Goal: Task Accomplishment & Management: Manage account settings

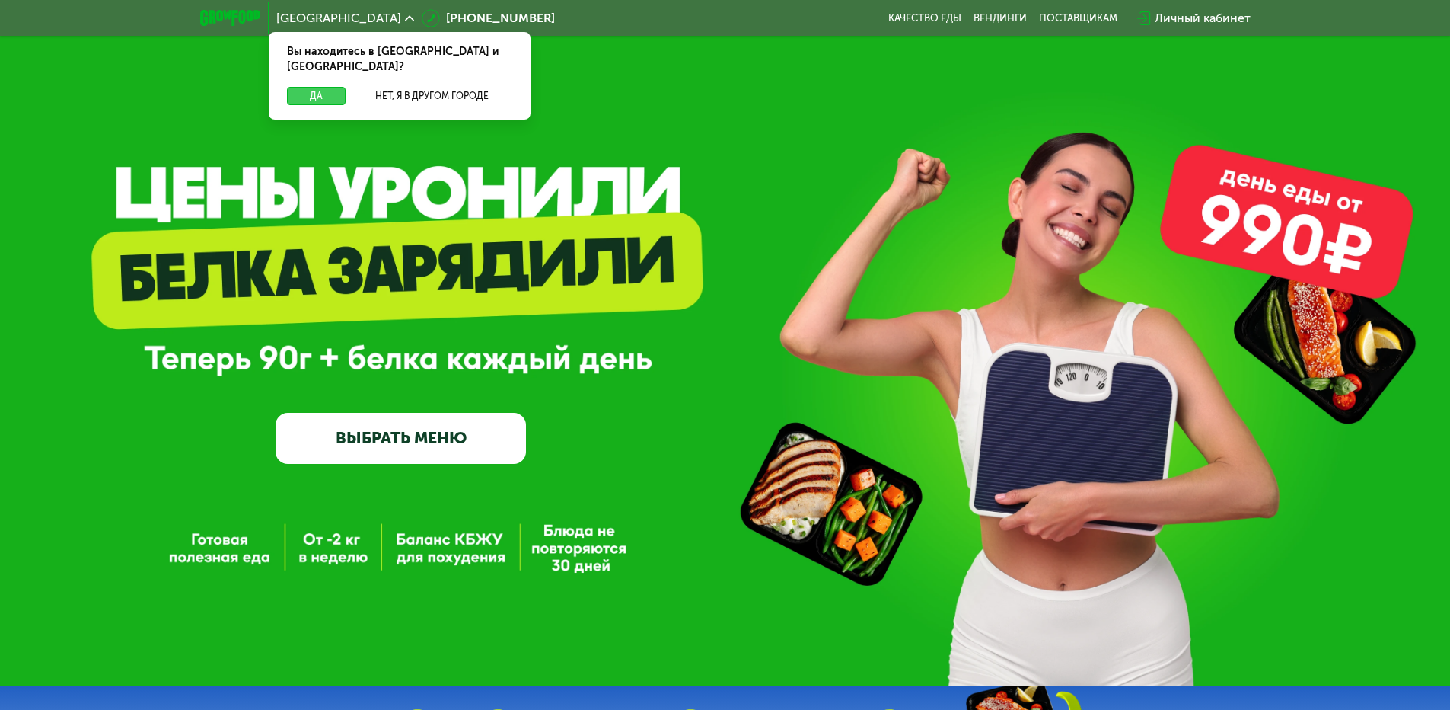
click at [326, 87] on button "Да" at bounding box center [316, 96] width 59 height 18
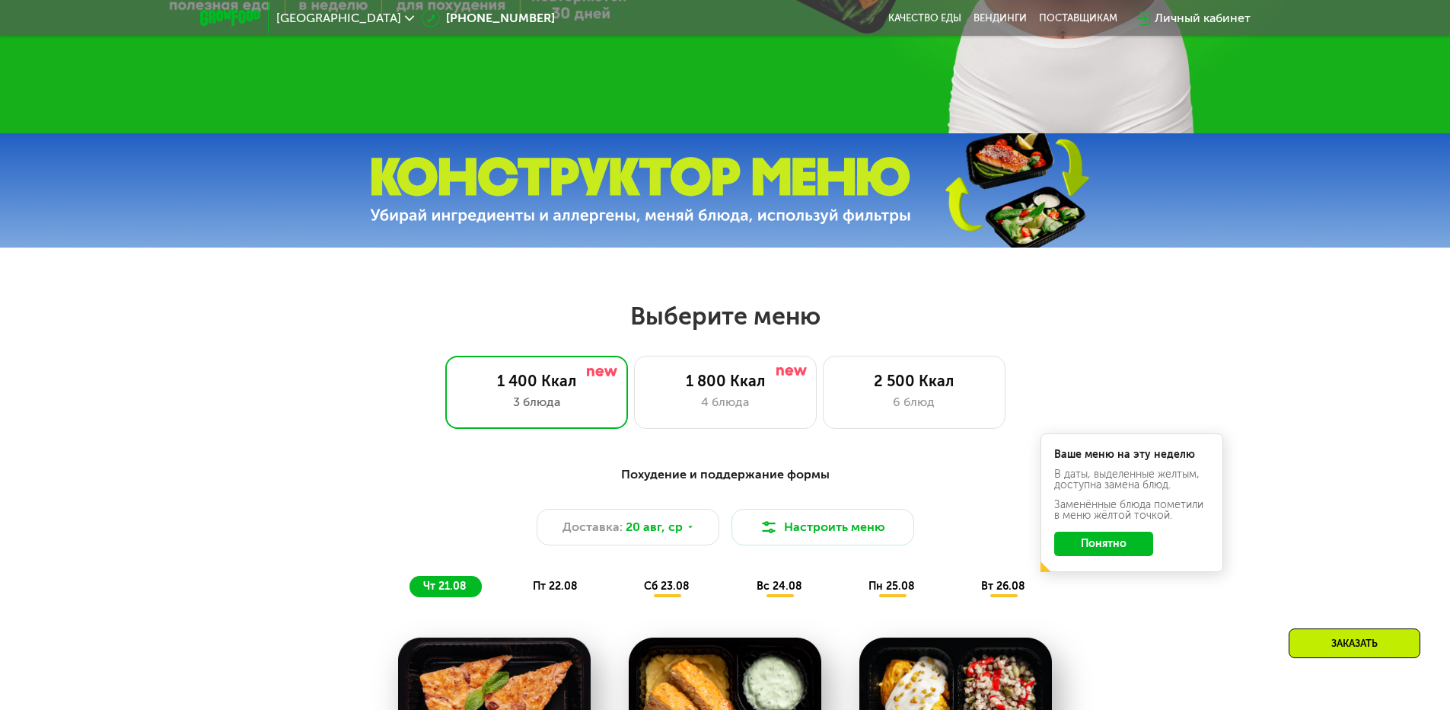
scroll to position [609, 0]
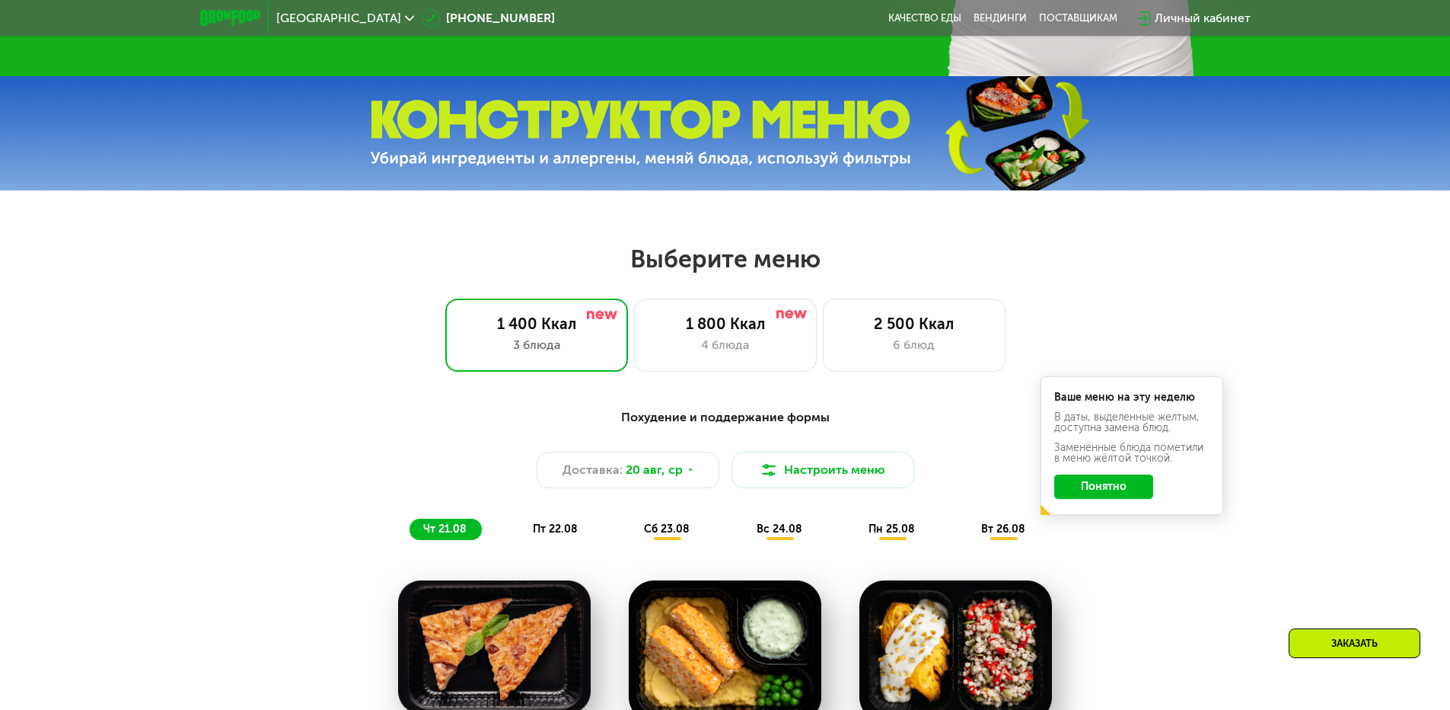
click at [1143, 493] on button "Понятно" at bounding box center [1104, 486] width 99 height 24
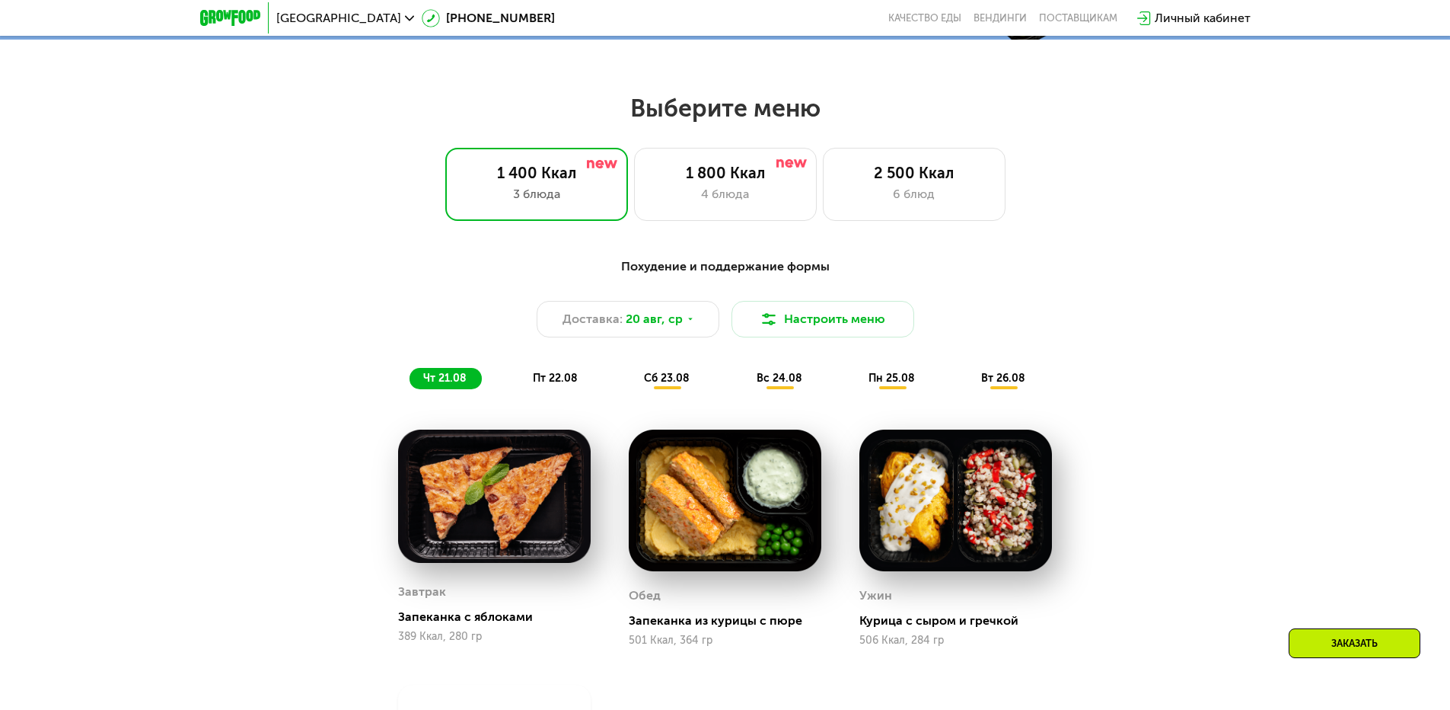
scroll to position [761, 0]
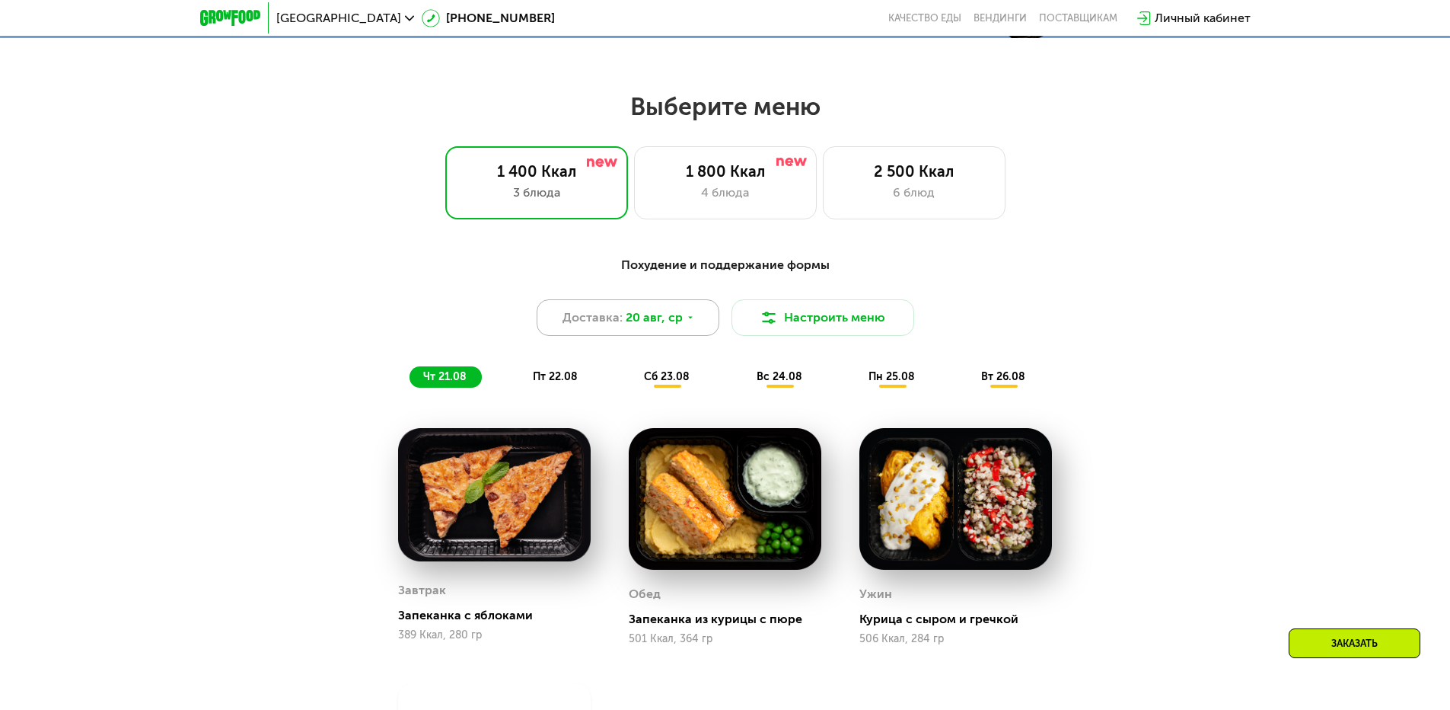
click at [645, 319] on span "20 авг, ср" at bounding box center [654, 317] width 57 height 18
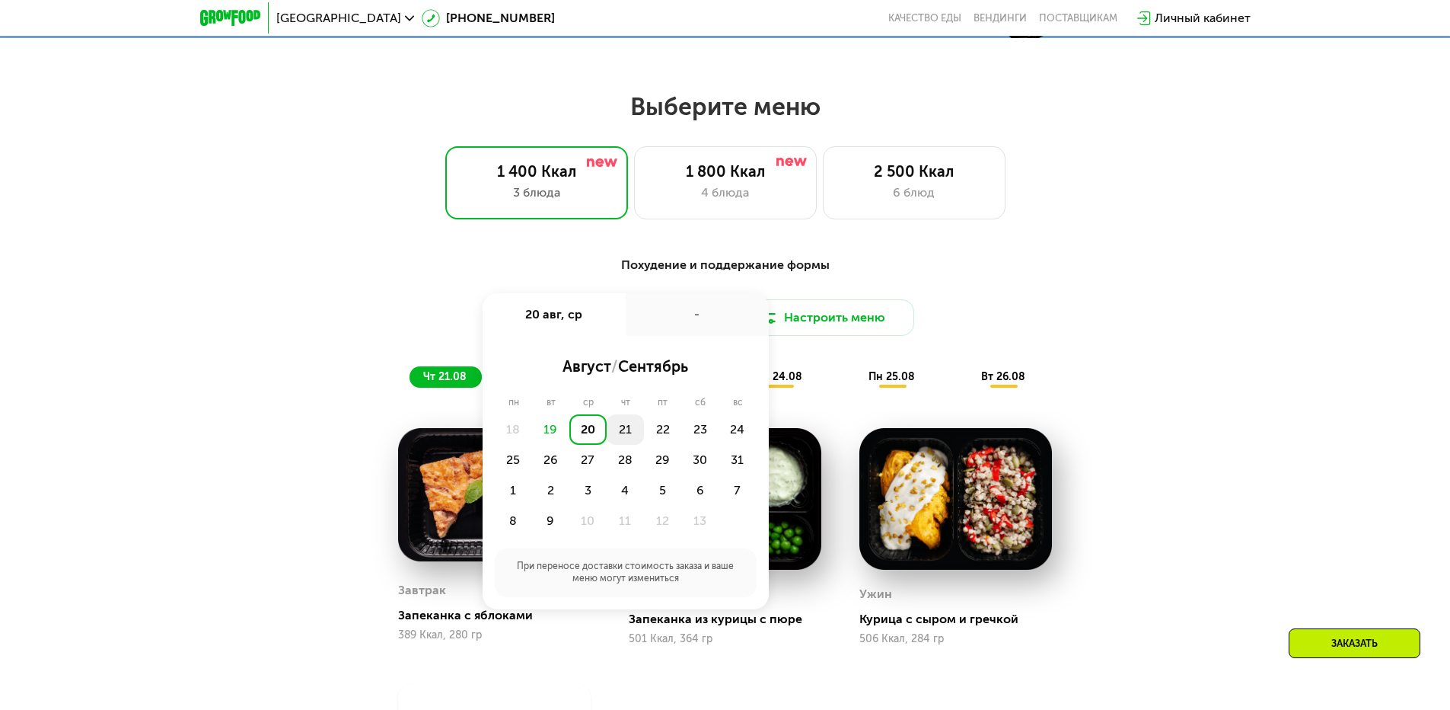
click at [644, 436] on div "21" at bounding box center [662, 429] width 37 height 30
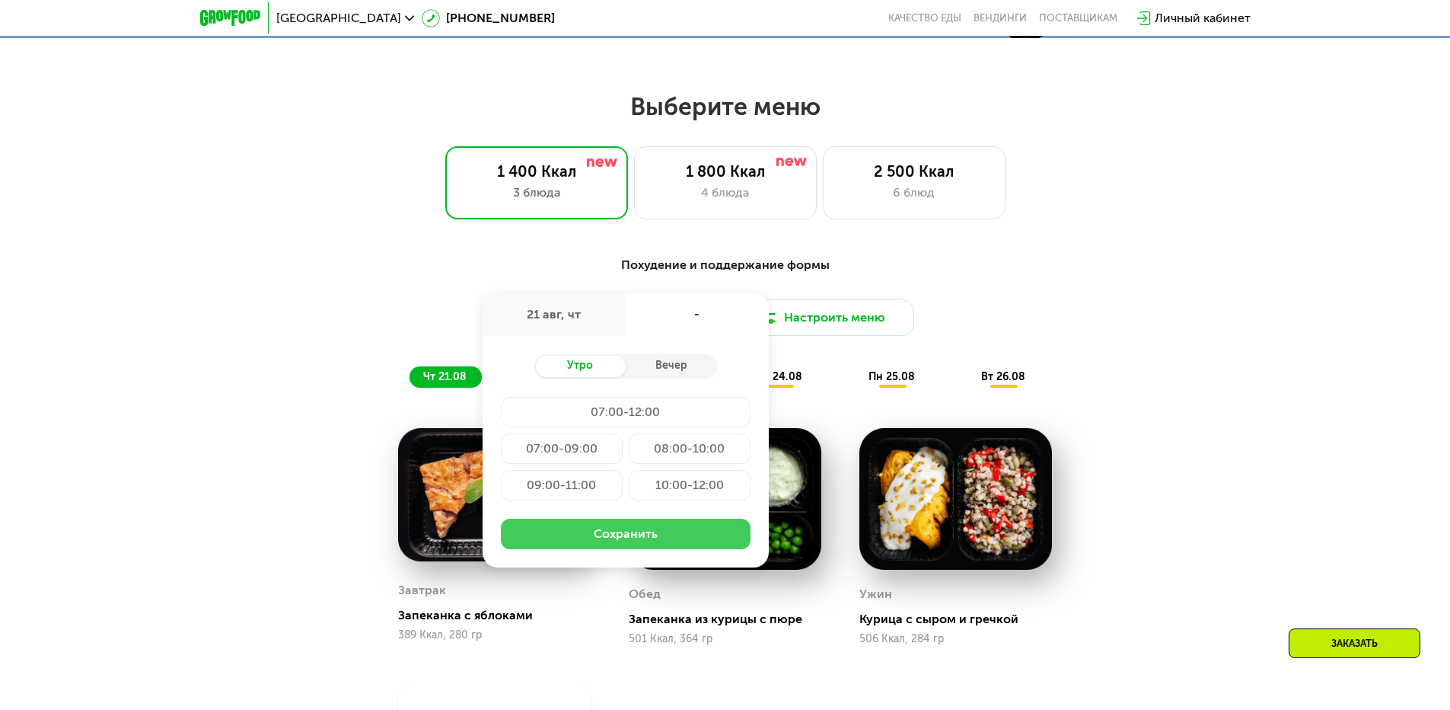
click at [608, 532] on button "Сохранить" at bounding box center [626, 534] width 250 height 30
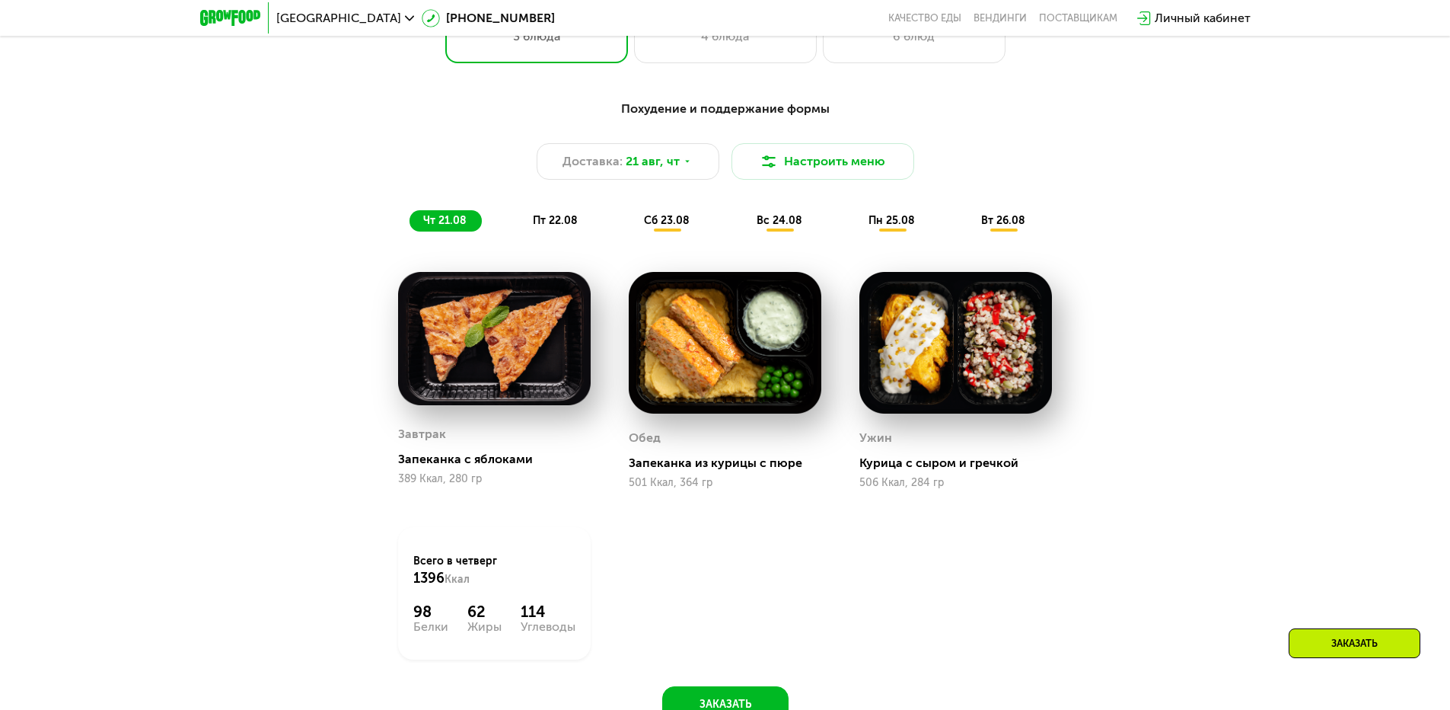
scroll to position [914, 0]
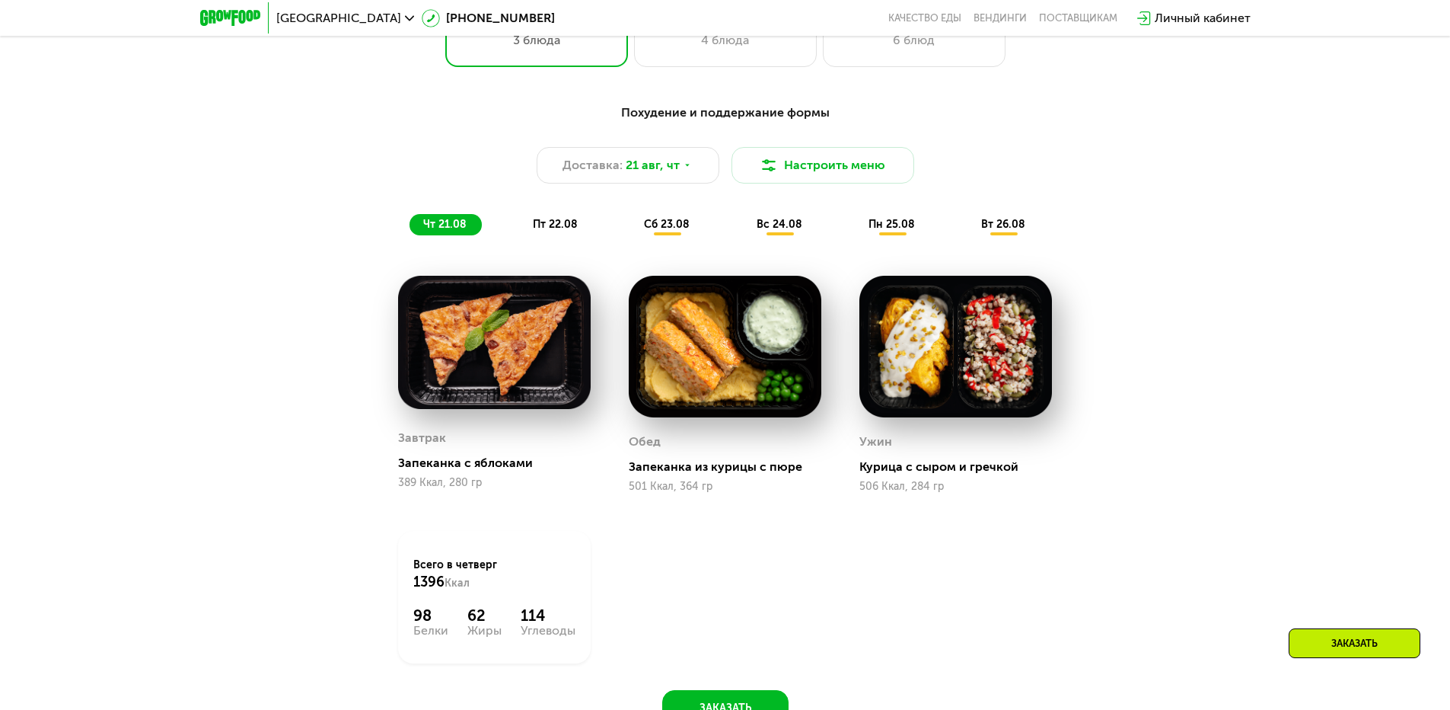
click at [557, 228] on span "пт 22.08" at bounding box center [555, 224] width 45 height 13
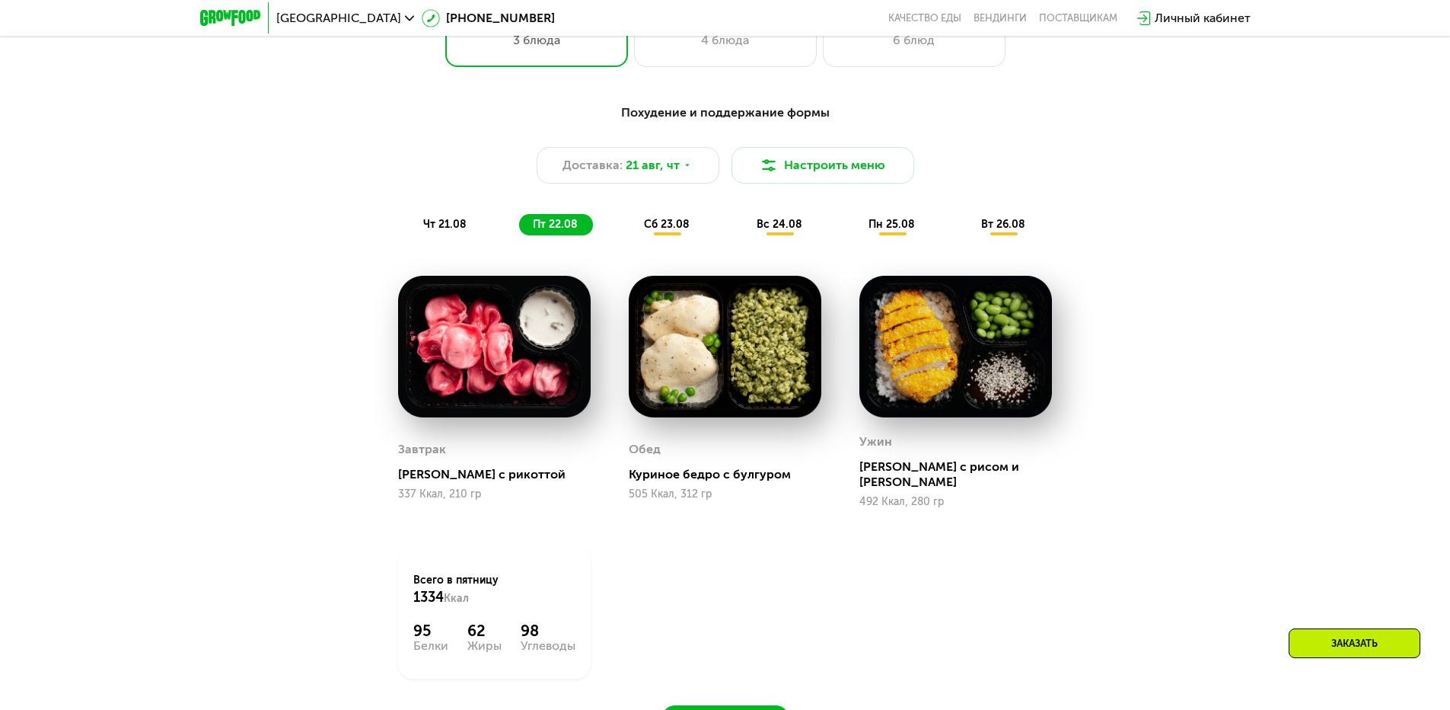
click at [671, 227] on span "сб 23.08" at bounding box center [667, 224] width 46 height 13
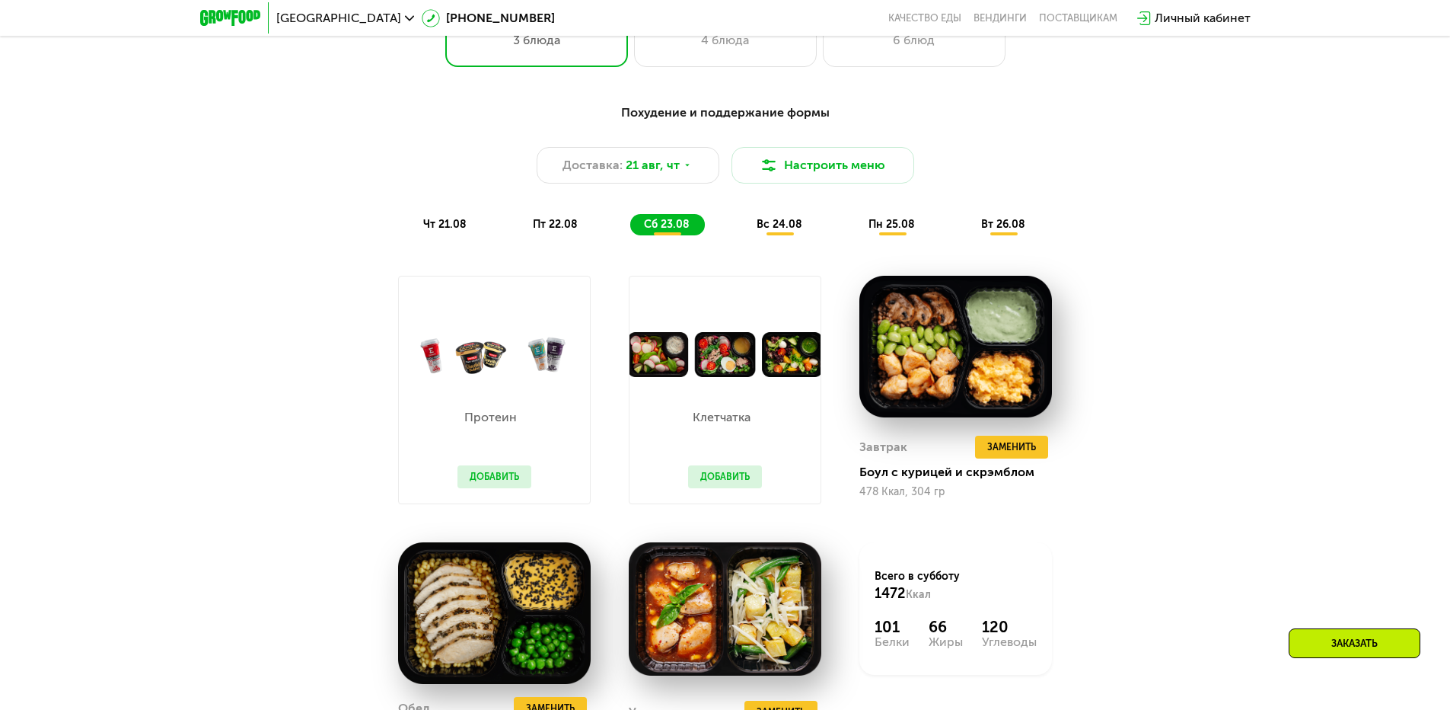
click at [788, 231] on span "вс 24.08" at bounding box center [780, 224] width 46 height 13
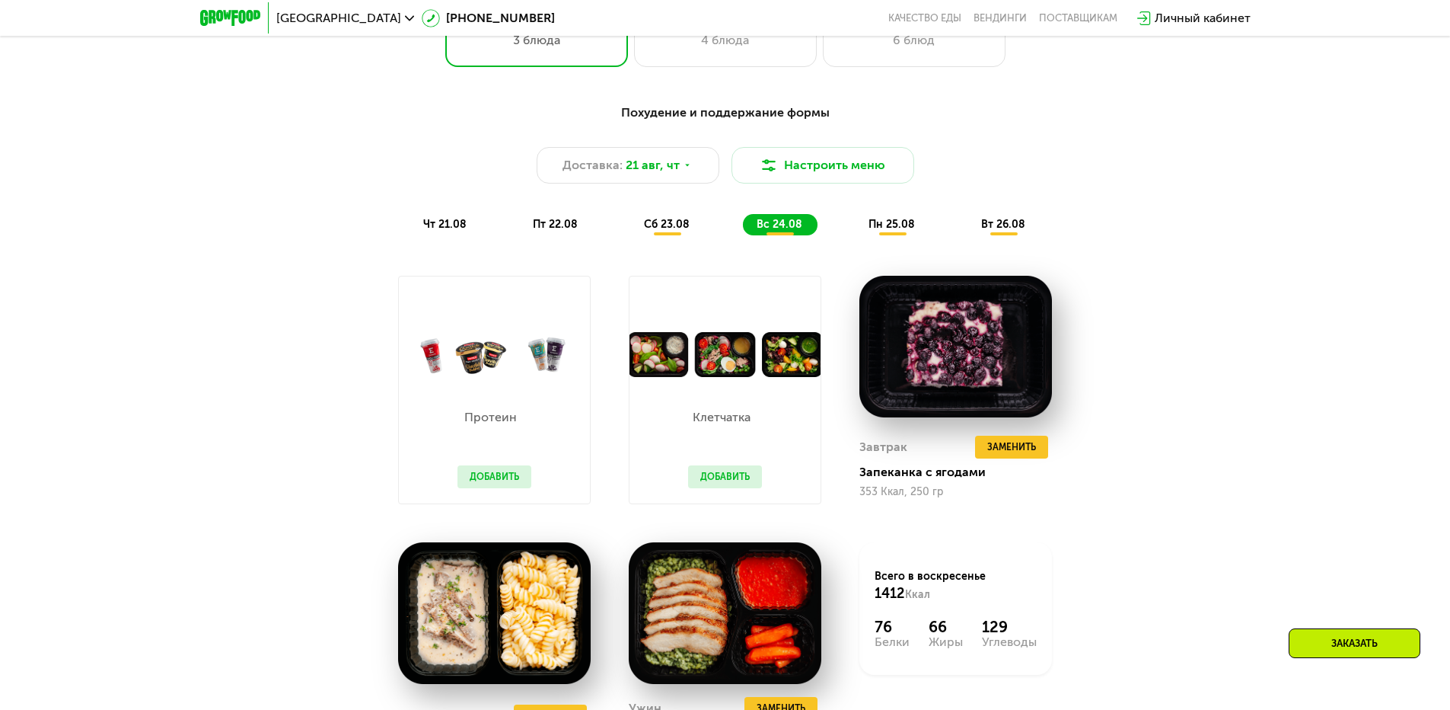
click at [891, 230] on span "пн 25.08" at bounding box center [892, 224] width 46 height 13
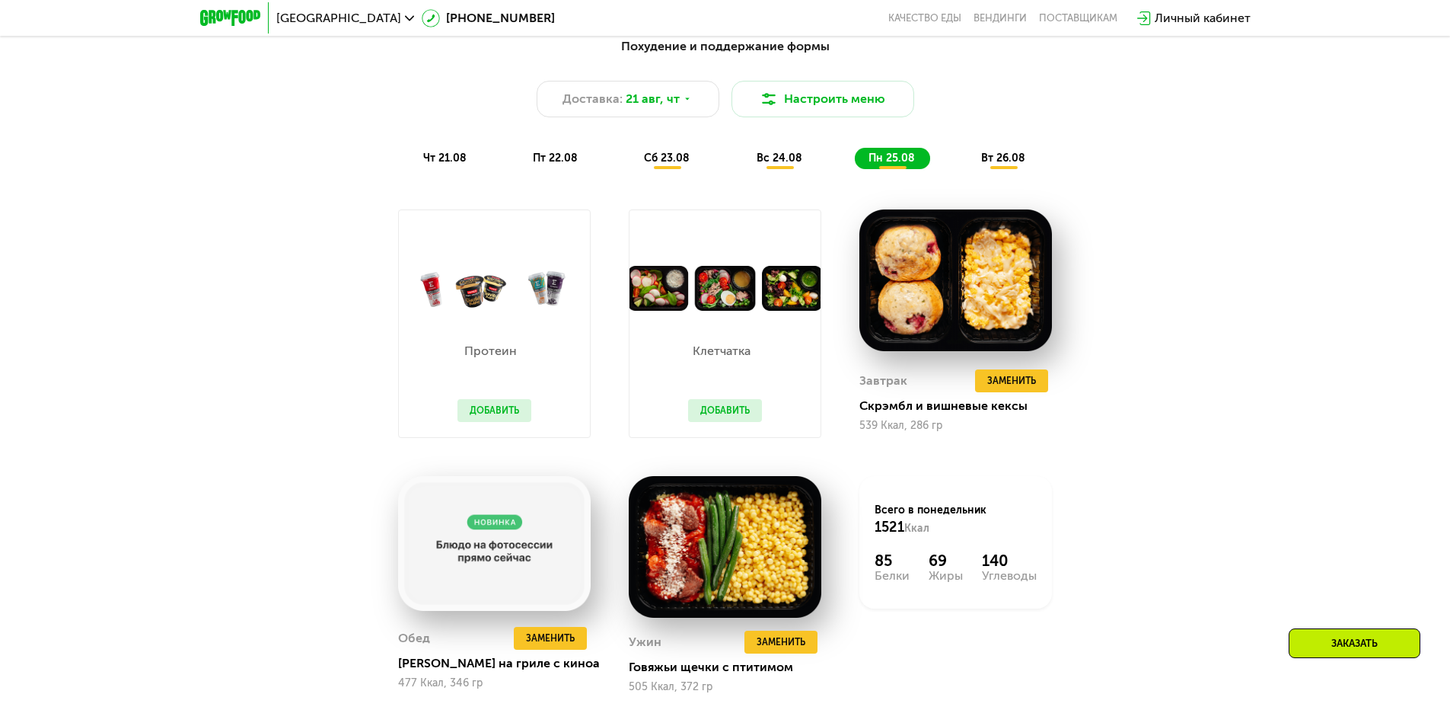
scroll to position [1066, 0]
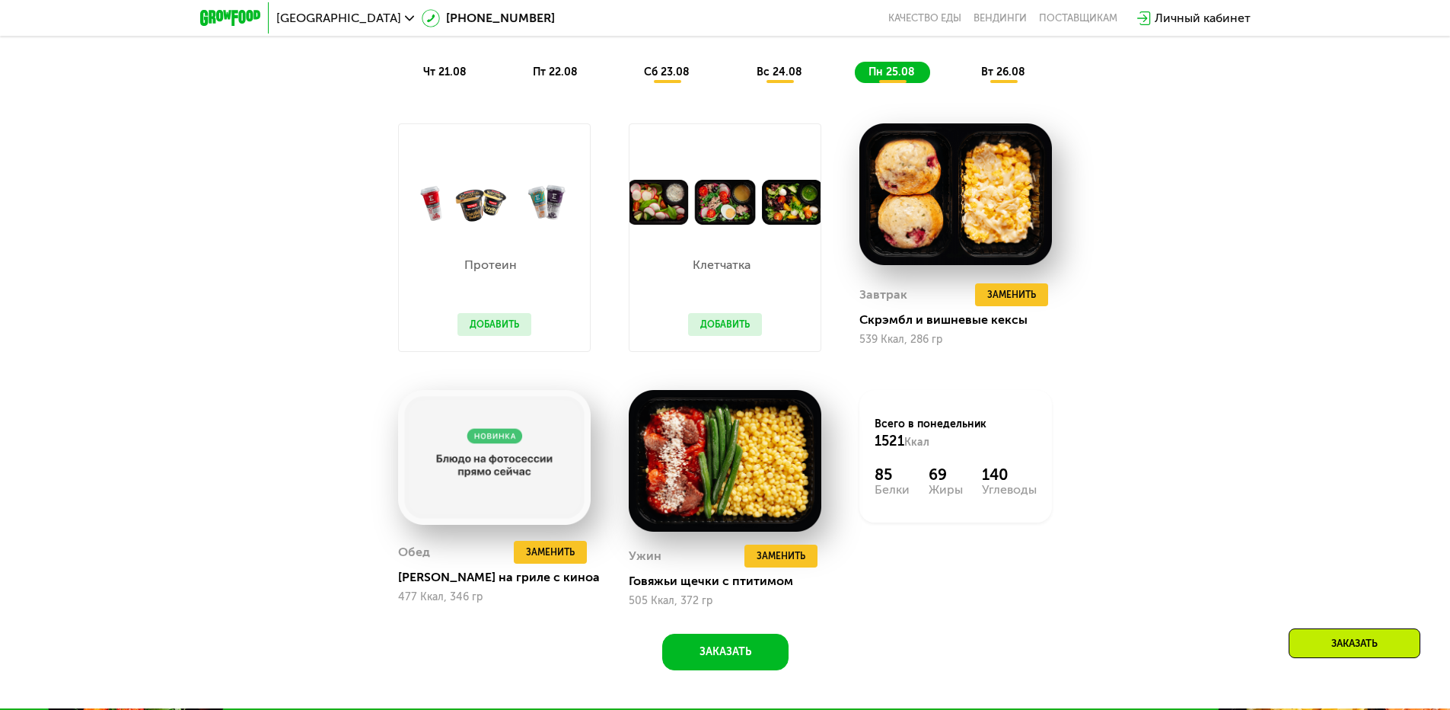
click at [1000, 78] on span "вт 26.08" at bounding box center [1003, 71] width 44 height 13
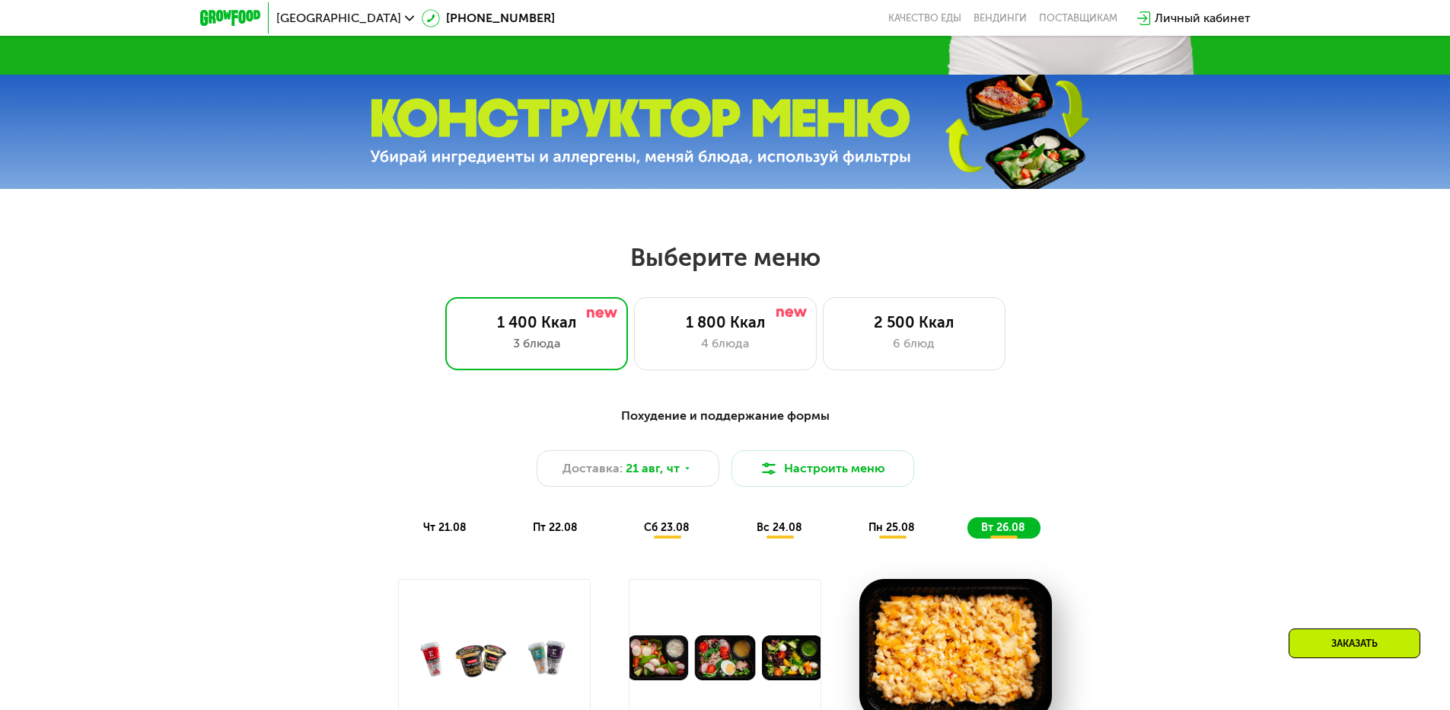
scroll to position [609, 0]
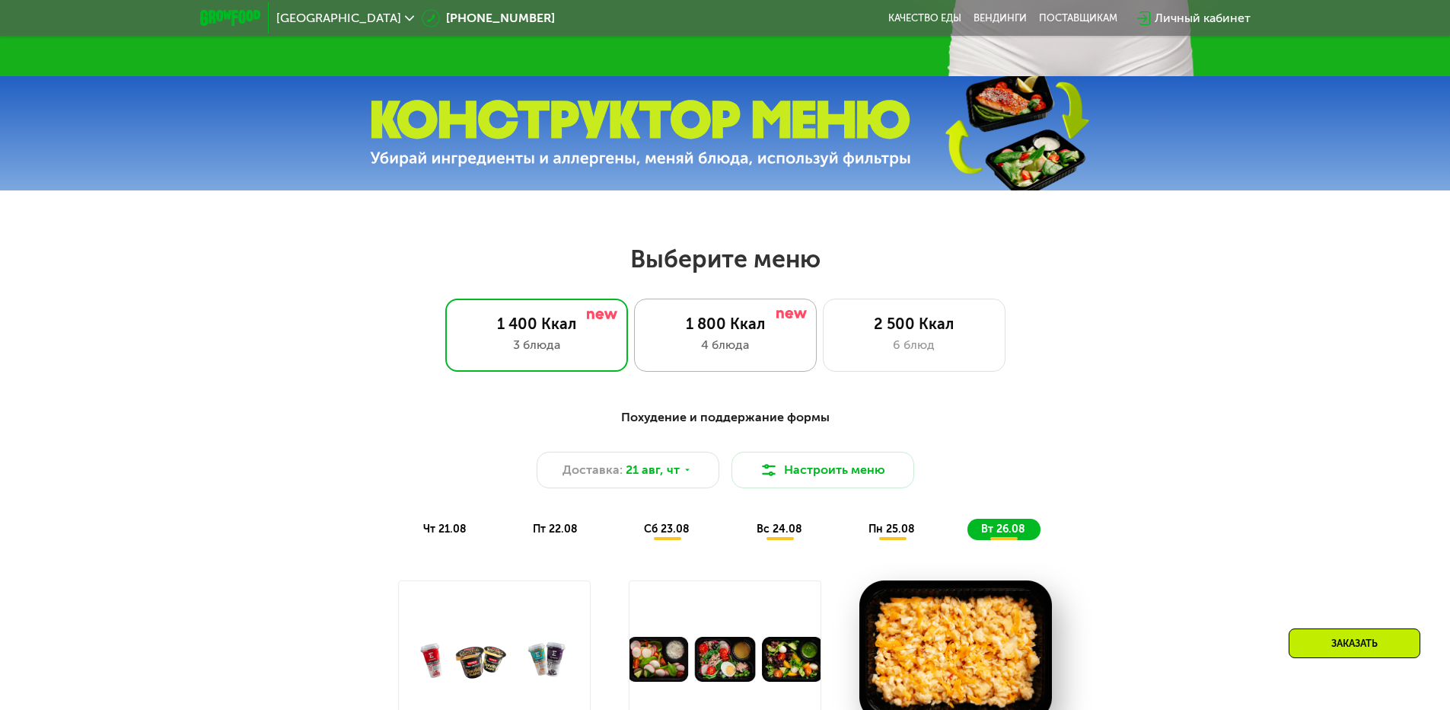
click at [752, 346] on div "4 блюда" at bounding box center [725, 345] width 151 height 18
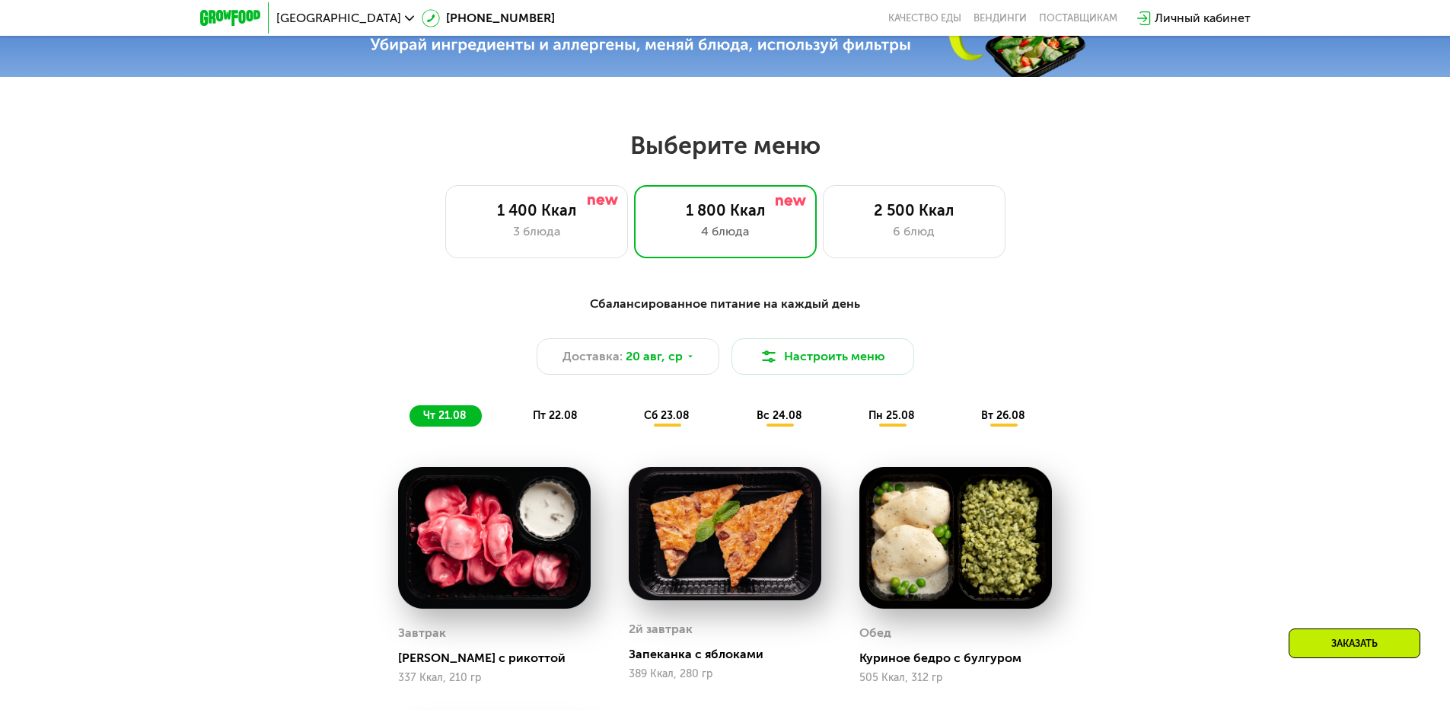
scroll to position [685, 0]
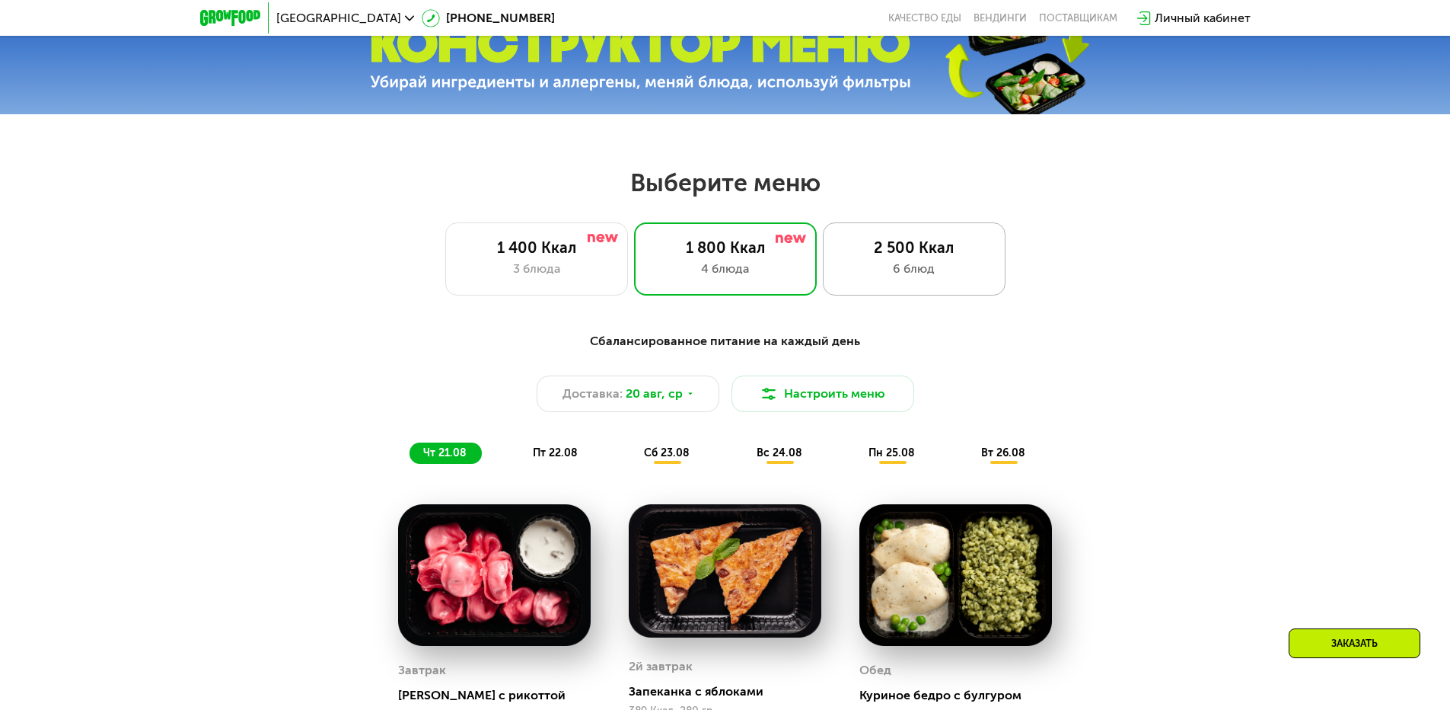
click at [983, 276] on div "6 блюд" at bounding box center [914, 269] width 151 height 18
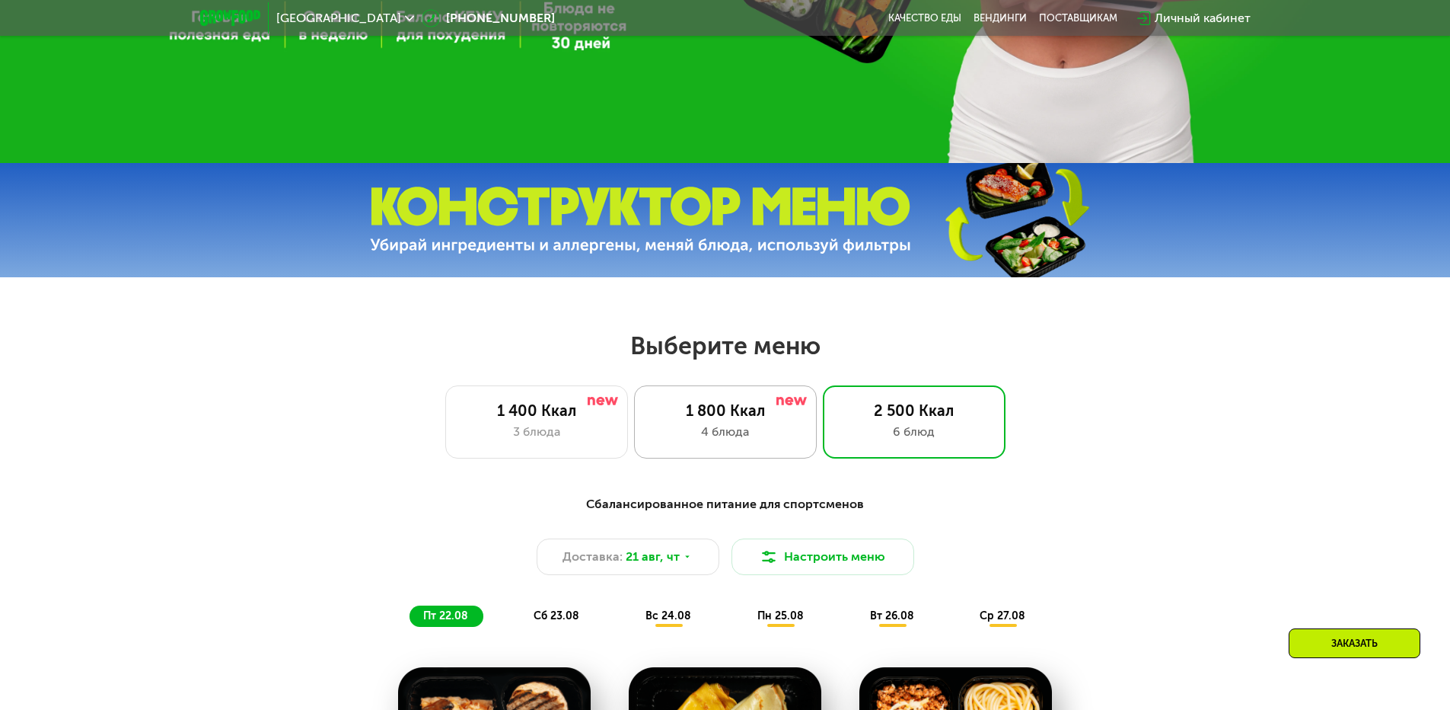
scroll to position [533, 0]
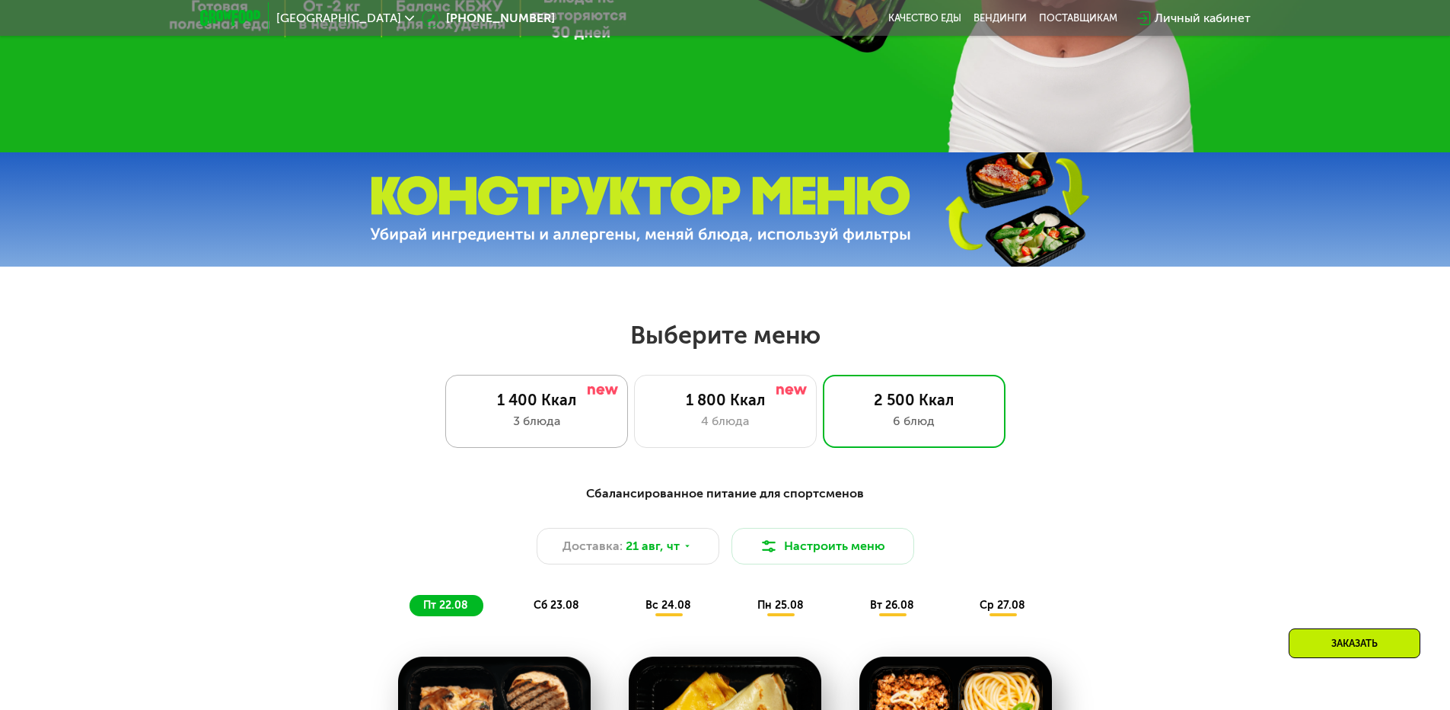
click at [634, 415] on div "1 400 Ккал 3 блюда" at bounding box center [725, 411] width 183 height 73
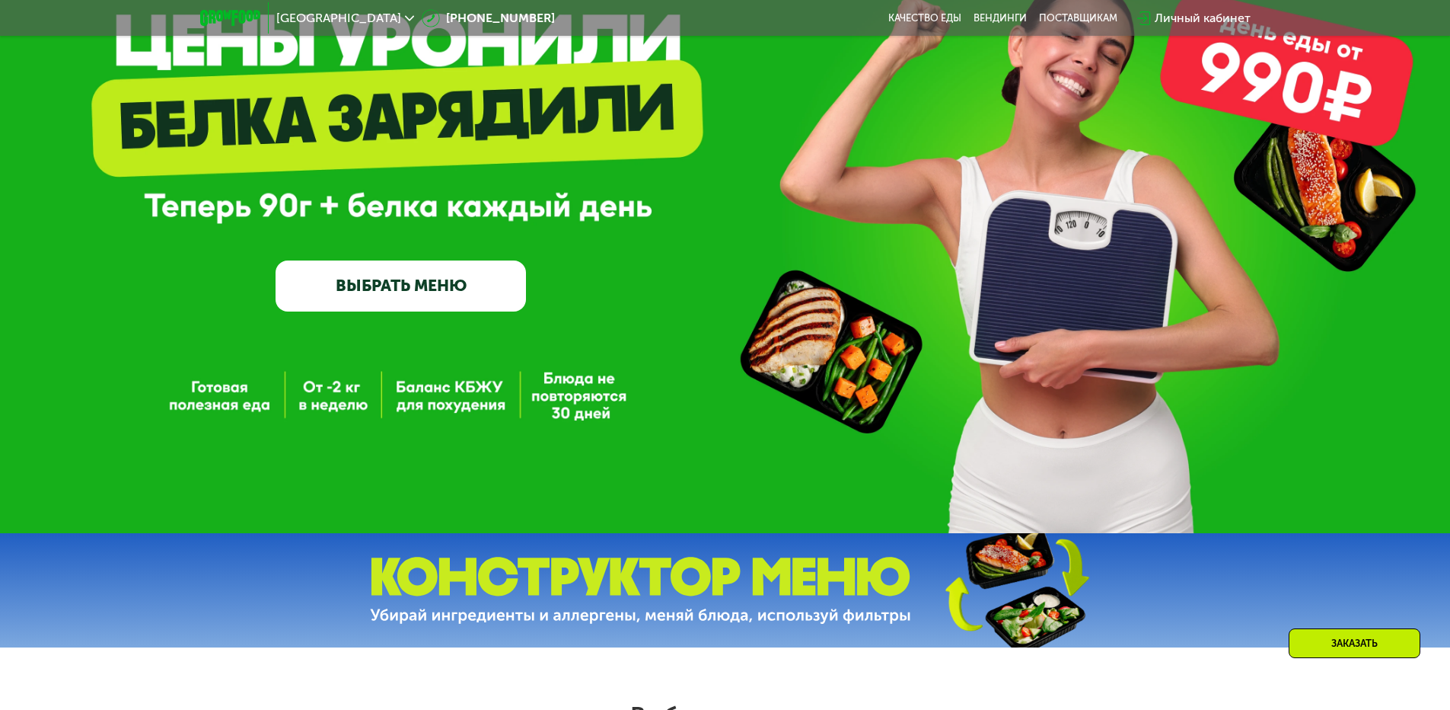
scroll to position [0, 0]
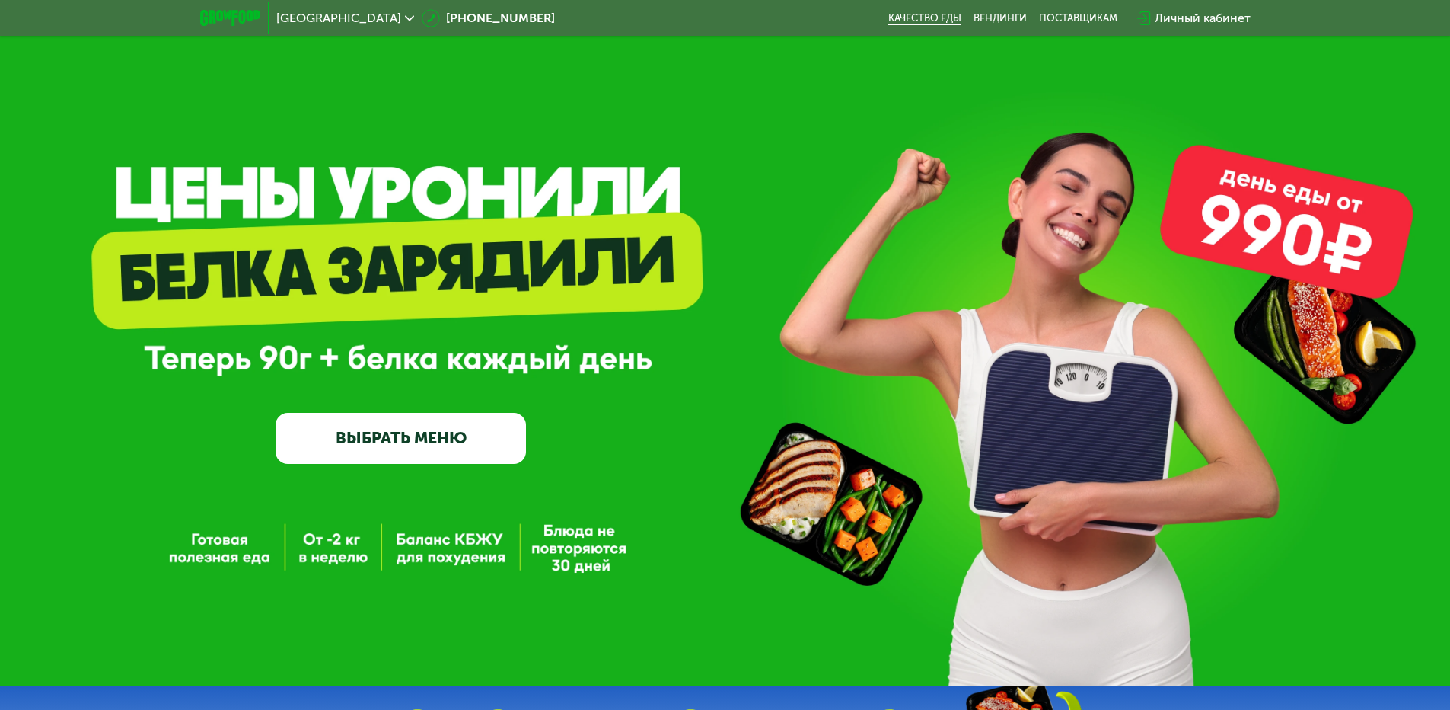
click at [930, 21] on link "Качество еды" at bounding box center [925, 18] width 73 height 12
click at [480, 436] on link "ВЫБРАТЬ МЕНЮ" at bounding box center [401, 438] width 251 height 50
click at [377, 440] on link "ВЫБРАТЬ МЕНЮ" at bounding box center [401, 438] width 251 height 50
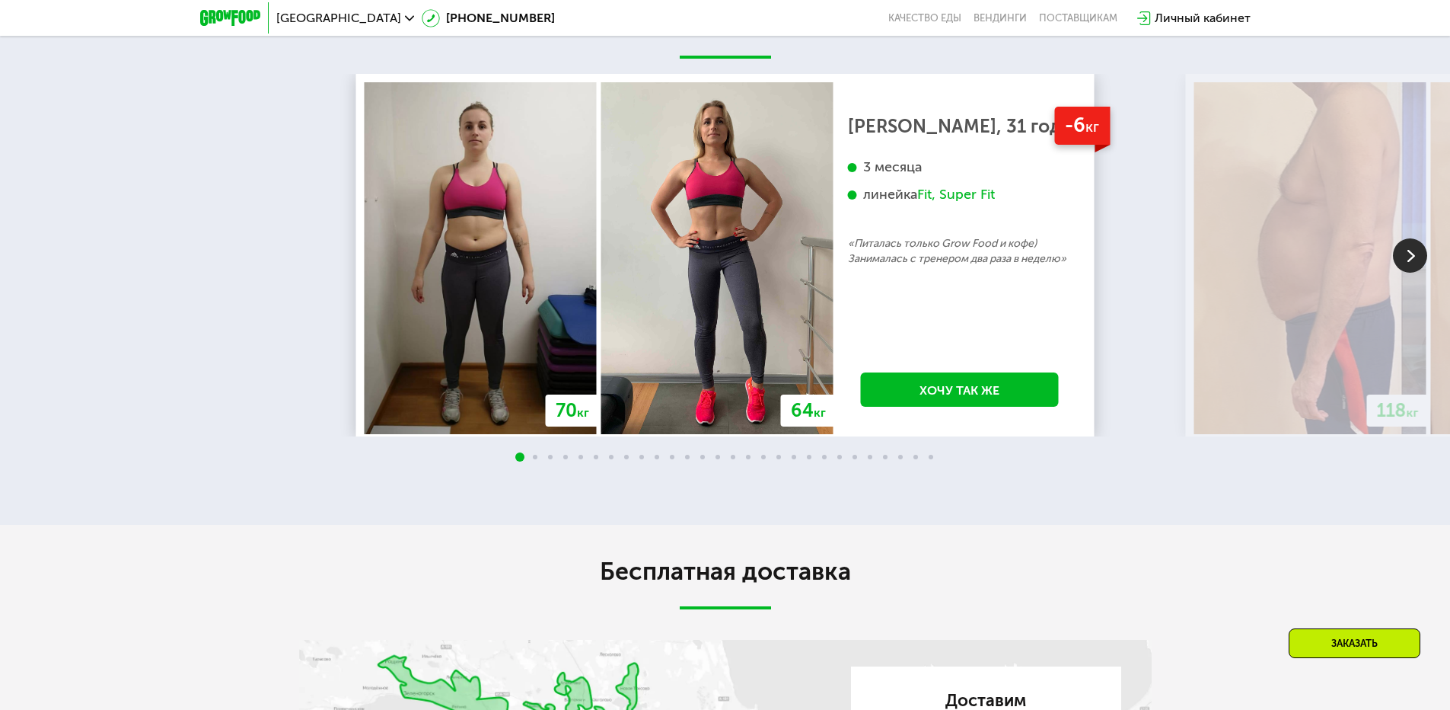
scroll to position [2802, 0]
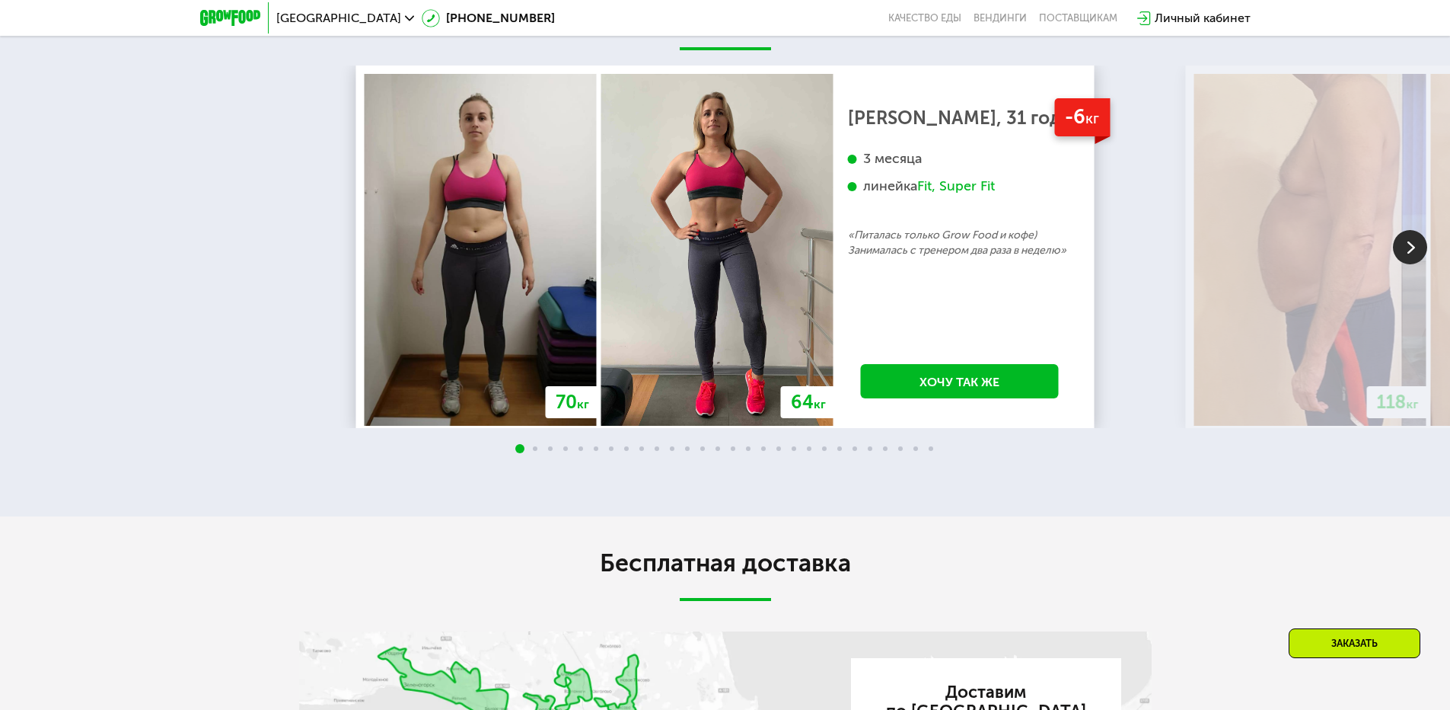
click at [1415, 264] on img at bounding box center [1410, 247] width 34 height 34
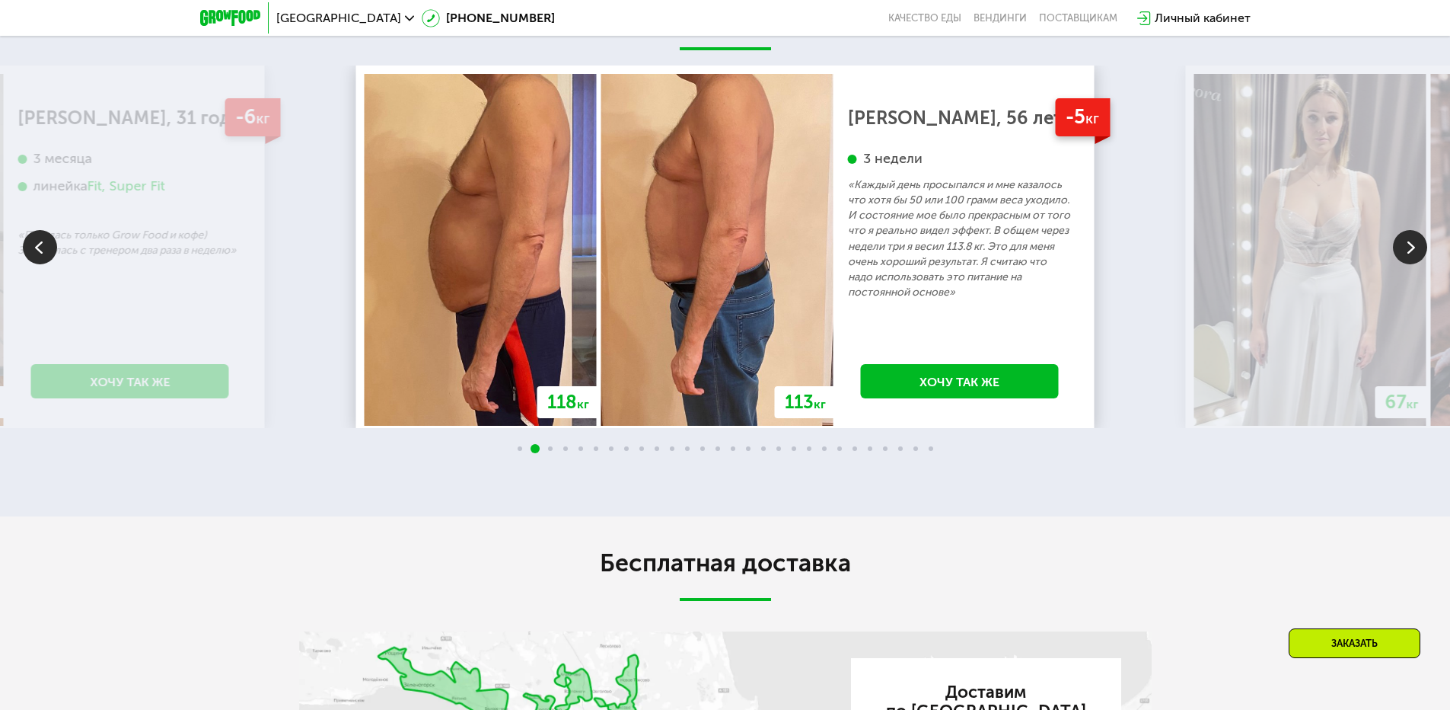
click at [1415, 264] on img at bounding box center [1410, 247] width 34 height 34
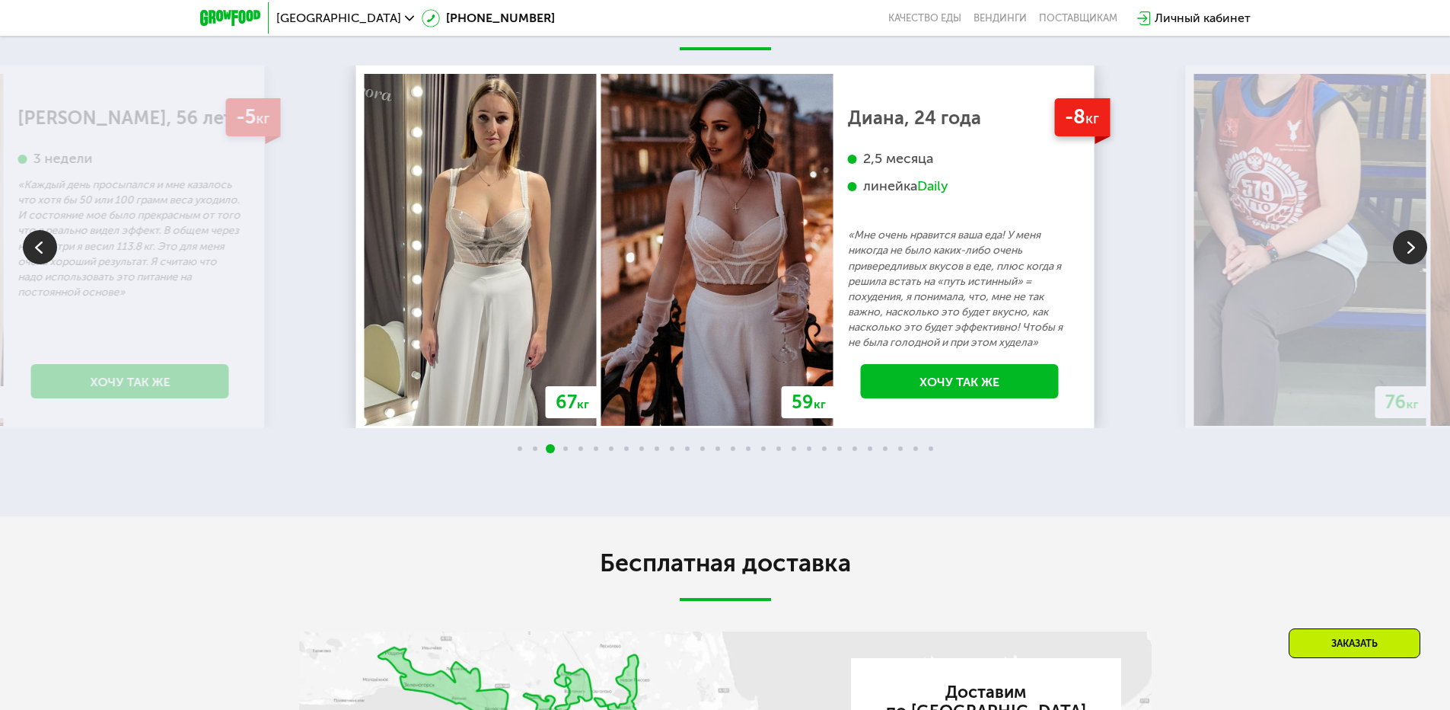
click at [1415, 264] on img at bounding box center [1410, 247] width 34 height 34
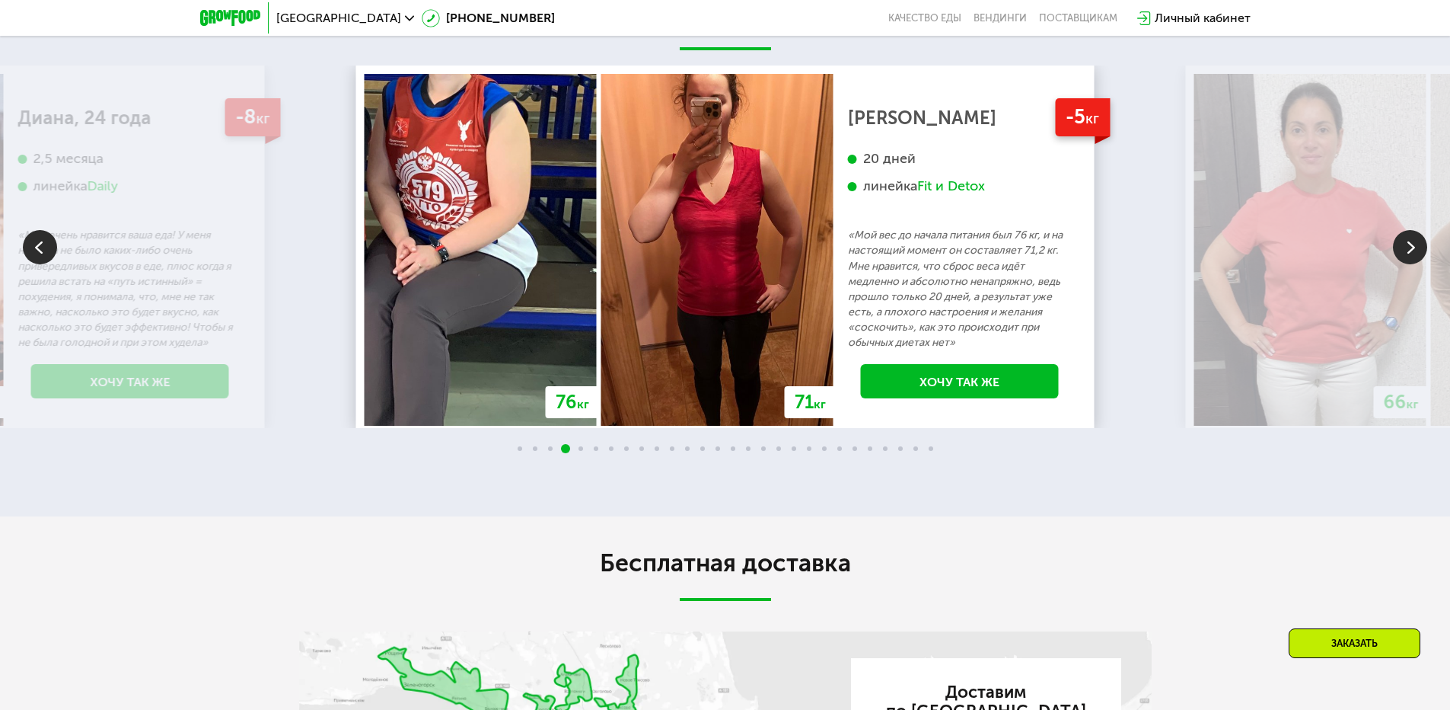
click at [1415, 264] on img at bounding box center [1410, 247] width 34 height 34
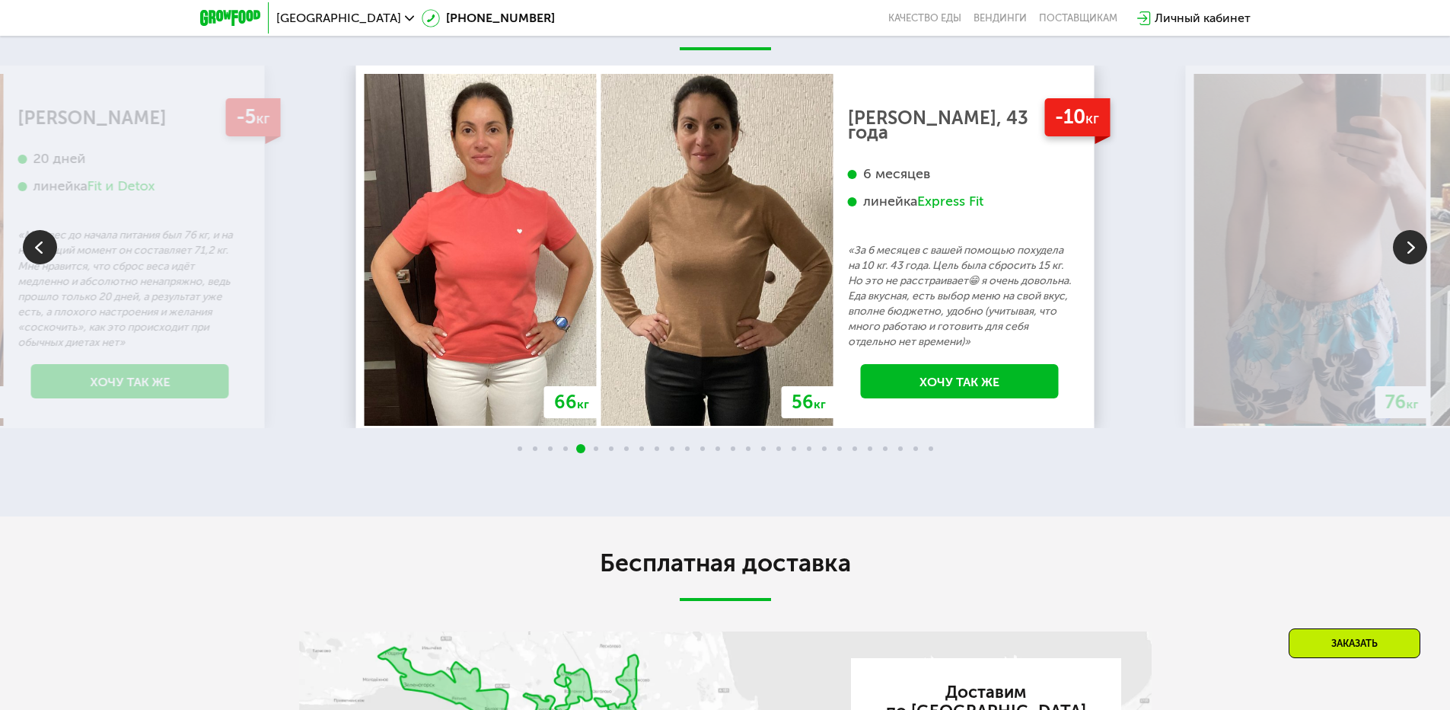
click at [1415, 264] on img at bounding box center [1410, 247] width 34 height 34
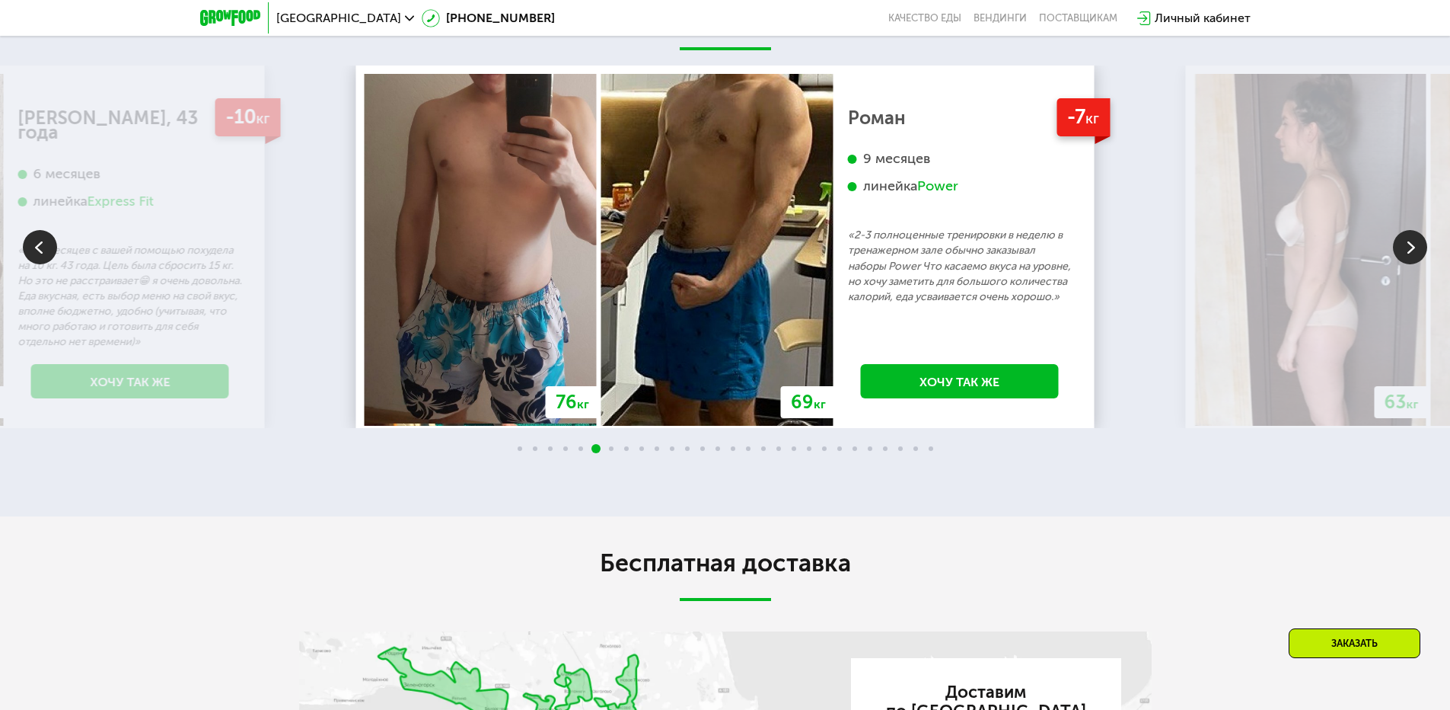
click at [1415, 264] on img at bounding box center [1410, 247] width 34 height 34
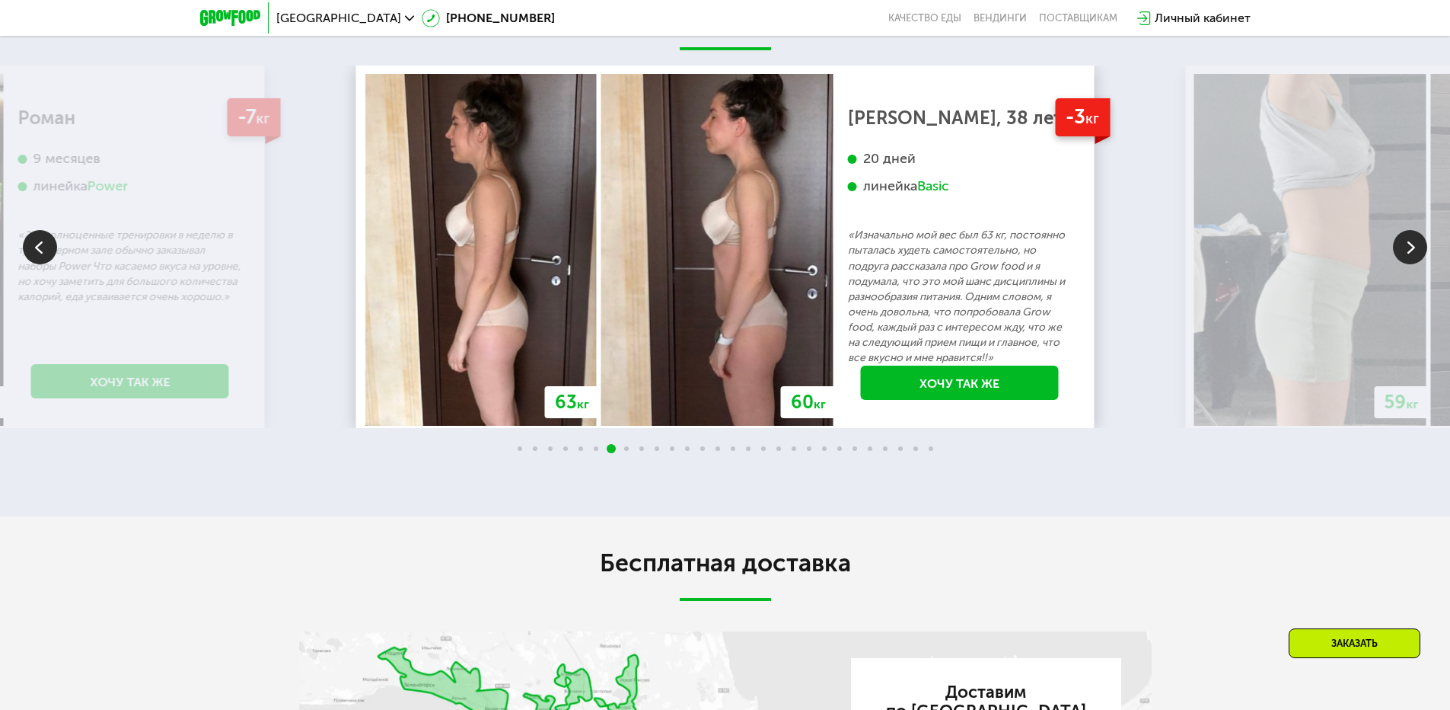
click at [1415, 264] on img at bounding box center [1410, 247] width 34 height 34
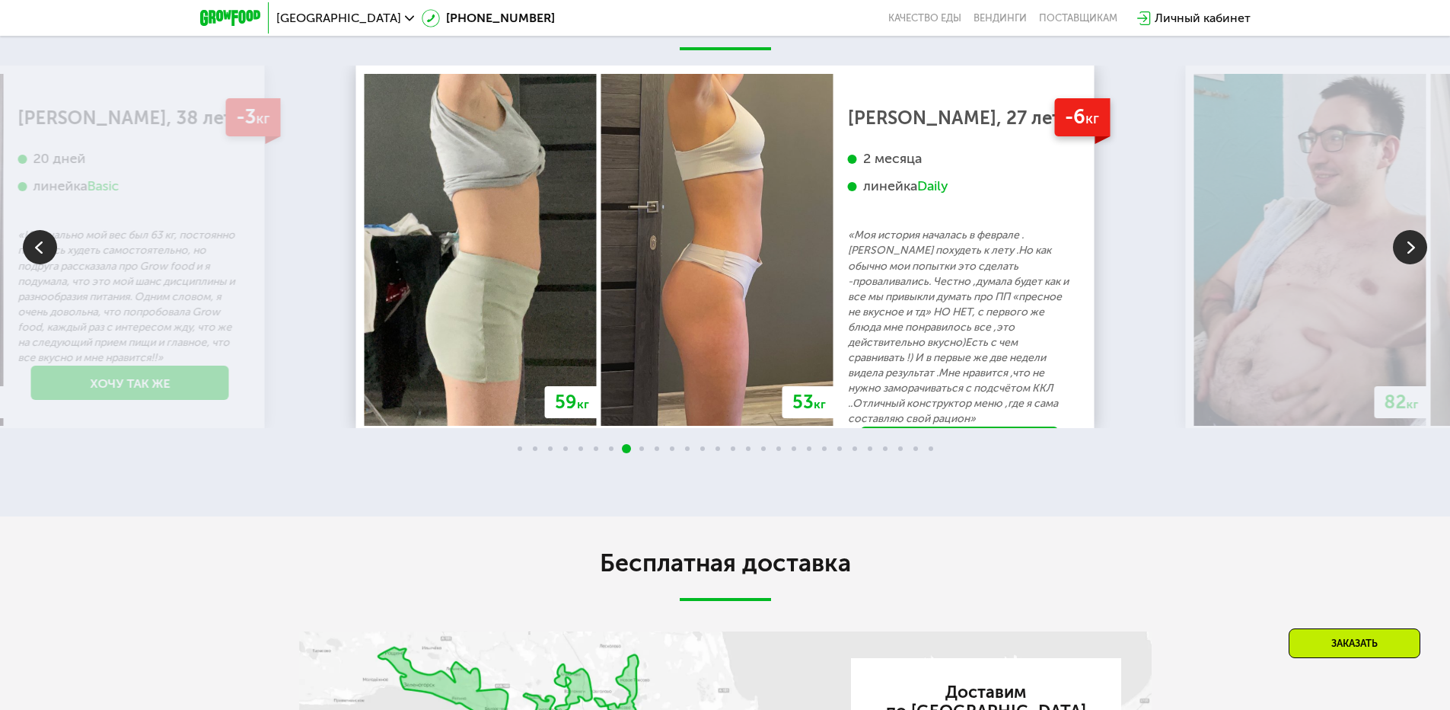
click at [1415, 264] on img at bounding box center [1410, 247] width 34 height 34
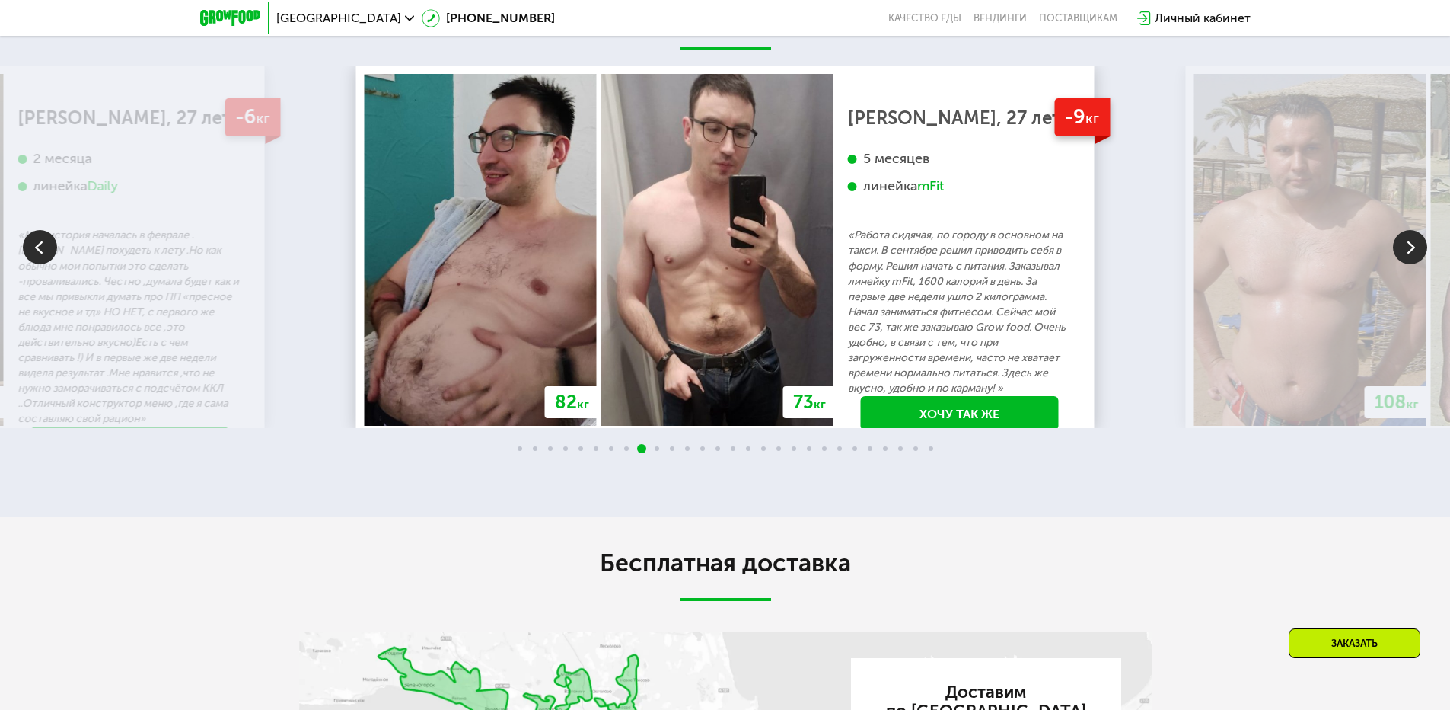
click at [1415, 264] on img at bounding box center [1410, 247] width 34 height 34
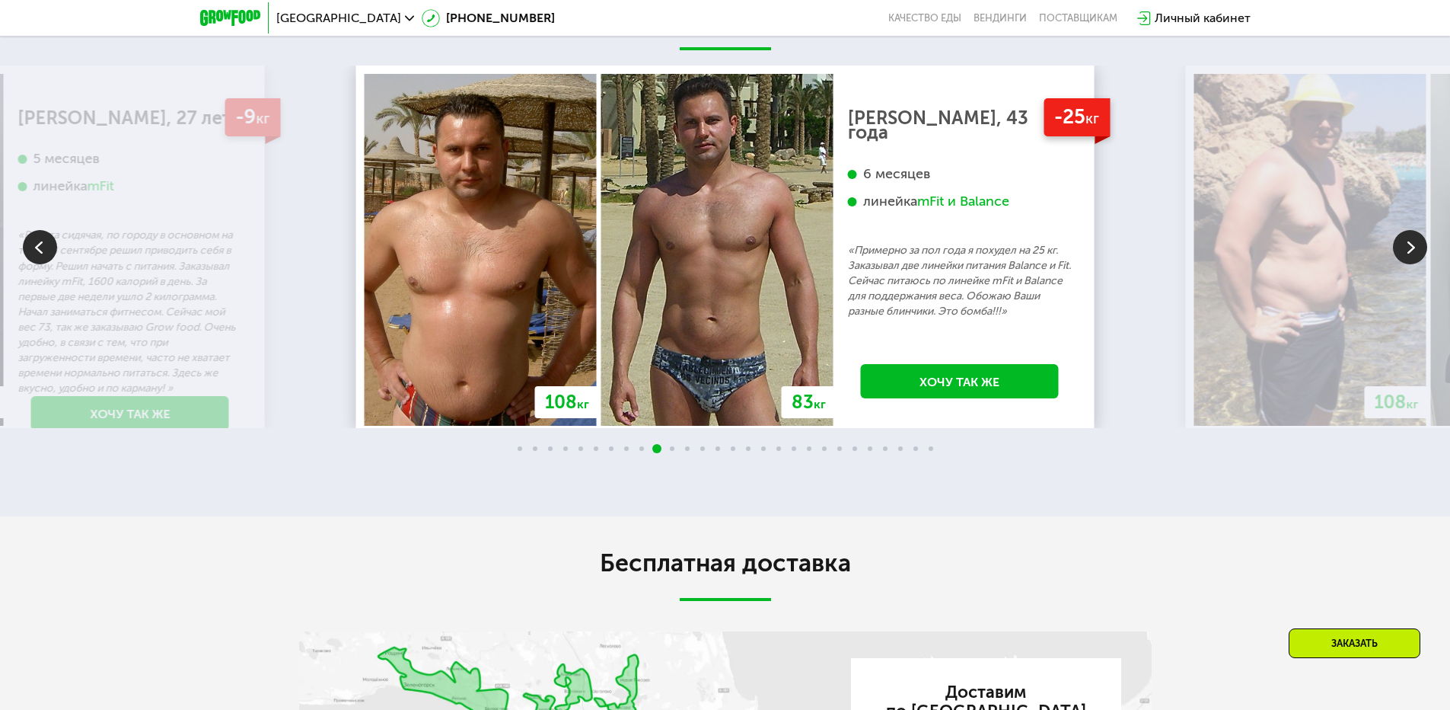
click at [1415, 264] on img at bounding box center [1410, 247] width 34 height 34
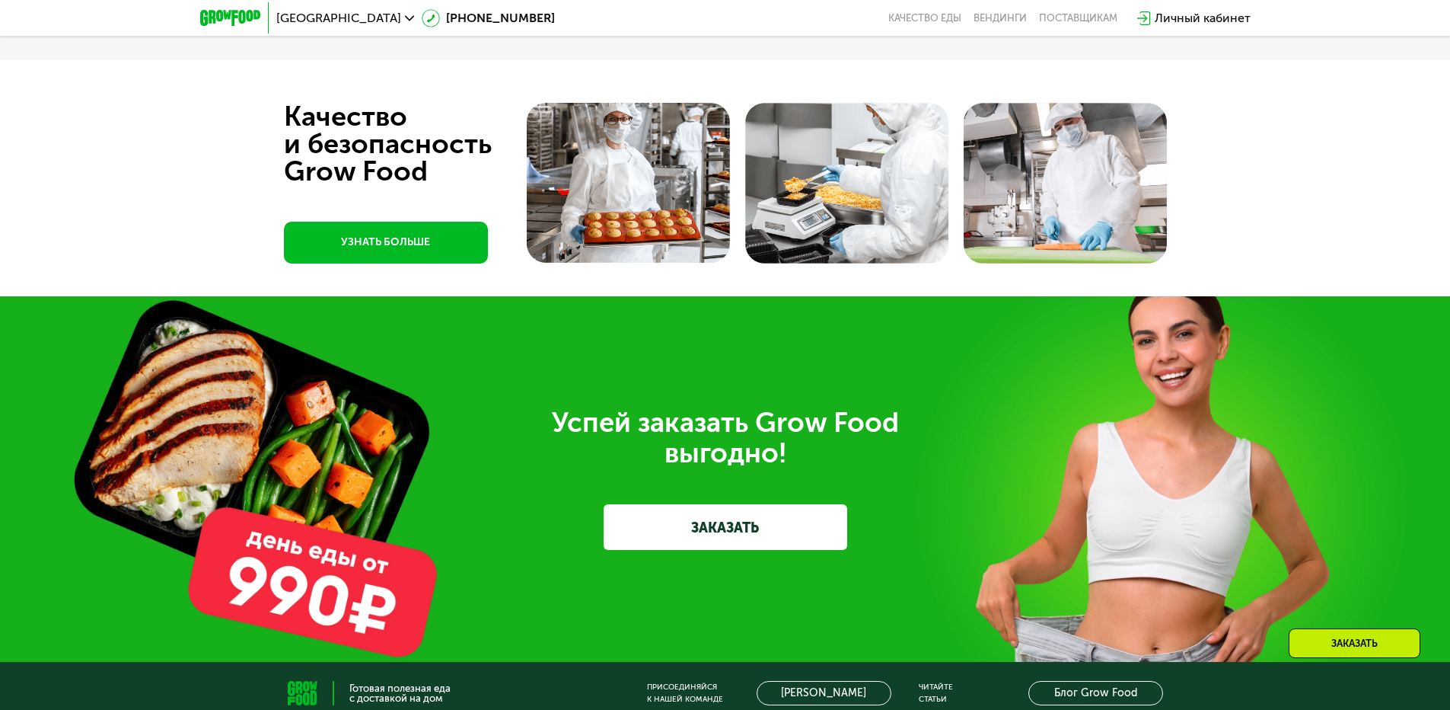
scroll to position [4090, 0]
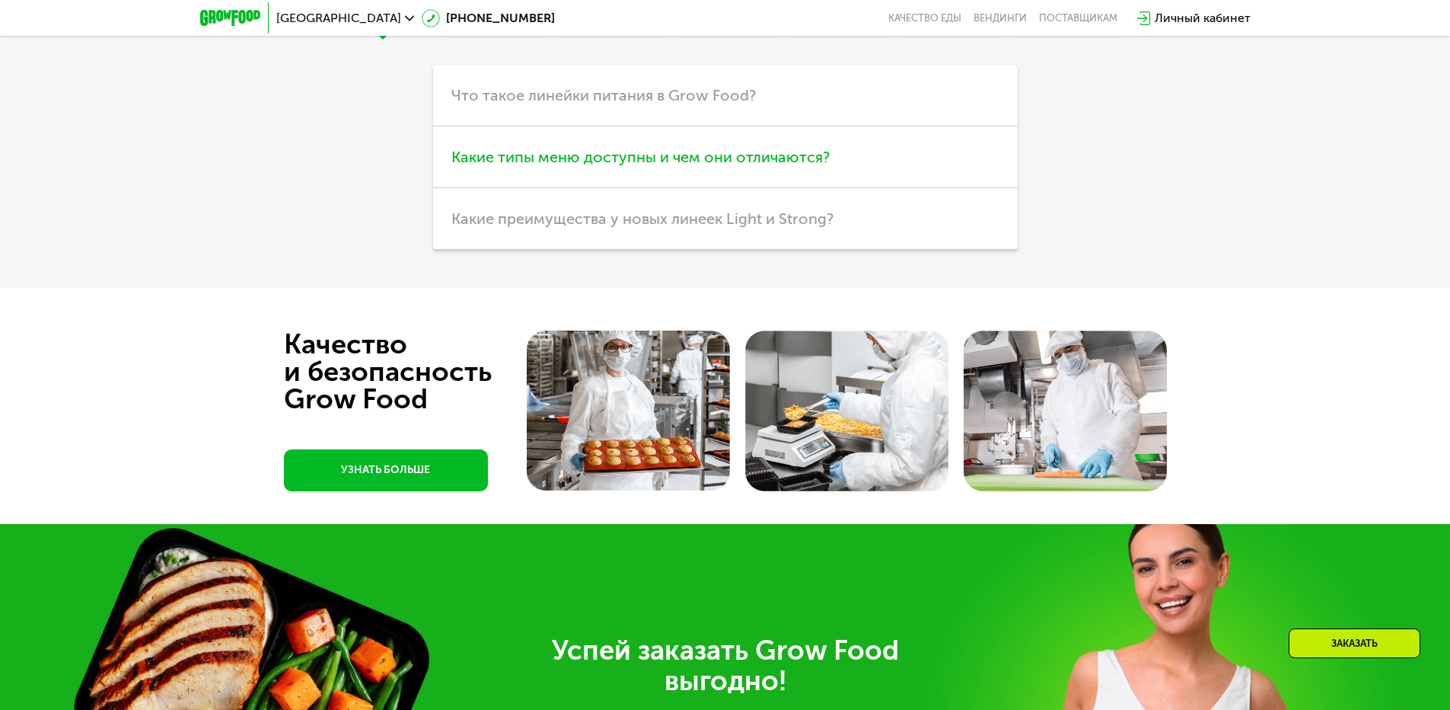
click at [753, 166] on span "Какие типы меню доступны и чем они отличаются?" at bounding box center [641, 157] width 378 height 18
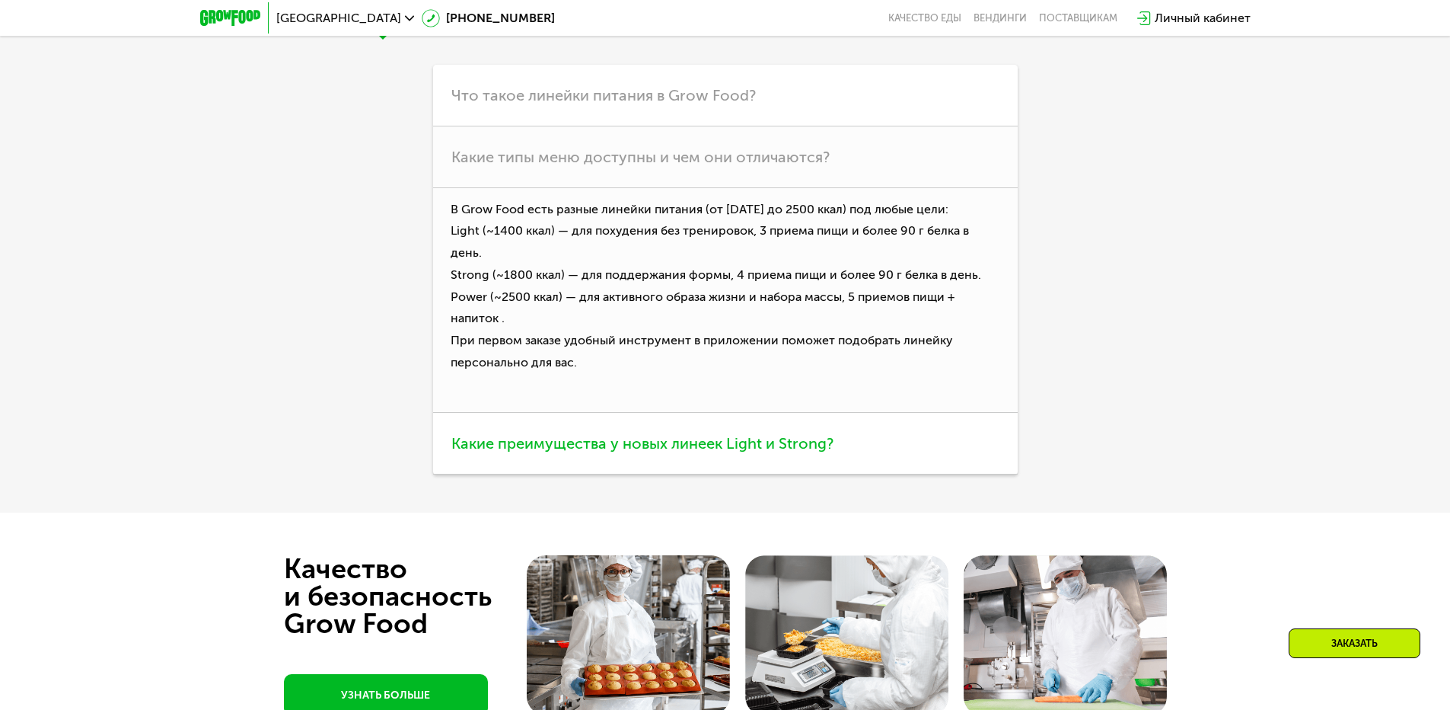
click at [820, 452] on span "Какие преимущества у новых линеек Light и Strong?" at bounding box center [643, 443] width 382 height 18
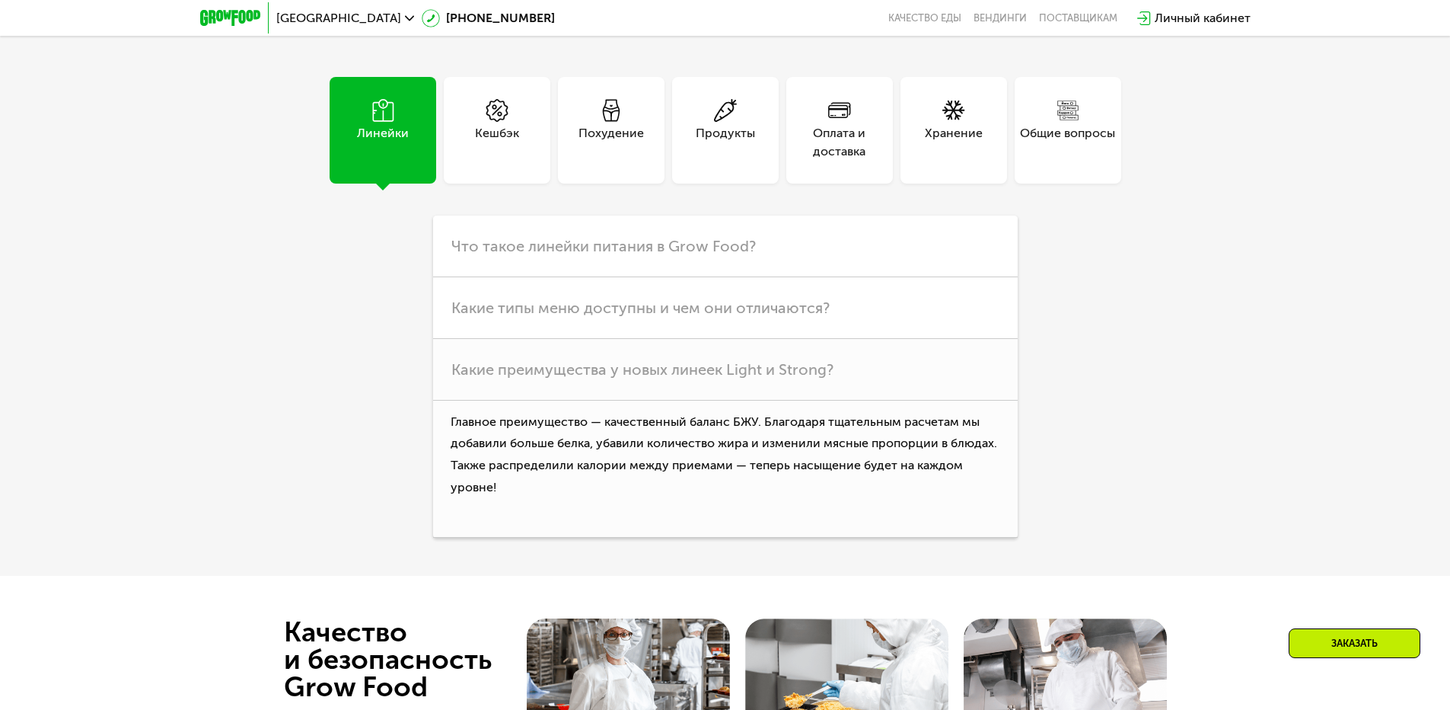
scroll to position [3938, 0]
click at [916, 185] on div "Хранение" at bounding box center [954, 131] width 107 height 107
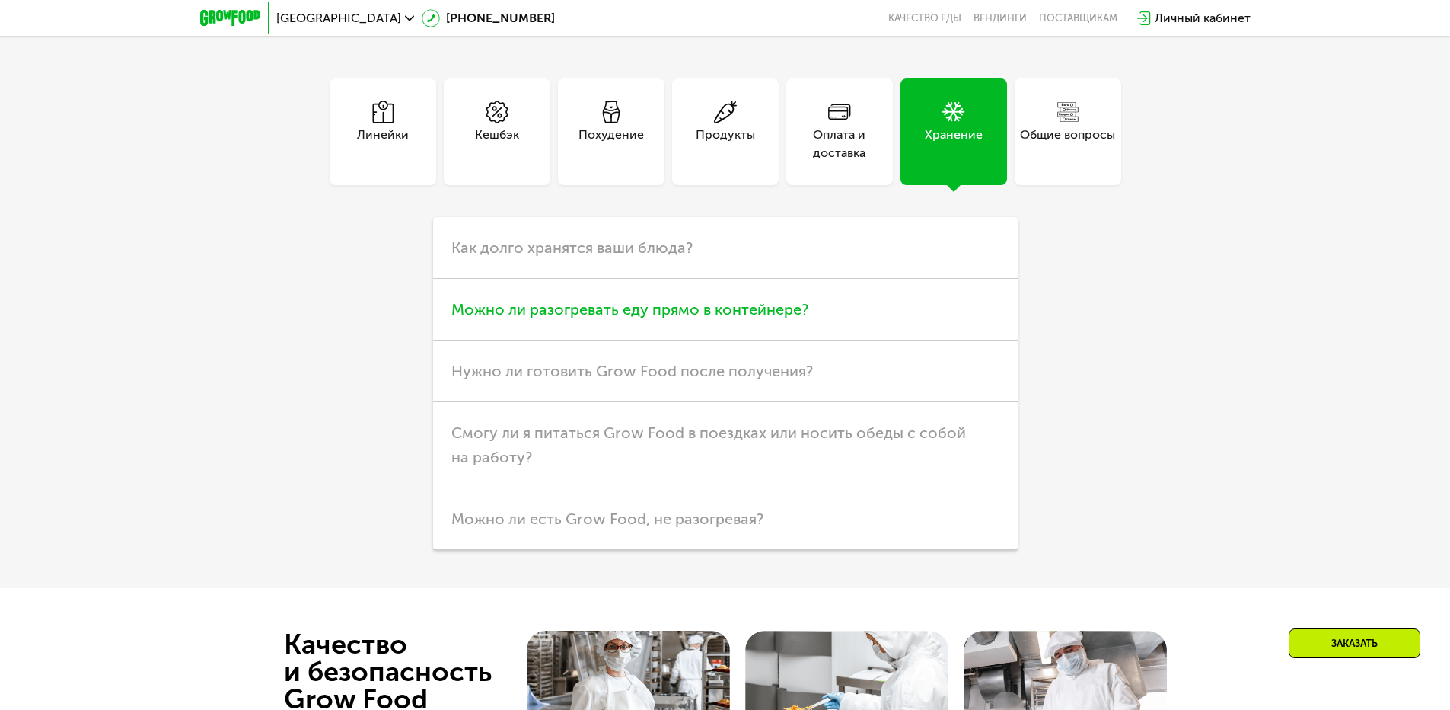
click at [895, 340] on h3 "Можно ли разогревать еду прямо в контейнере?" at bounding box center [725, 310] width 585 height 62
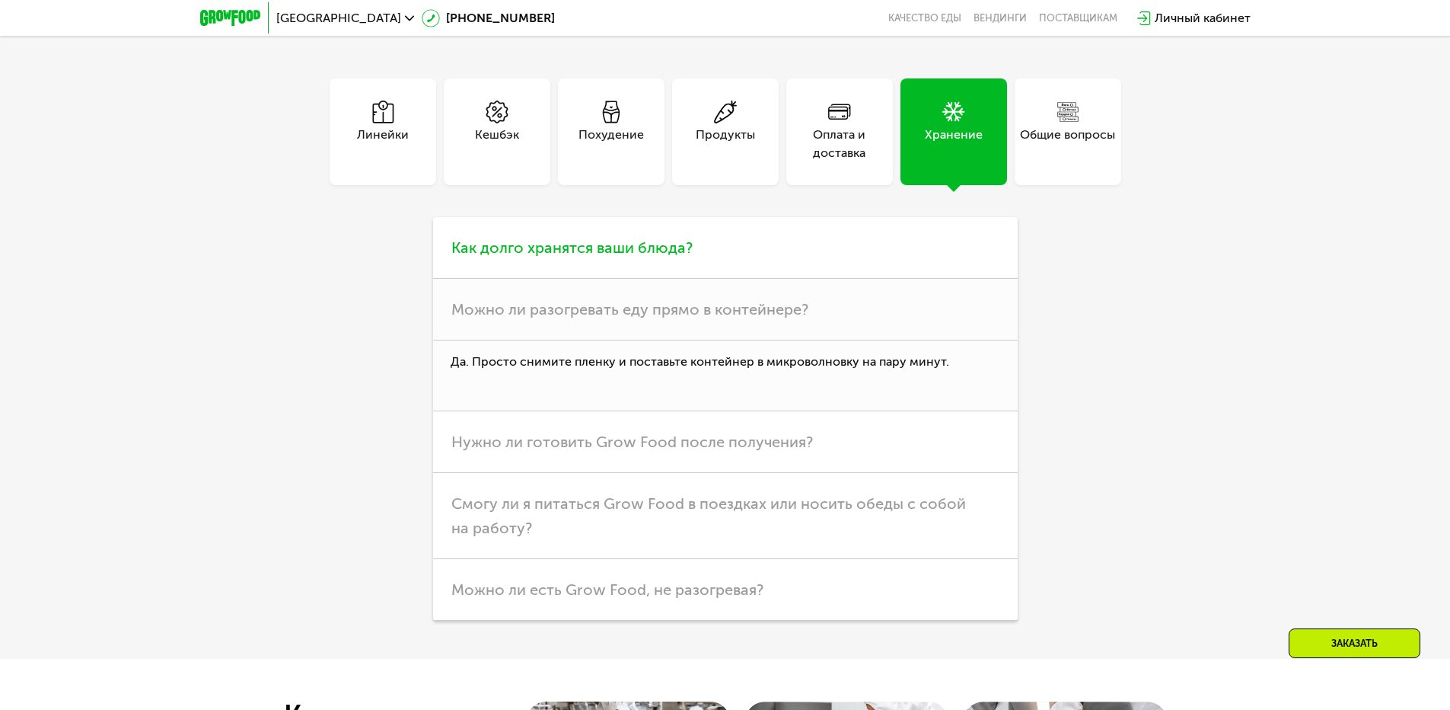
click at [902, 279] on h3 "Как долго хранятся ваши блюда?" at bounding box center [725, 248] width 585 height 62
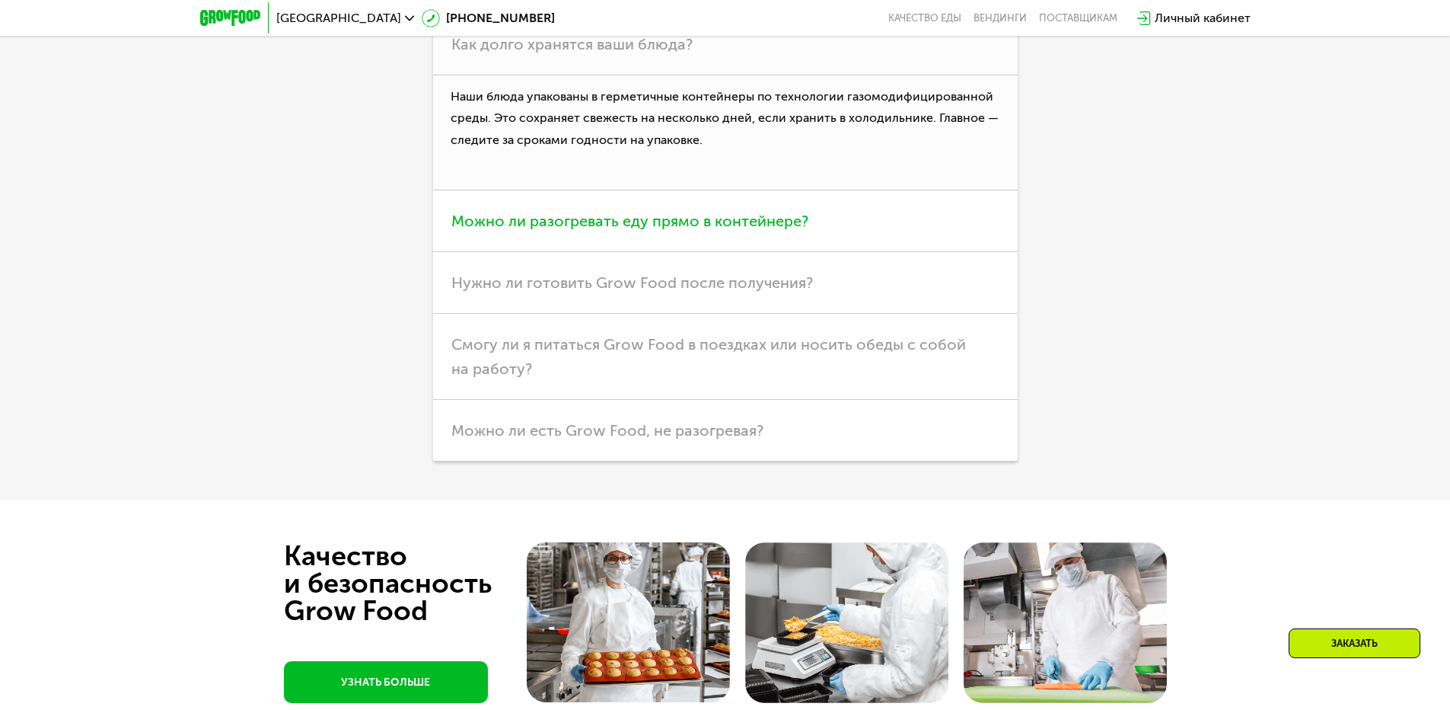
scroll to position [4166, 0]
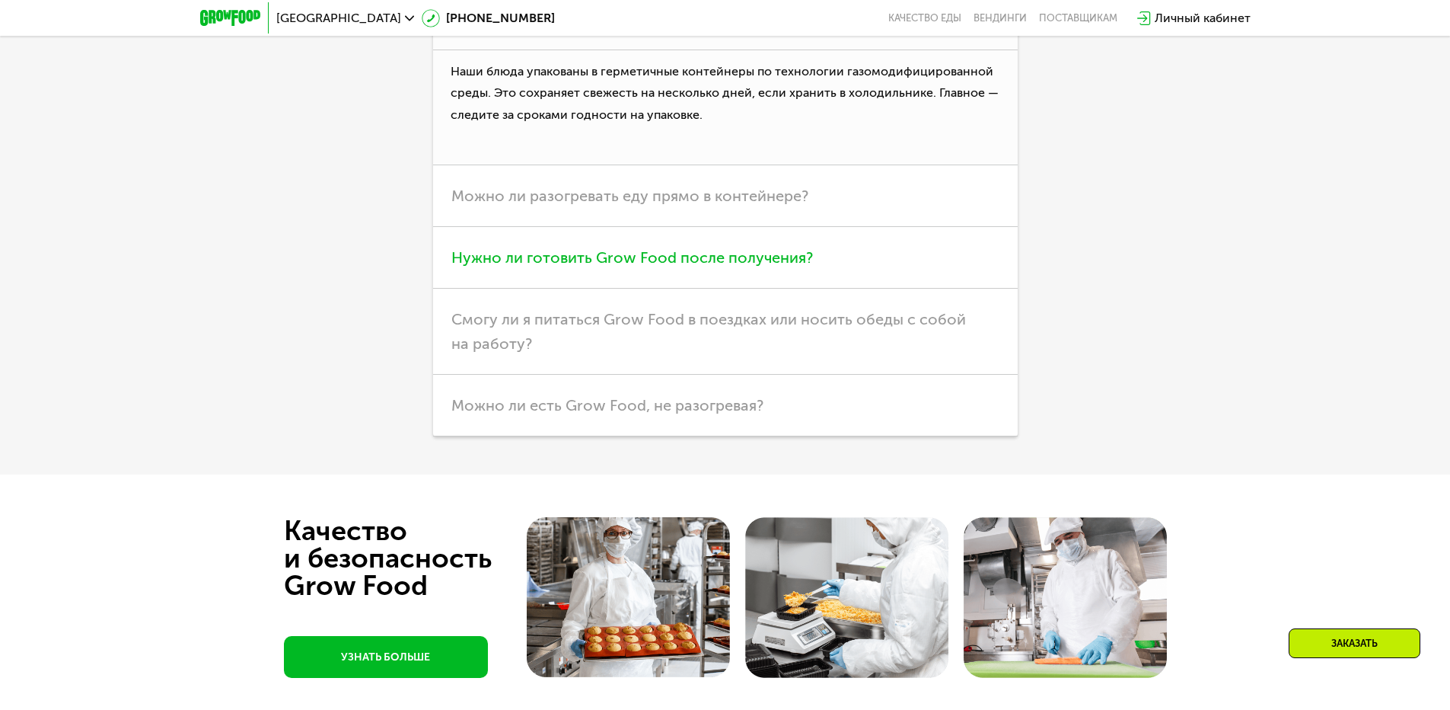
click at [849, 289] on h3 "Нужно ли готовить Grow Food после получения?" at bounding box center [725, 258] width 585 height 62
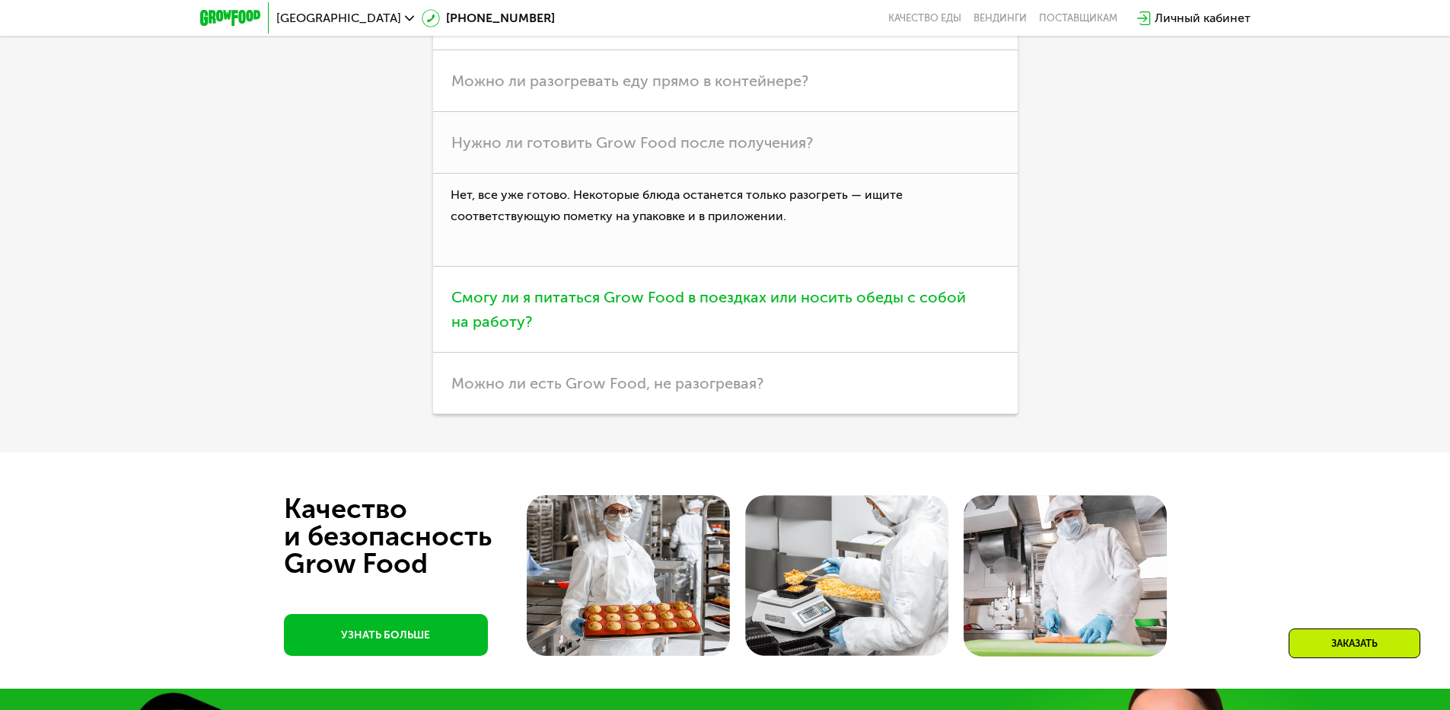
click at [914, 330] on span "Смогу ли я питаться Grow Food в поездках или носить обеды с собой на работу?" at bounding box center [709, 309] width 515 height 43
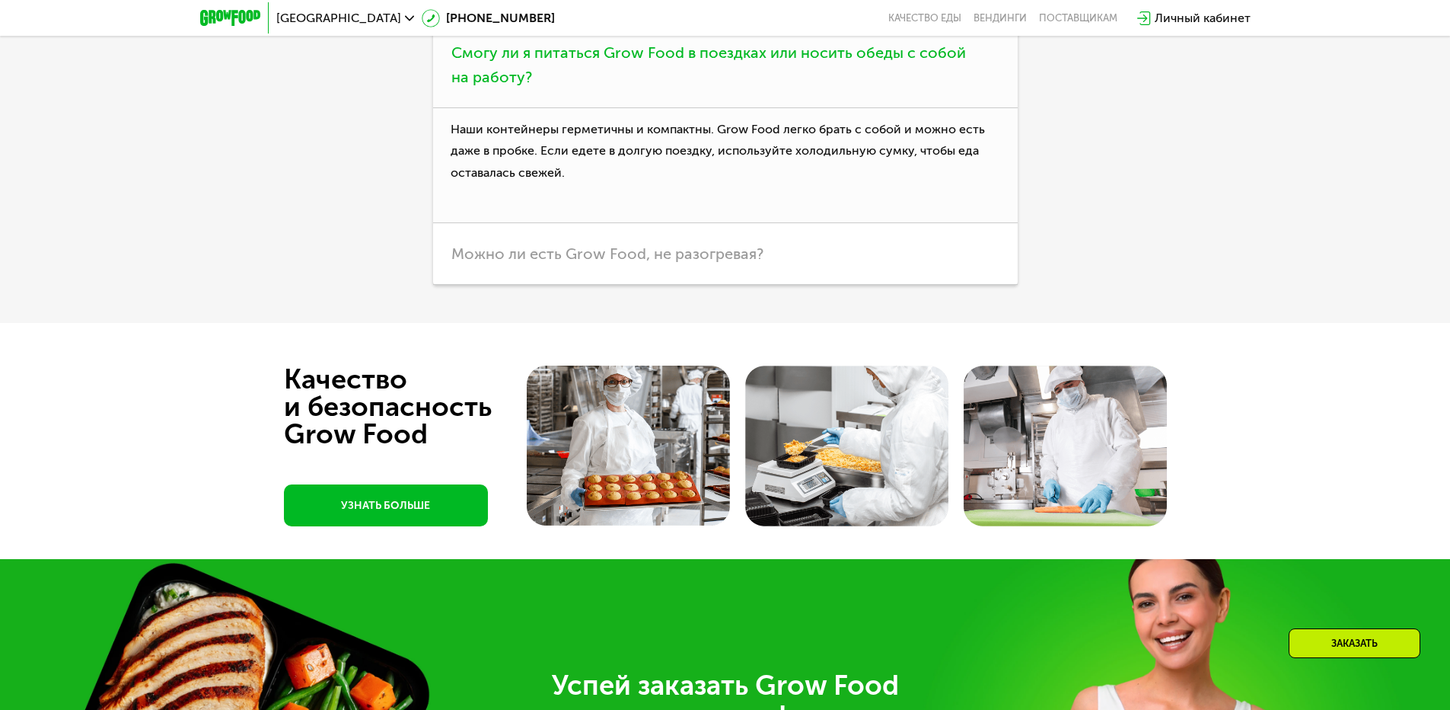
scroll to position [4319, 0]
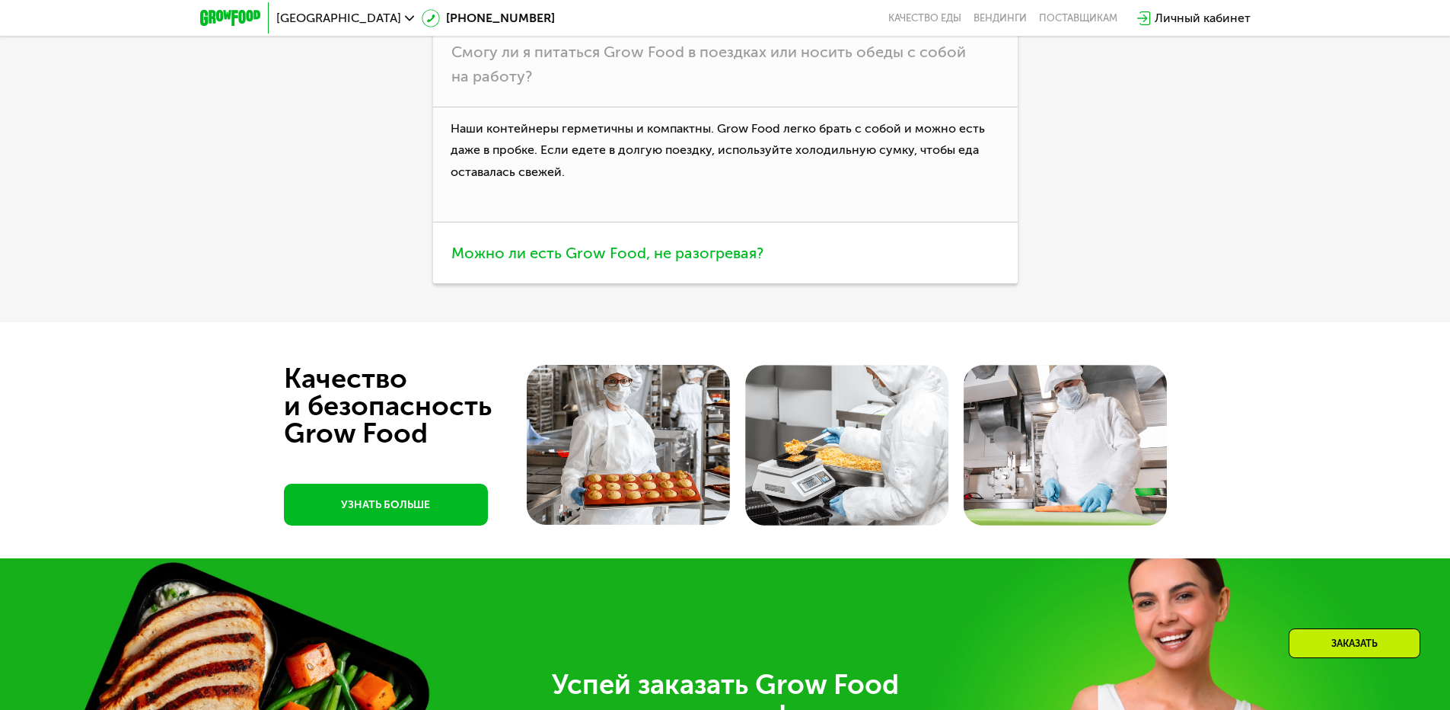
click at [732, 262] on span "Можно ли есть Grow Food, не разогревая?" at bounding box center [608, 253] width 312 height 18
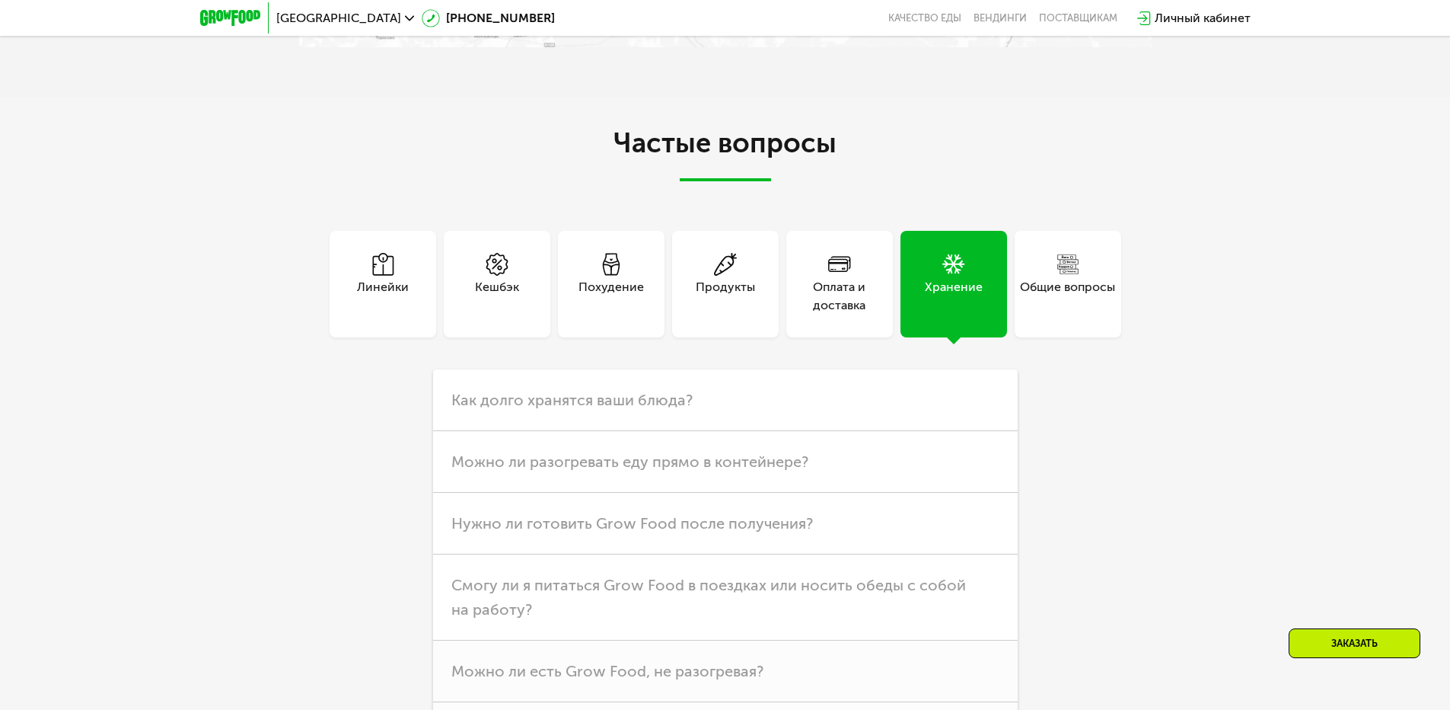
scroll to position [3710, 0]
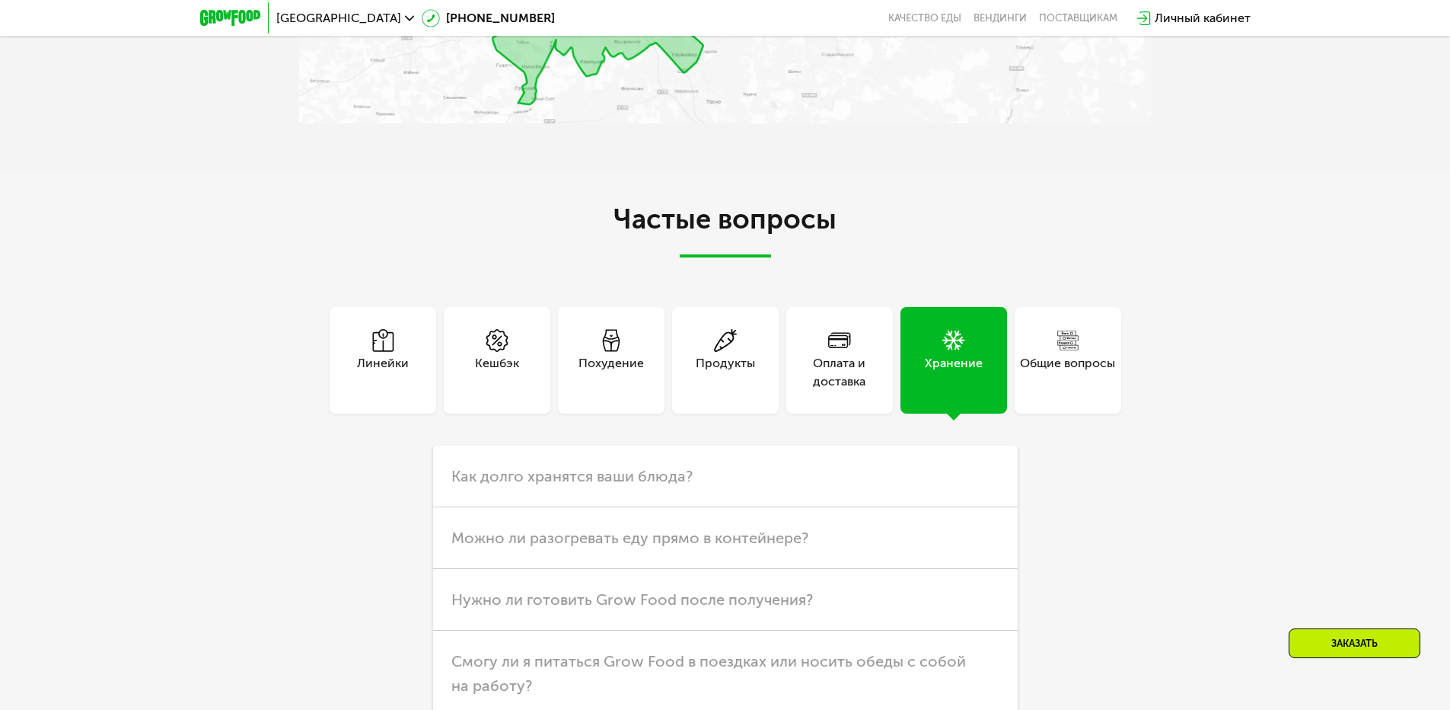
click at [637, 391] on div "Похудение" at bounding box center [611, 372] width 65 height 37
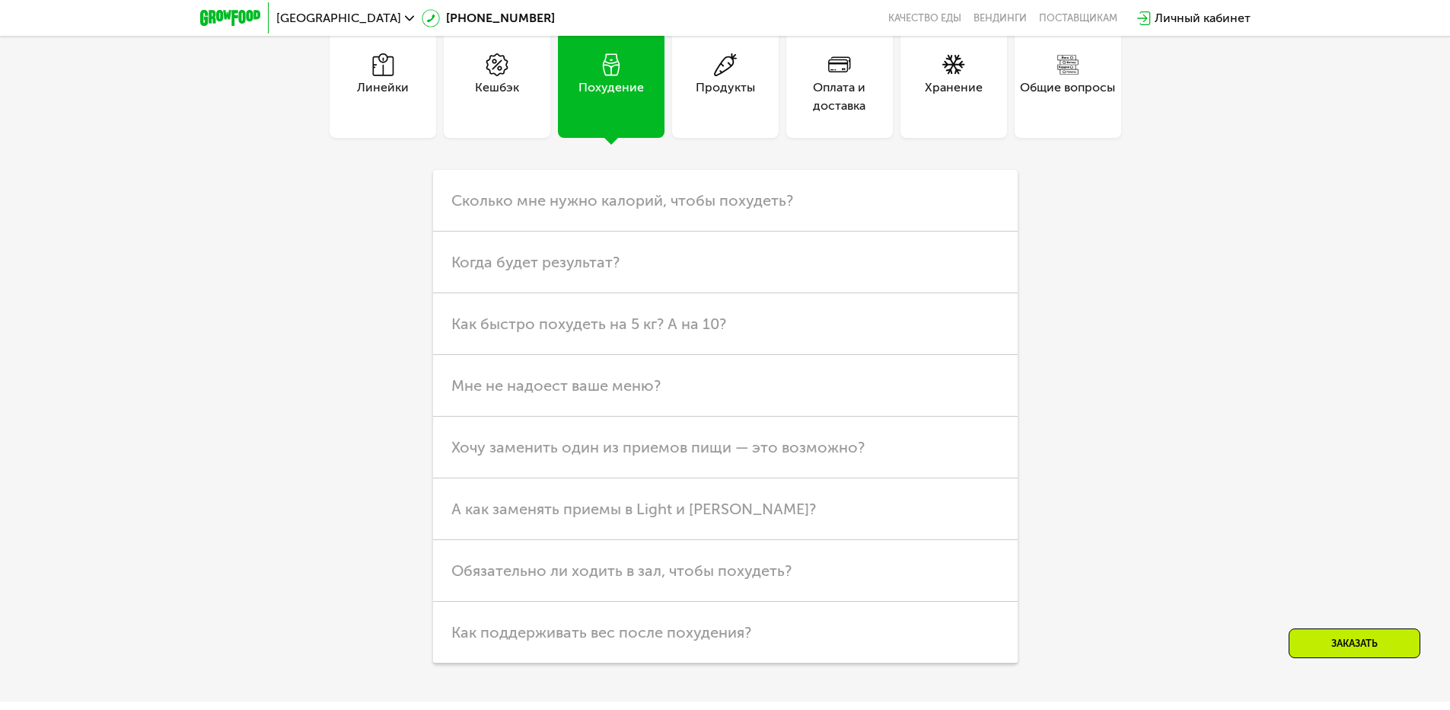
scroll to position [4014, 0]
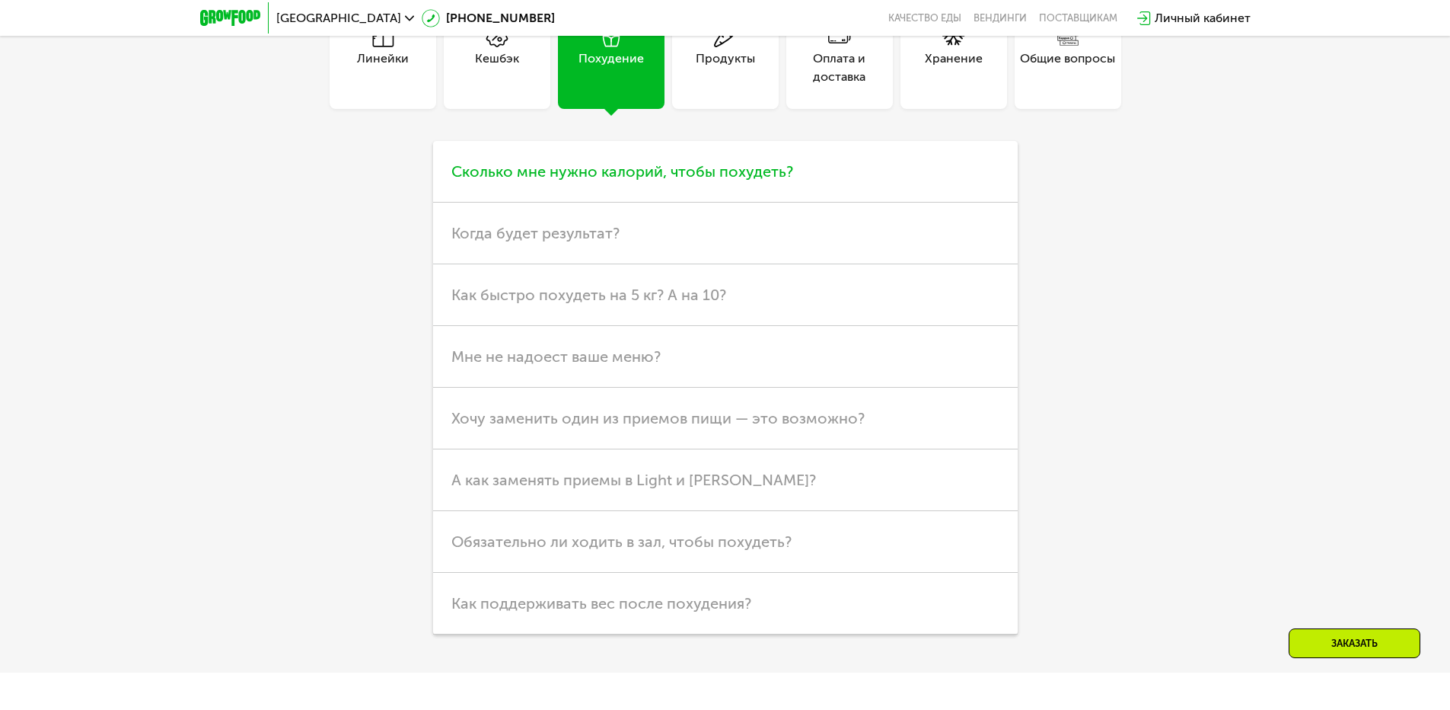
click at [783, 180] on span "Сколько мне нужно калорий, чтобы похудеть?" at bounding box center [623, 171] width 342 height 18
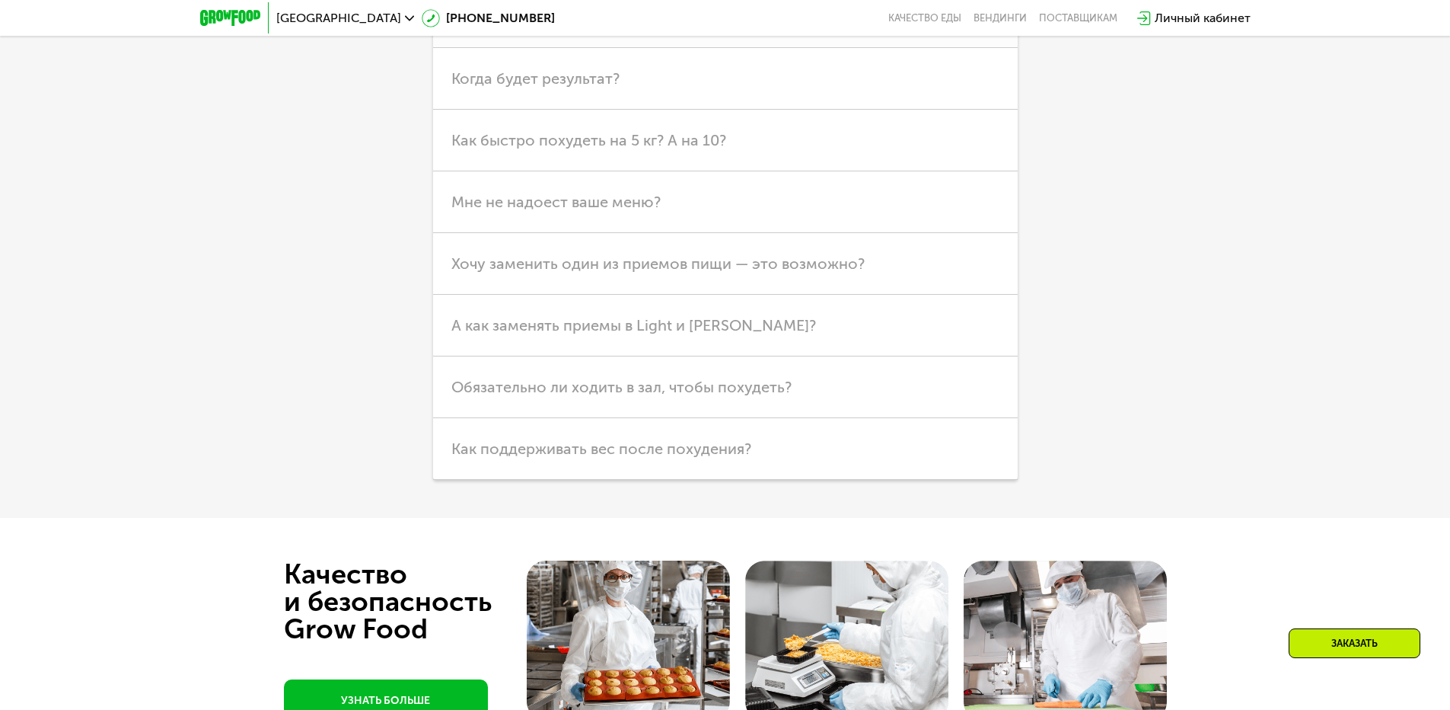
scroll to position [4319, 0]
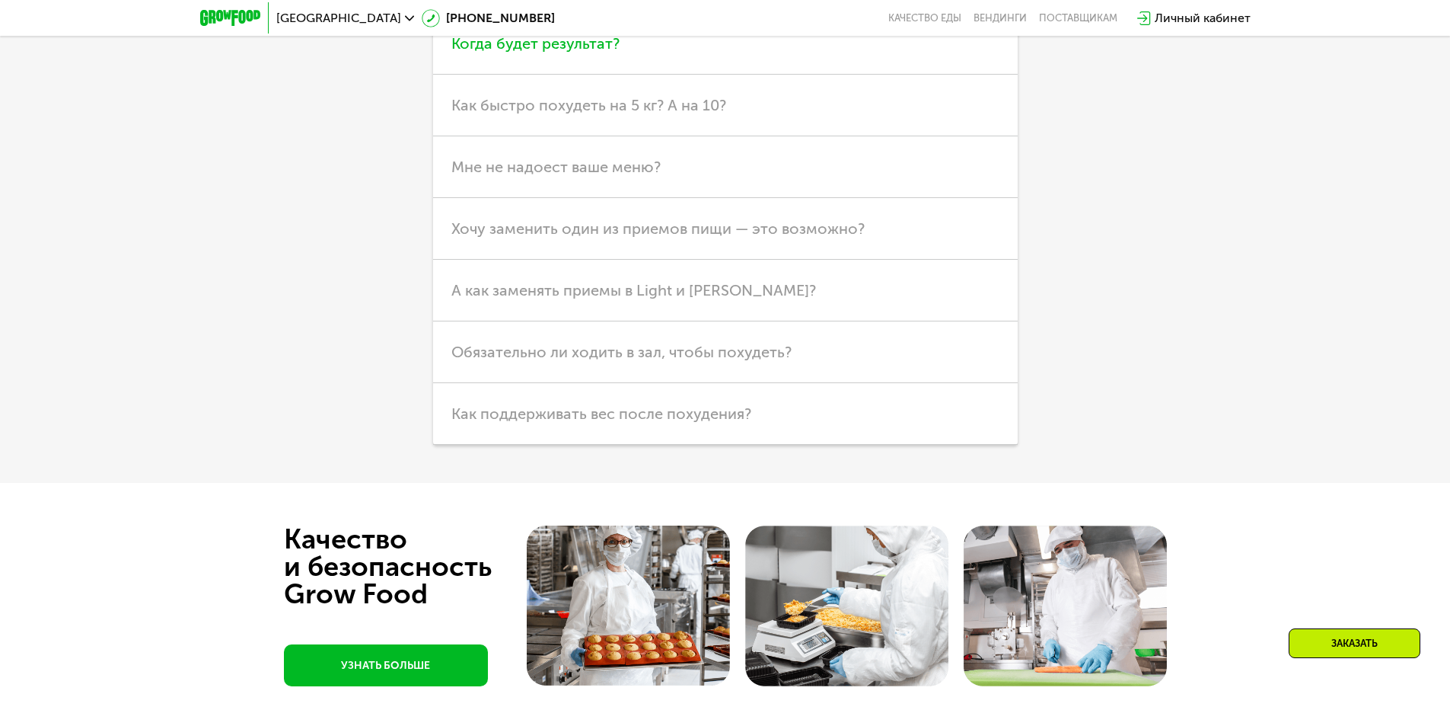
click at [822, 75] on h3 "Когда будет результат?" at bounding box center [725, 44] width 585 height 62
click at [790, 136] on h3 "Как быстро похудеть на 5 кг? А на 10?" at bounding box center [725, 106] width 585 height 62
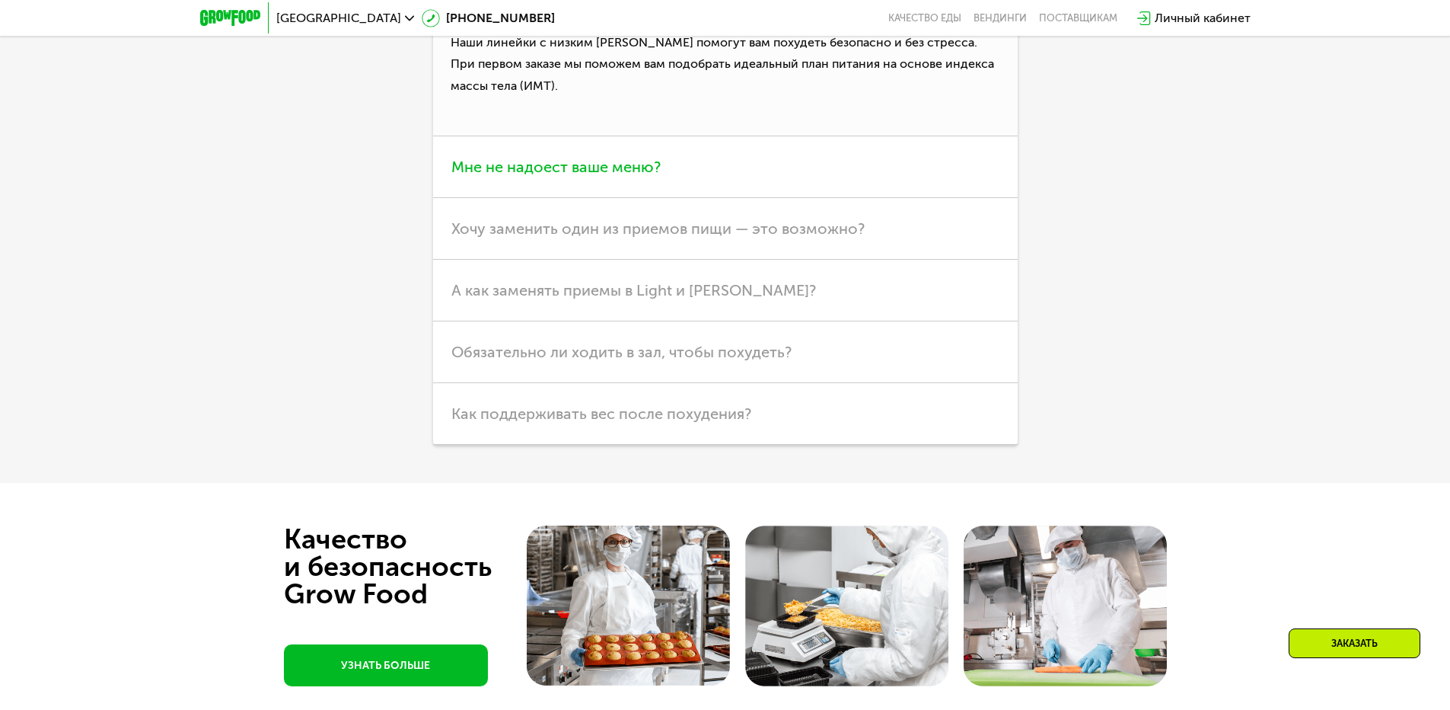
click at [796, 198] on h3 "Мне не надоест ваше меню?" at bounding box center [725, 167] width 585 height 62
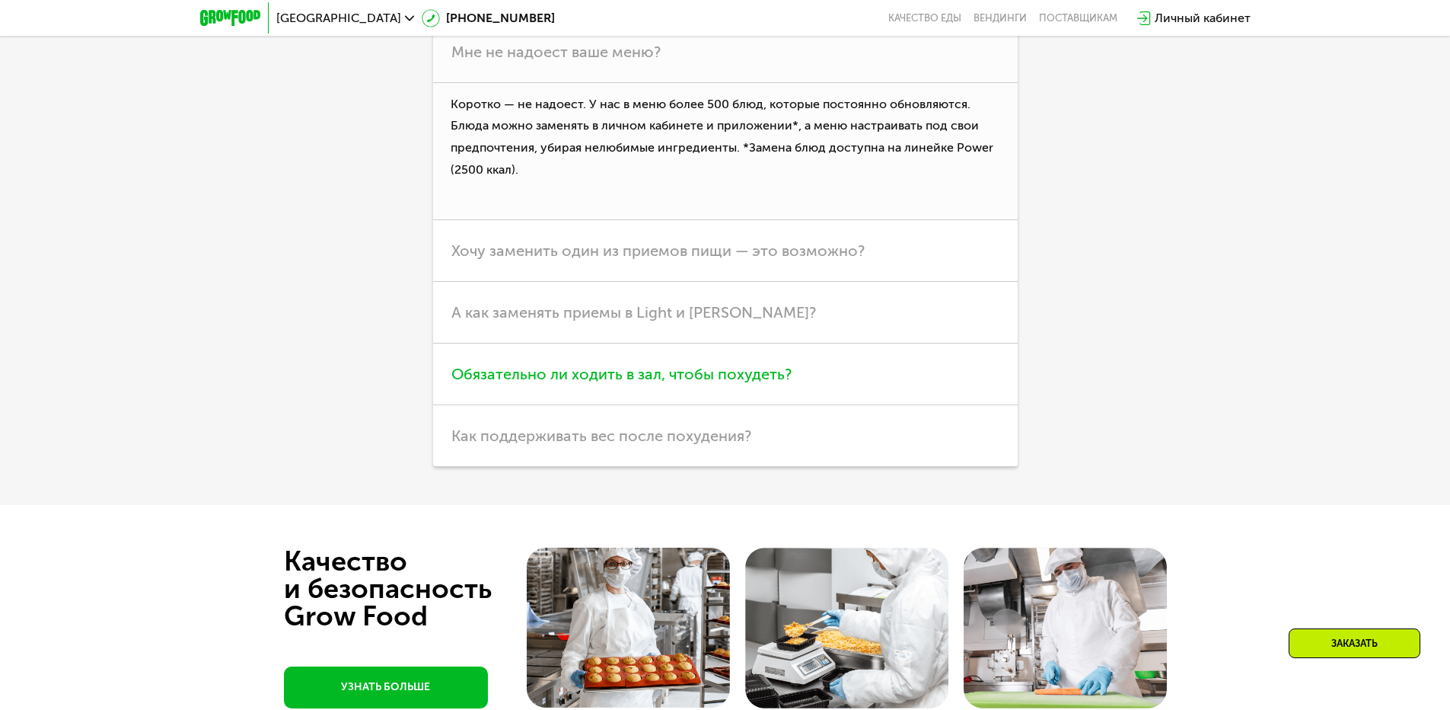
click at [857, 405] on h3 "Обязательно ли ходить в зал, чтобы похудеть?" at bounding box center [725, 374] width 585 height 62
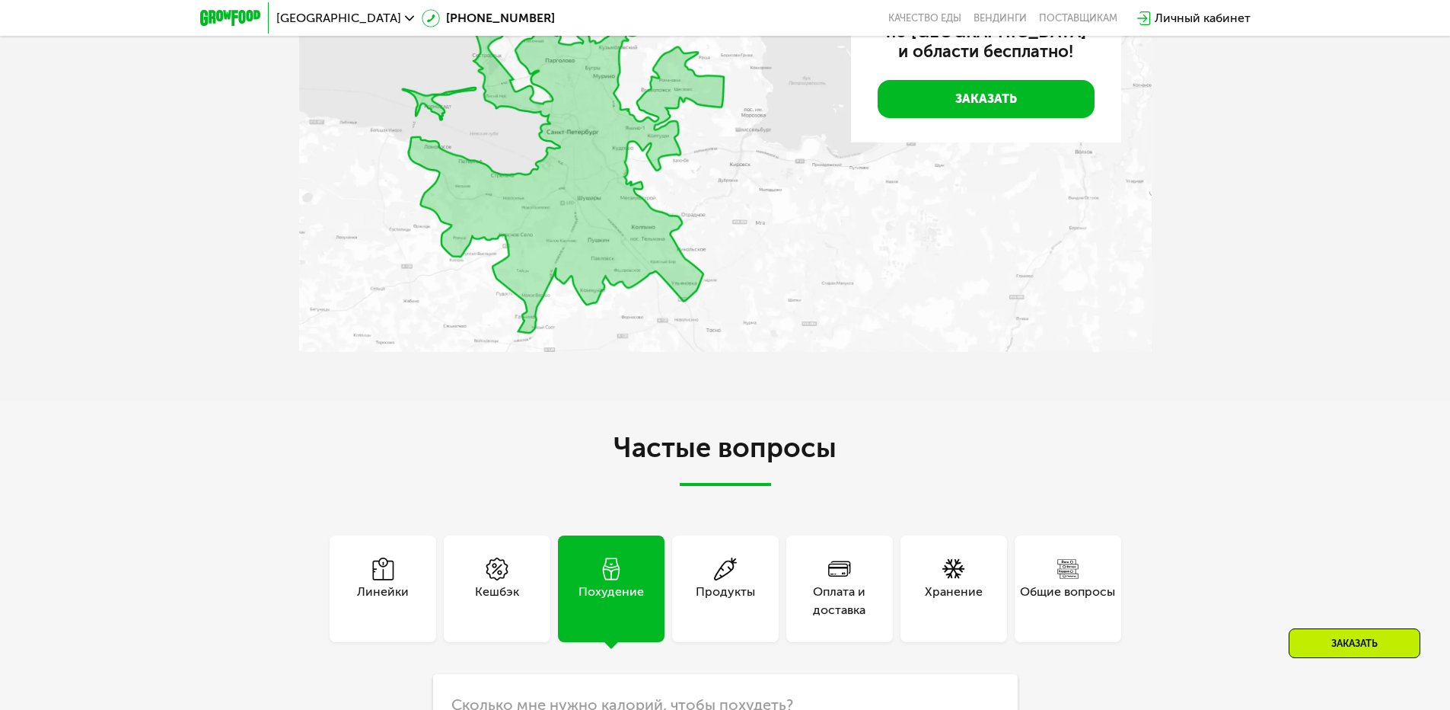
scroll to position [3786, 0]
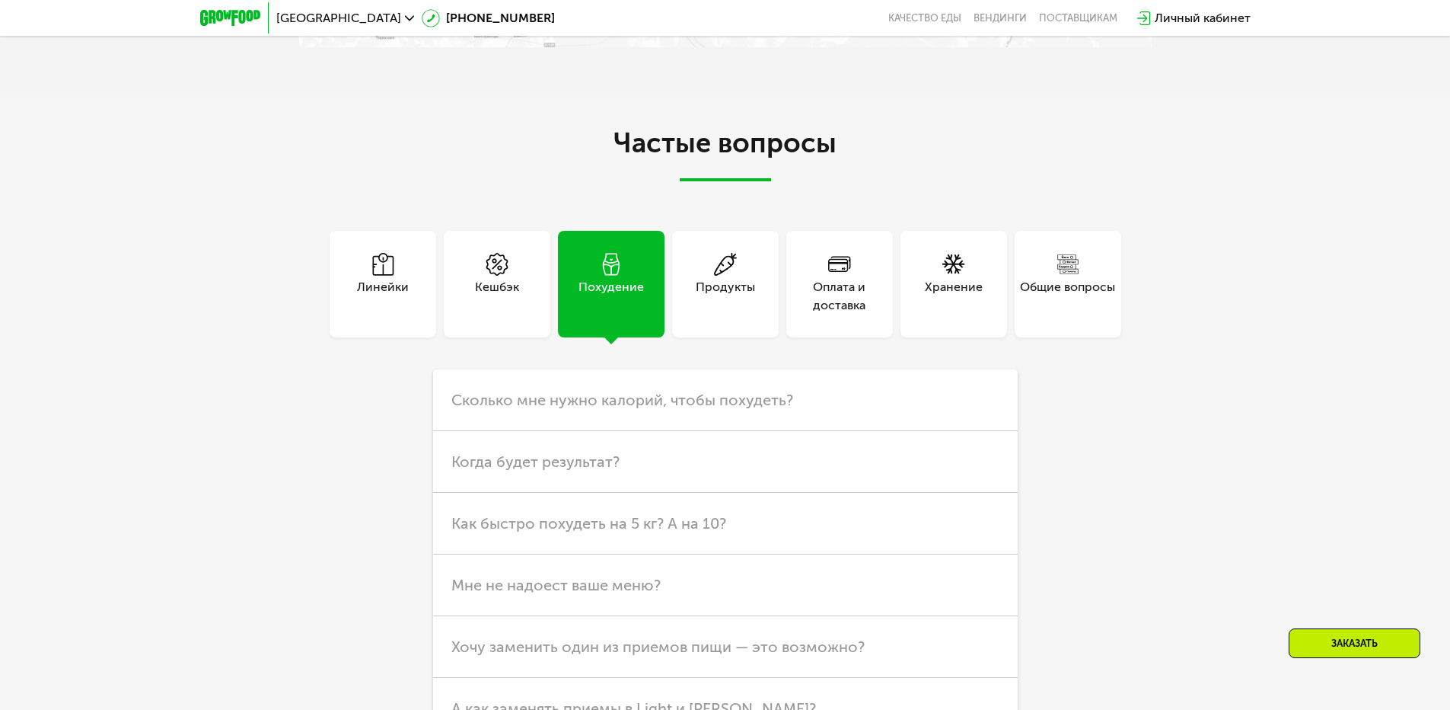
click at [546, 337] on div "Кешбэк" at bounding box center [497, 284] width 107 height 107
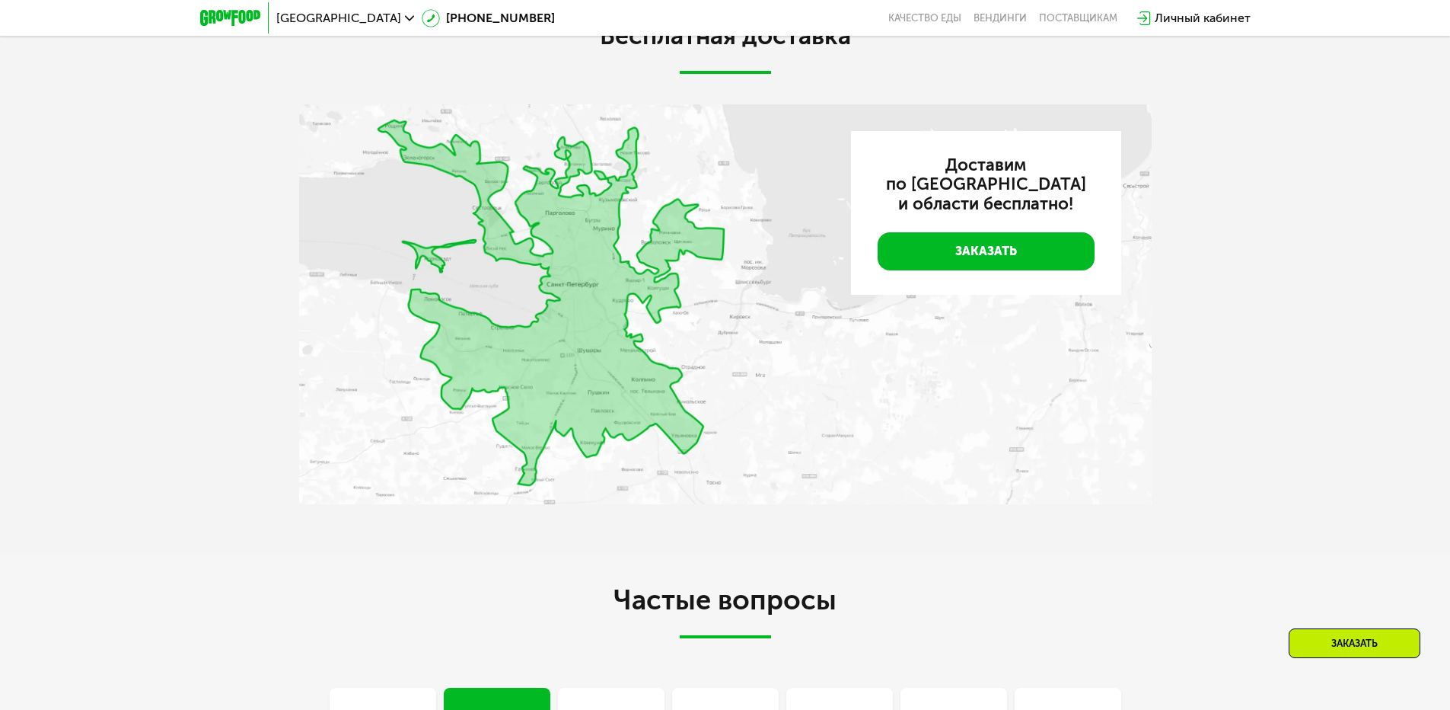
scroll to position [3633, 0]
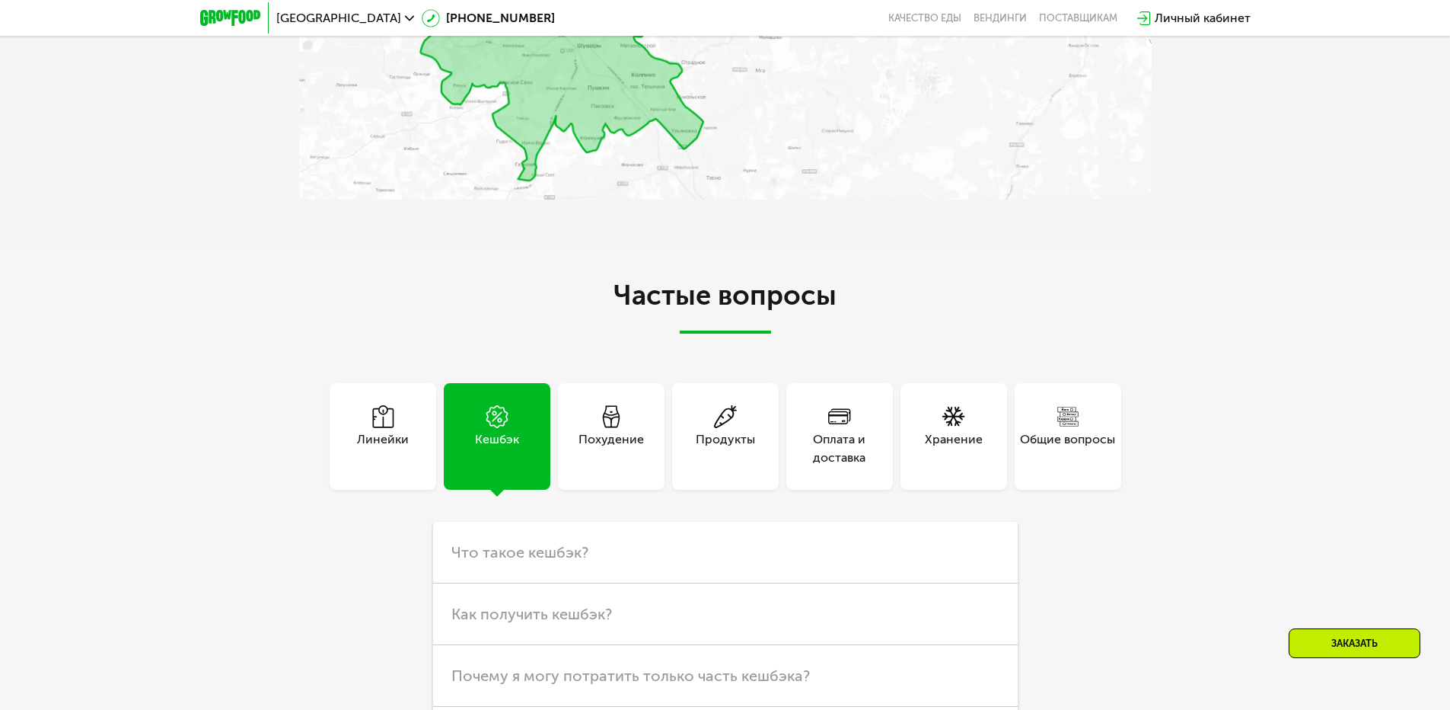
click at [413, 490] on div "Линейки" at bounding box center [383, 436] width 107 height 107
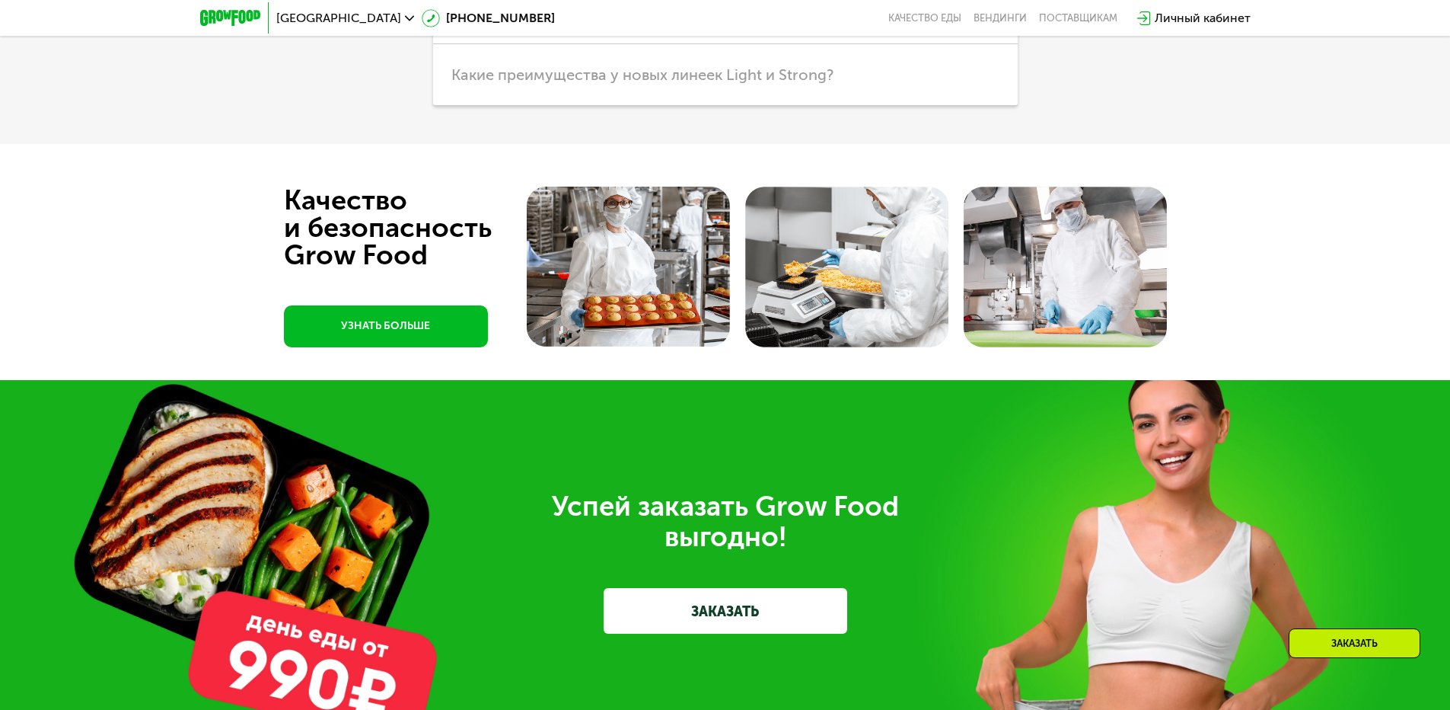
scroll to position [4243, 0]
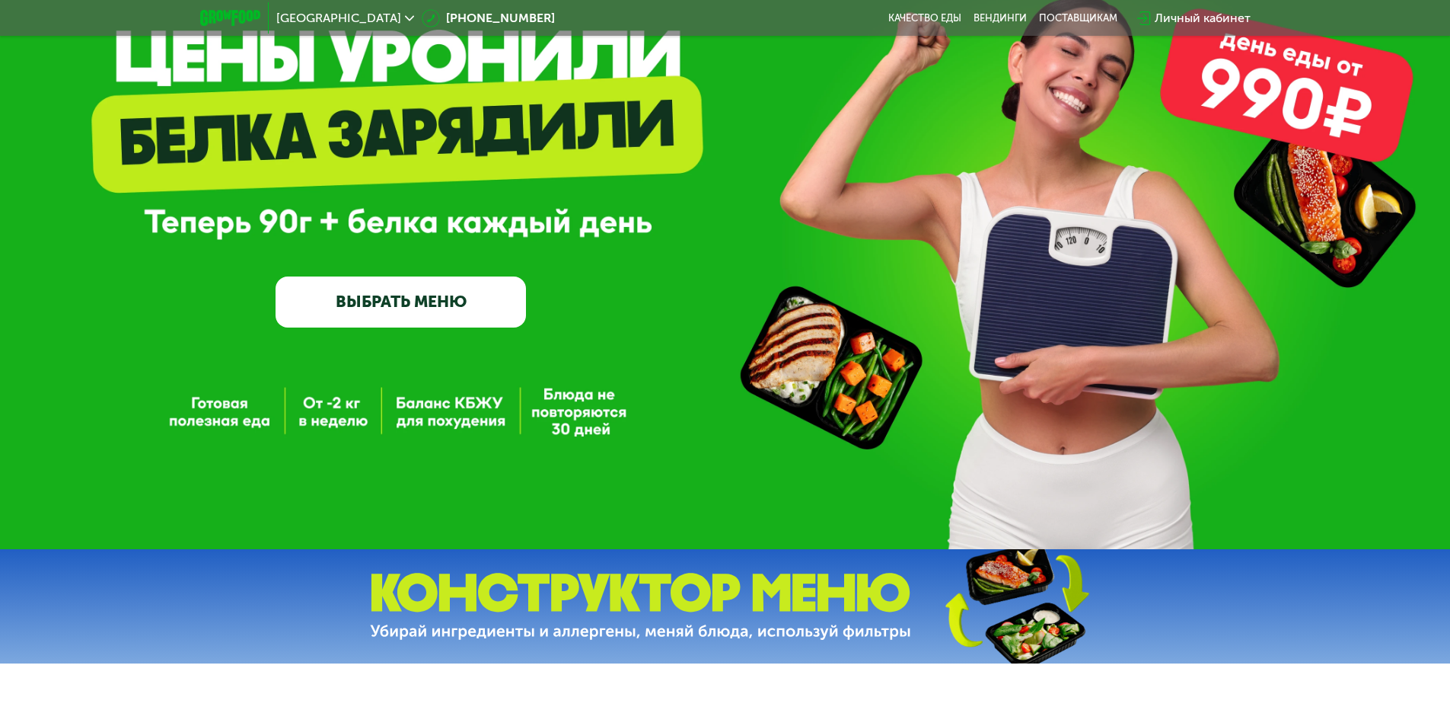
scroll to position [0, 0]
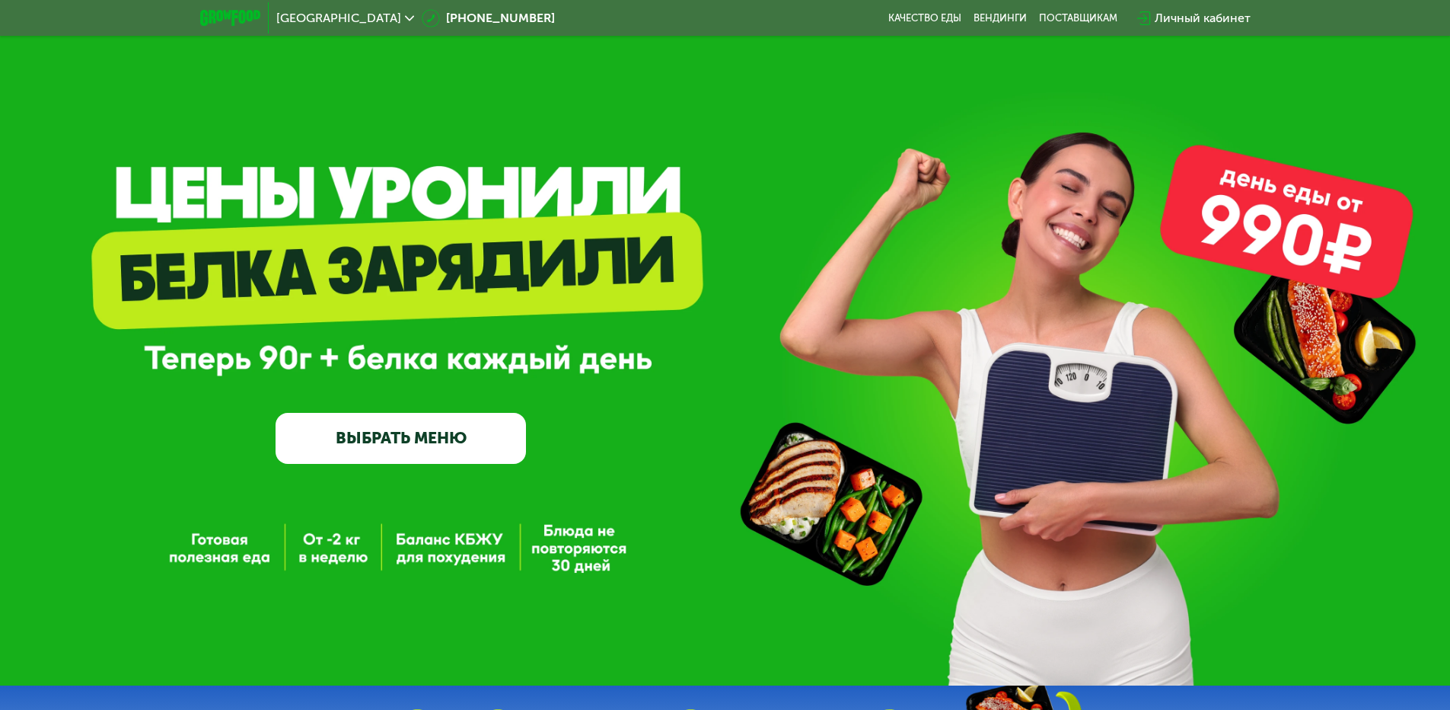
click at [318, 22] on span "[GEOGRAPHIC_DATA]" at bounding box center [338, 18] width 125 height 12
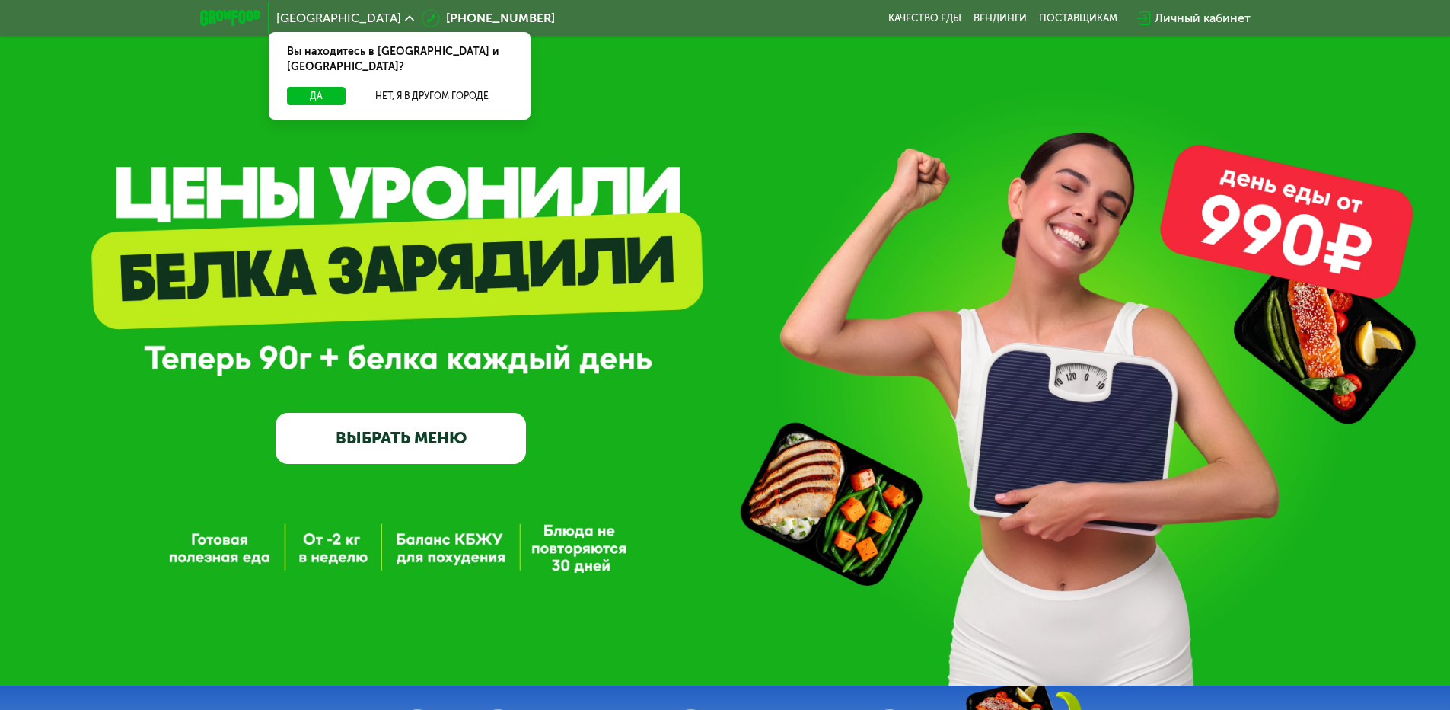
click at [563, 222] on div "GrowFood — доставка правильного питания ВЫБРАТЬ МЕНЮ" at bounding box center [725, 342] width 1450 height 685
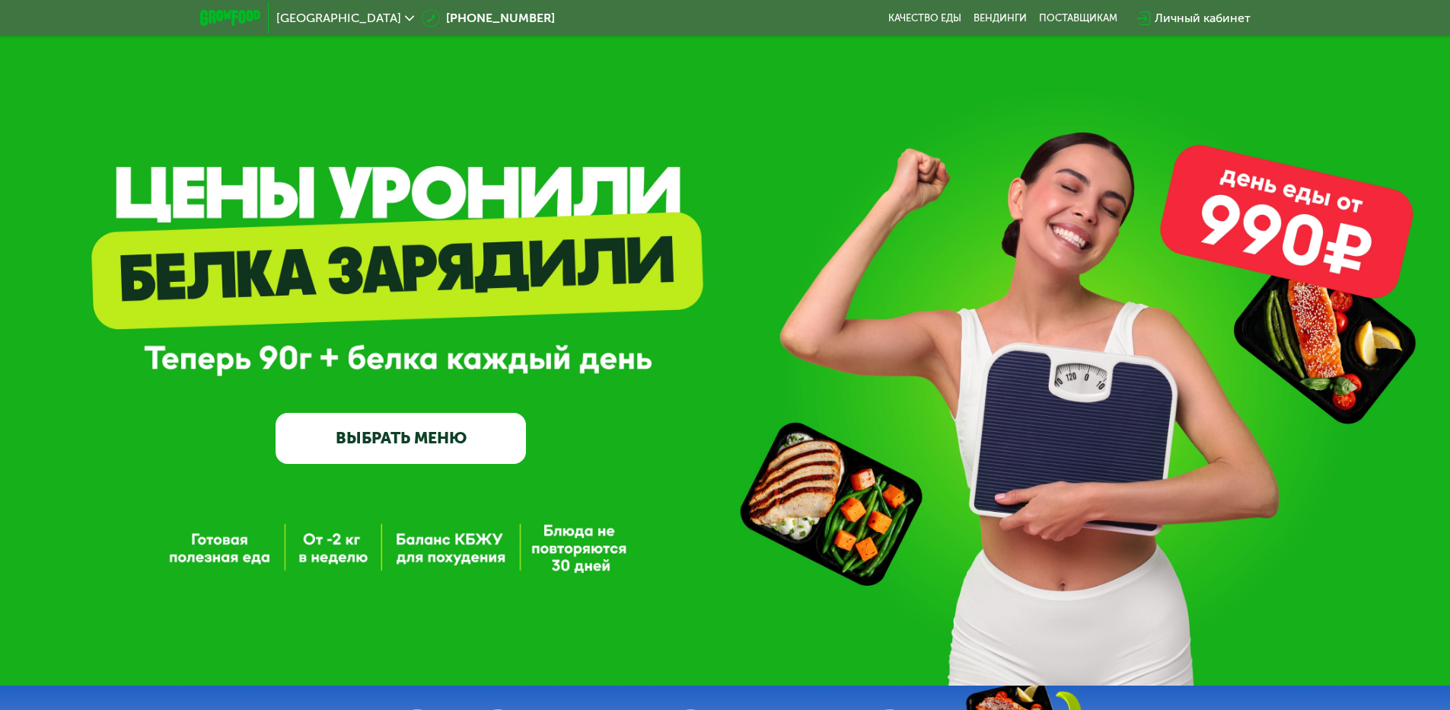
click at [407, 446] on link "ВЫБРАТЬ МЕНЮ" at bounding box center [401, 438] width 251 height 50
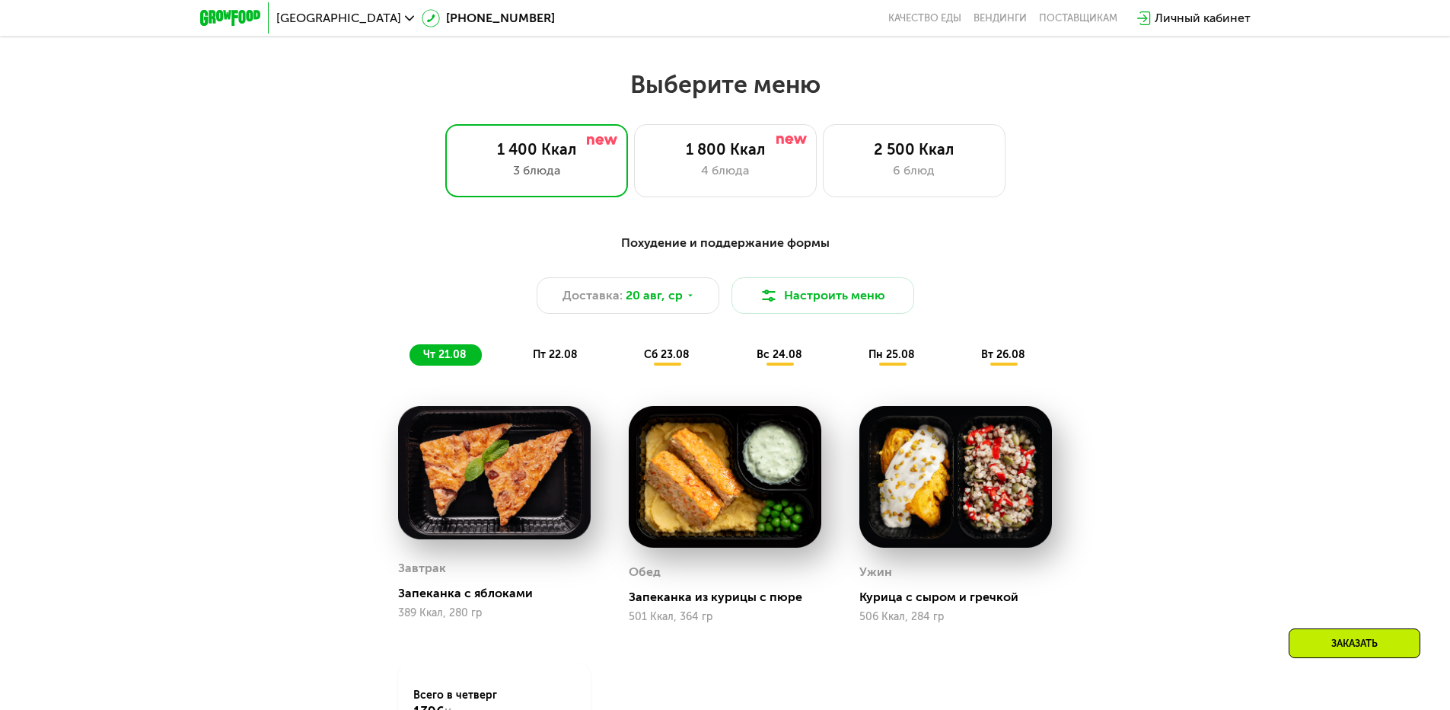
scroll to position [746, 0]
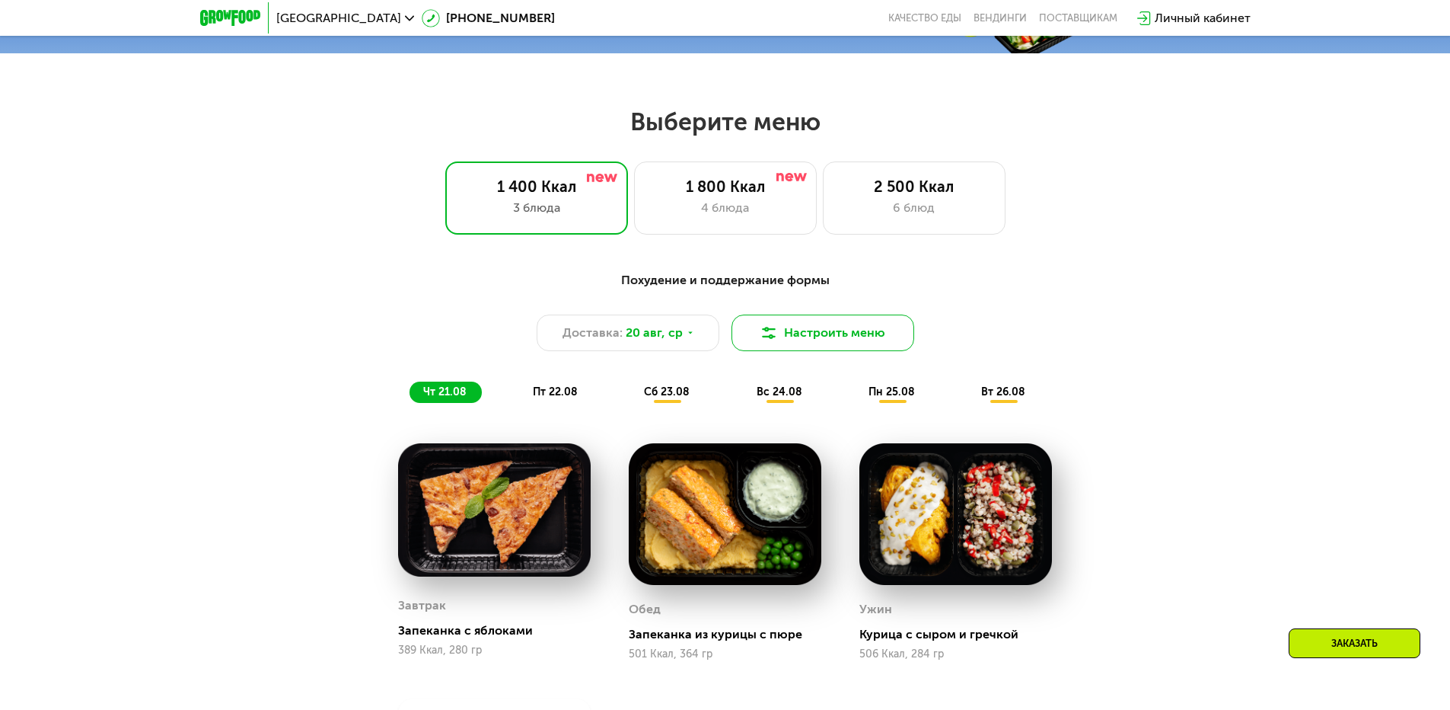
click at [842, 349] on button "Настроить меню" at bounding box center [823, 332] width 183 height 37
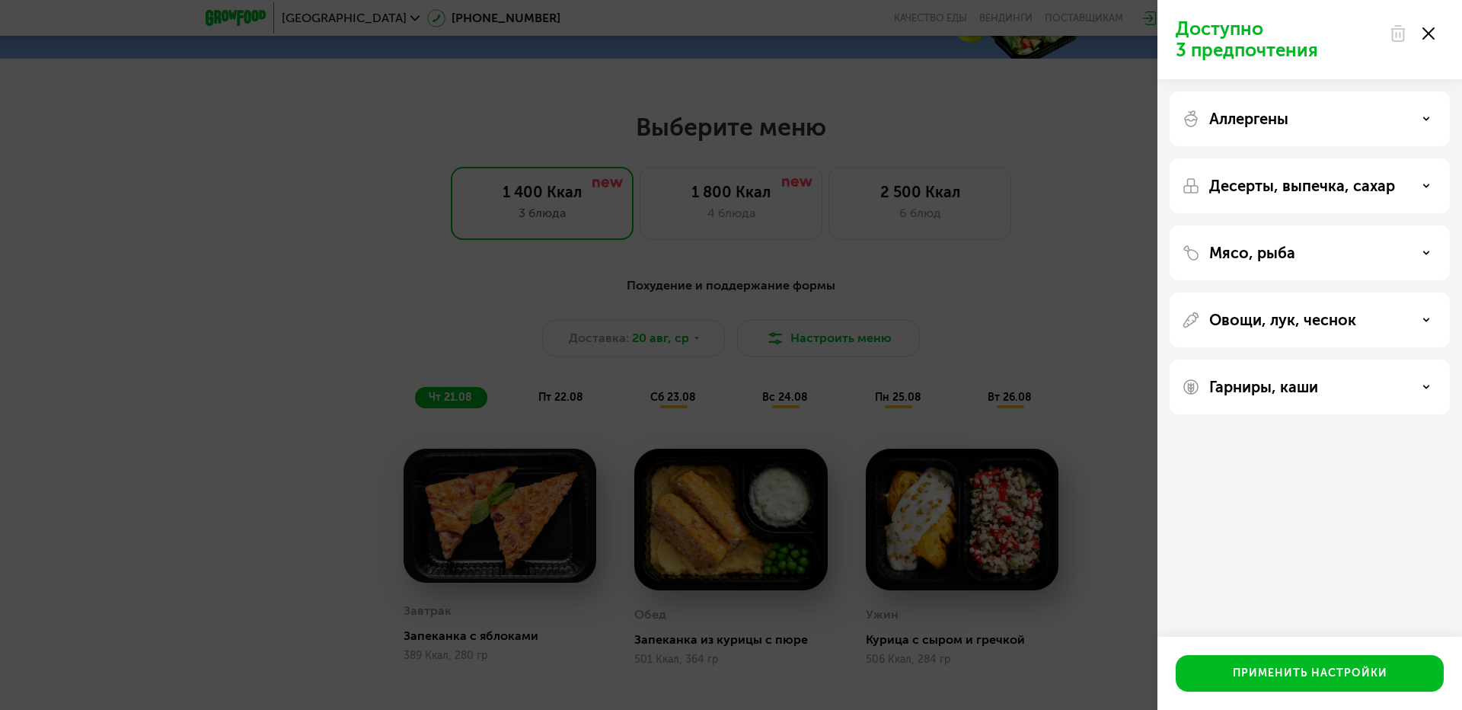
click at [1429, 34] on use at bounding box center [1428, 33] width 12 height 12
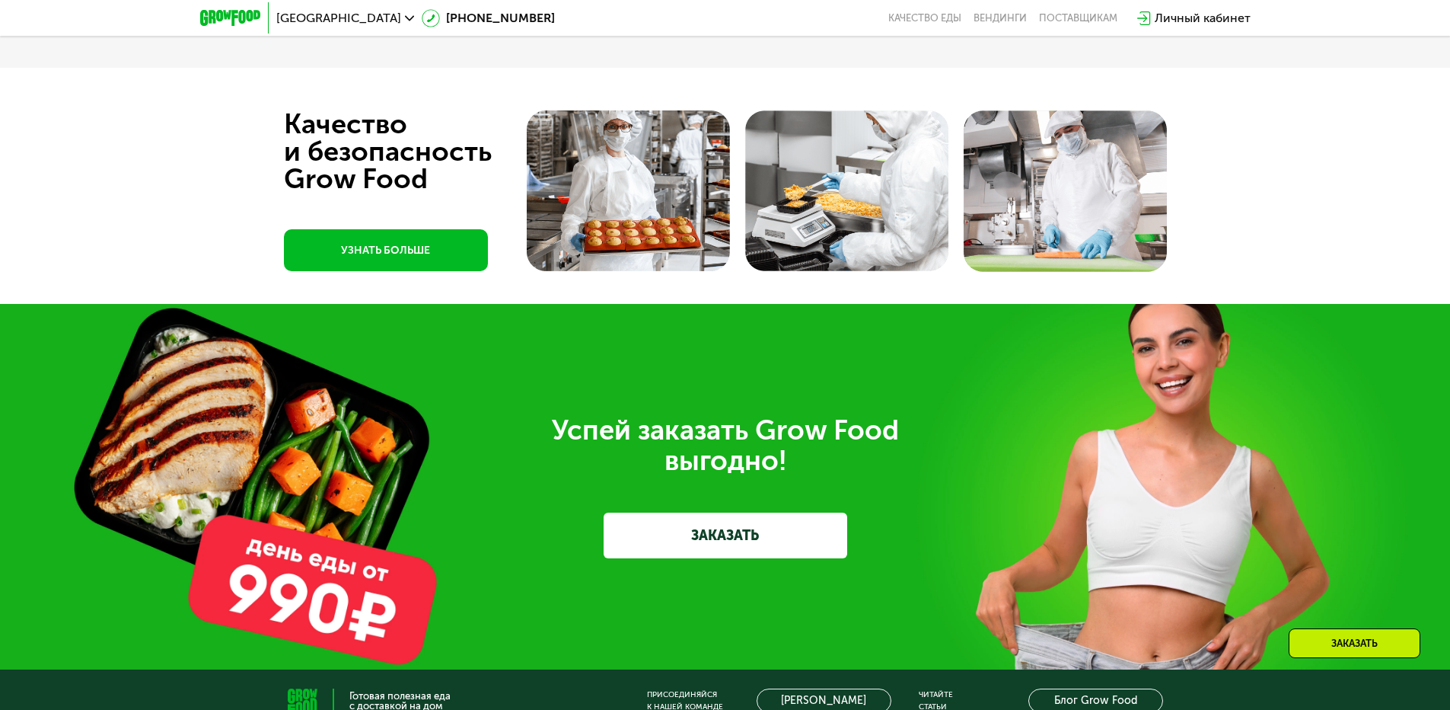
scroll to position [4456, 0]
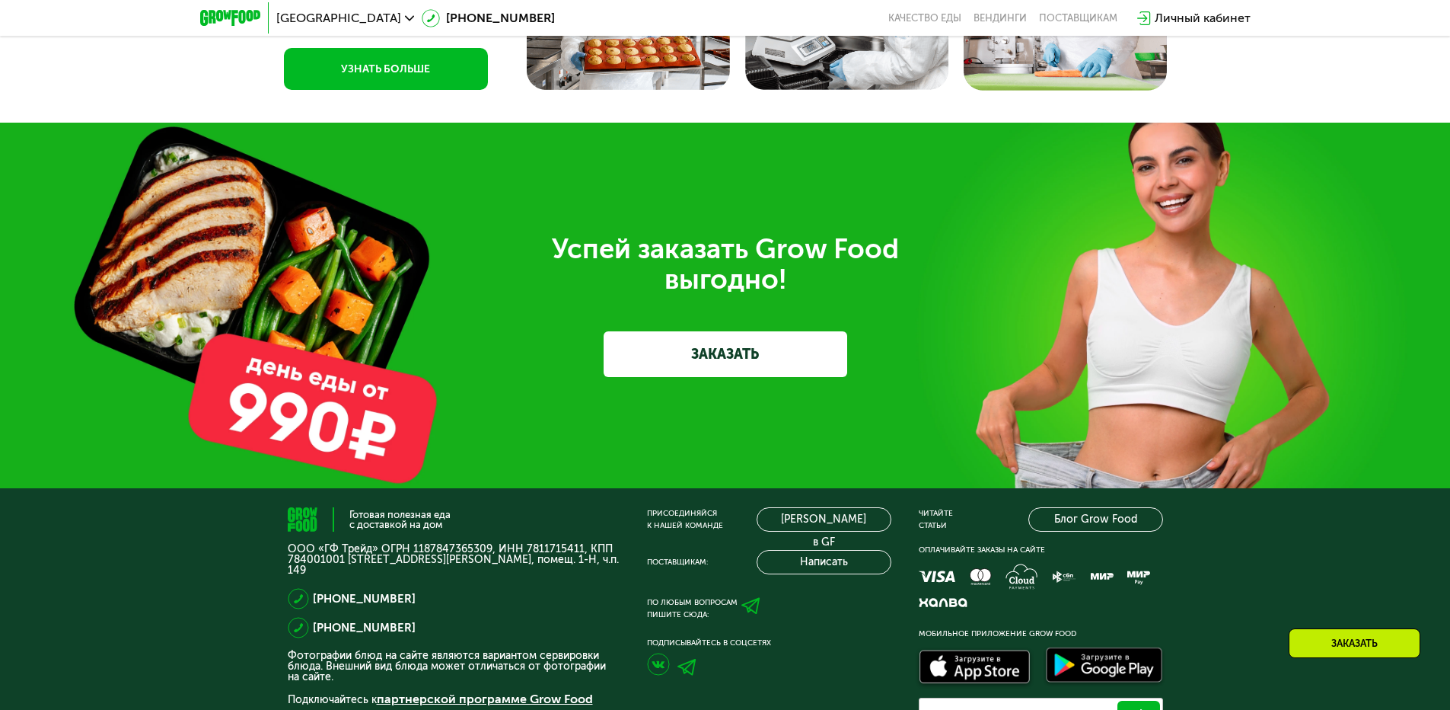
click at [719, 371] on link "ЗАКАЗАТЬ" at bounding box center [726, 354] width 244 height 46
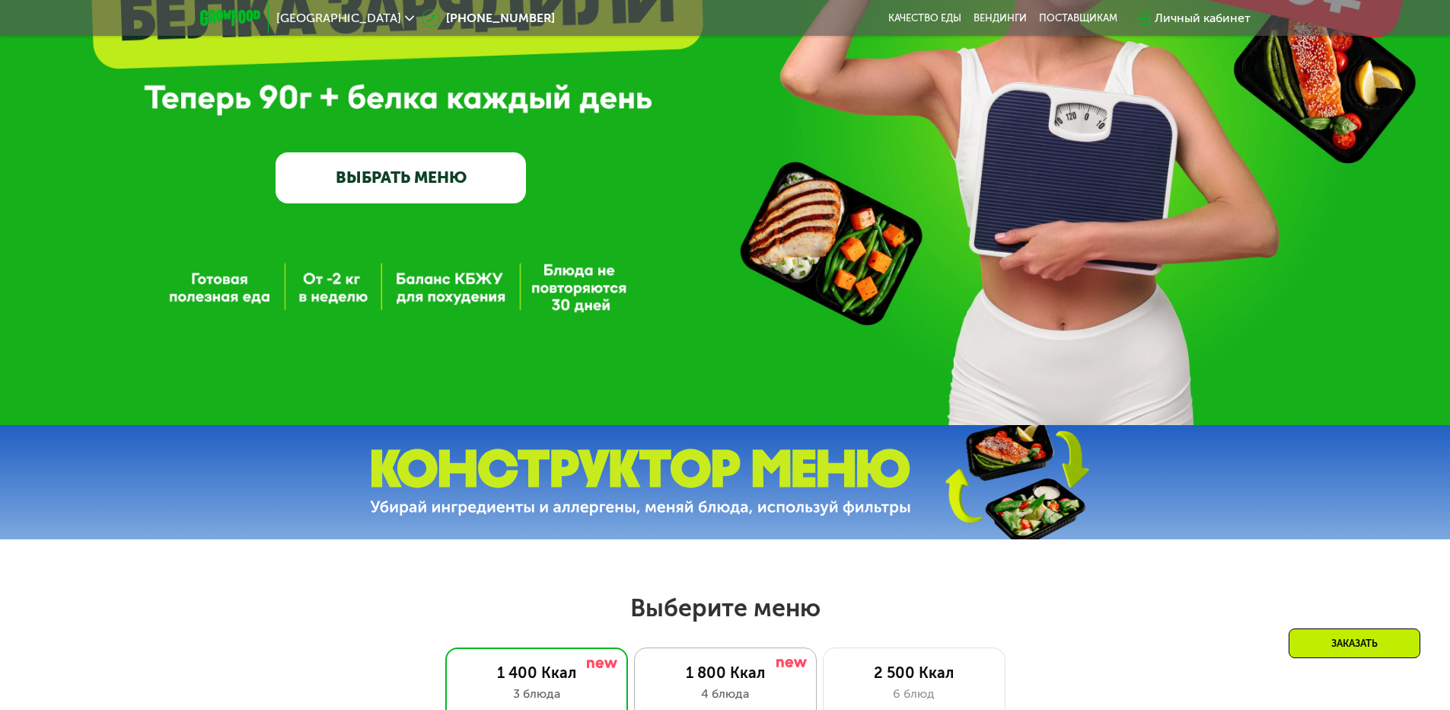
scroll to position [201, 0]
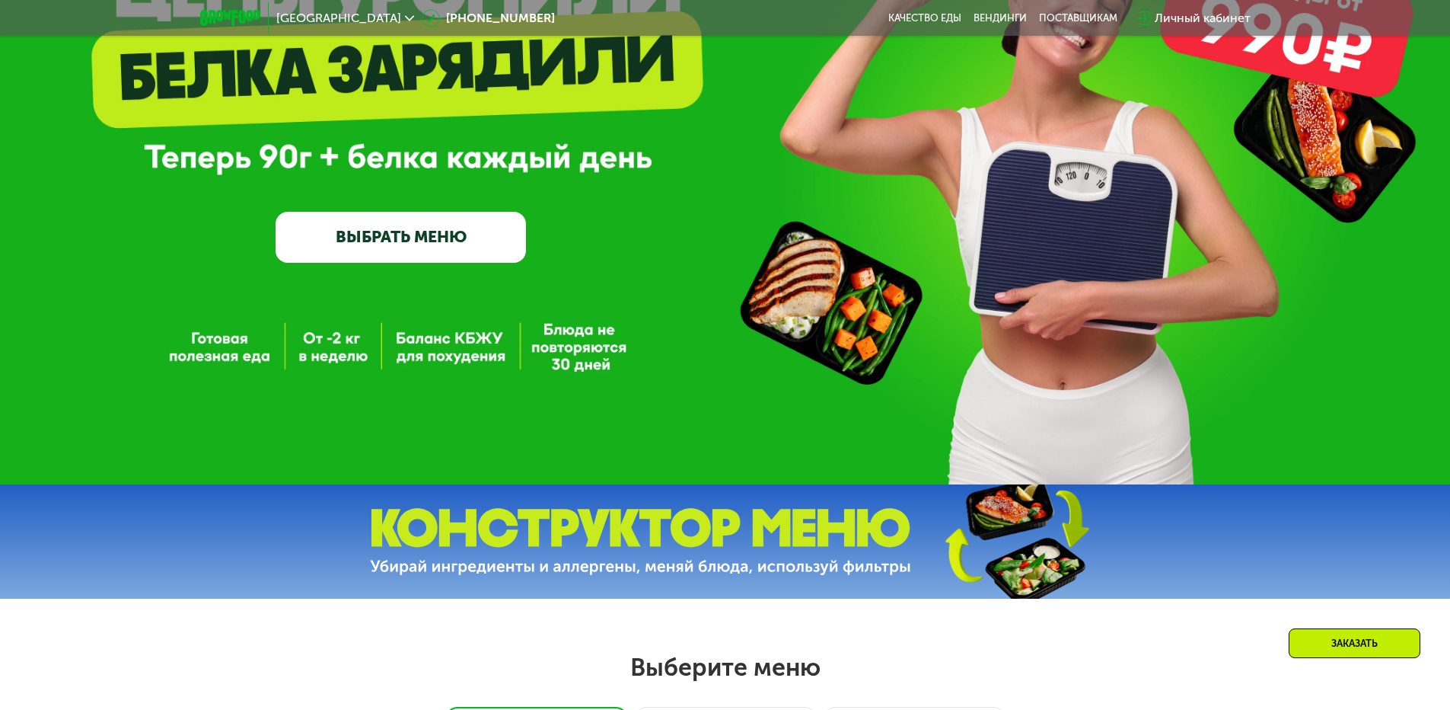
click at [421, 252] on link "ВЫБРАТЬ МЕНЮ" at bounding box center [401, 237] width 251 height 50
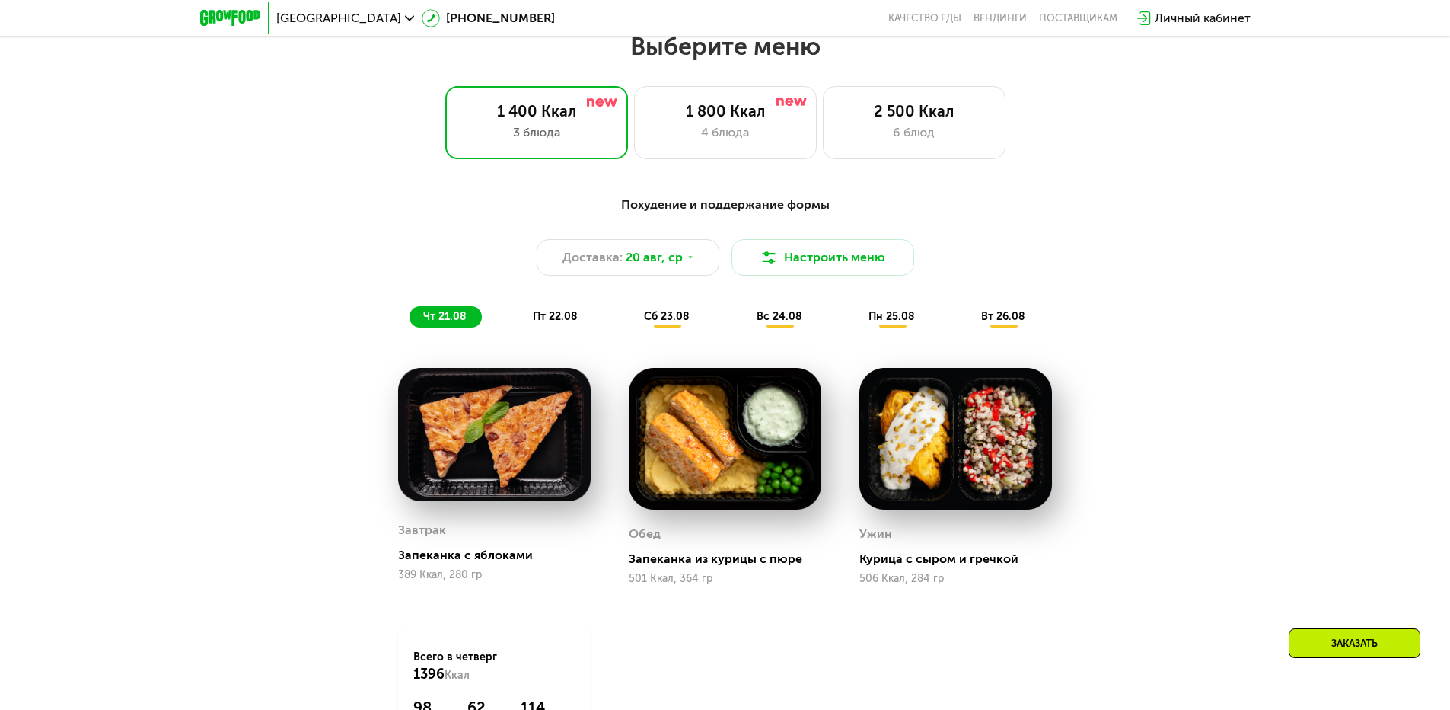
scroll to position [822, 0]
click at [782, 247] on button "Настроить меню" at bounding box center [823, 256] width 183 height 37
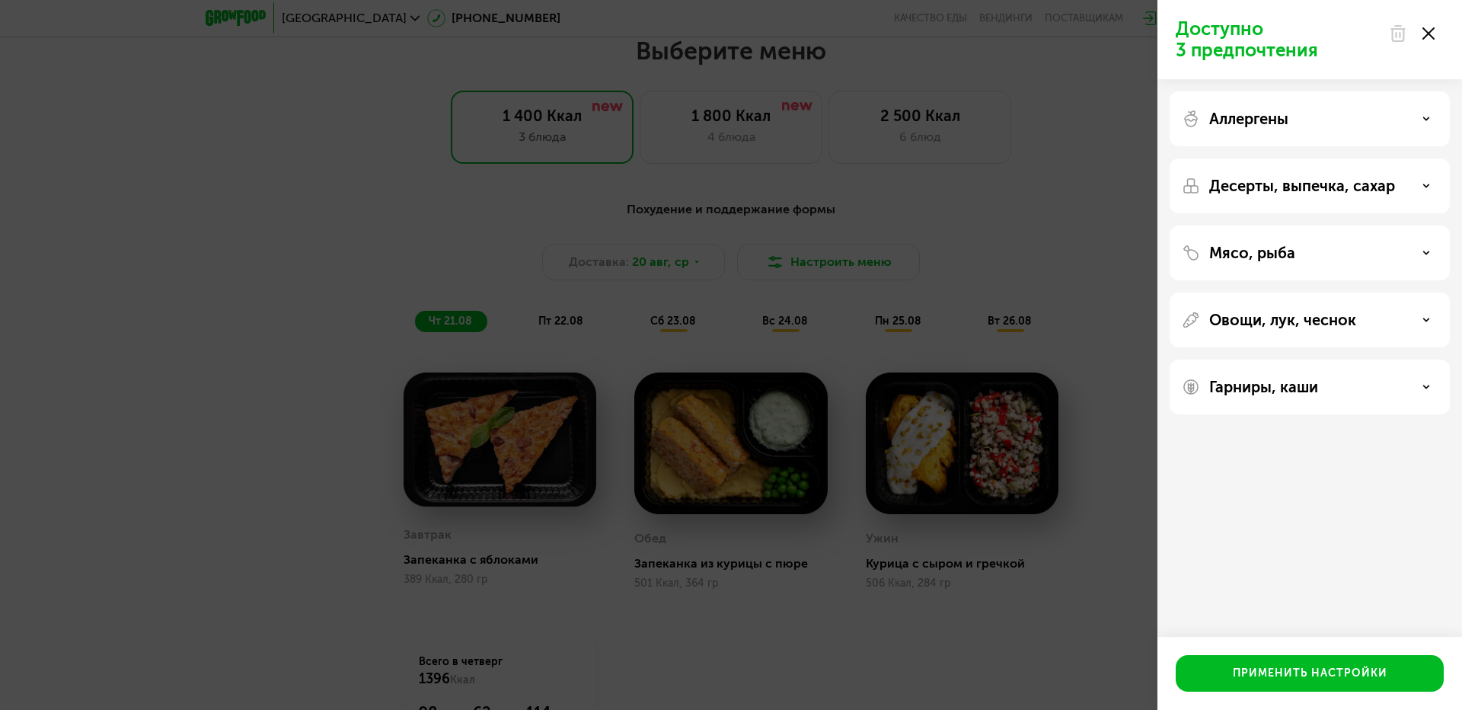
click at [1272, 30] on p "Доступно 3 предпочтения" at bounding box center [1278, 39] width 204 height 43
click at [1254, 56] on p "Доступно 3 предпочтения" at bounding box center [1278, 39] width 204 height 43
click at [1347, 254] on div "Мясо, рыба" at bounding box center [1310, 253] width 256 height 18
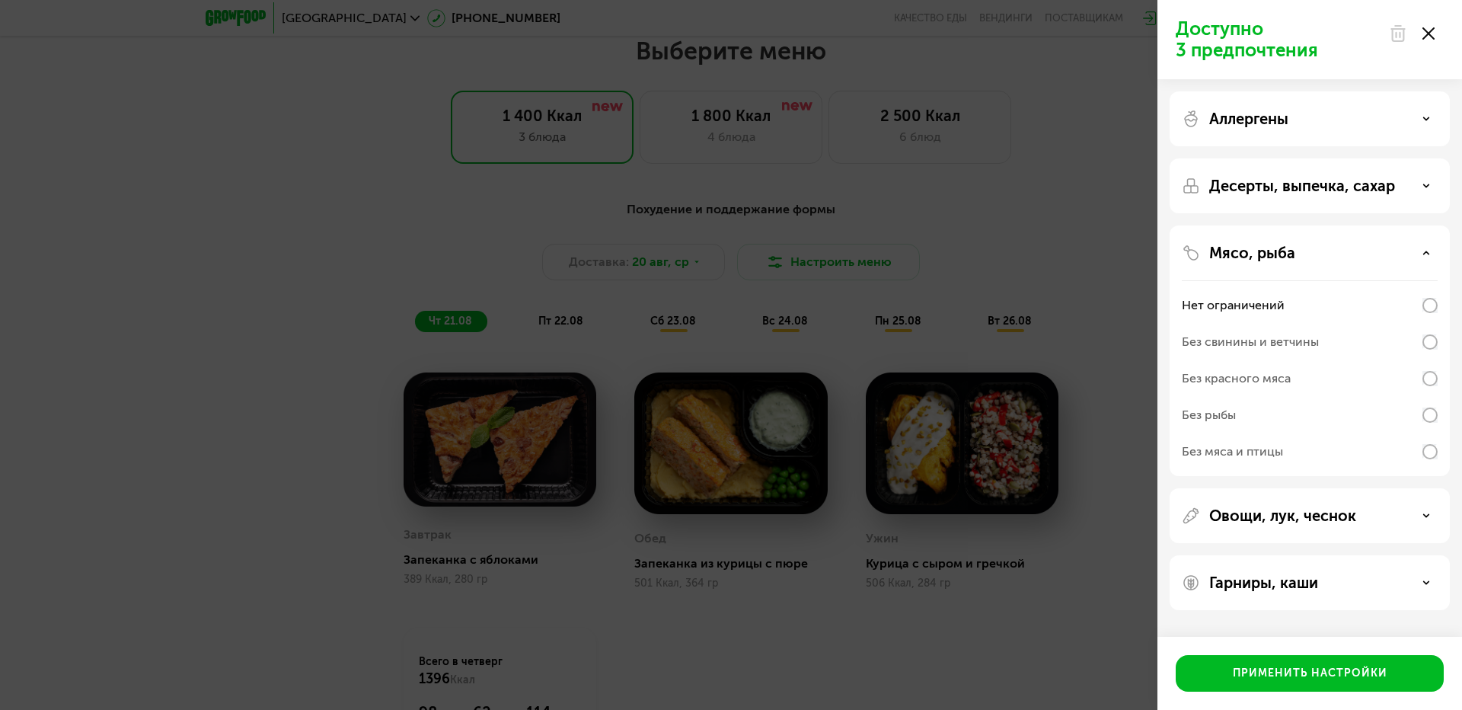
click at [1347, 254] on div "Мясо, рыба" at bounding box center [1310, 253] width 256 height 18
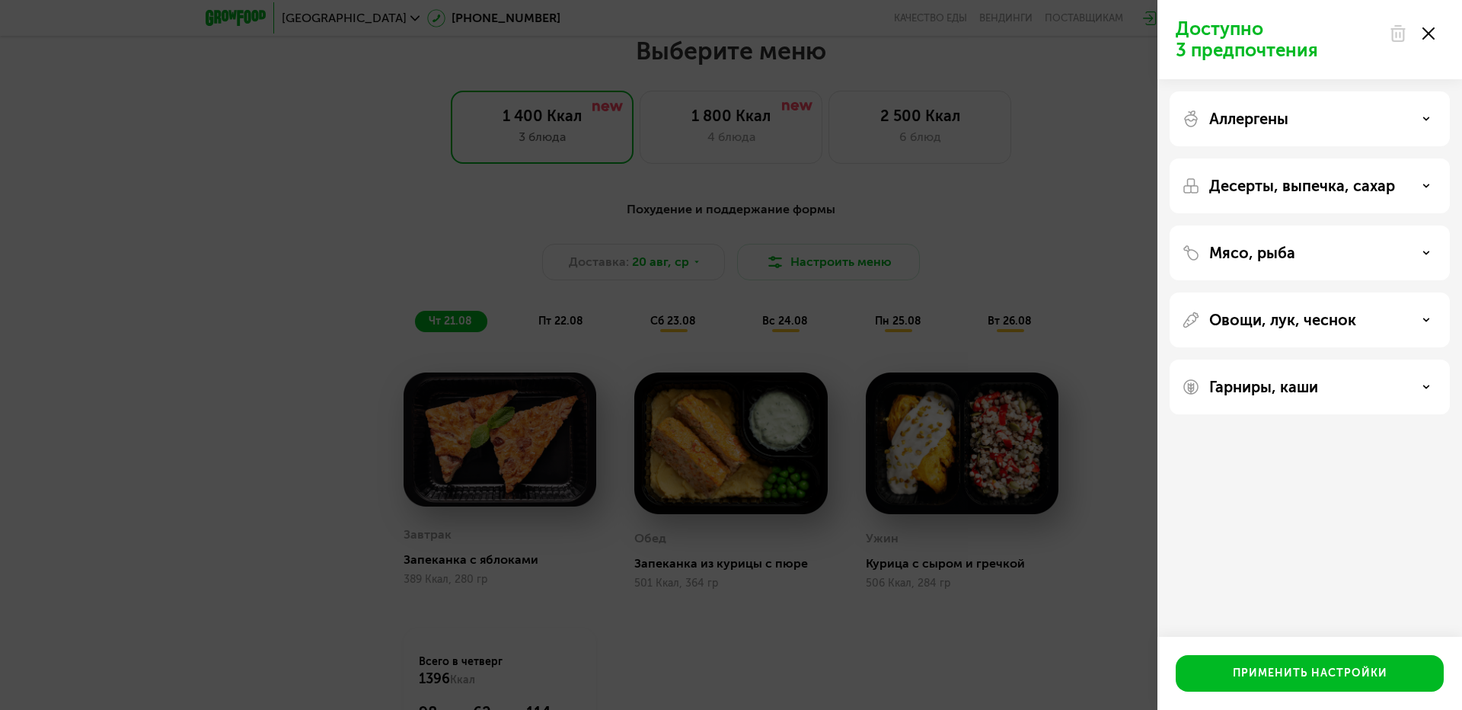
click at [1427, 37] on icon at bounding box center [1428, 33] width 12 height 12
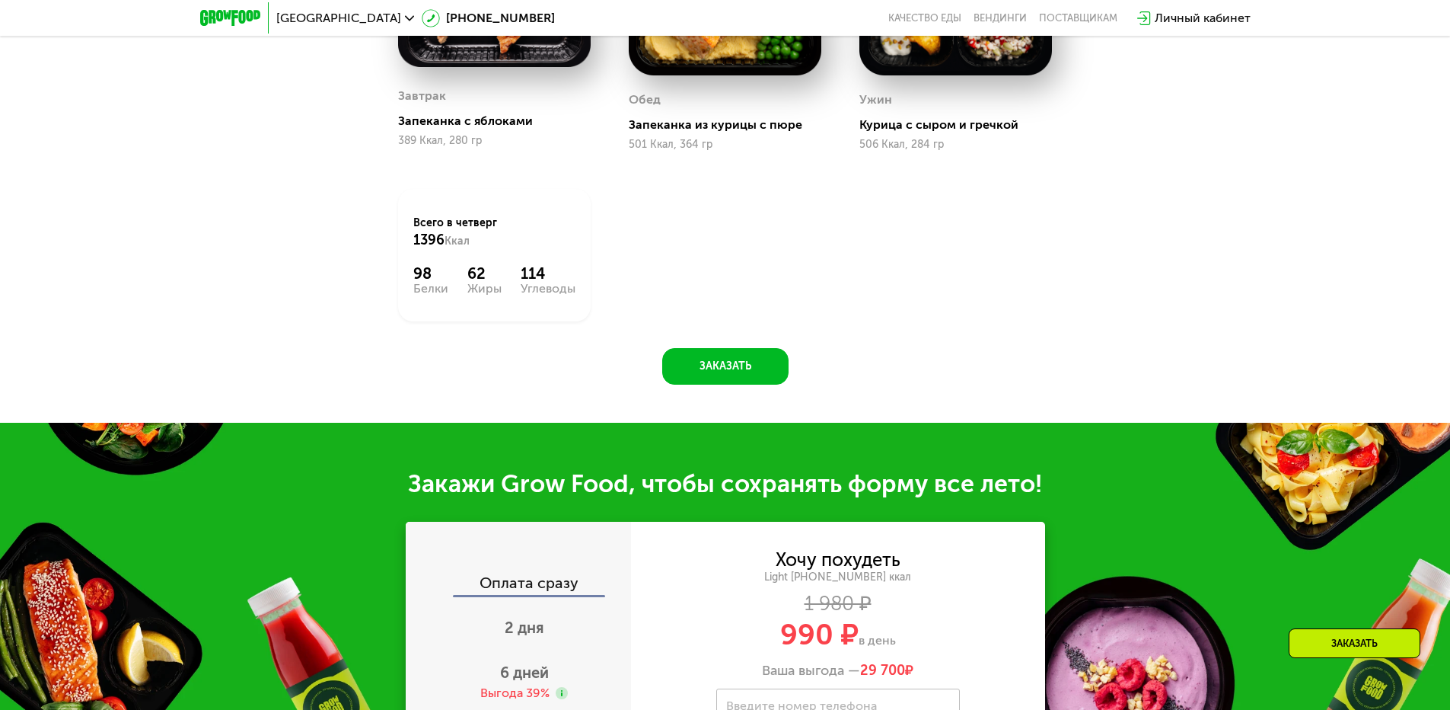
scroll to position [1431, 0]
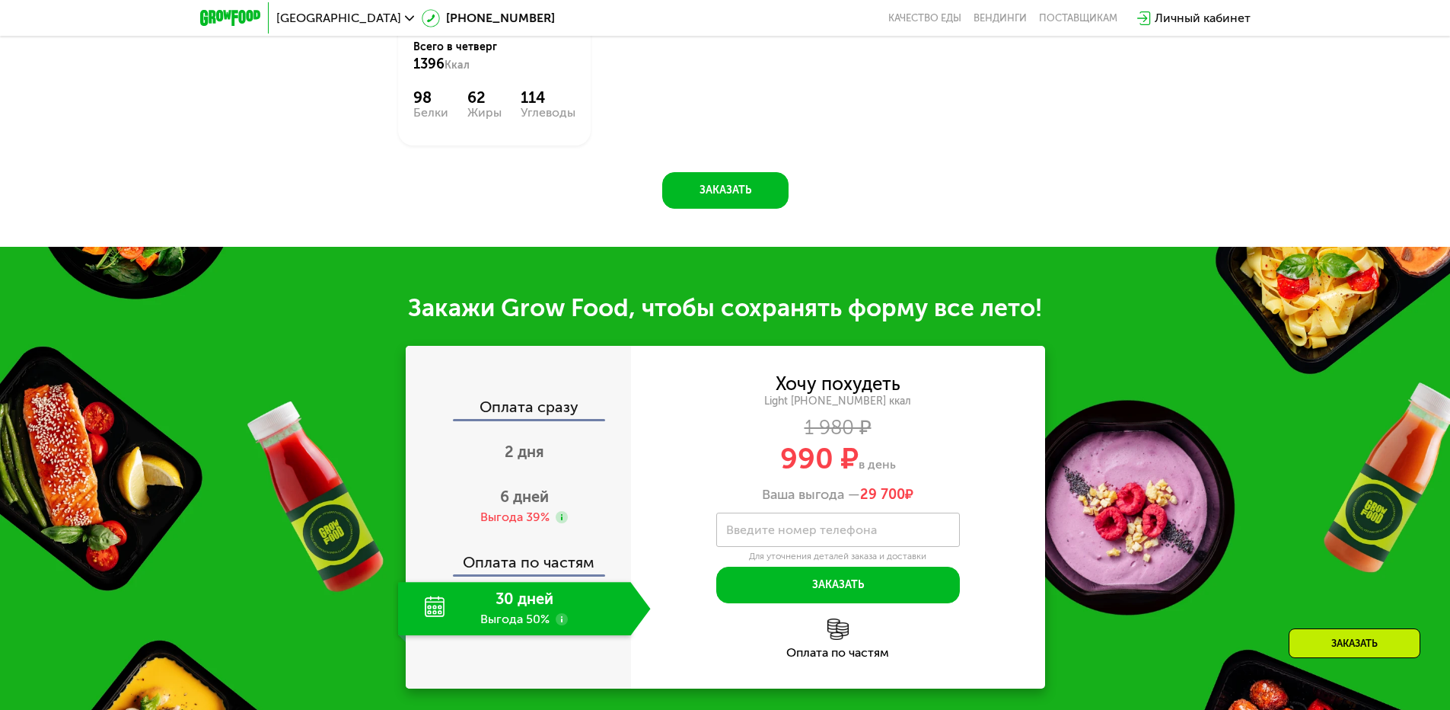
click at [1324, 634] on div "Заказать" at bounding box center [1355, 643] width 132 height 30
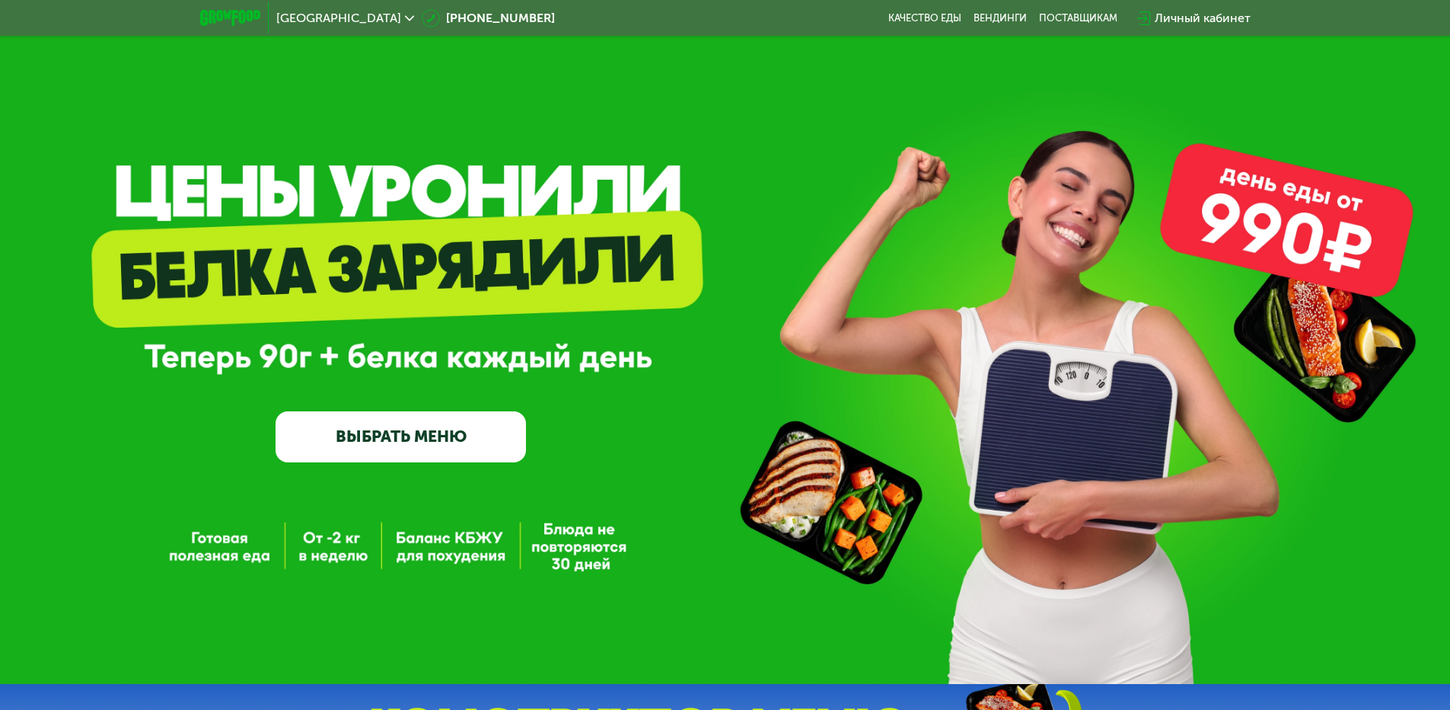
scroll to position [0, 0]
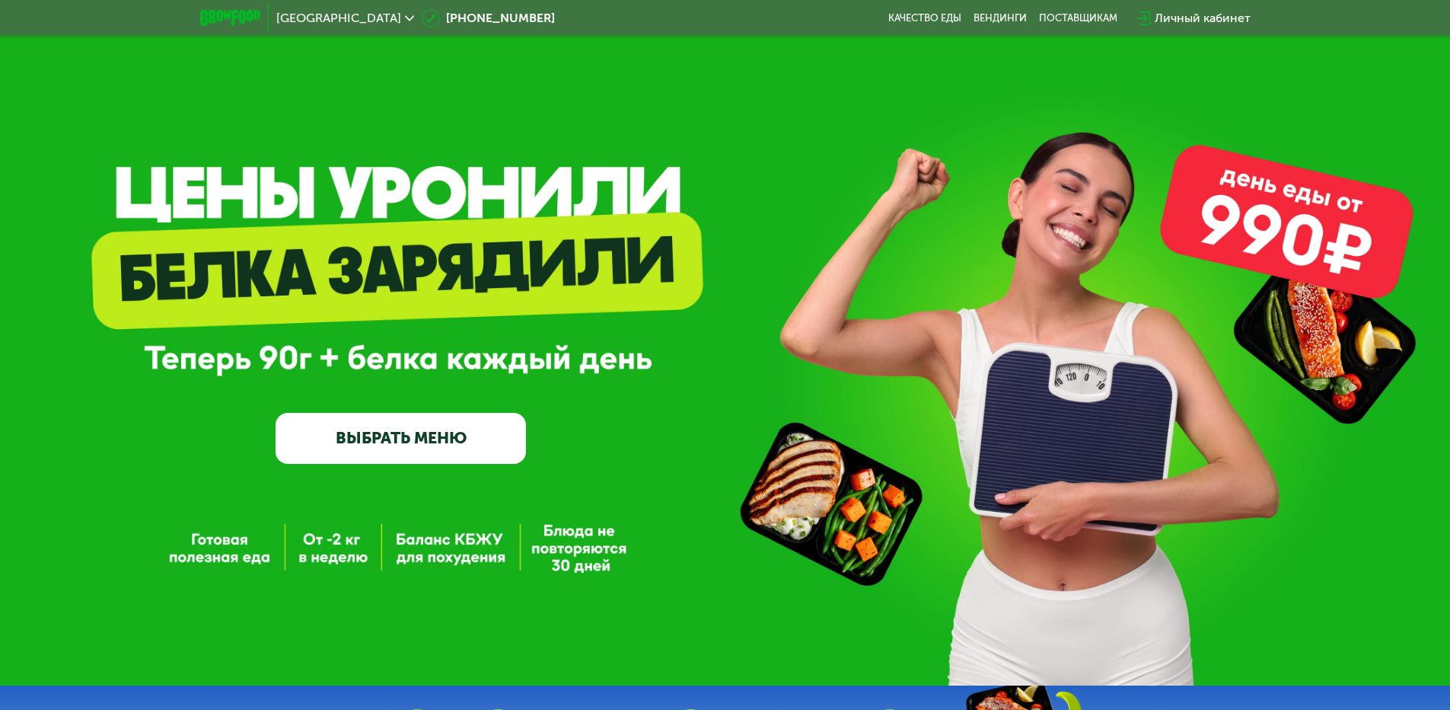
click at [1288, 223] on div "GrowFood — доставка правильного питания ВЫБРАТЬ МЕНЮ" at bounding box center [725, 342] width 1450 height 685
drag, startPoint x: 340, startPoint y: 265, endPoint x: 365, endPoint y: 369, distance: 106.6
click at [340, 267] on div "GrowFood — доставка правильного питания ВЫБРАТЬ МЕНЮ" at bounding box center [401, 346] width 251 height 231
click at [417, 457] on link "ВЫБРАТЬ МЕНЮ" at bounding box center [401, 438] width 251 height 50
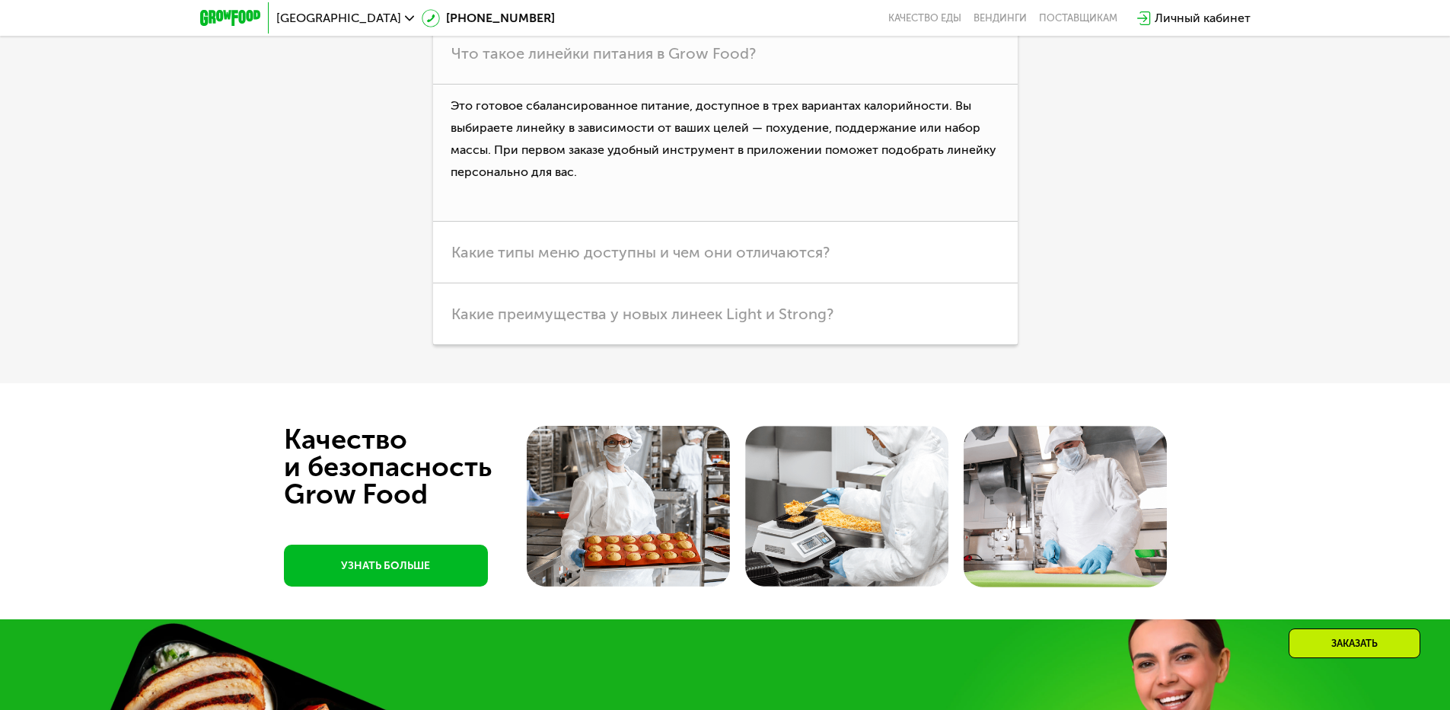
scroll to position [4075, 0]
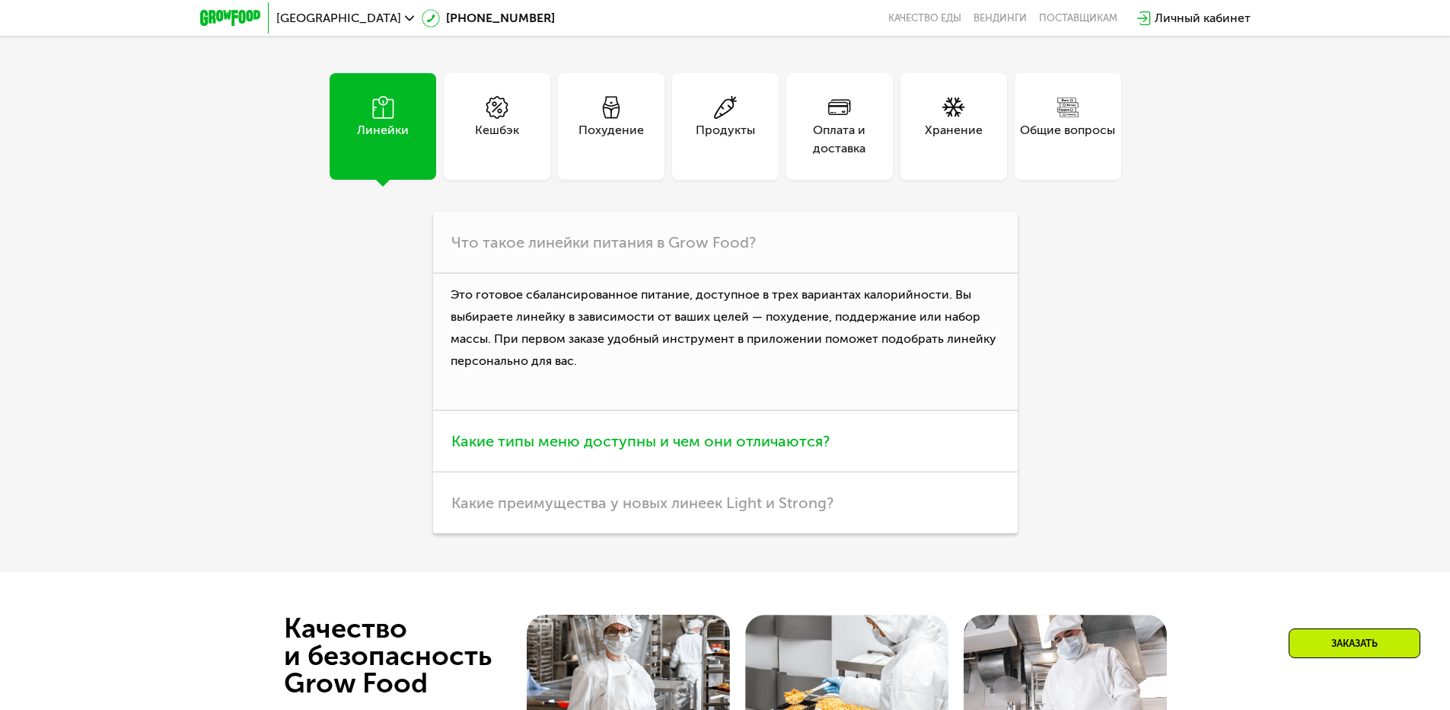
click at [551, 442] on span "Какие типы меню доступны и чем они отличаются?" at bounding box center [641, 441] width 378 height 18
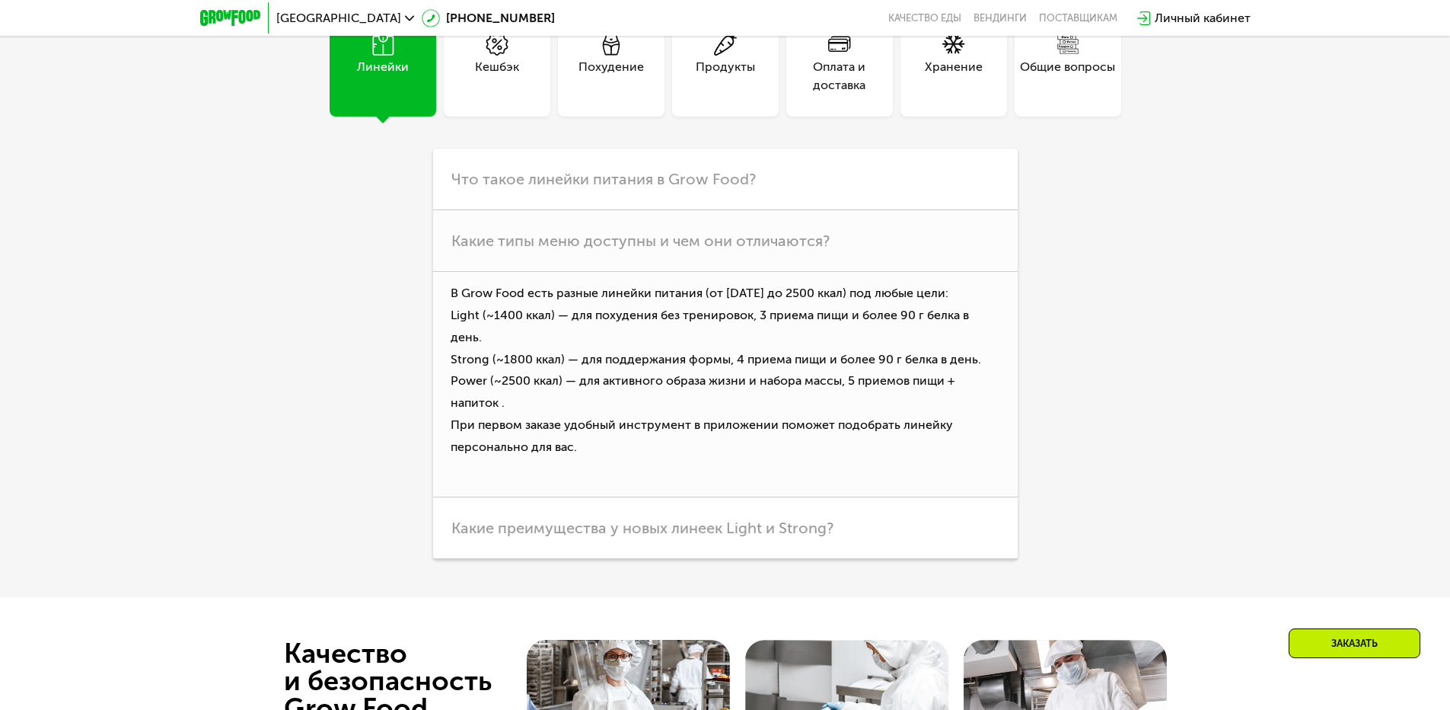
scroll to position [4112, 0]
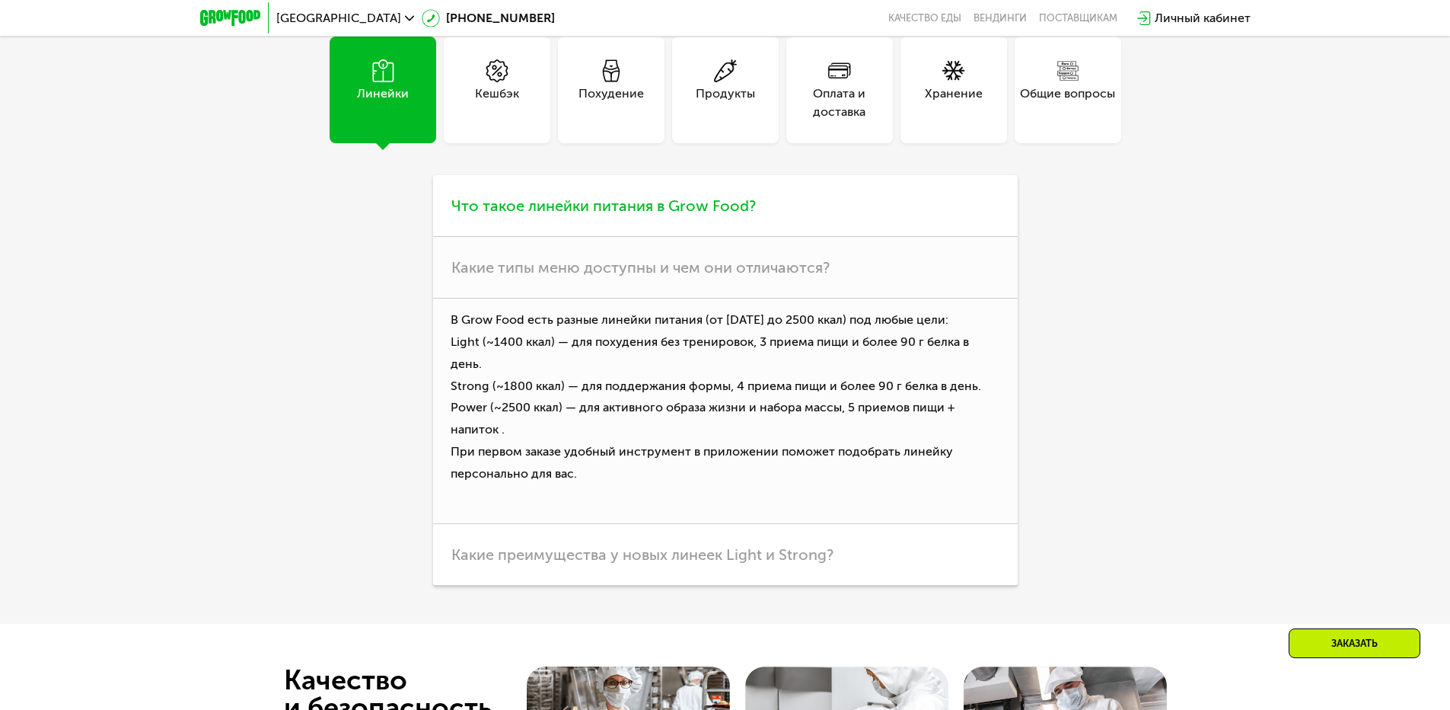
click at [696, 202] on span "Что такое линейки питания в Grow Food?" at bounding box center [604, 205] width 305 height 18
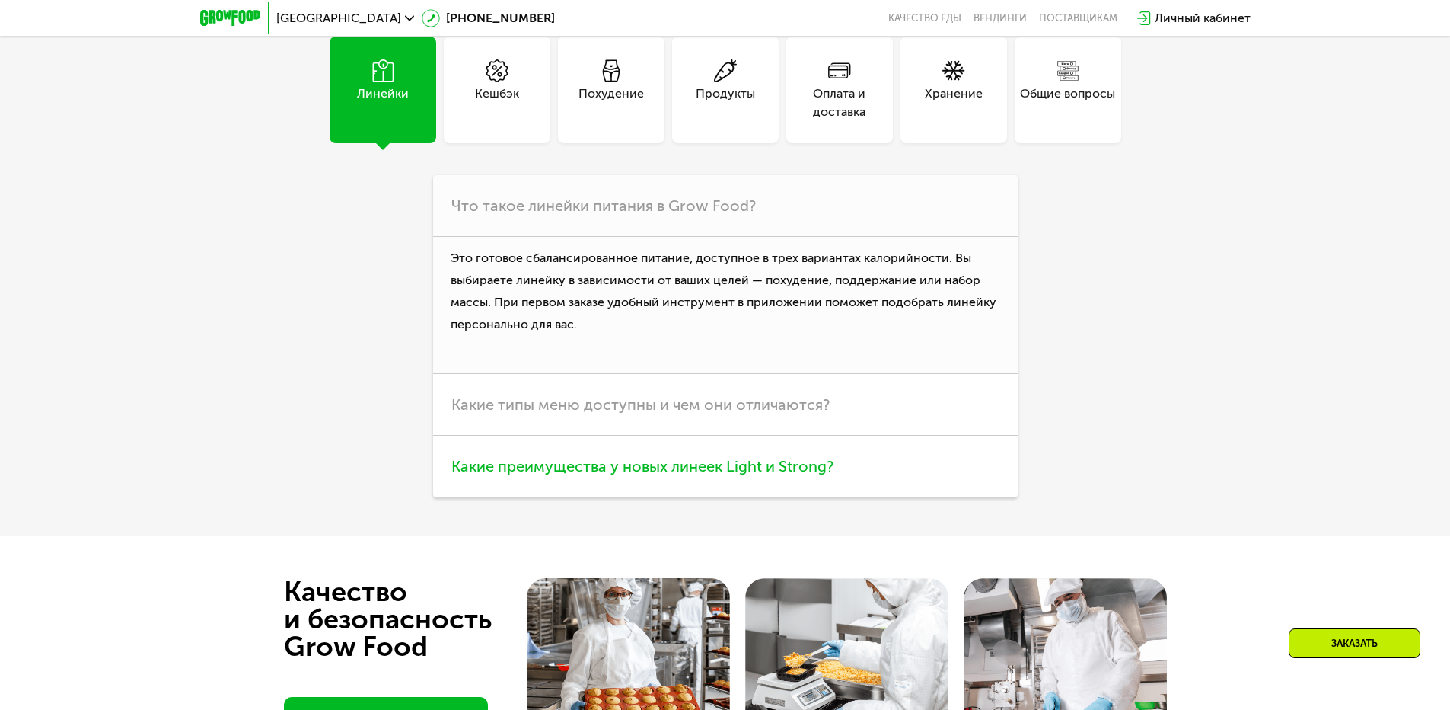
click at [793, 486] on h3 "Какие преимущества у новых линеек Light и Strong?" at bounding box center [725, 467] width 585 height 62
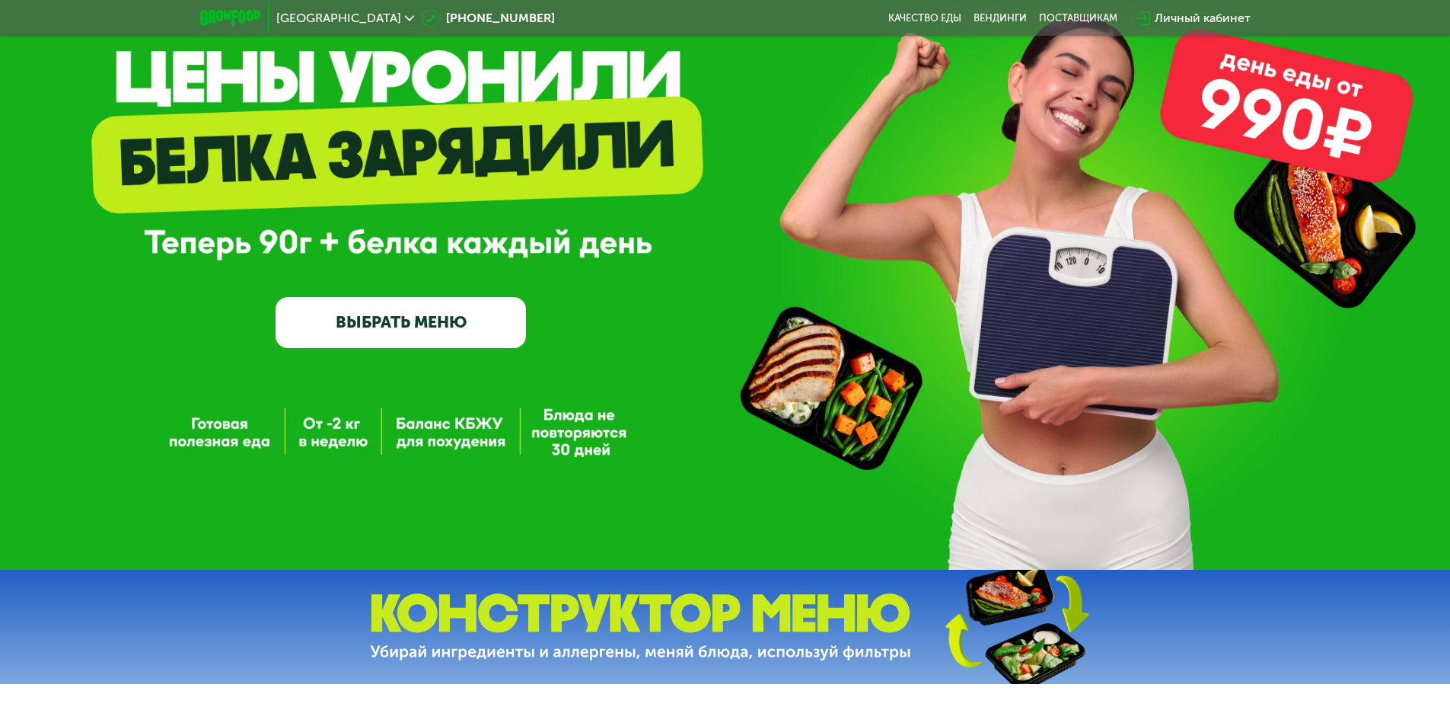
scroll to position [0, 0]
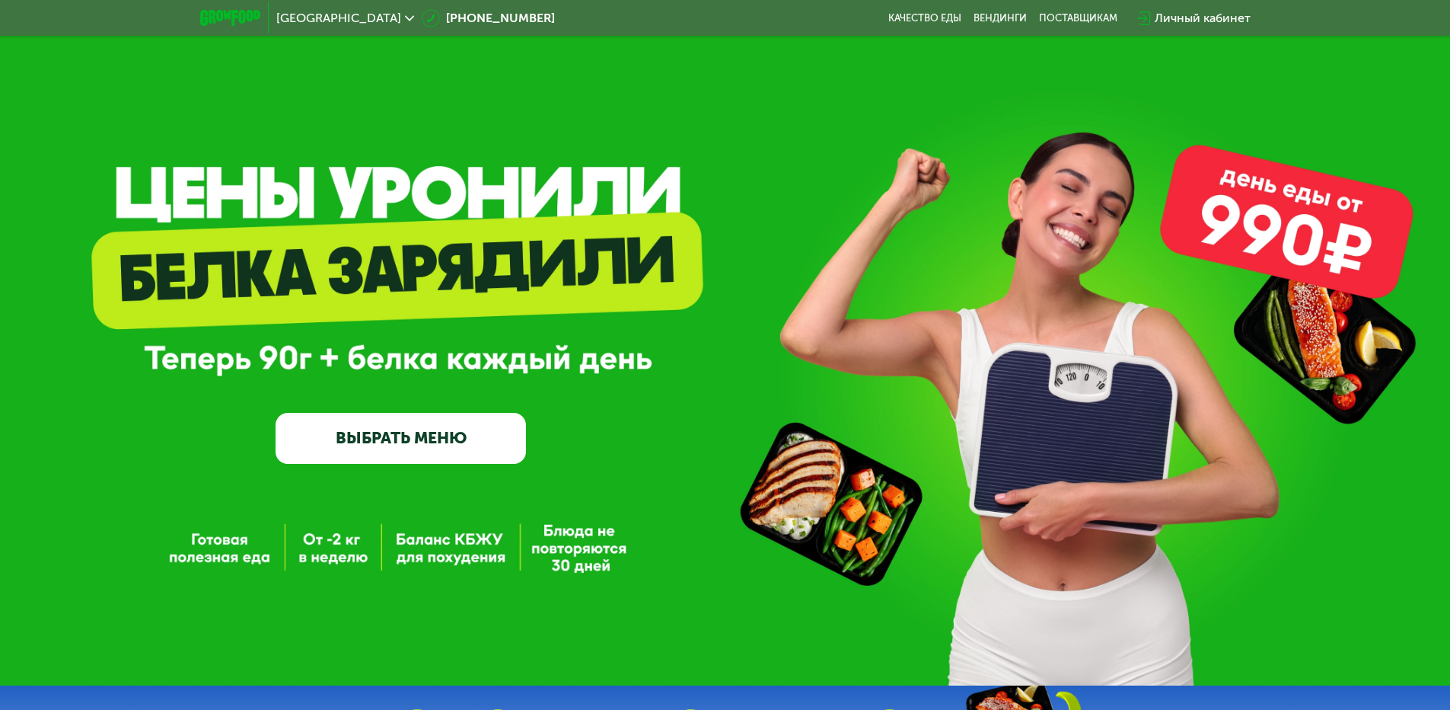
click at [1230, 21] on div "Личный кабинет" at bounding box center [1203, 18] width 96 height 18
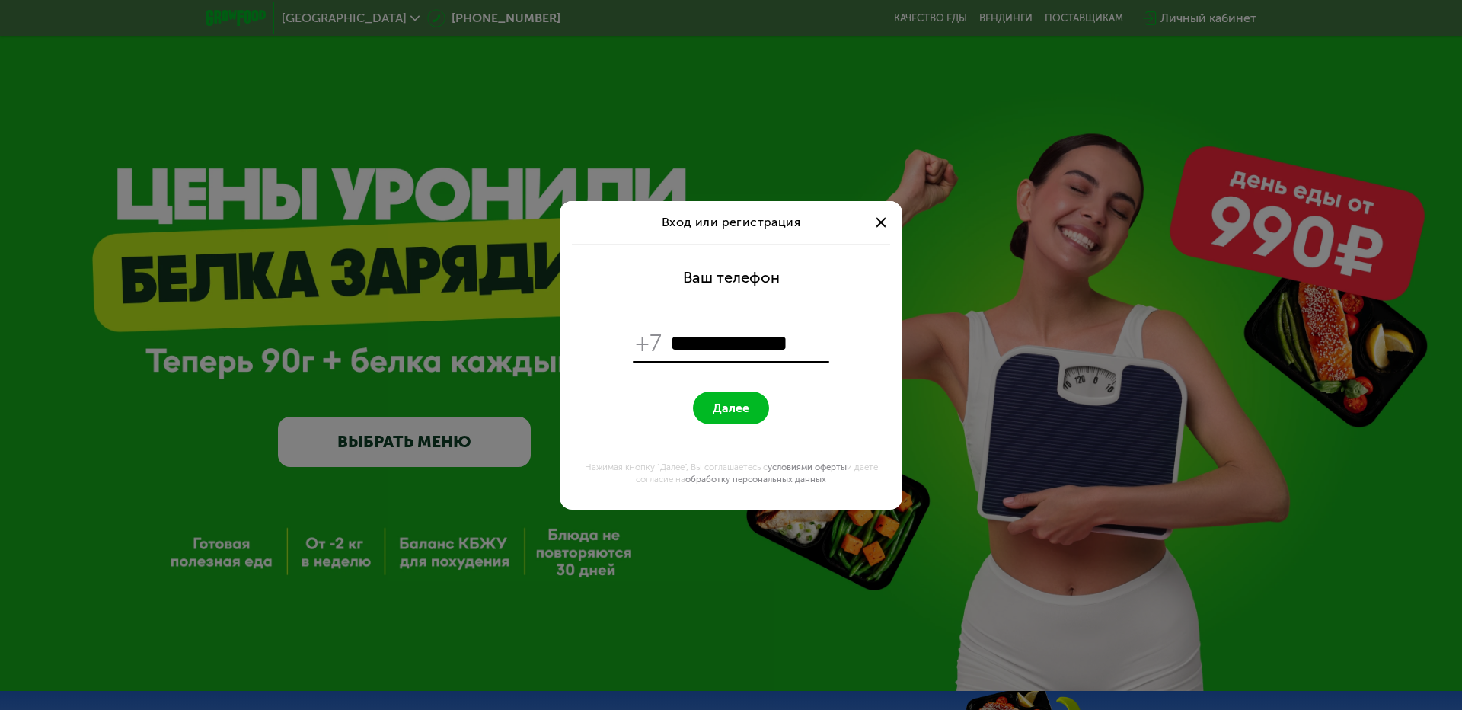
type input "**********"
click at [724, 403] on span "Далее" at bounding box center [731, 408] width 37 height 14
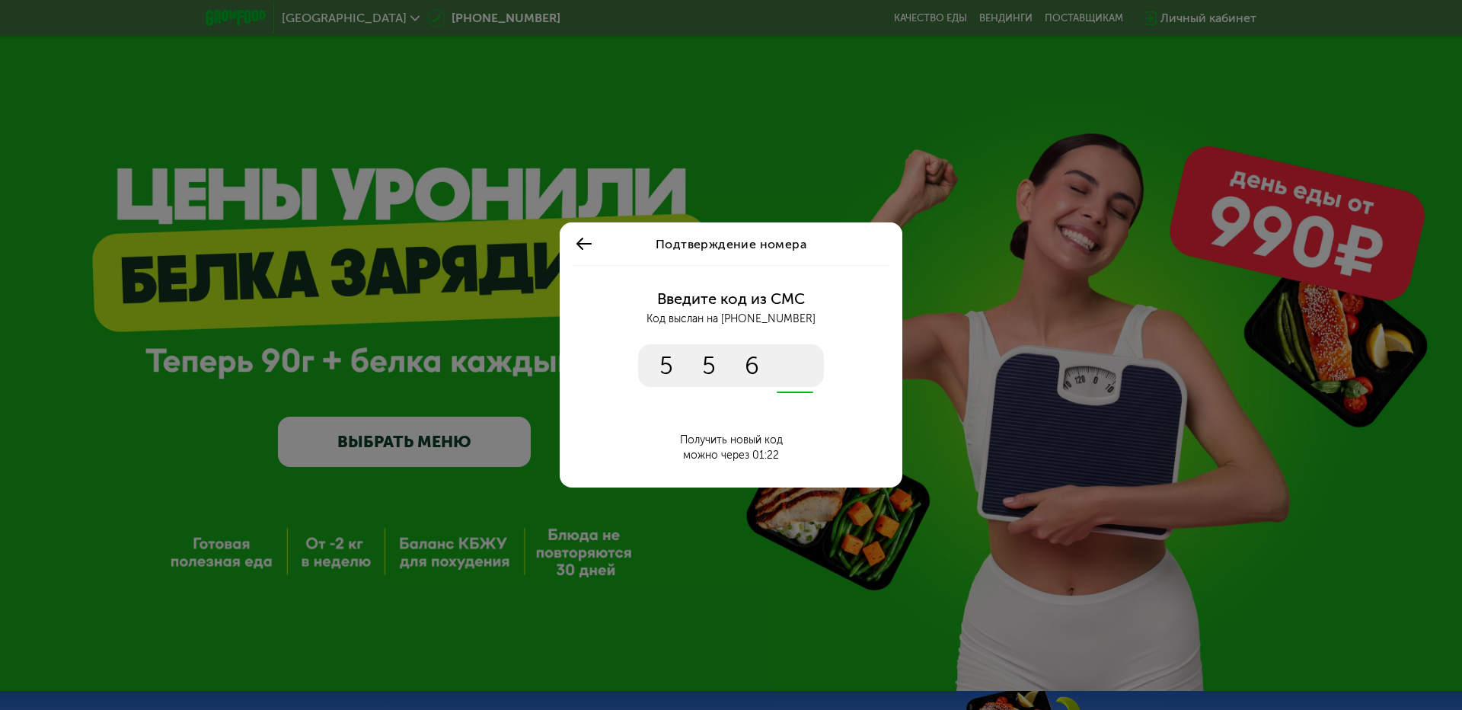
type input "****"
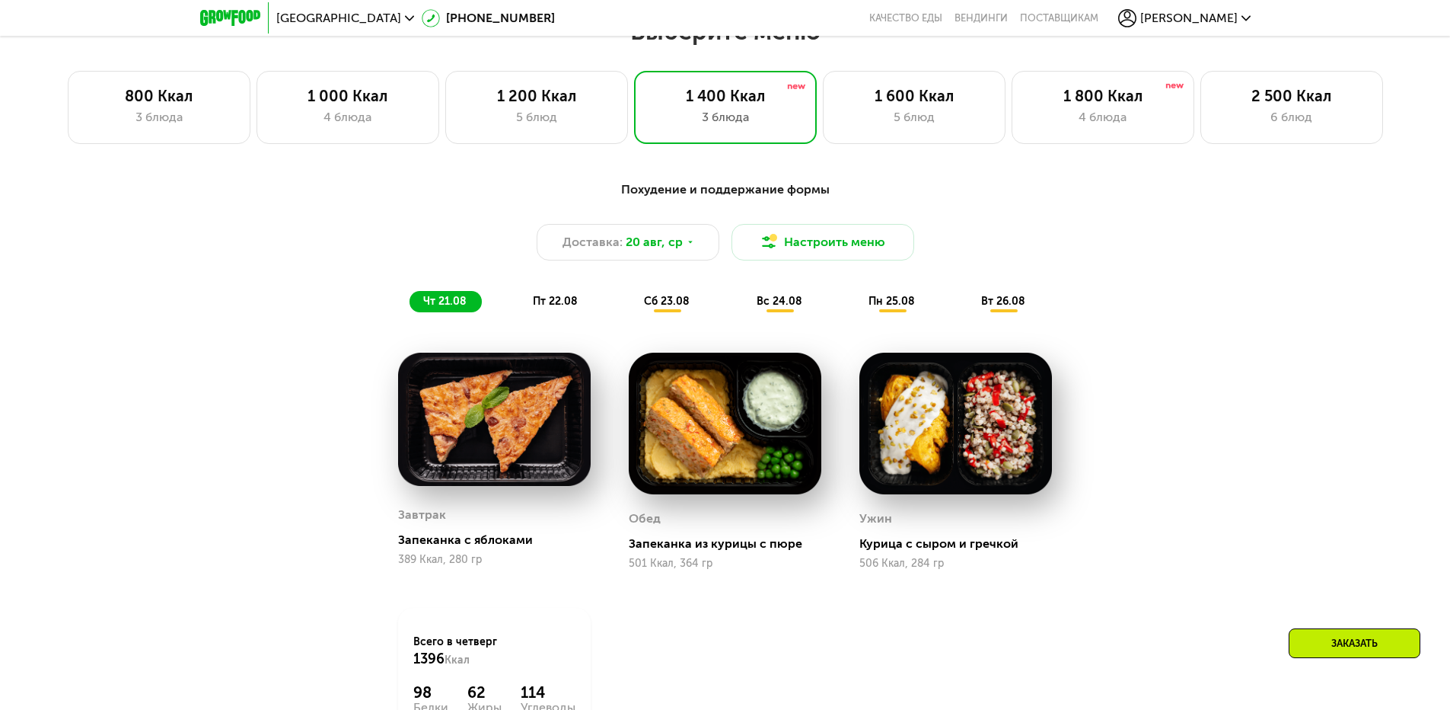
scroll to position [838, 0]
click at [190, 123] on div "3 блюда" at bounding box center [159, 116] width 151 height 18
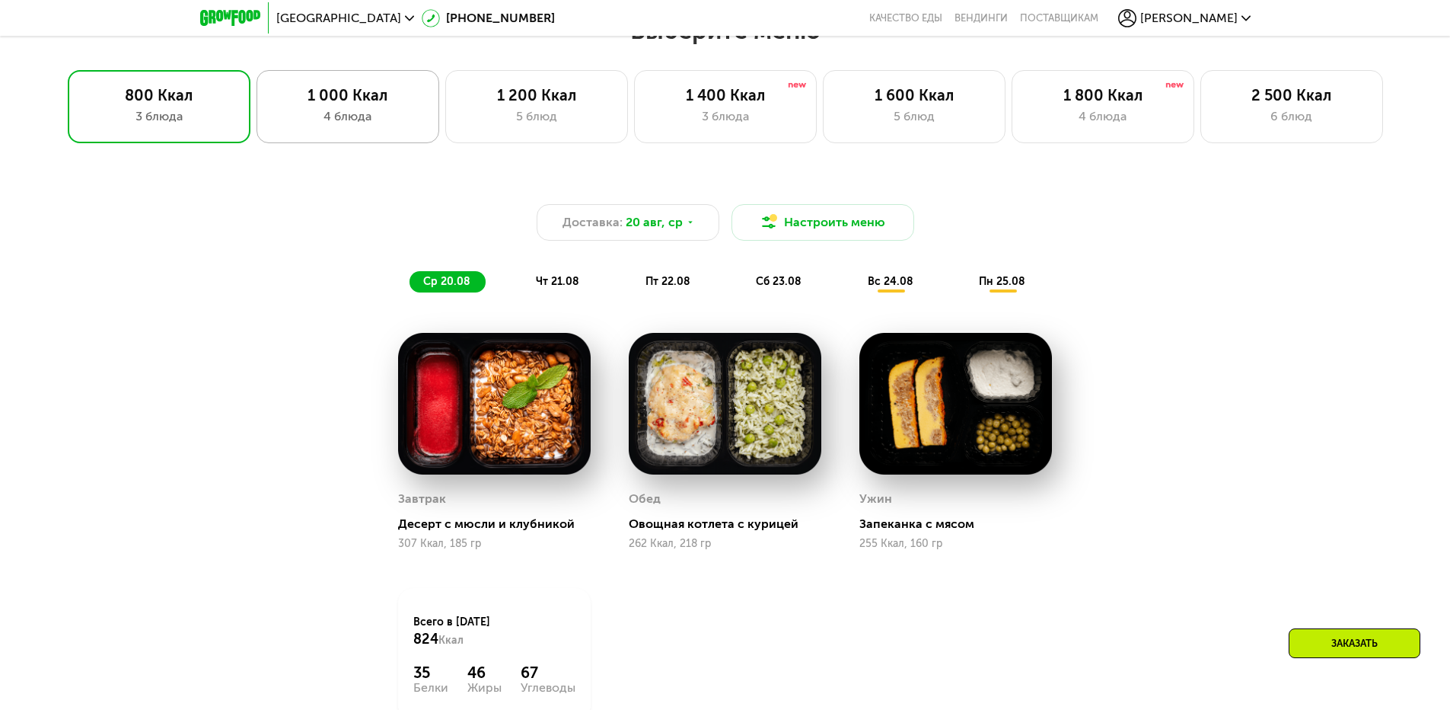
click at [336, 104] on div "1 000 Ккал" at bounding box center [348, 95] width 151 height 18
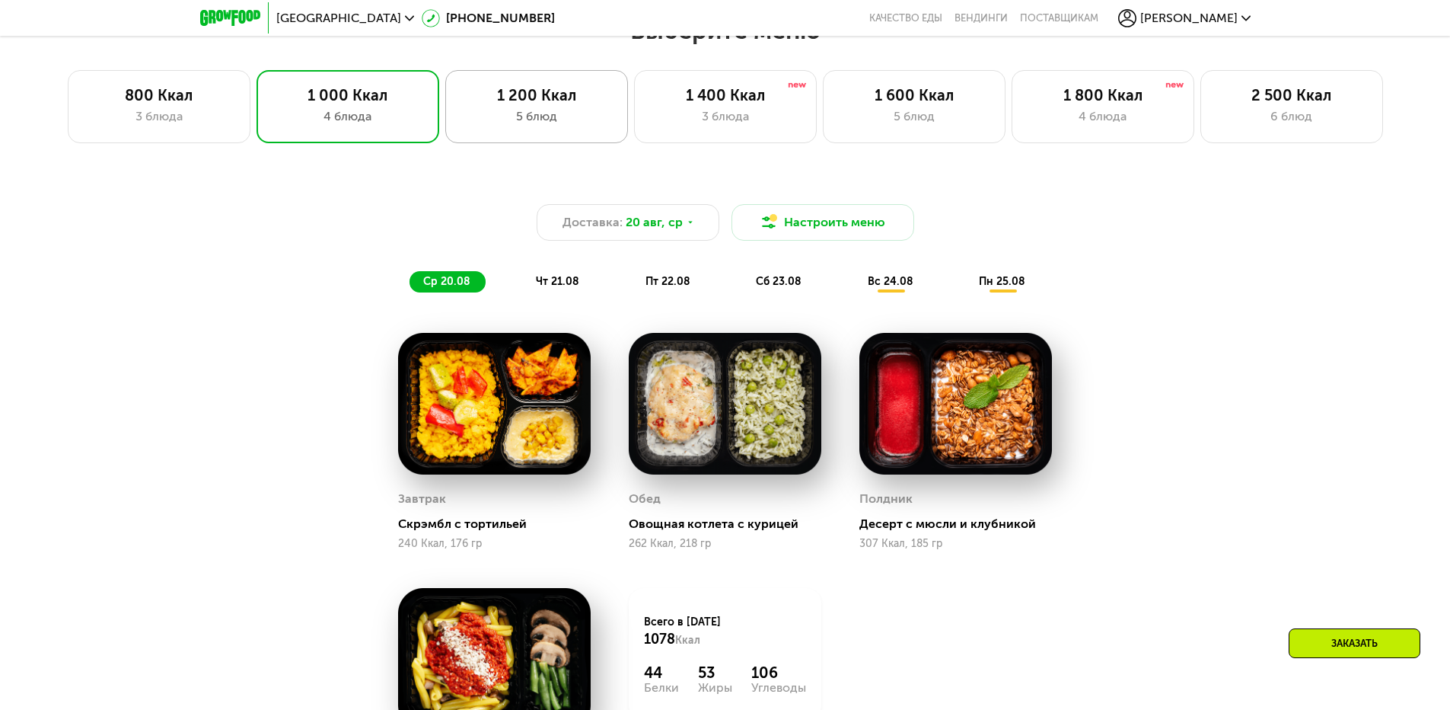
click at [479, 123] on div "5 блюд" at bounding box center [536, 116] width 151 height 18
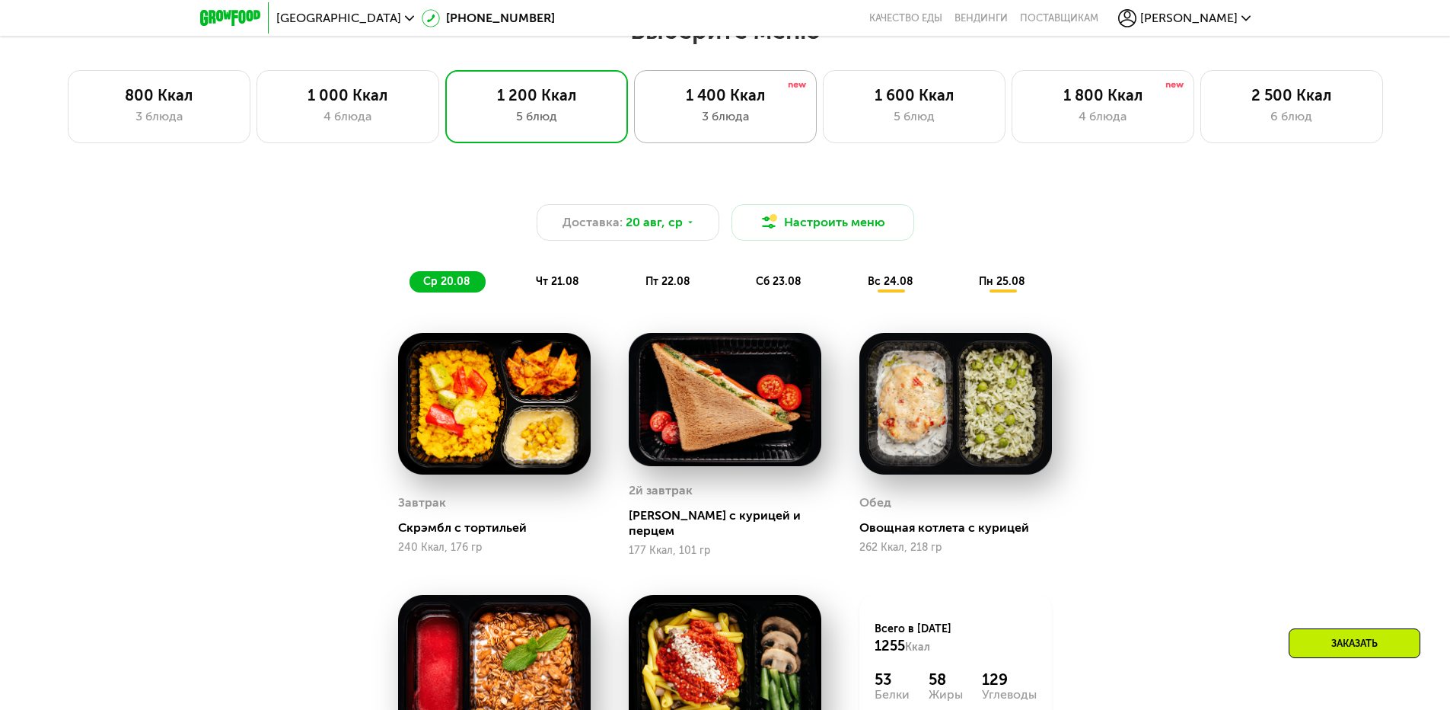
click at [823, 143] on div "1 400 Ккал 3 блюда" at bounding box center [914, 106] width 183 height 73
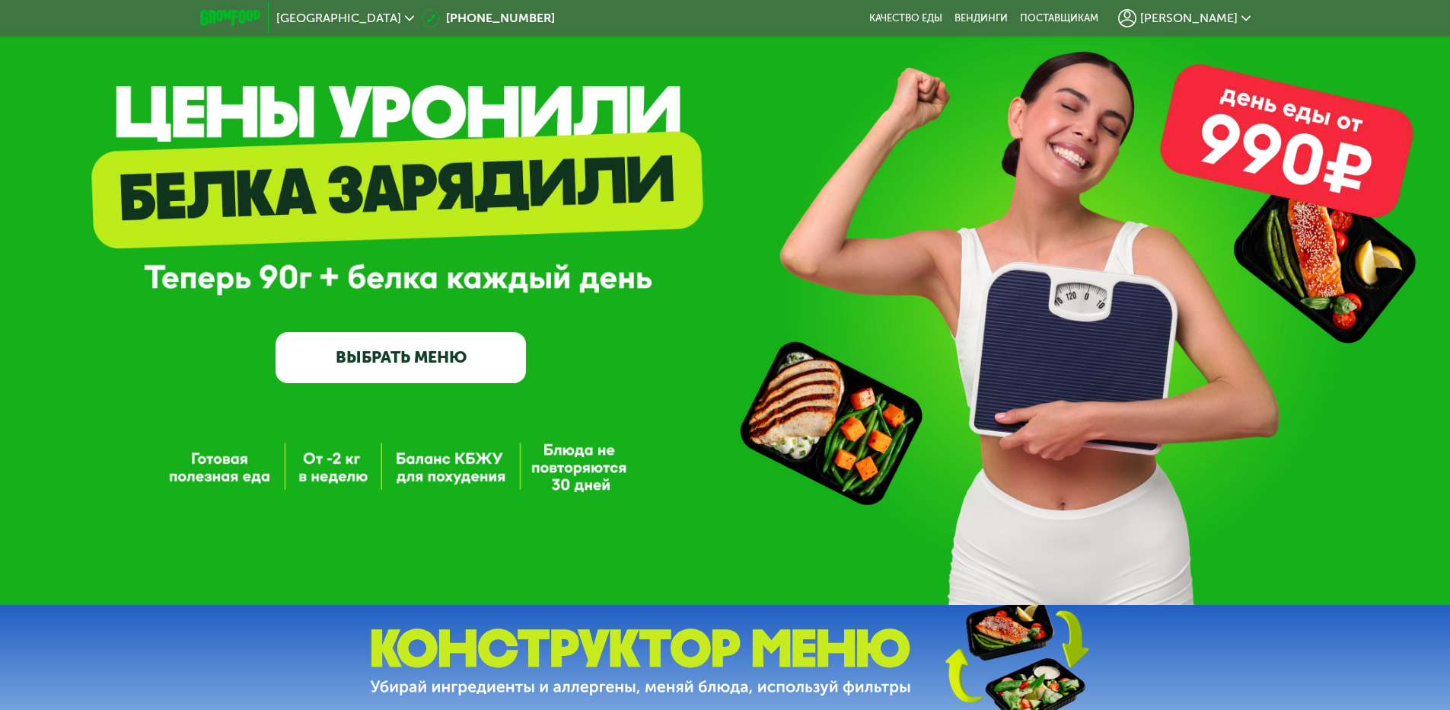
scroll to position [76, 0]
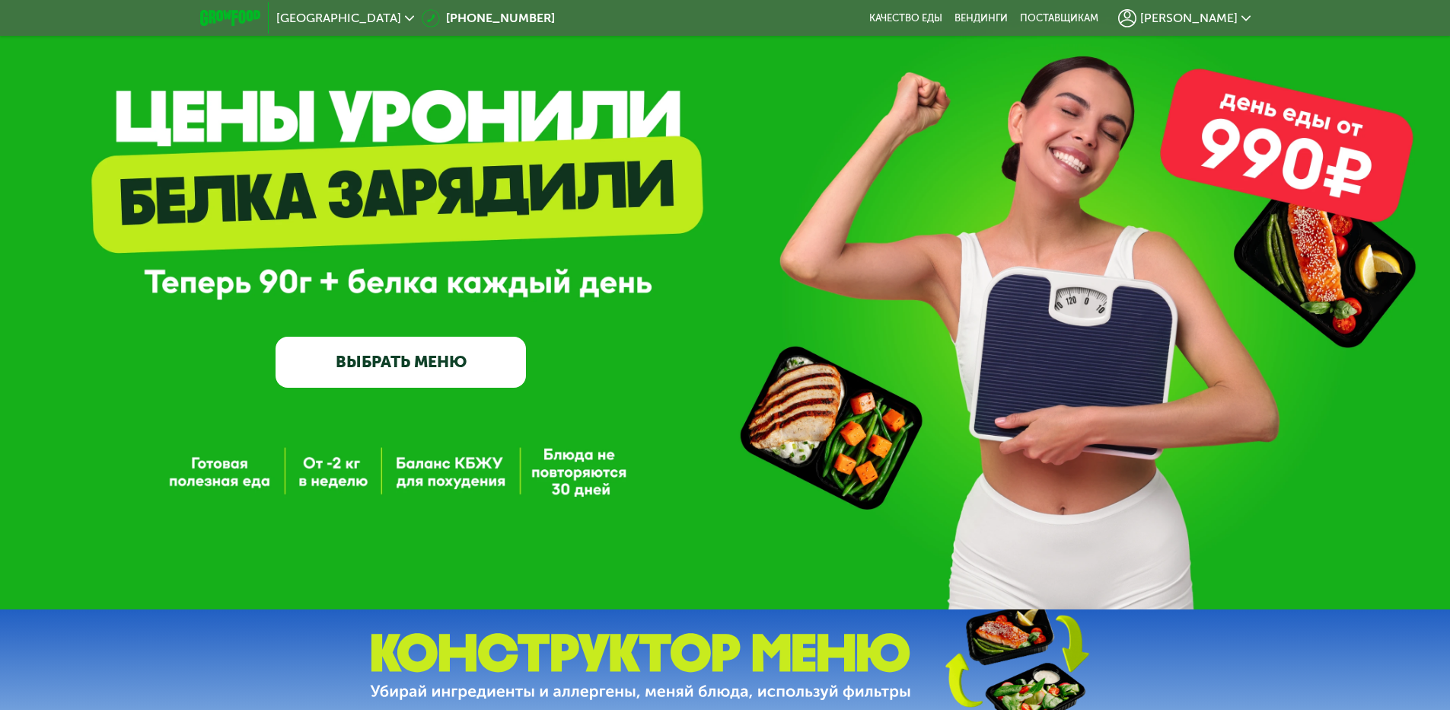
click at [1238, 11] on div "[PERSON_NAME]" at bounding box center [1185, 18] width 132 height 18
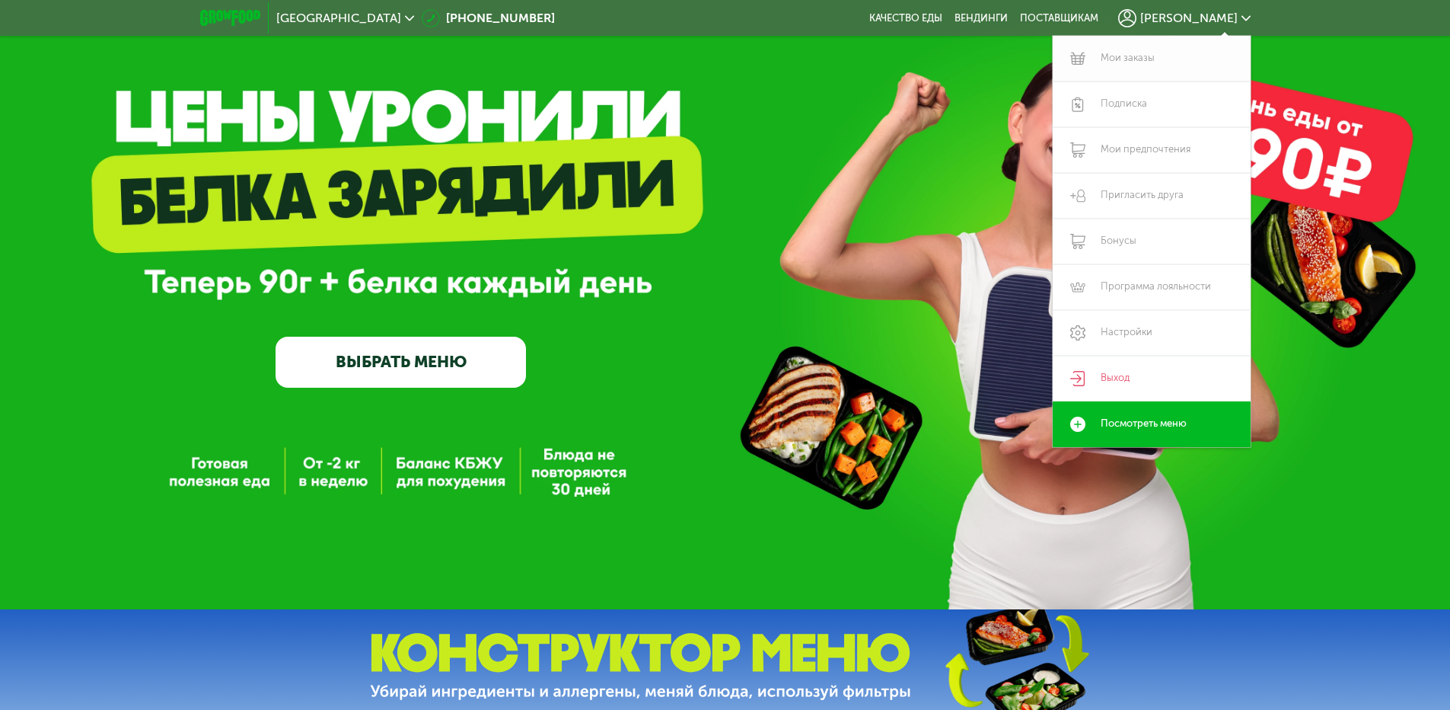
click at [1130, 57] on link "Мои заказы" at bounding box center [1152, 59] width 198 height 46
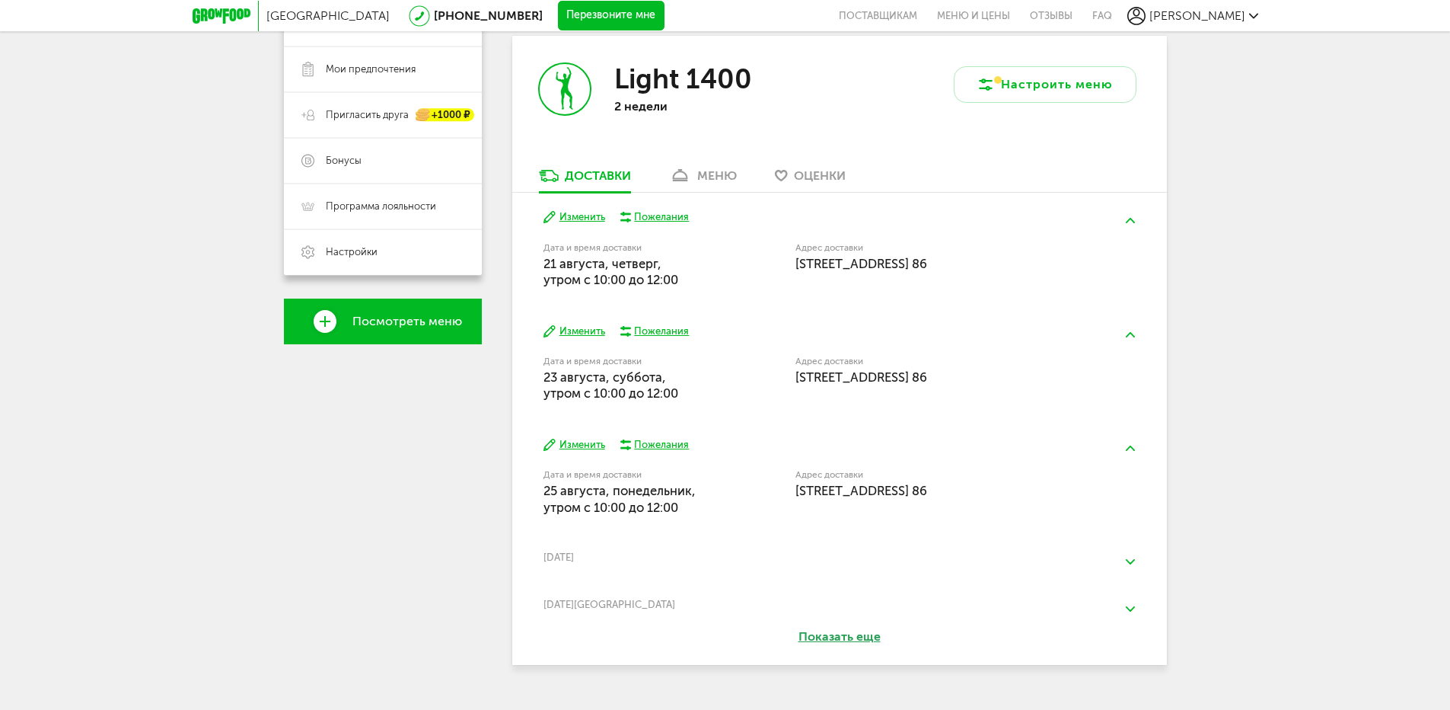
scroll to position [305, 0]
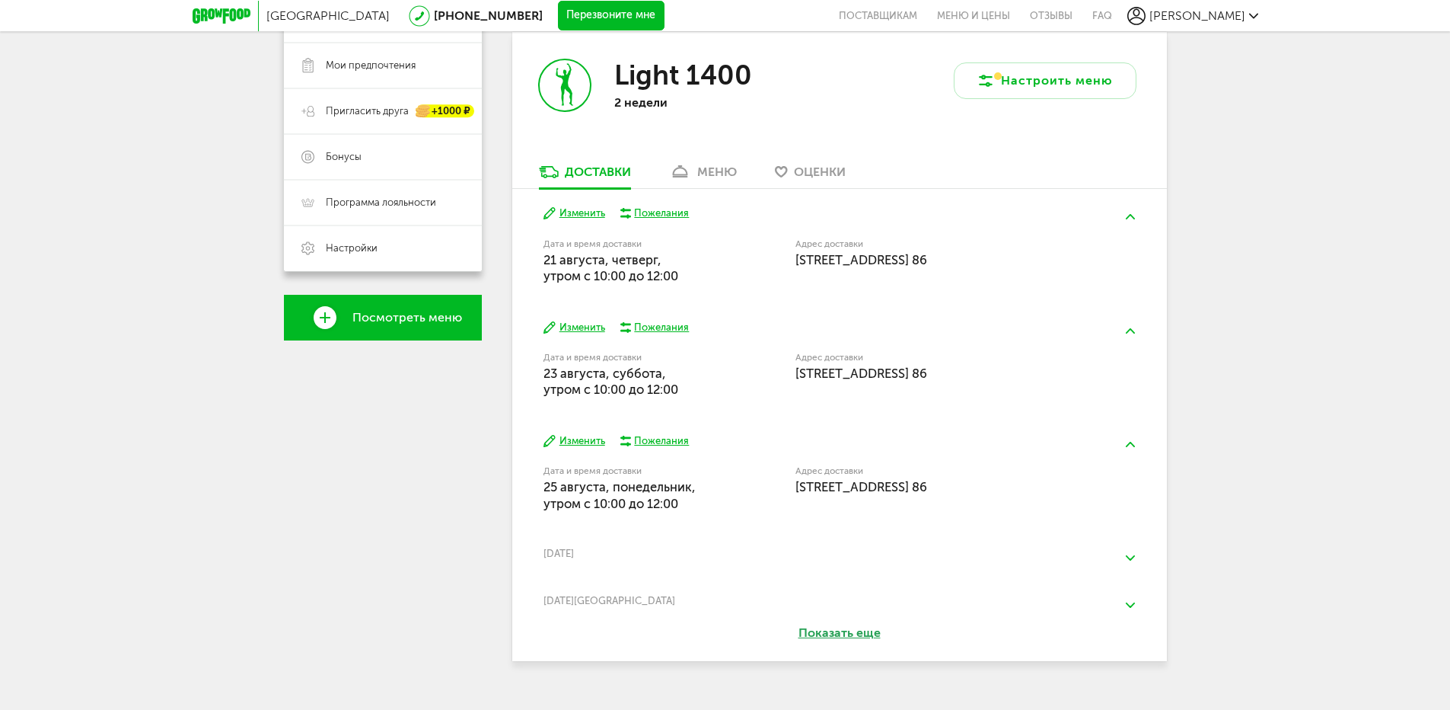
click at [851, 633] on button "Показать еще" at bounding box center [840, 633] width 171 height 18
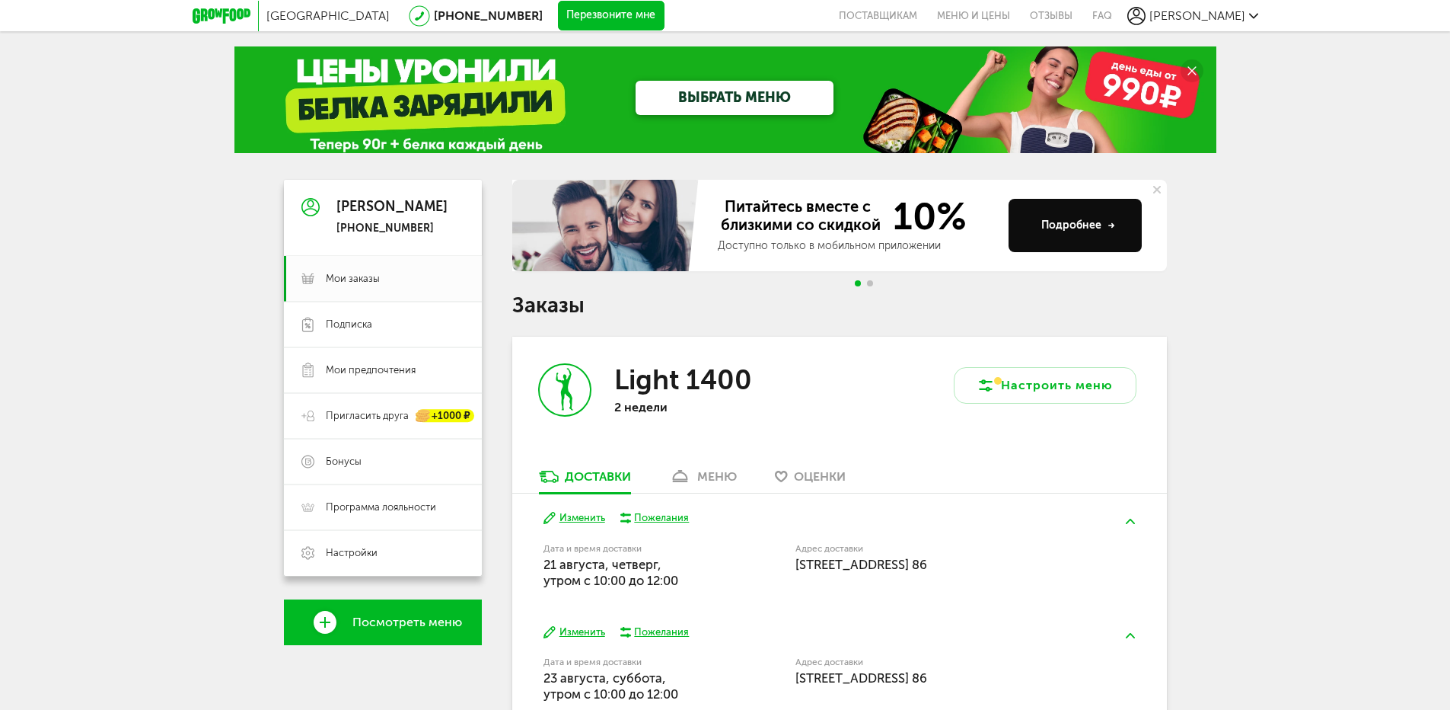
scroll to position [152, 0]
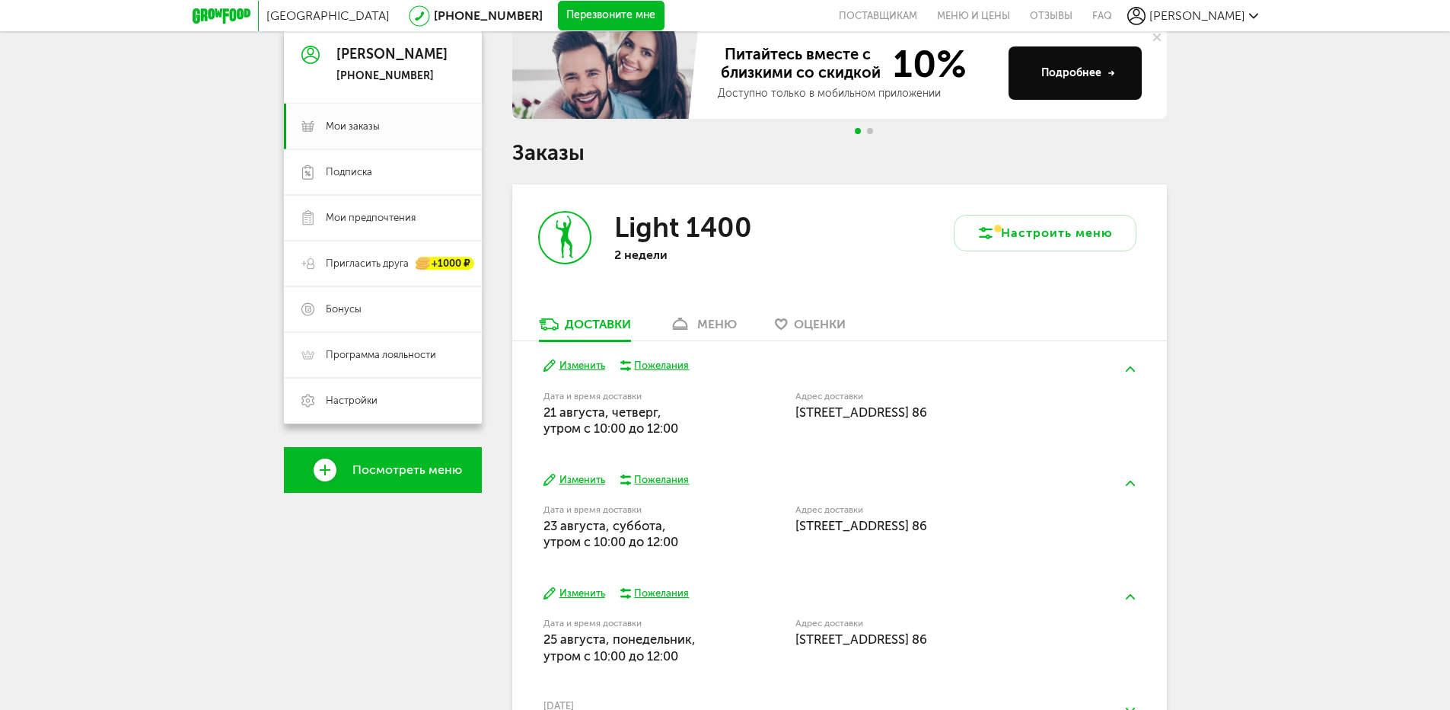
click at [726, 321] on div "меню" at bounding box center [717, 324] width 40 height 14
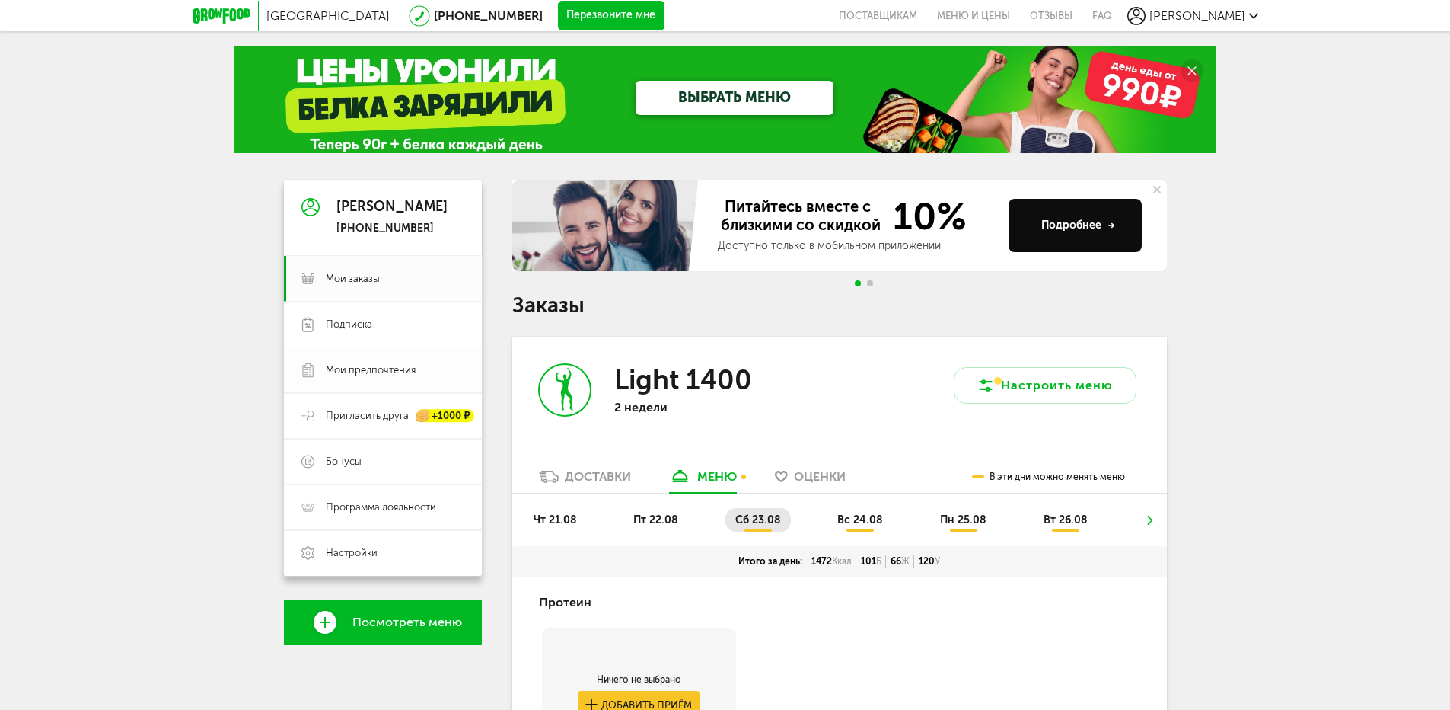
click at [353, 365] on span "Мои предпочтения" at bounding box center [371, 370] width 90 height 14
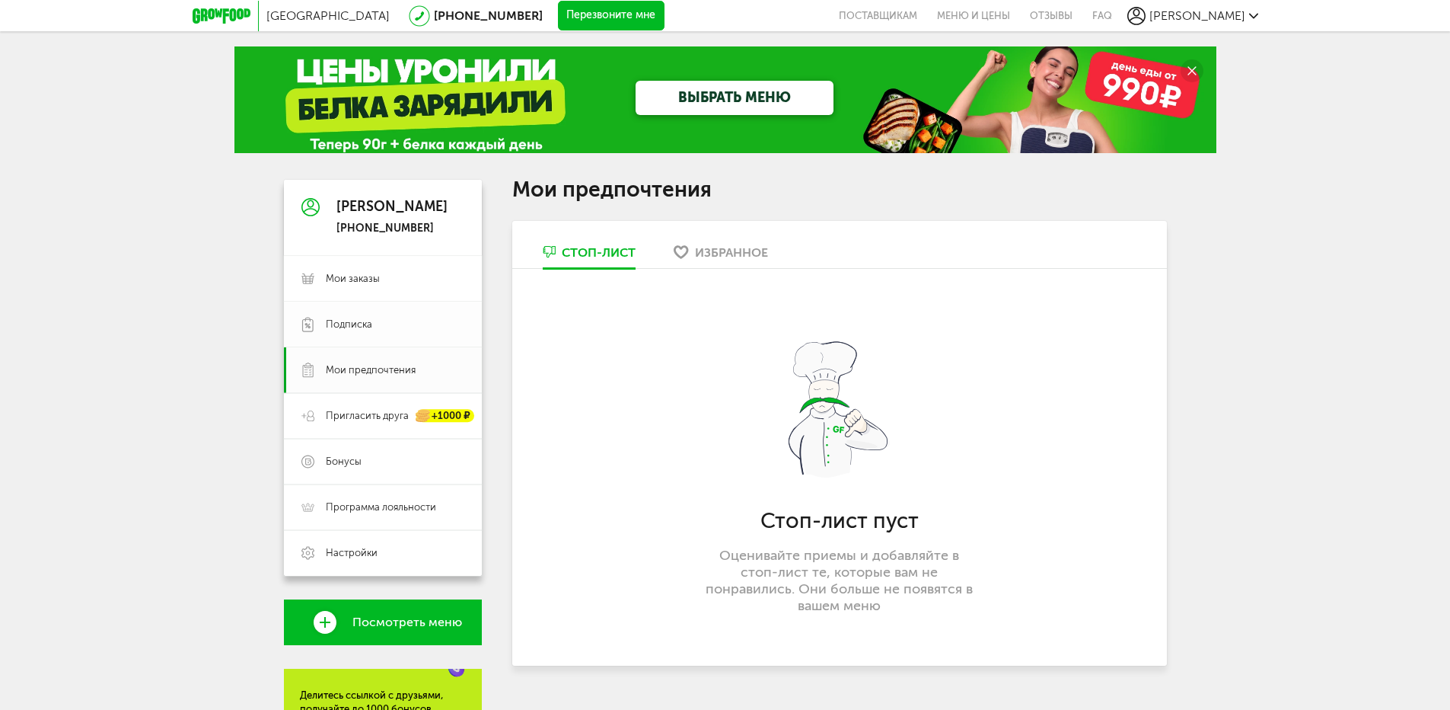
click at [371, 327] on span "Подписка" at bounding box center [349, 325] width 46 height 14
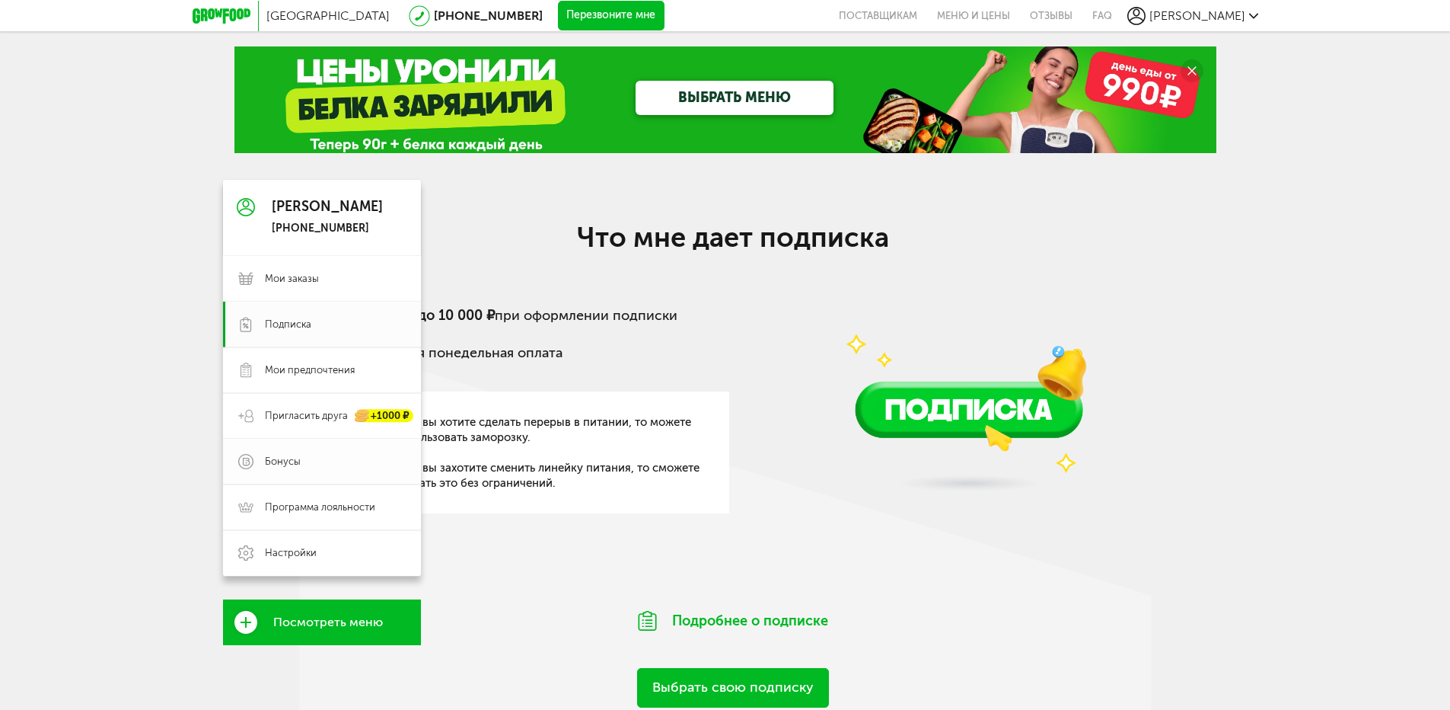
click at [294, 467] on span "Бонусы" at bounding box center [283, 462] width 36 height 14
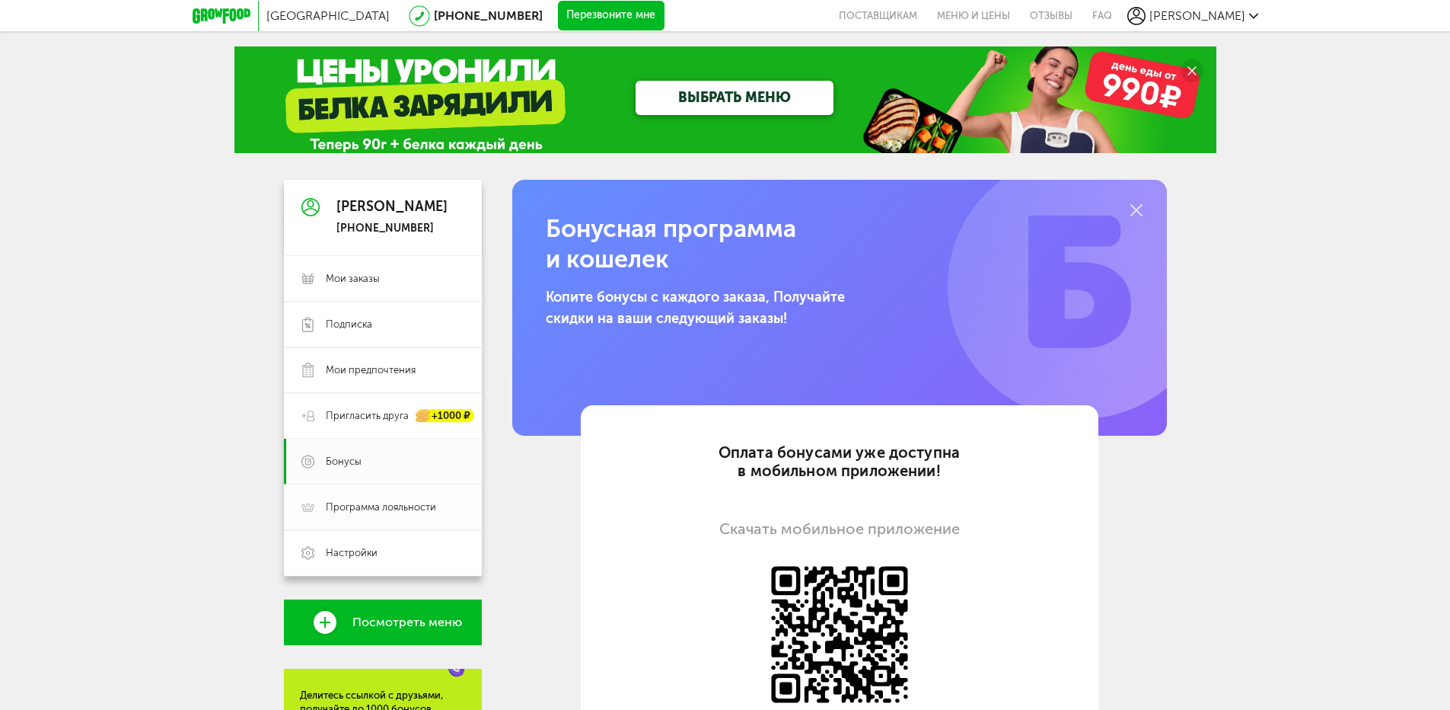
click at [388, 508] on span "Программа лояльности" at bounding box center [381, 507] width 110 height 14
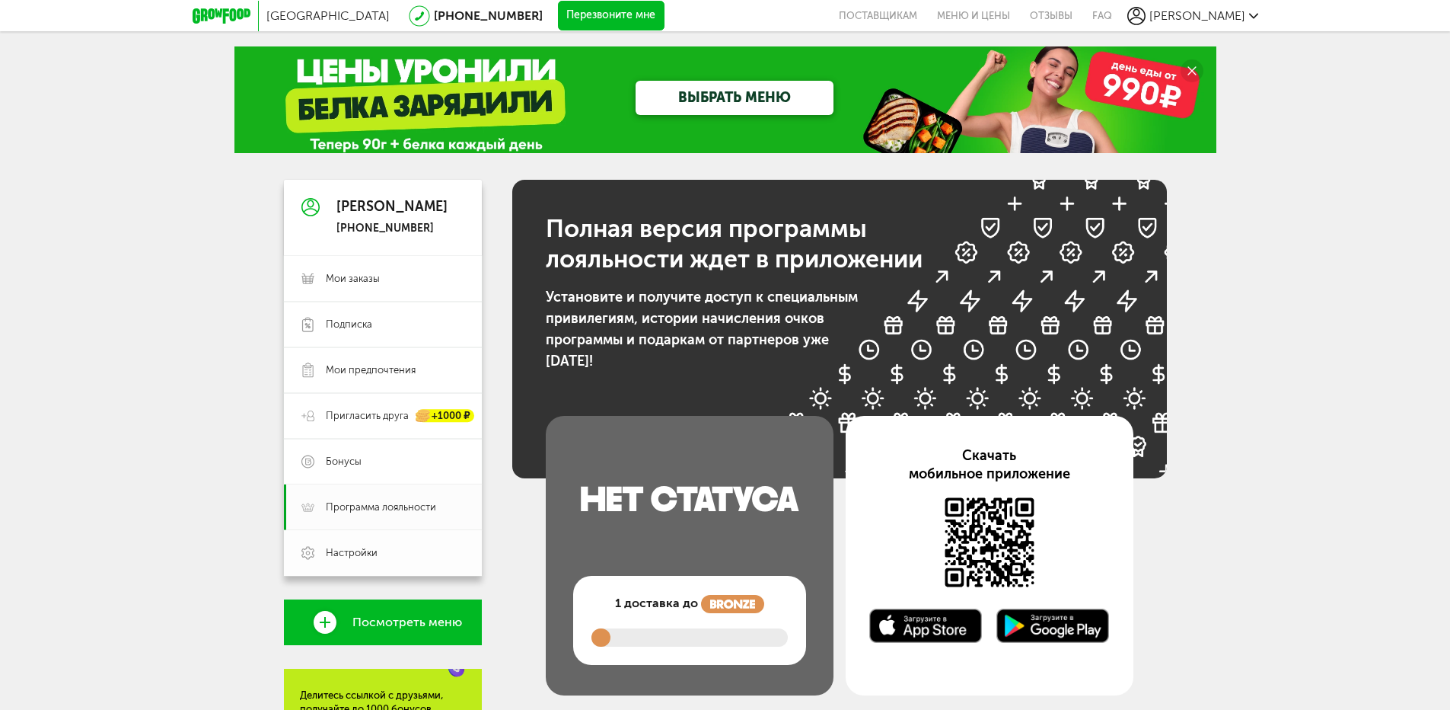
click at [389, 559] on span "Настройки" at bounding box center [395, 553] width 139 height 14
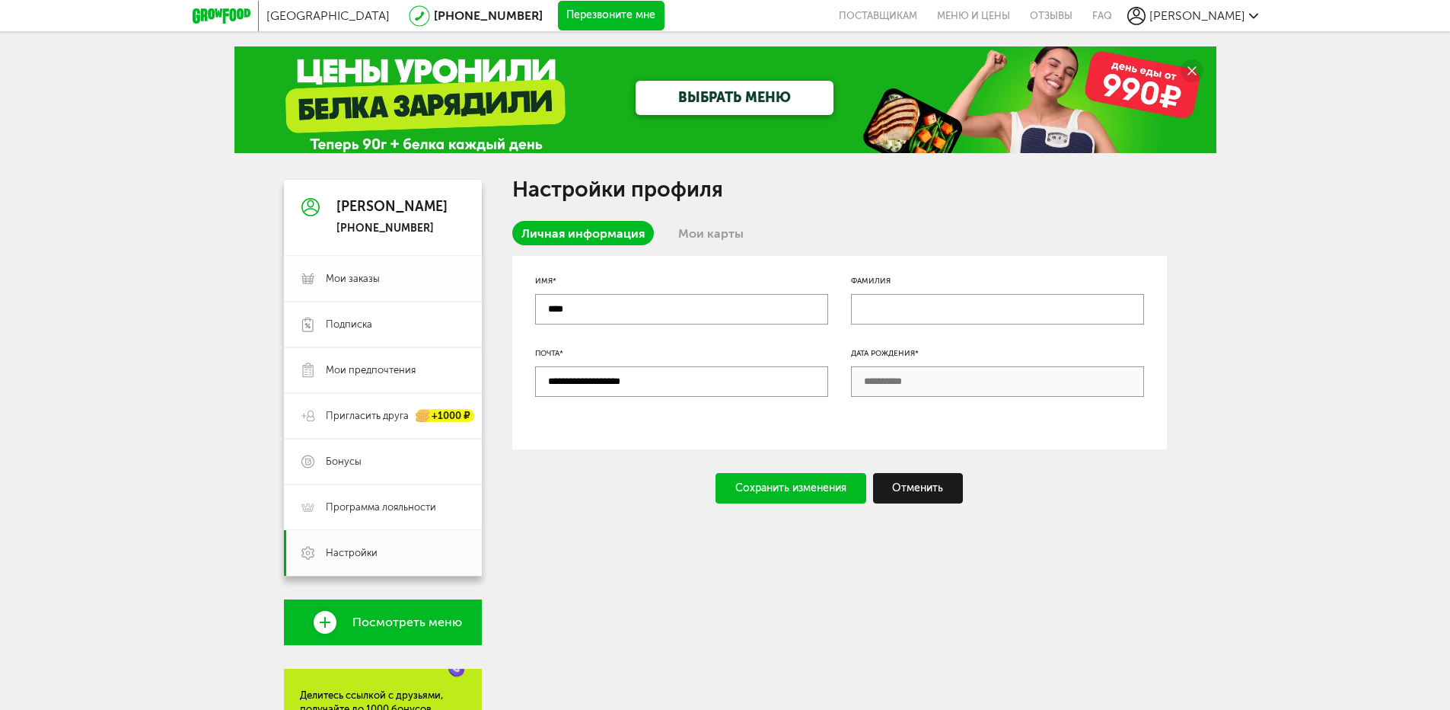
click at [369, 277] on span "Мои заказы" at bounding box center [353, 279] width 54 height 14
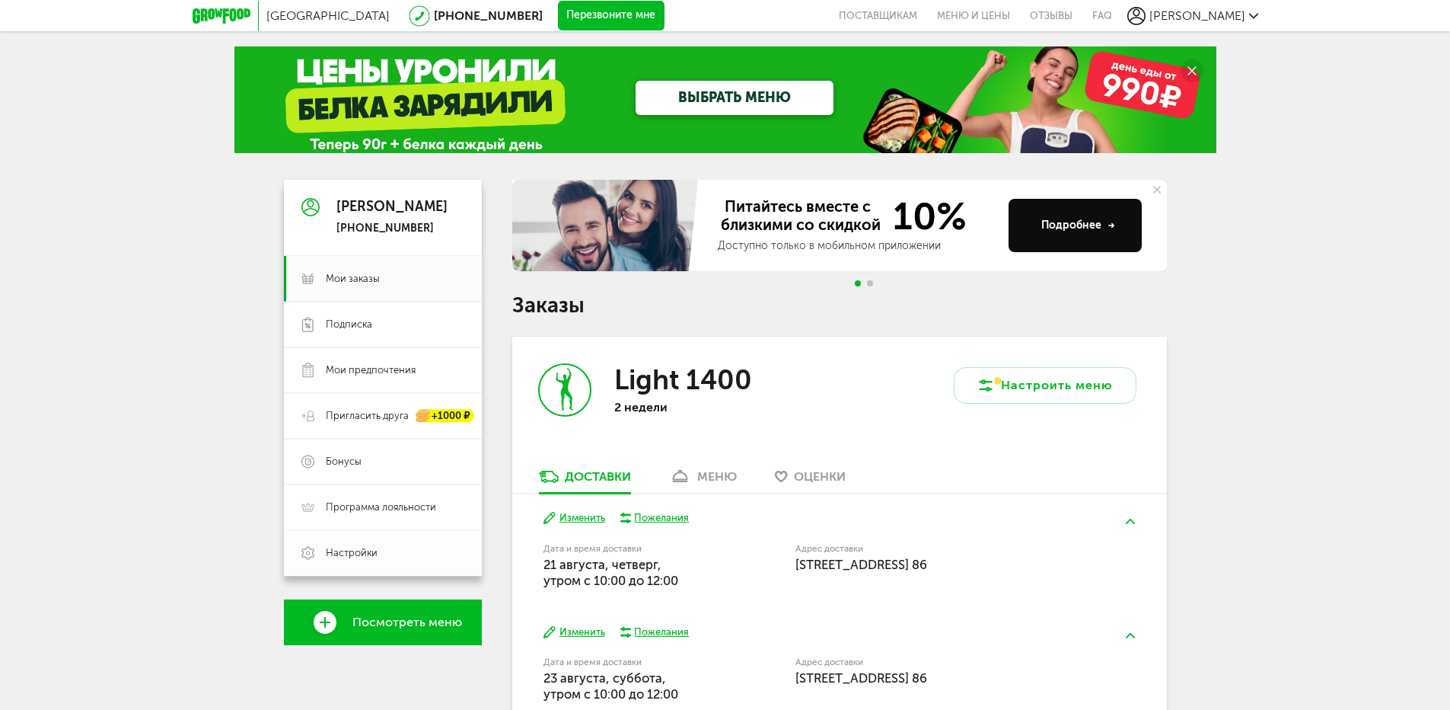
click at [381, 547] on span "Настройки" at bounding box center [395, 553] width 139 height 14
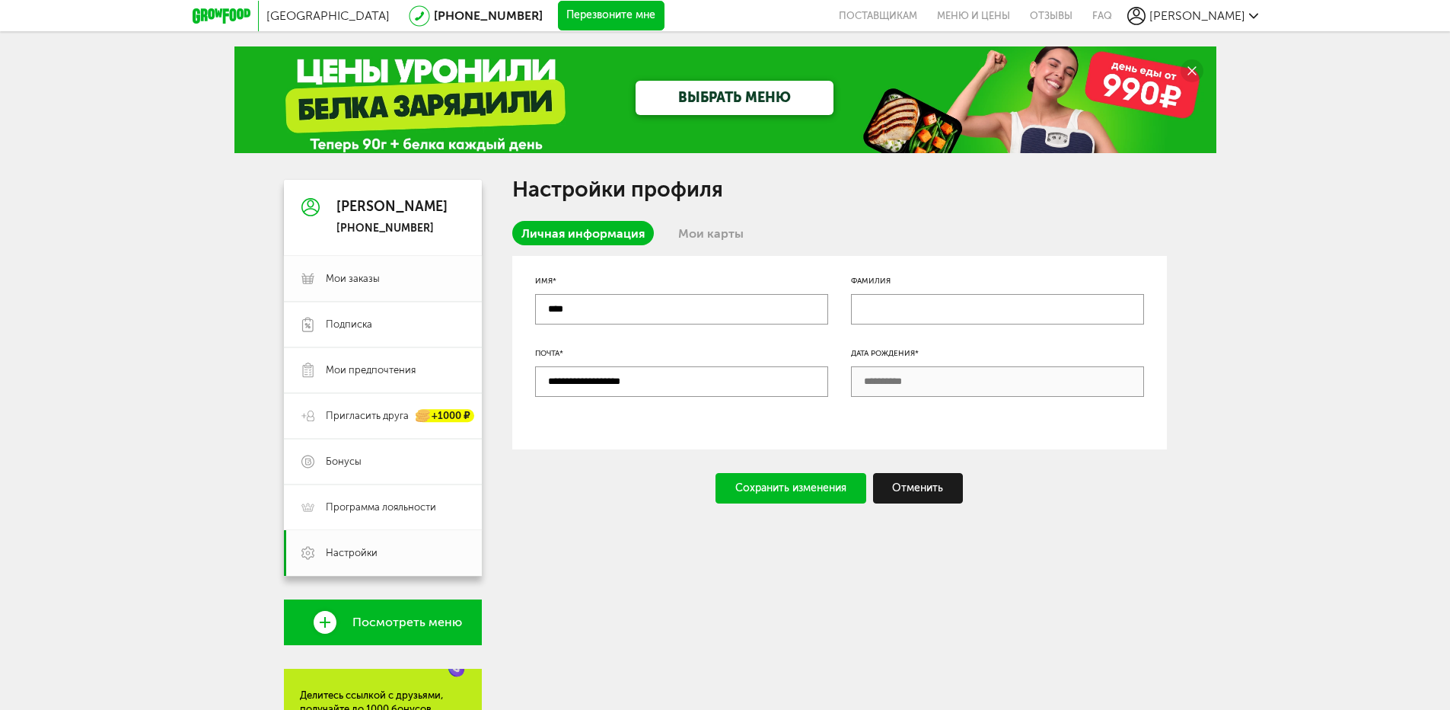
click at [369, 276] on span "Мои заказы" at bounding box center [353, 279] width 54 height 14
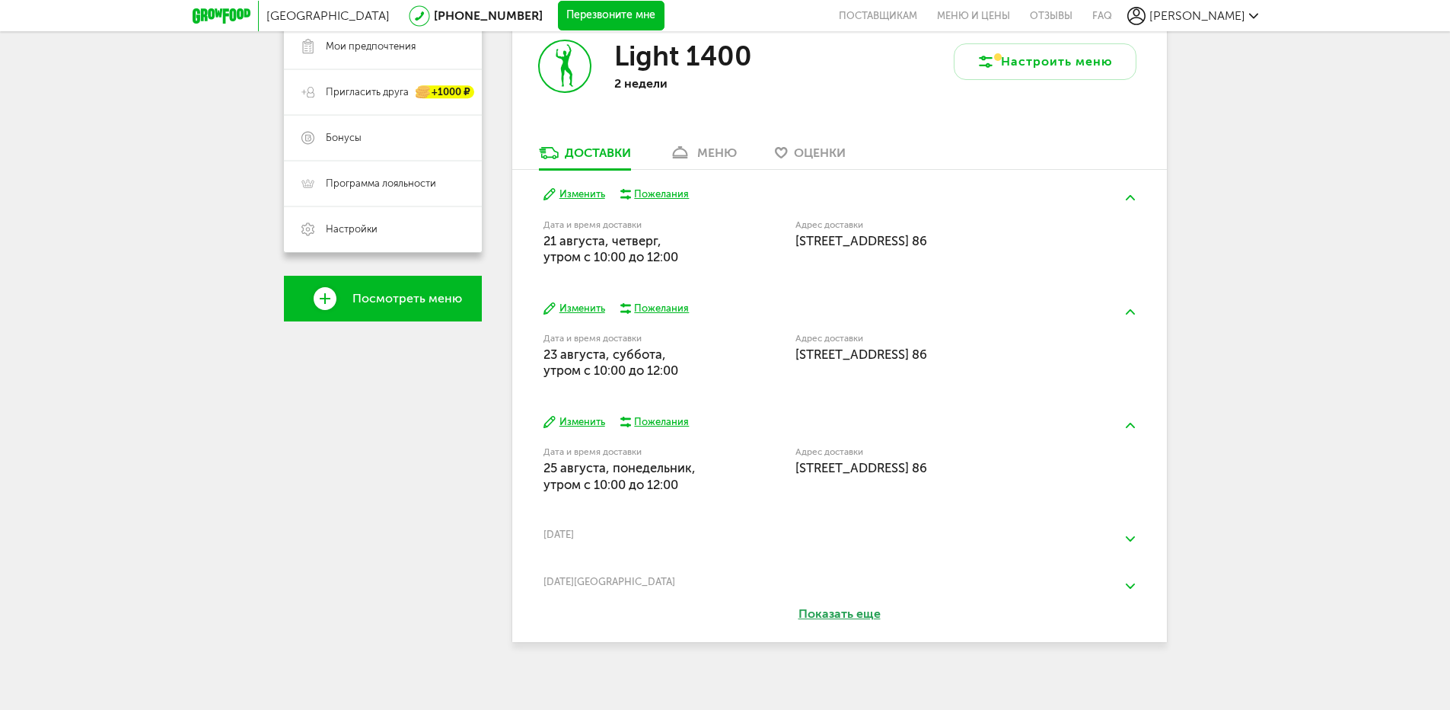
scroll to position [333, 0]
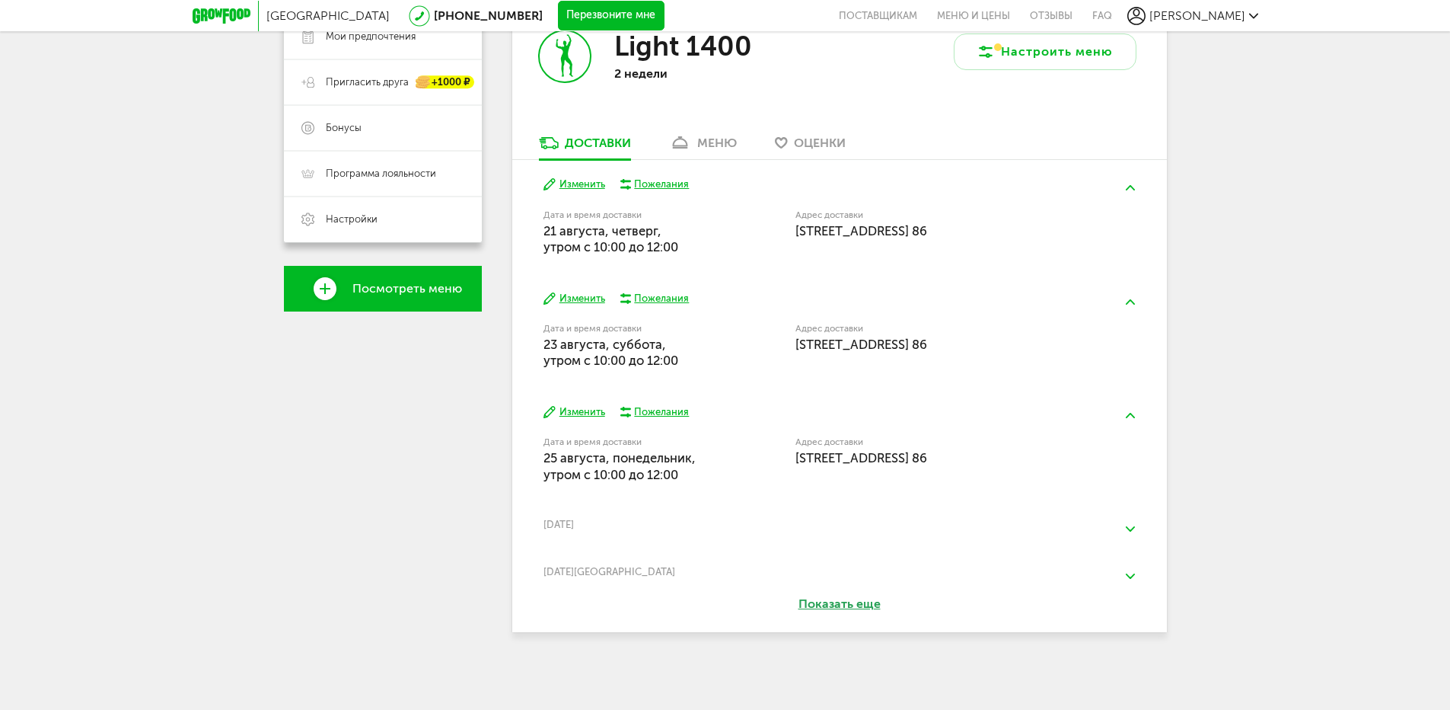
click at [854, 606] on button "Показать еще" at bounding box center [840, 604] width 171 height 18
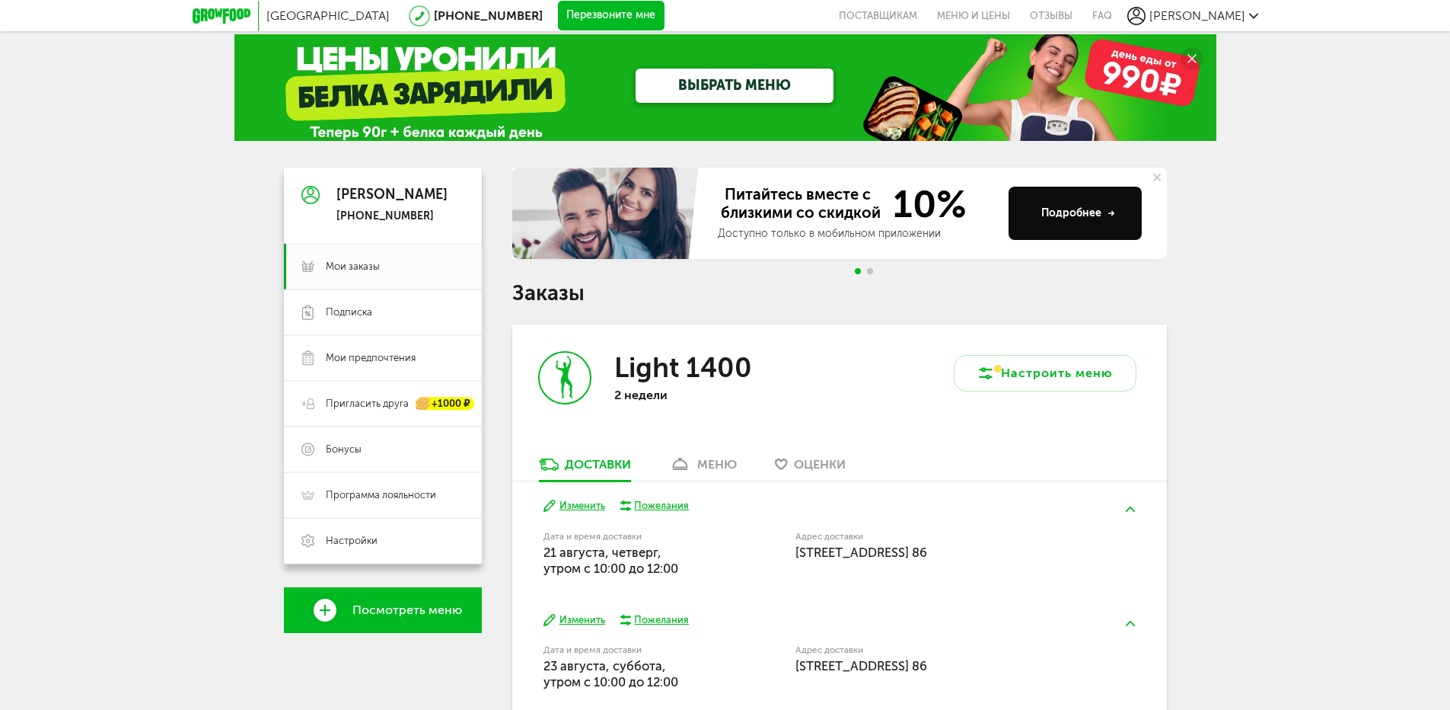
scroll to position [0, 0]
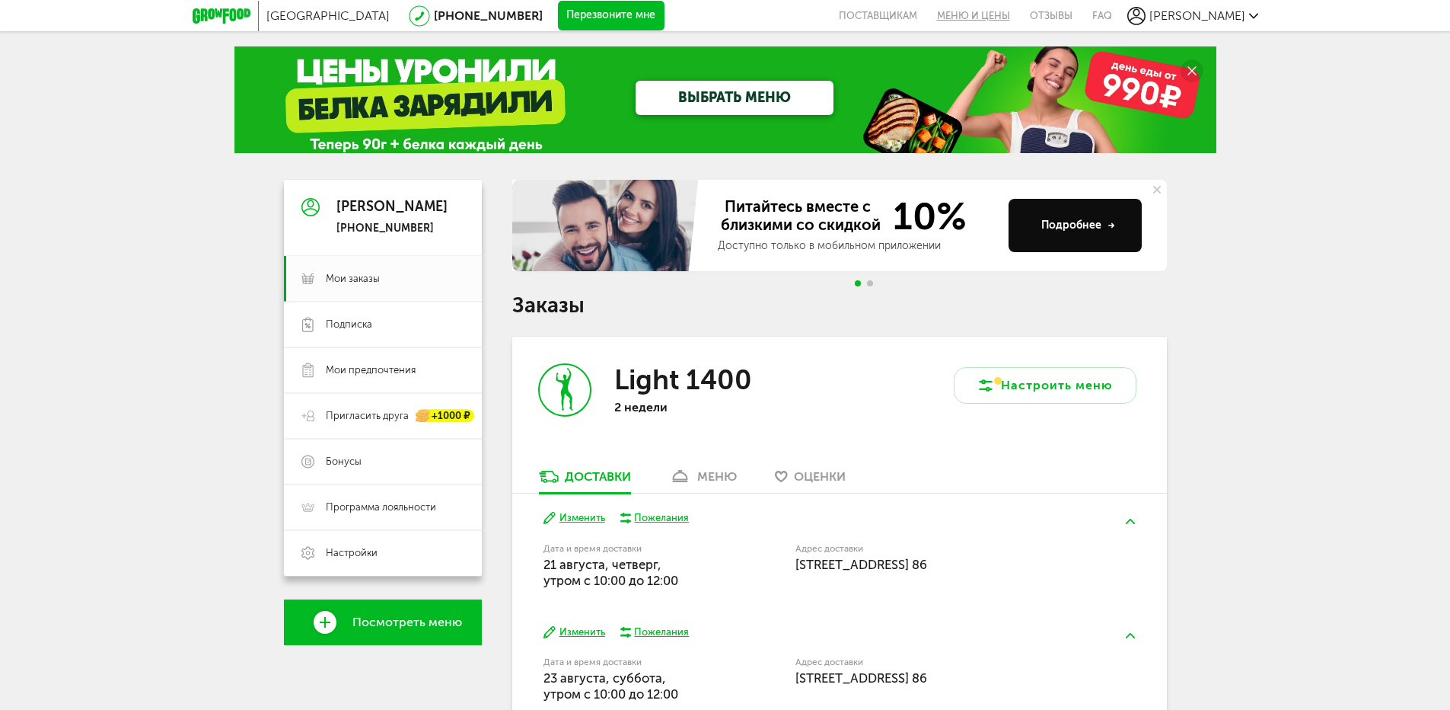
click at [1020, 24] on link "Меню и цены" at bounding box center [973, 15] width 93 height 31
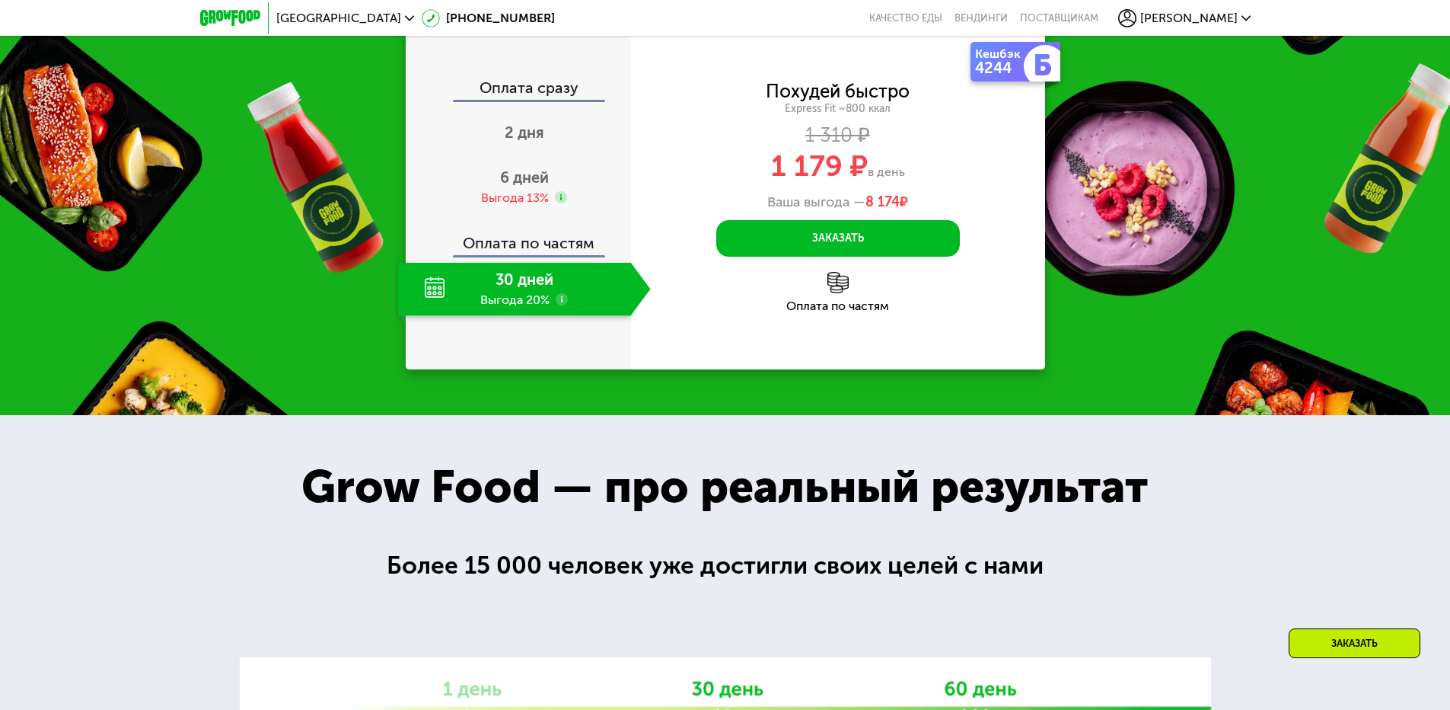
scroll to position [1599, 0]
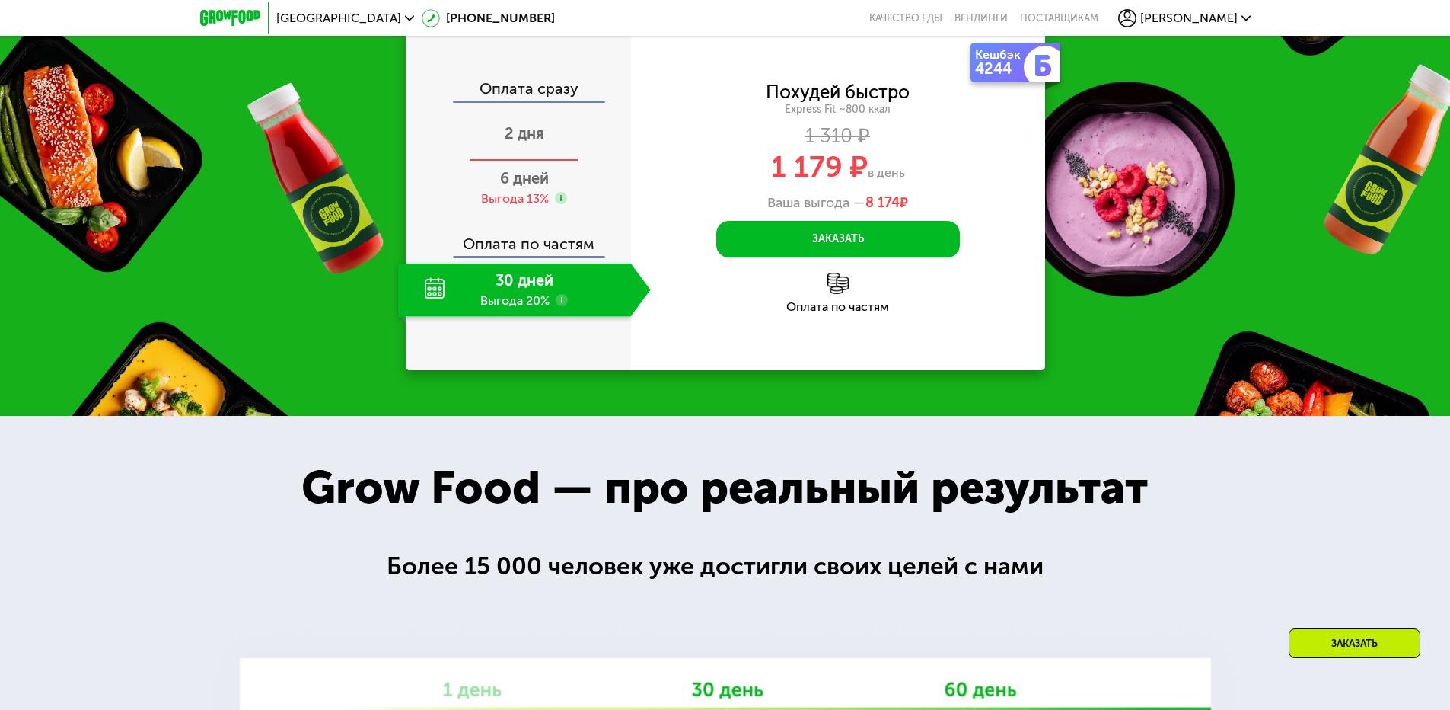
click at [531, 142] on span "2 дня" at bounding box center [525, 133] width 40 height 18
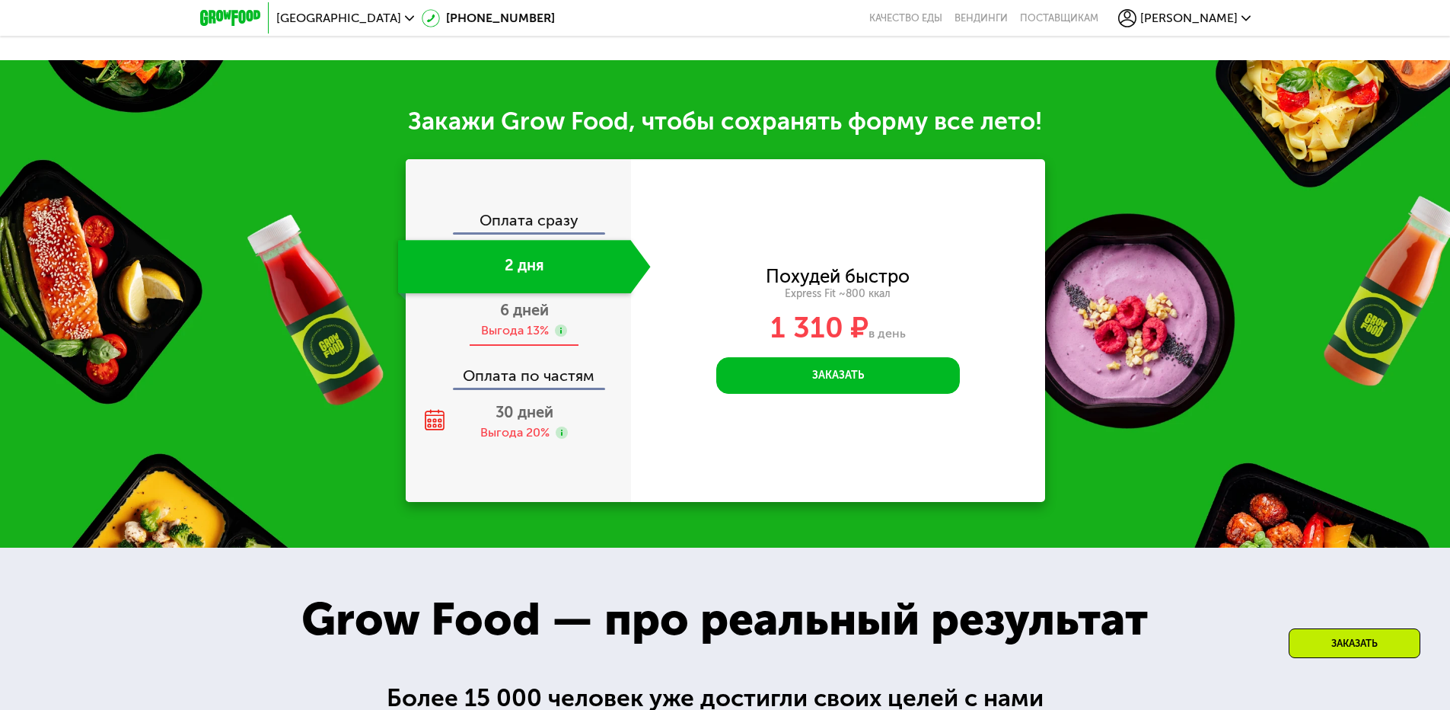
click at [534, 310] on span "6 дней" at bounding box center [524, 310] width 49 height 18
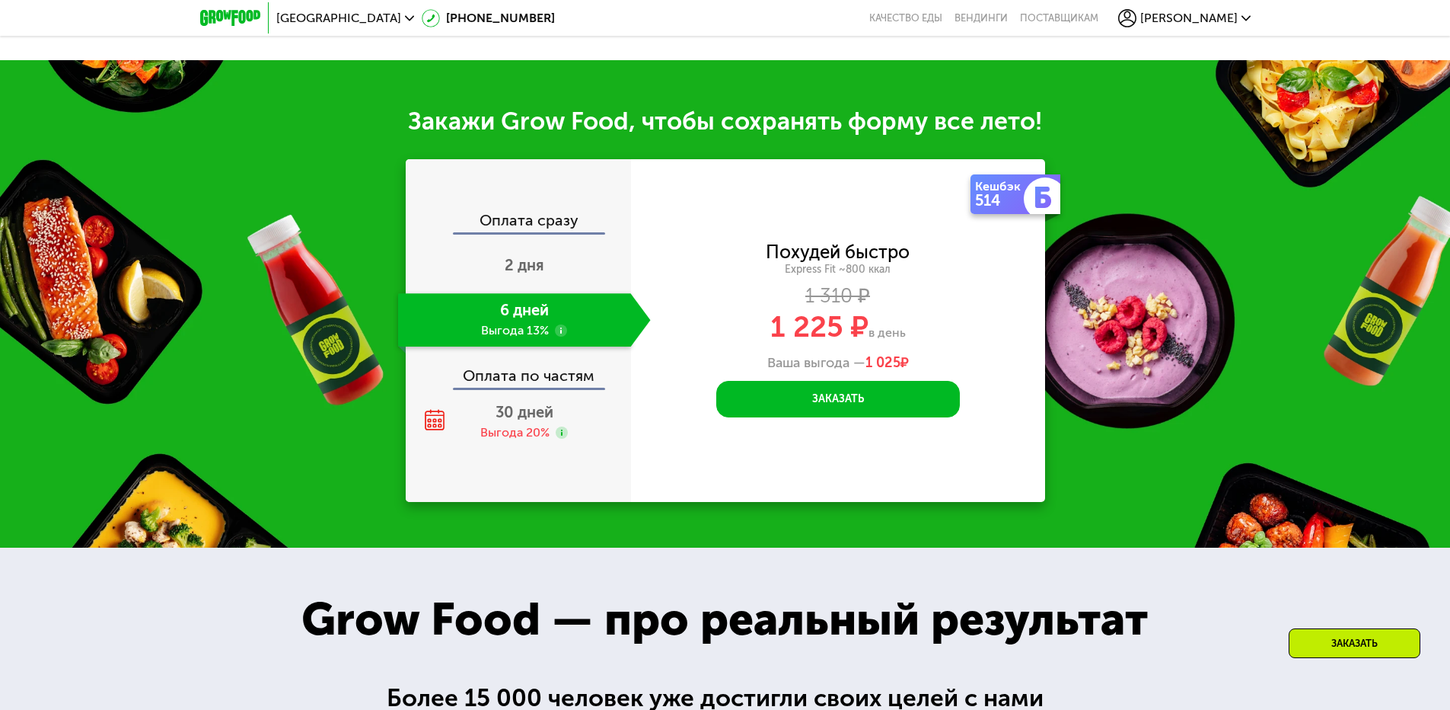
click at [532, 229] on div "Оплата сразу" at bounding box center [519, 222] width 224 height 20
click at [553, 388] on div "Оплата по частям" at bounding box center [519, 370] width 224 height 35
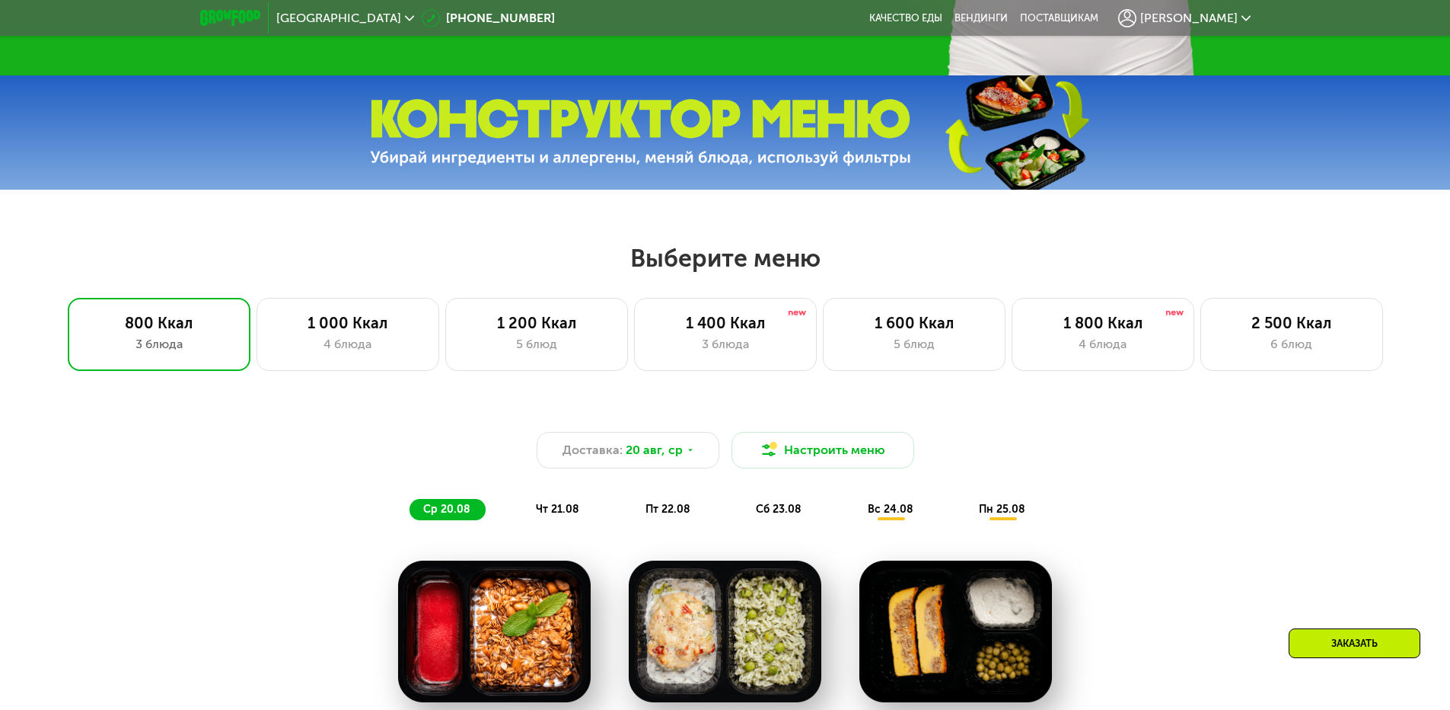
scroll to position [609, 0]
click at [361, 324] on div "1 000 Ккал" at bounding box center [348, 323] width 151 height 18
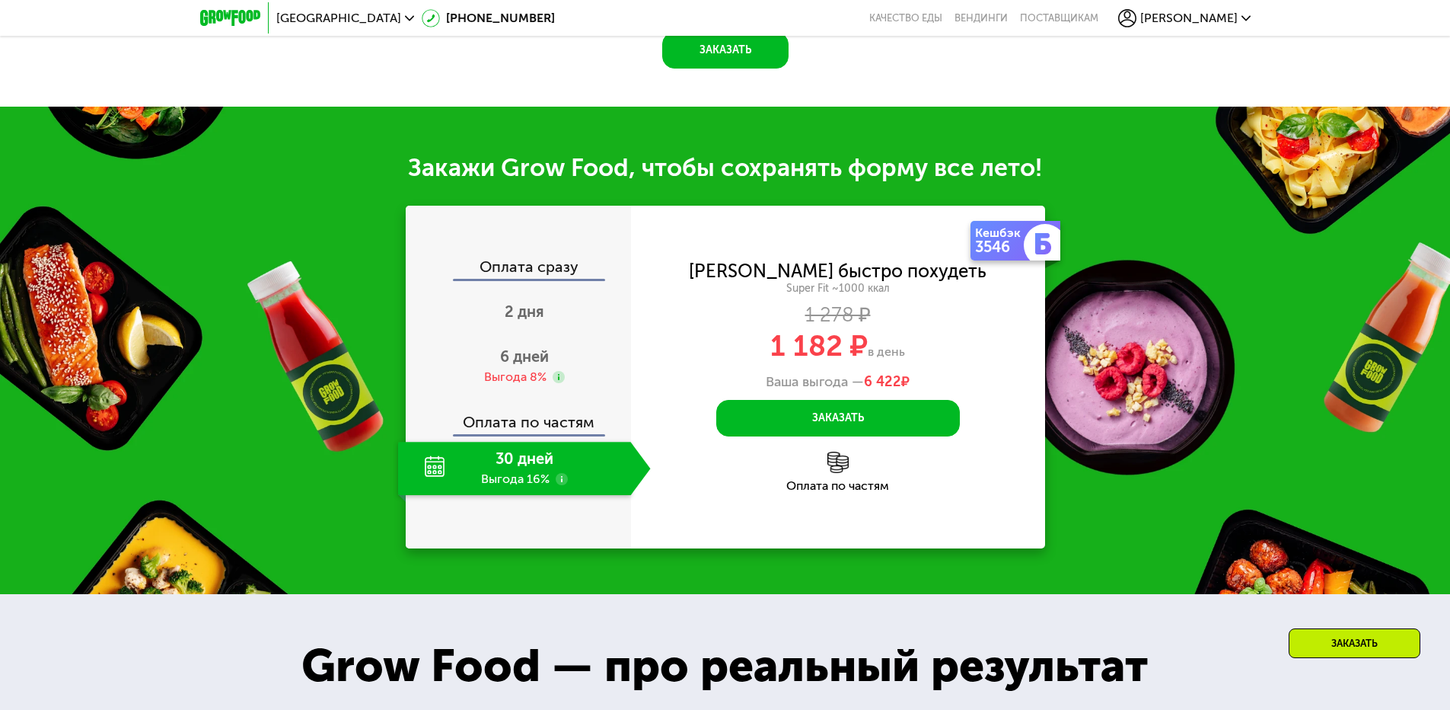
scroll to position [1675, 0]
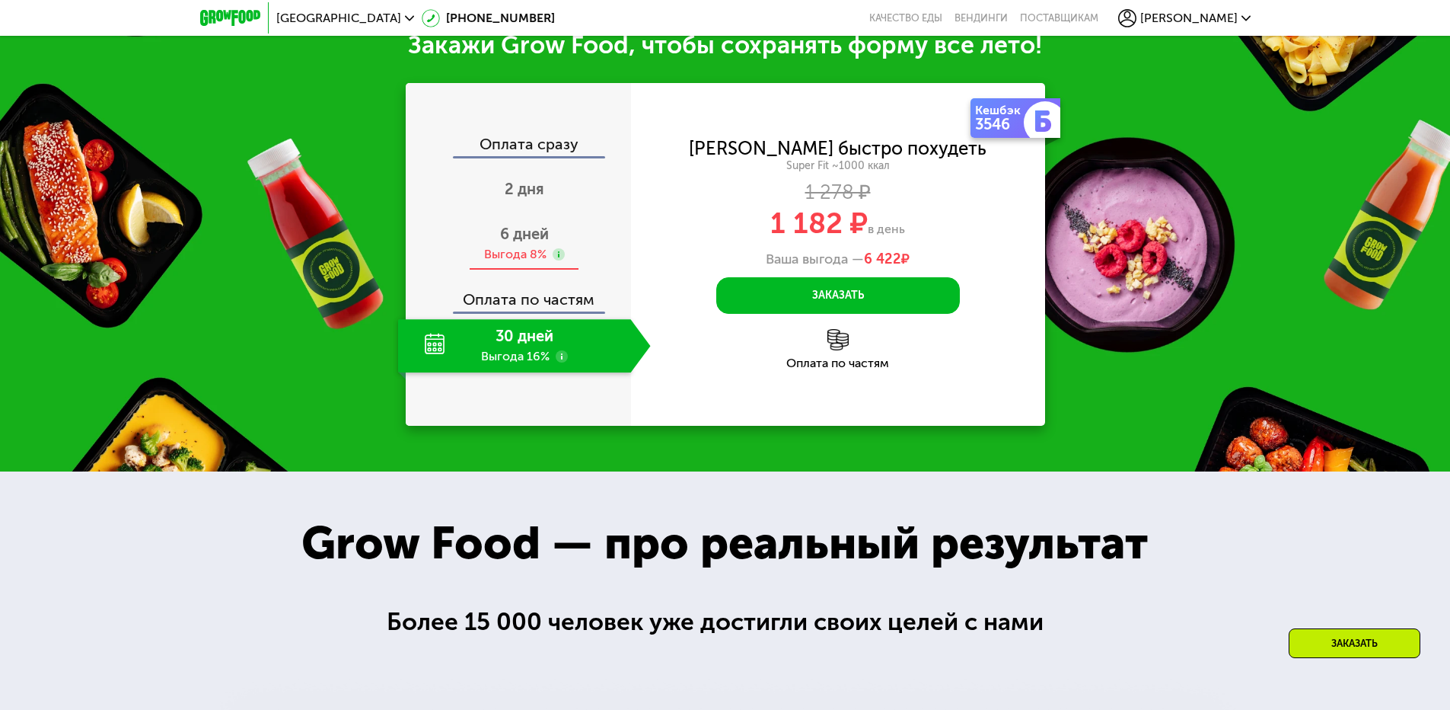
click at [522, 243] on span "6 дней" at bounding box center [524, 234] width 49 height 18
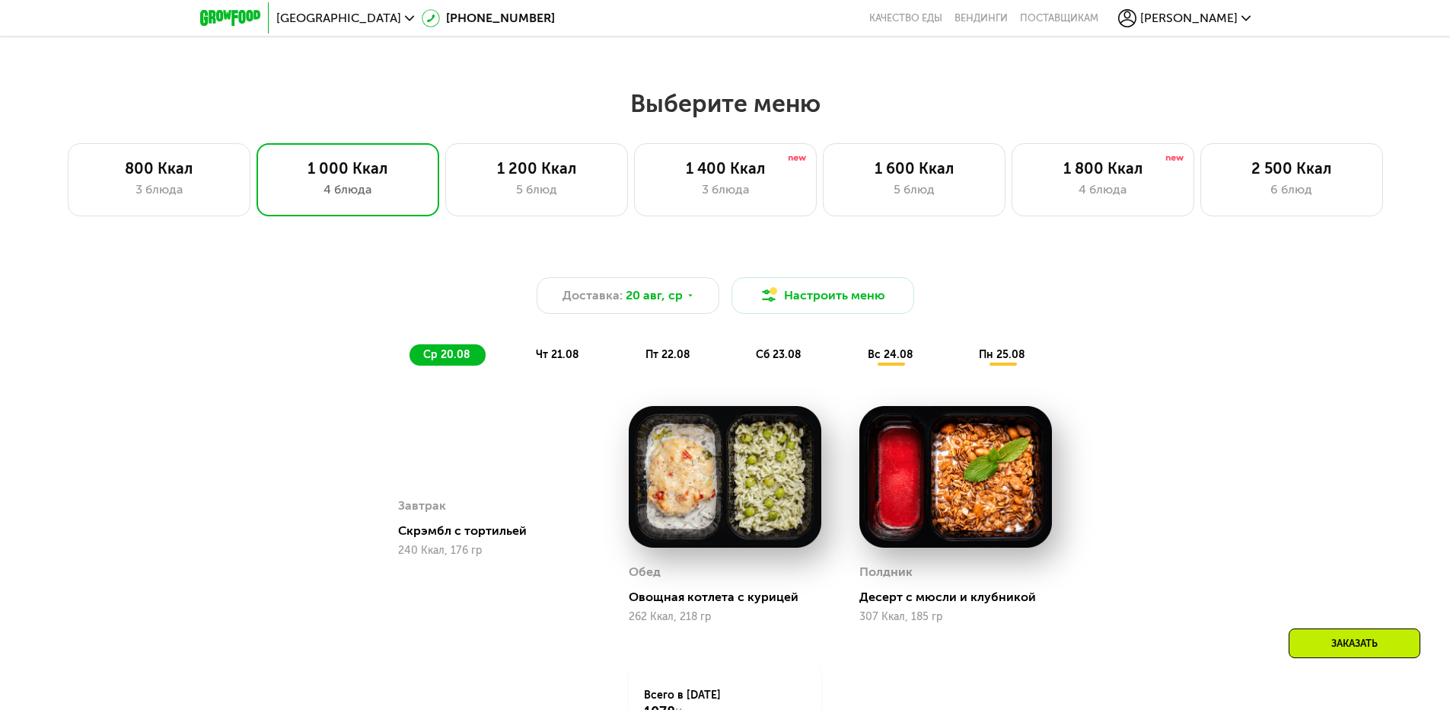
scroll to position [761, 0]
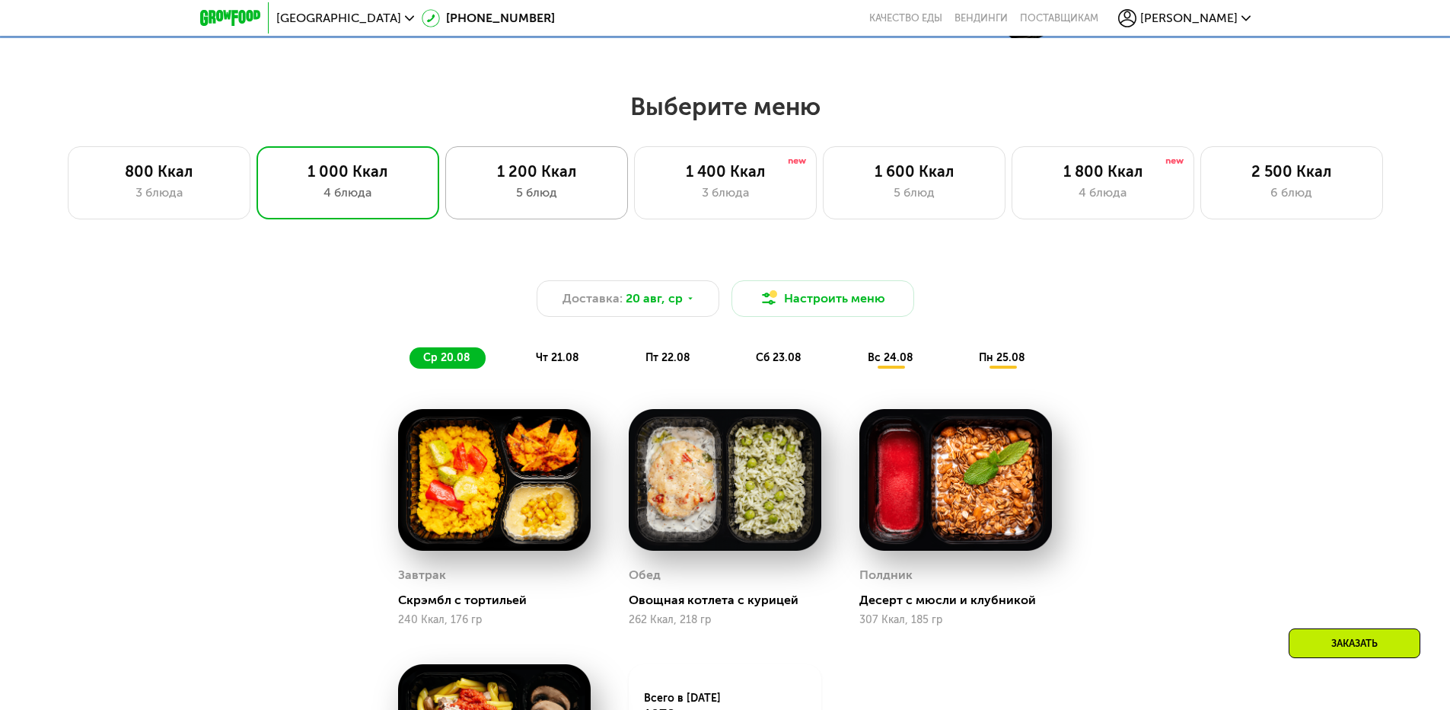
click at [634, 212] on div "1 200 Ккал 5 блюд" at bounding box center [725, 182] width 183 height 73
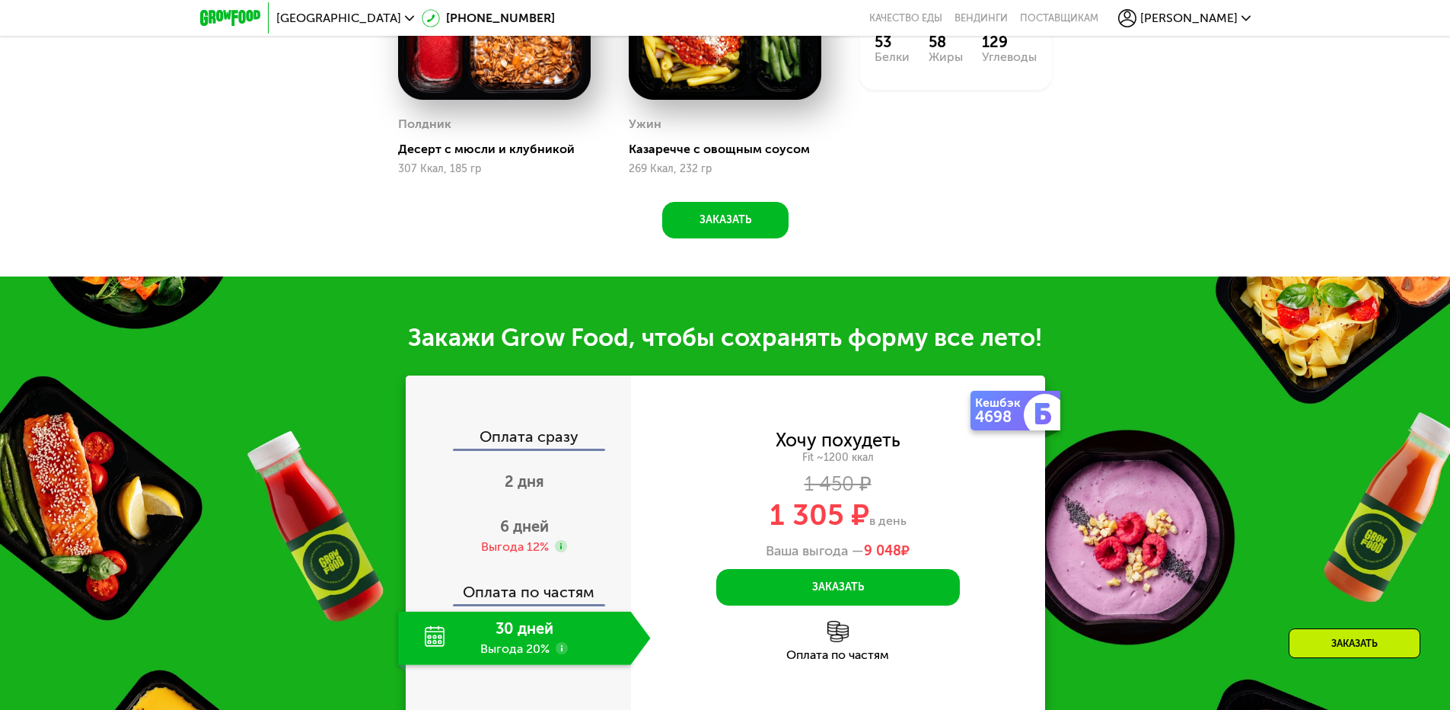
scroll to position [1675, 0]
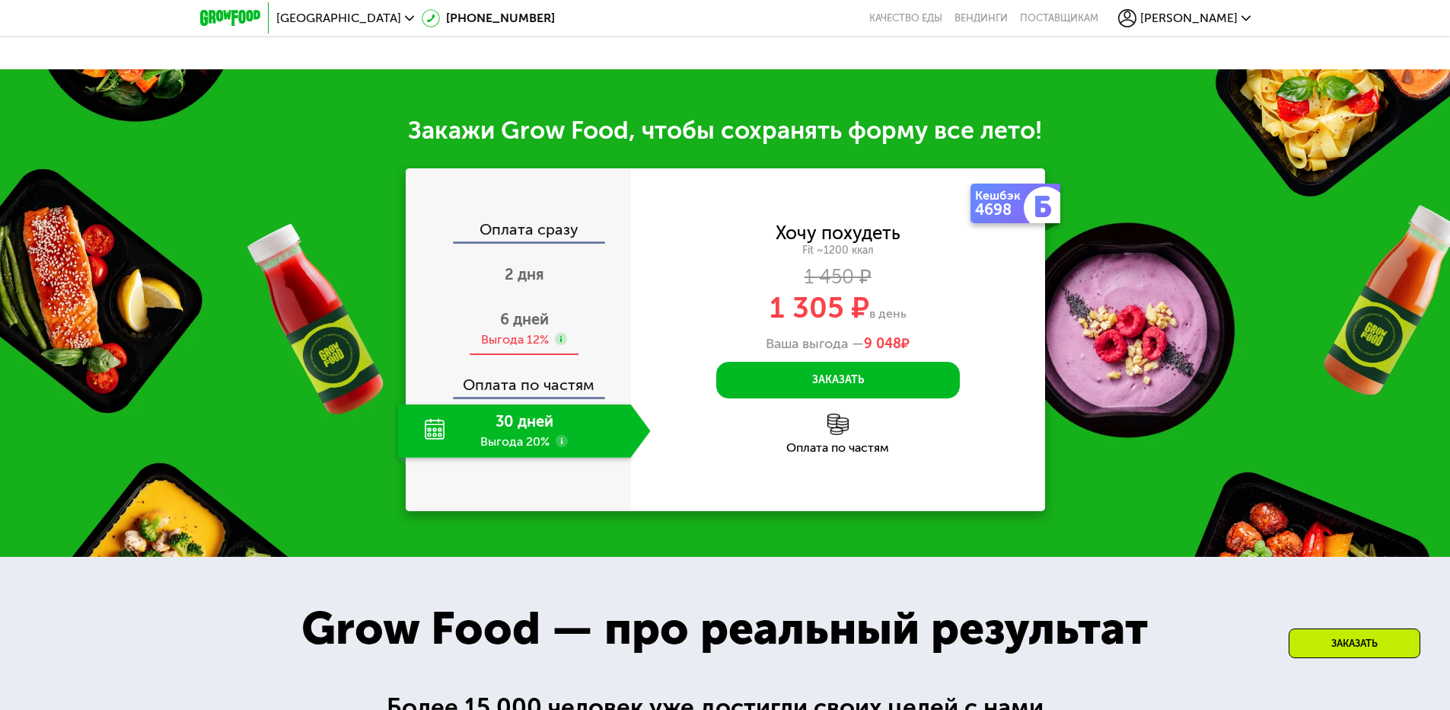
click at [531, 328] on span "6 дней" at bounding box center [524, 319] width 49 height 18
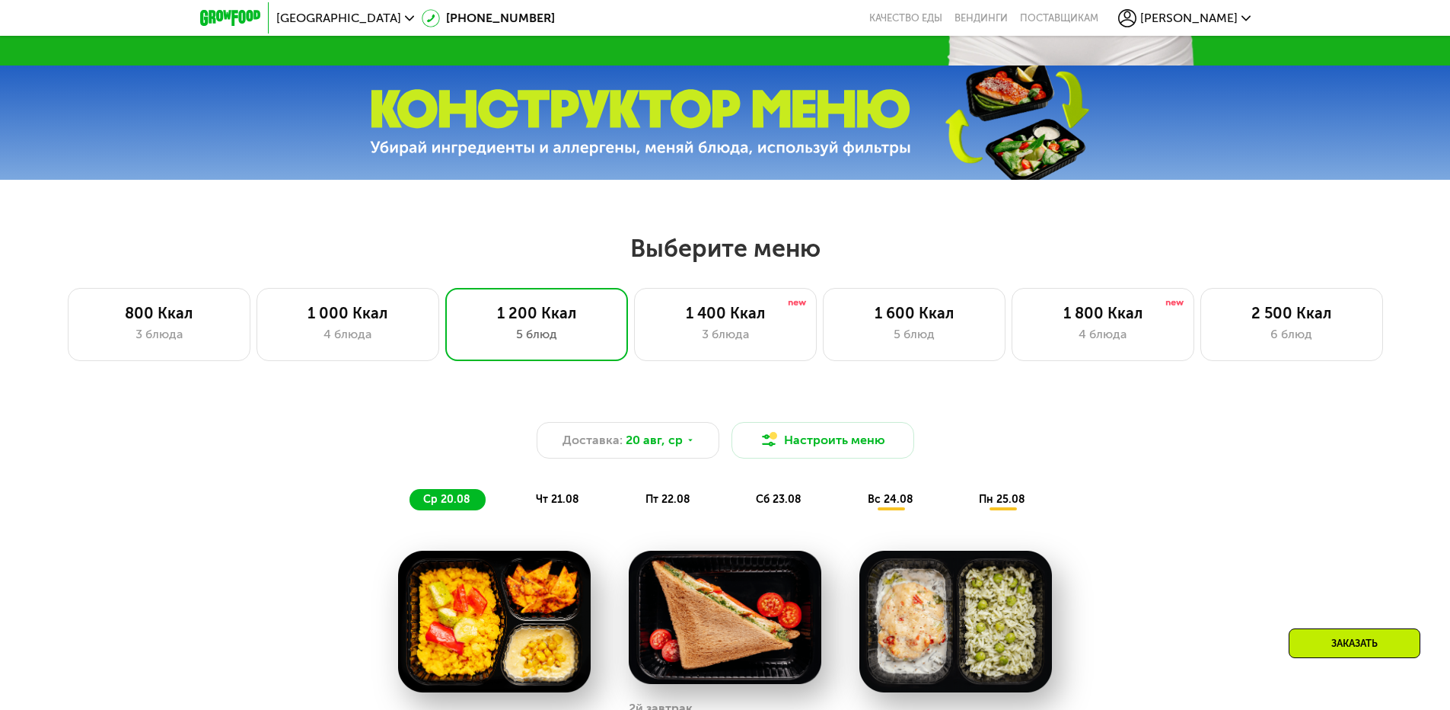
scroll to position [609, 0]
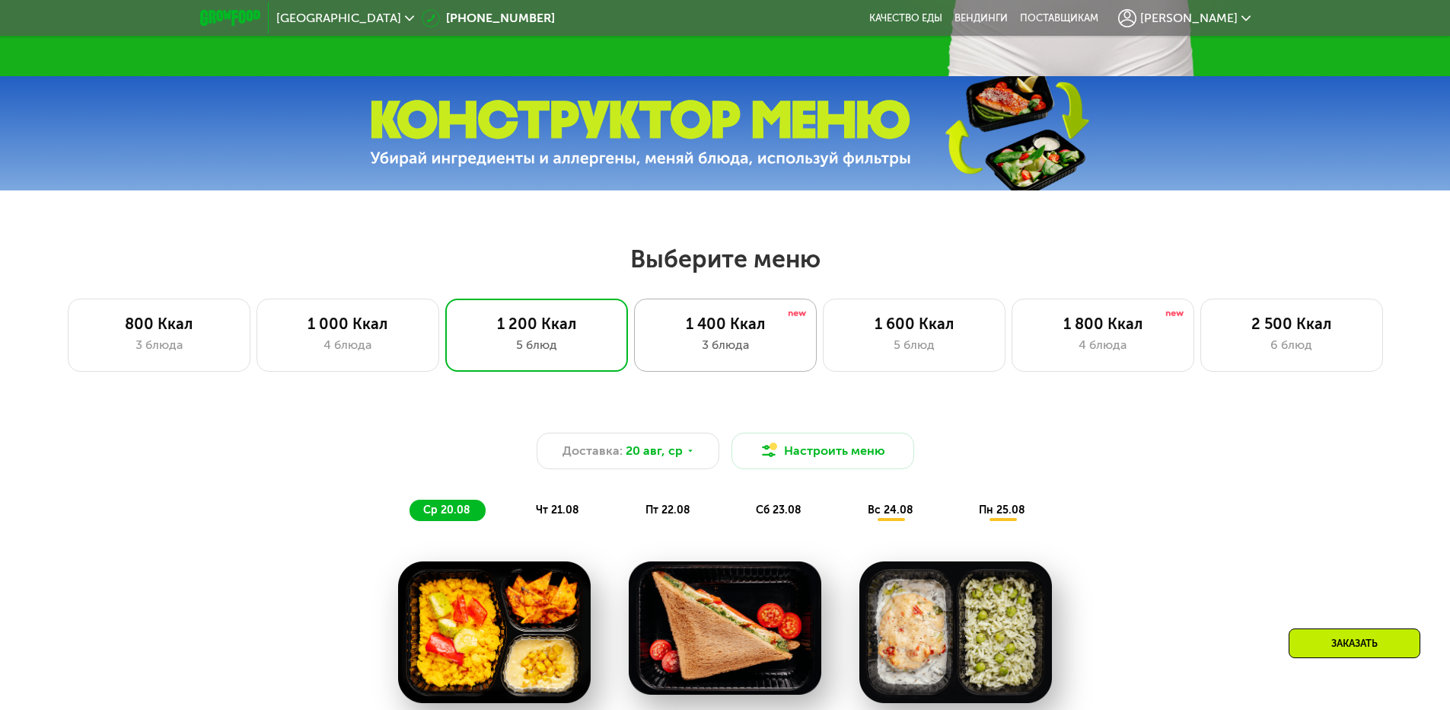
click at [694, 333] on div "1 400 Ккал" at bounding box center [725, 323] width 151 height 18
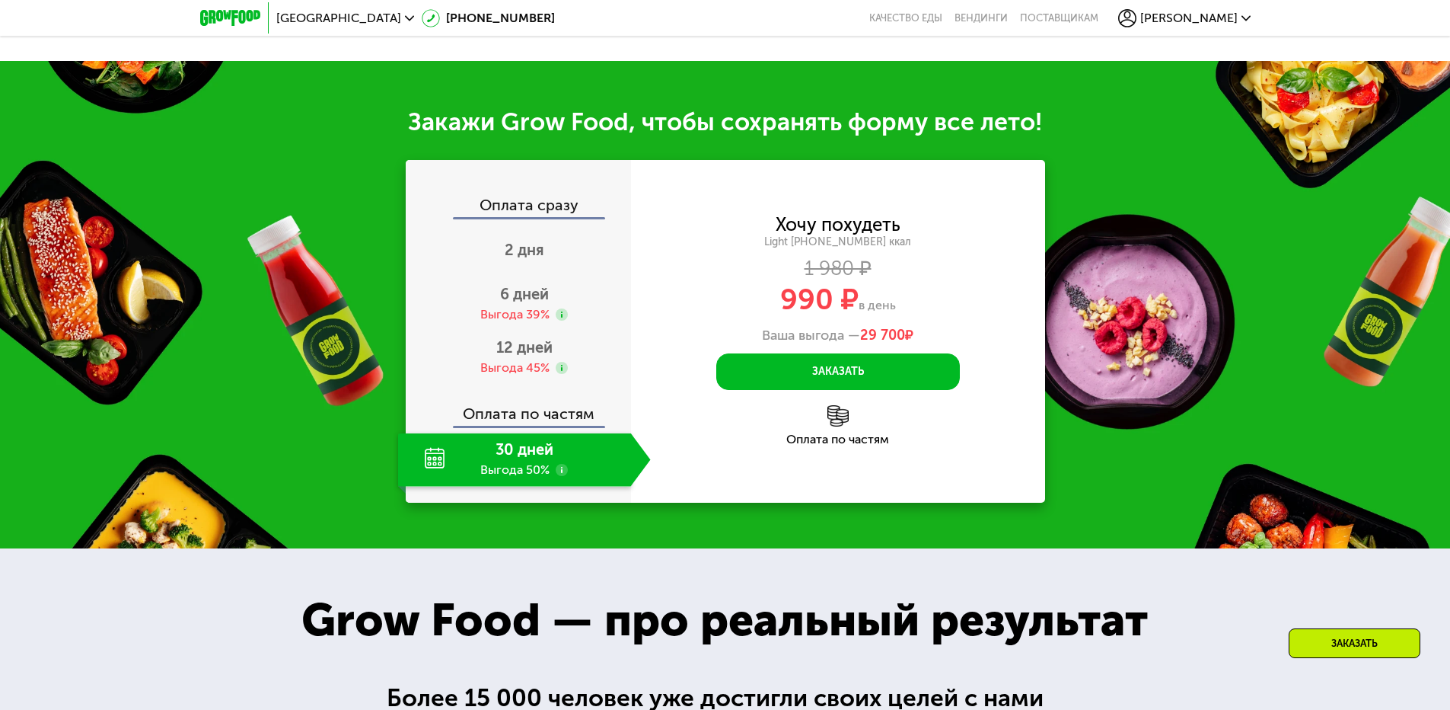
scroll to position [1633, 0]
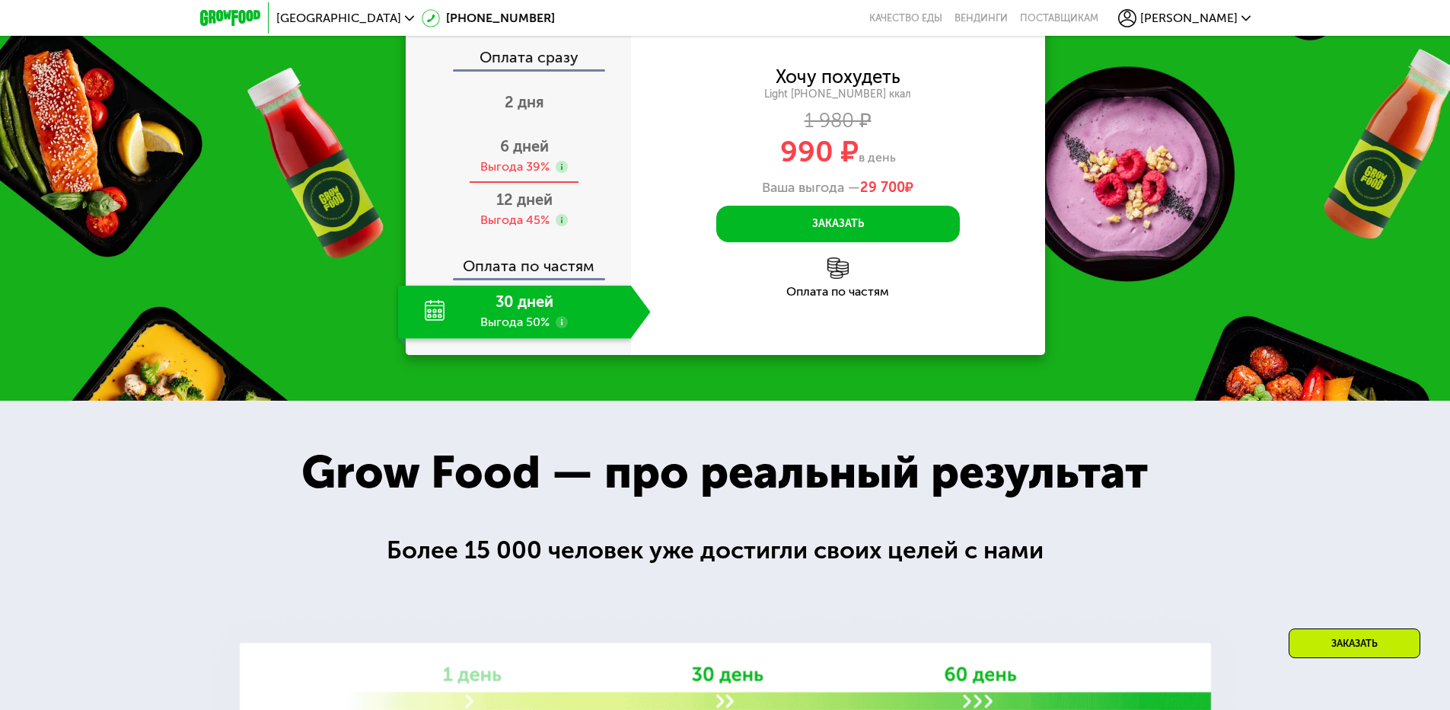
click at [527, 155] on span "6 дней" at bounding box center [524, 146] width 49 height 18
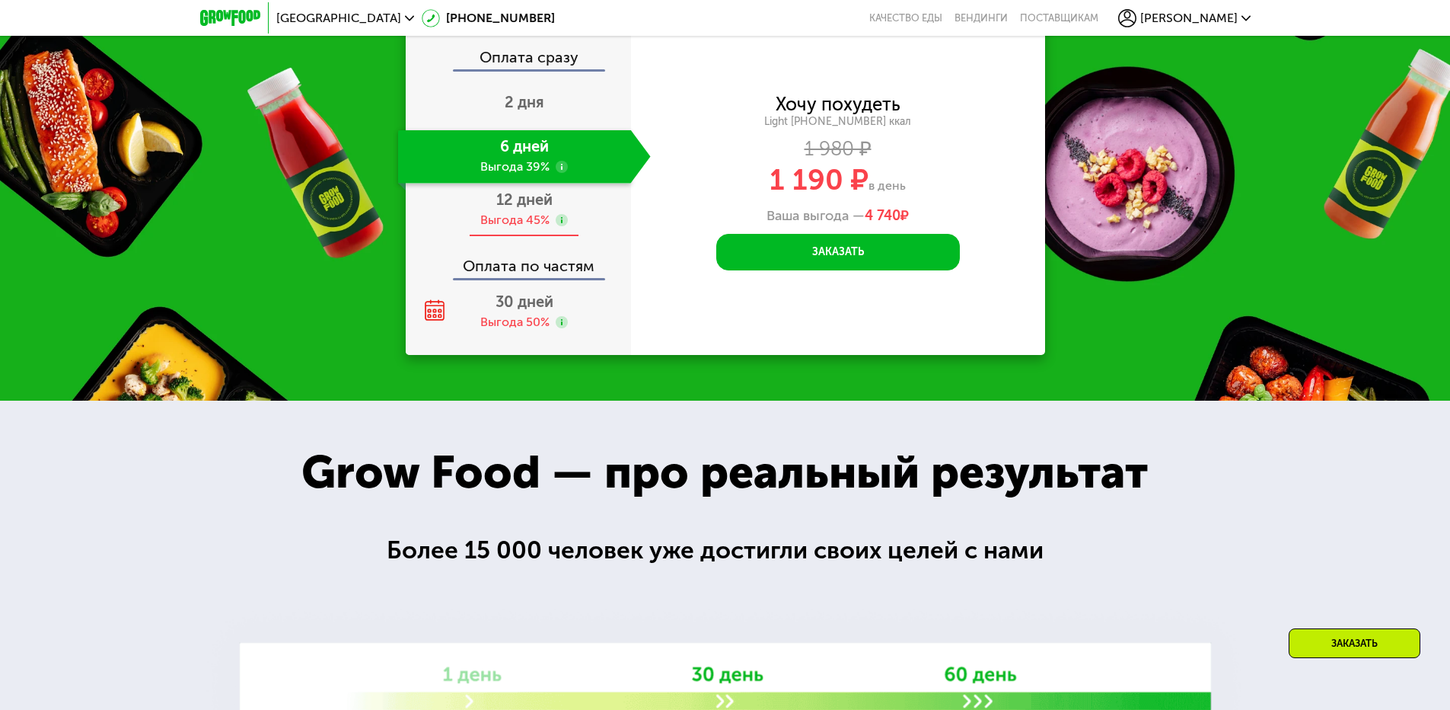
click at [529, 209] on span "12 дней" at bounding box center [524, 199] width 56 height 18
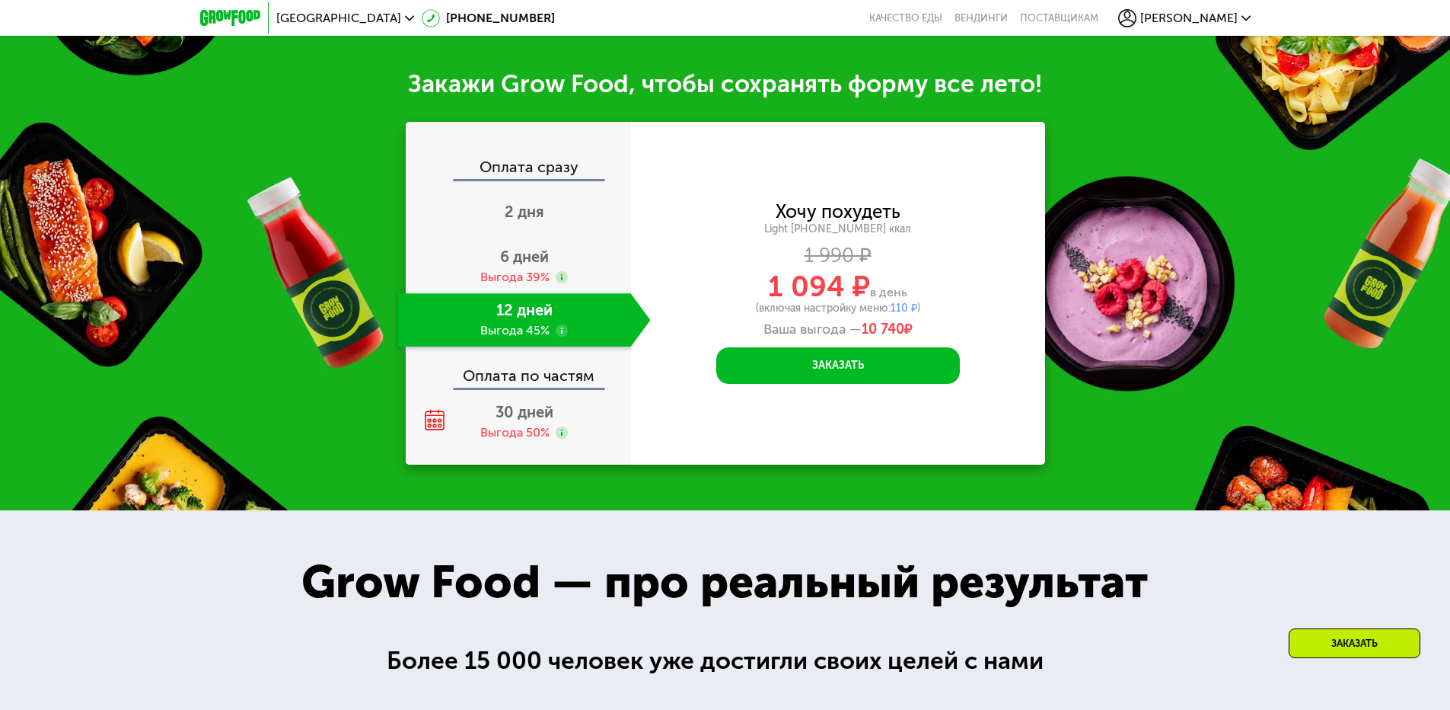
scroll to position [1595, 0]
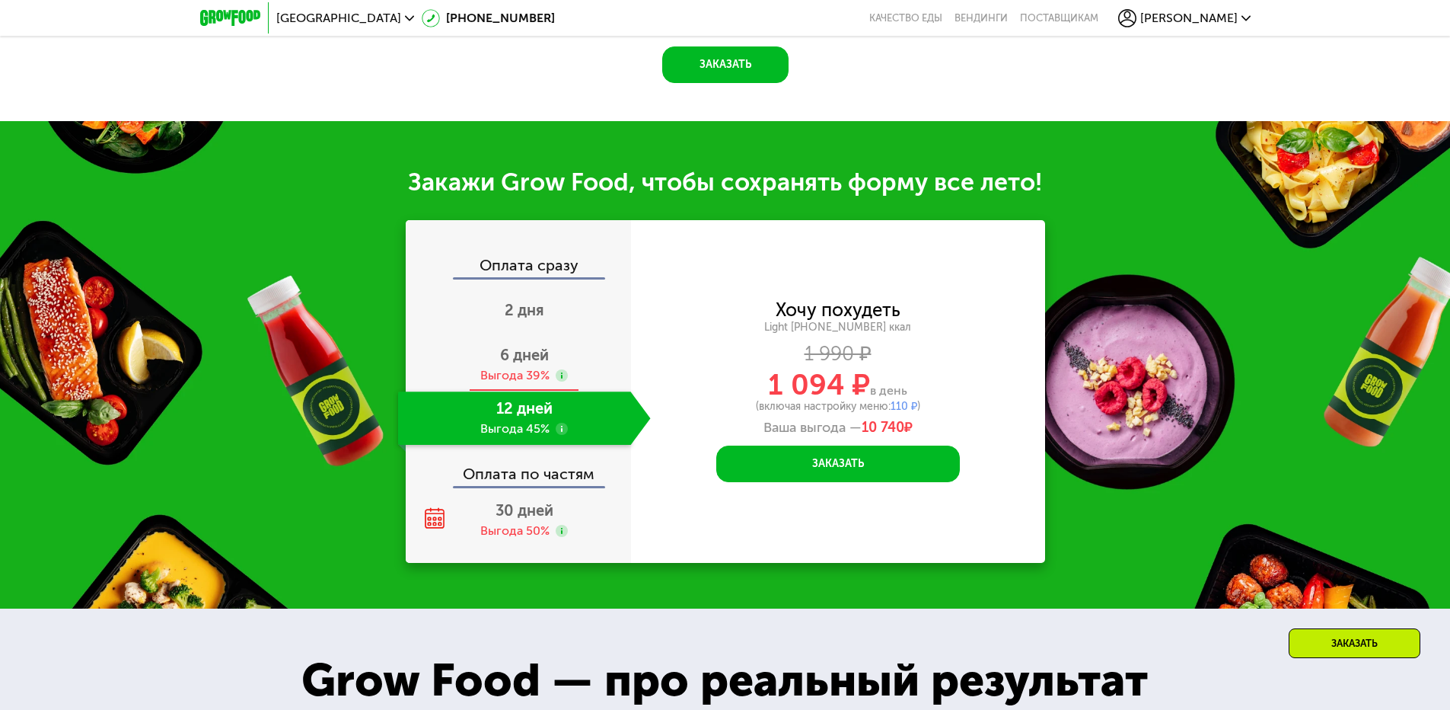
click at [528, 362] on span "6 дней" at bounding box center [524, 355] width 49 height 18
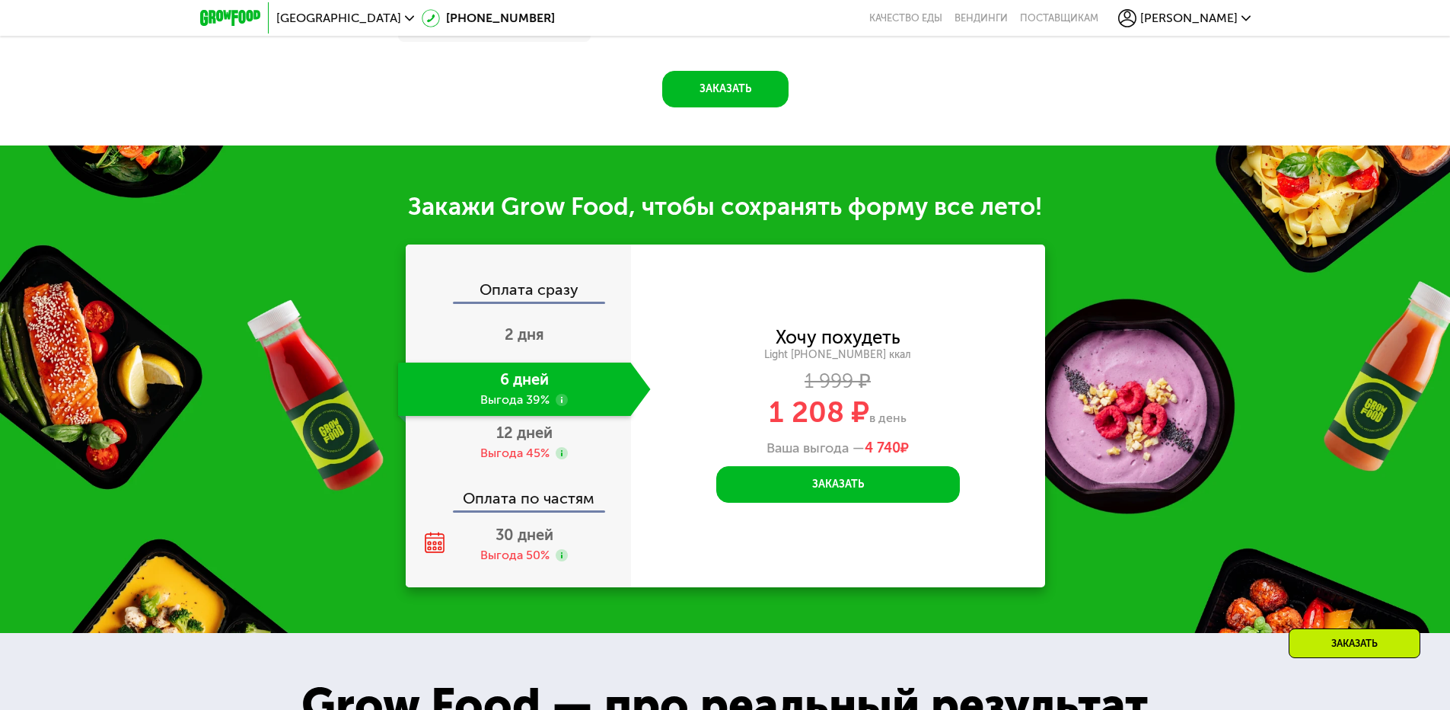
scroll to position [1557, 0]
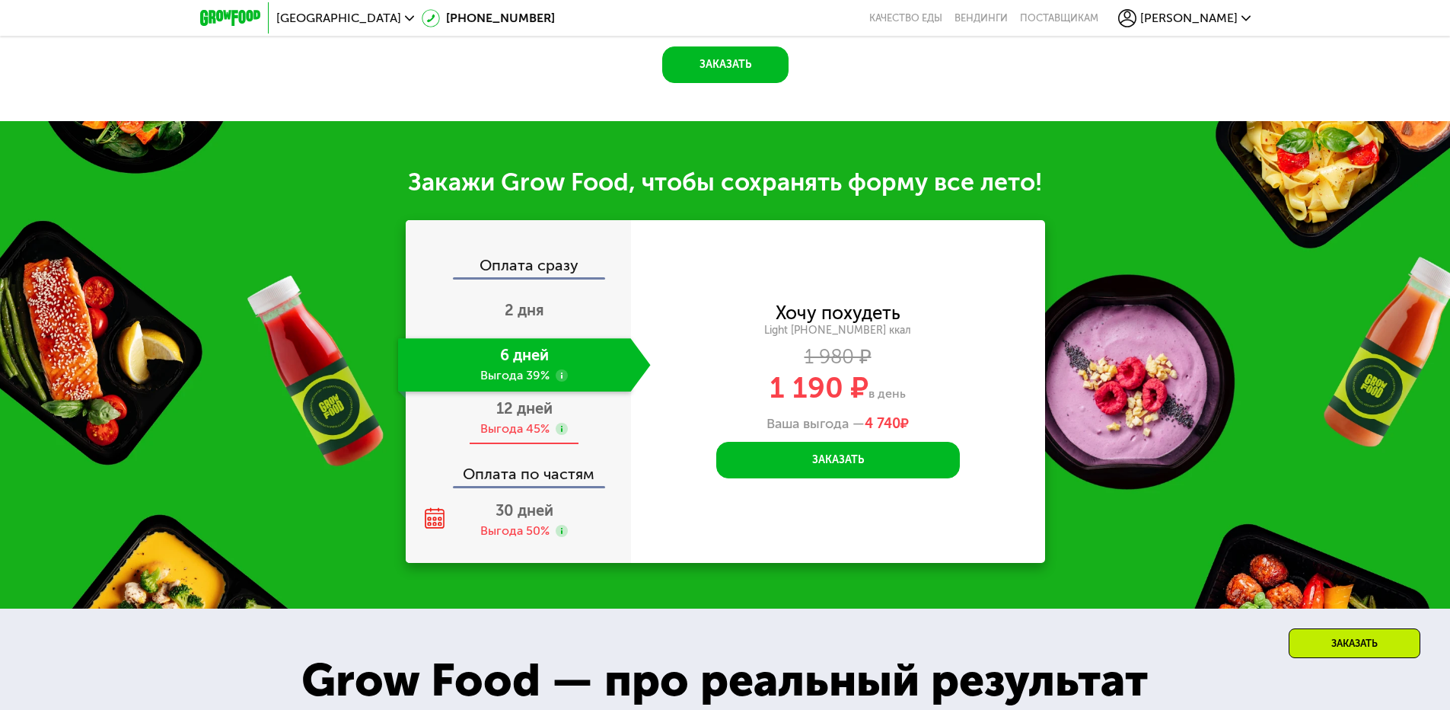
click at [542, 414] on span "12 дней" at bounding box center [524, 408] width 56 height 18
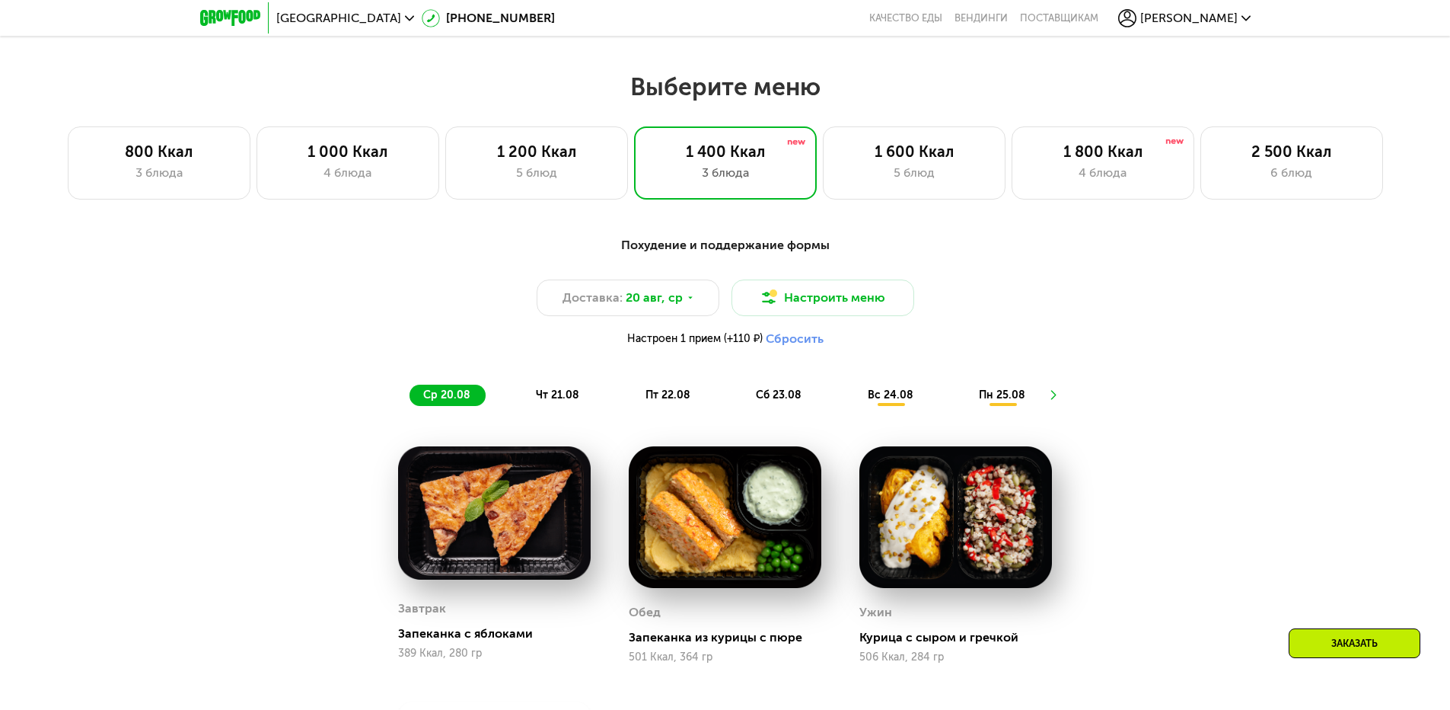
scroll to position [758, 0]
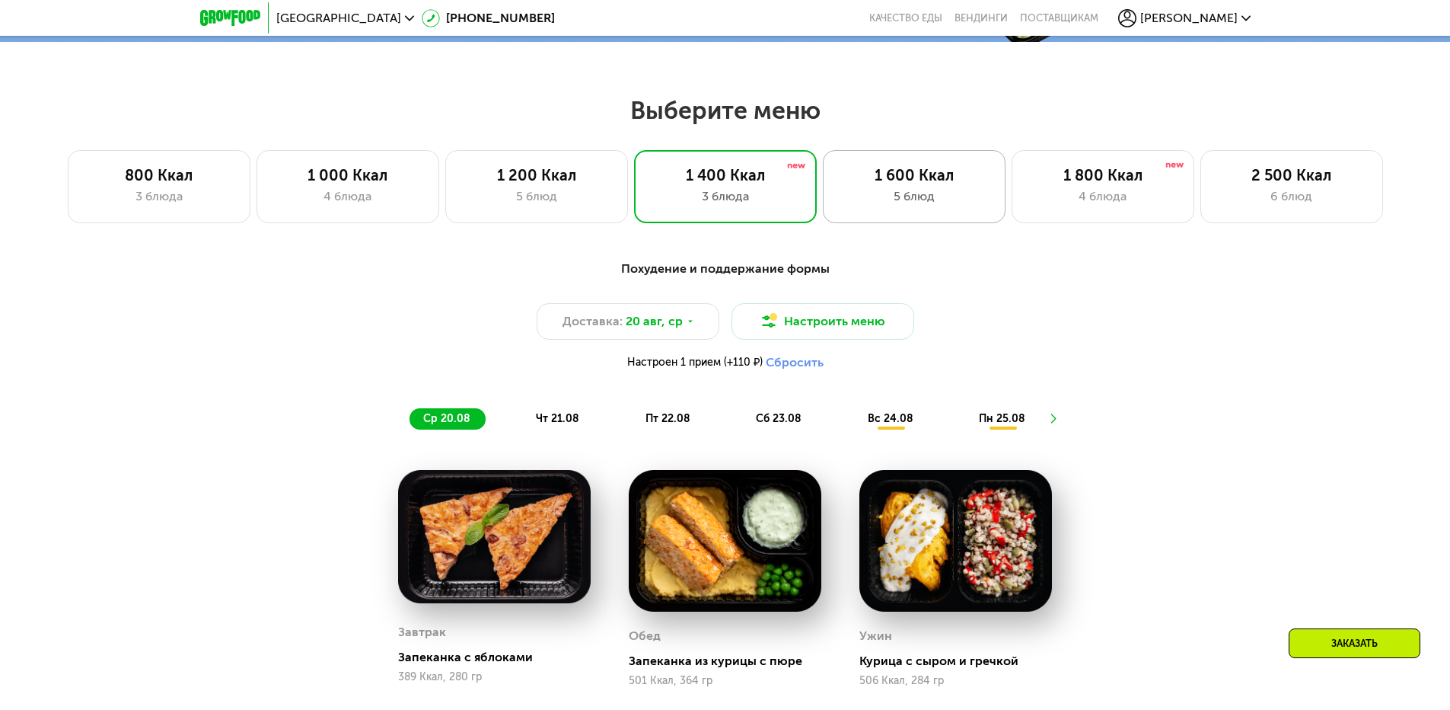
click at [1012, 165] on div "1 600 Ккал 5 блюд" at bounding box center [1103, 186] width 183 height 73
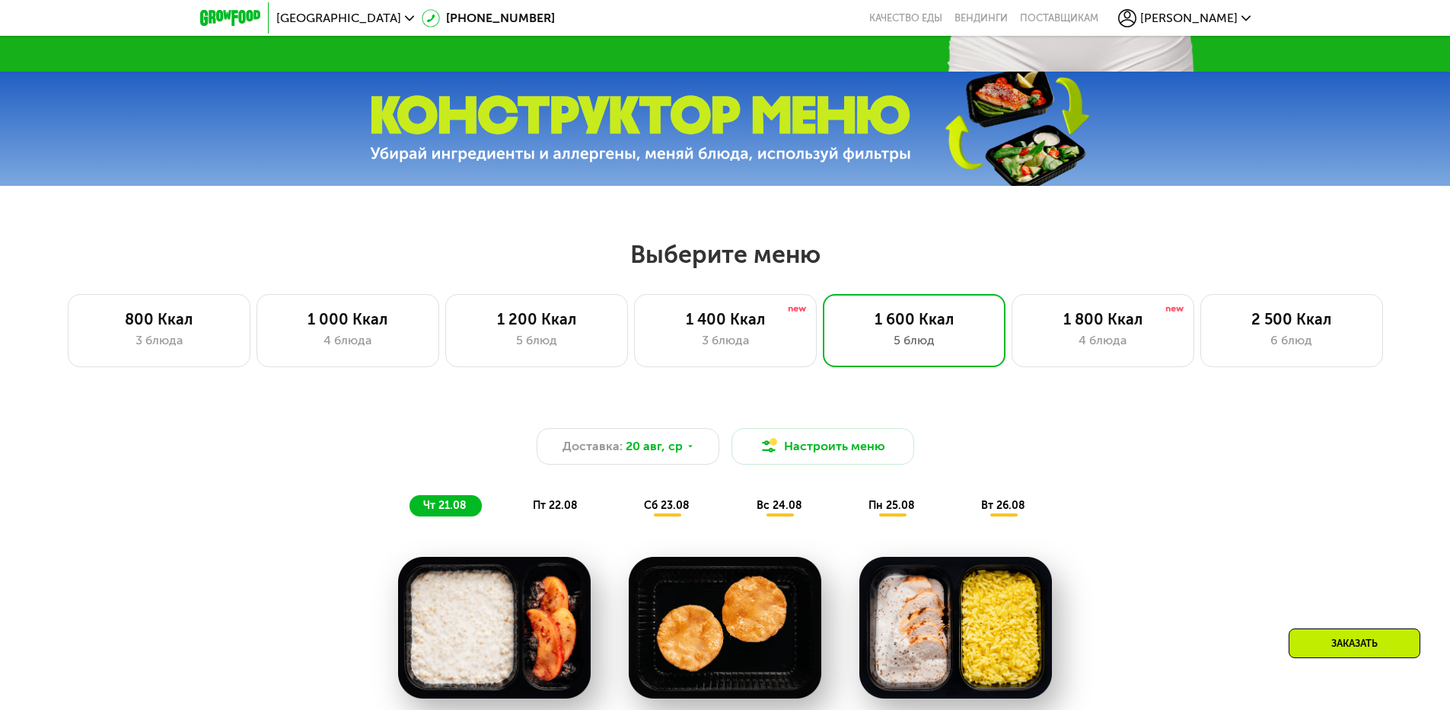
scroll to position [605, 0]
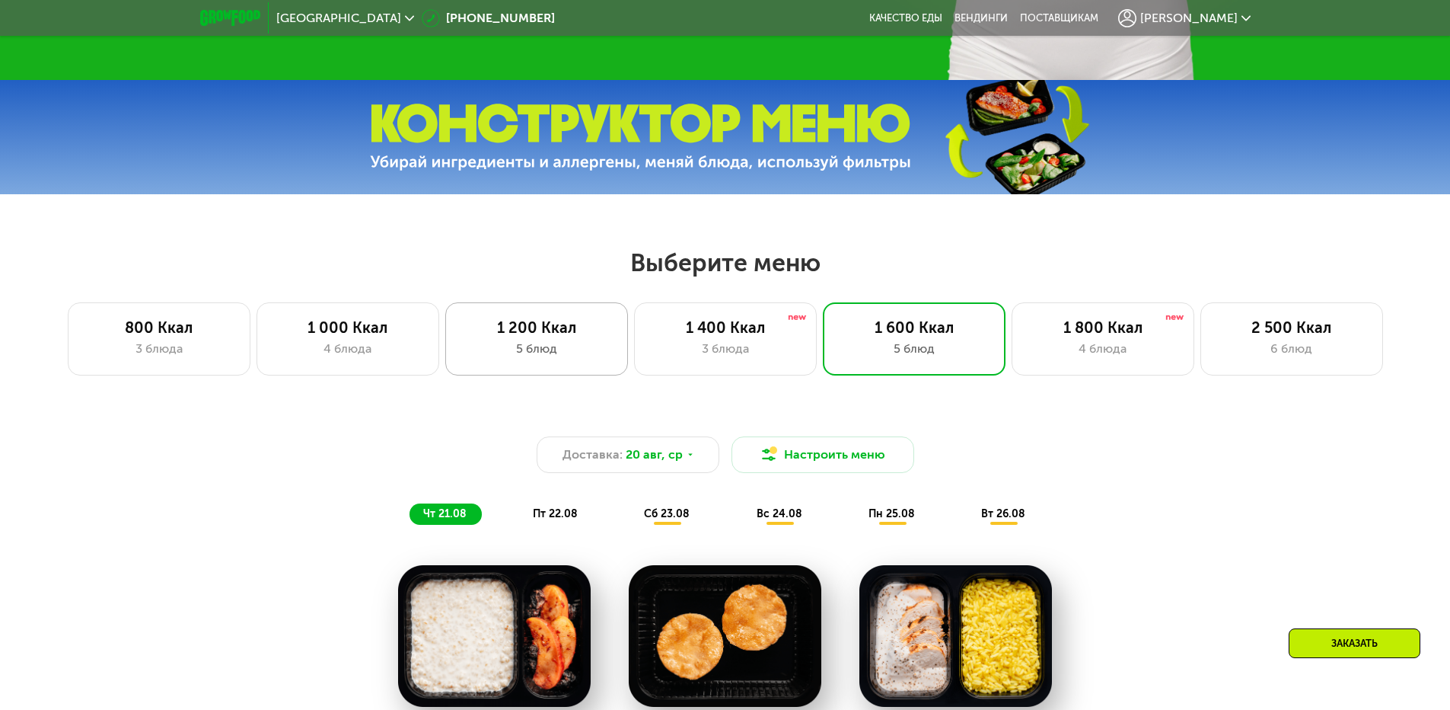
click at [566, 333] on div "1 200 Ккал" at bounding box center [536, 327] width 151 height 18
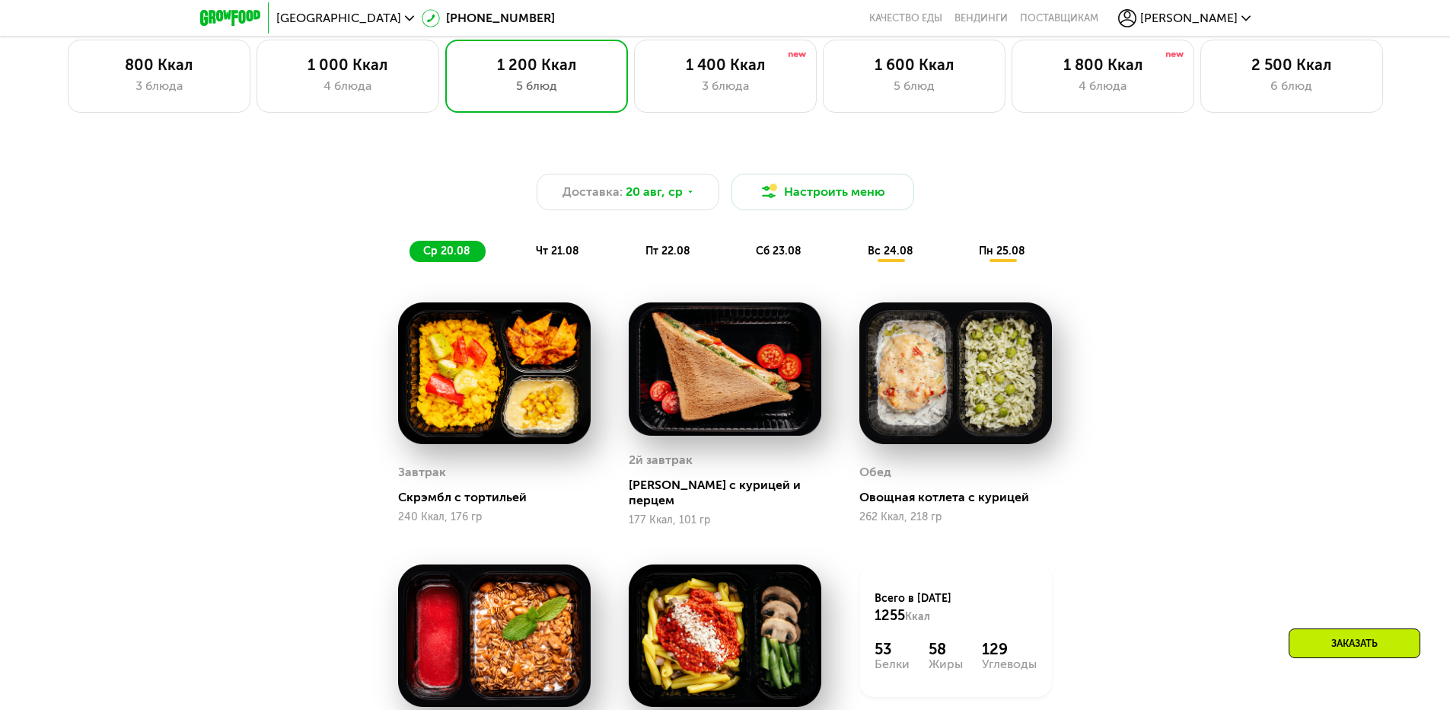
scroll to position [681, 0]
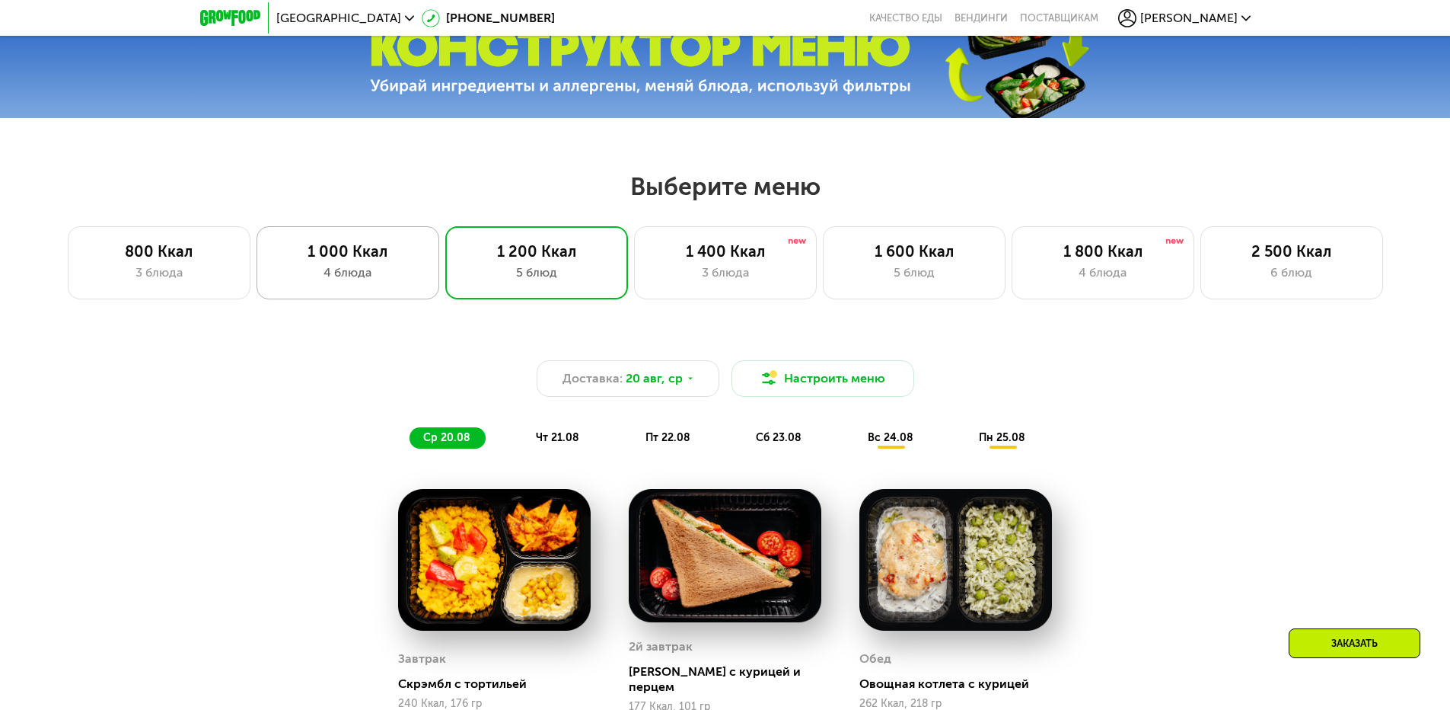
click at [354, 282] on div "4 блюда" at bounding box center [348, 272] width 151 height 18
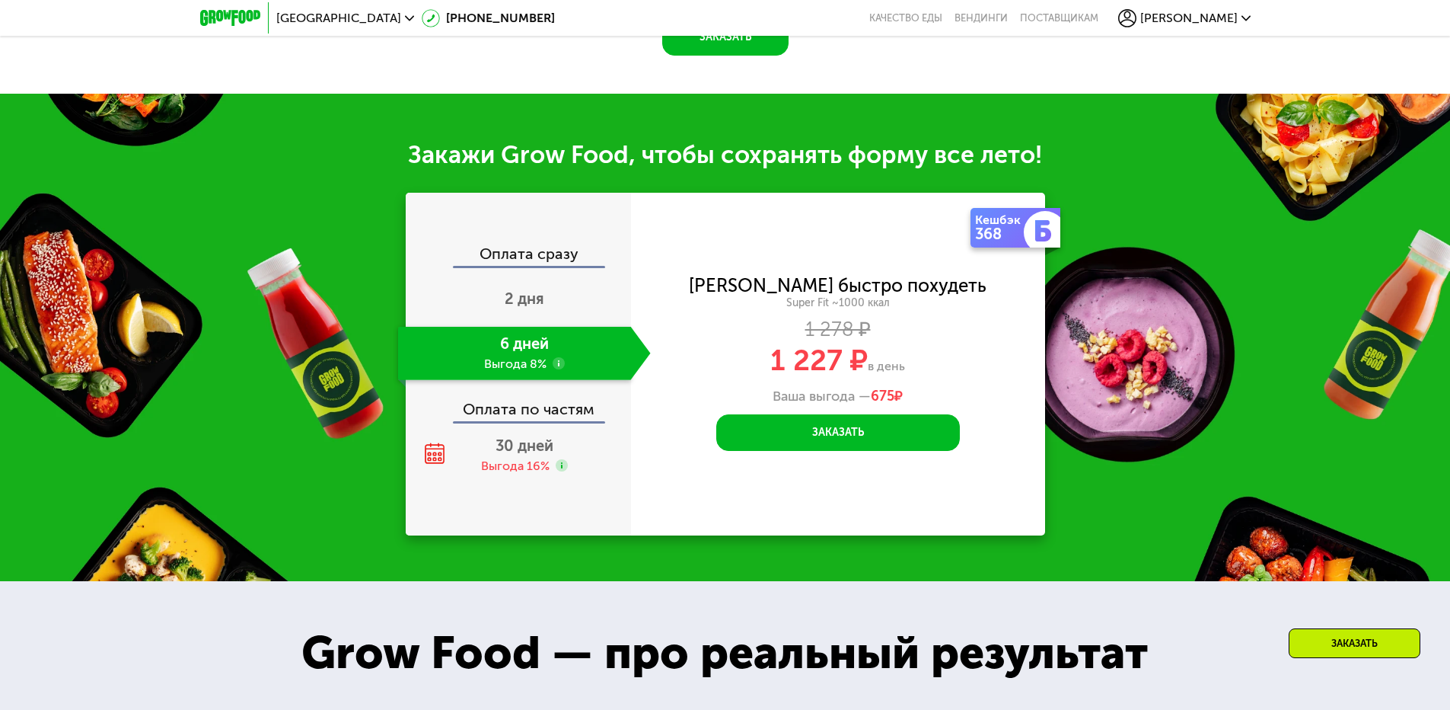
scroll to position [1671, 0]
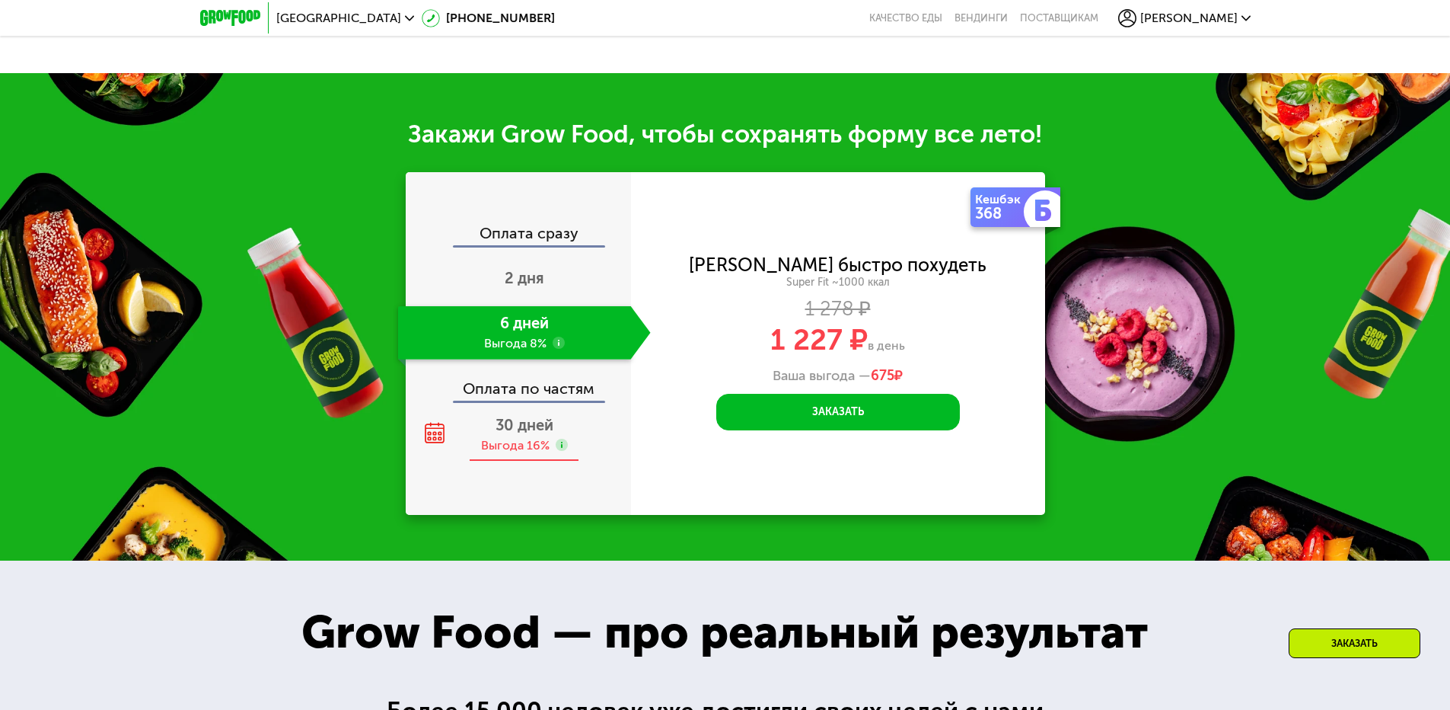
click at [544, 429] on span "30 дней" at bounding box center [525, 425] width 58 height 18
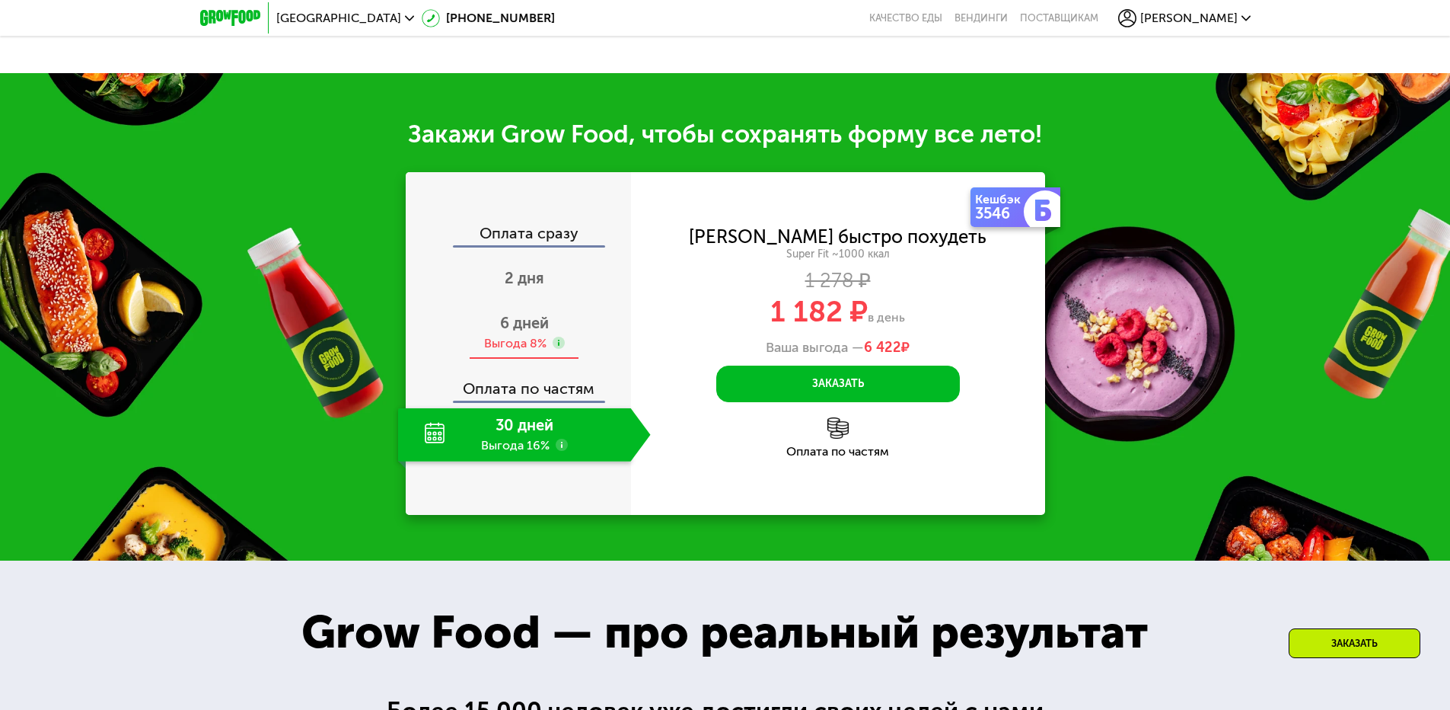
click at [539, 341] on div "Выгода 8%" at bounding box center [515, 343] width 62 height 17
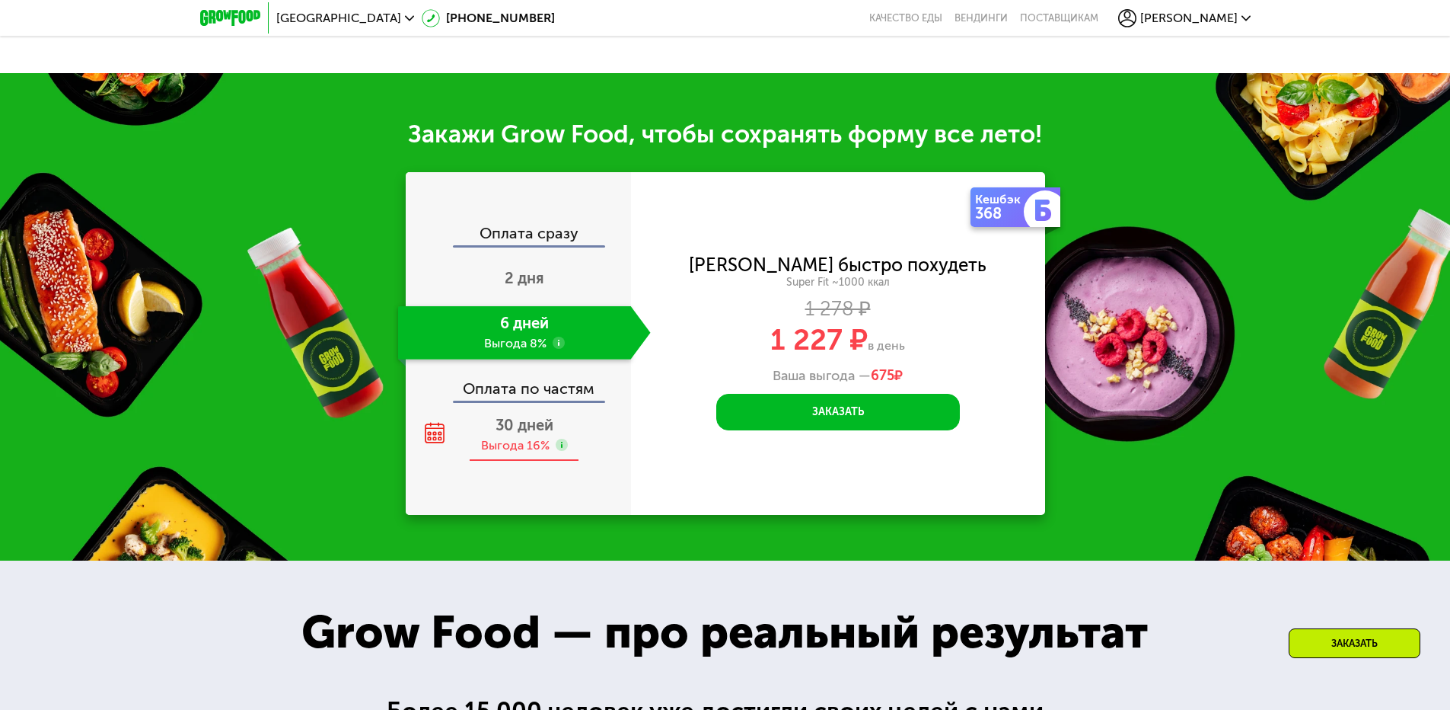
click at [536, 429] on span "30 дней" at bounding box center [525, 425] width 58 height 18
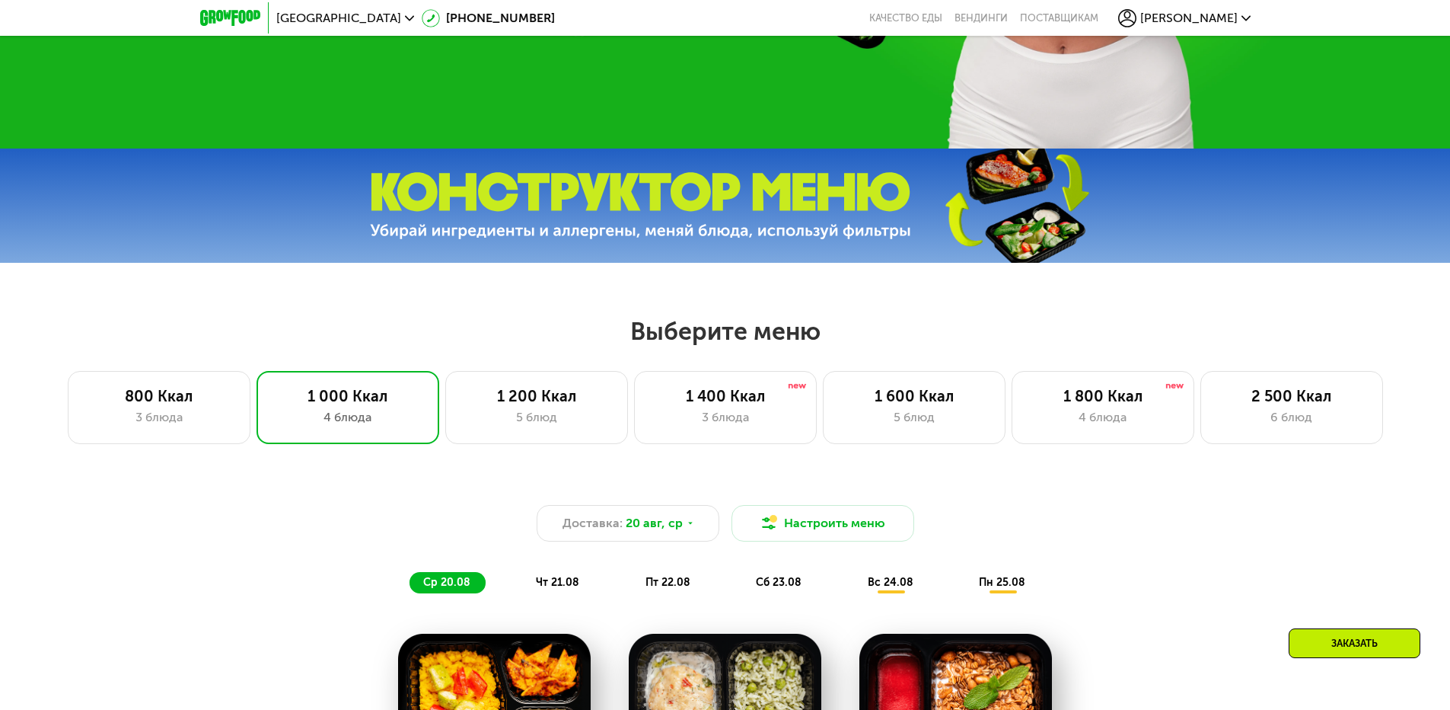
scroll to position [529, 0]
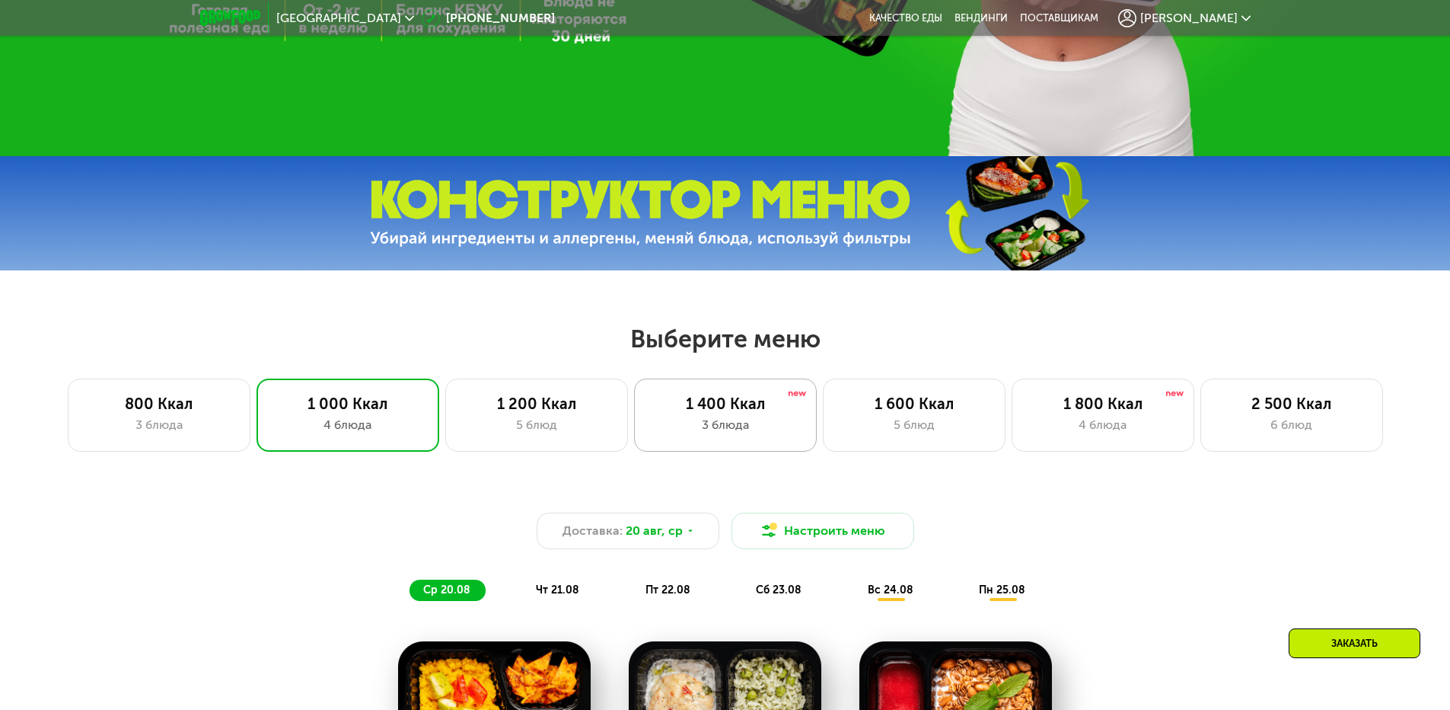
click at [681, 420] on div "3 блюда" at bounding box center [725, 425] width 151 height 18
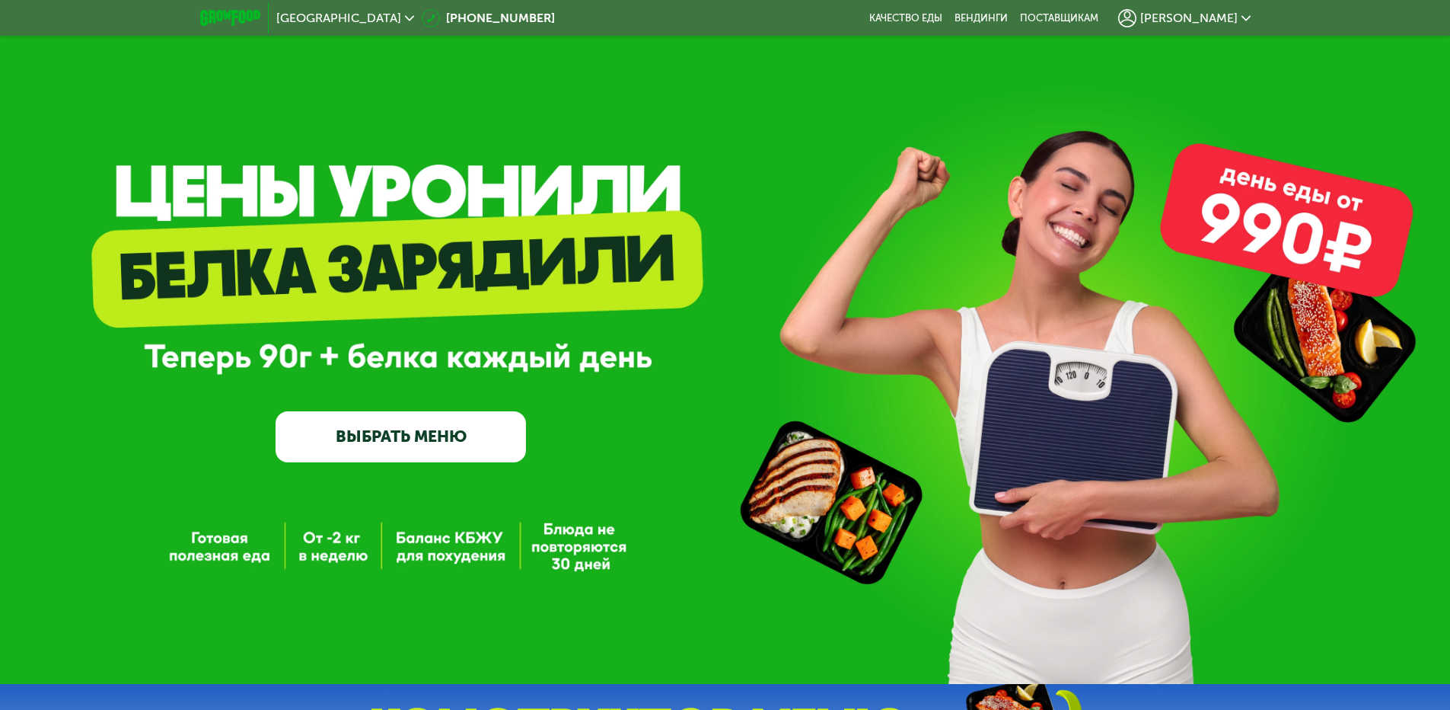
scroll to position [0, 0]
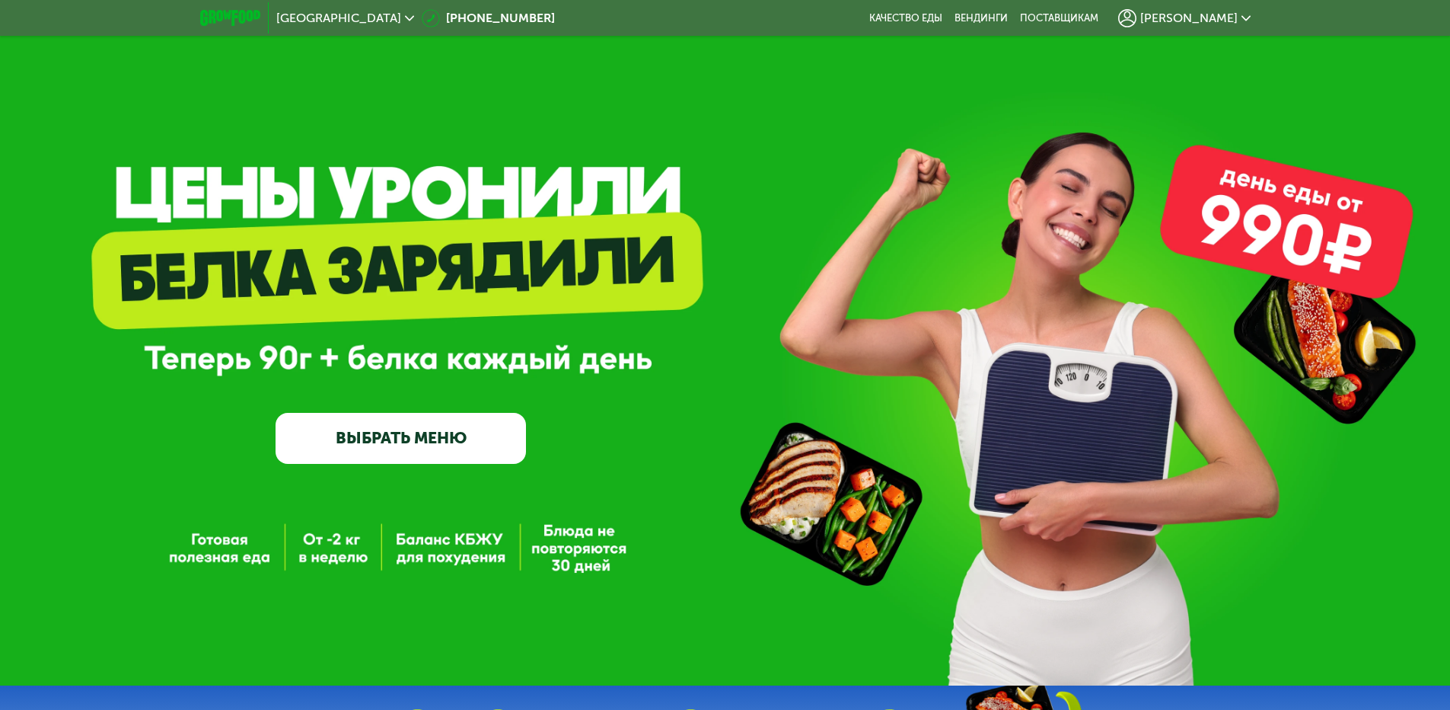
click at [1216, 18] on span "[PERSON_NAME]" at bounding box center [1189, 18] width 97 height 12
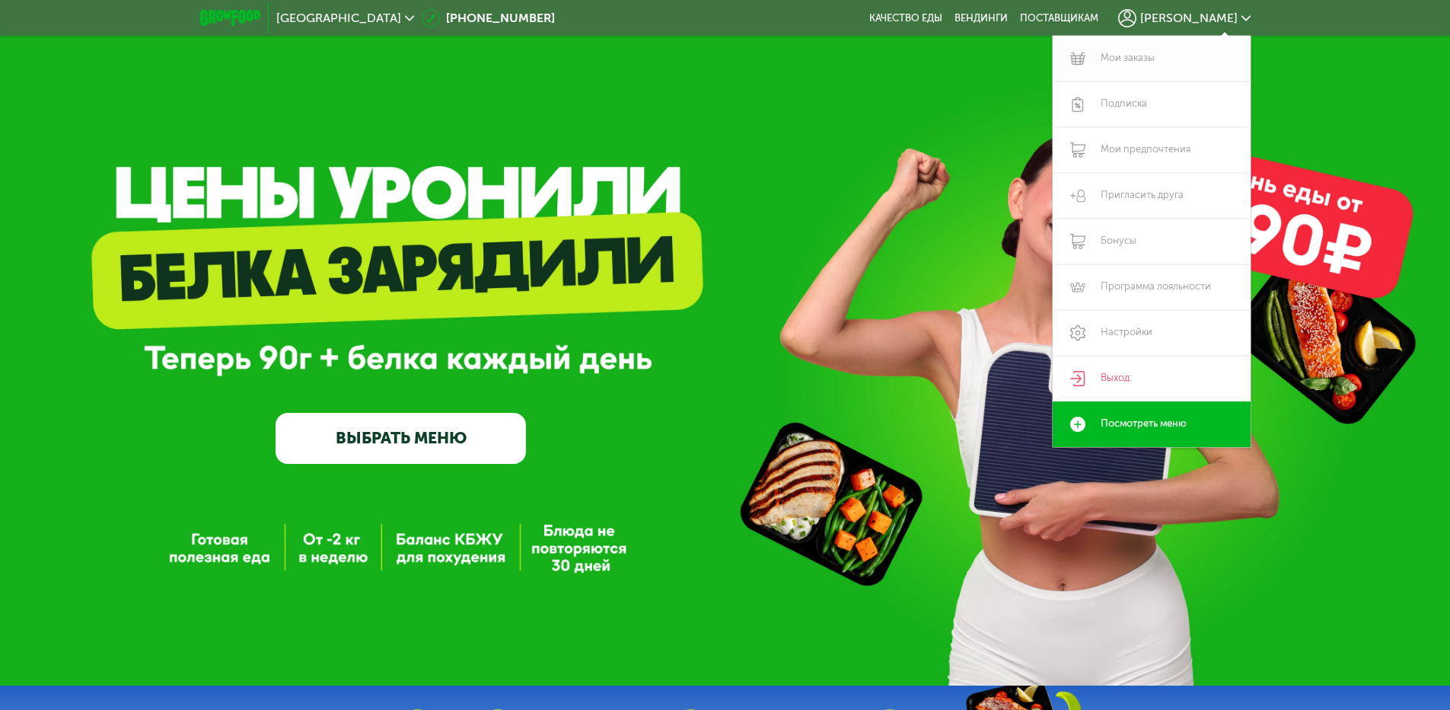
click at [1139, 64] on link "Мои заказы" at bounding box center [1152, 59] width 198 height 46
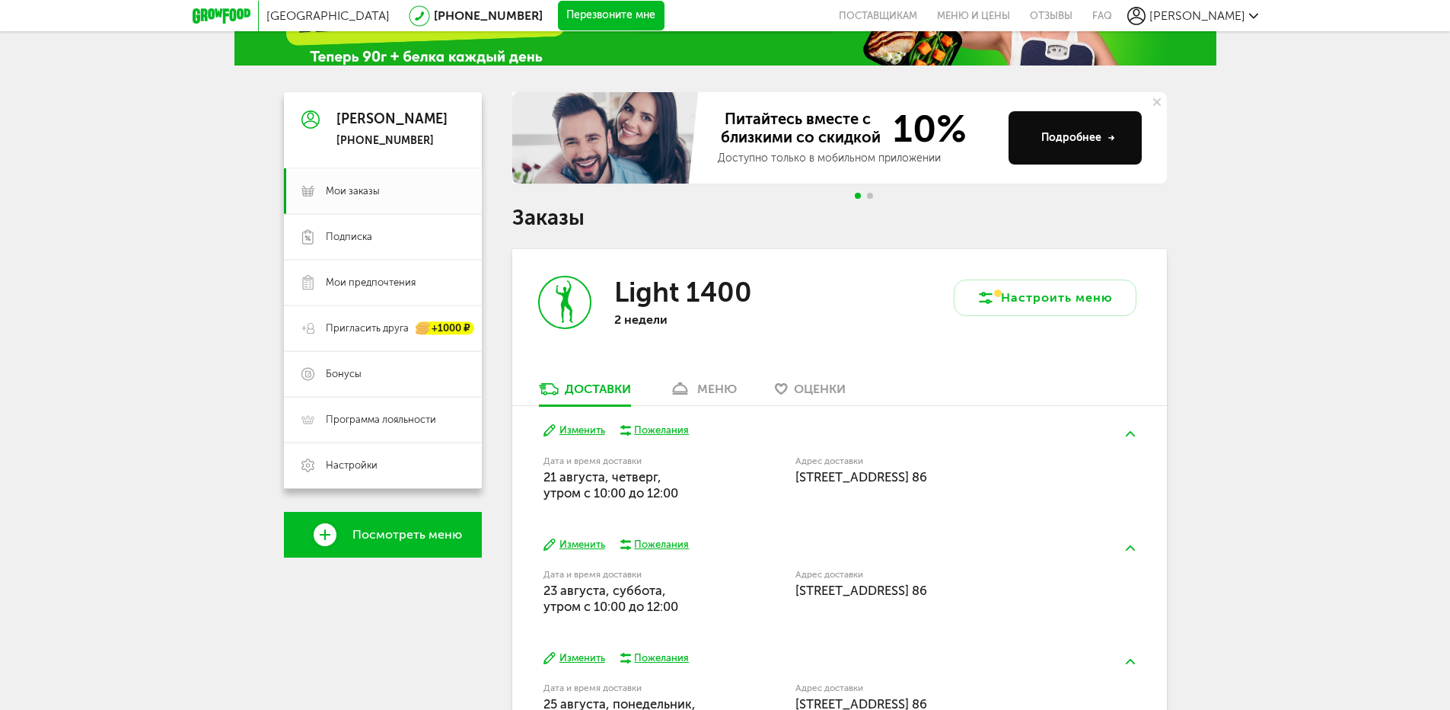
scroll to position [228, 0]
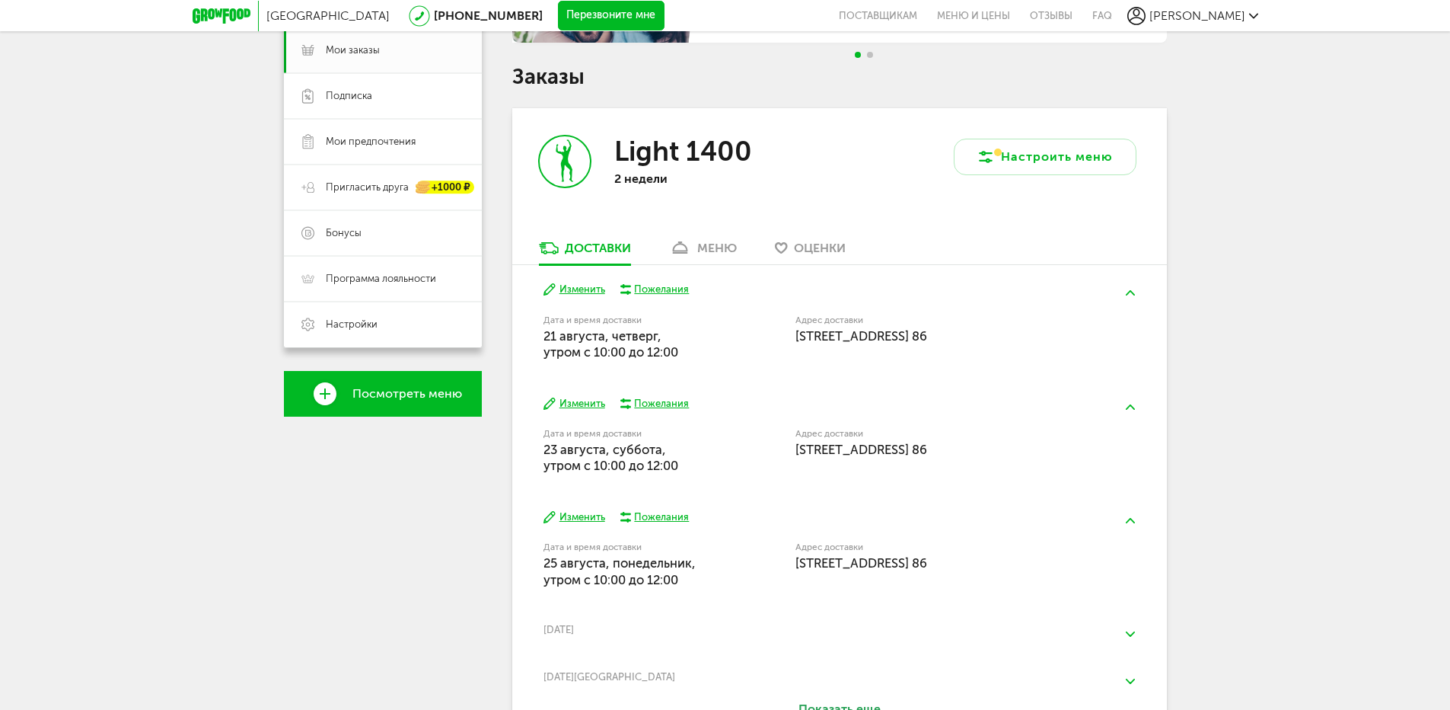
click at [568, 289] on button "Изменить" at bounding box center [575, 289] width 62 height 14
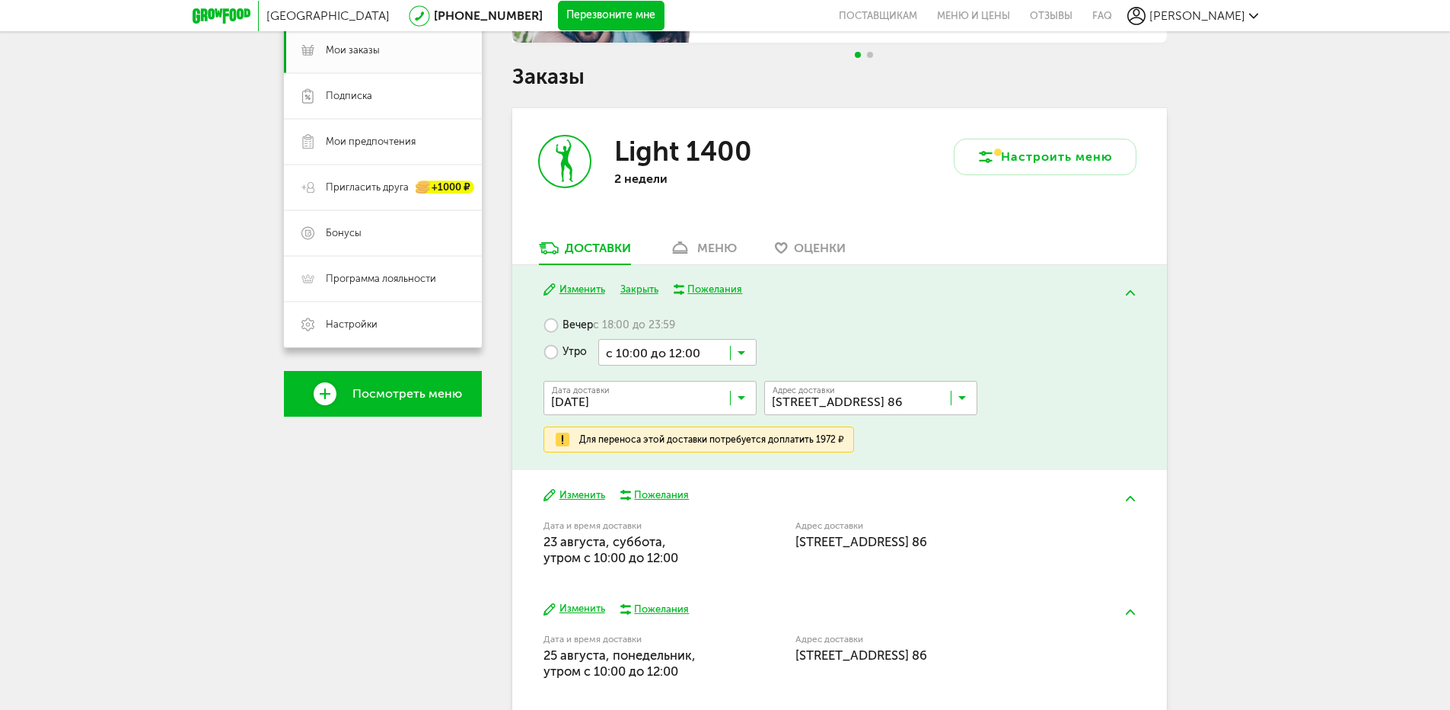
click at [974, 401] on input "Search for option" at bounding box center [874, 401] width 213 height 26
click at [1066, 386] on div "Дата доставки [DATE] Загрузка... [PERSON_NAME] Комментарий для курьера Адрес до…" at bounding box center [840, 395] width 592 height 61
click at [935, 407] on input "Search for option" at bounding box center [874, 401] width 213 height 26
click at [892, 496] on span "Добавить новый адрес" at bounding box center [851, 497] width 115 height 32
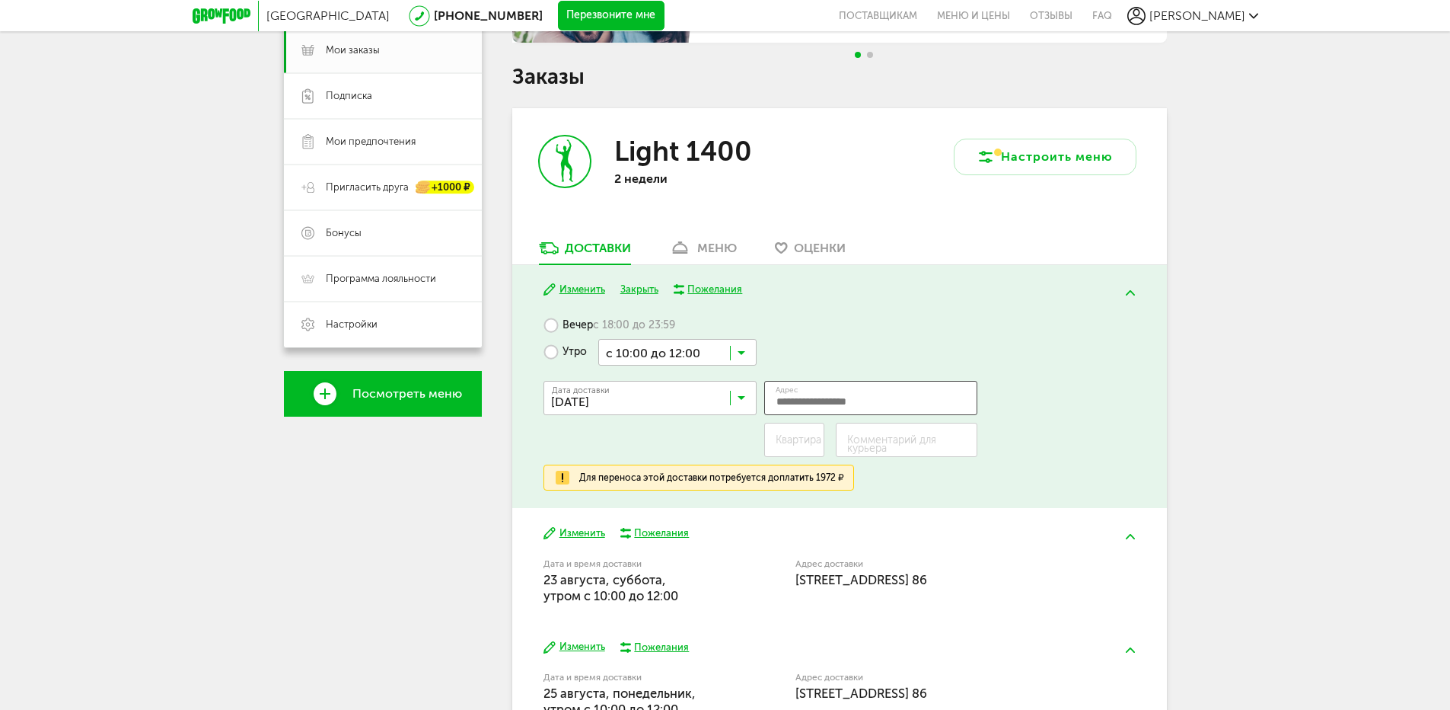
click at [841, 407] on input "Адрес" at bounding box center [870, 398] width 213 height 34
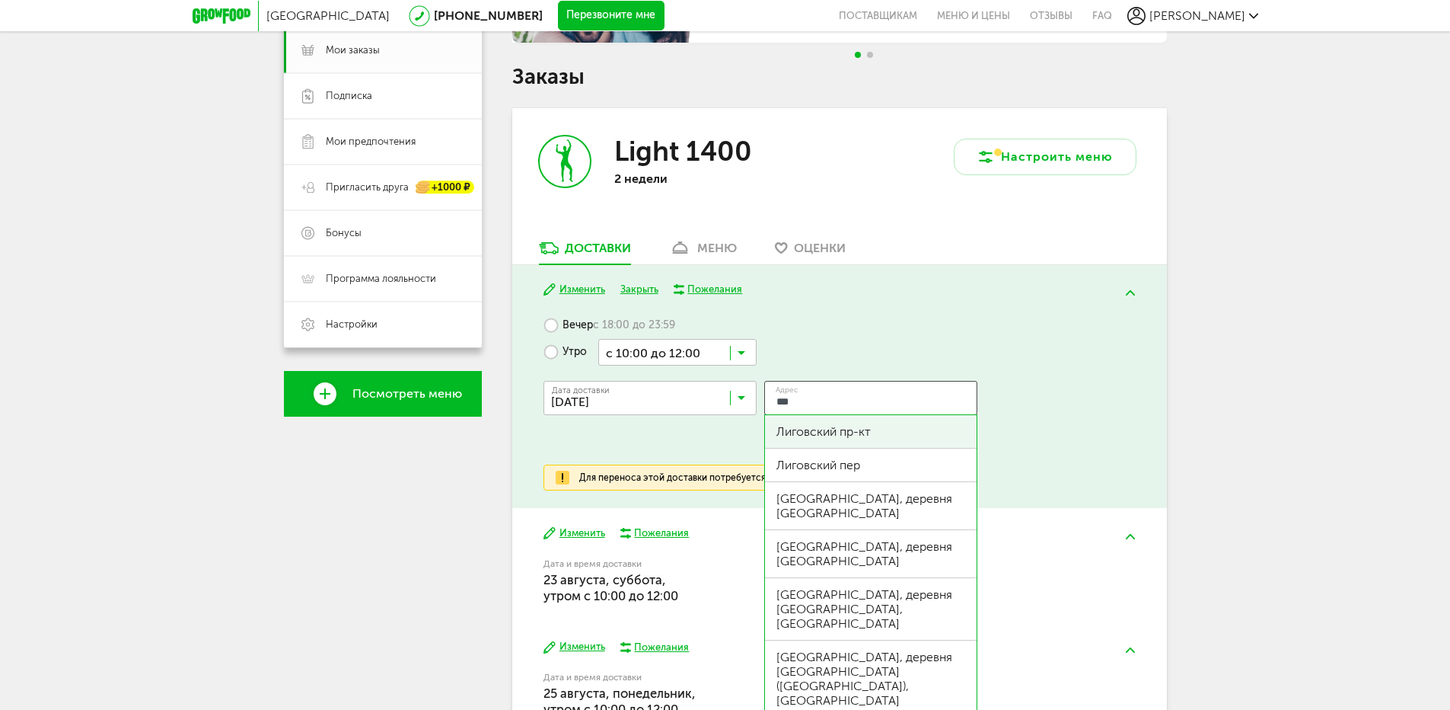
click at [852, 445] on div "Лиговский пр-кт" at bounding box center [871, 432] width 212 height 34
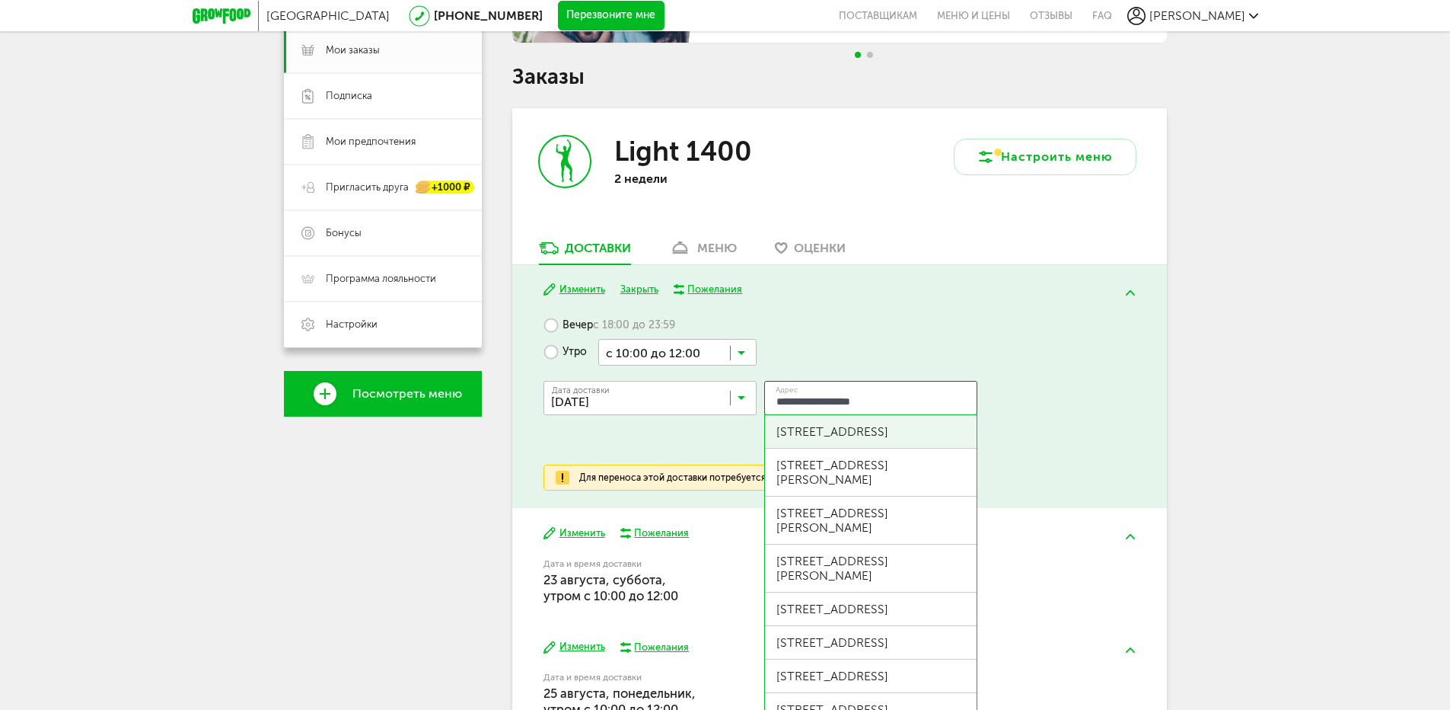
click at [879, 437] on div "[STREET_ADDRESS]" at bounding box center [871, 431] width 189 height 14
type input "**********"
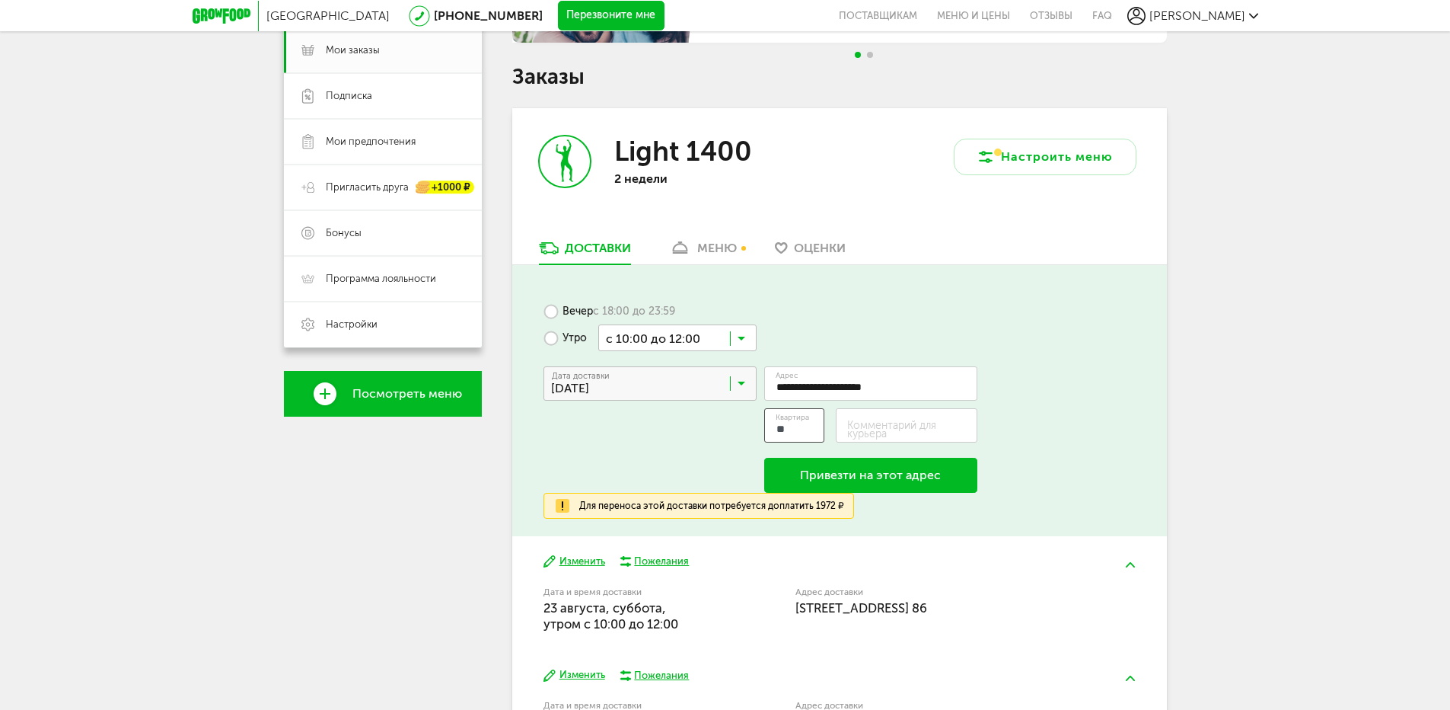
type input "**"
click at [944, 478] on button "Привезти на этот адрес" at bounding box center [870, 475] width 213 height 35
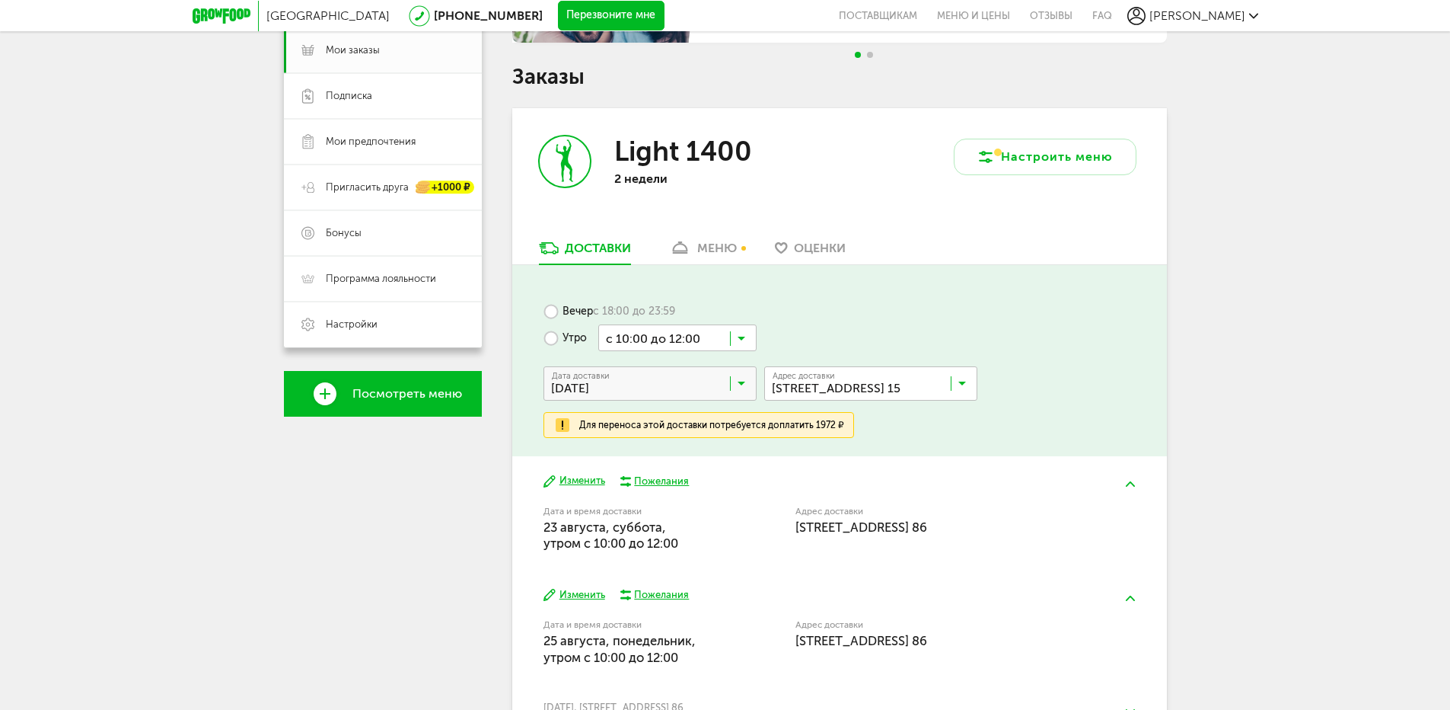
click at [967, 385] on input "Search for option" at bounding box center [874, 387] width 213 height 26
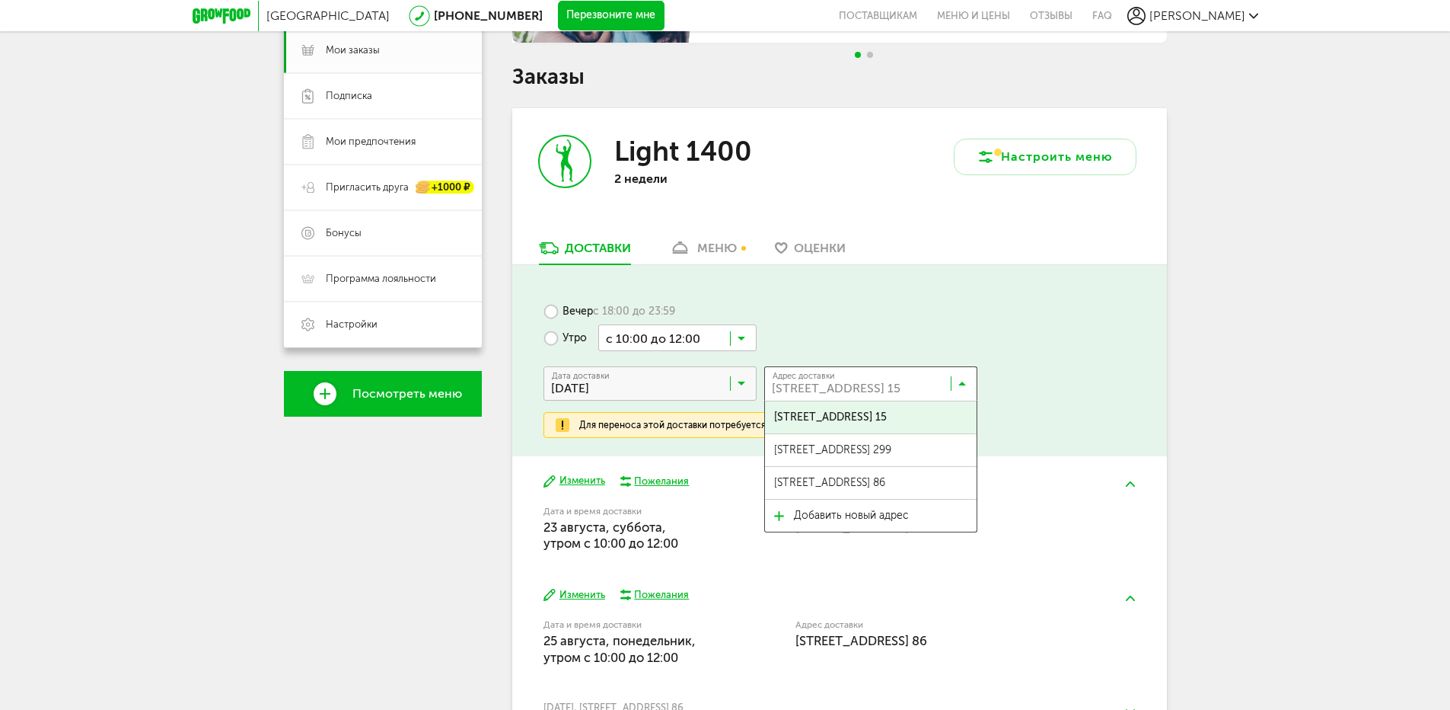
click at [887, 418] on span "[STREET_ADDRESS] 15" at bounding box center [830, 417] width 113 height 32
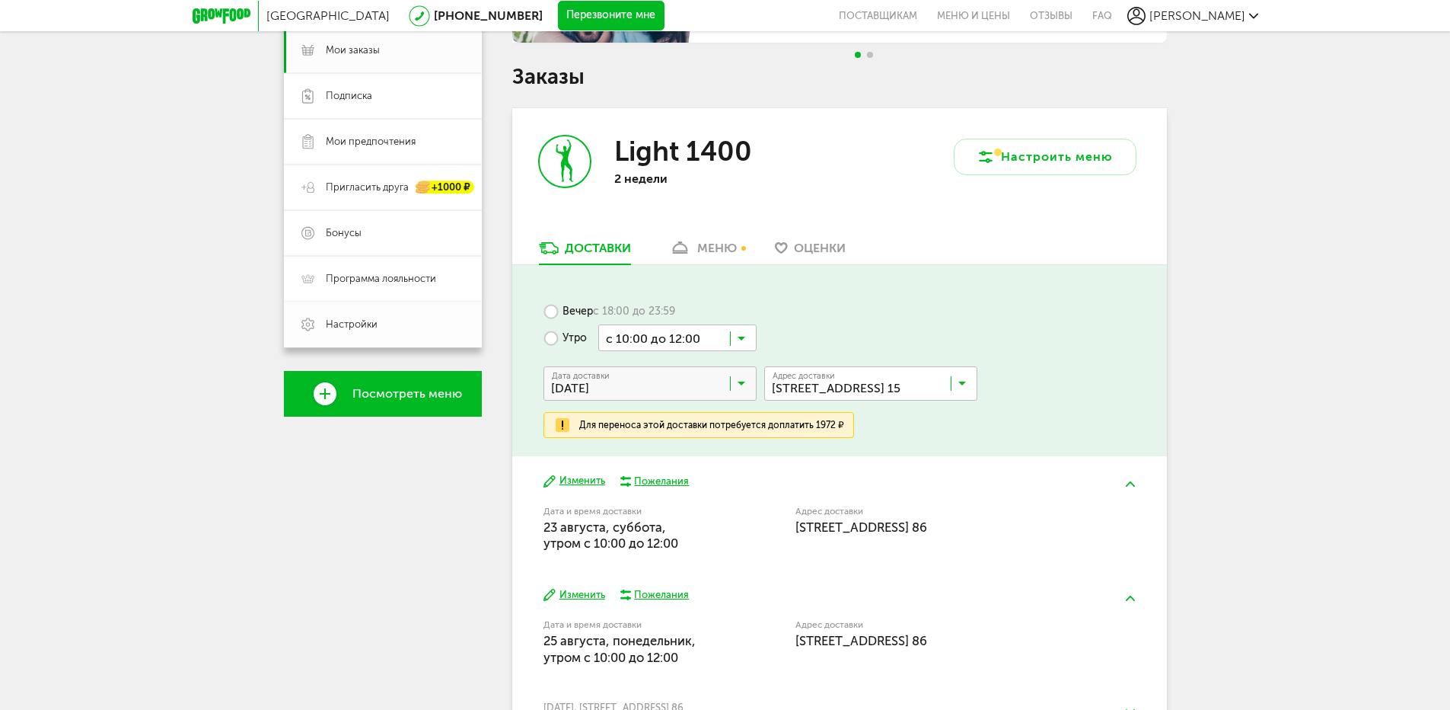
click at [386, 313] on link "Настройки" at bounding box center [383, 325] width 198 height 46
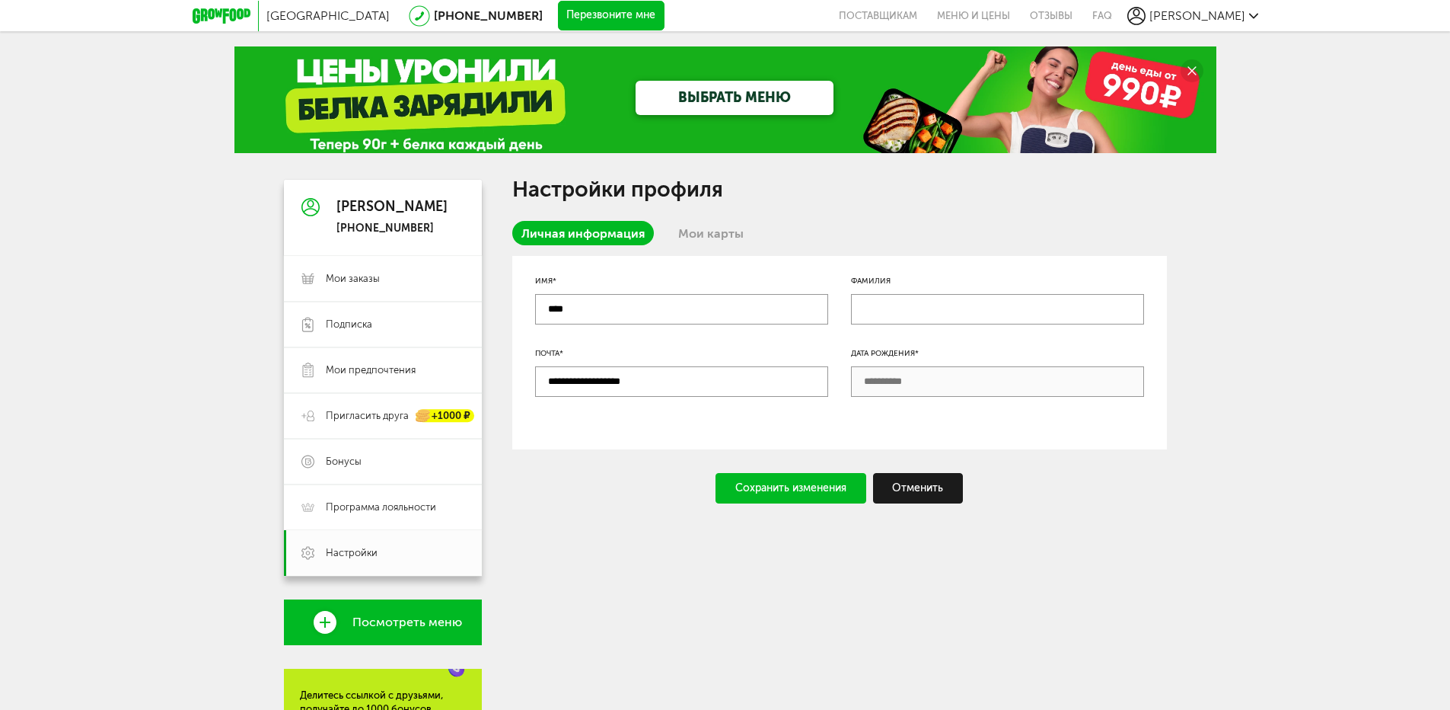
click at [706, 235] on link "Мои карты" at bounding box center [711, 233] width 84 height 24
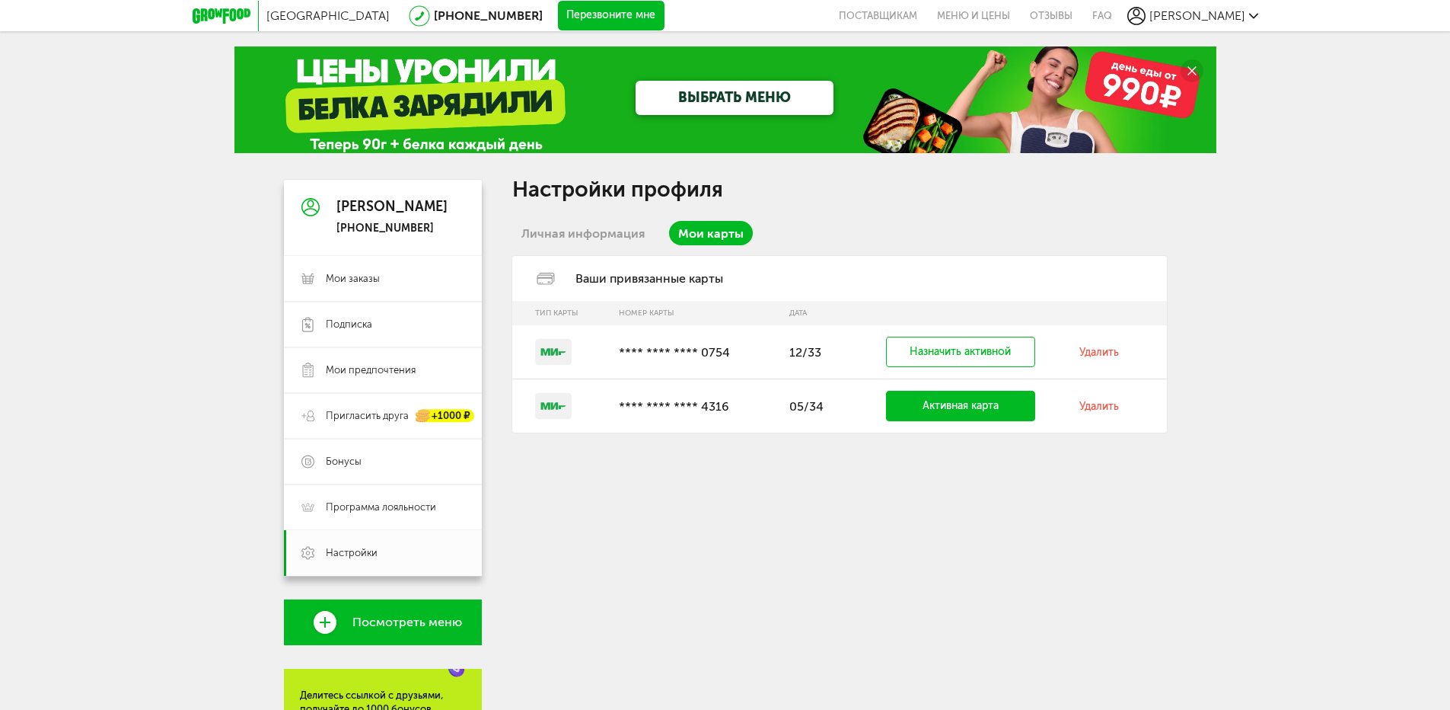
click at [1109, 352] on link "Удалить" at bounding box center [1100, 352] width 40 height 13
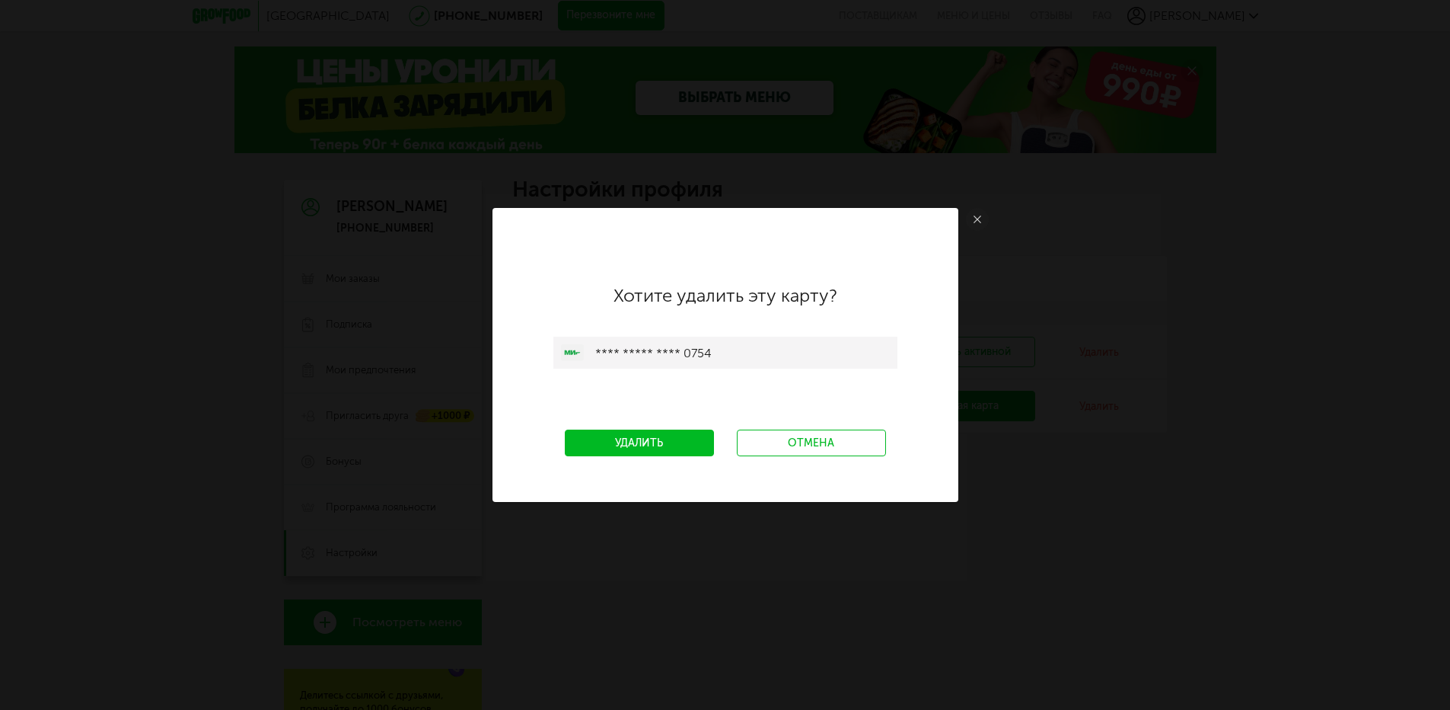
click at [633, 437] on link "Удалить" at bounding box center [639, 442] width 149 height 27
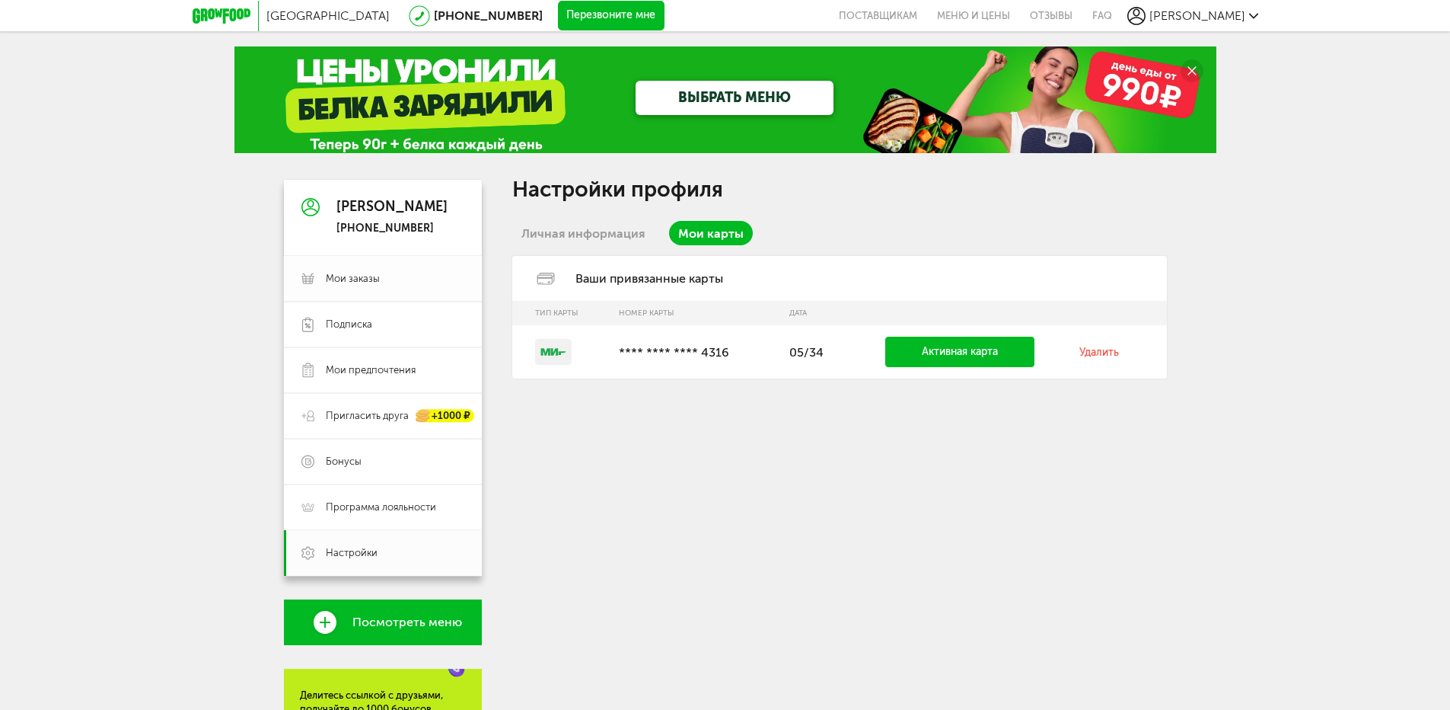
click at [414, 273] on span "Мои заказы" at bounding box center [395, 279] width 139 height 14
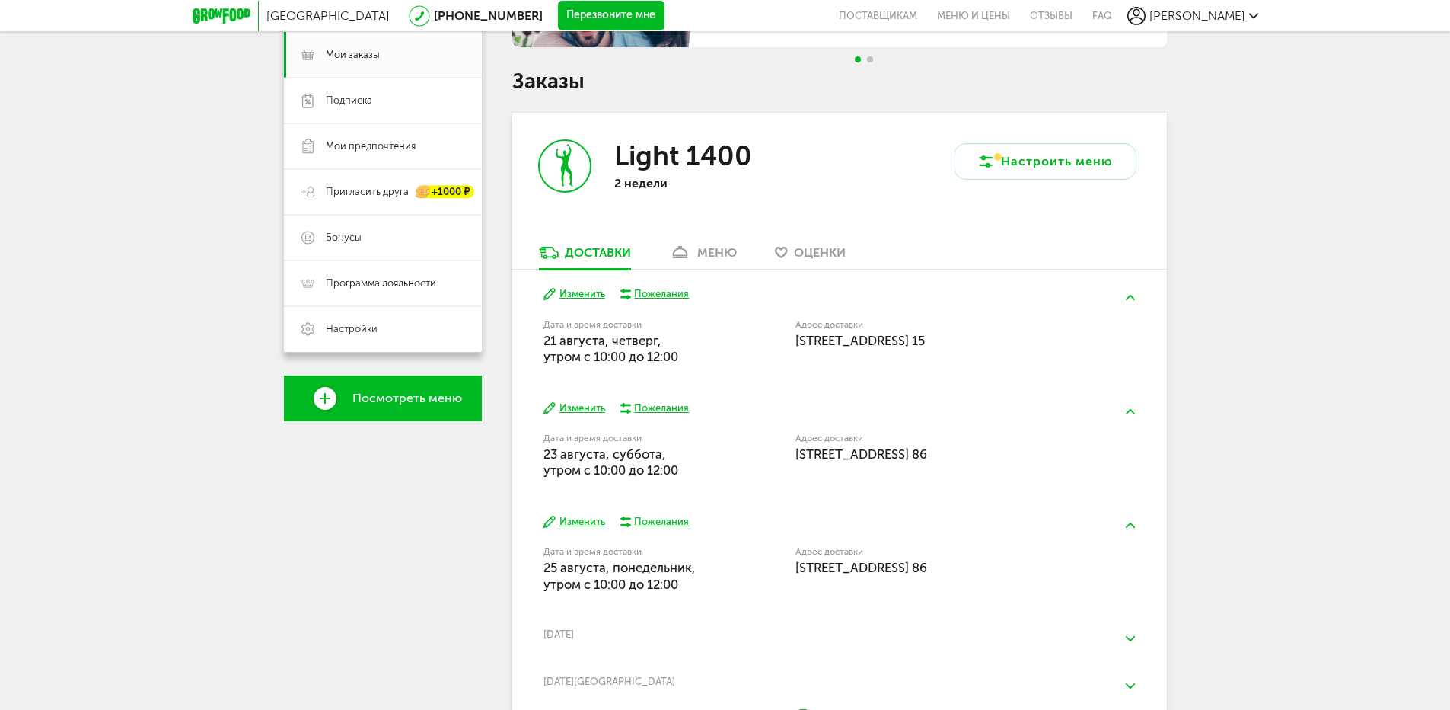
scroll to position [228, 0]
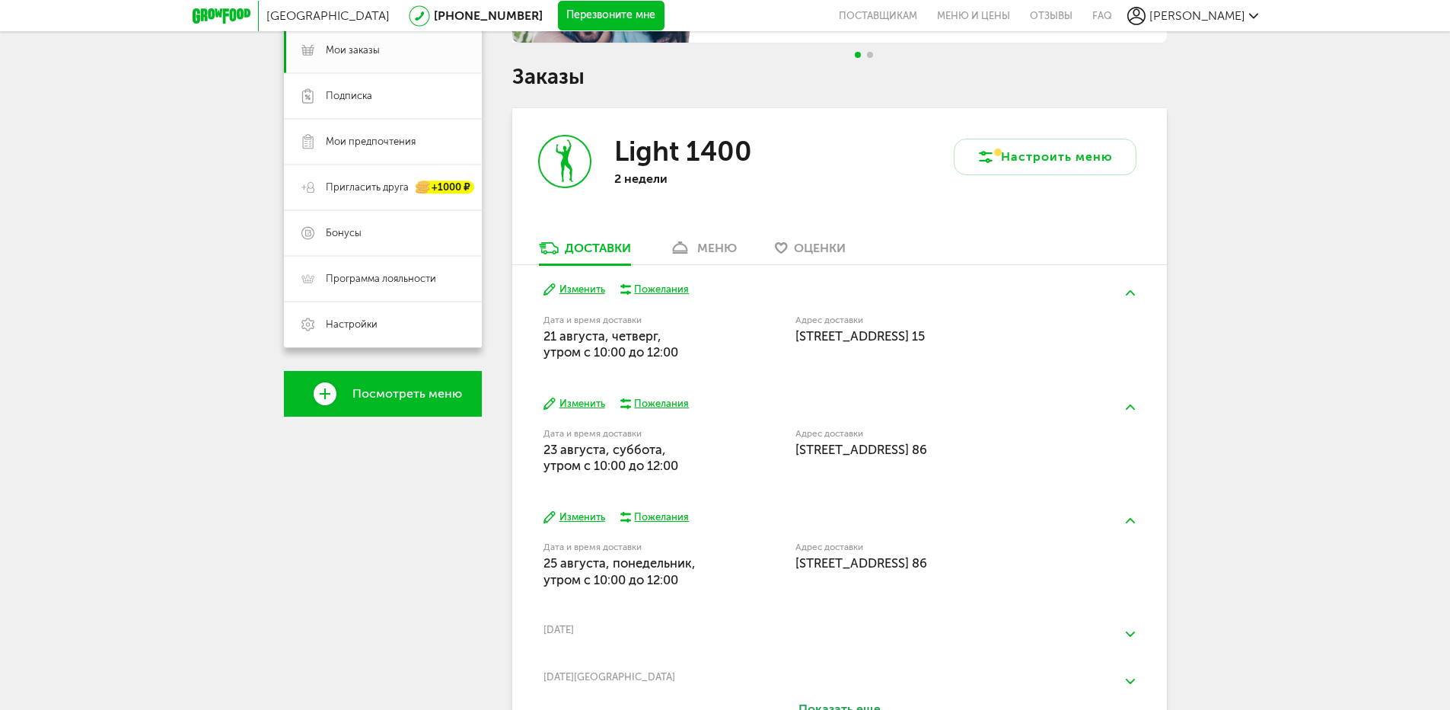
click at [572, 290] on button "Изменить" at bounding box center [575, 289] width 62 height 14
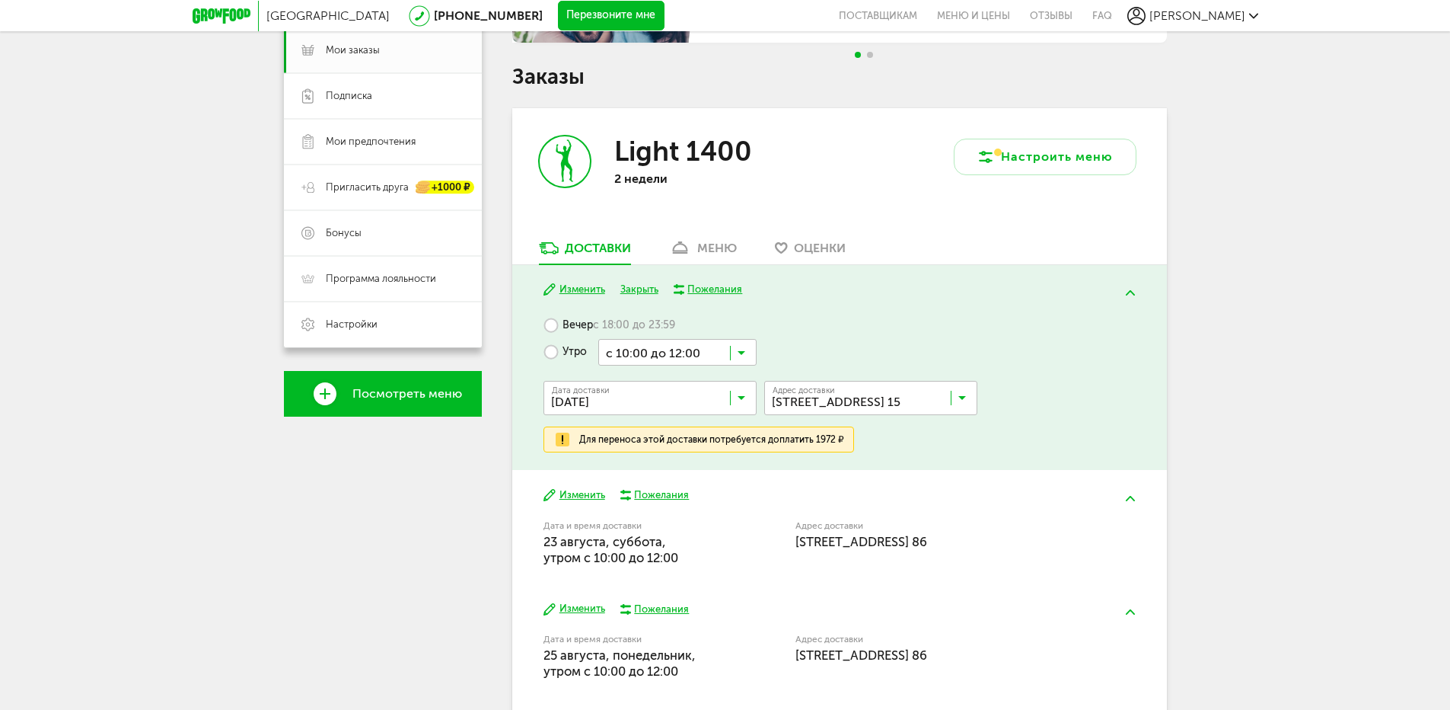
click at [960, 398] on icon at bounding box center [963, 401] width 8 height 15
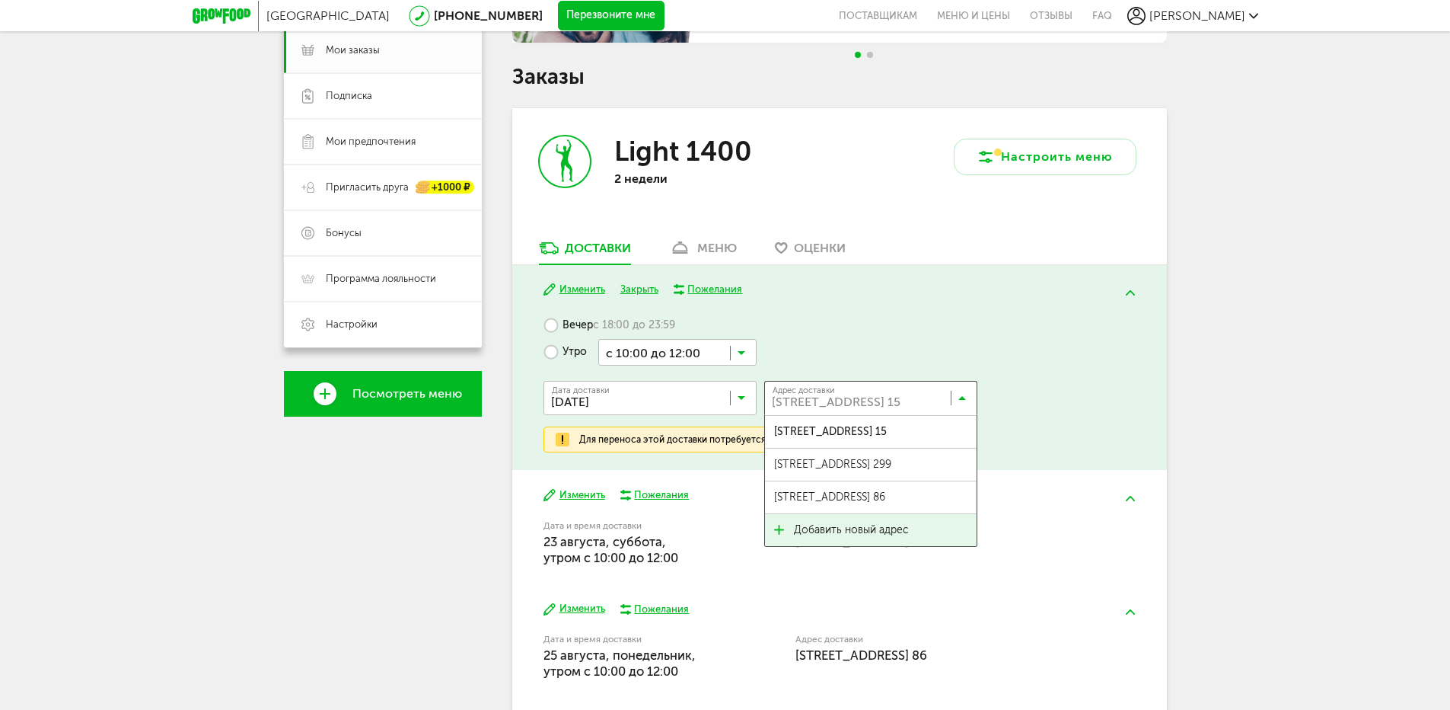
click at [892, 535] on span "Добавить новый адрес" at bounding box center [851, 530] width 115 height 32
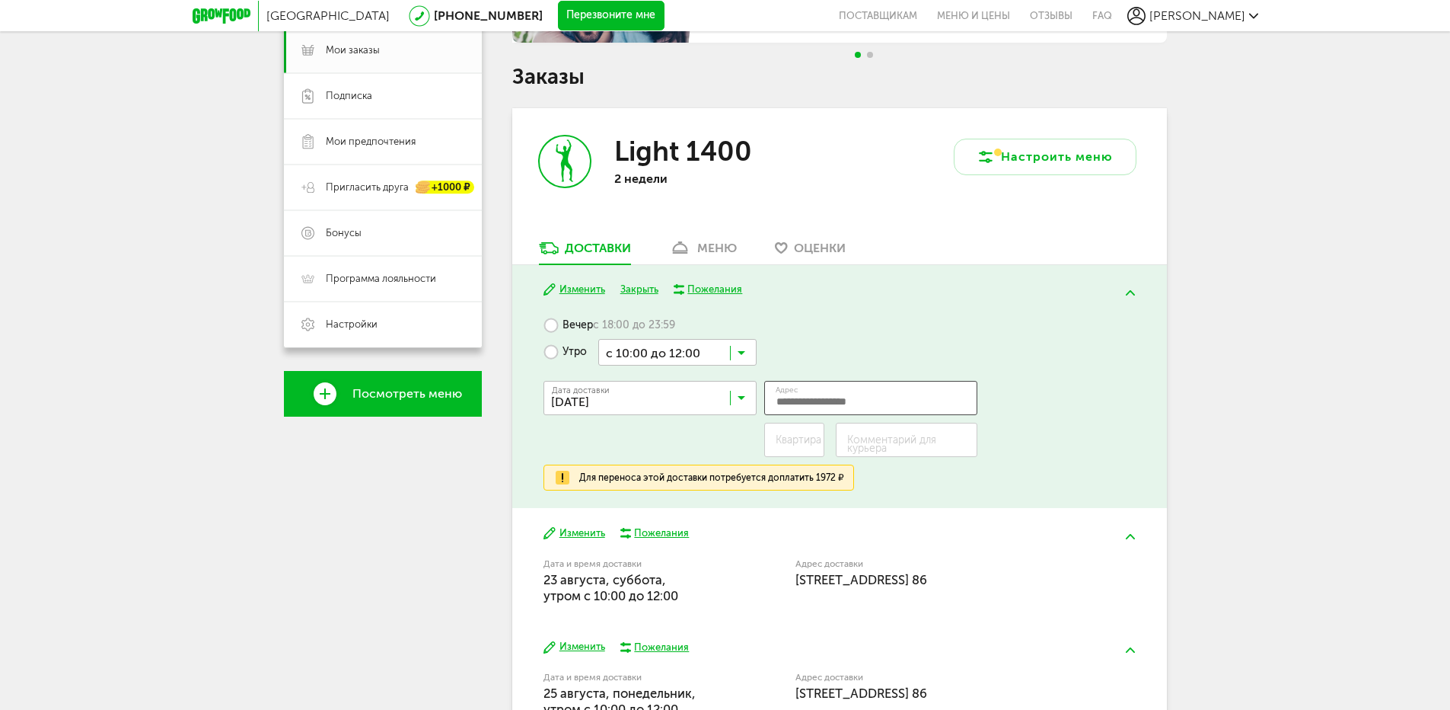
click at [830, 405] on input "Адрес" at bounding box center [870, 398] width 213 height 34
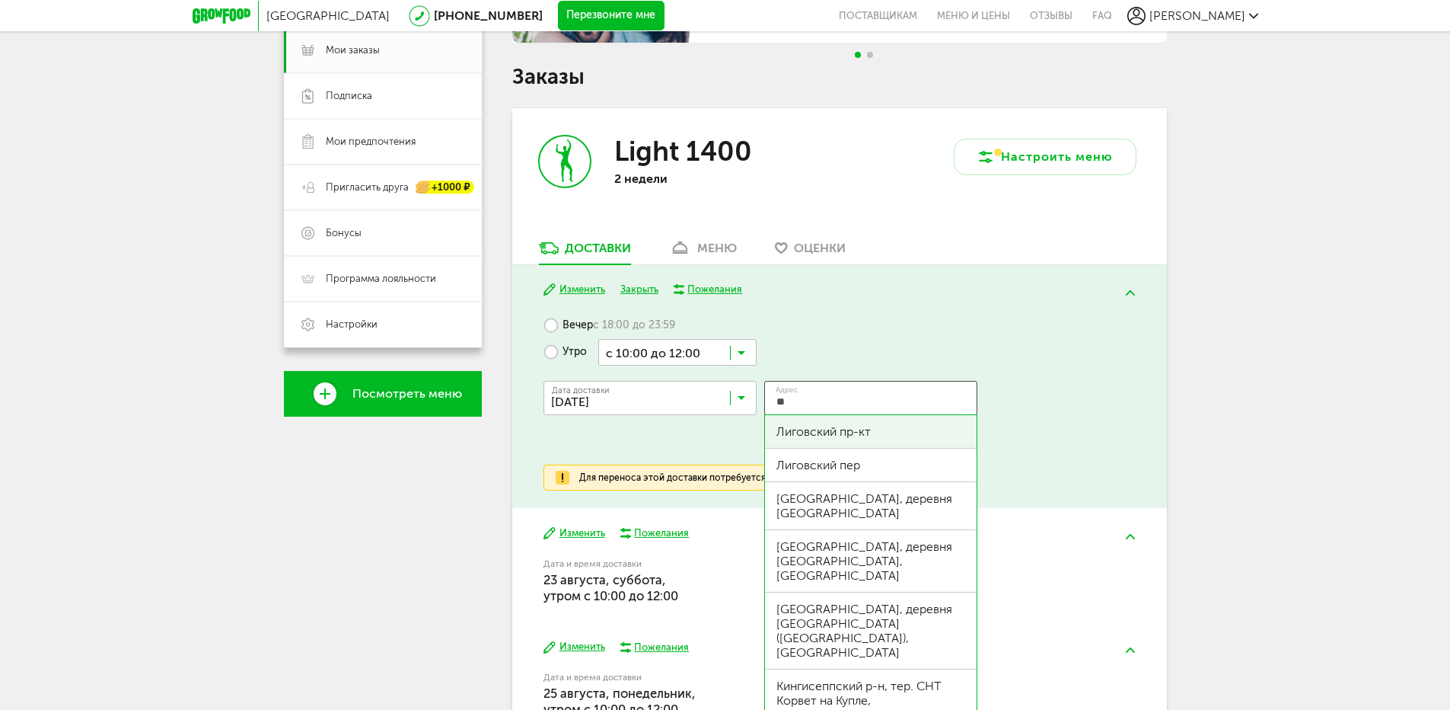
type input "*"
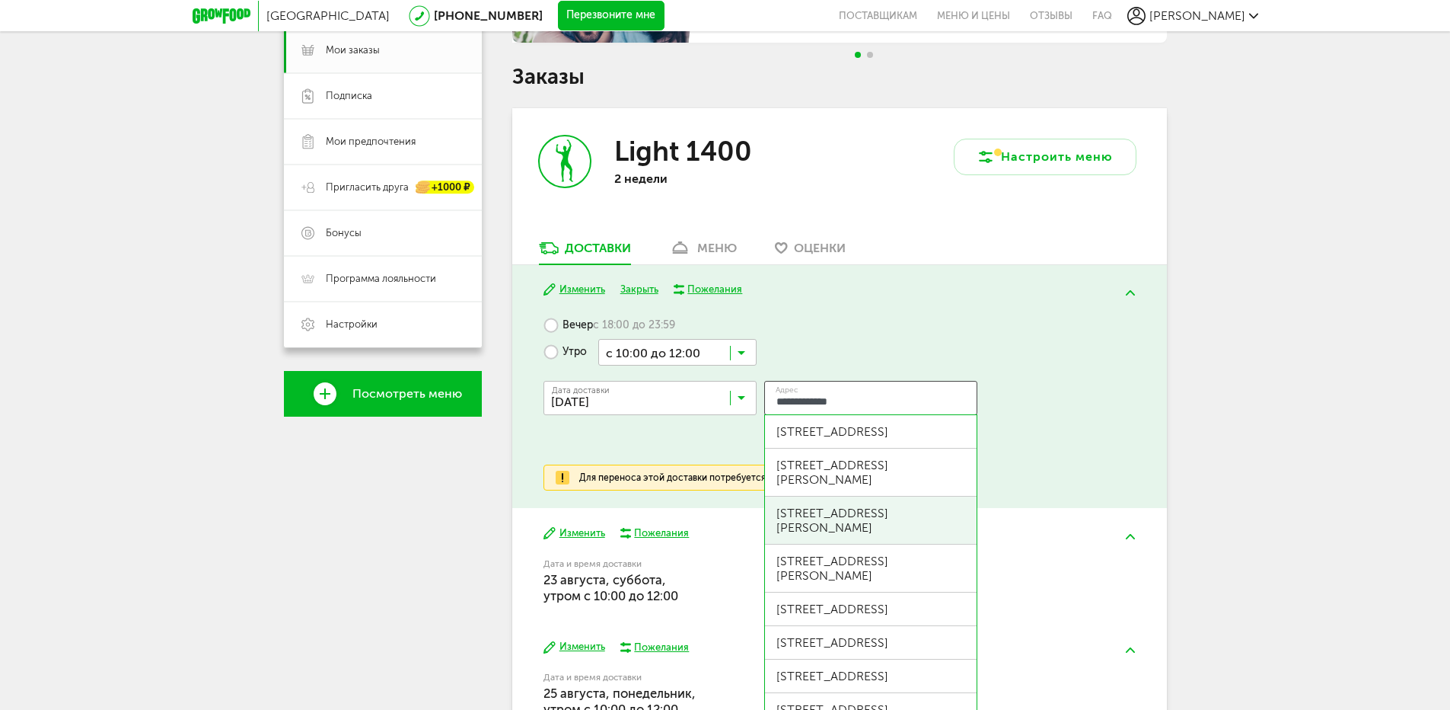
click at [873, 506] on div "Лиговский пр-кт, д 110 литера Б" at bounding box center [871, 520] width 189 height 29
type input "**********"
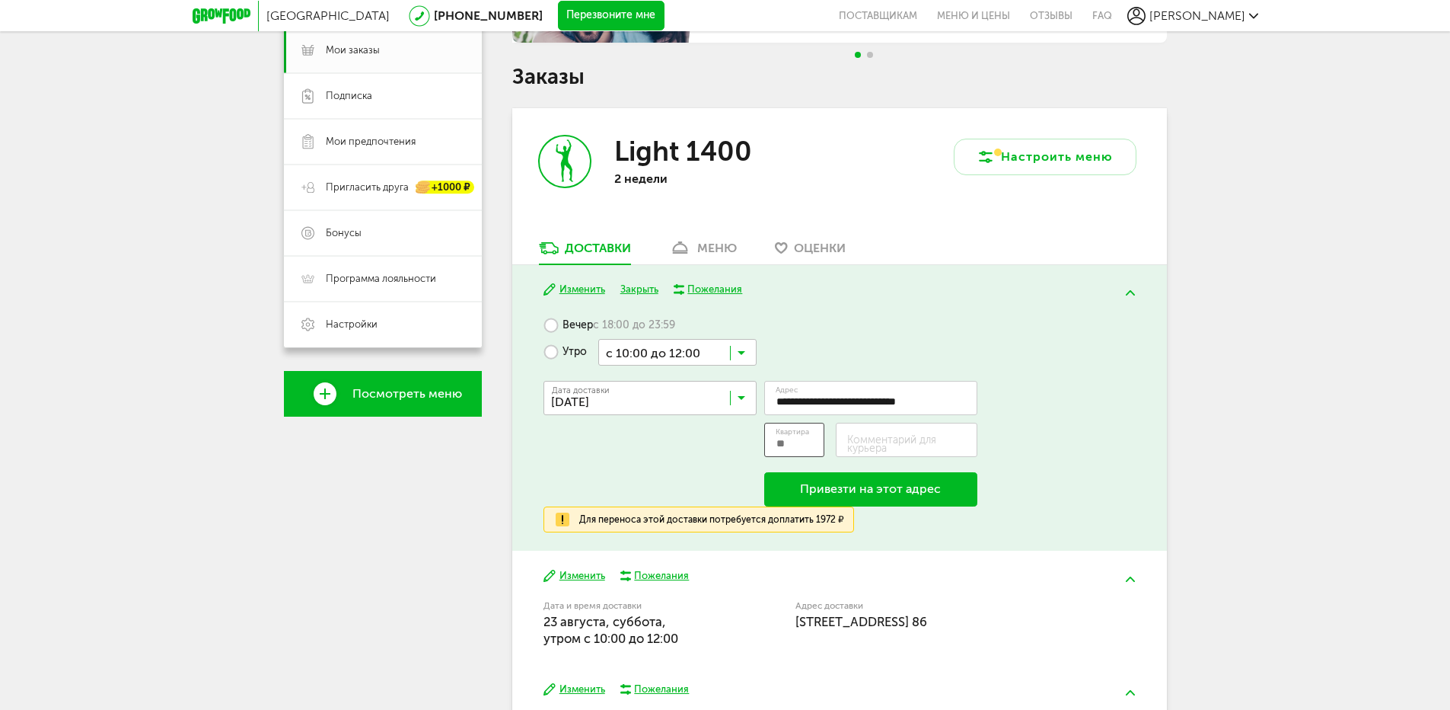
click at [812, 440] on input "Квартира" at bounding box center [794, 440] width 61 height 34
type input "**"
click at [879, 440] on label "Комментарий для курьера" at bounding box center [912, 444] width 130 height 17
click at [879, 440] on input "Комментарий для курьера" at bounding box center [907, 440] width 142 height 34
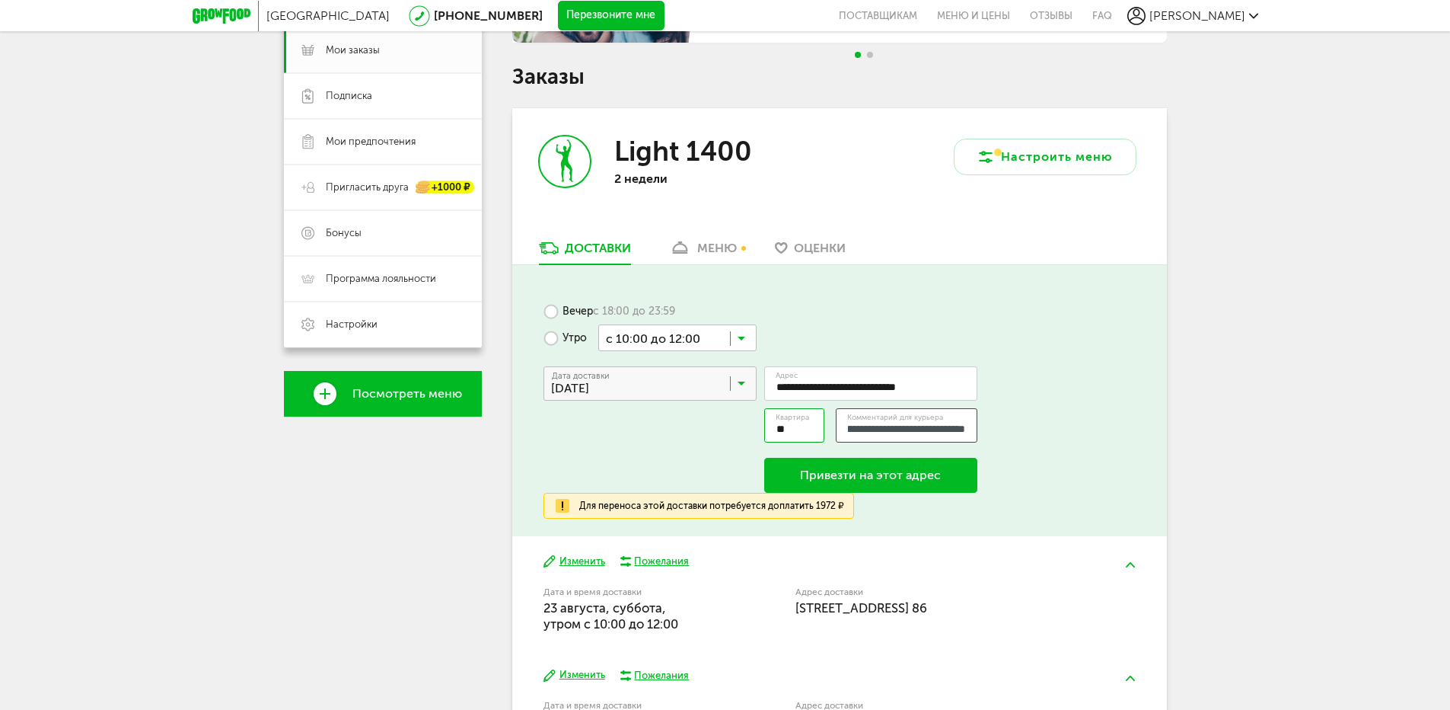
scroll to position [0, 228]
type input "**********"
click at [927, 476] on button "Привезти на этот адрес" at bounding box center [870, 475] width 213 height 35
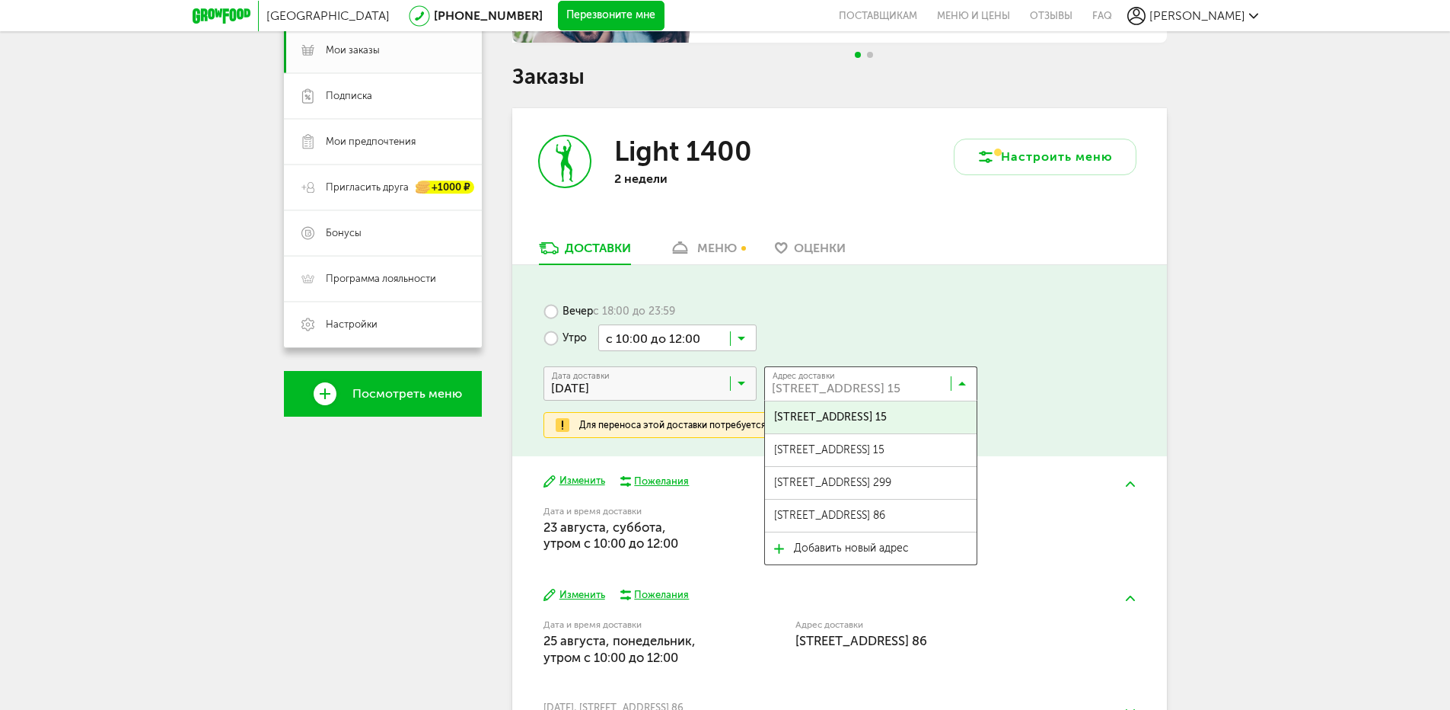
click at [967, 386] on input "Search for option" at bounding box center [874, 387] width 213 height 26
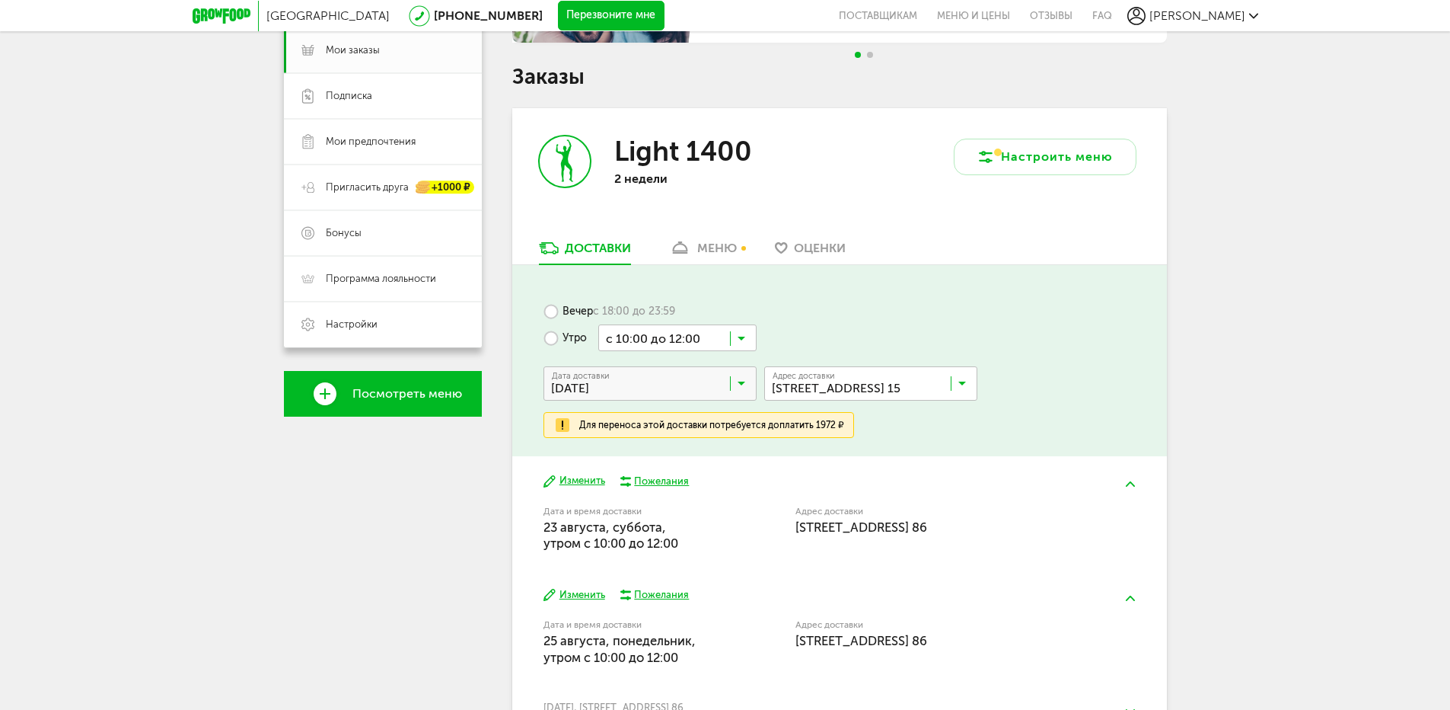
click at [967, 386] on input "Search for option" at bounding box center [874, 387] width 213 height 26
click at [967, 388] on input "Search for option" at bounding box center [874, 387] width 213 height 26
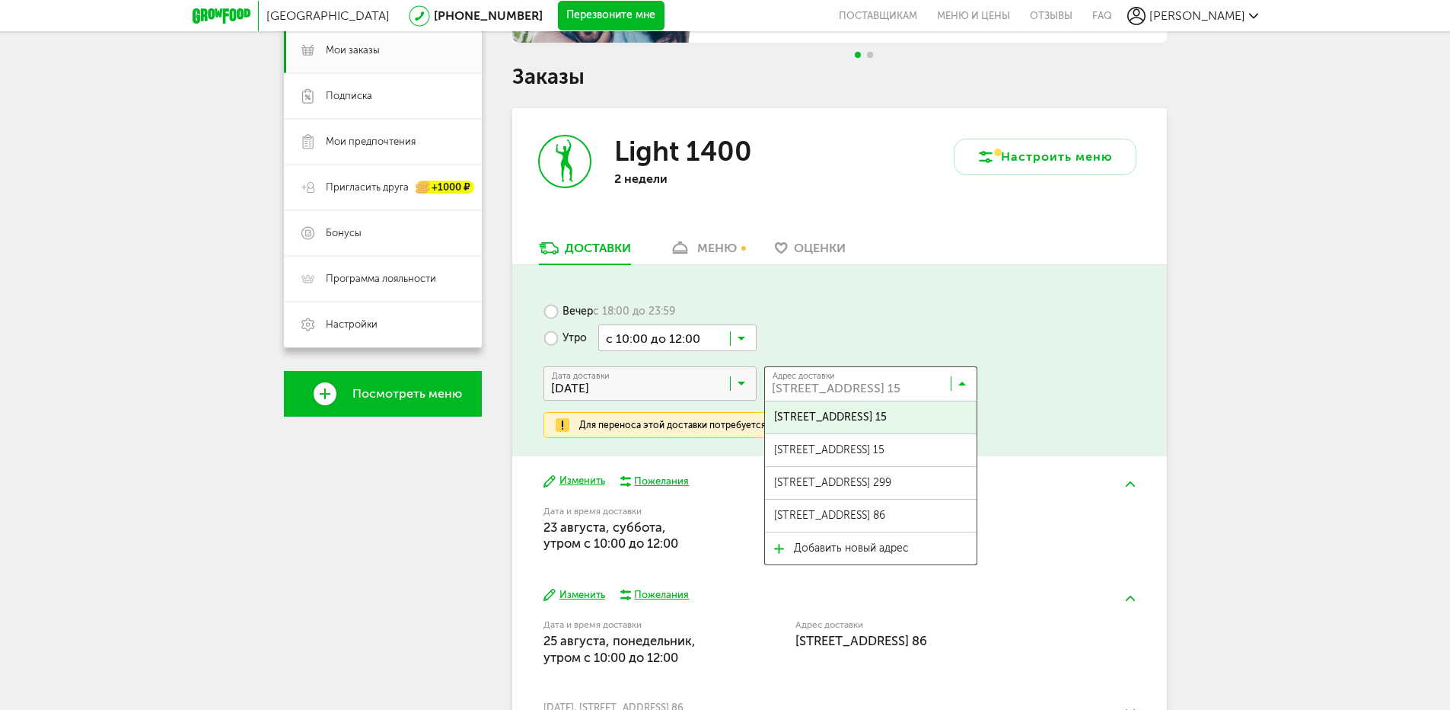
click at [965, 385] on icon at bounding box center [963, 386] width 8 height 15
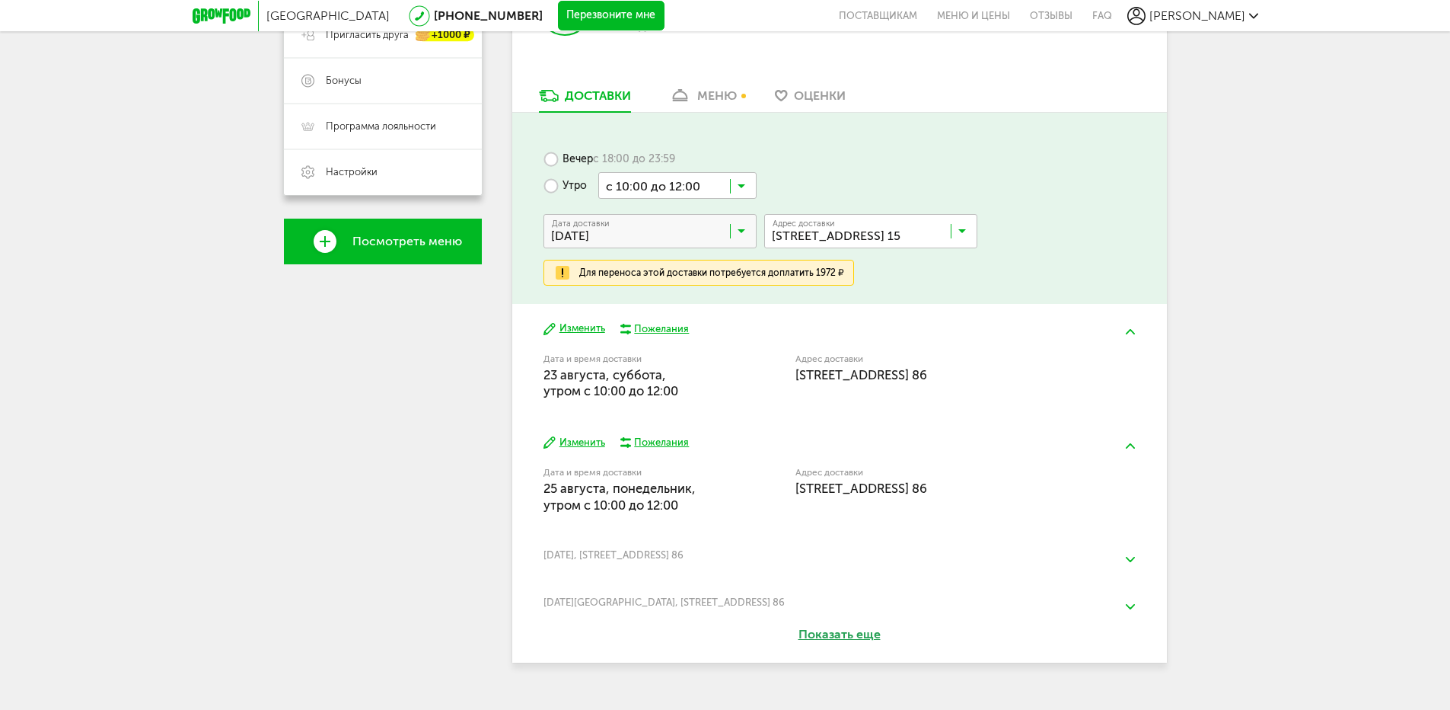
scroll to position [410, 0]
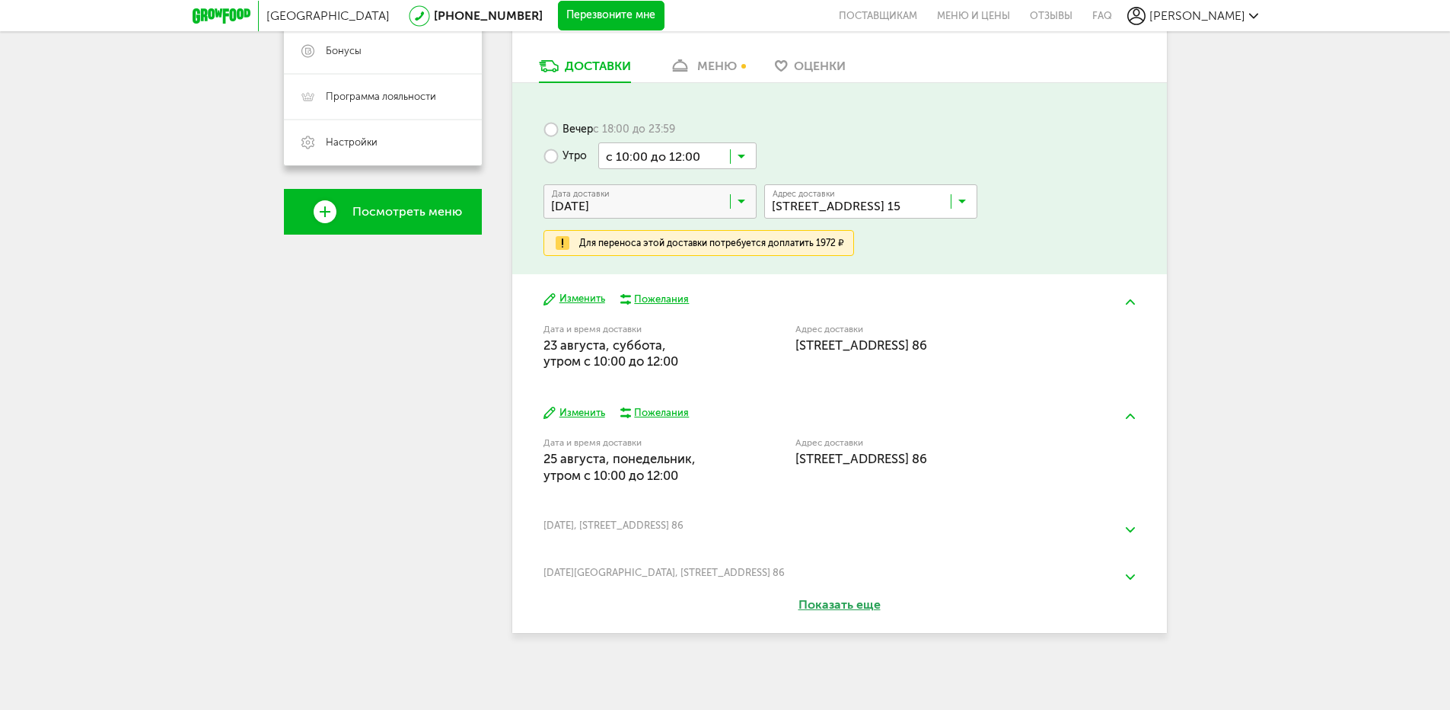
click at [861, 607] on button "Показать еще" at bounding box center [840, 605] width 171 height 18
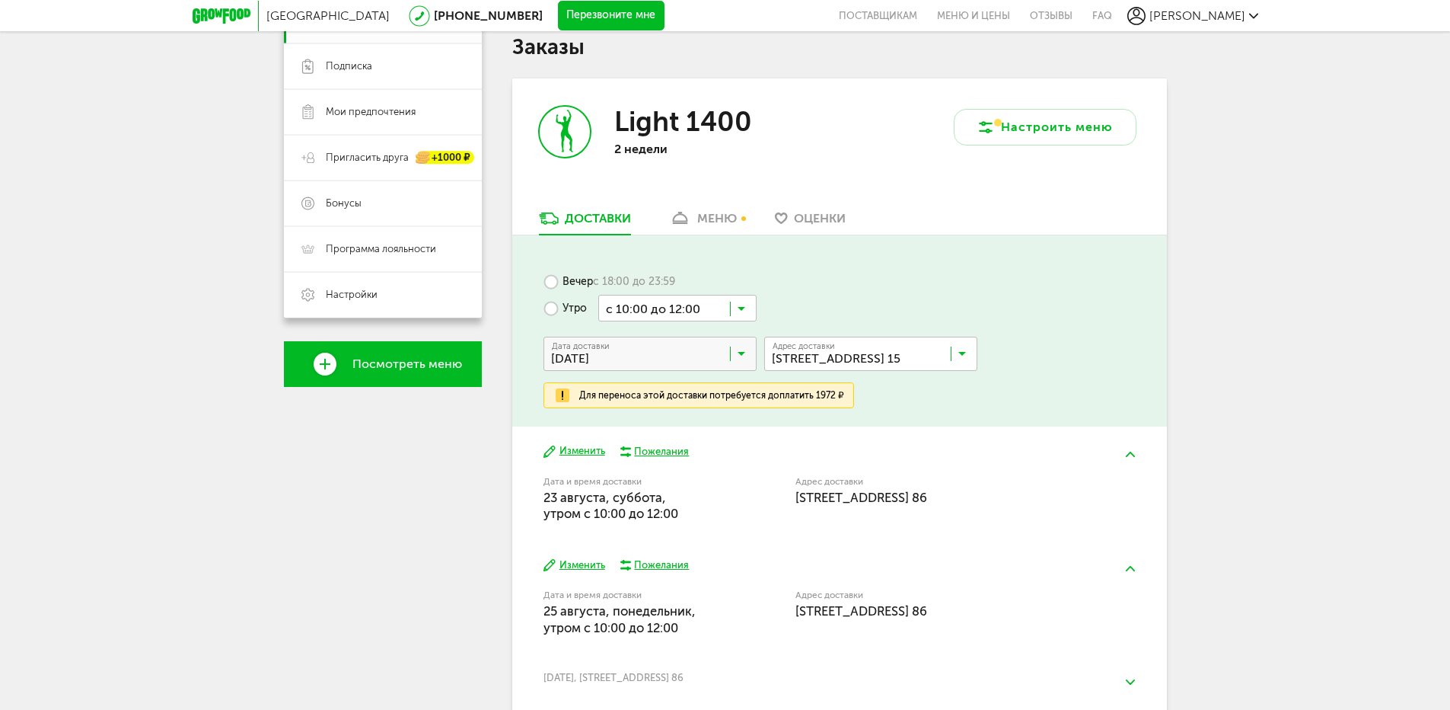
click at [719, 211] on div "меню" at bounding box center [717, 218] width 40 height 14
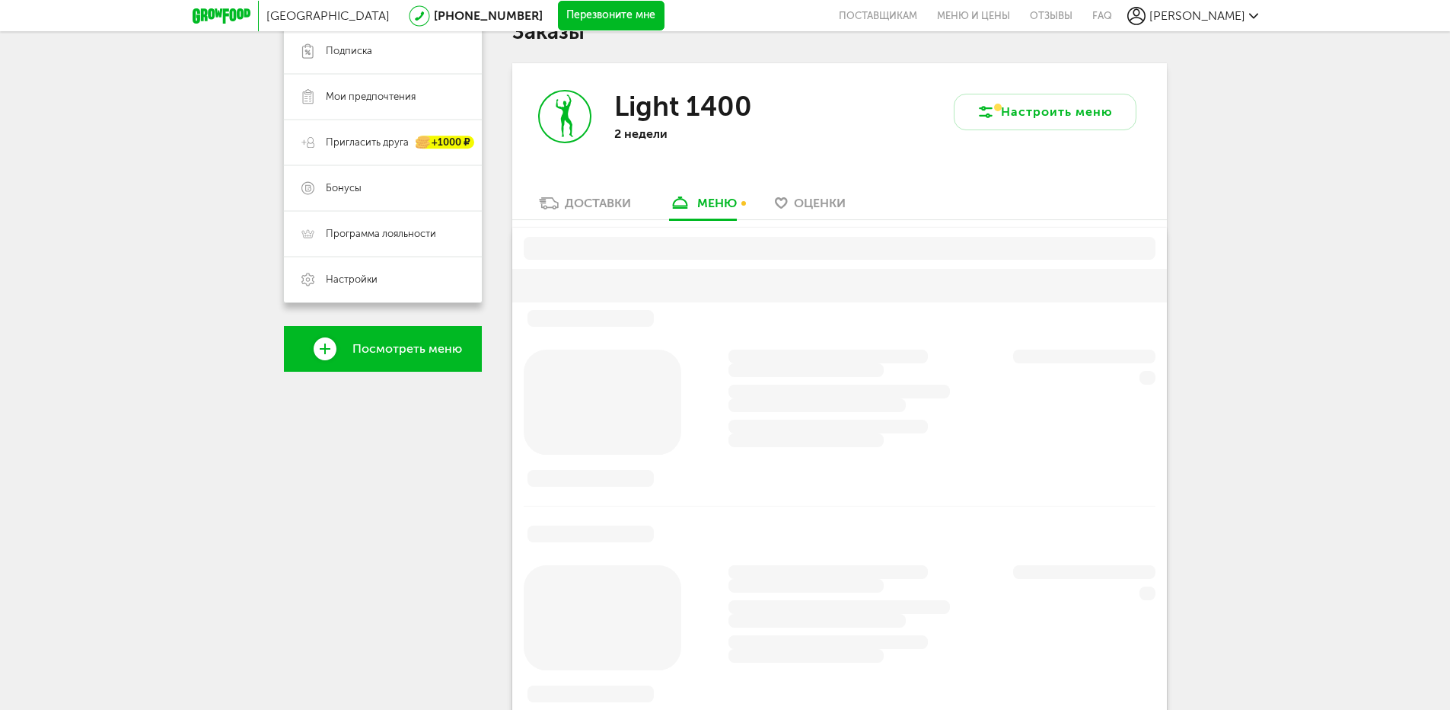
scroll to position [298, 0]
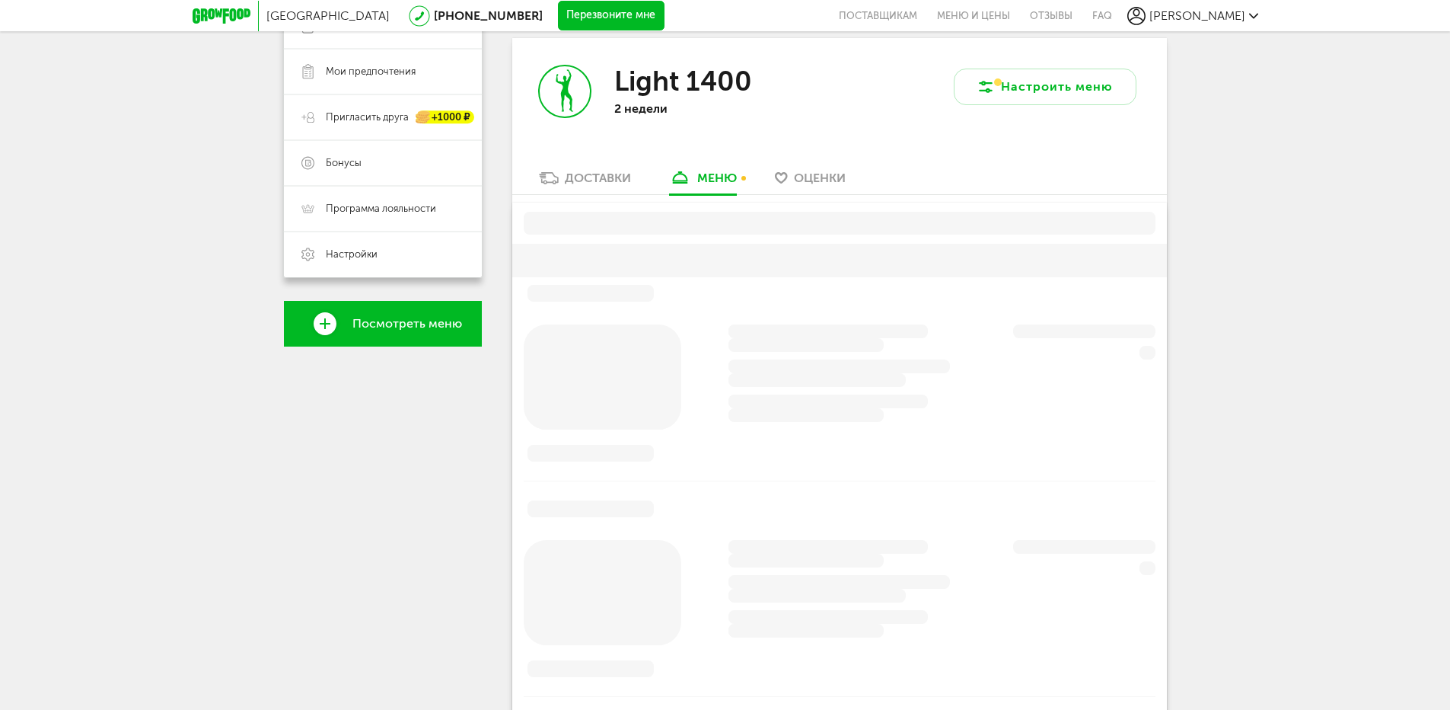
click at [598, 184] on div "Доставки" at bounding box center [598, 178] width 66 height 14
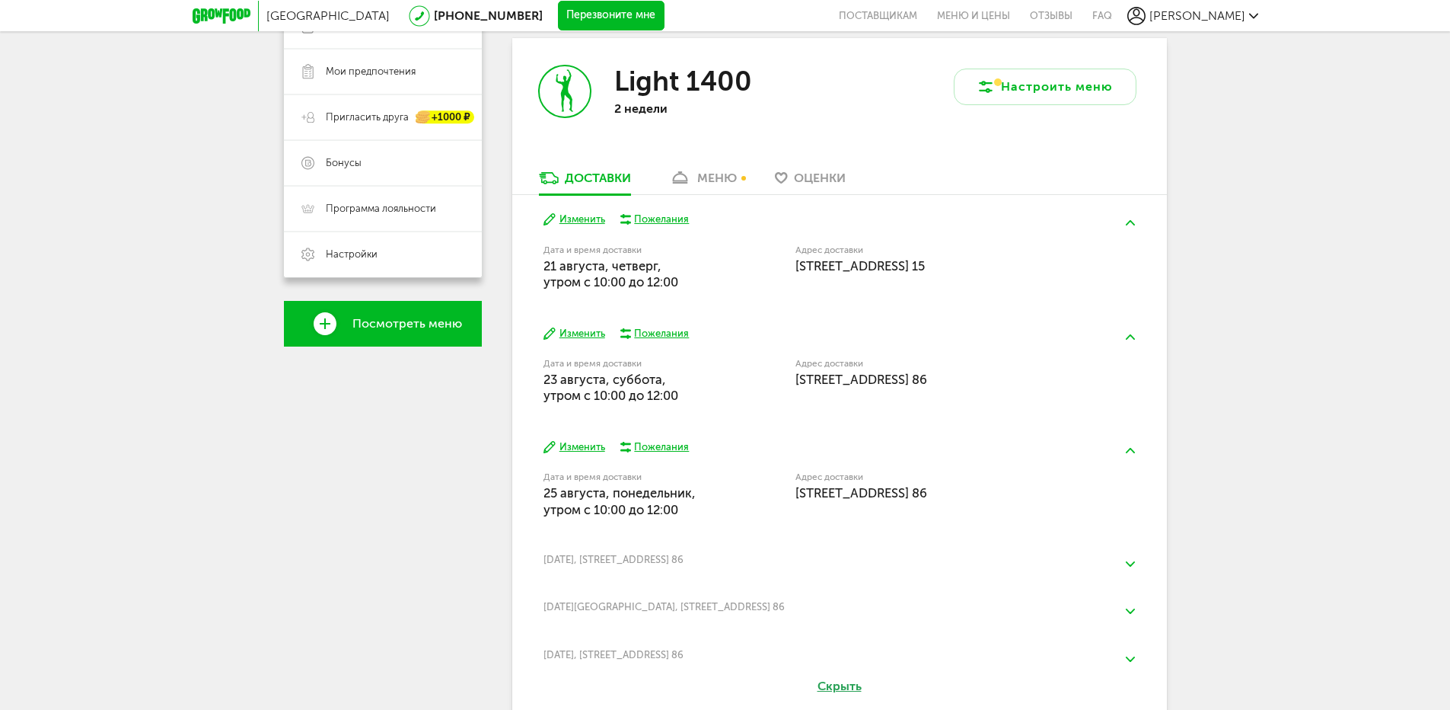
click at [582, 216] on button "Изменить" at bounding box center [575, 219] width 62 height 14
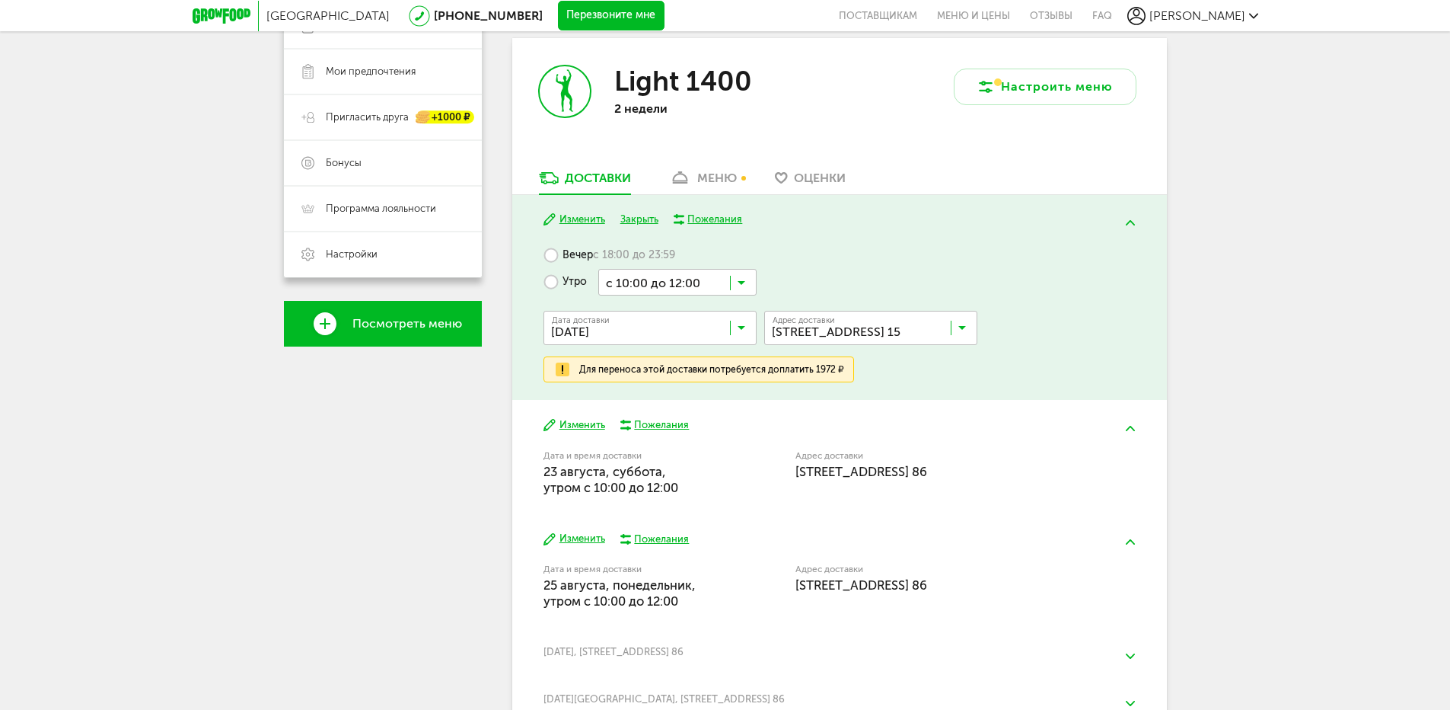
click at [708, 219] on div "Пожелания" at bounding box center [715, 219] width 55 height 14
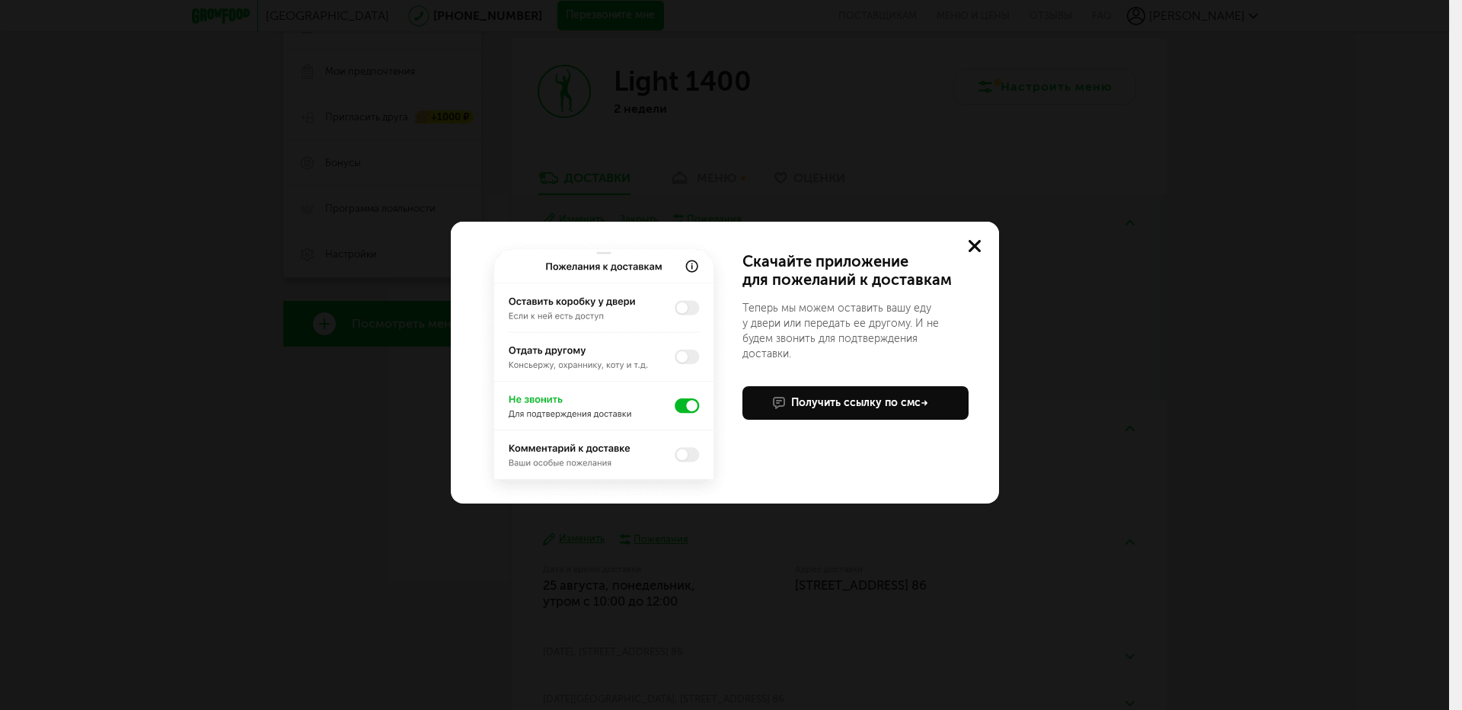
click at [983, 249] on button at bounding box center [974, 246] width 49 height 49
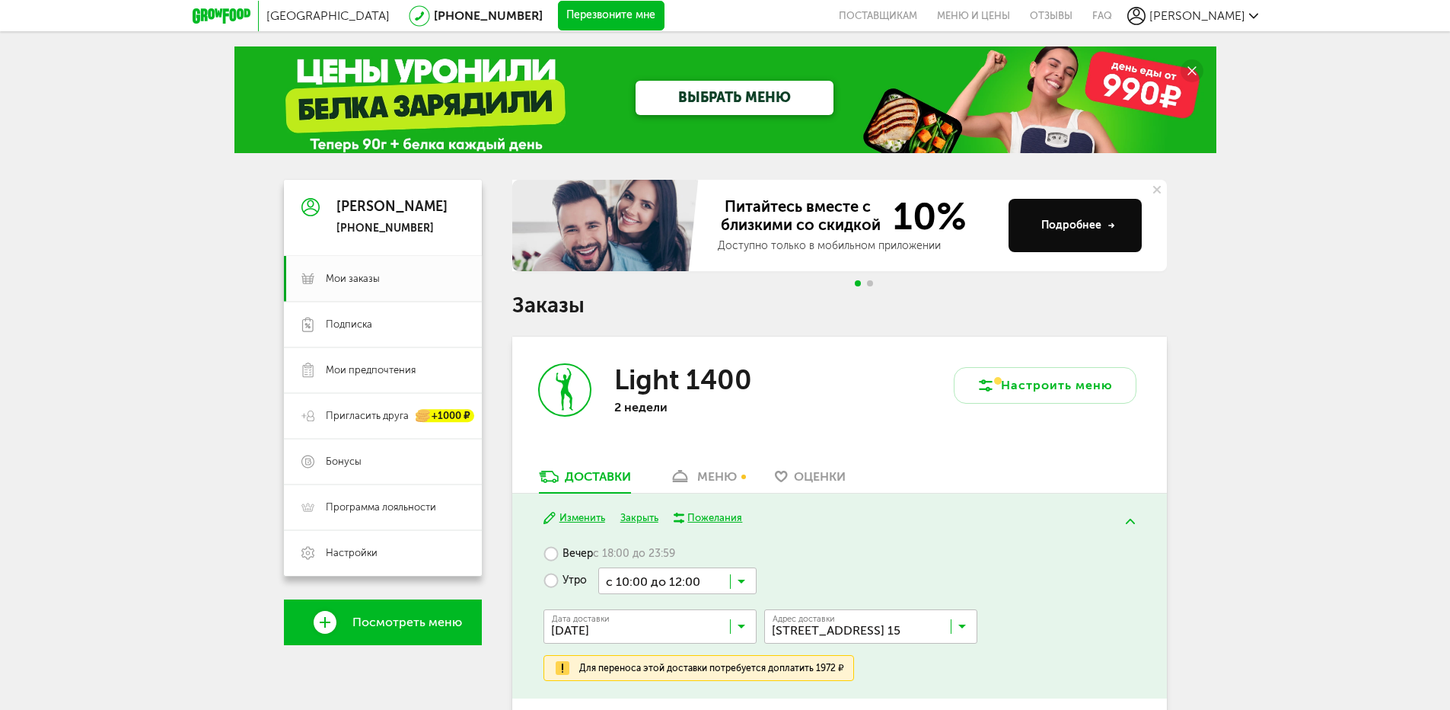
click at [333, 8] on span "[GEOGRAPHIC_DATA]" at bounding box center [327, 15] width 123 height 14
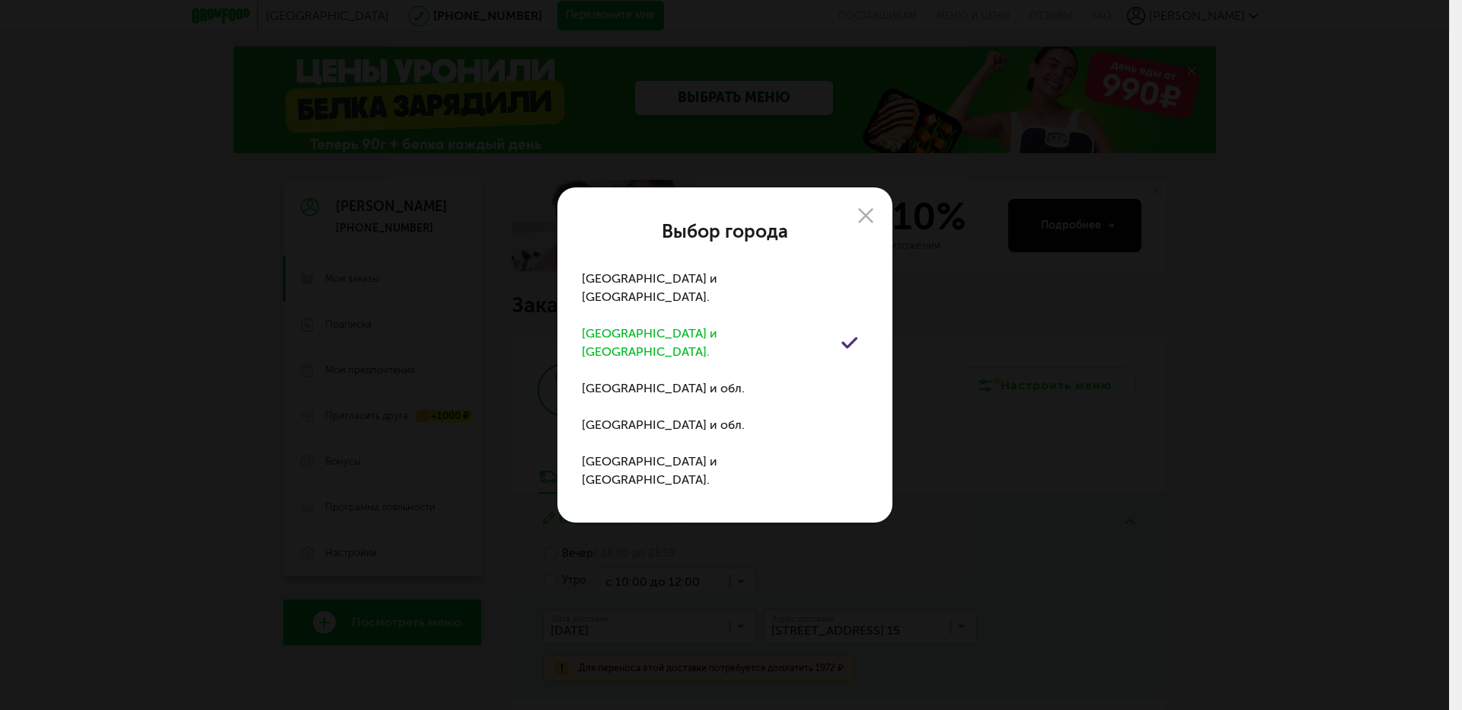
click at [707, 346] on div "[GEOGRAPHIC_DATA] и [GEOGRAPHIC_DATA]." at bounding box center [712, 342] width 260 height 37
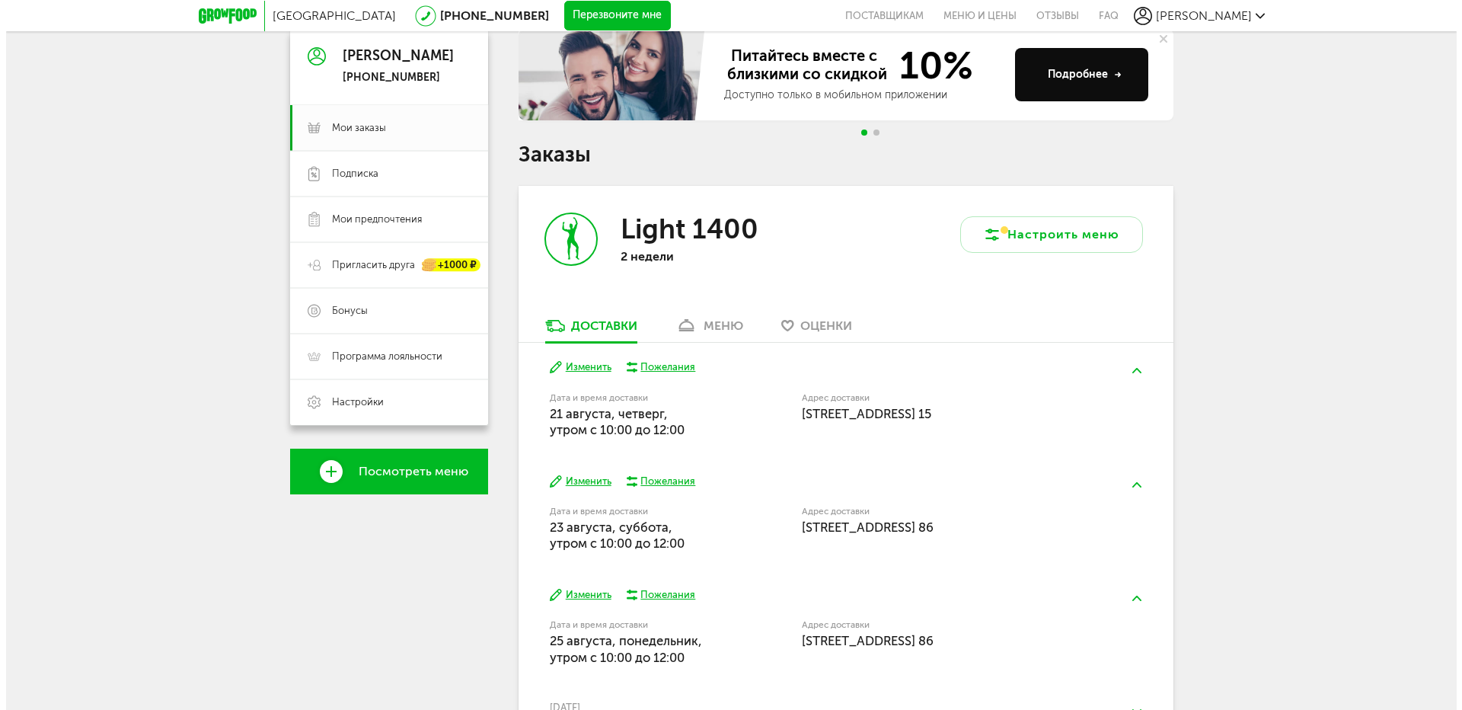
scroll to position [152, 0]
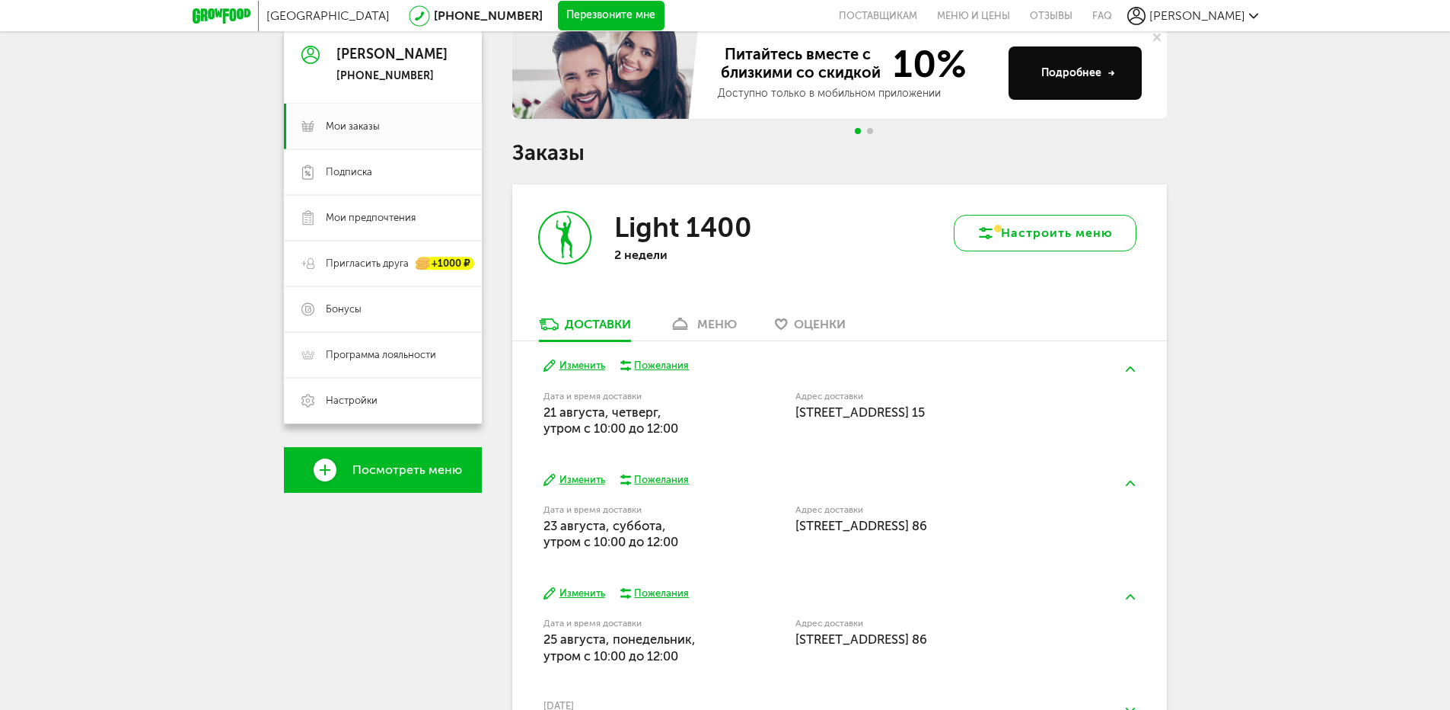
click at [1052, 247] on button "Настроить меню" at bounding box center [1045, 233] width 183 height 37
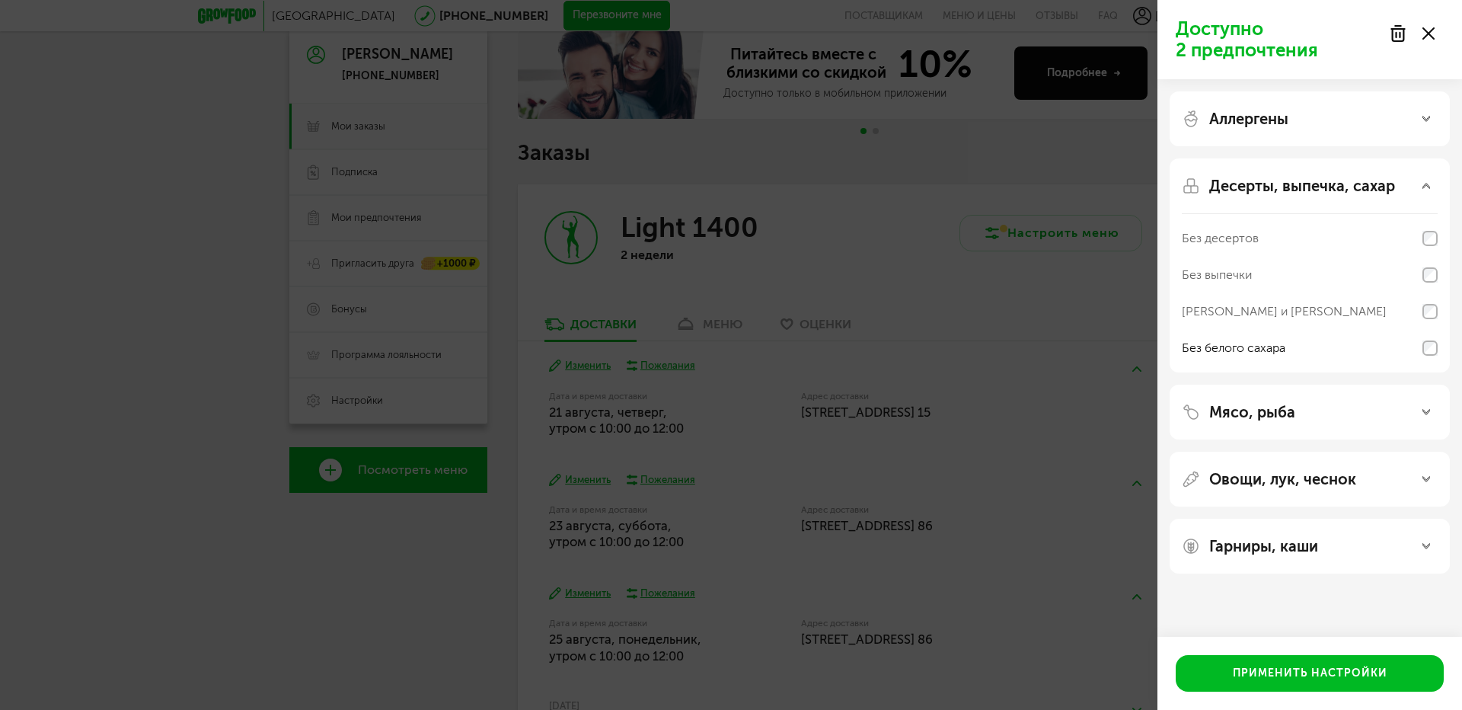
click at [1353, 488] on div "Овощи, лук, чеснок" at bounding box center [1310, 479] width 280 height 55
click at [1352, 484] on p "Овощи, лук, чеснок" at bounding box center [1282, 479] width 147 height 18
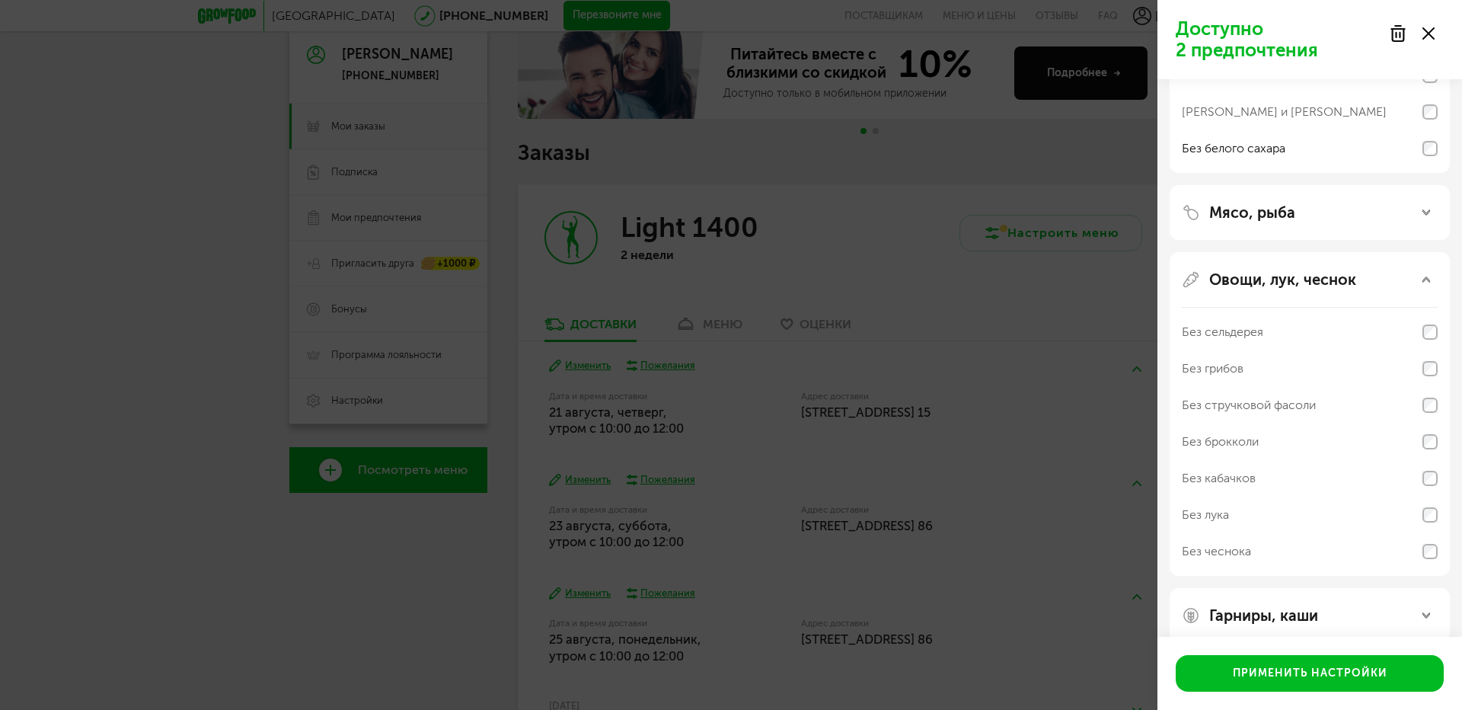
scroll to position [221, 0]
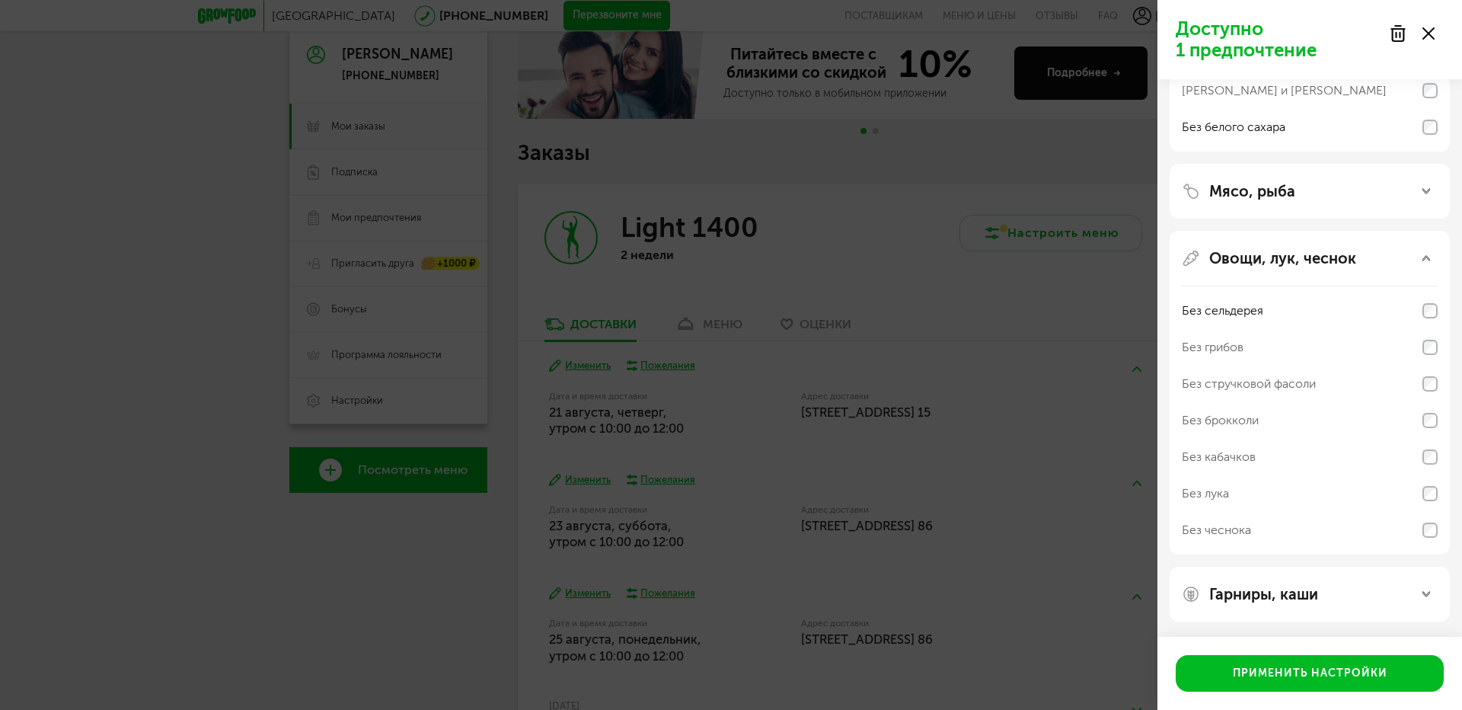
click at [1348, 601] on div "Гарниры, каши" at bounding box center [1310, 594] width 256 height 18
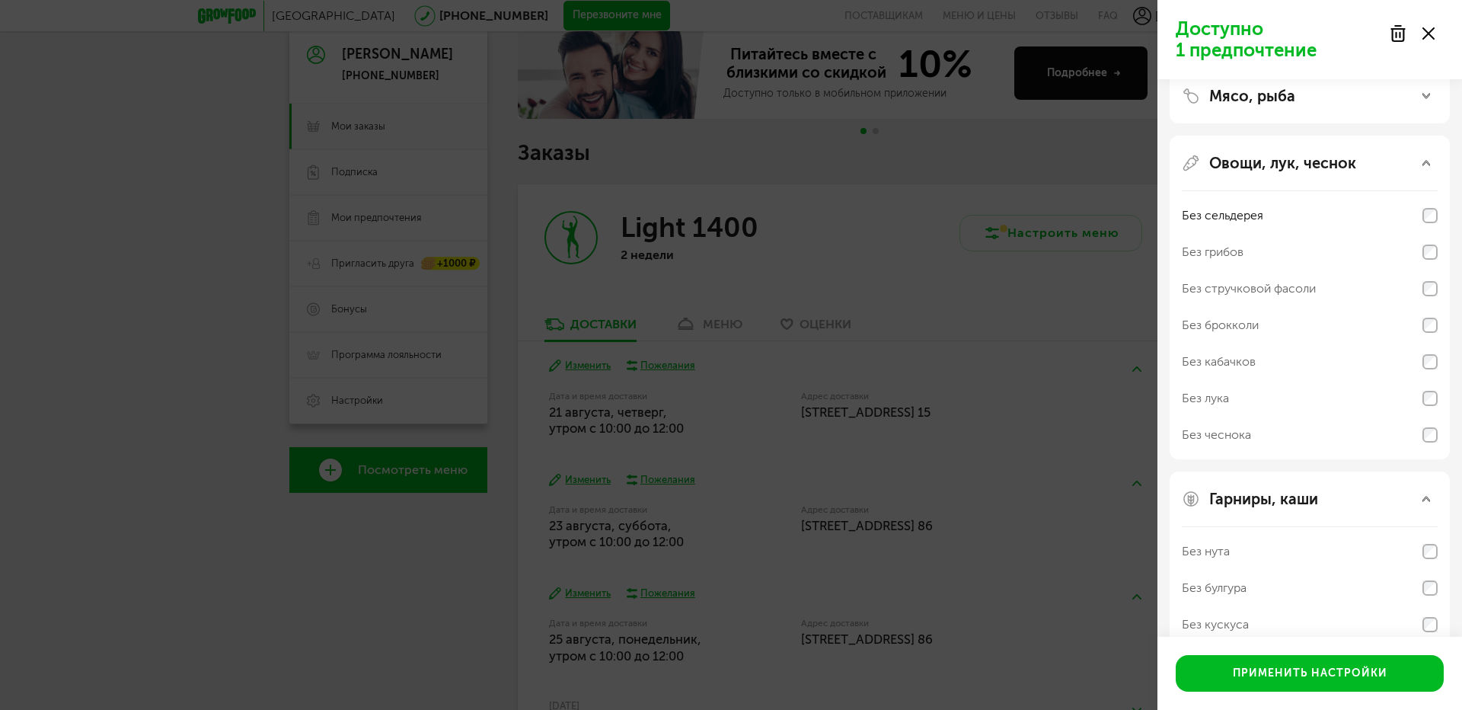
scroll to position [416, 0]
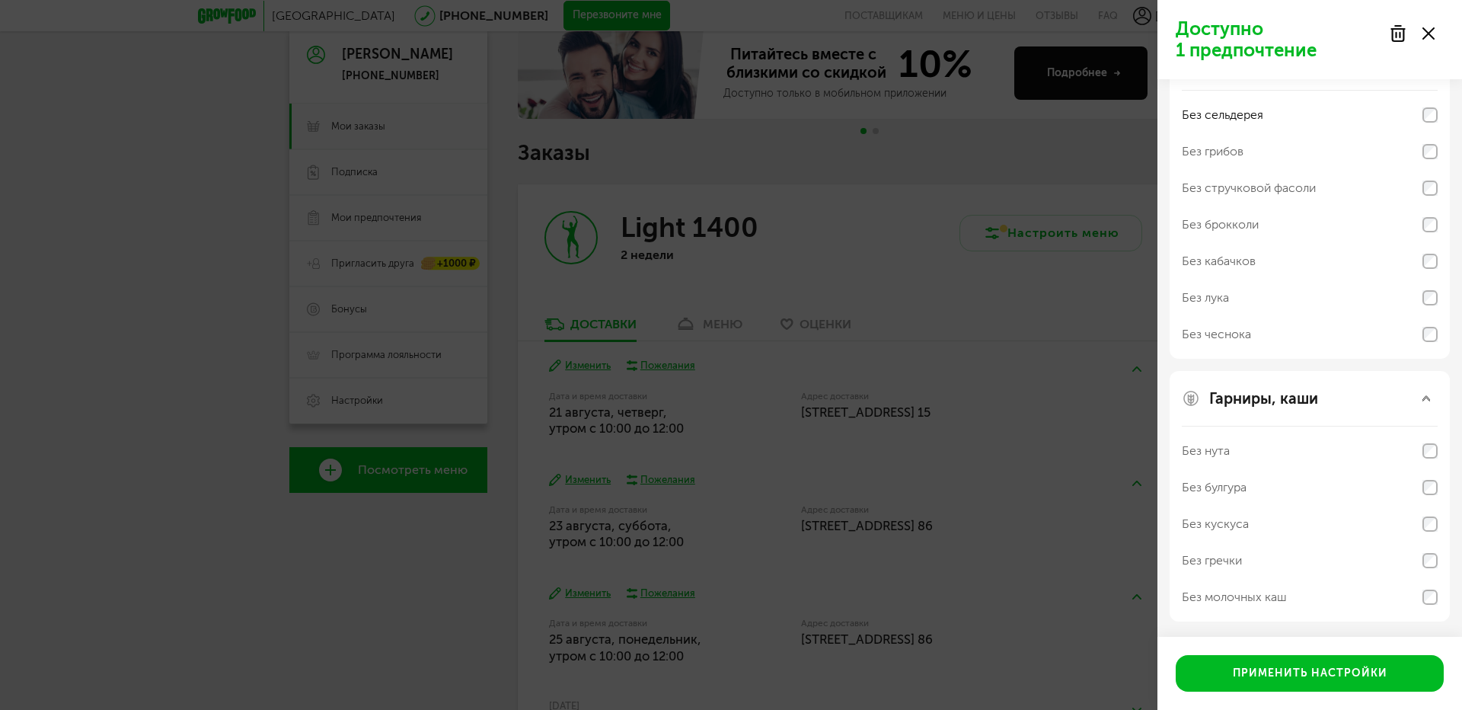
click at [1323, 403] on div "Гарниры, каши" at bounding box center [1310, 398] width 256 height 18
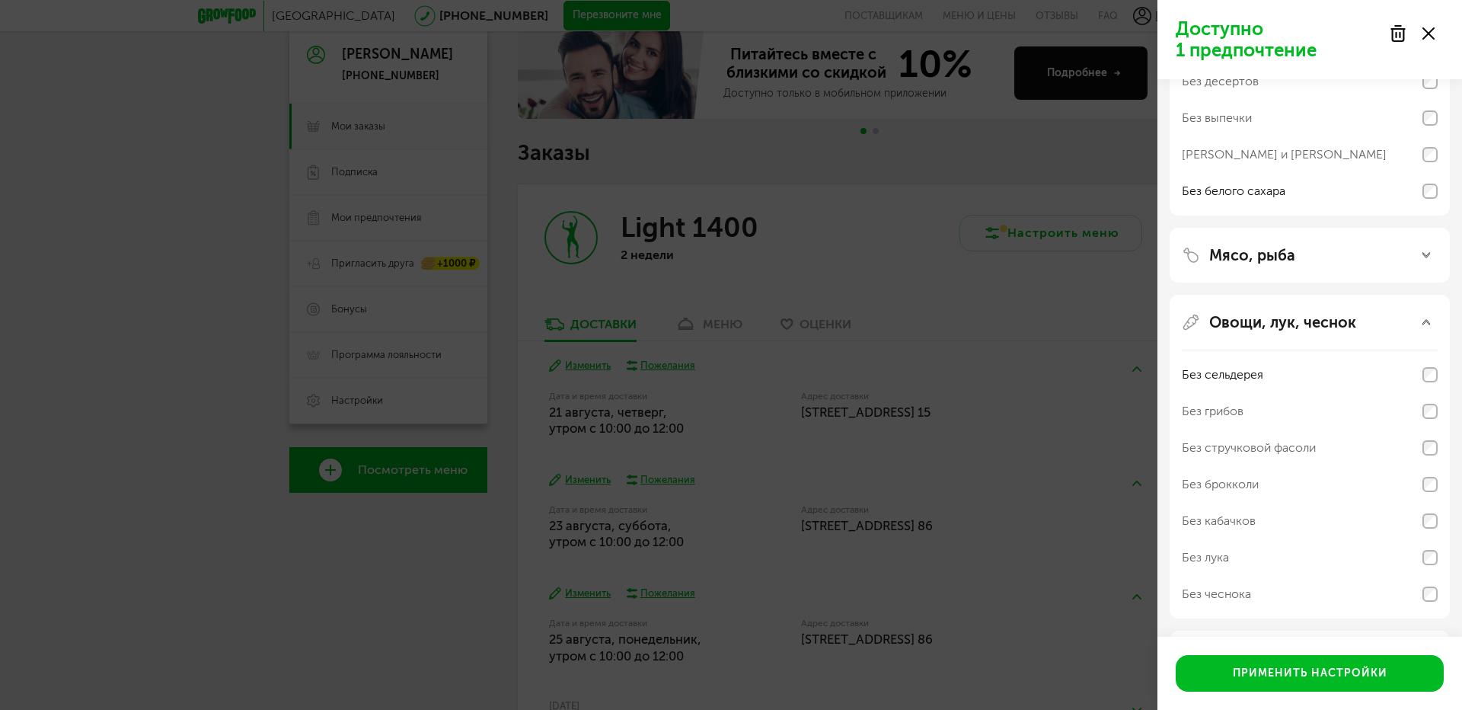
scroll to position [69, 0]
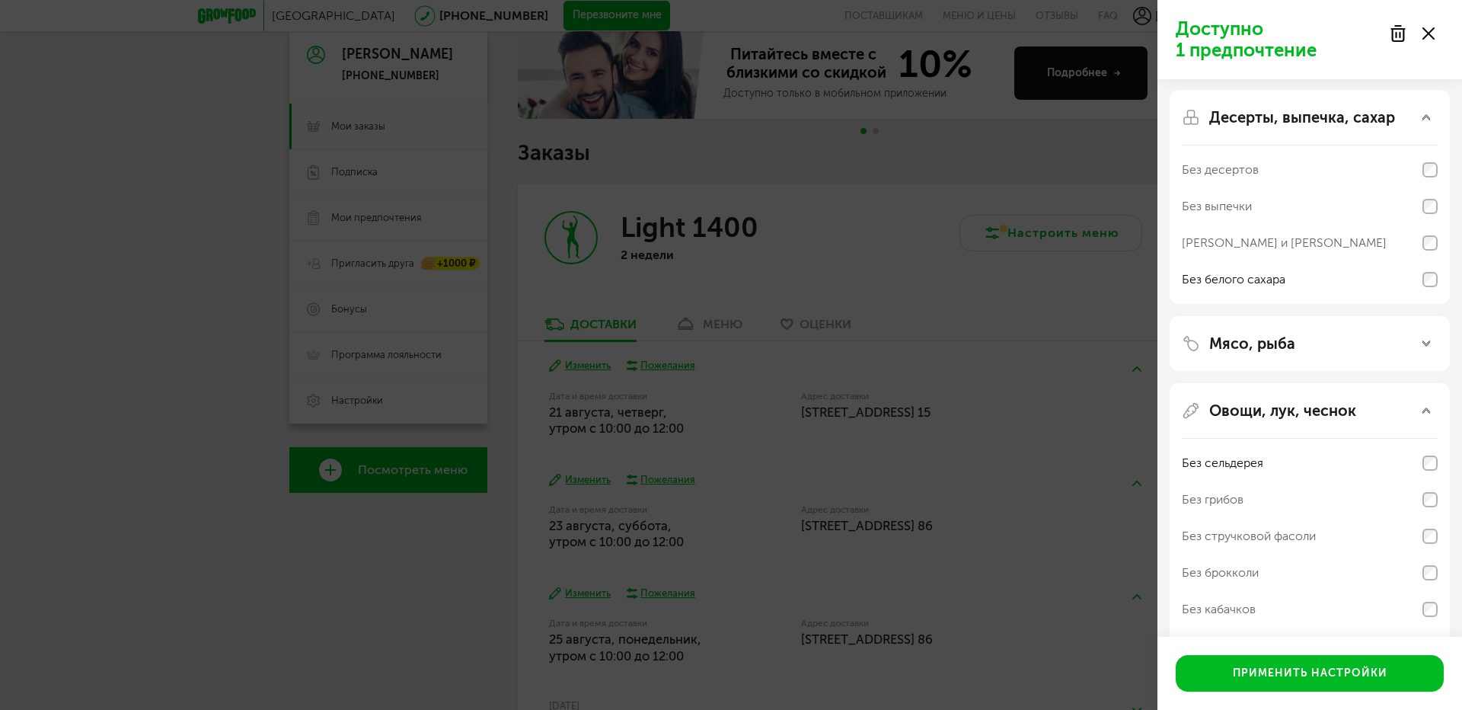
click at [1301, 347] on div "Мясо, рыба" at bounding box center [1310, 343] width 256 height 18
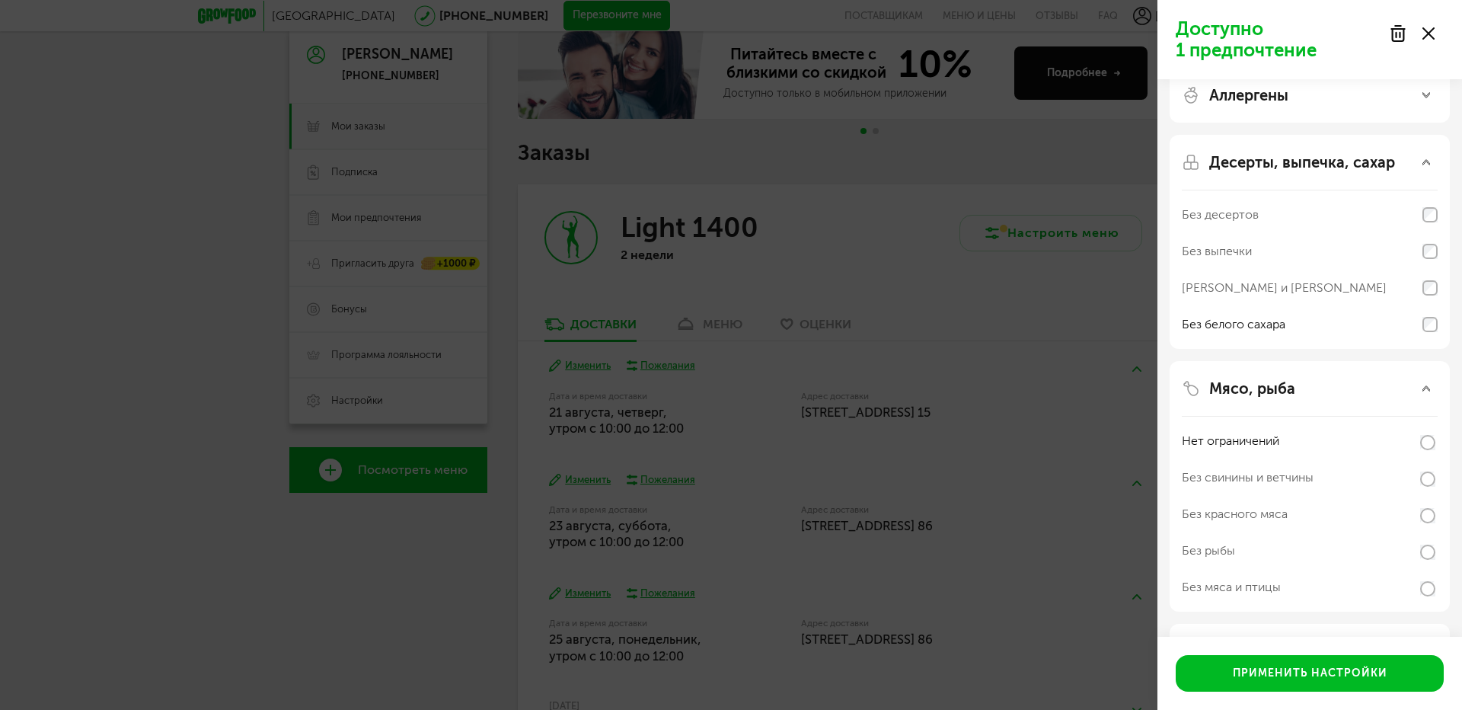
scroll to position [0, 0]
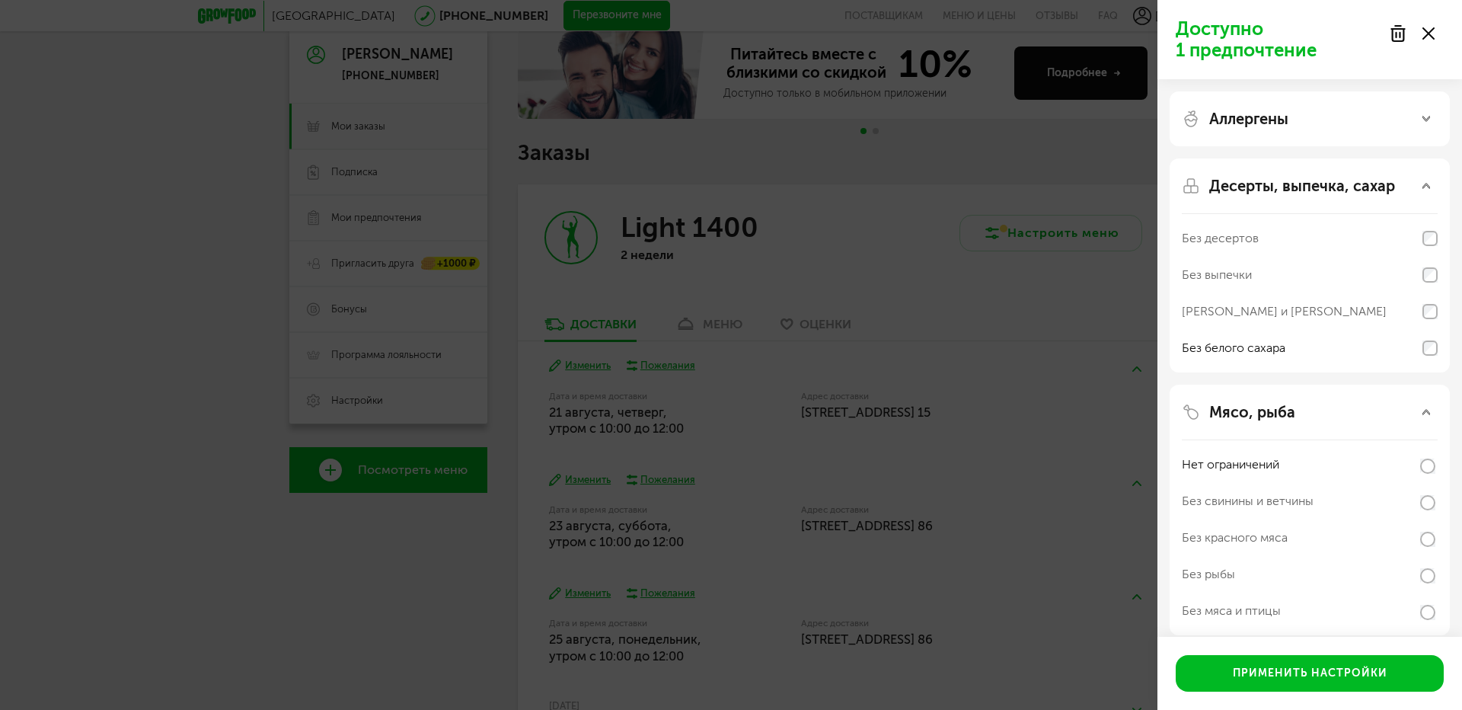
click at [1296, 118] on div "Аллергены" at bounding box center [1310, 119] width 256 height 18
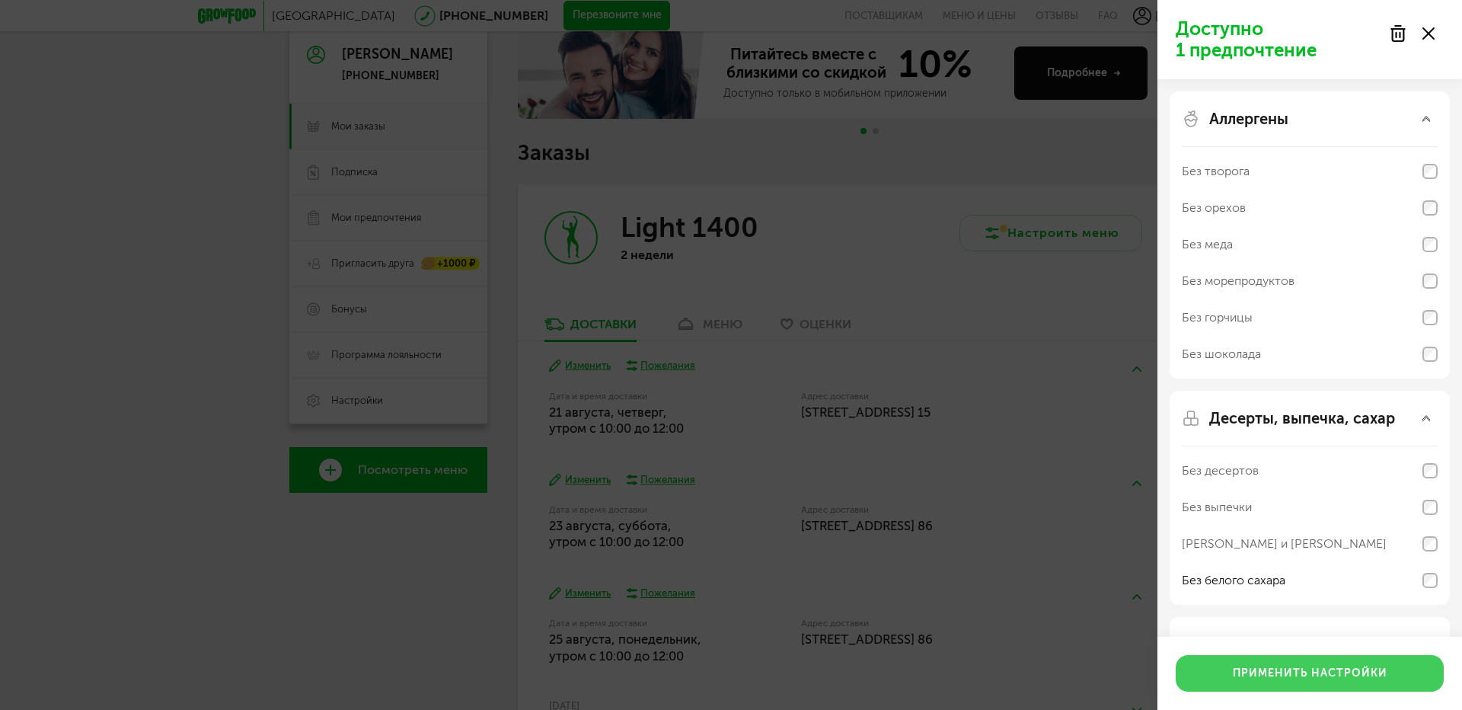
click at [1339, 675] on button "Применить настройки" at bounding box center [1310, 673] width 268 height 37
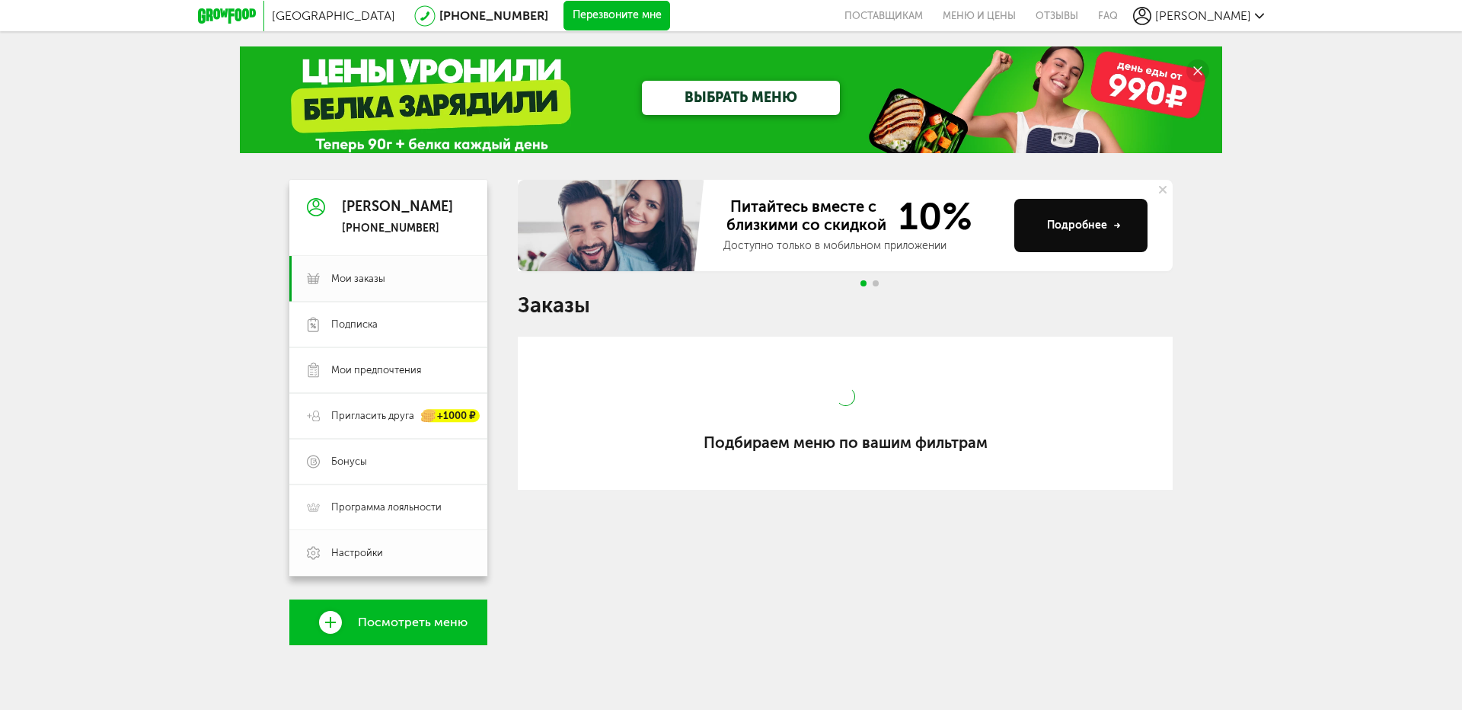
click at [385, 551] on span "Настройки" at bounding box center [400, 553] width 139 height 14
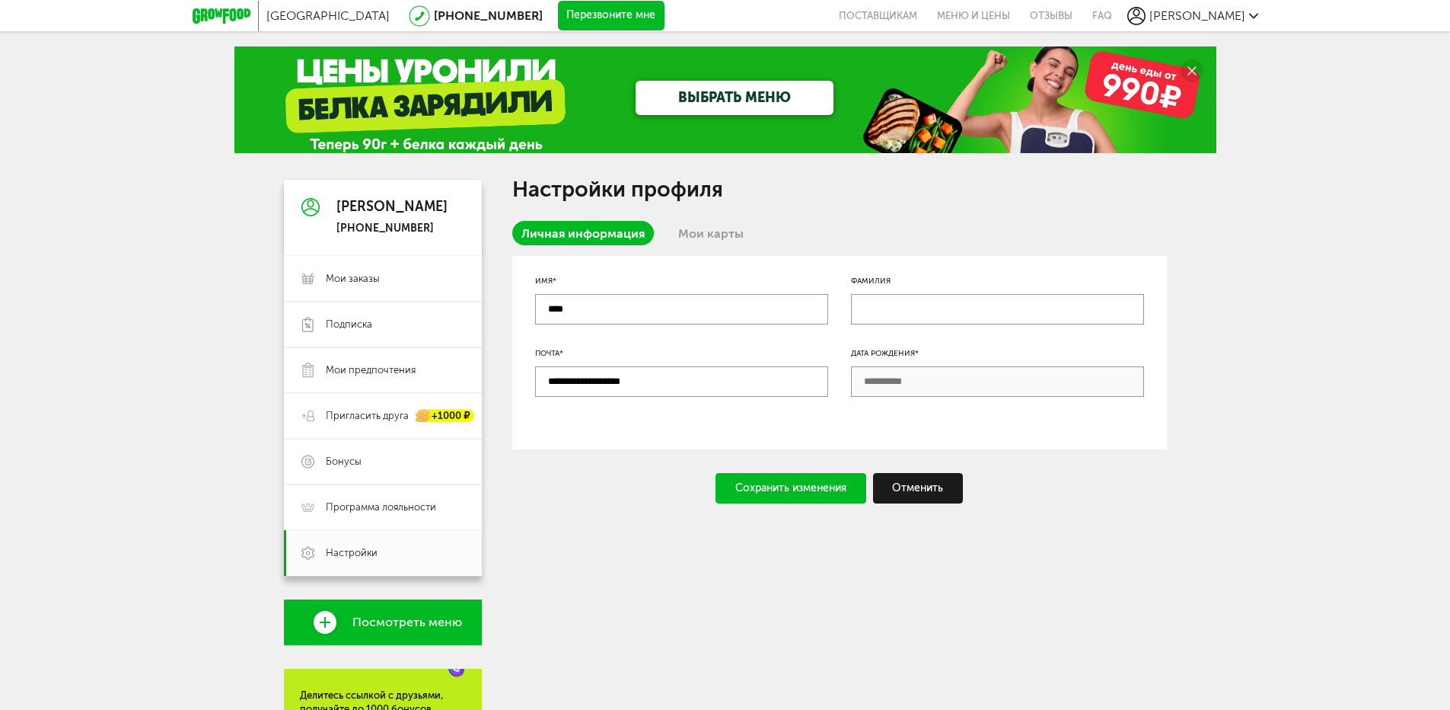
click at [363, 217] on div "Анна +7 (981) 185-57-80" at bounding box center [392, 217] width 111 height 36
click at [346, 280] on span "Мои заказы" at bounding box center [353, 279] width 54 height 14
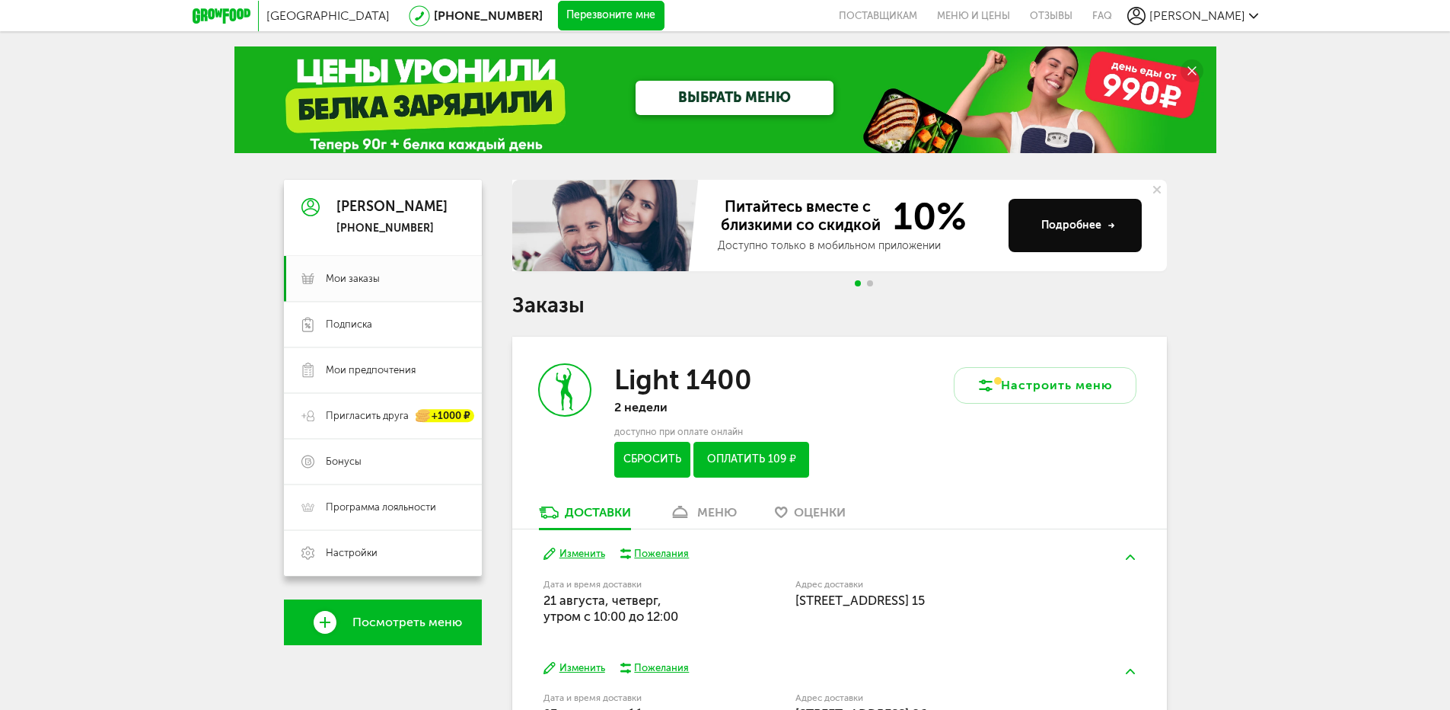
click at [660, 468] on button "Сбросить" at bounding box center [651, 460] width 75 height 36
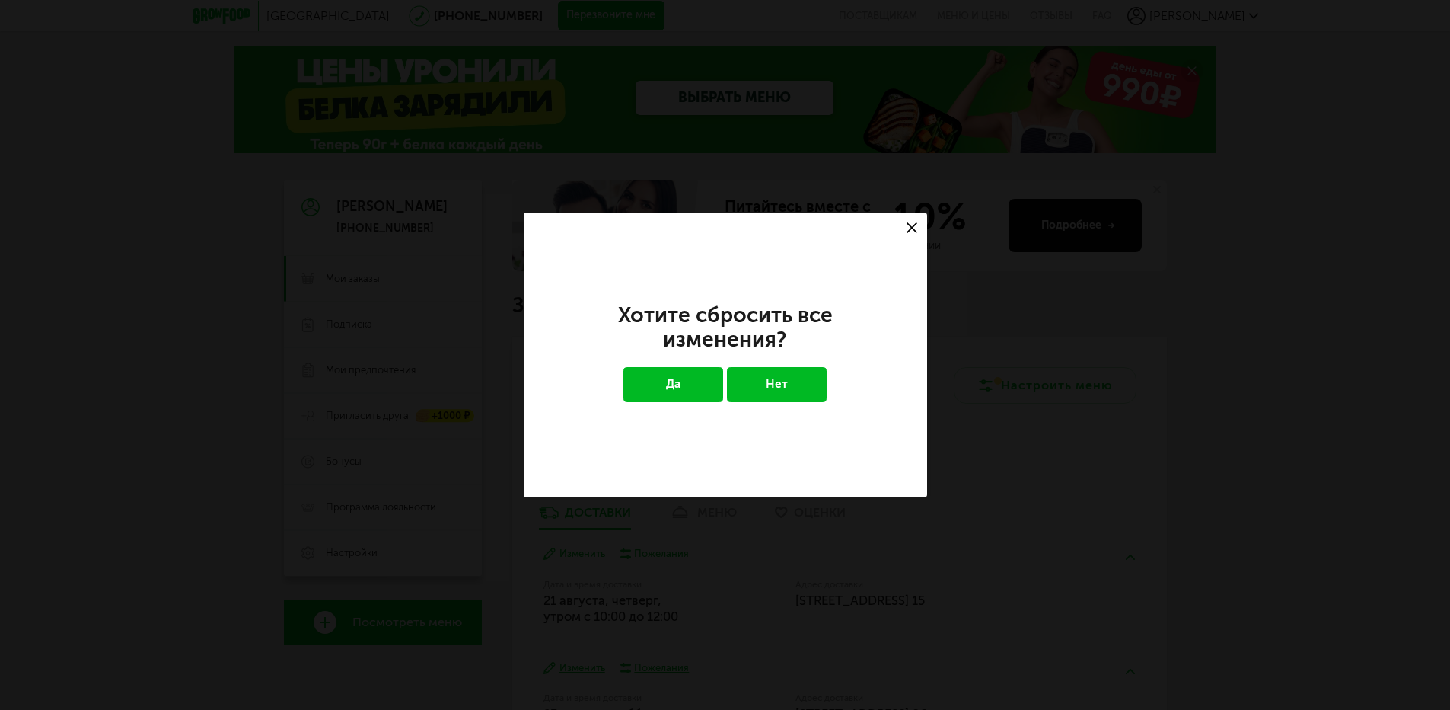
click at [671, 373] on button "Да" at bounding box center [674, 384] width 100 height 35
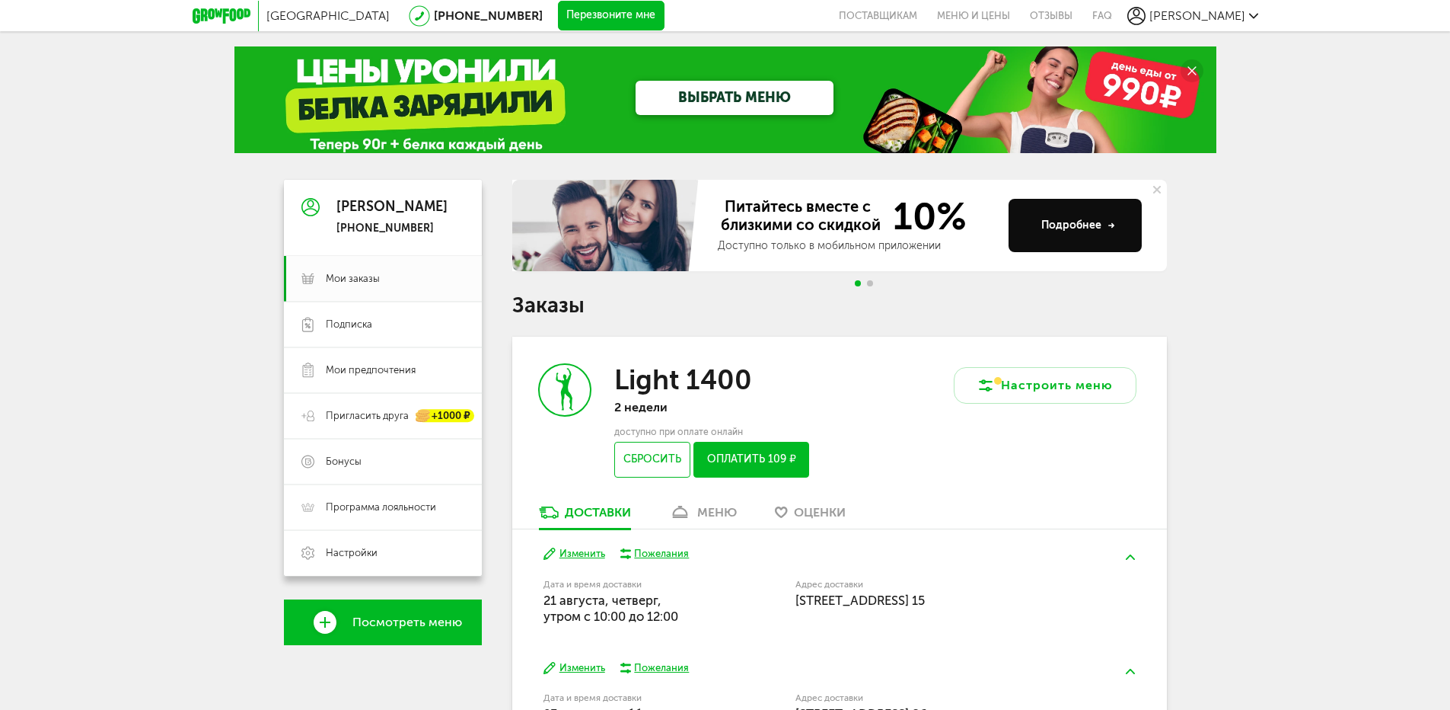
click at [1157, 192] on icon at bounding box center [1158, 190] width 8 height 8
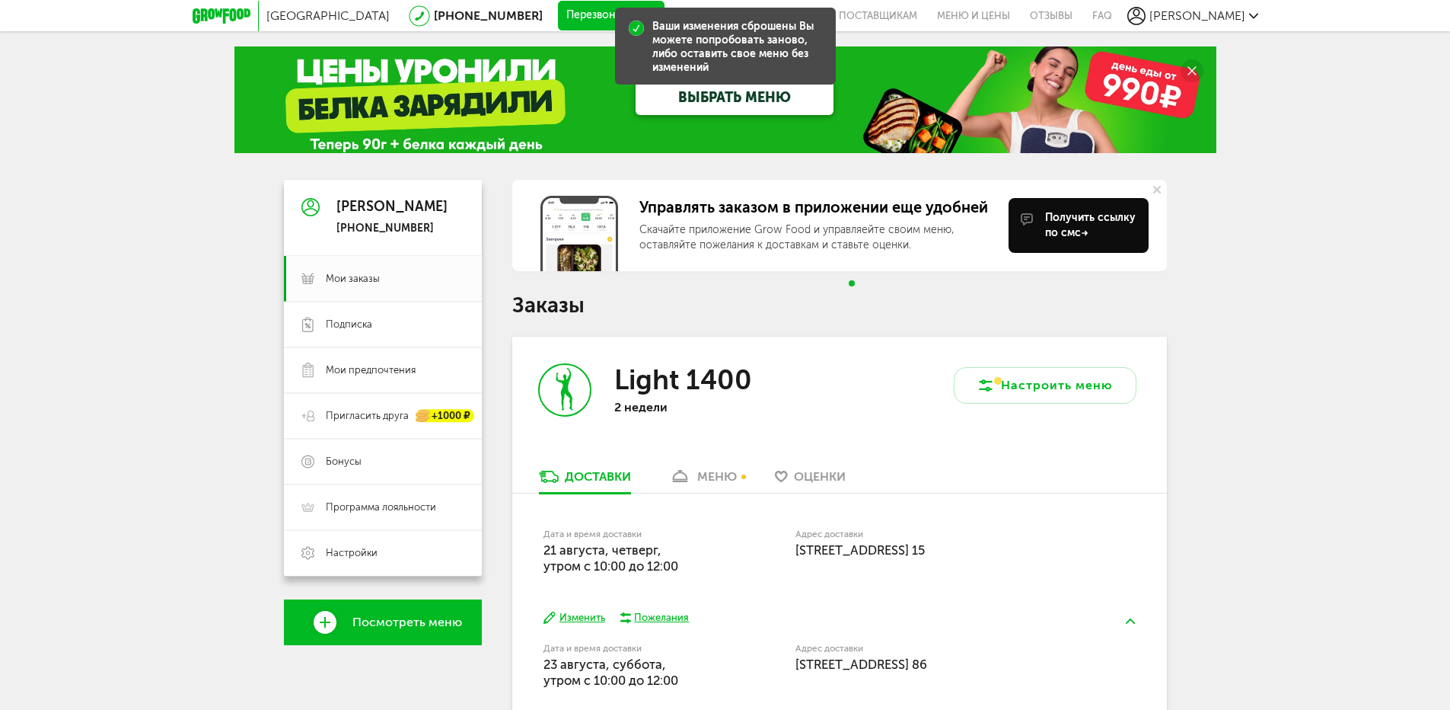
click at [1158, 190] on icon at bounding box center [1158, 190] width 8 height 8
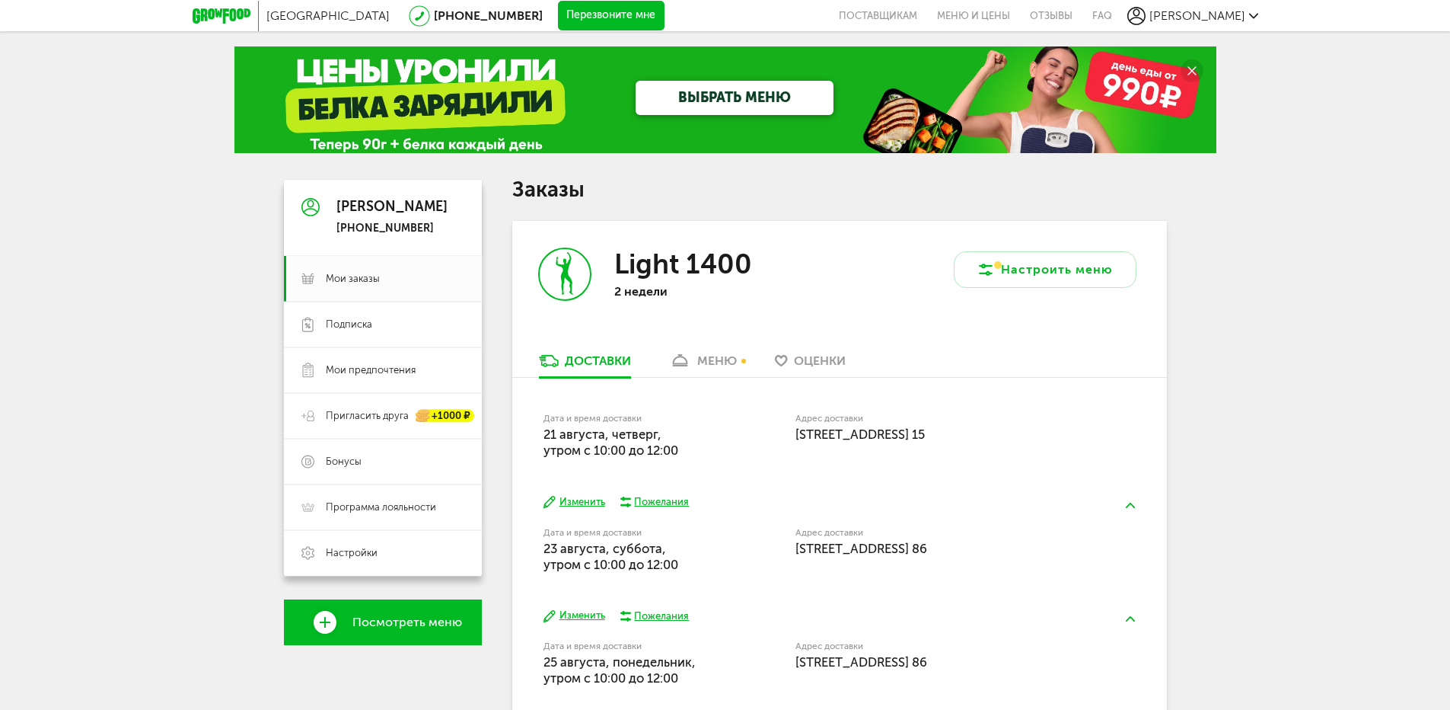
click at [557, 359] on icon at bounding box center [549, 361] width 20 height 12
click at [324, 15] on span "[GEOGRAPHIC_DATA]" at bounding box center [327, 15] width 123 height 14
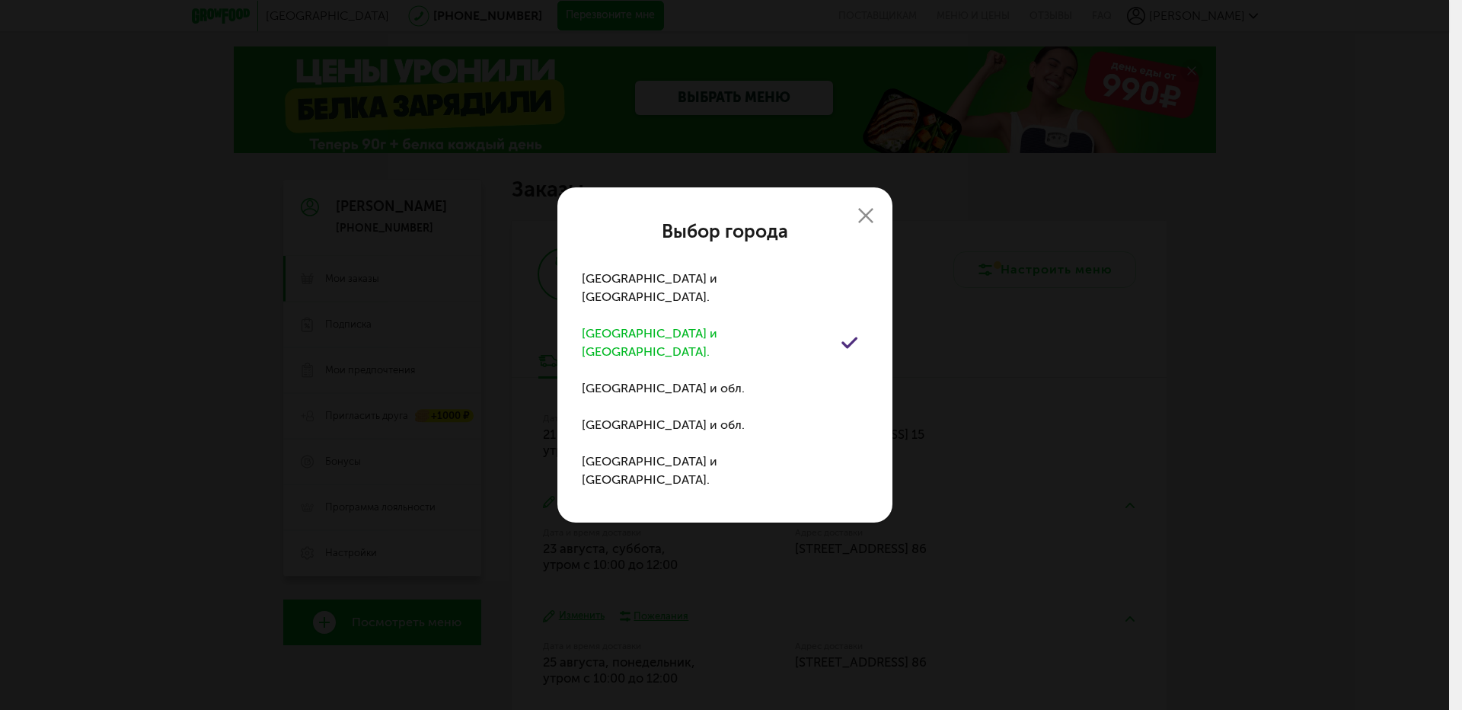
click at [870, 223] on use at bounding box center [865, 215] width 15 height 15
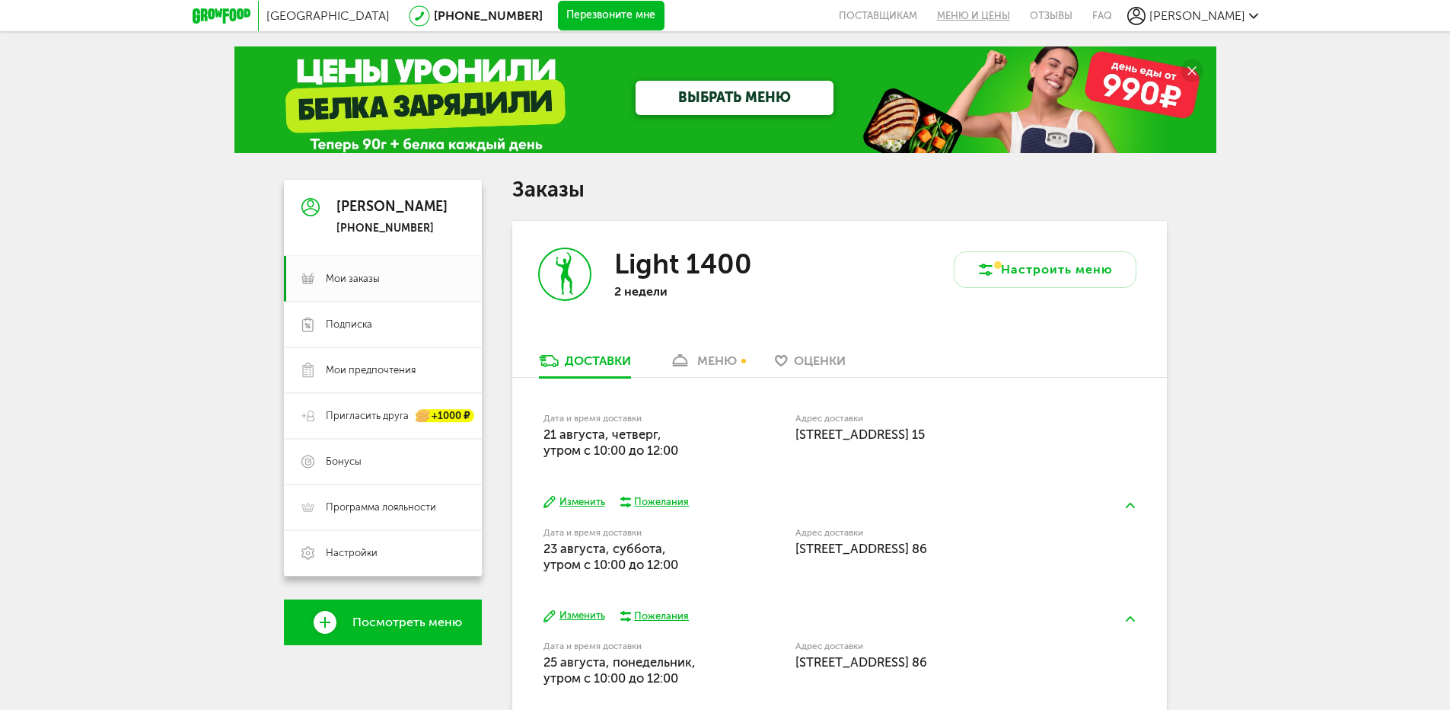
click at [1020, 14] on link "Меню и цены" at bounding box center [973, 15] width 93 height 31
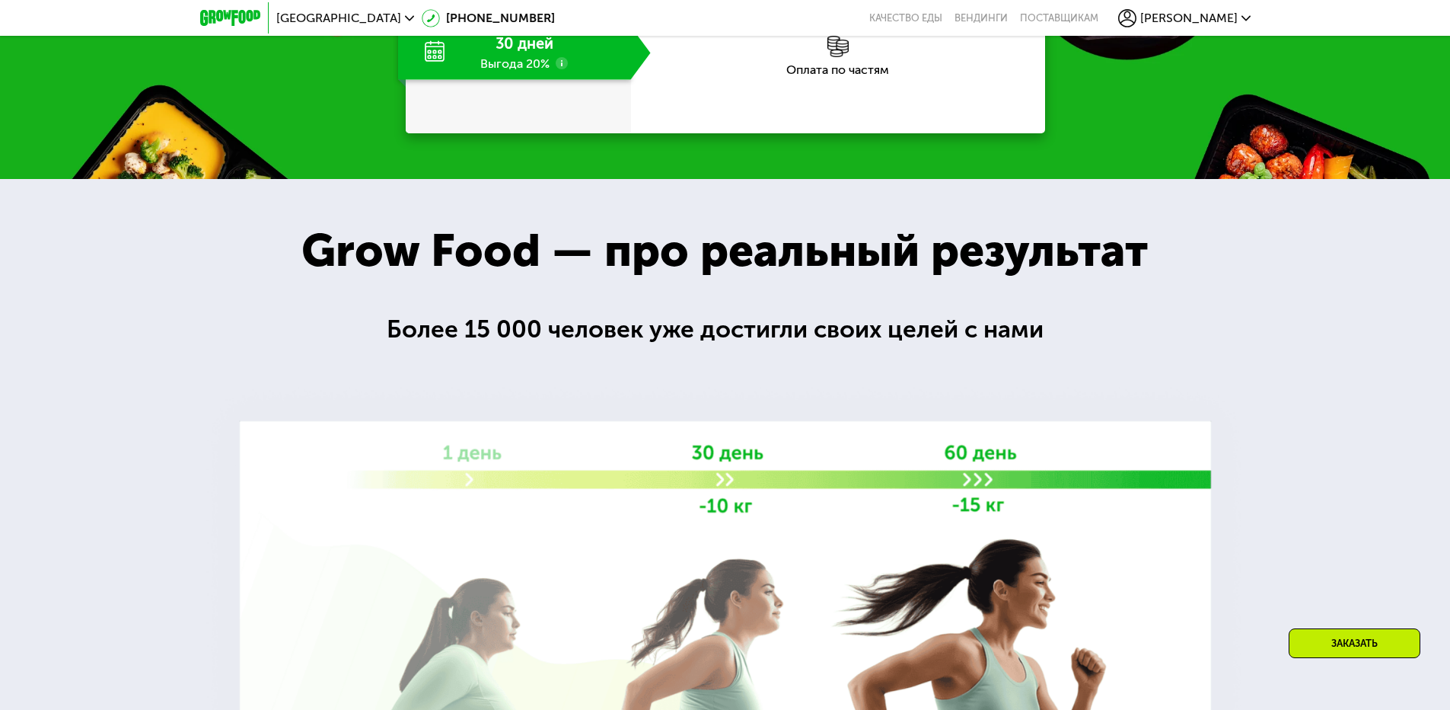
scroll to position [1584, 0]
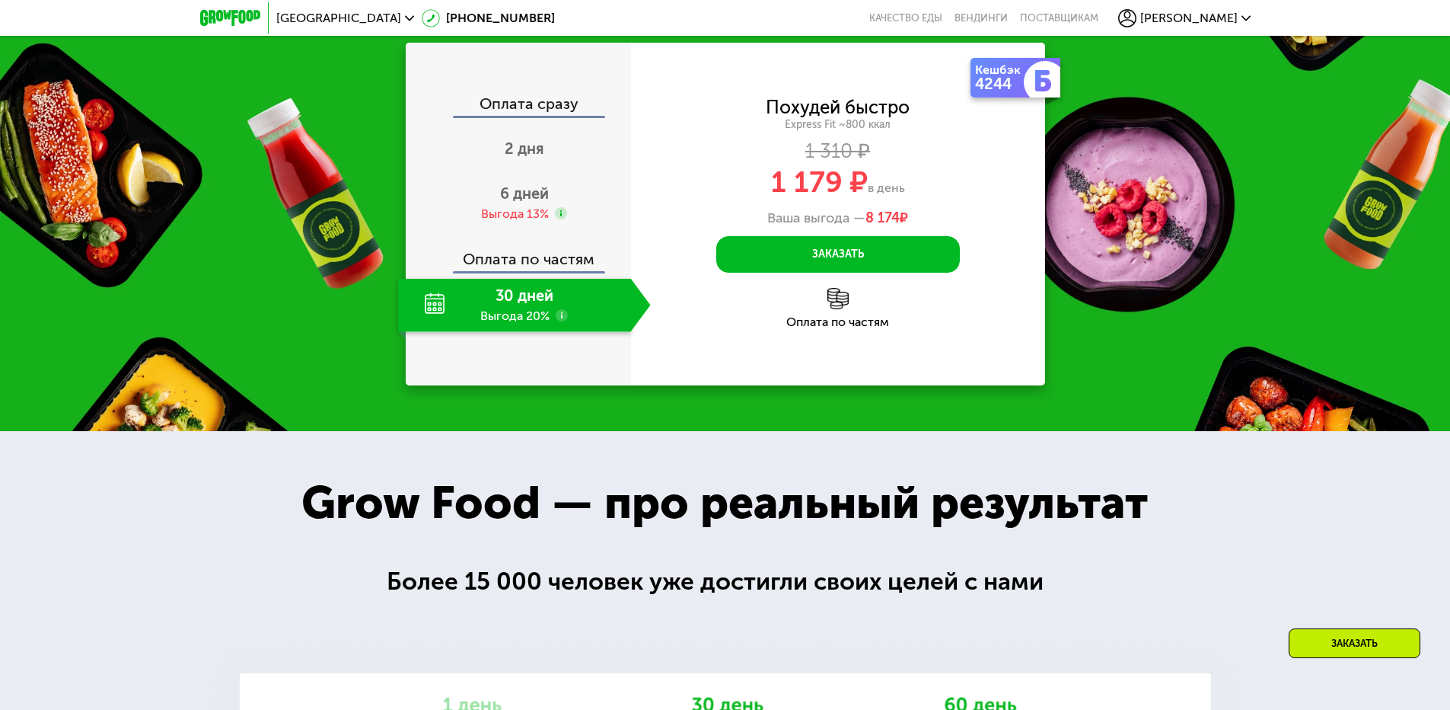
click at [1218, 18] on span "[PERSON_NAME]" at bounding box center [1189, 18] width 97 height 12
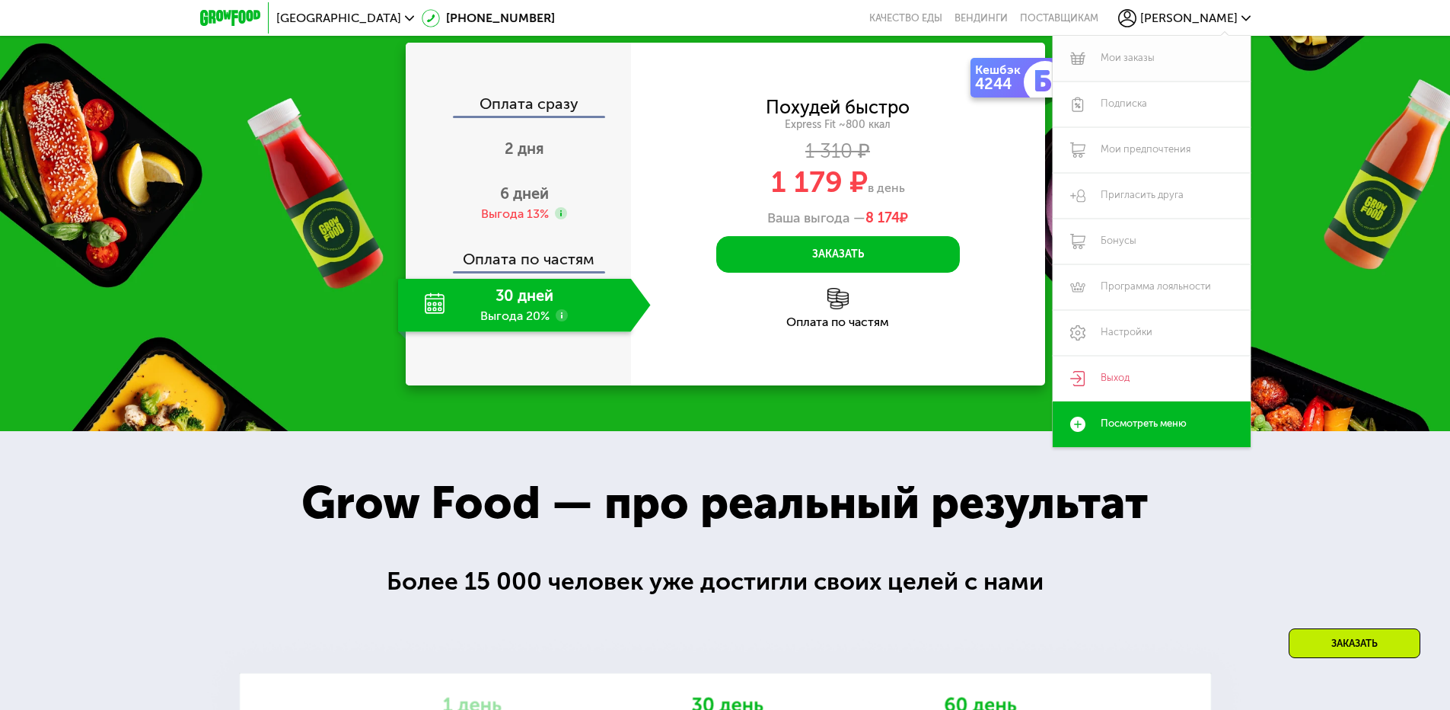
click at [1137, 56] on link "Мои заказы" at bounding box center [1152, 59] width 198 height 46
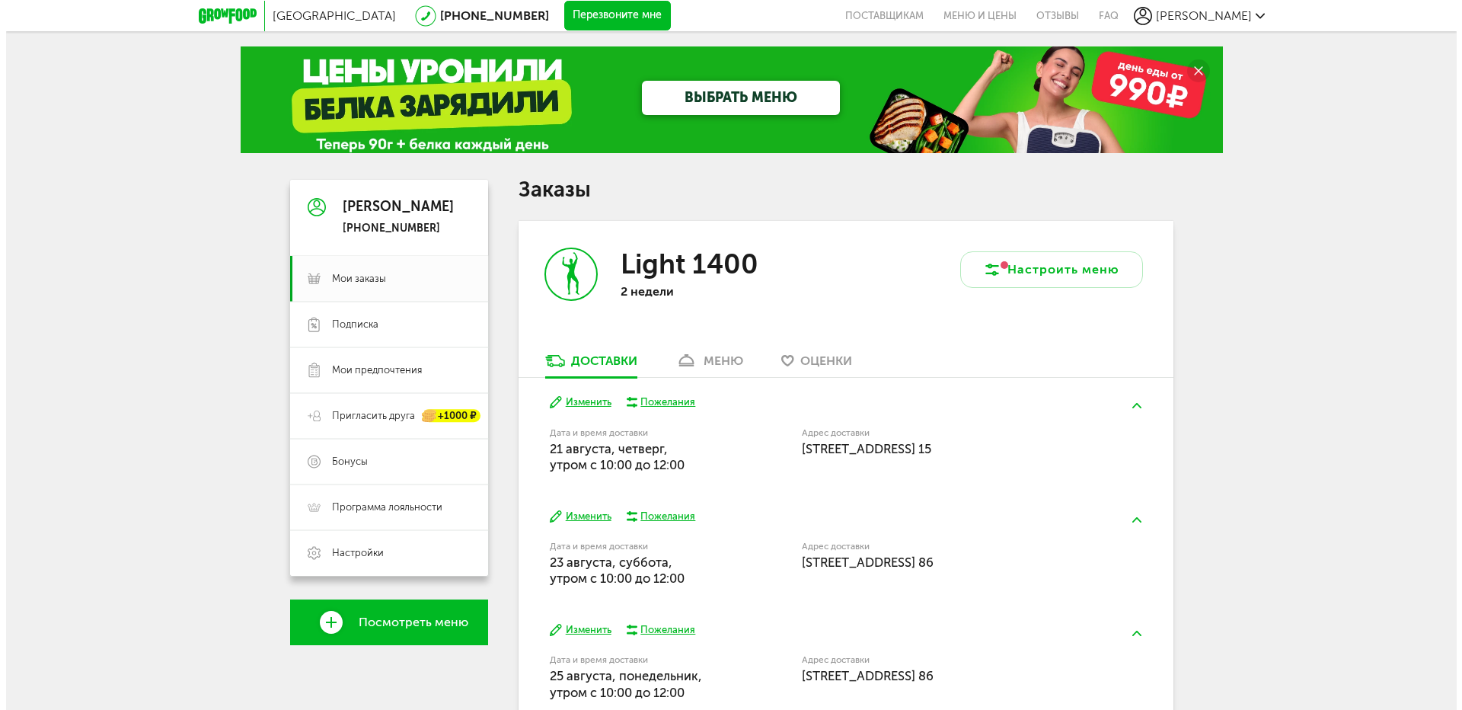
scroll to position [76, 0]
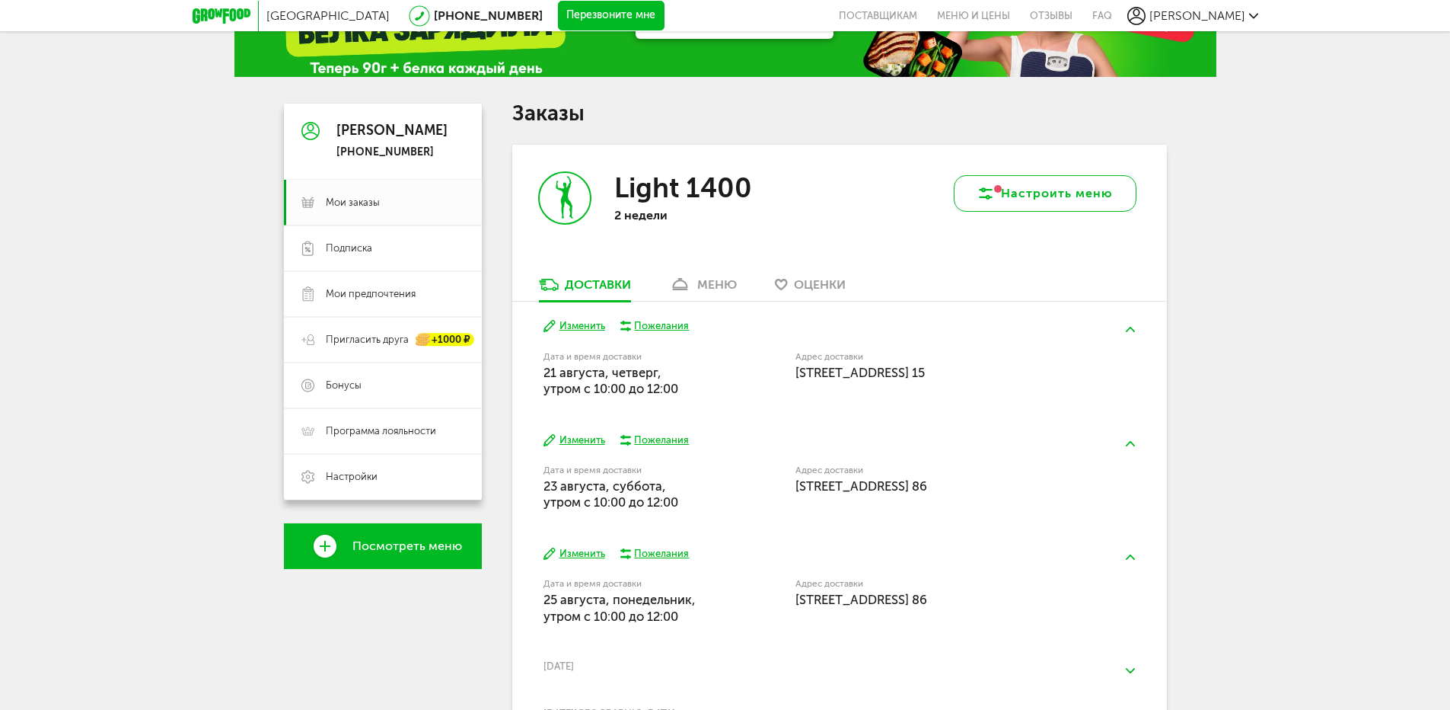
click at [1071, 191] on button "Настроить меню" at bounding box center [1045, 193] width 183 height 37
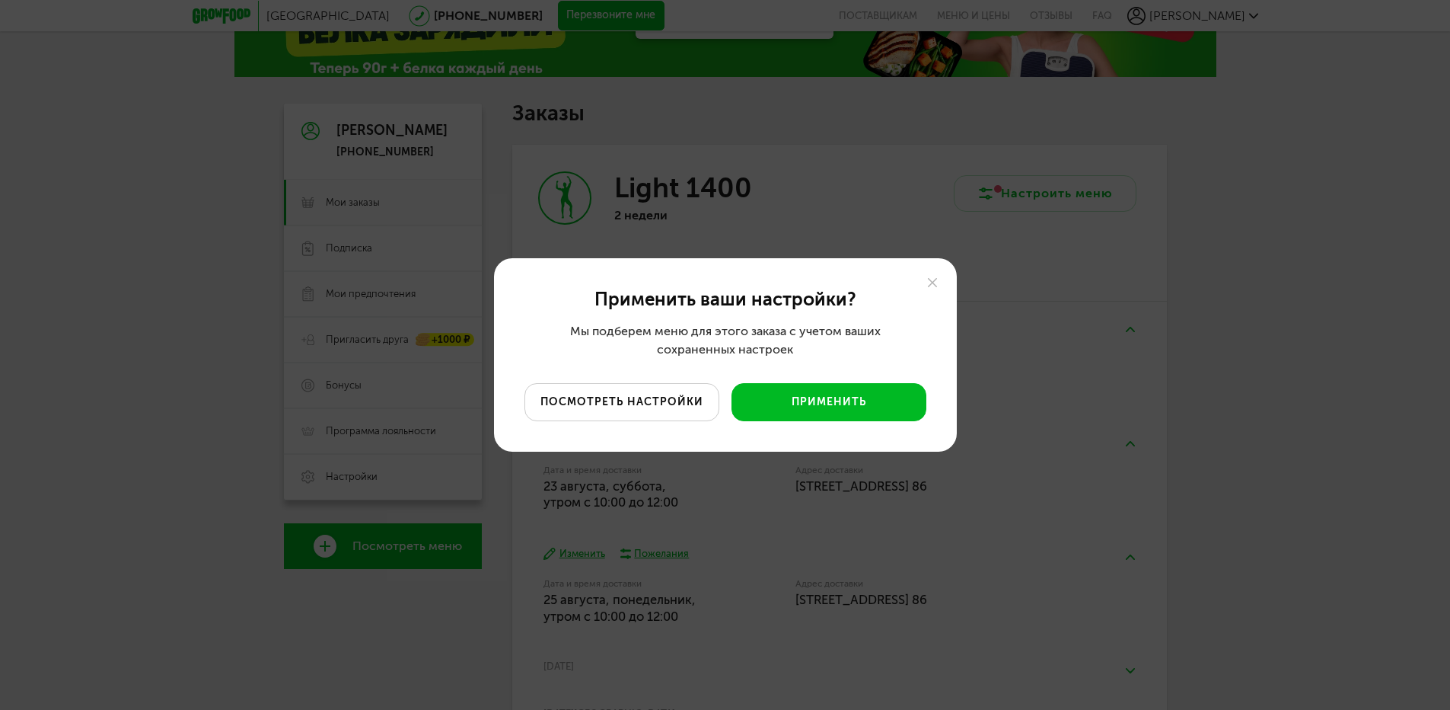
click at [672, 397] on button "посмотреть настройки" at bounding box center [622, 402] width 195 height 38
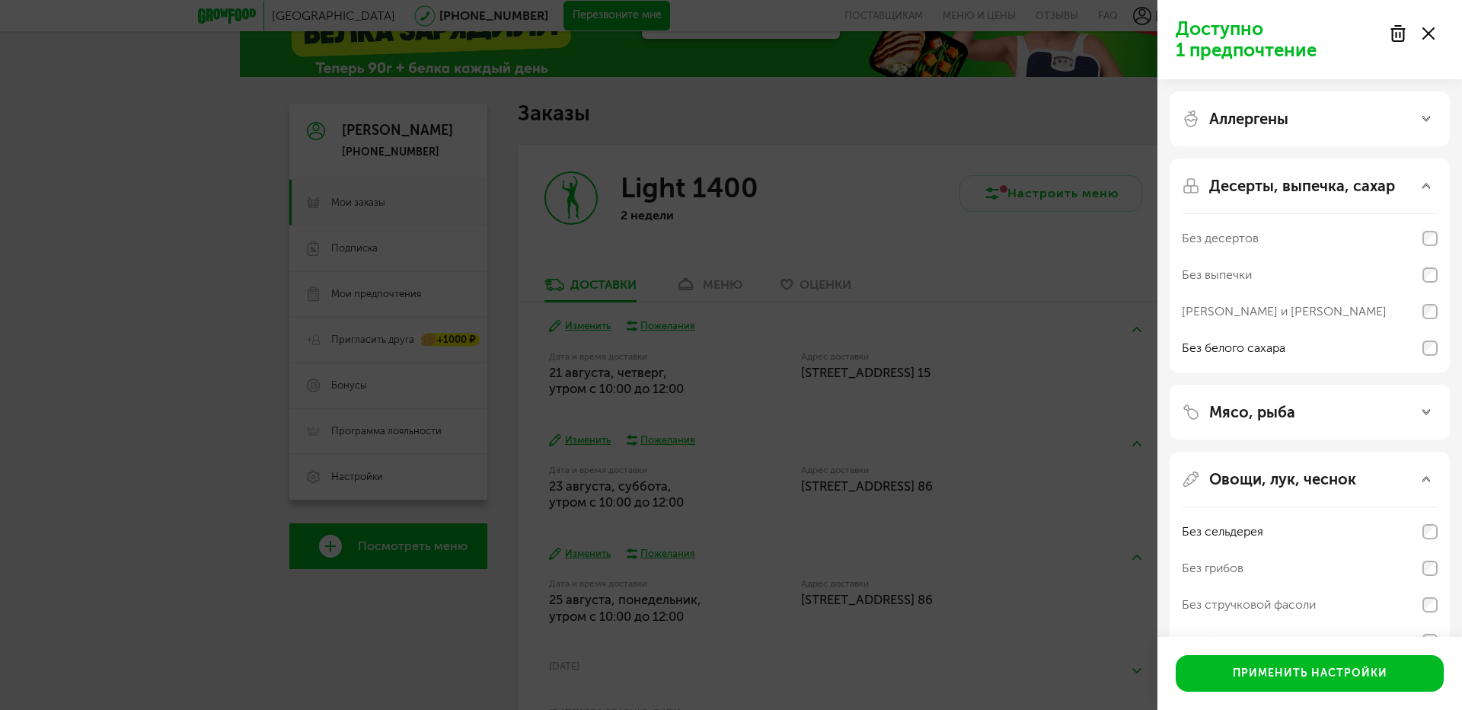
click at [1395, 30] on use at bounding box center [1397, 33] width 13 height 15
click at [1428, 32] on use at bounding box center [1428, 33] width 12 height 12
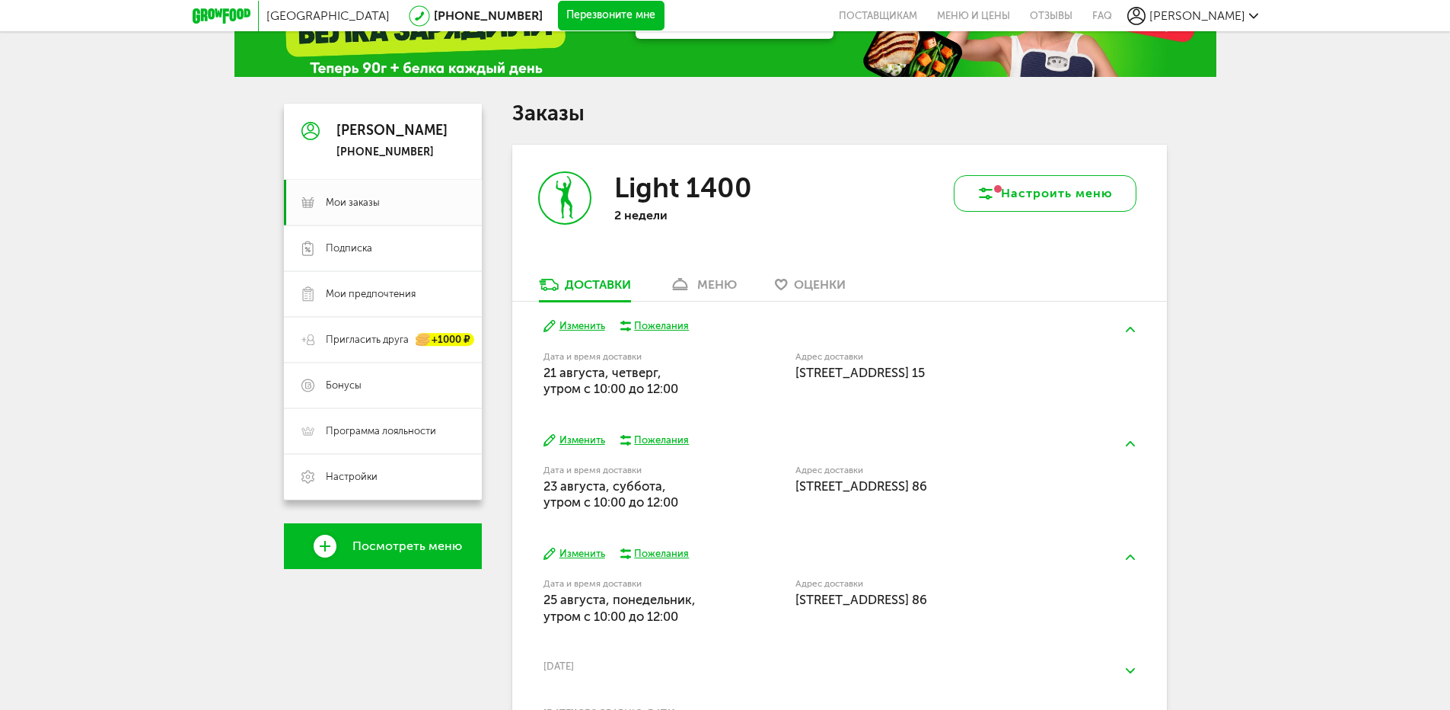
click at [1005, 194] on button "Настроить меню" at bounding box center [1045, 193] width 183 height 37
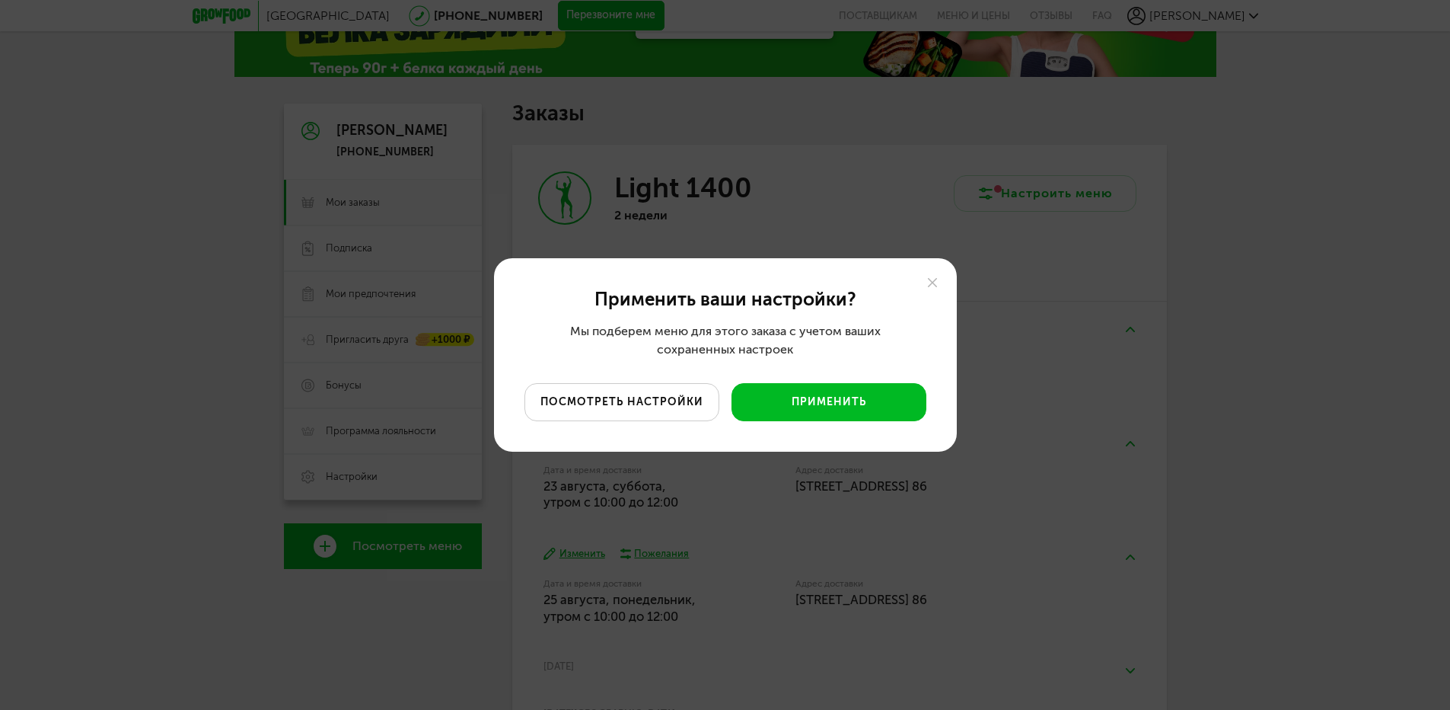
drag, startPoint x: 680, startPoint y: 405, endPoint x: 834, endPoint y: 390, distance: 154.6
click at [682, 404] on button "посмотреть настройки" at bounding box center [622, 402] width 195 height 38
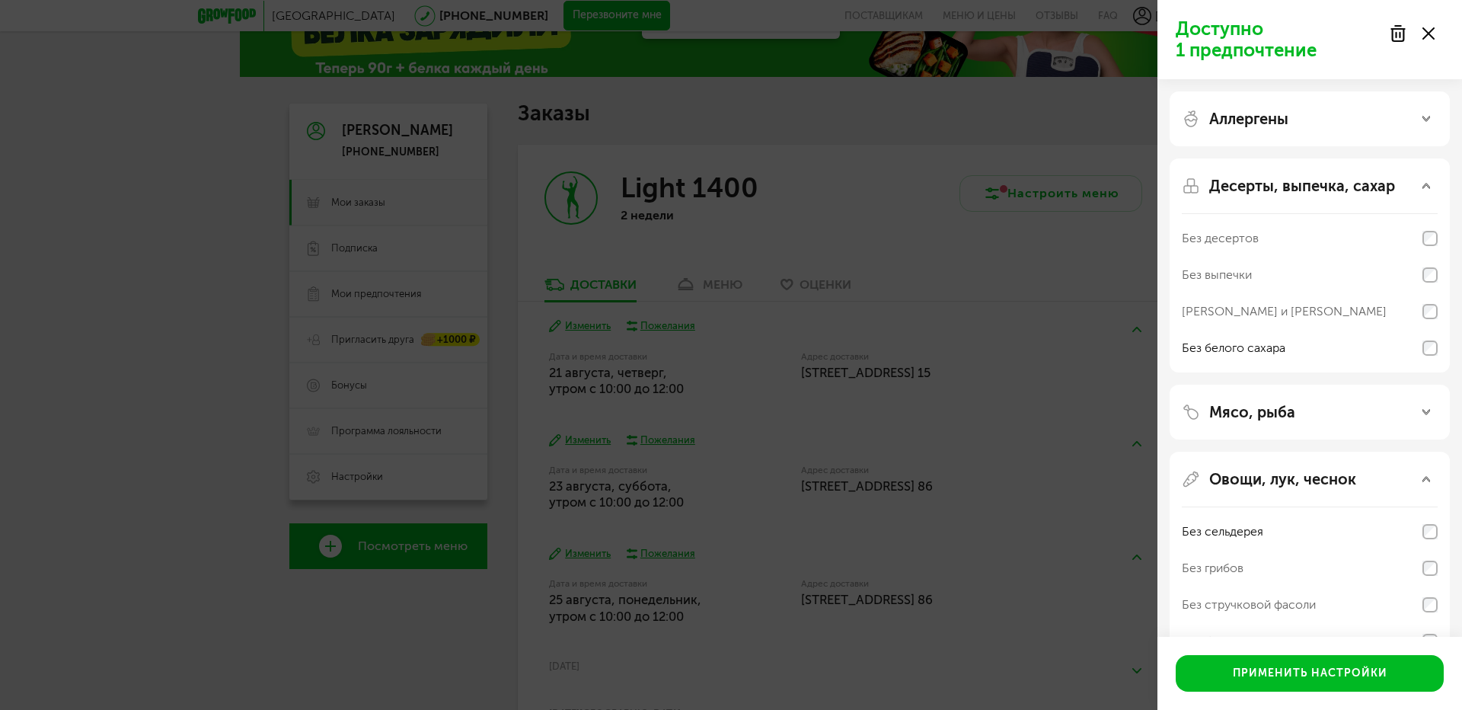
click at [1395, 36] on use at bounding box center [1397, 33] width 13 height 15
click at [1383, 674] on button "Применить настройки" at bounding box center [1310, 673] width 268 height 37
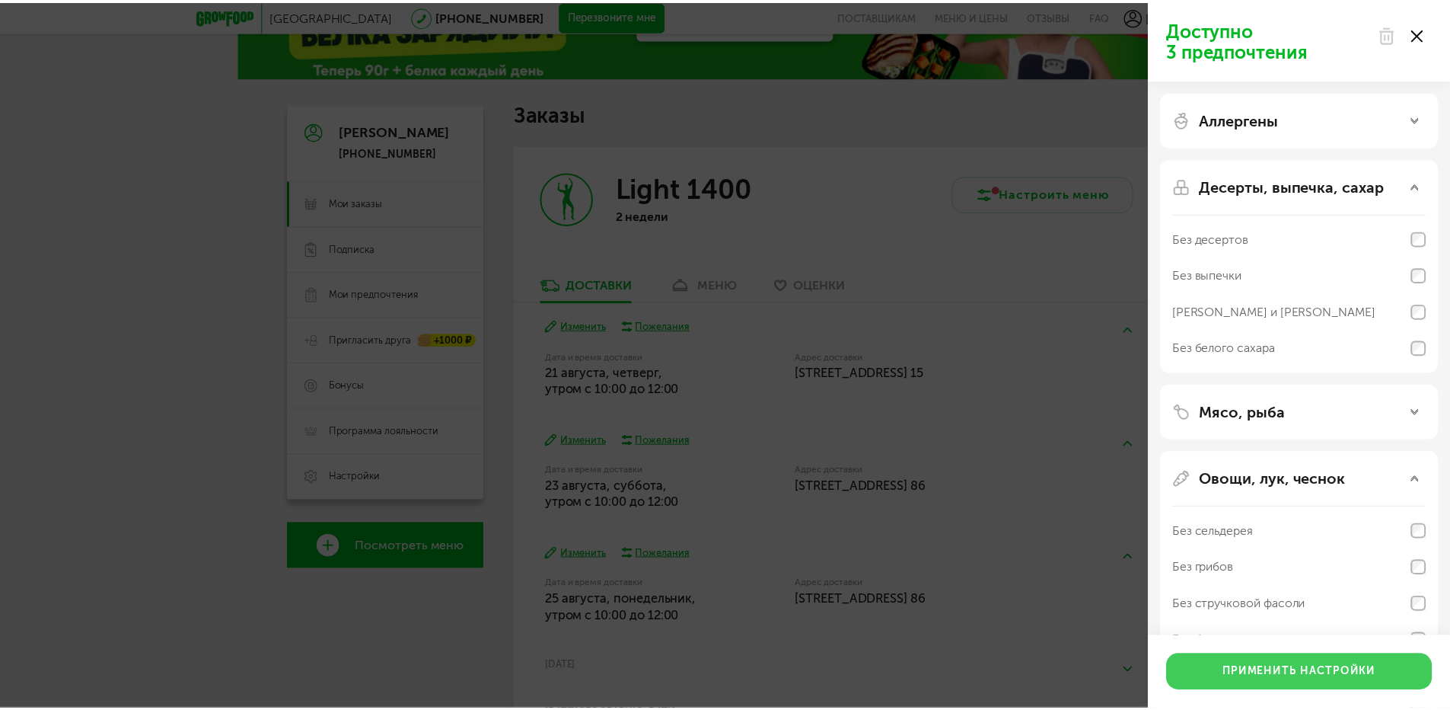
scroll to position [0, 0]
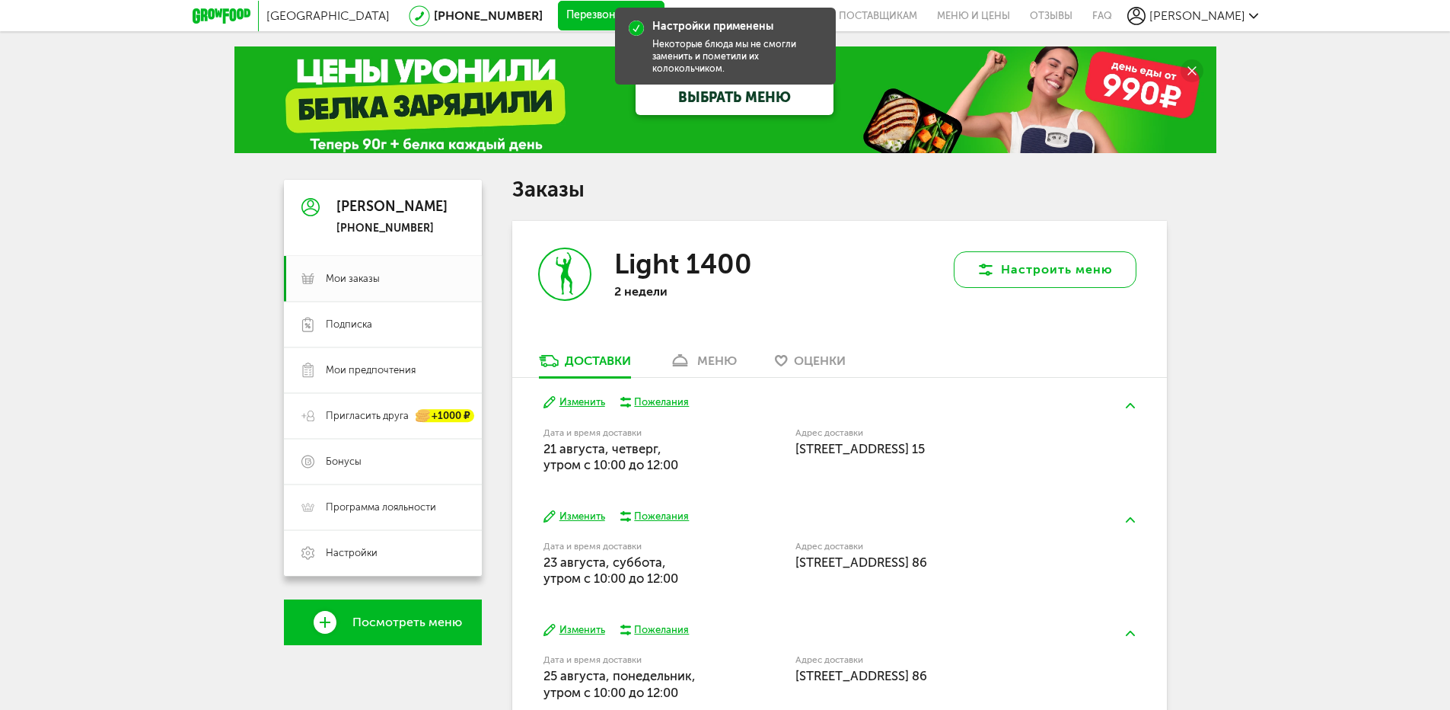
click at [1078, 266] on button "Настроить меню" at bounding box center [1045, 269] width 183 height 37
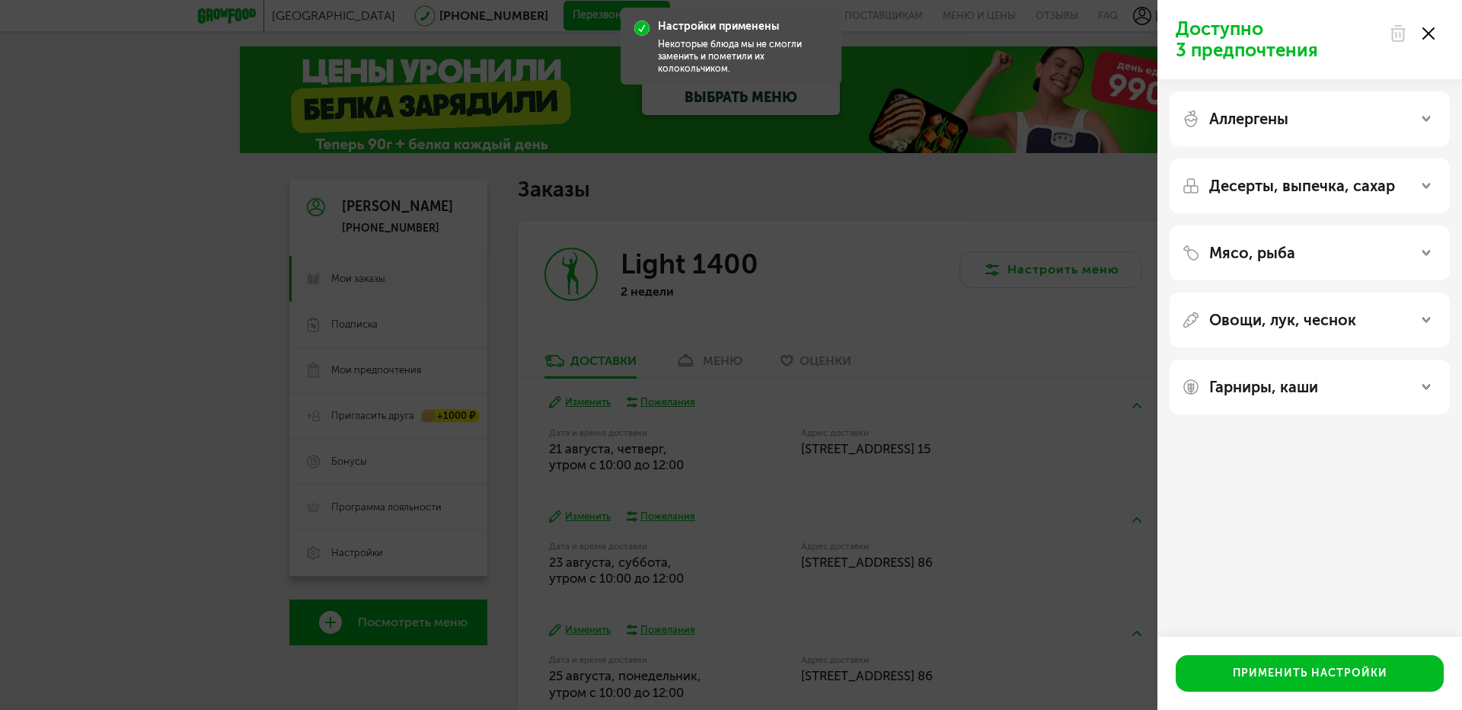
click at [1333, 195] on div "Десерты, выпечка, сахар" at bounding box center [1310, 185] width 280 height 55
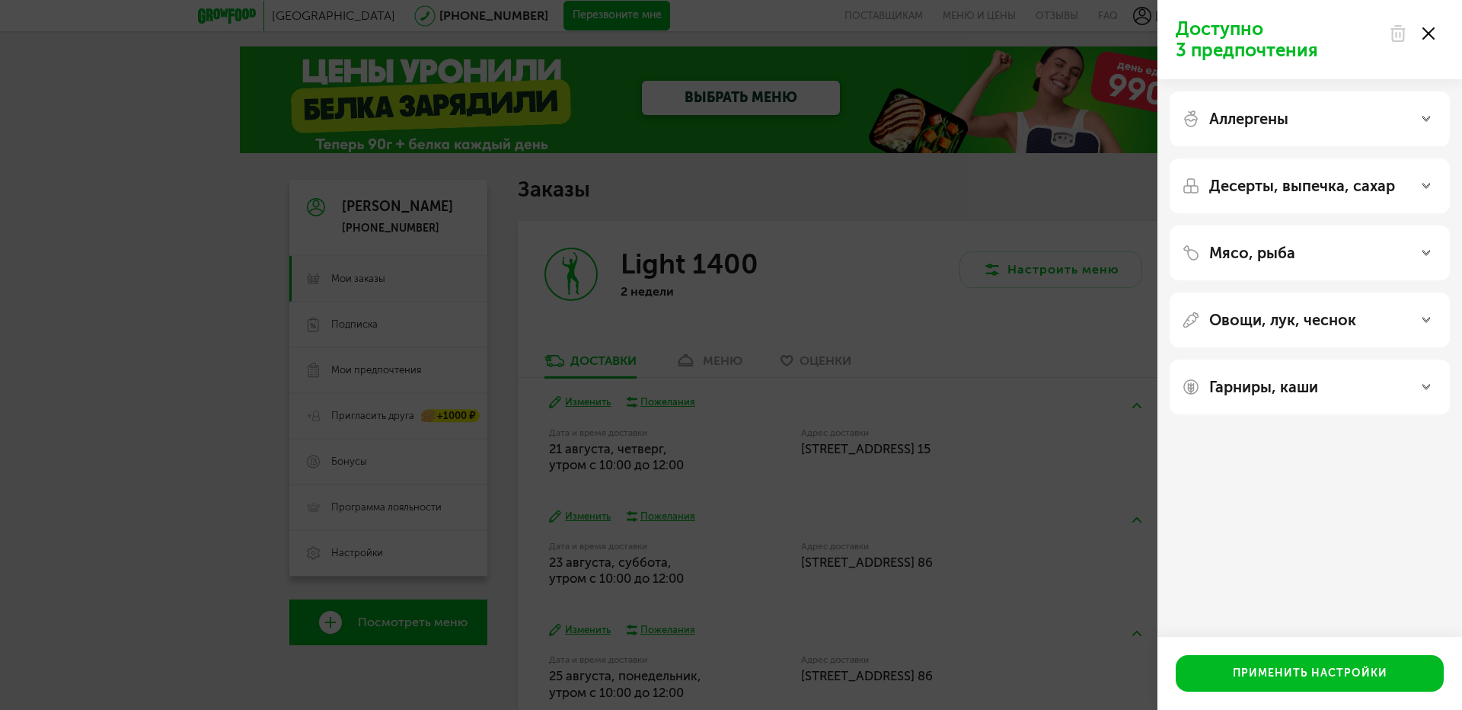
click at [1320, 171] on div "Десерты, выпечка, сахар" at bounding box center [1310, 185] width 280 height 55
click at [1319, 184] on p "Десерты, выпечка, сахар" at bounding box center [1302, 186] width 186 height 18
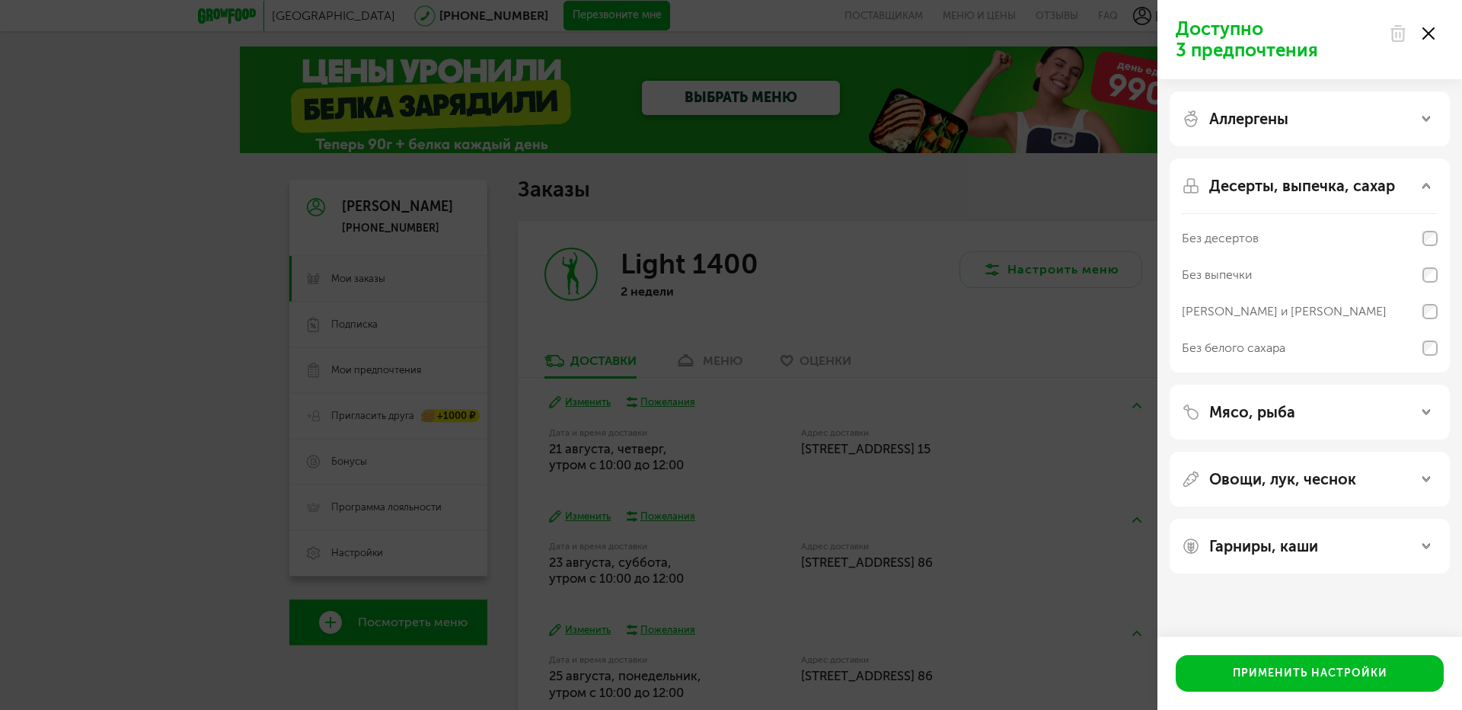
click at [1293, 351] on div "Без белого сахара" at bounding box center [1310, 348] width 256 height 37
click at [1345, 674] on button "Применить настройки" at bounding box center [1310, 673] width 268 height 37
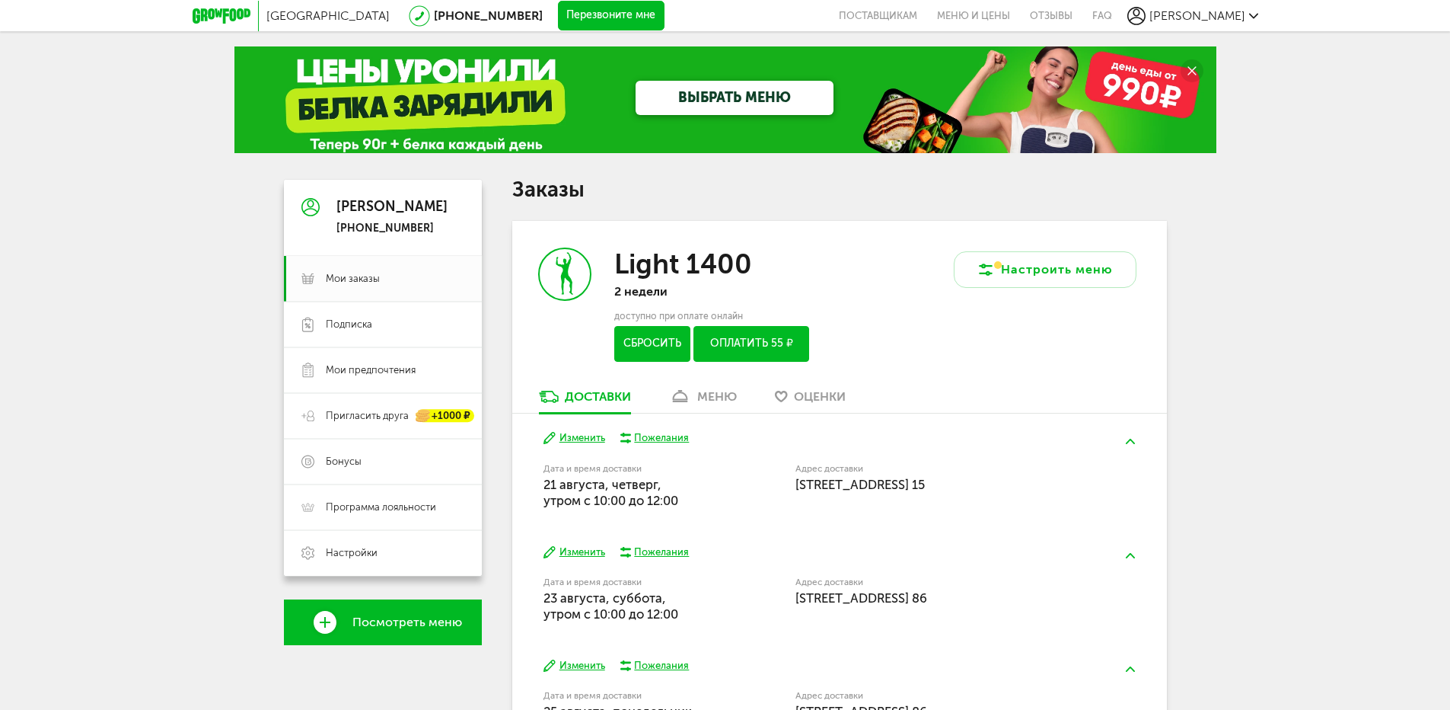
click at [673, 340] on button "Сбросить" at bounding box center [651, 344] width 75 height 36
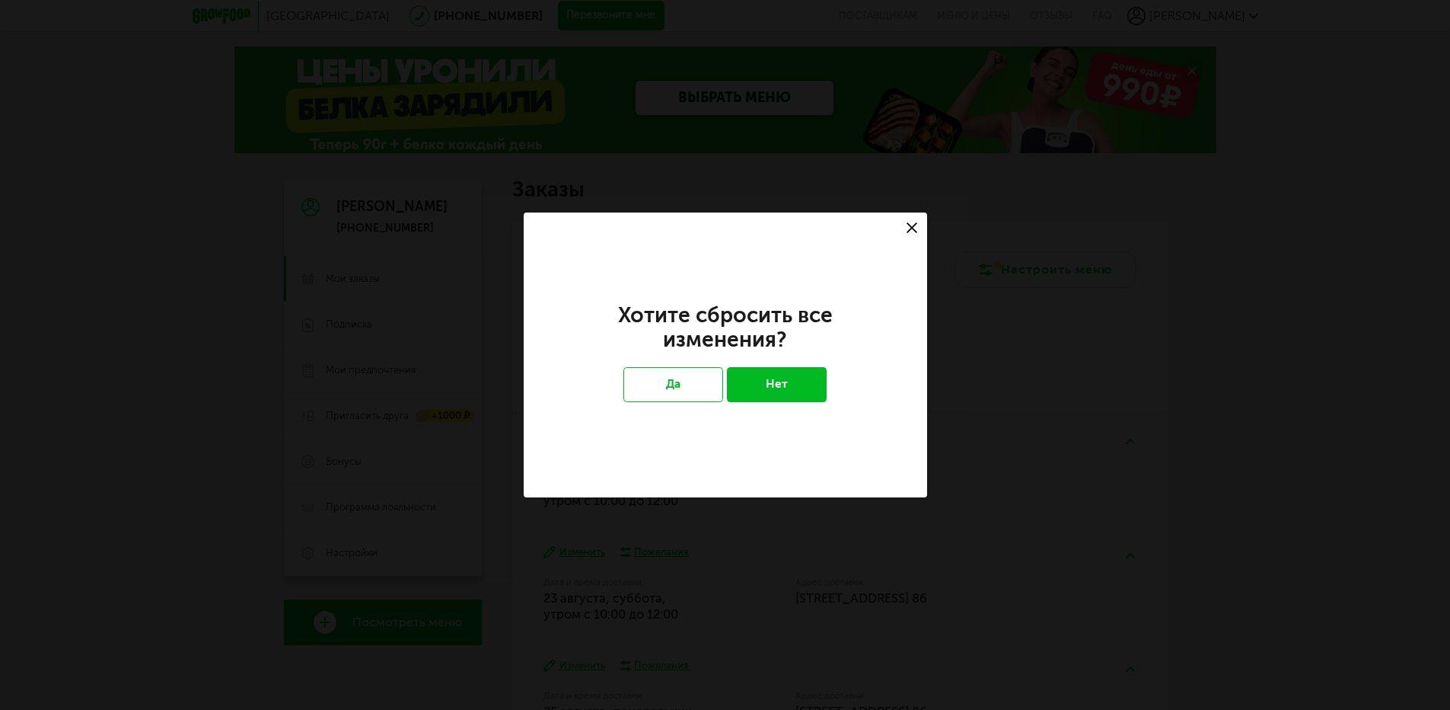
click at [781, 378] on button "Нет" at bounding box center [777, 384] width 100 height 35
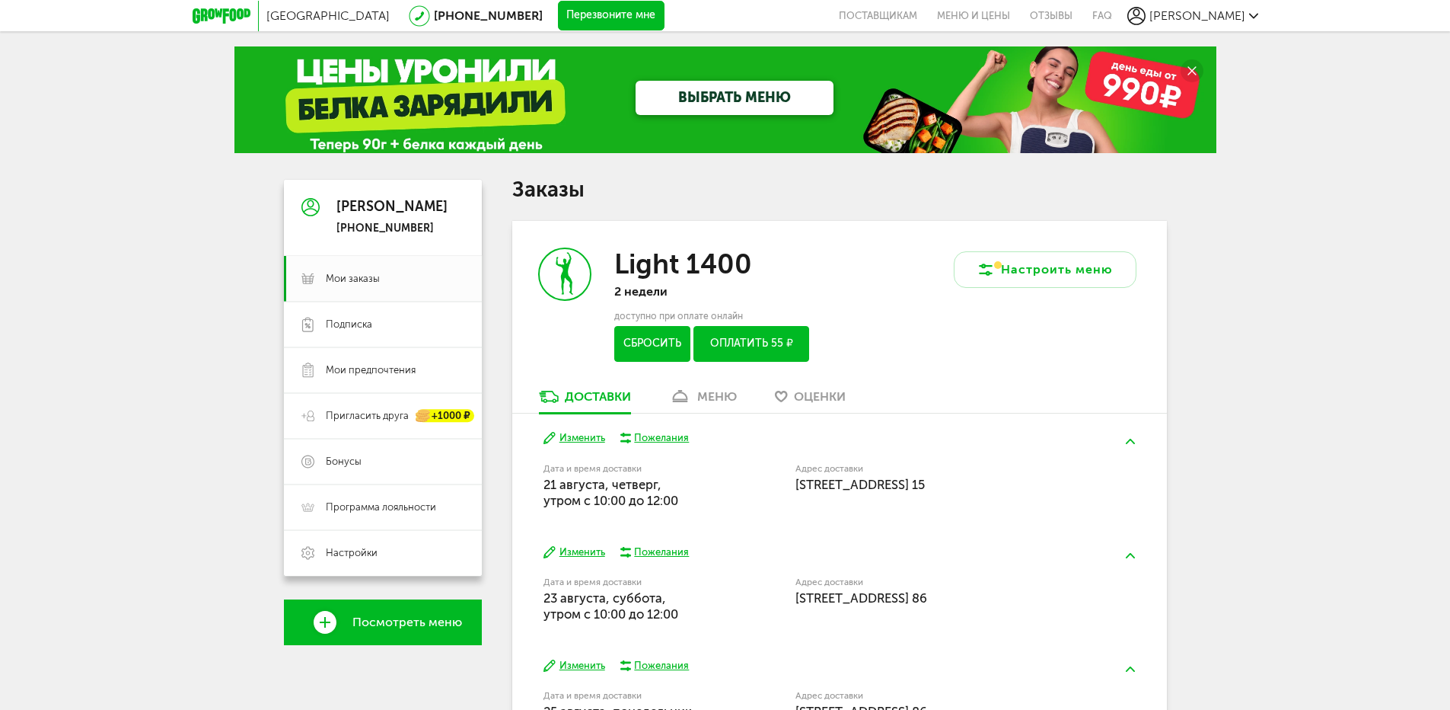
click at [649, 329] on button "Сбросить" at bounding box center [651, 344] width 75 height 36
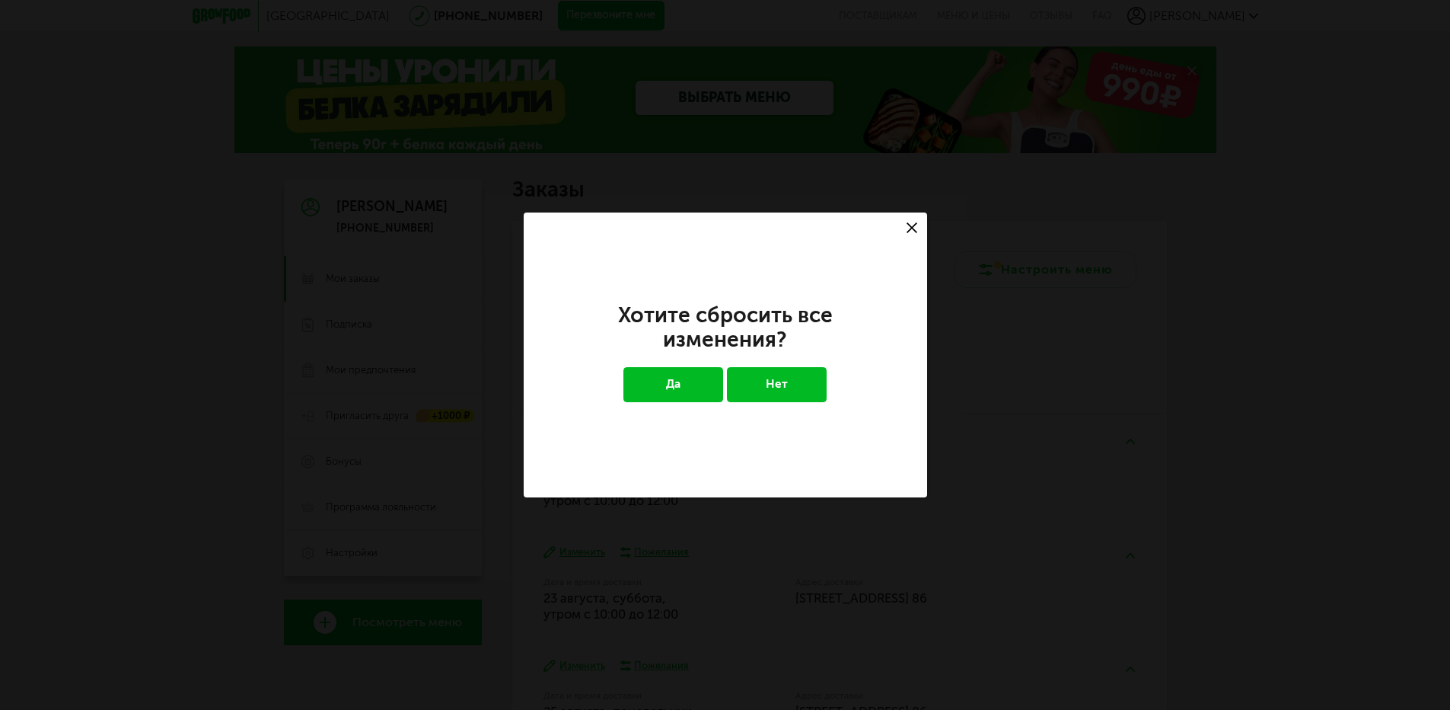
click at [680, 381] on button "Да" at bounding box center [674, 384] width 100 height 35
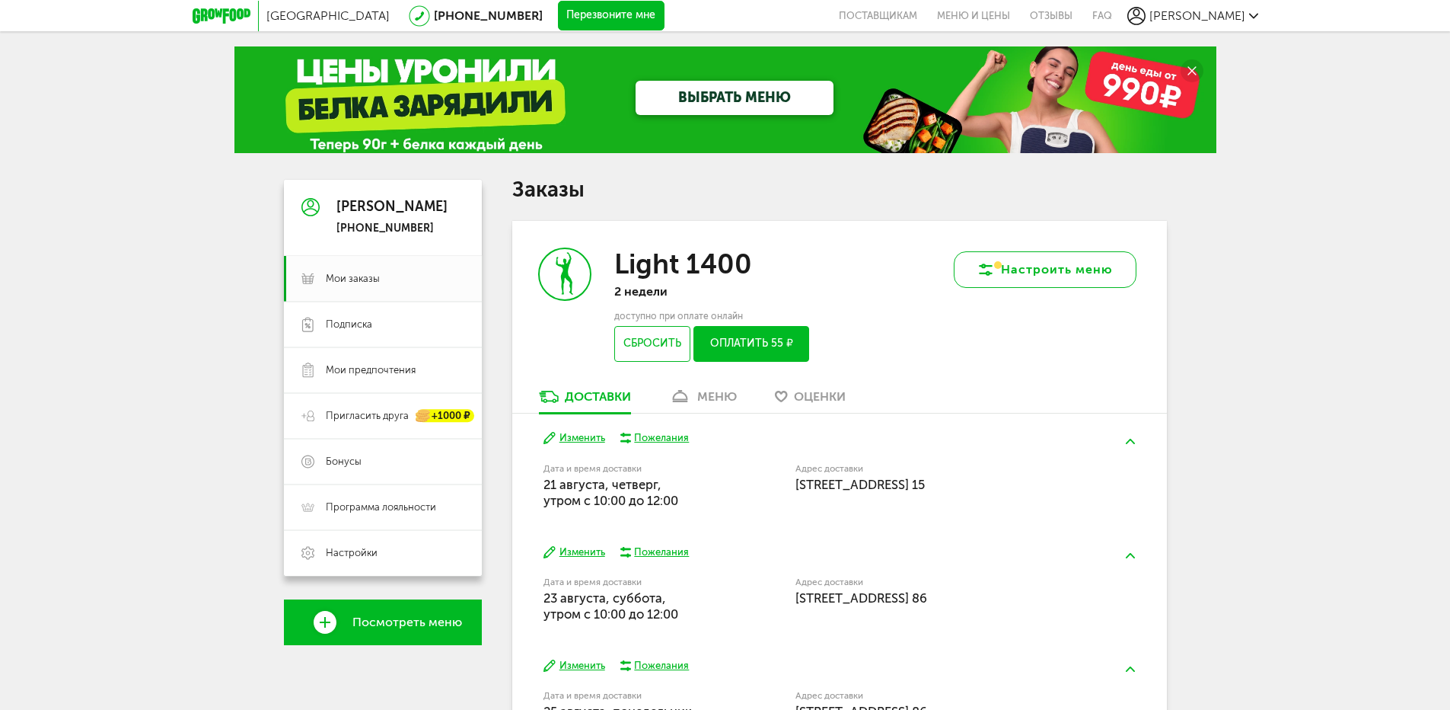
click at [1032, 270] on button "Настроить меню" at bounding box center [1045, 269] width 183 height 37
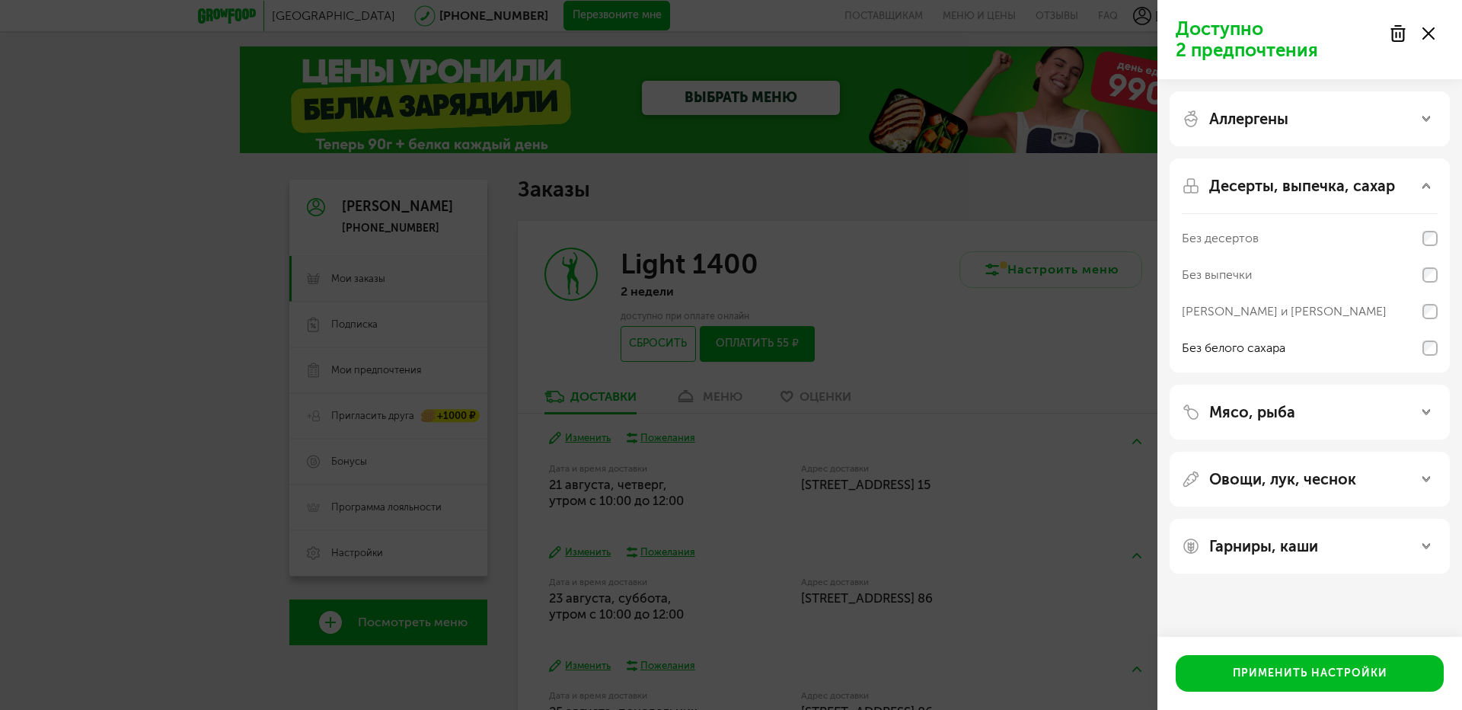
click at [1404, 36] on use at bounding box center [1397, 33] width 13 height 15
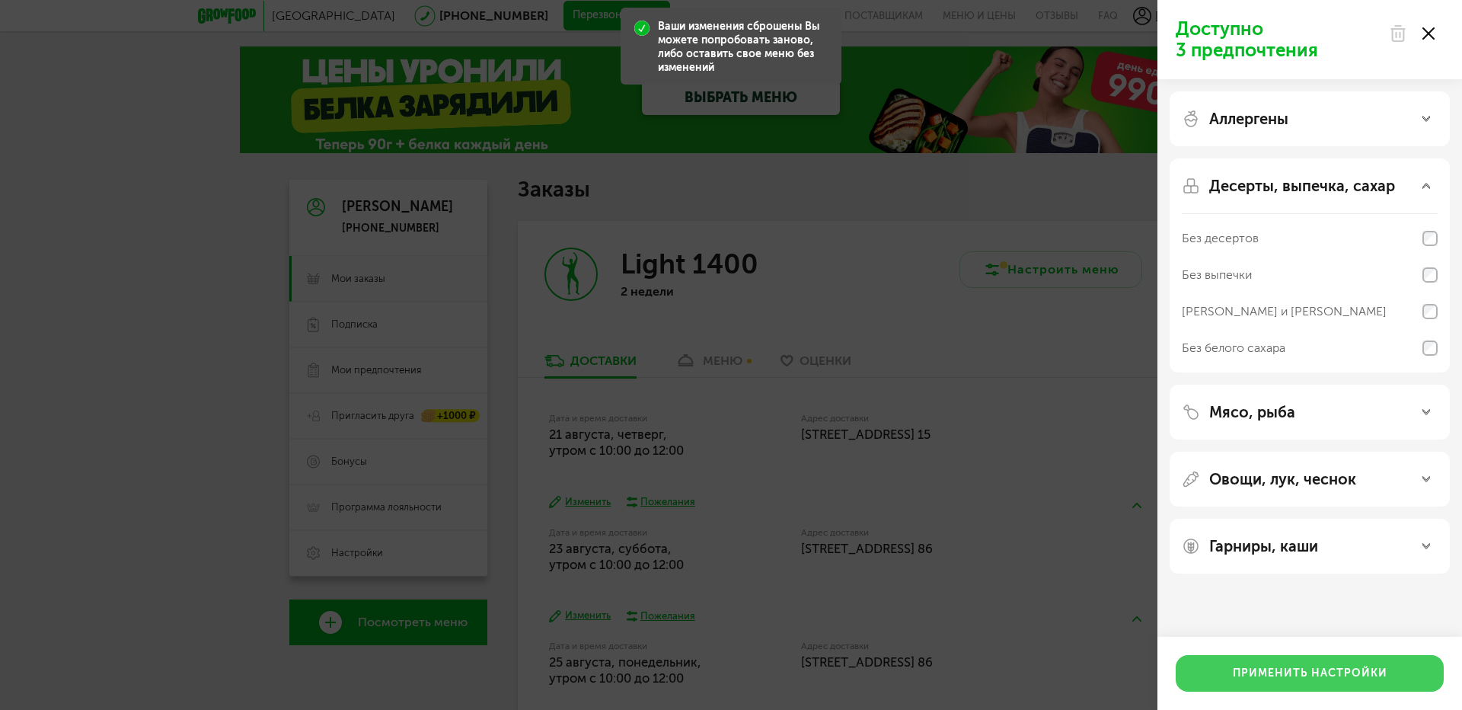
click at [1377, 672] on button "Применить настройки" at bounding box center [1310, 673] width 268 height 37
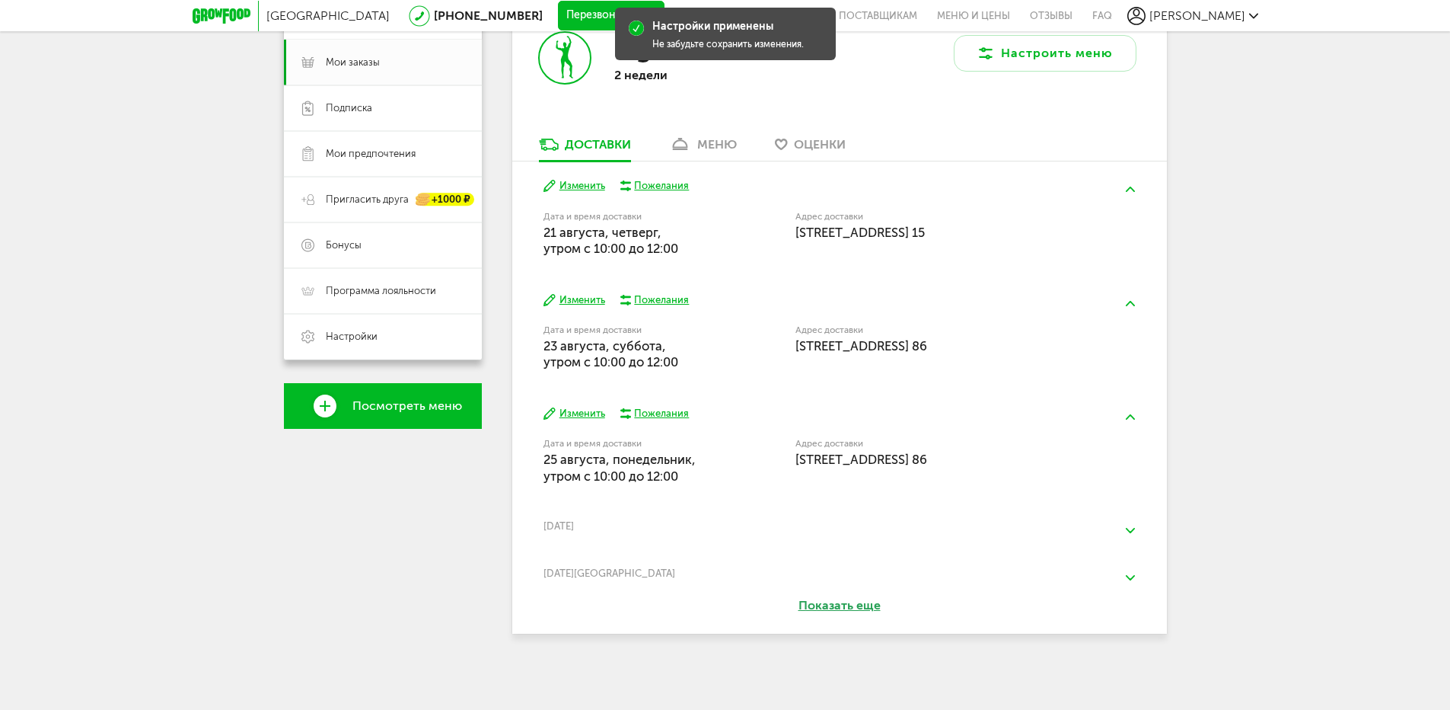
scroll to position [218, 0]
click at [827, 607] on button "Показать еще" at bounding box center [840, 604] width 171 height 18
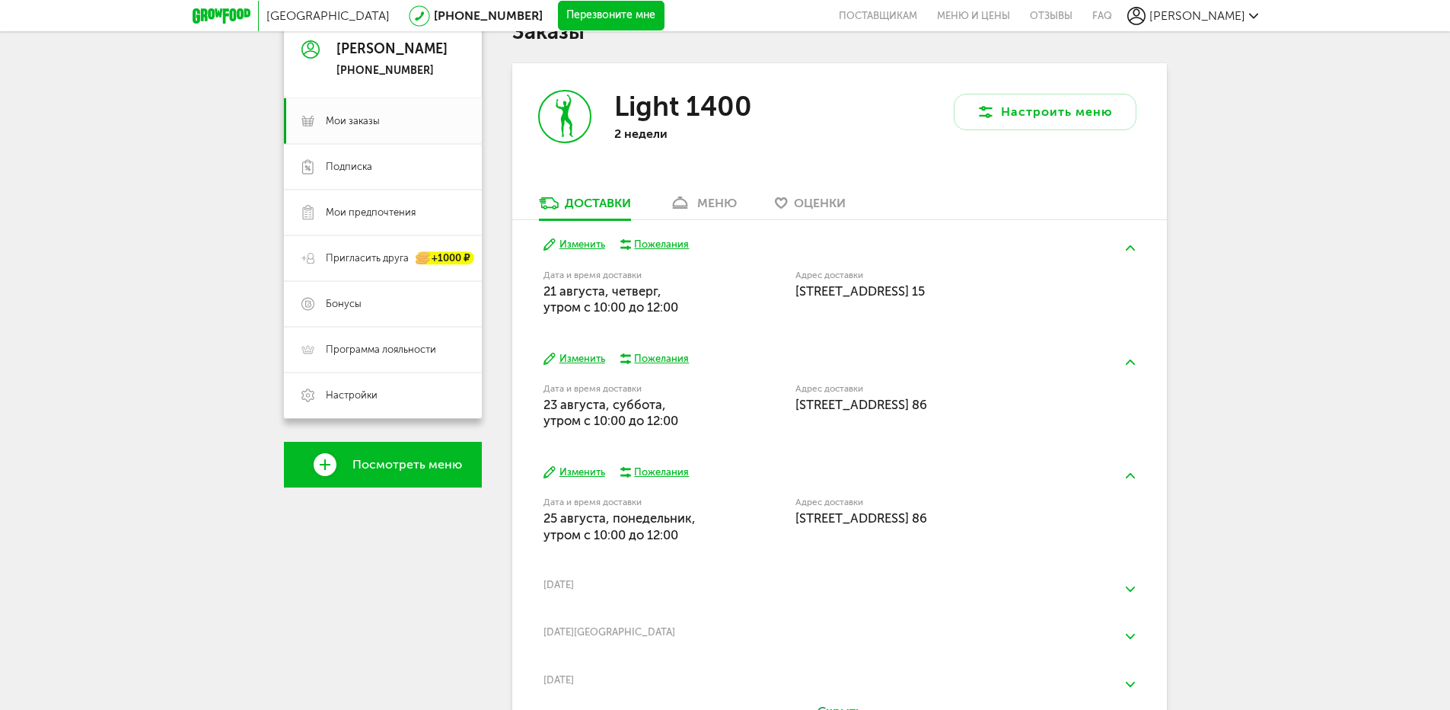
scroll to position [0, 0]
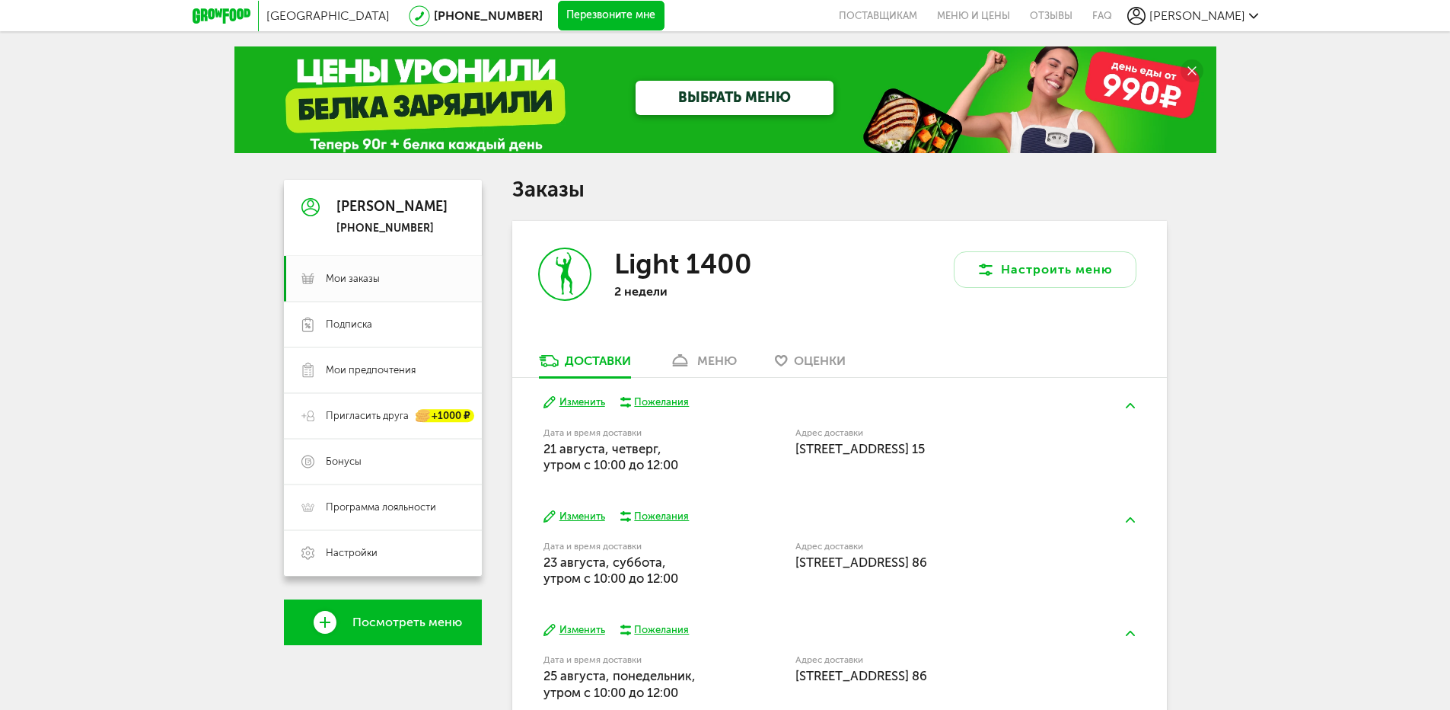
click at [702, 361] on div "меню" at bounding box center [717, 360] width 40 height 14
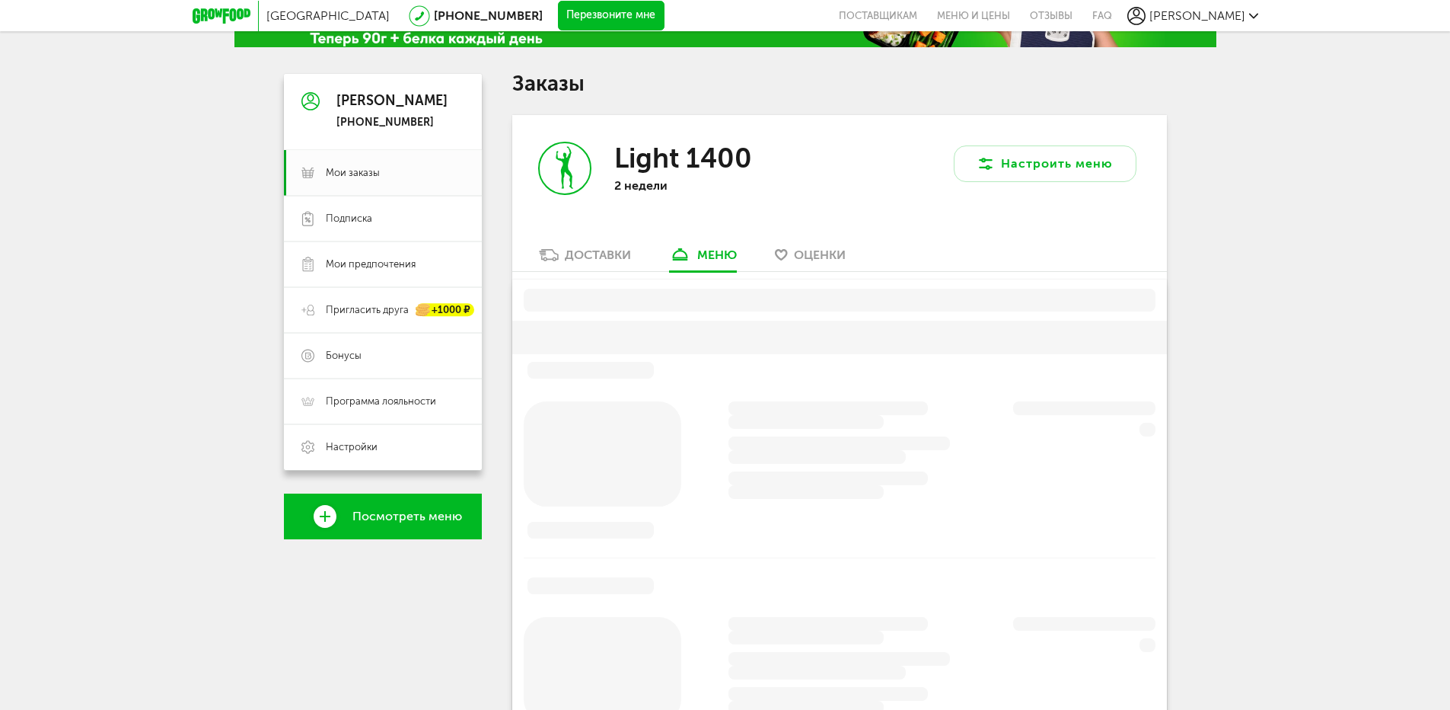
scroll to position [183, 0]
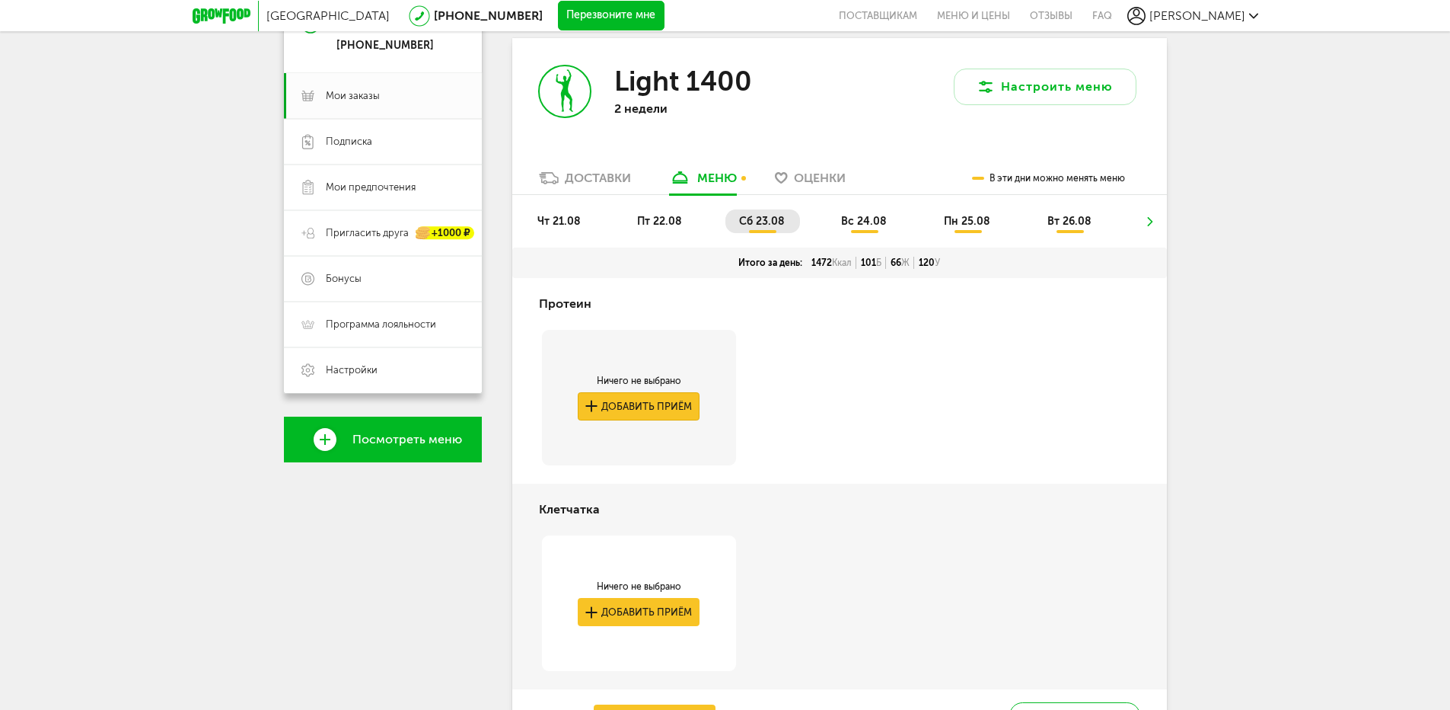
click at [681, 407] on button "Добавить приём" at bounding box center [639, 406] width 122 height 28
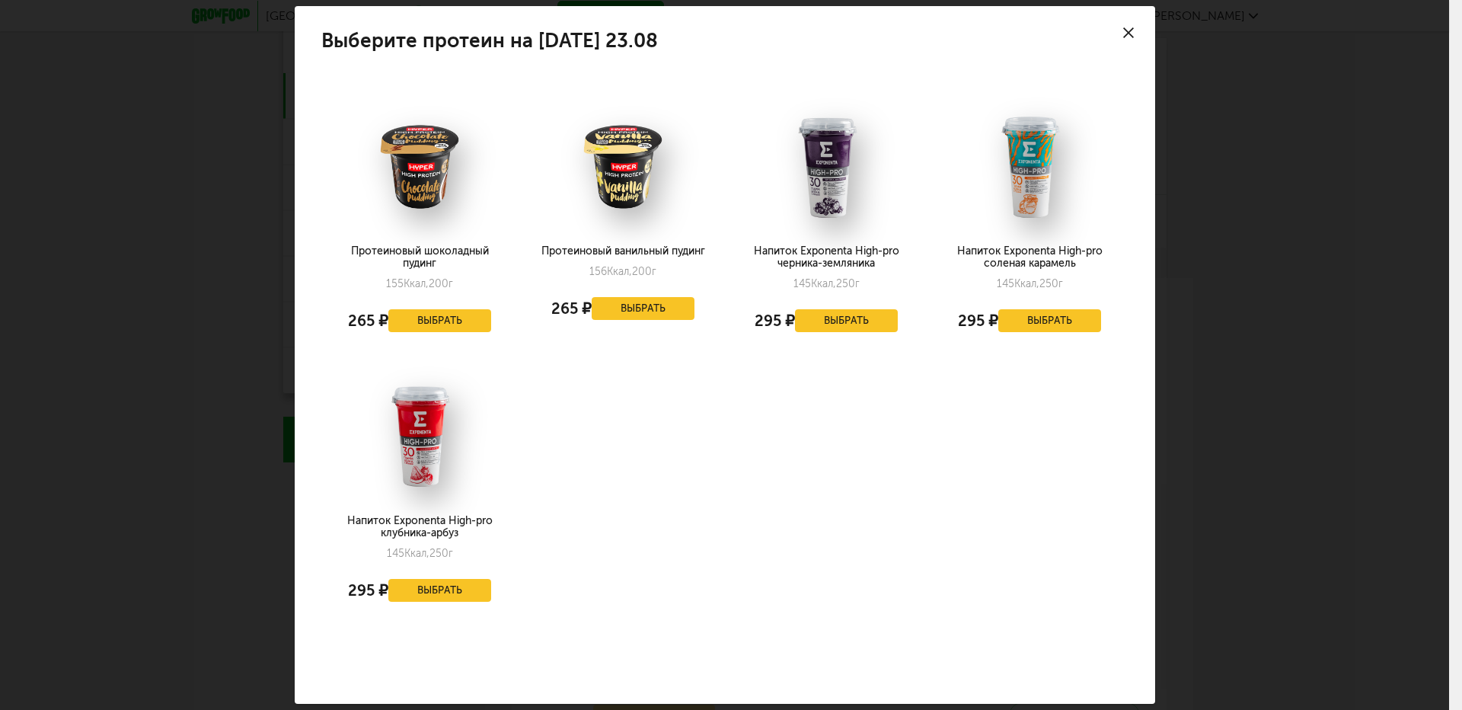
click at [1132, 29] on icon at bounding box center [1128, 32] width 11 height 11
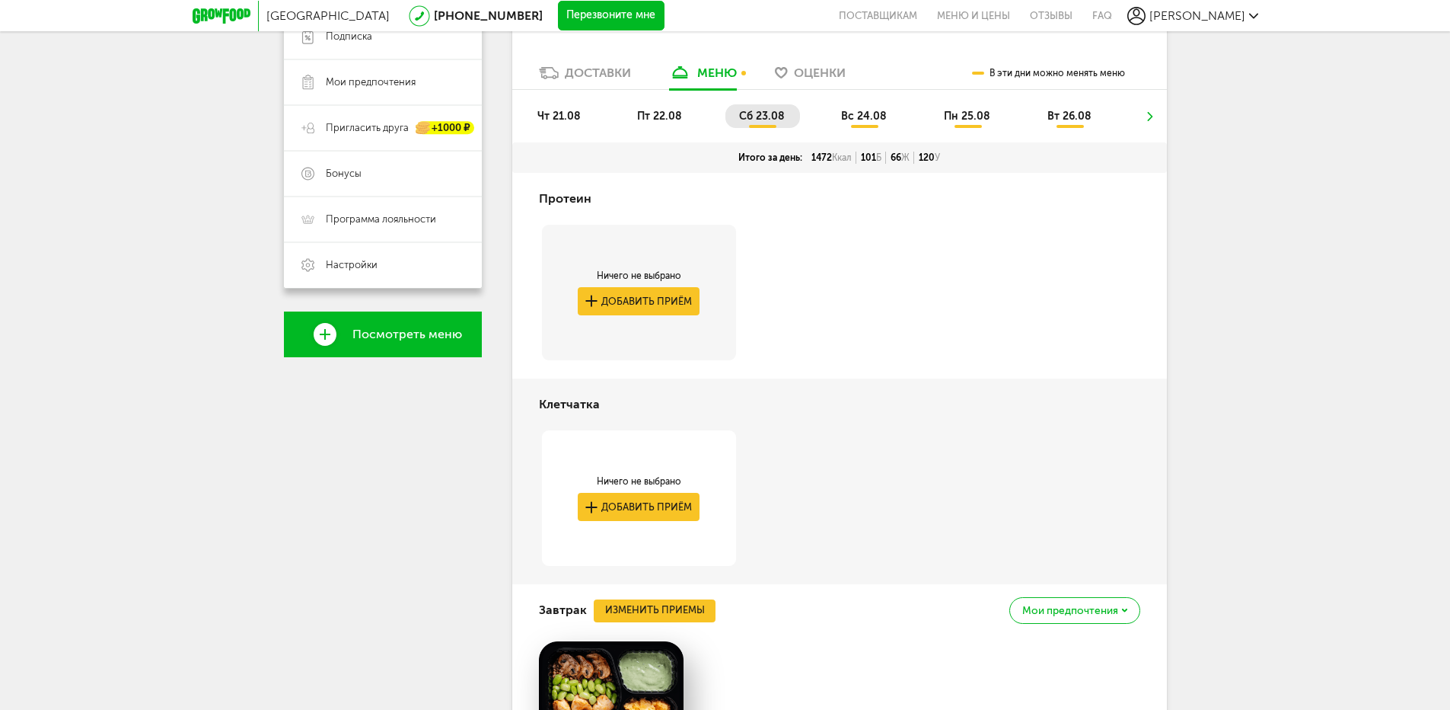
scroll to position [411, 0]
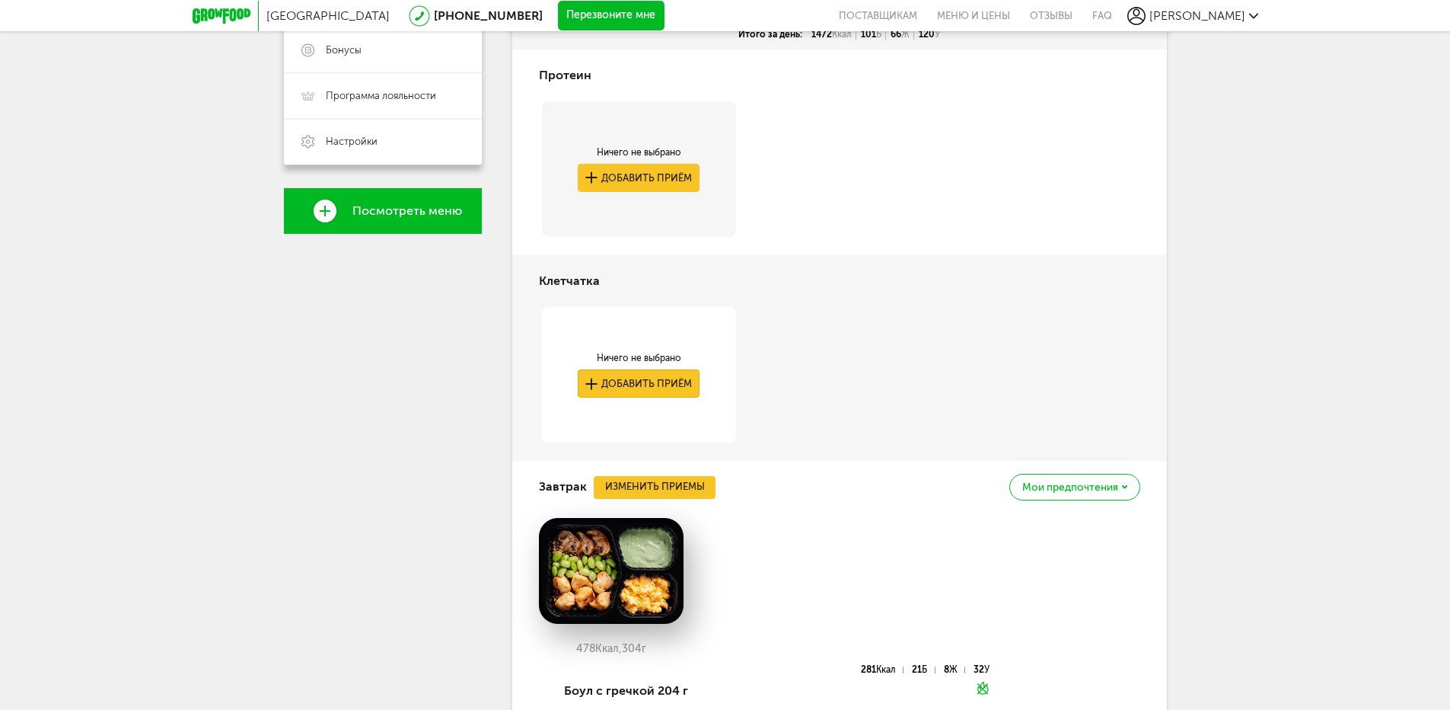
click at [661, 384] on button "Добавить приём" at bounding box center [639, 383] width 122 height 28
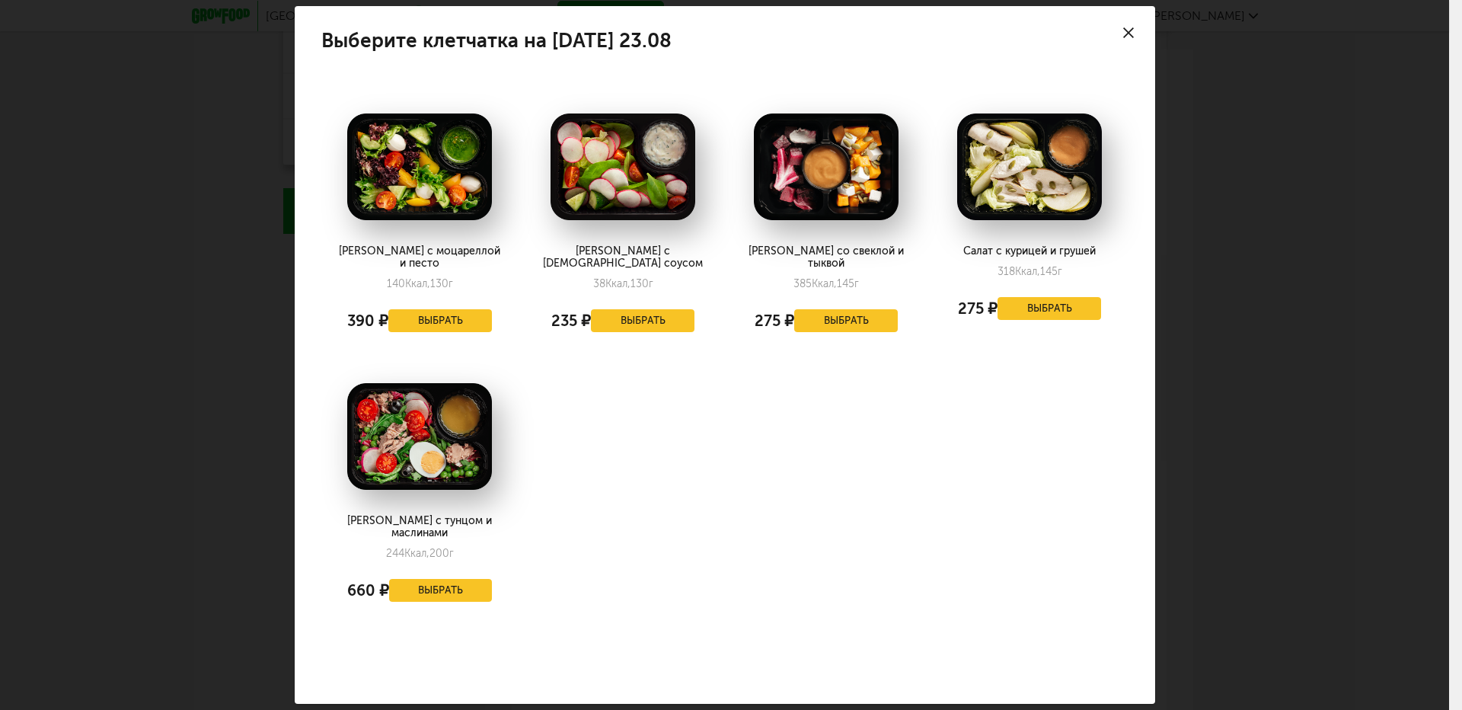
click at [1130, 34] on icon at bounding box center [1128, 32] width 11 height 11
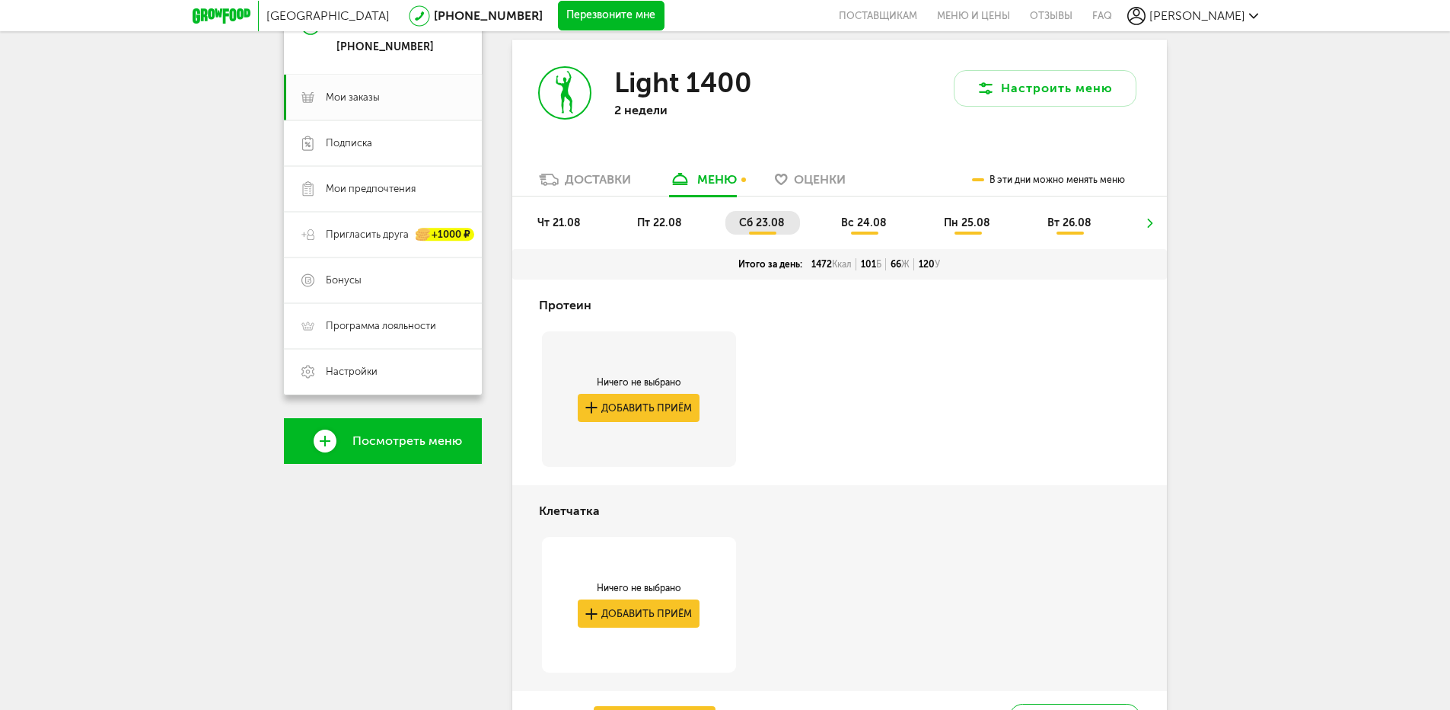
scroll to position [183, 0]
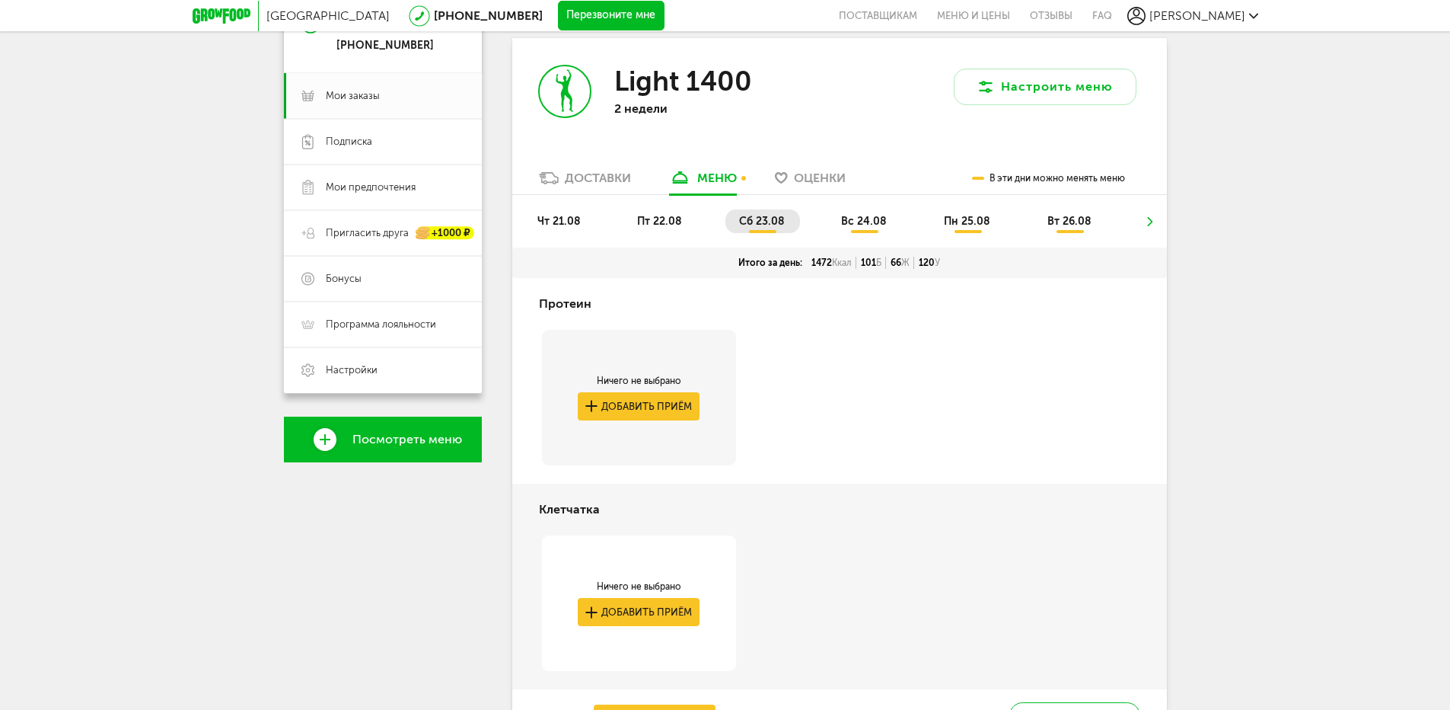
click at [565, 224] on span "чт 21.08" at bounding box center [559, 221] width 43 height 13
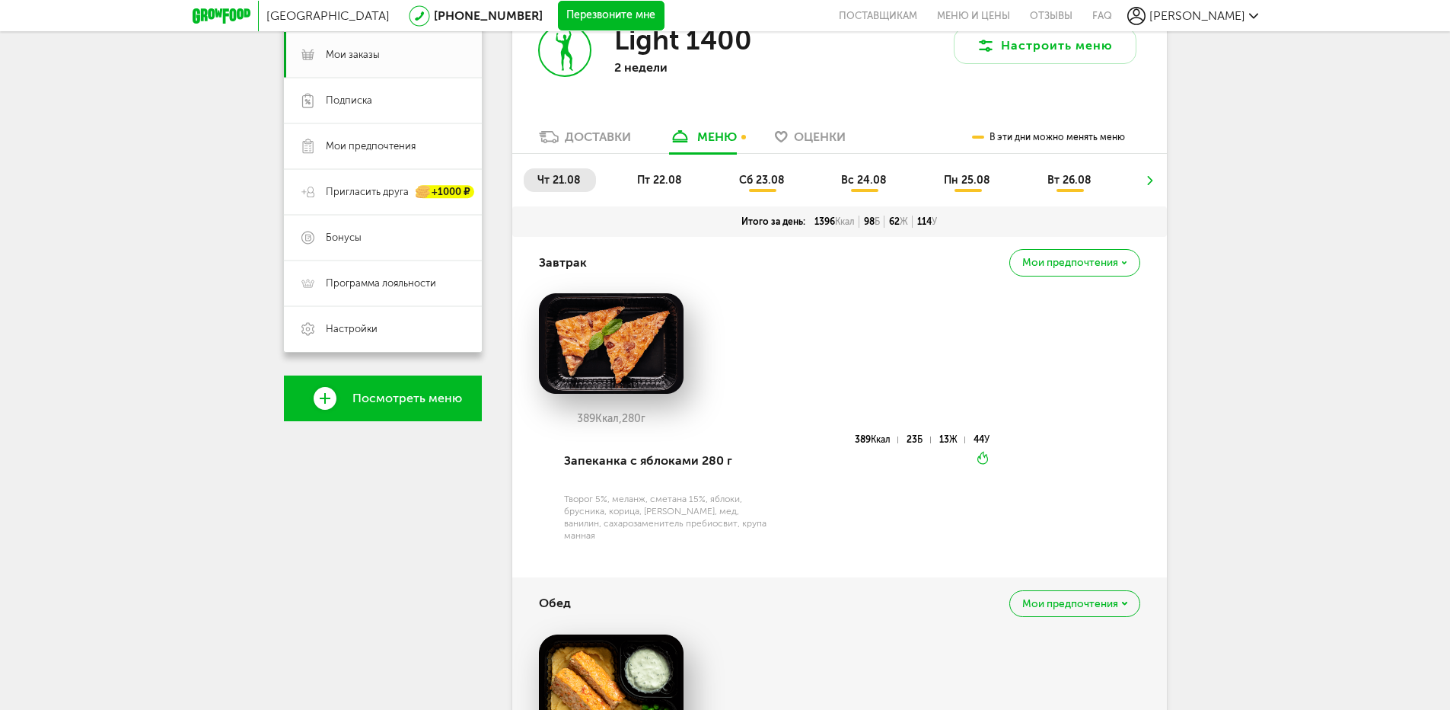
scroll to position [0, 0]
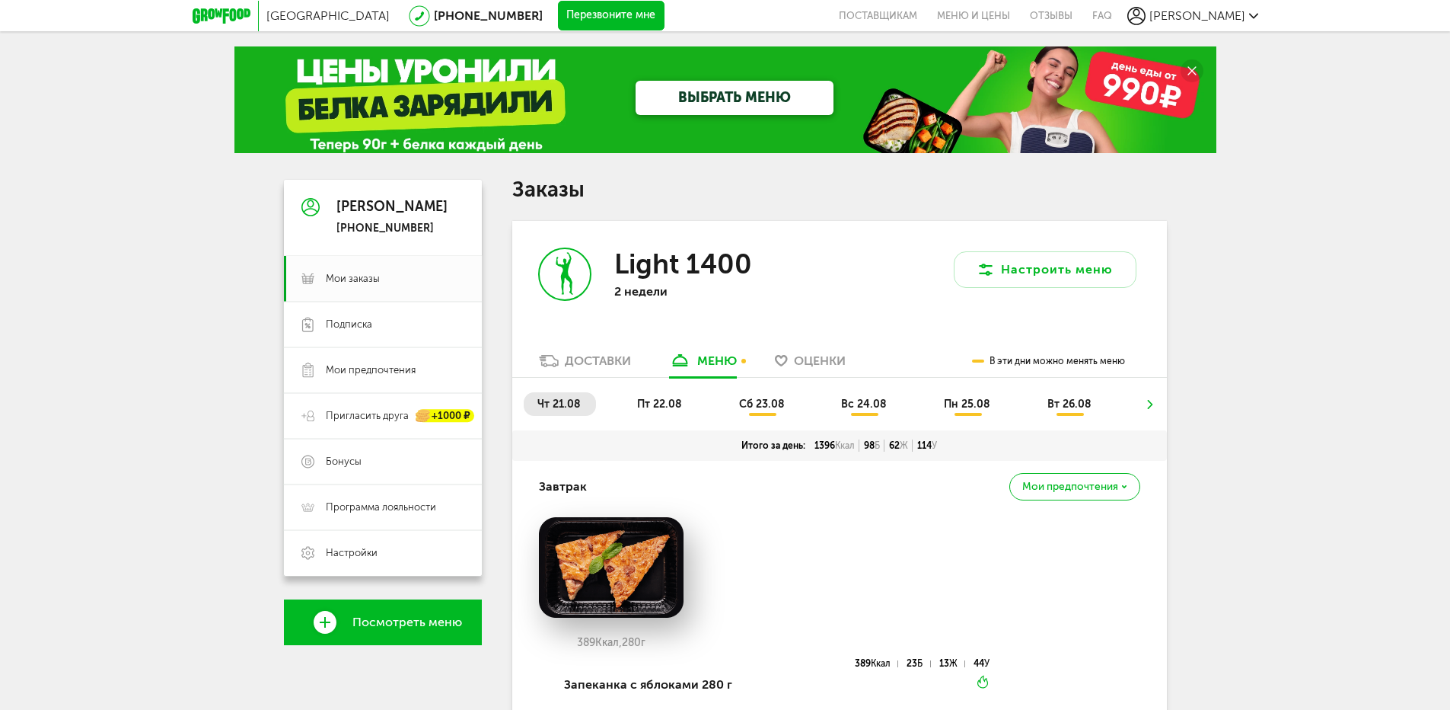
click at [650, 406] on span "пт 22.08" at bounding box center [659, 403] width 45 height 13
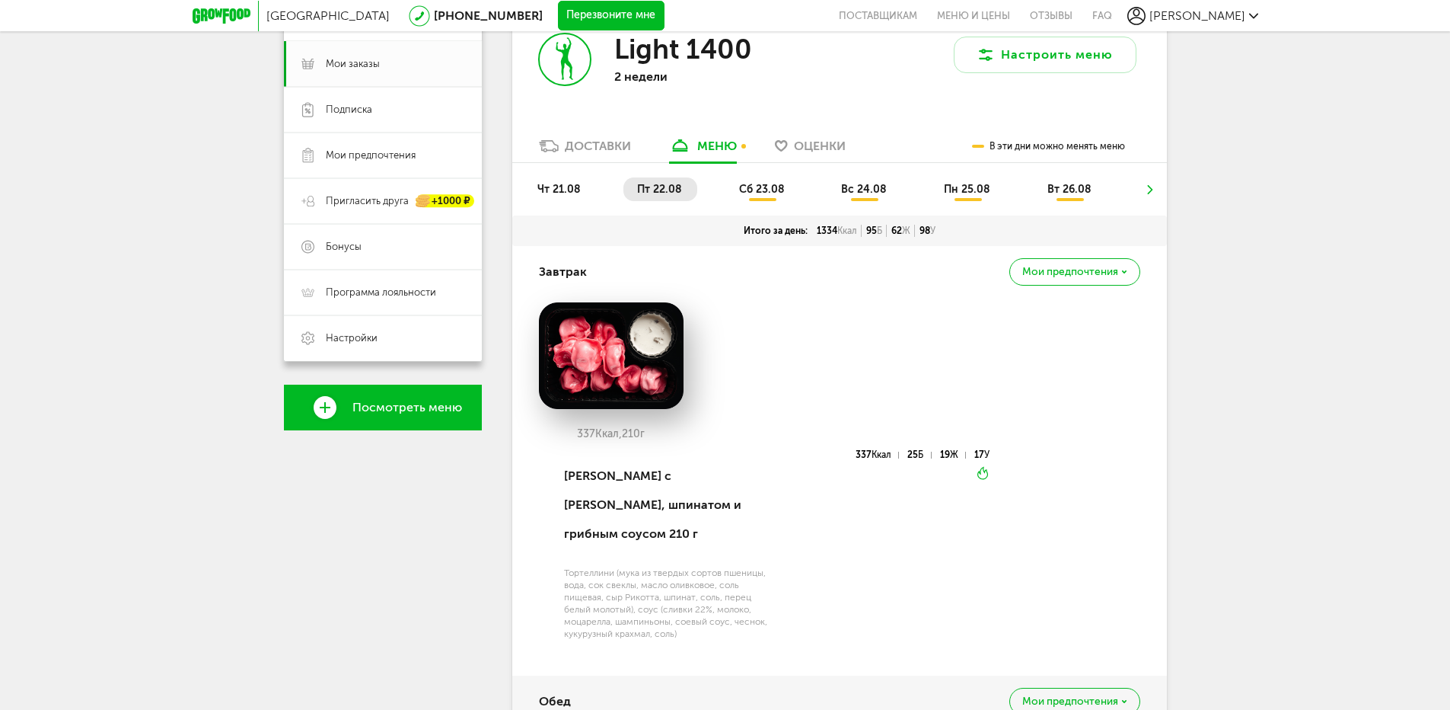
scroll to position [228, 0]
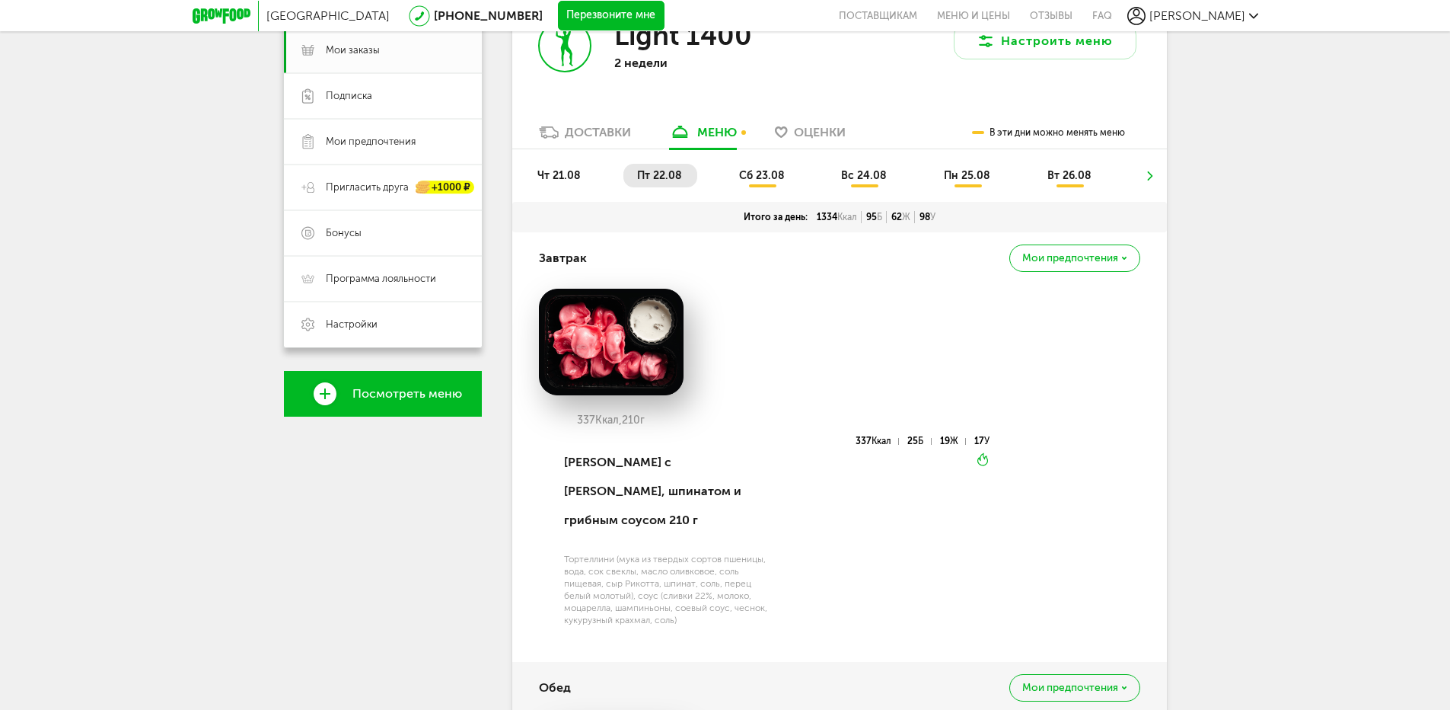
click at [759, 171] on span "сб 23.08" at bounding box center [762, 175] width 46 height 13
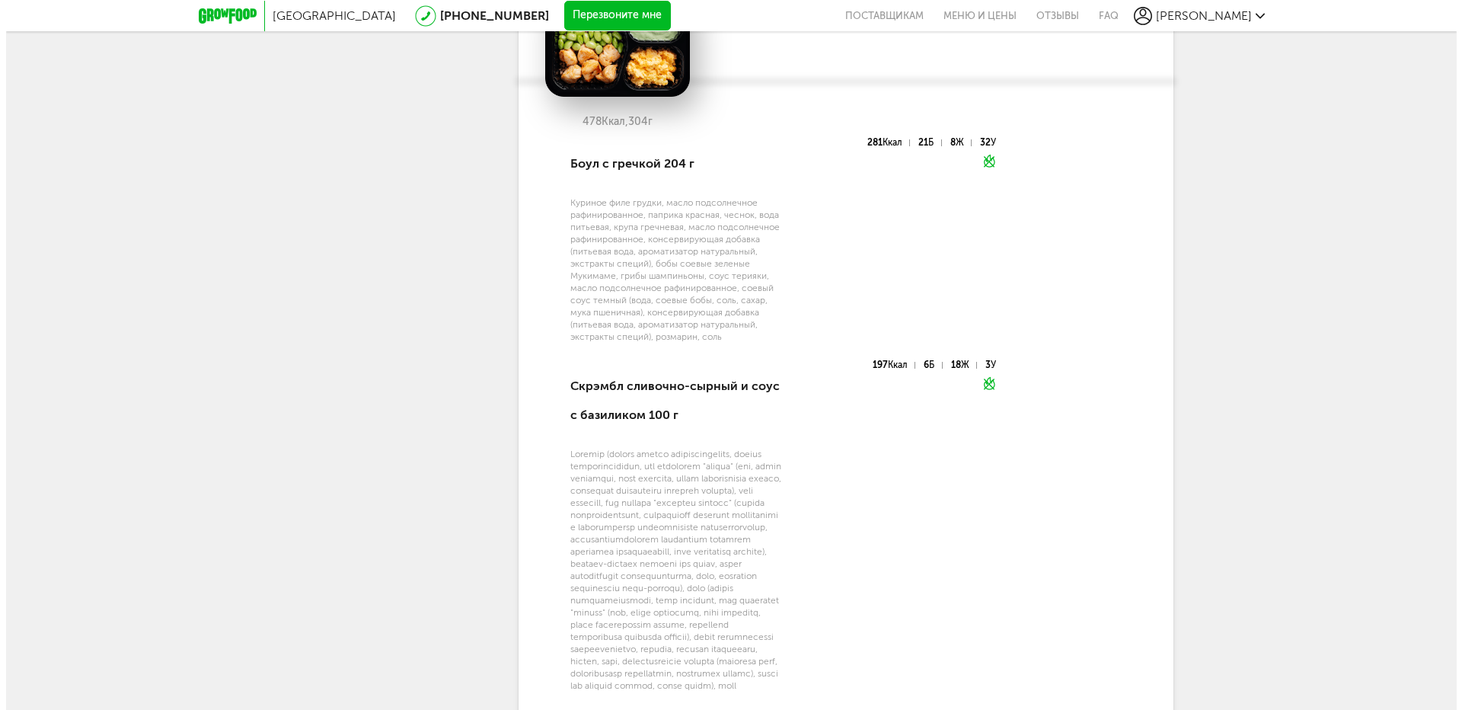
scroll to position [694, 0]
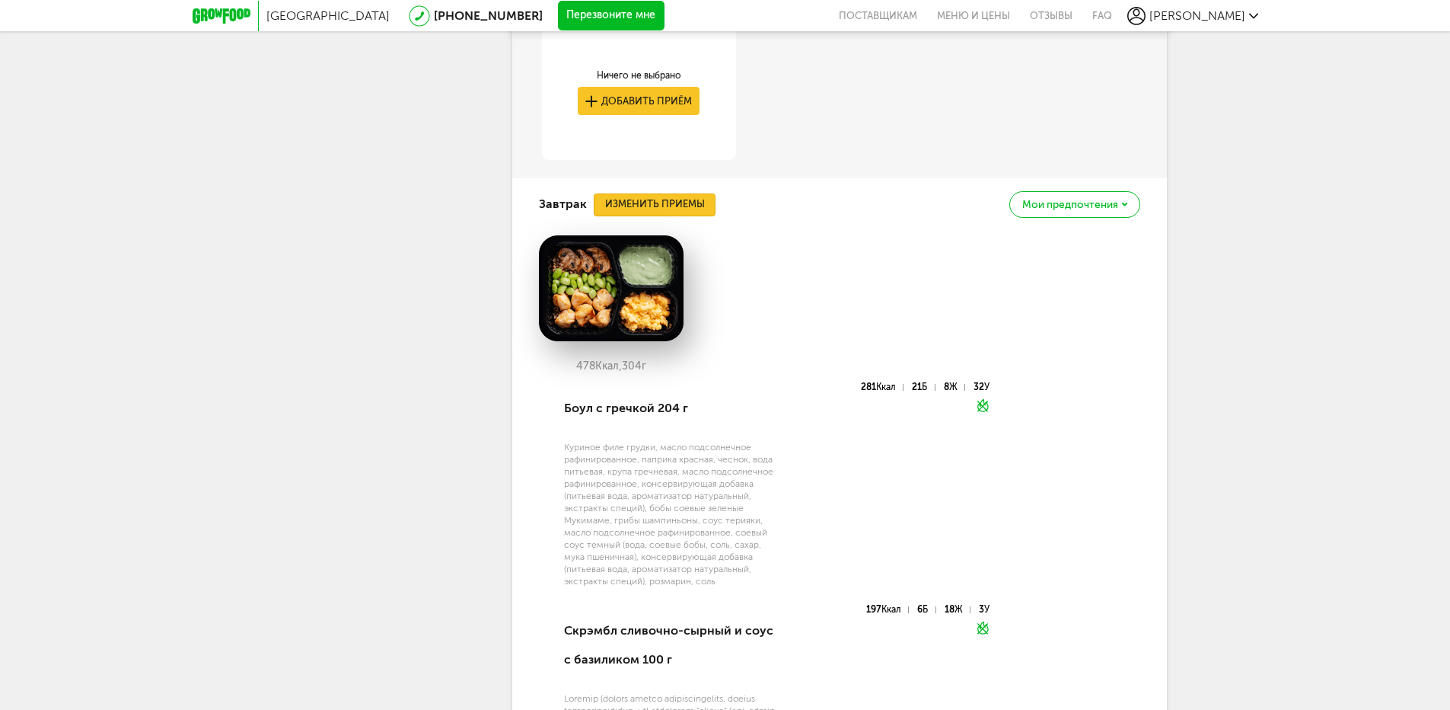
click at [643, 201] on button "Изменить приемы" at bounding box center [655, 204] width 122 height 23
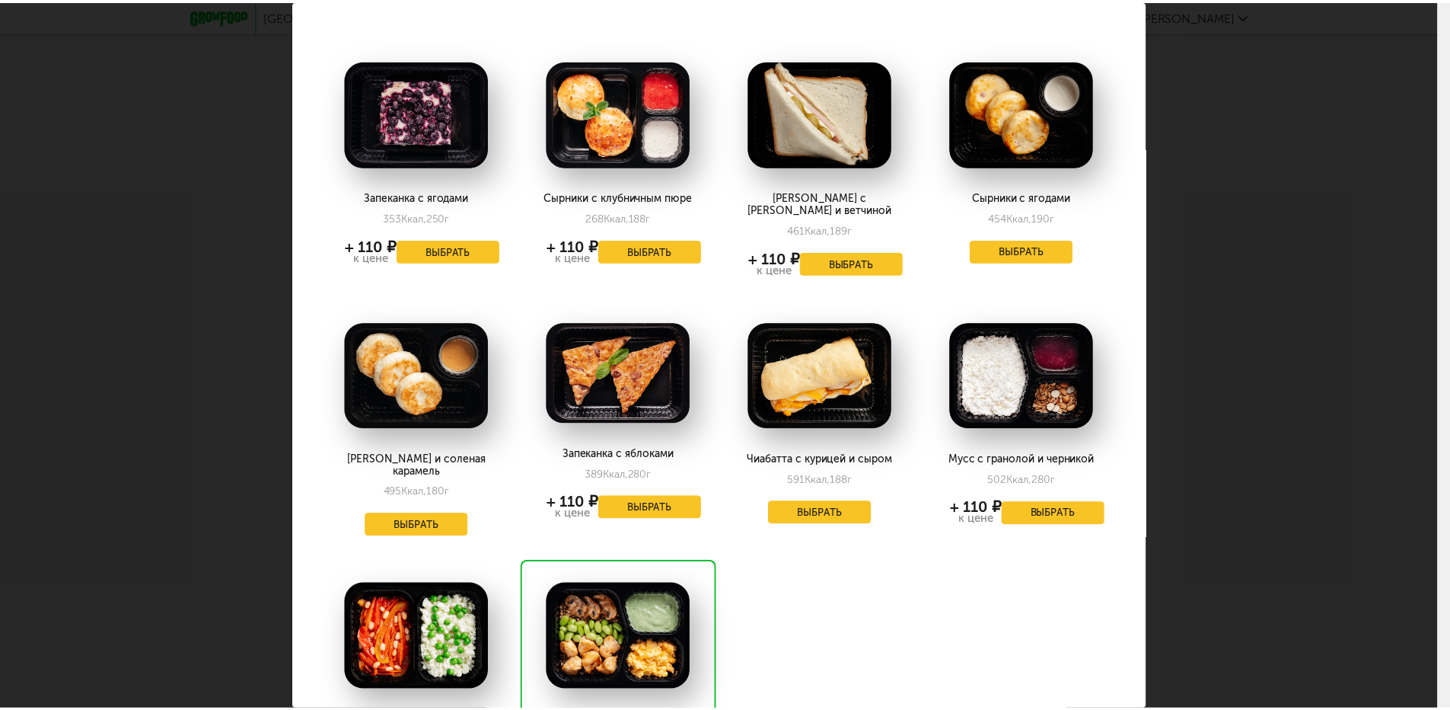
scroll to position [44, 0]
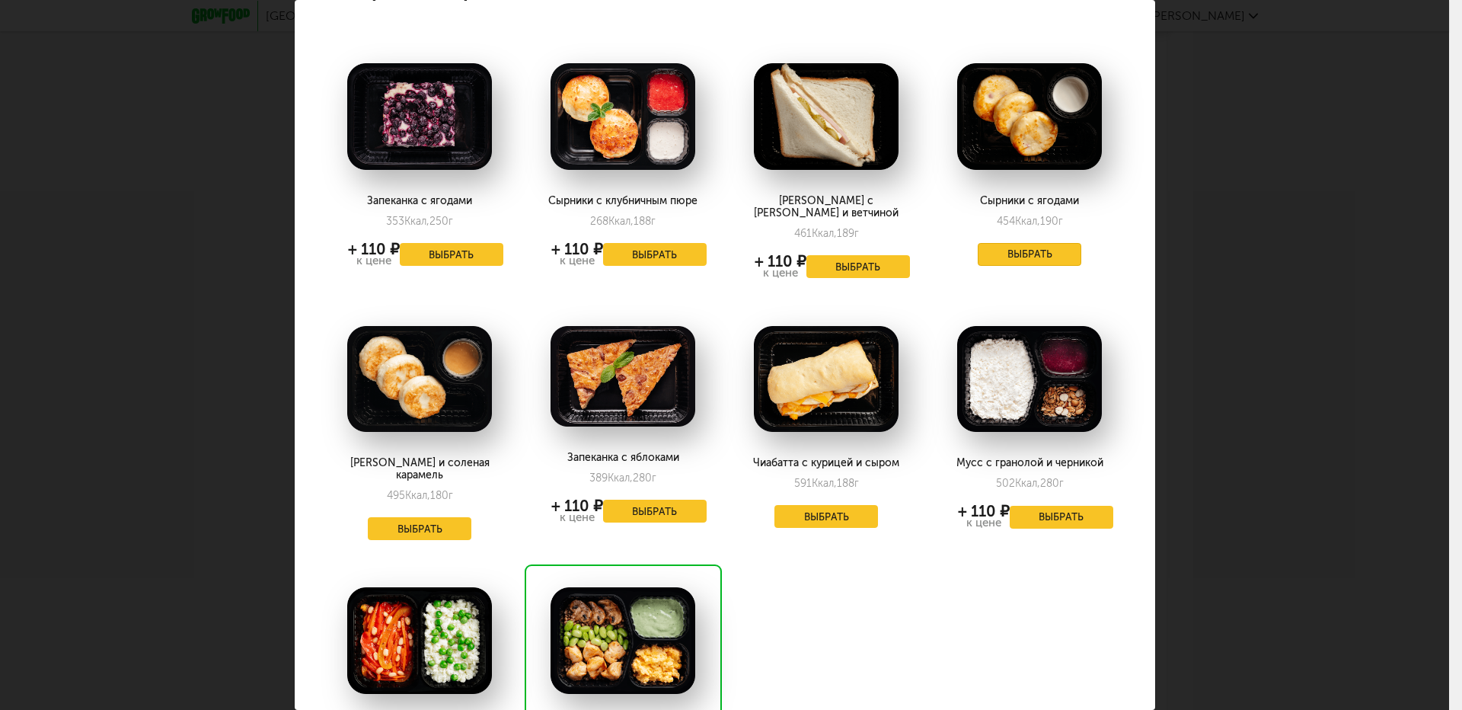
click at [1029, 254] on button "Выбрать" at bounding box center [1030, 254] width 104 height 23
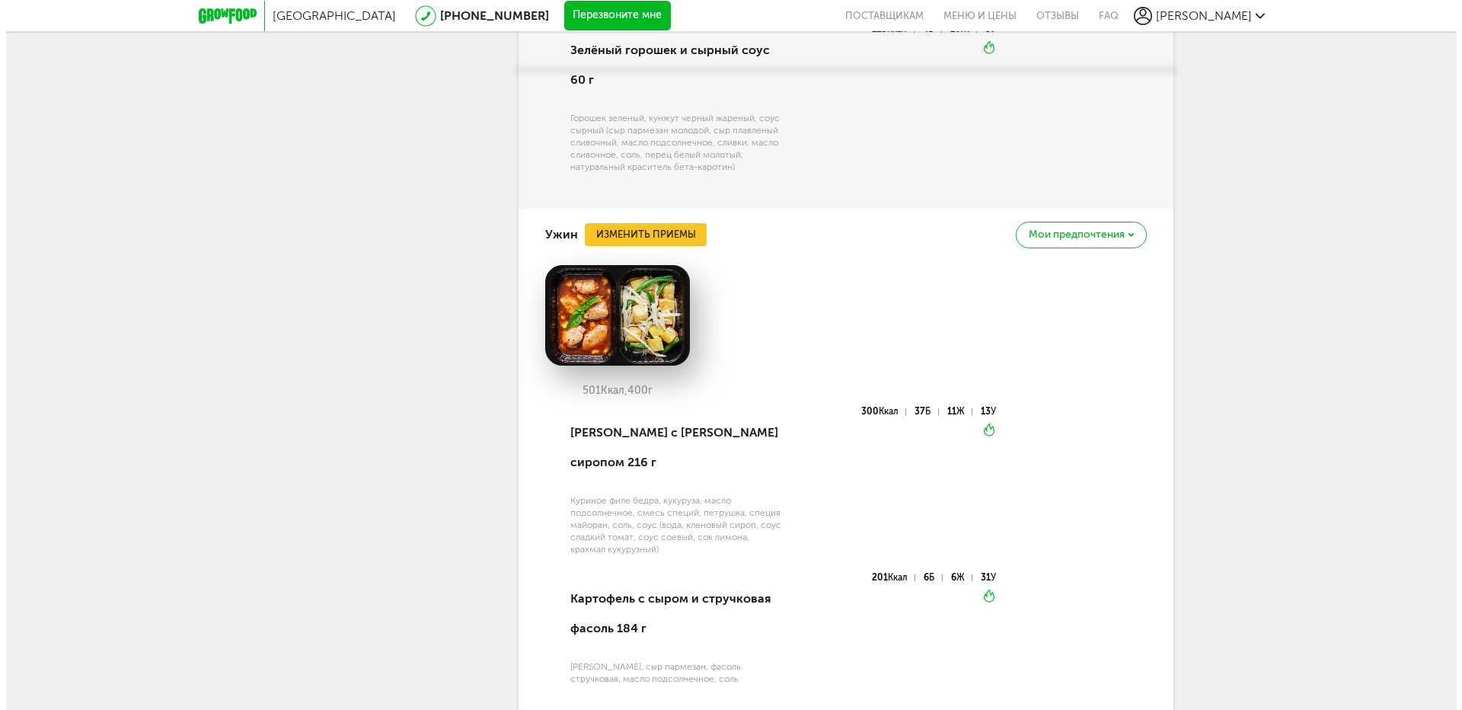
scroll to position [1681, 0]
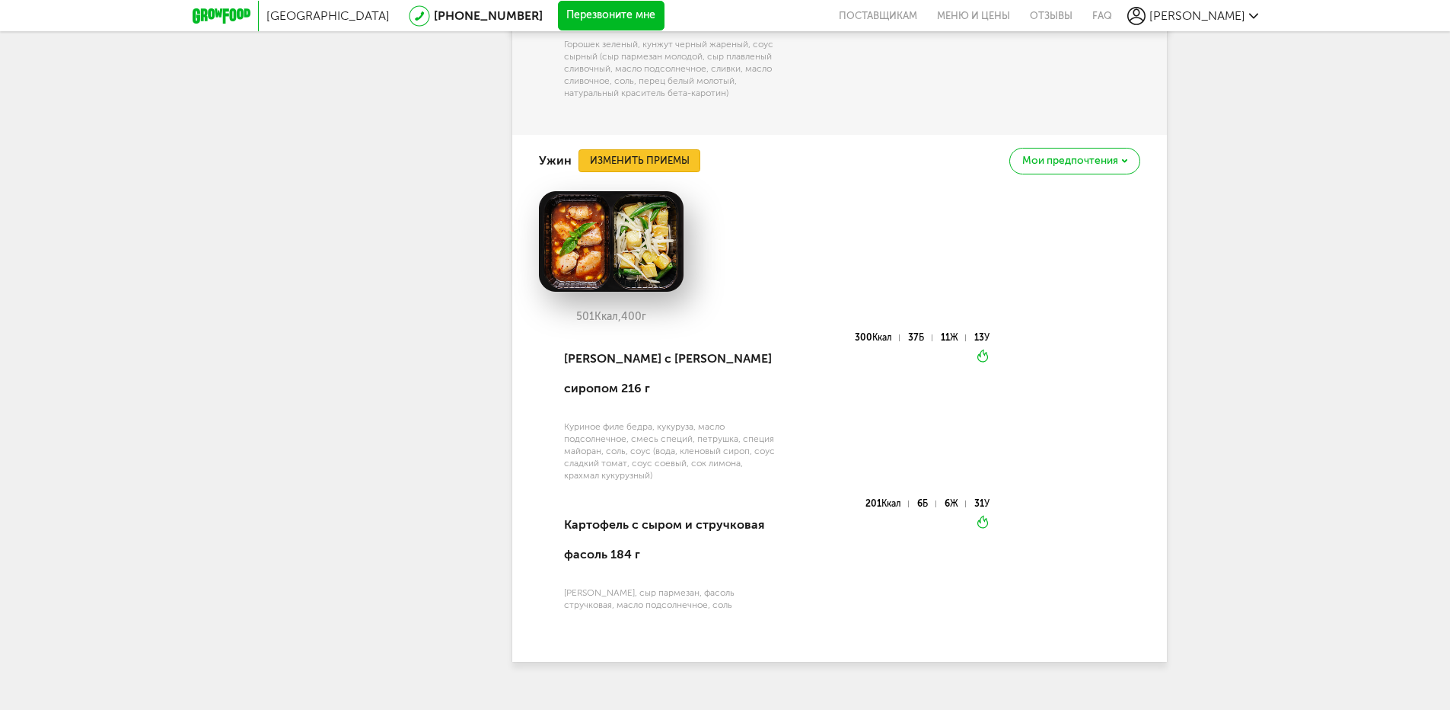
click at [669, 155] on button "Изменить приемы" at bounding box center [640, 160] width 122 height 23
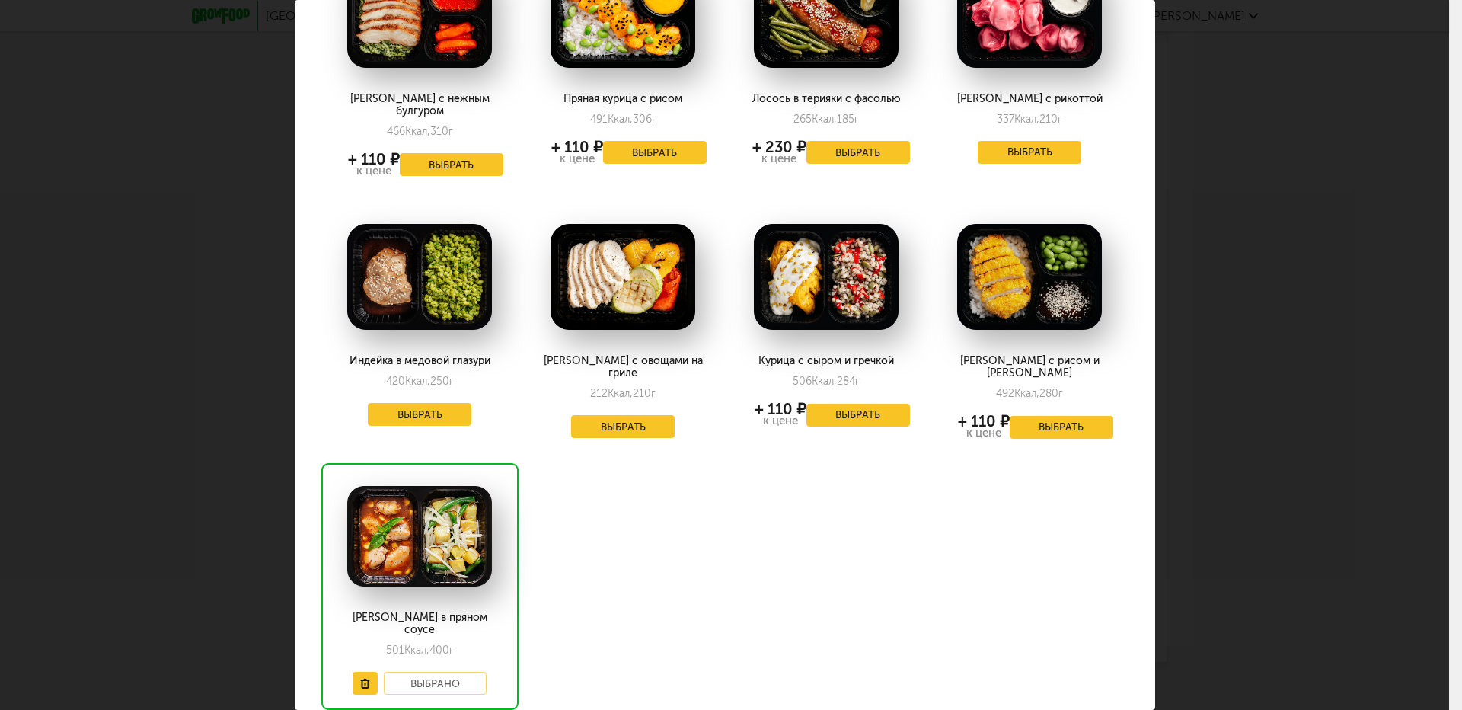
scroll to position [152, 0]
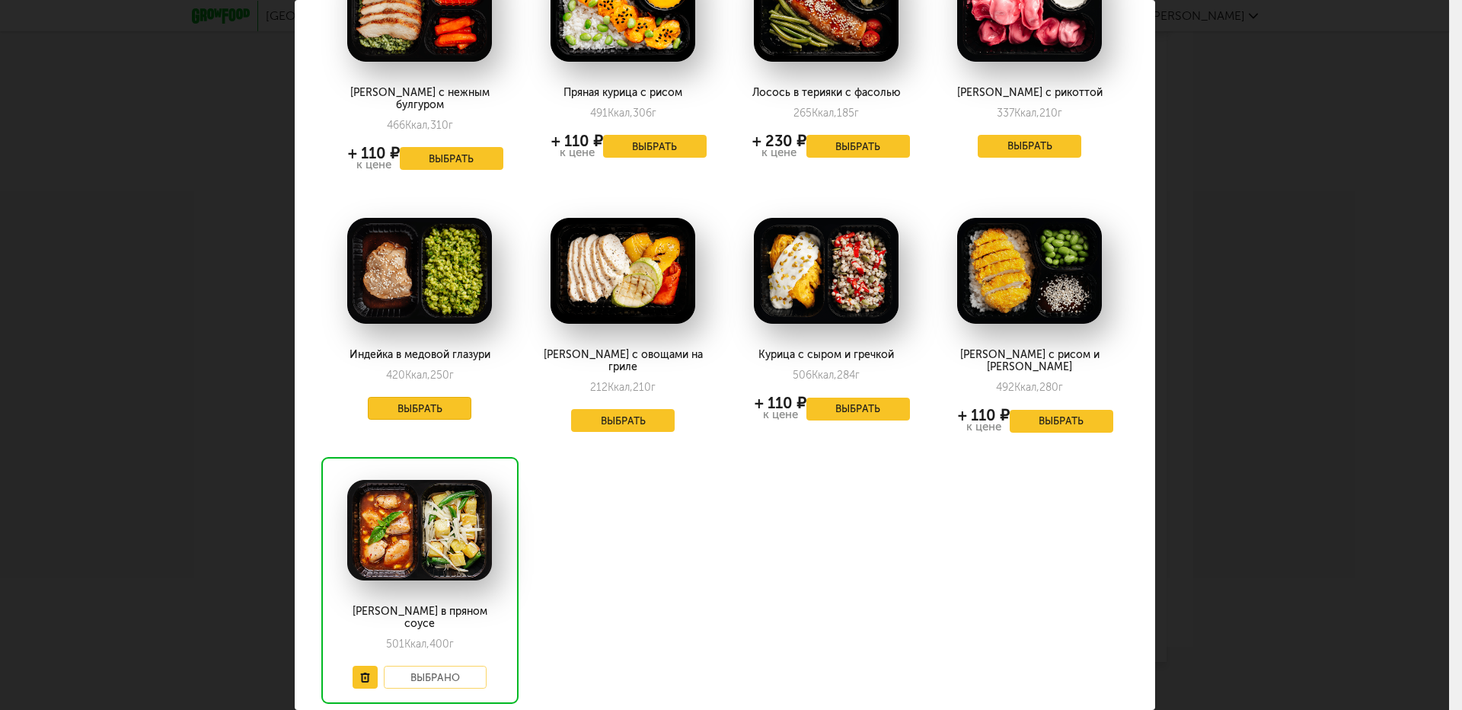
click at [447, 397] on button "Выбрать" at bounding box center [420, 408] width 104 height 23
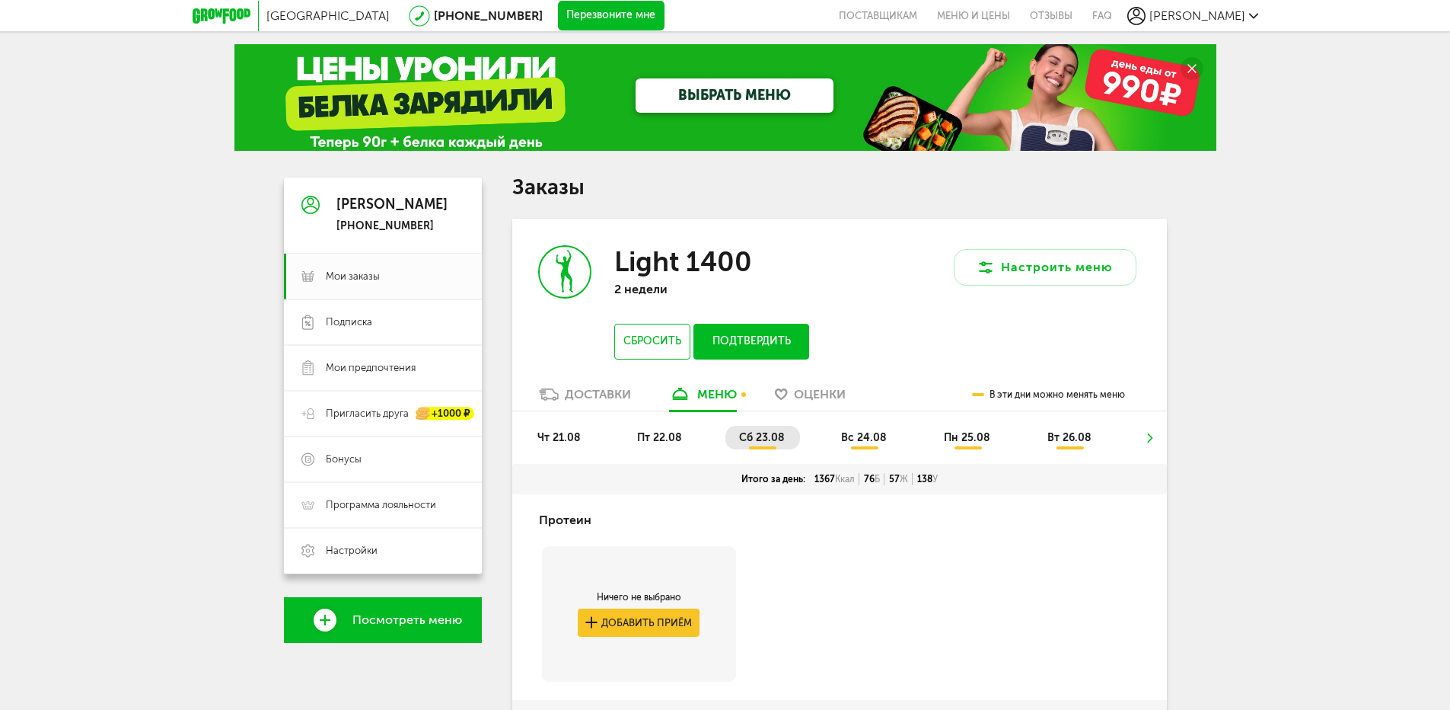
scroll to position [0, 0]
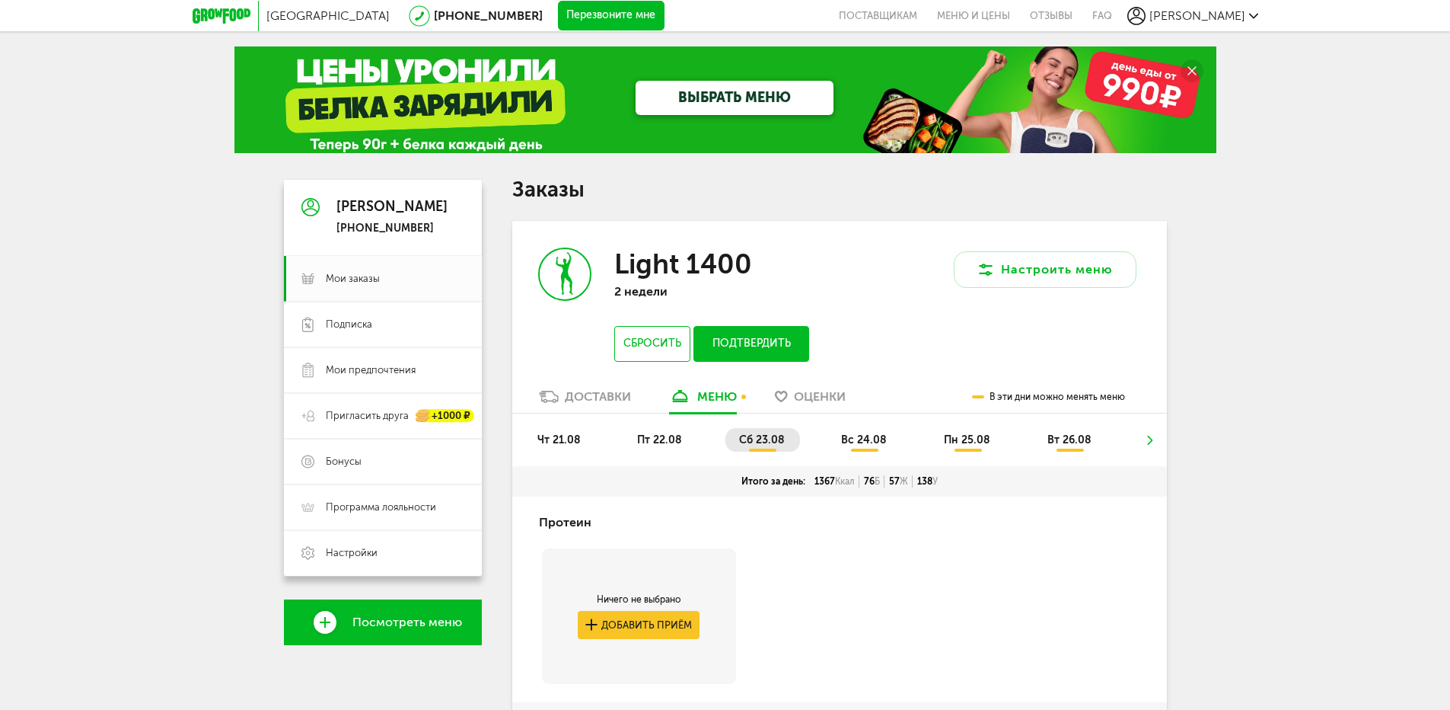
click at [564, 440] on span "чт 21.08" at bounding box center [559, 439] width 43 height 13
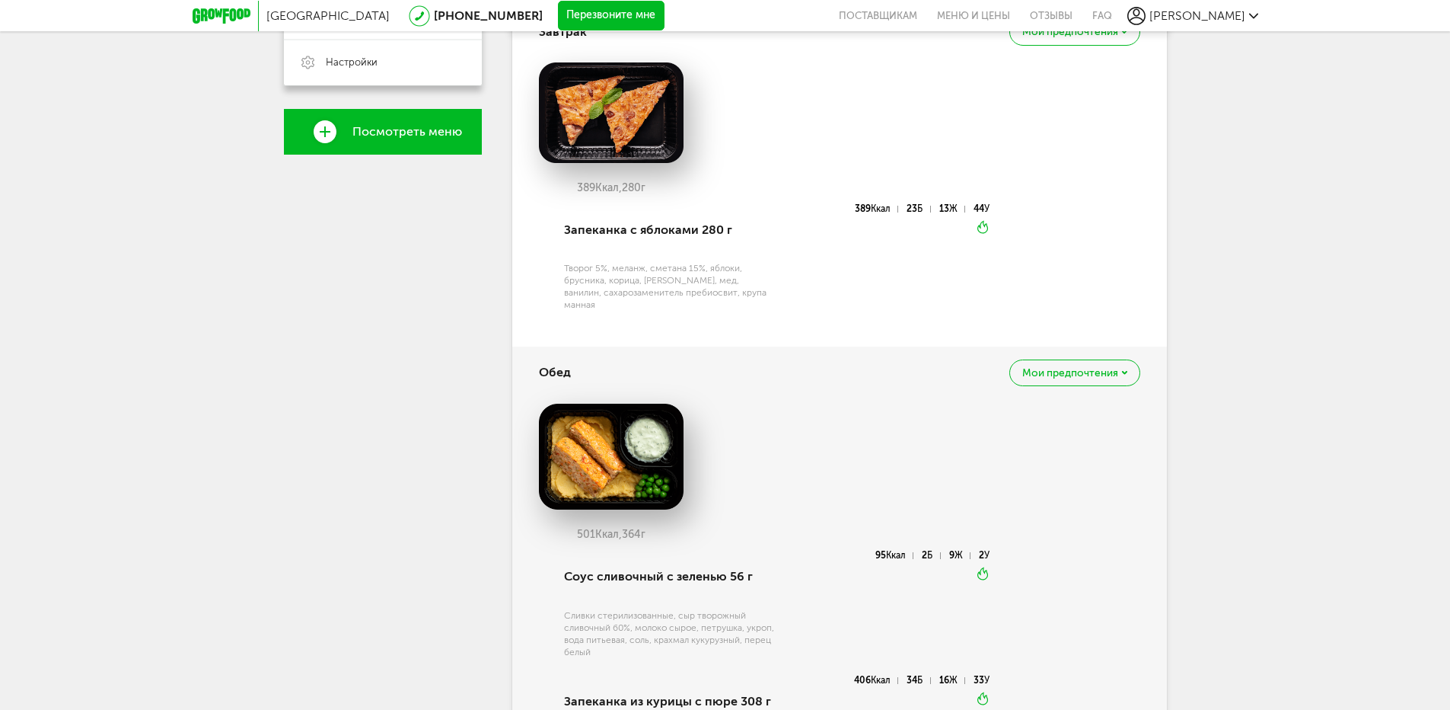
scroll to position [228, 0]
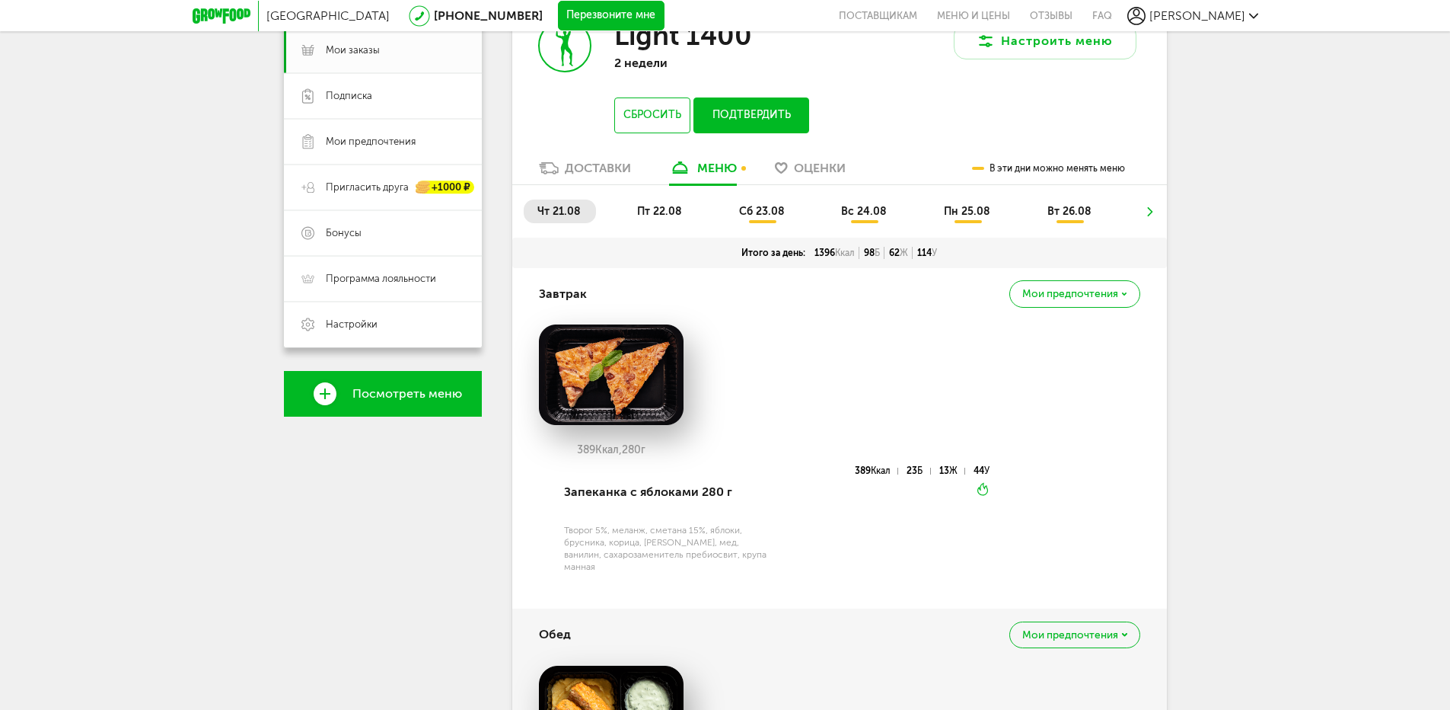
click at [667, 209] on span "пт 22.08" at bounding box center [659, 211] width 45 height 13
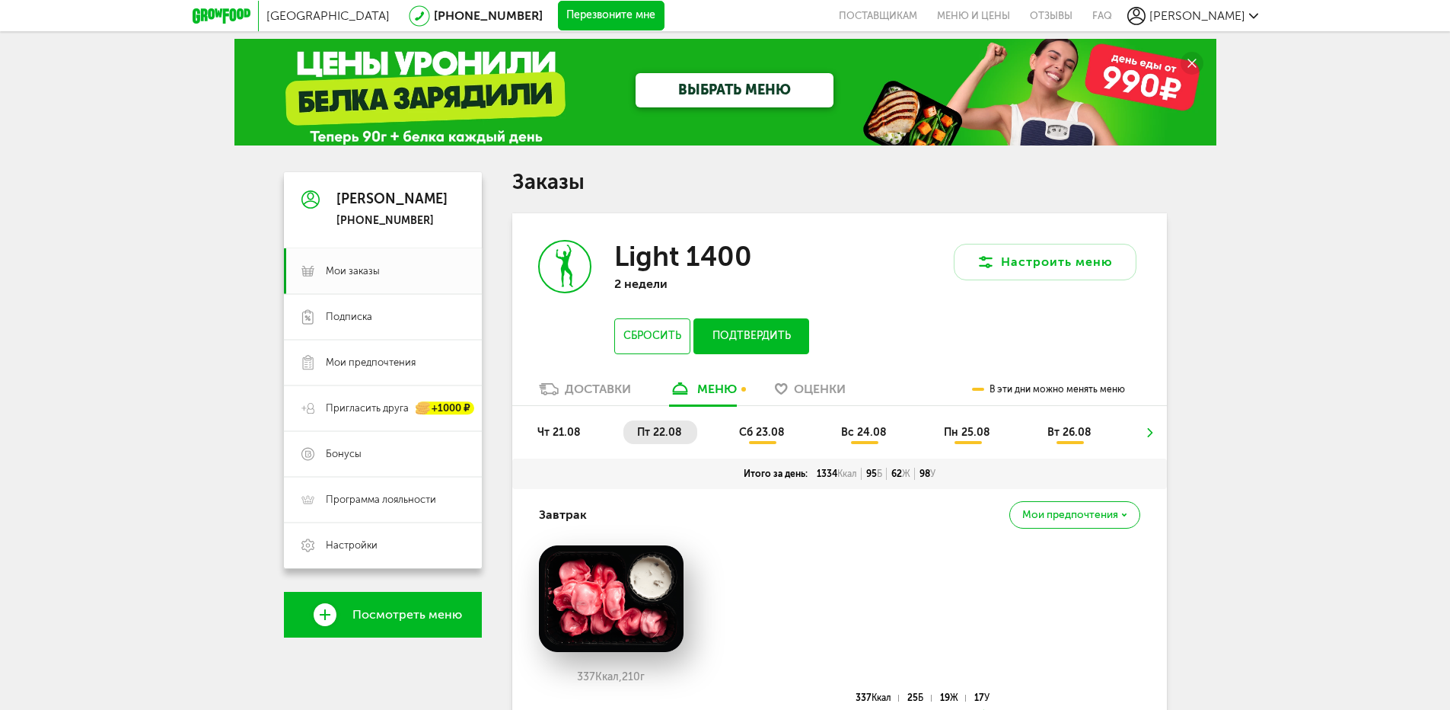
scroll to position [0, 0]
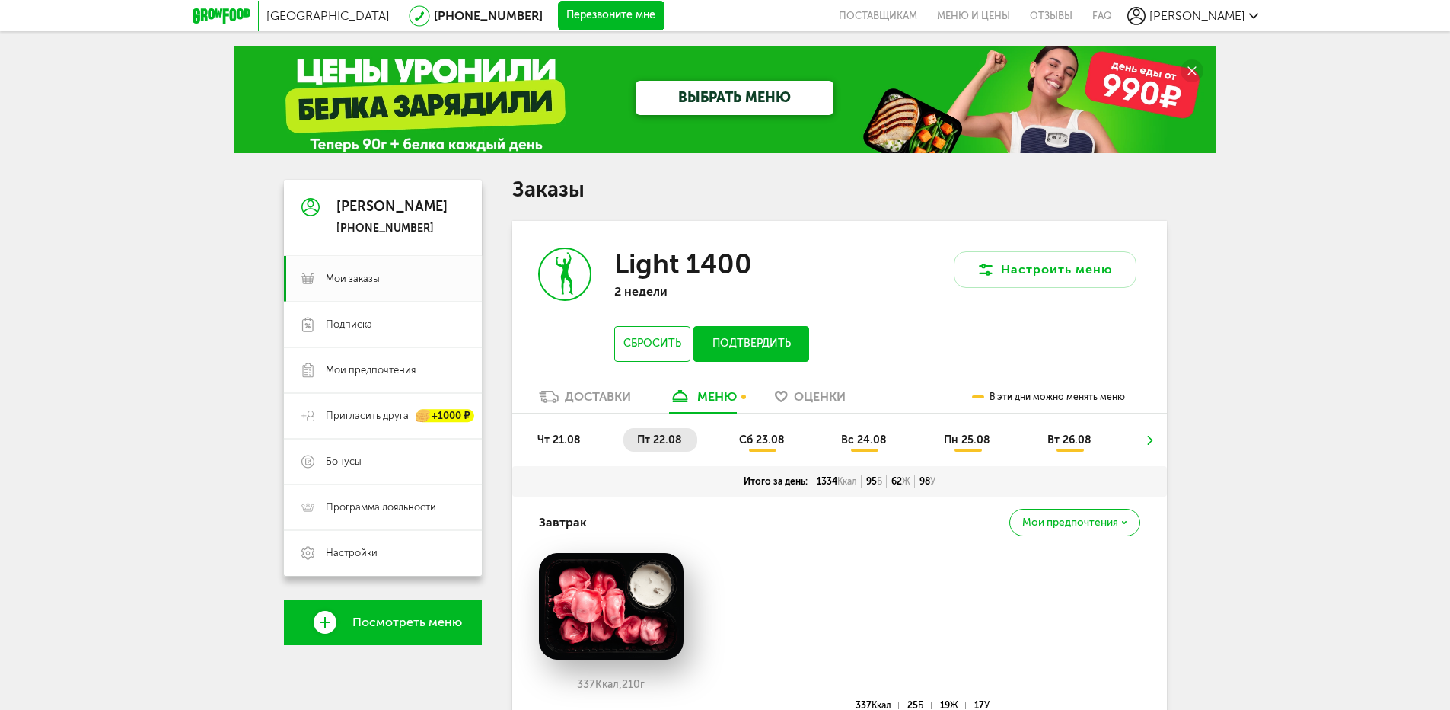
click at [763, 439] on span "сб 23.08" at bounding box center [762, 439] width 46 height 13
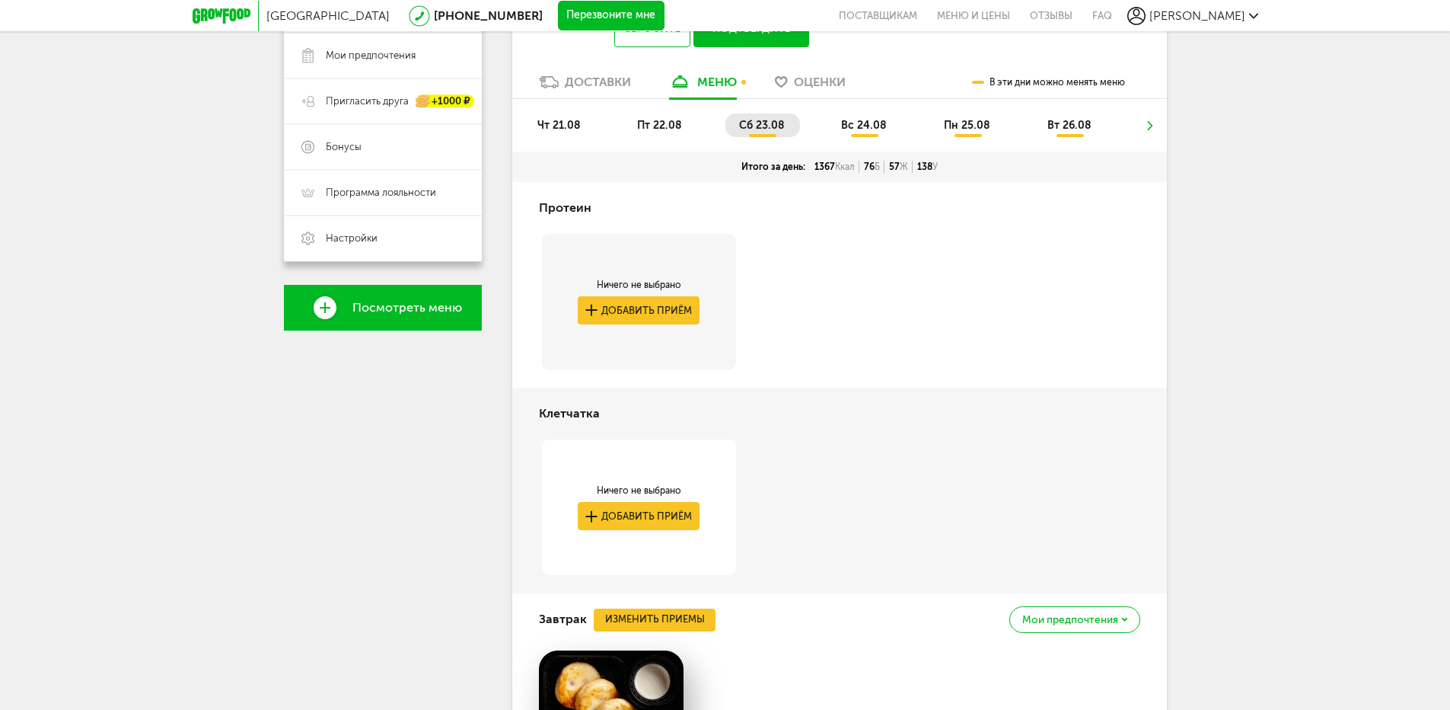
scroll to position [305, 0]
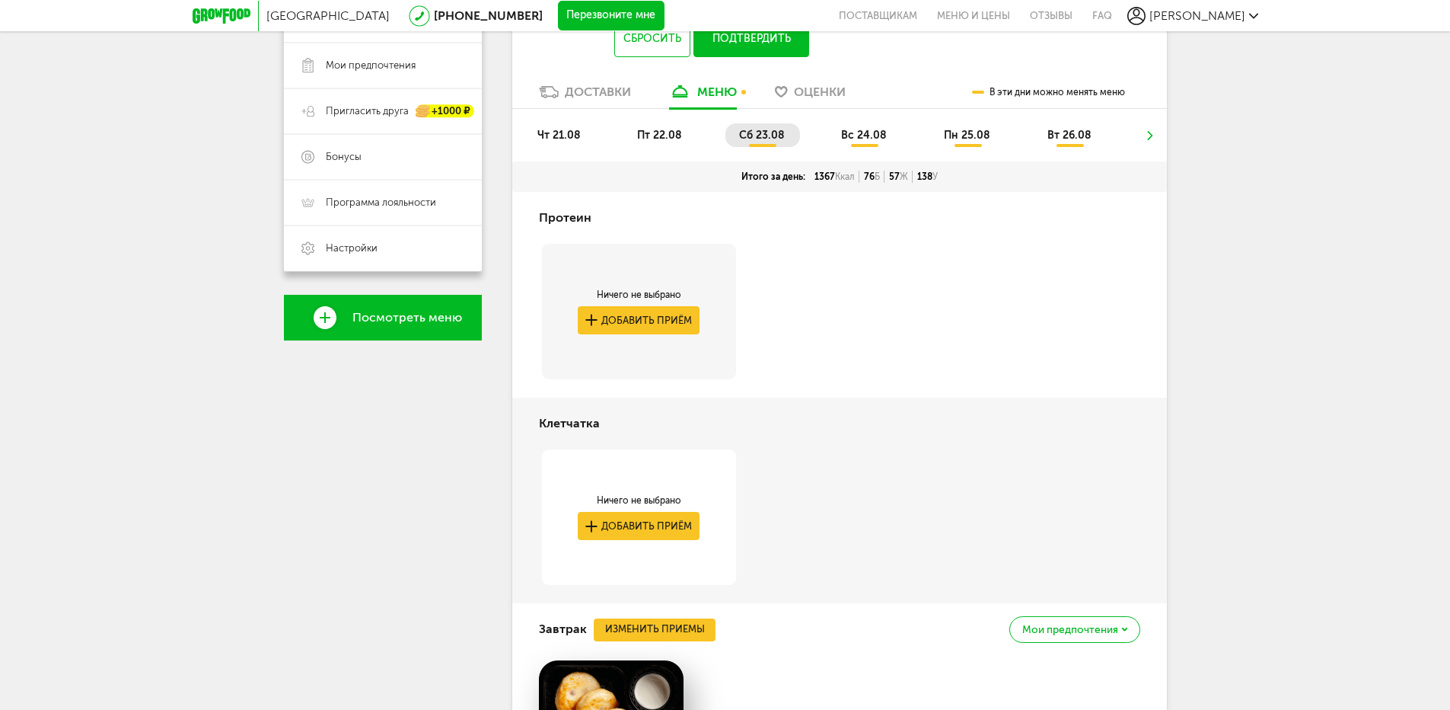
click at [564, 132] on span "чт 21.08" at bounding box center [559, 135] width 43 height 13
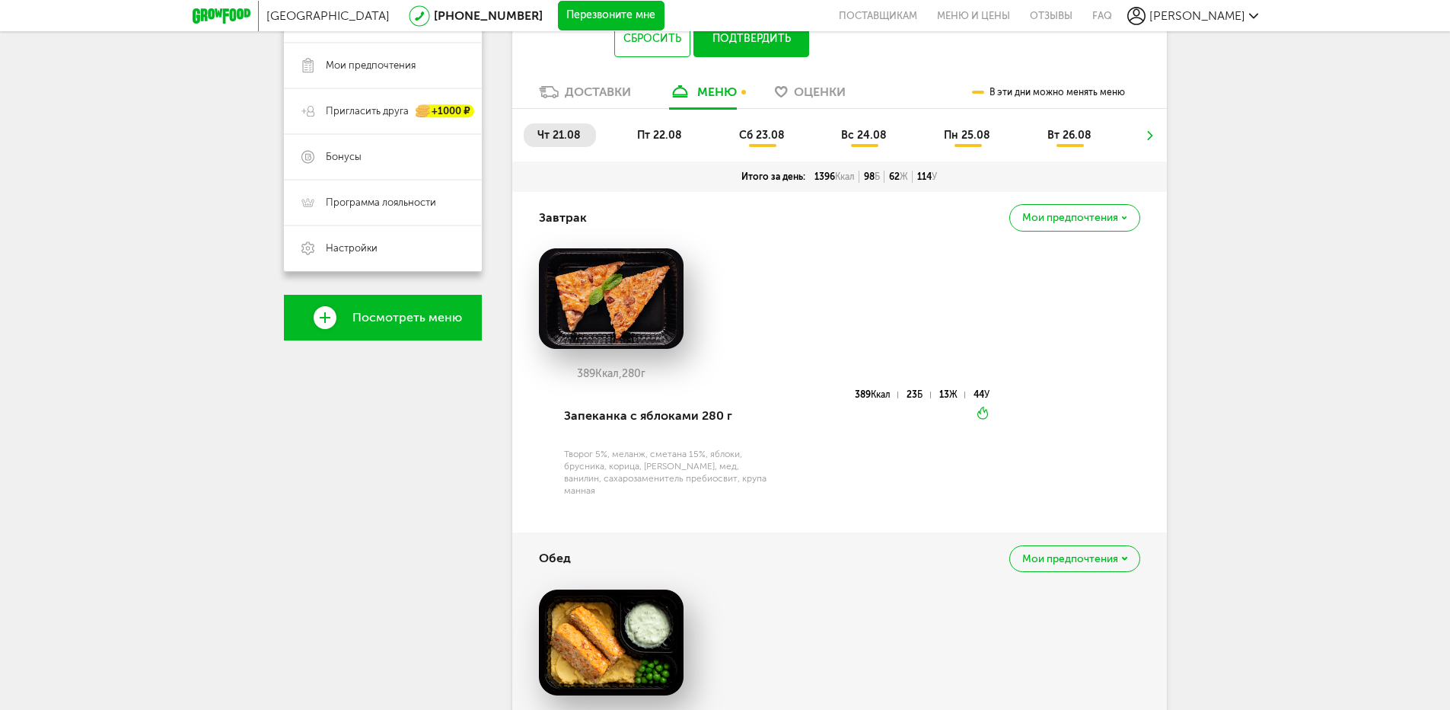
click at [672, 132] on span "пт 22.08" at bounding box center [659, 135] width 45 height 13
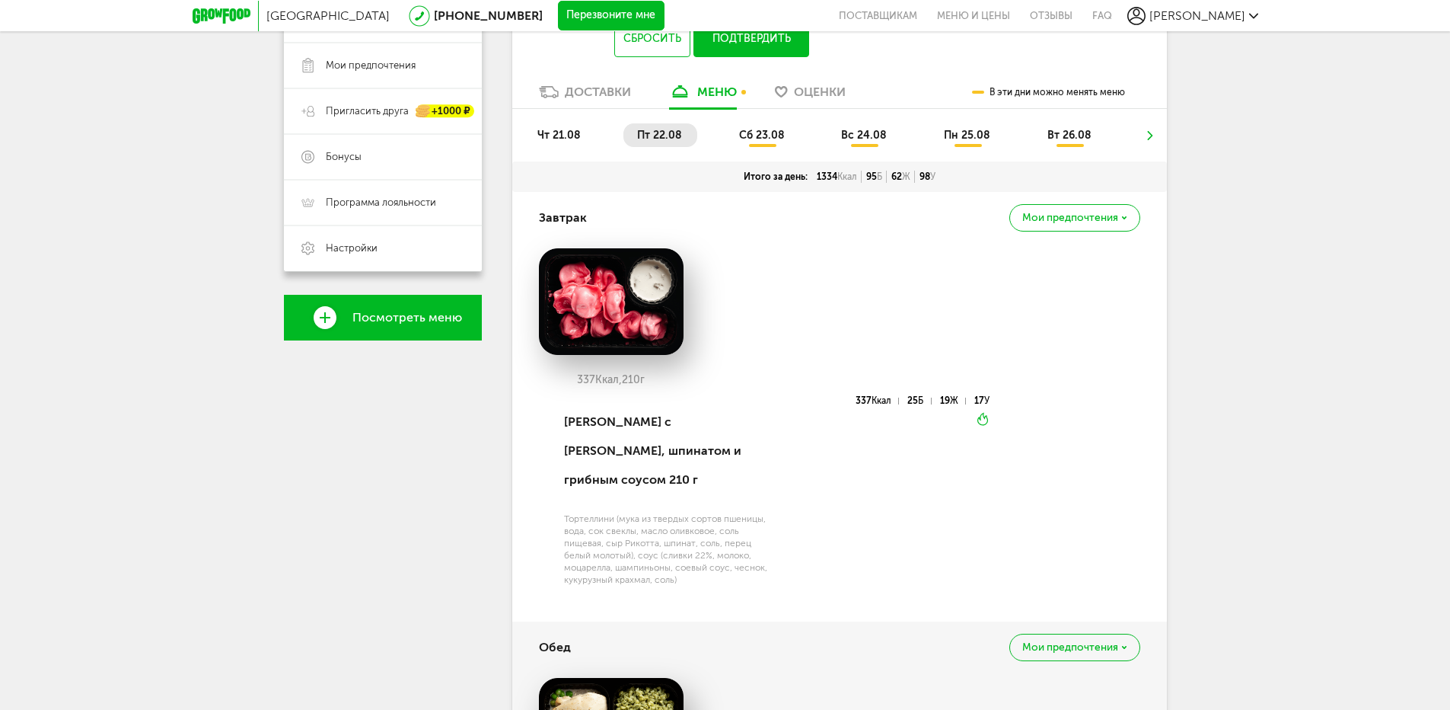
click at [746, 132] on span "сб 23.08" at bounding box center [762, 135] width 46 height 13
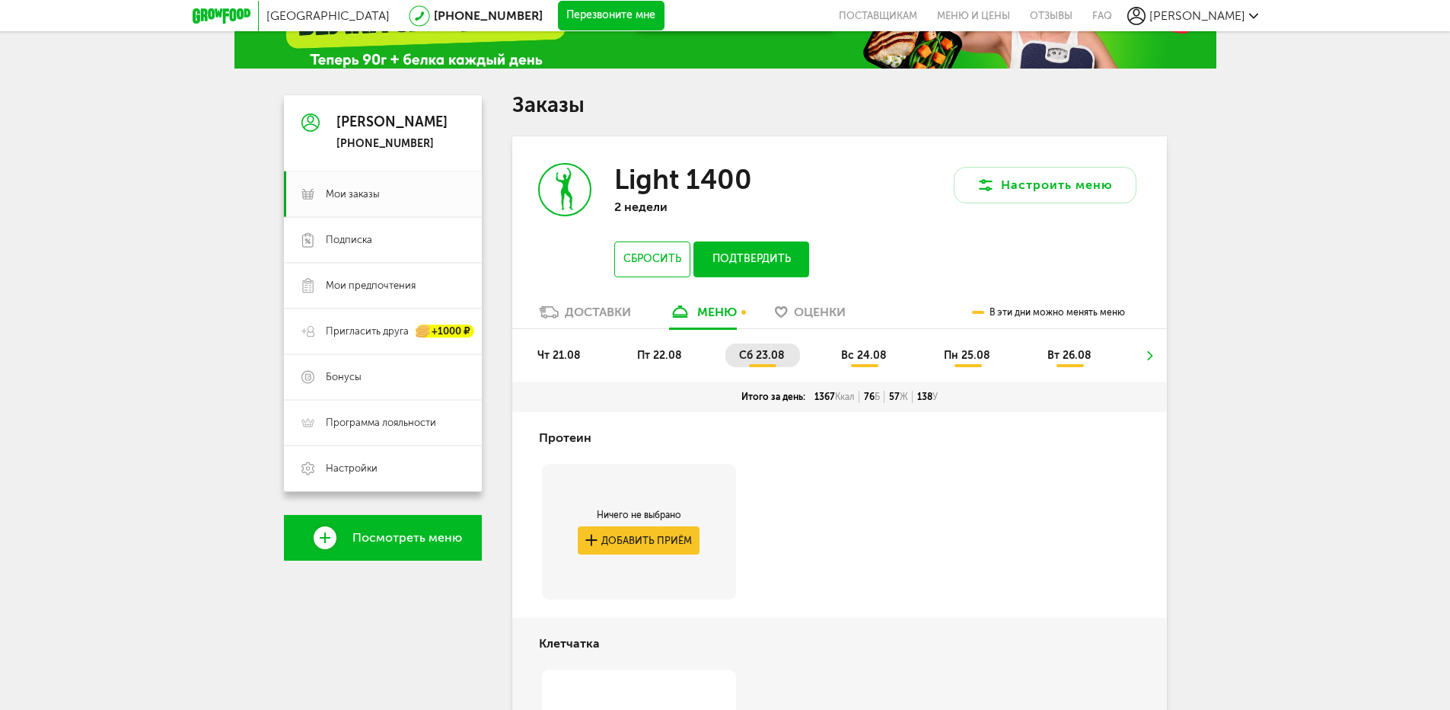
scroll to position [228, 0]
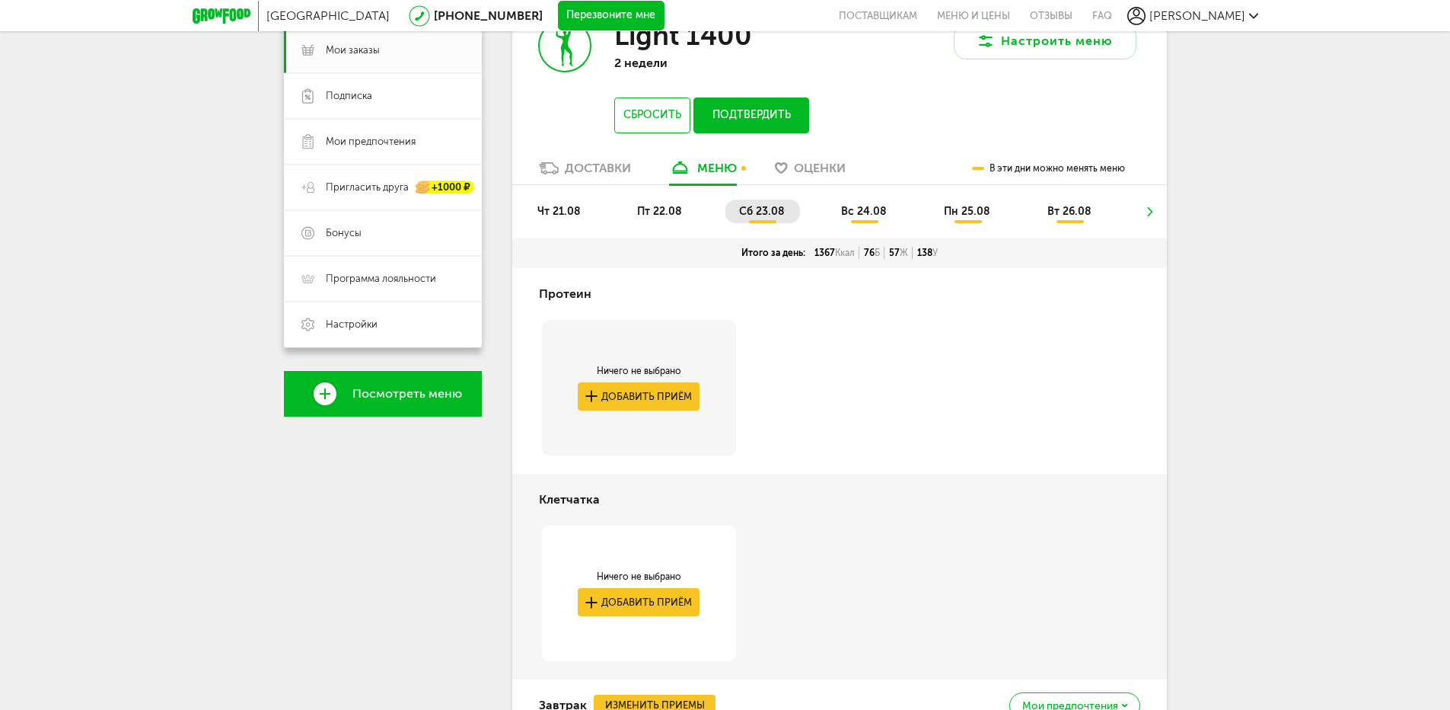
click at [869, 211] on span "вс 24.08" at bounding box center [864, 211] width 46 height 13
click at [969, 216] on span "пн 25.08" at bounding box center [967, 211] width 46 height 13
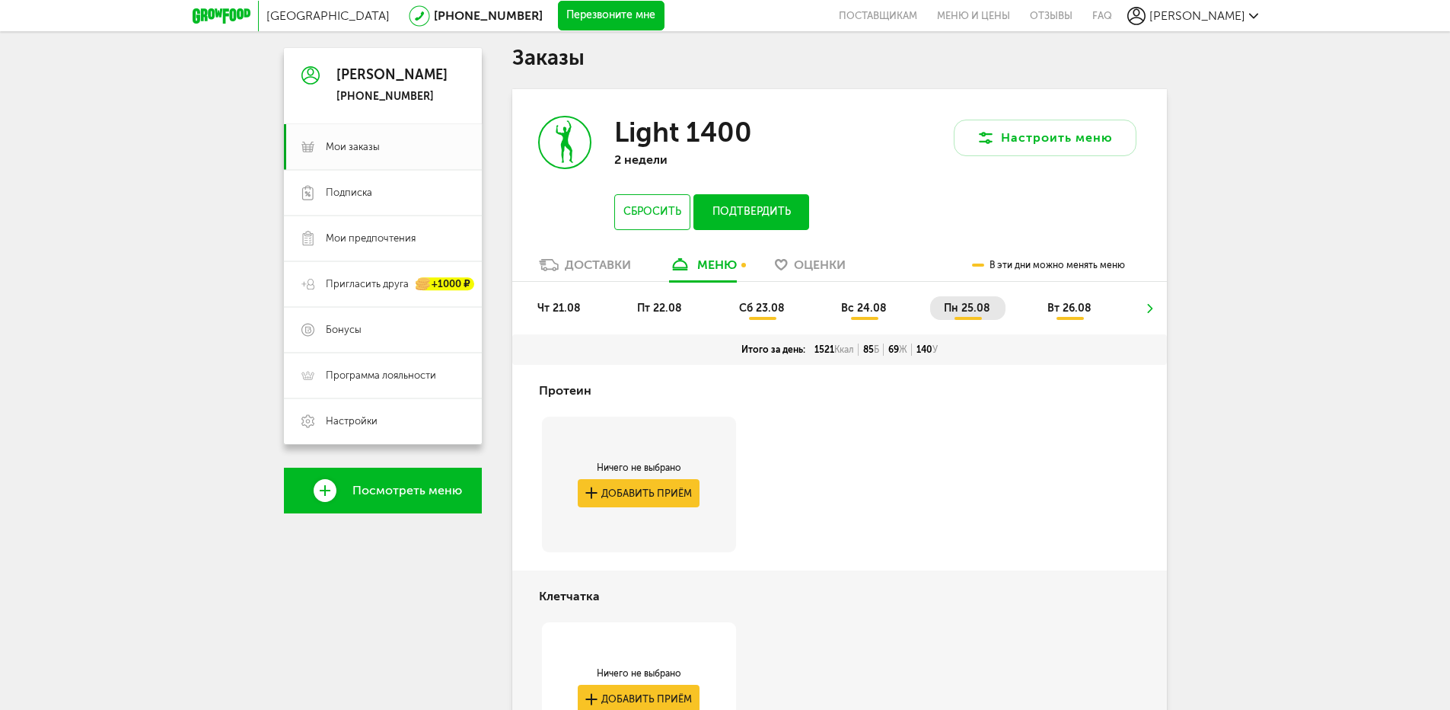
scroll to position [0, 0]
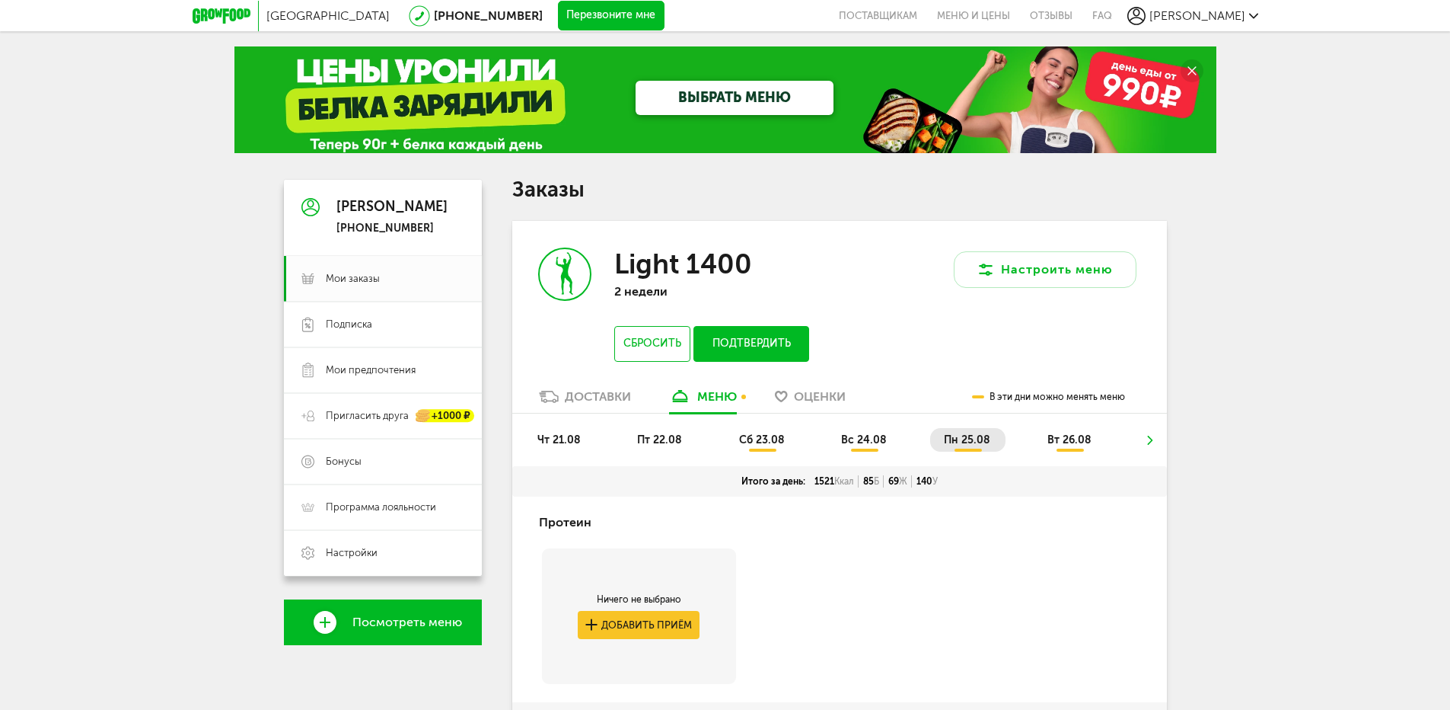
click at [1080, 438] on span "вт 26.08" at bounding box center [1070, 439] width 44 height 13
click at [1153, 441] on use at bounding box center [1150, 440] width 5 height 9
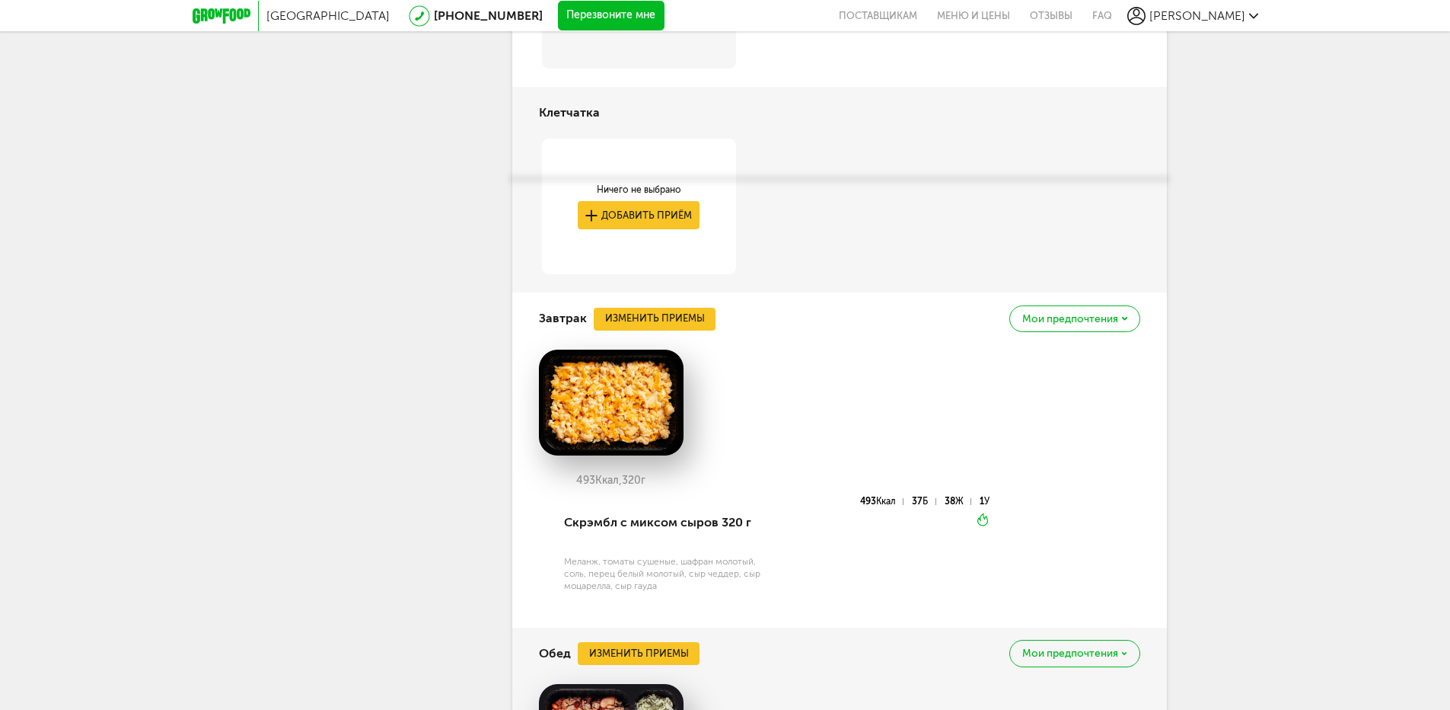
scroll to position [305, 0]
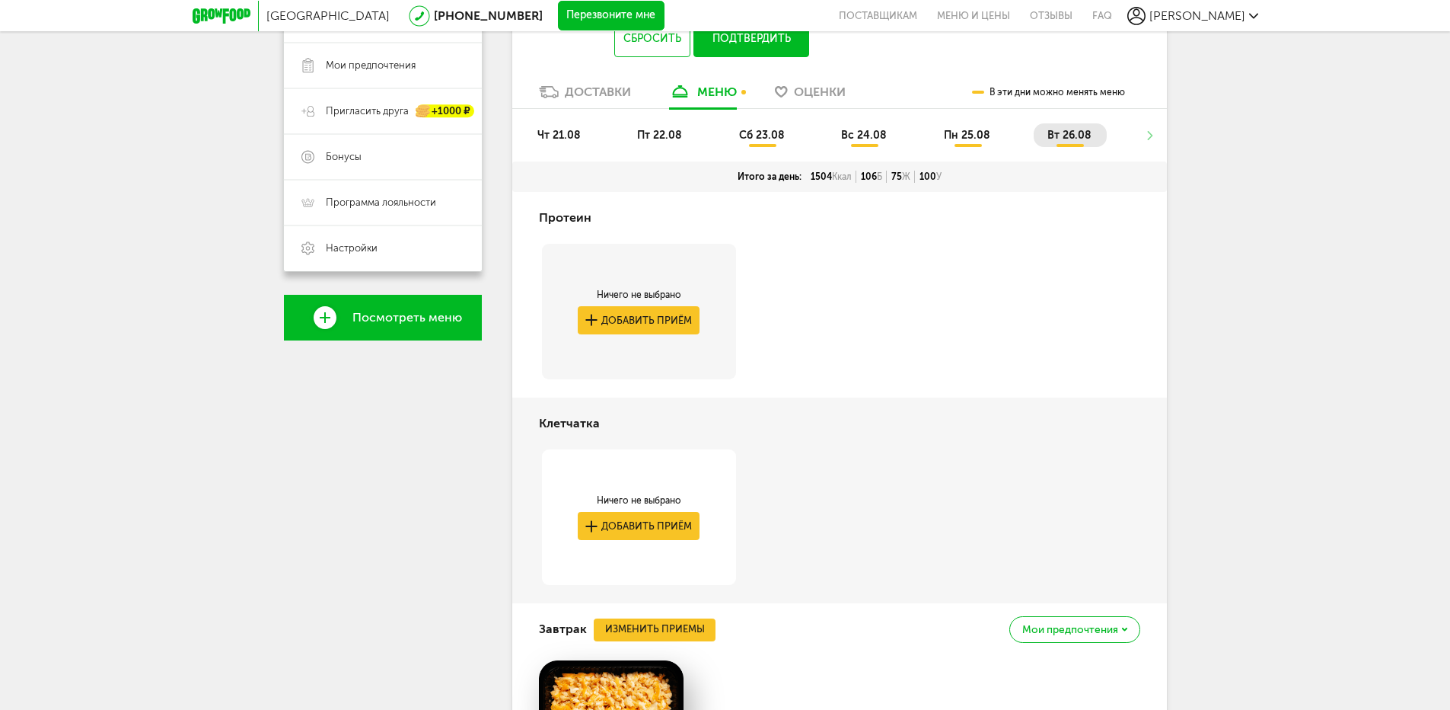
click at [1150, 136] on ul "чт 21.08 пт 22.08 сб 23.08 вс 24.08 пн 25.08 вт 26.08" at bounding box center [840, 142] width 632 height 38
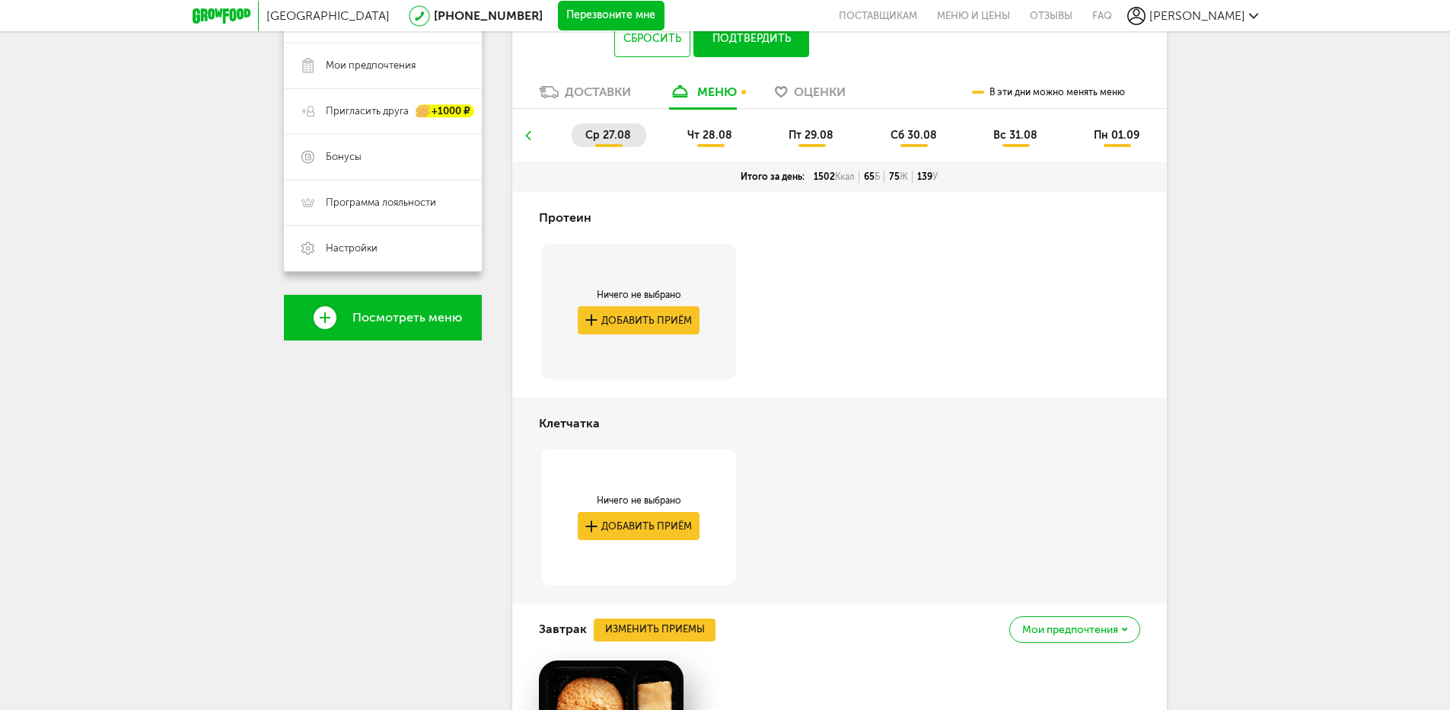
click at [614, 139] on span "ср 27.08" at bounding box center [609, 135] width 46 height 13
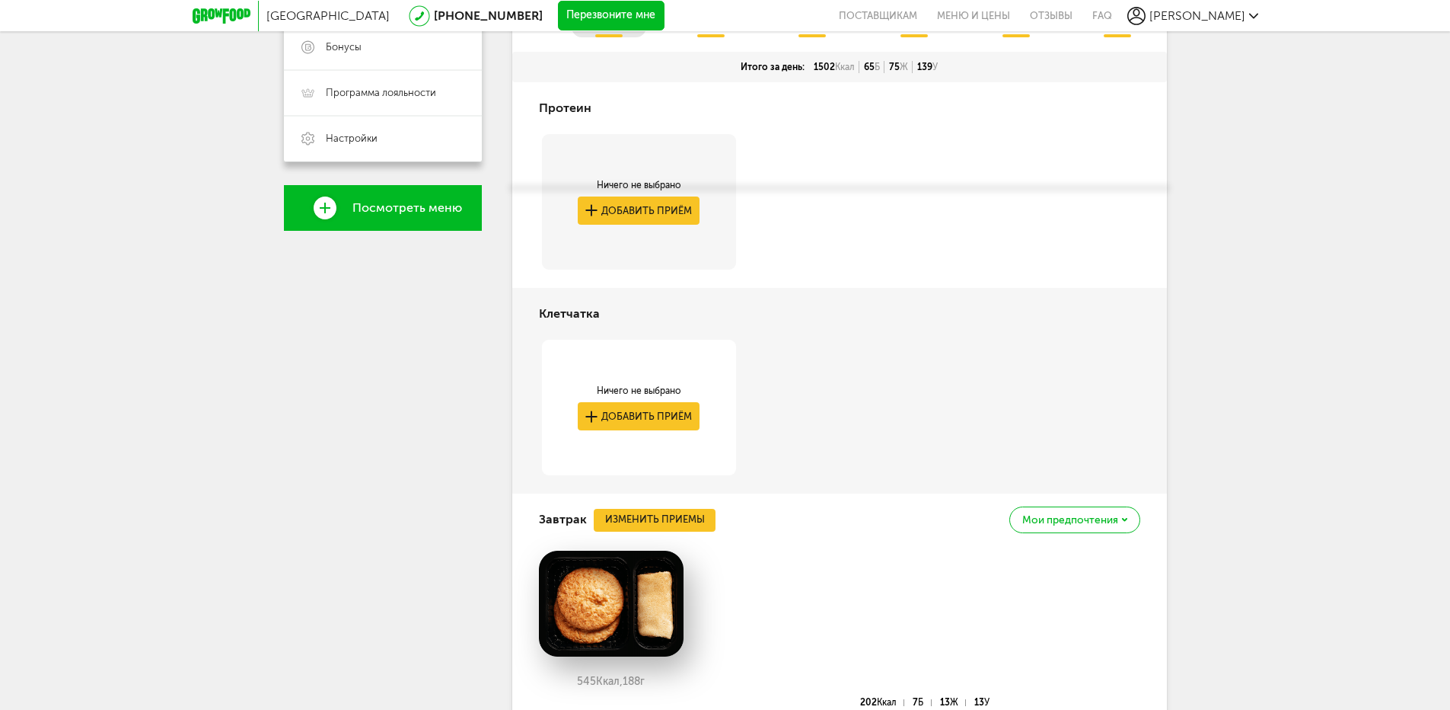
scroll to position [189, 0]
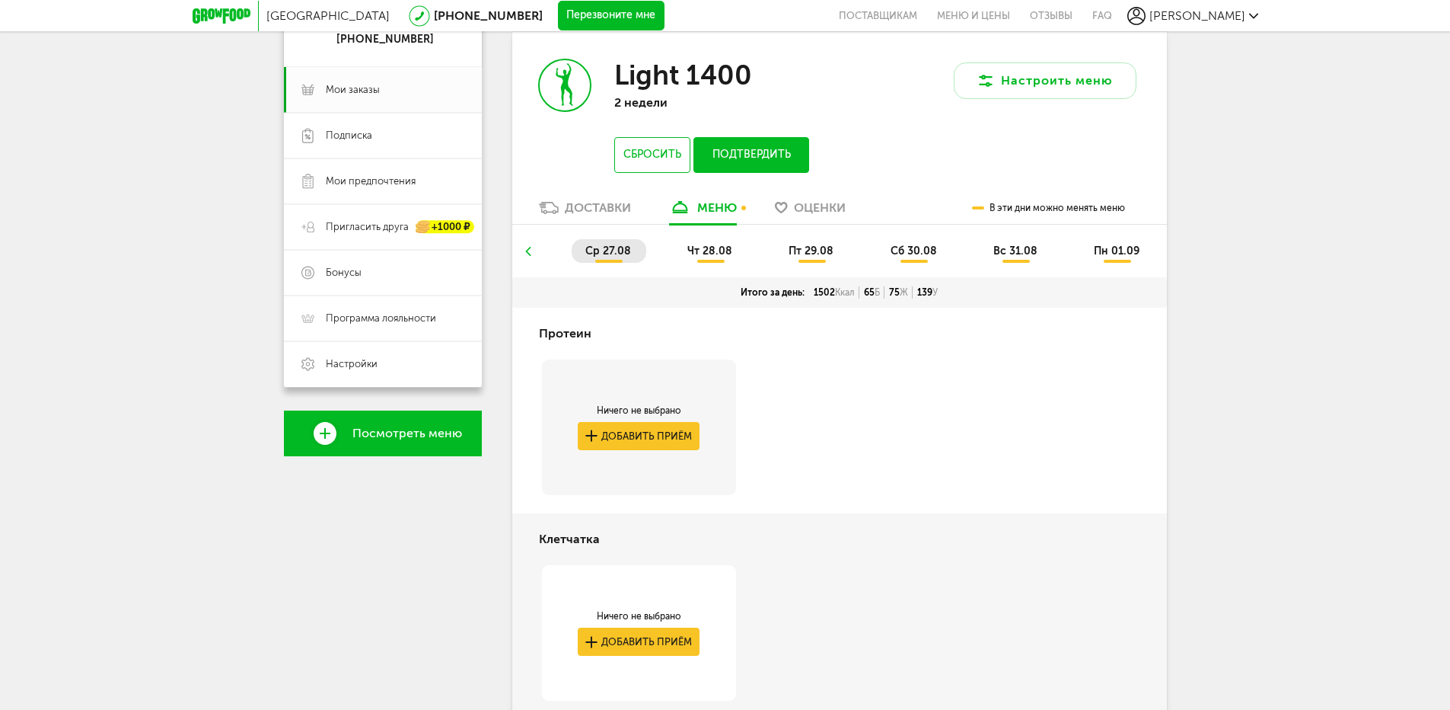
click at [718, 249] on span "чт 28.08" at bounding box center [710, 250] width 45 height 13
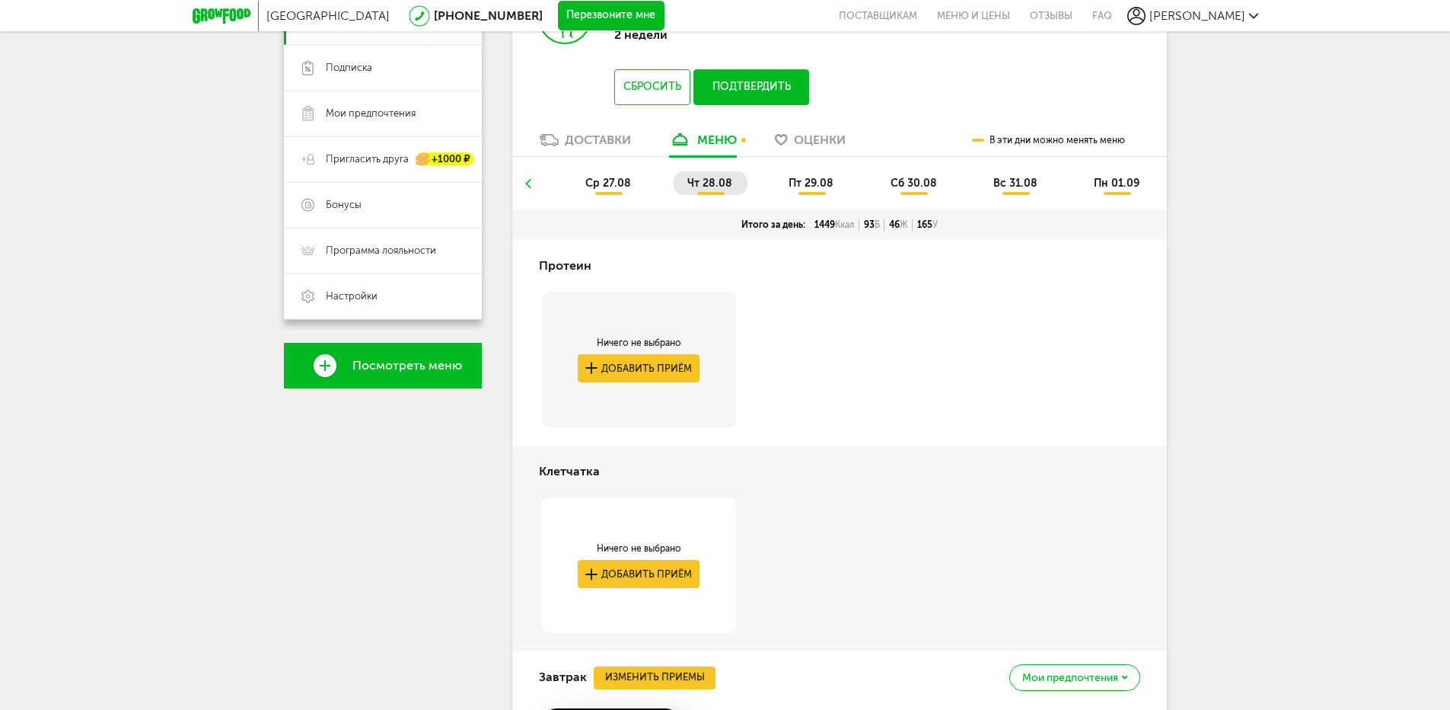
scroll to position [183, 0]
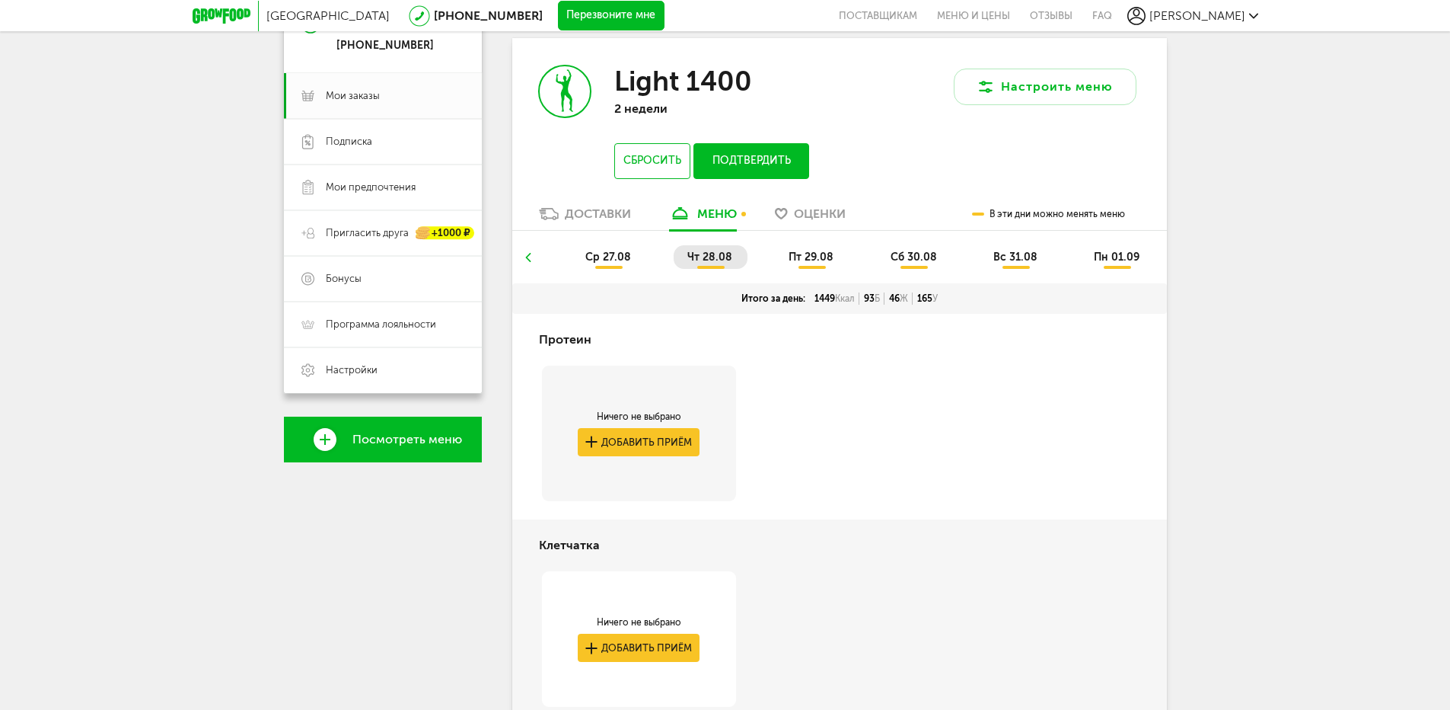
click at [819, 254] on span "пт 29.08" at bounding box center [811, 257] width 45 height 13
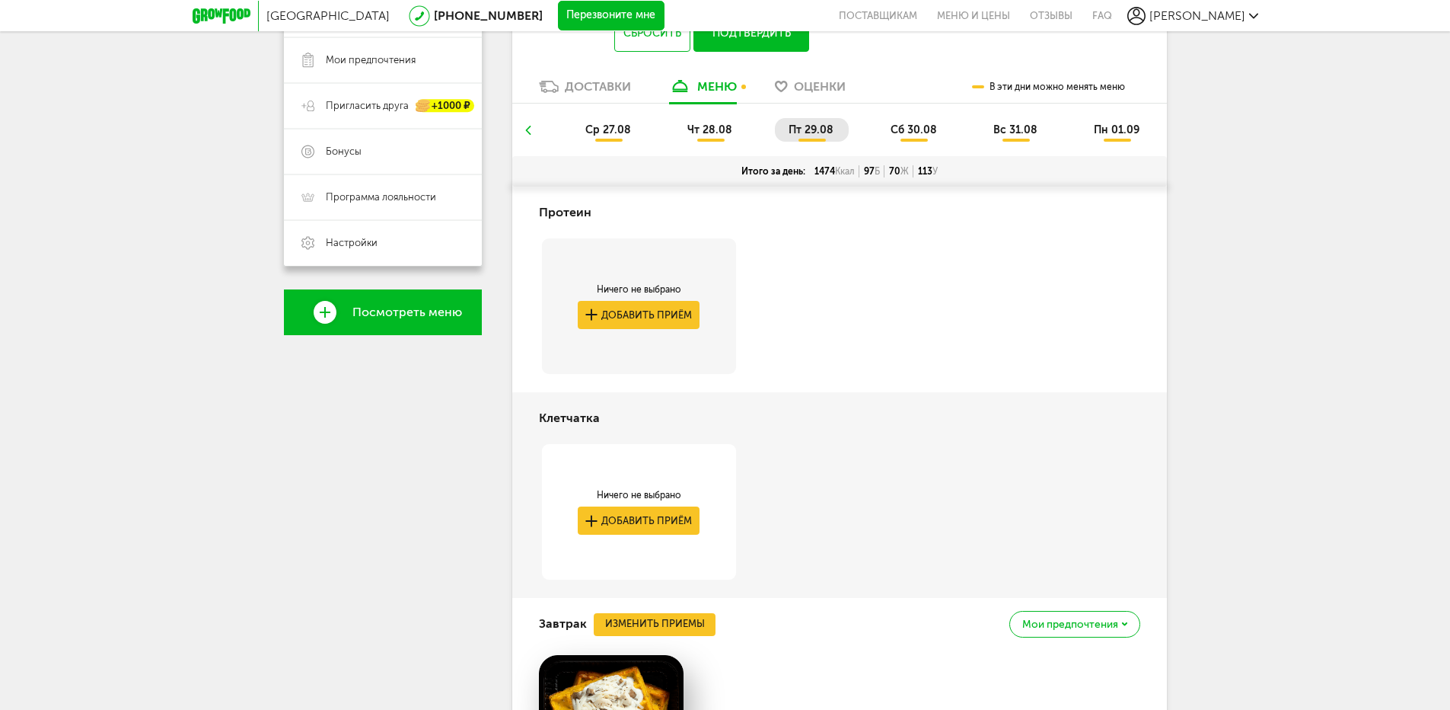
scroll to position [308, 0]
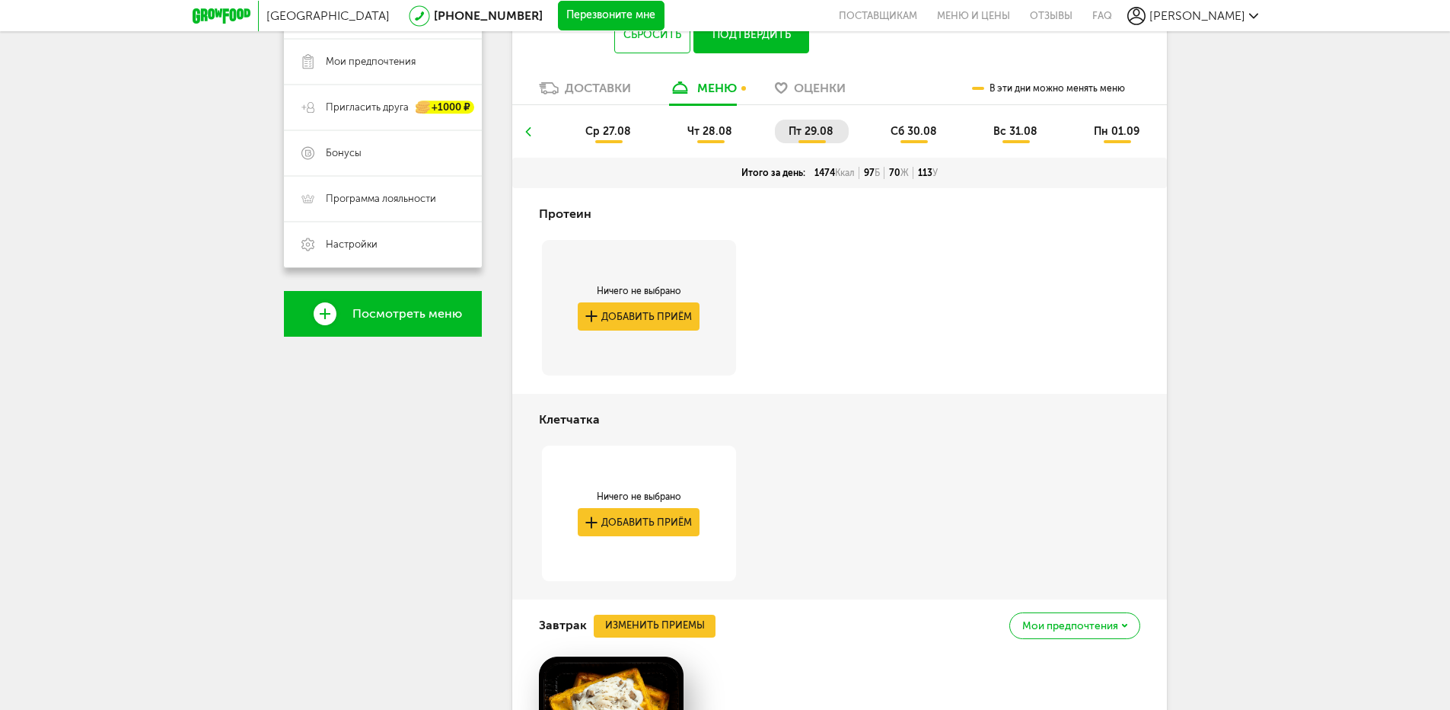
click at [920, 128] on span "сб 30.08" at bounding box center [914, 131] width 46 height 13
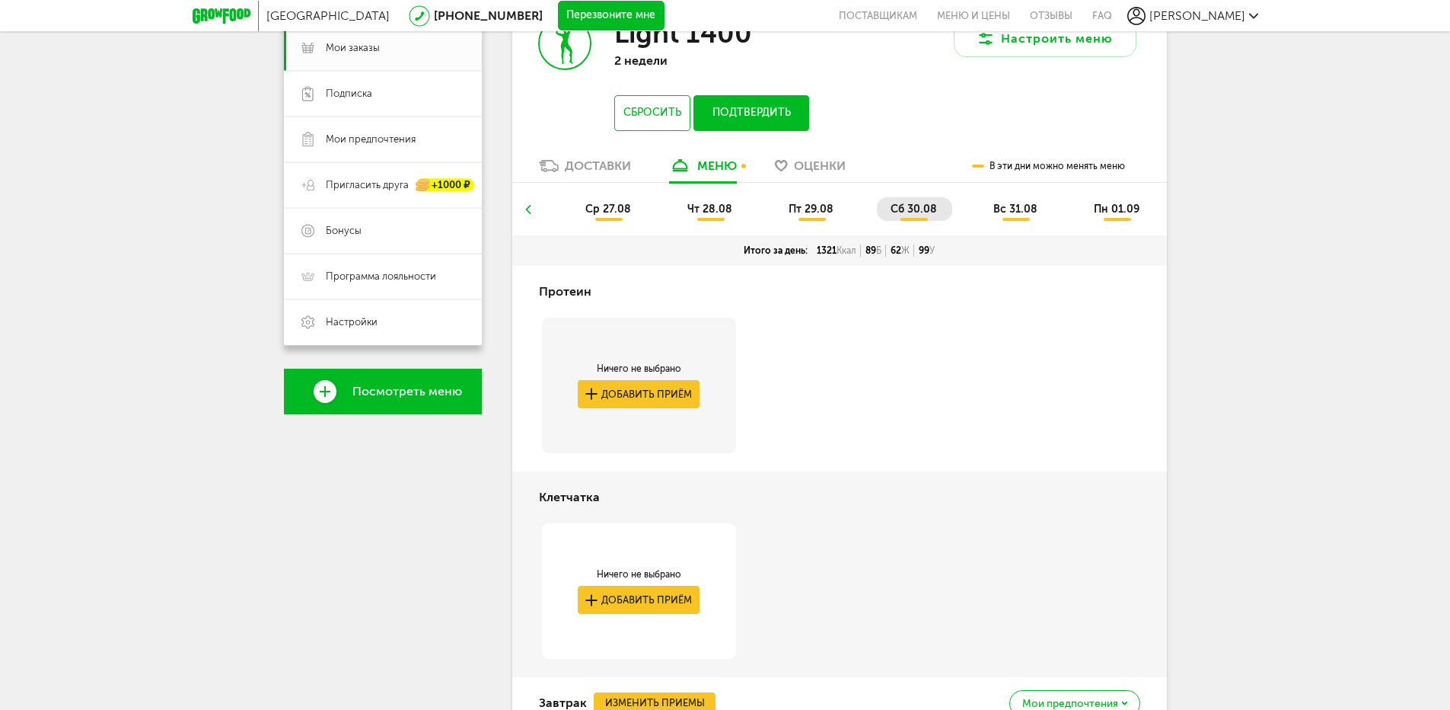
scroll to position [0, 0]
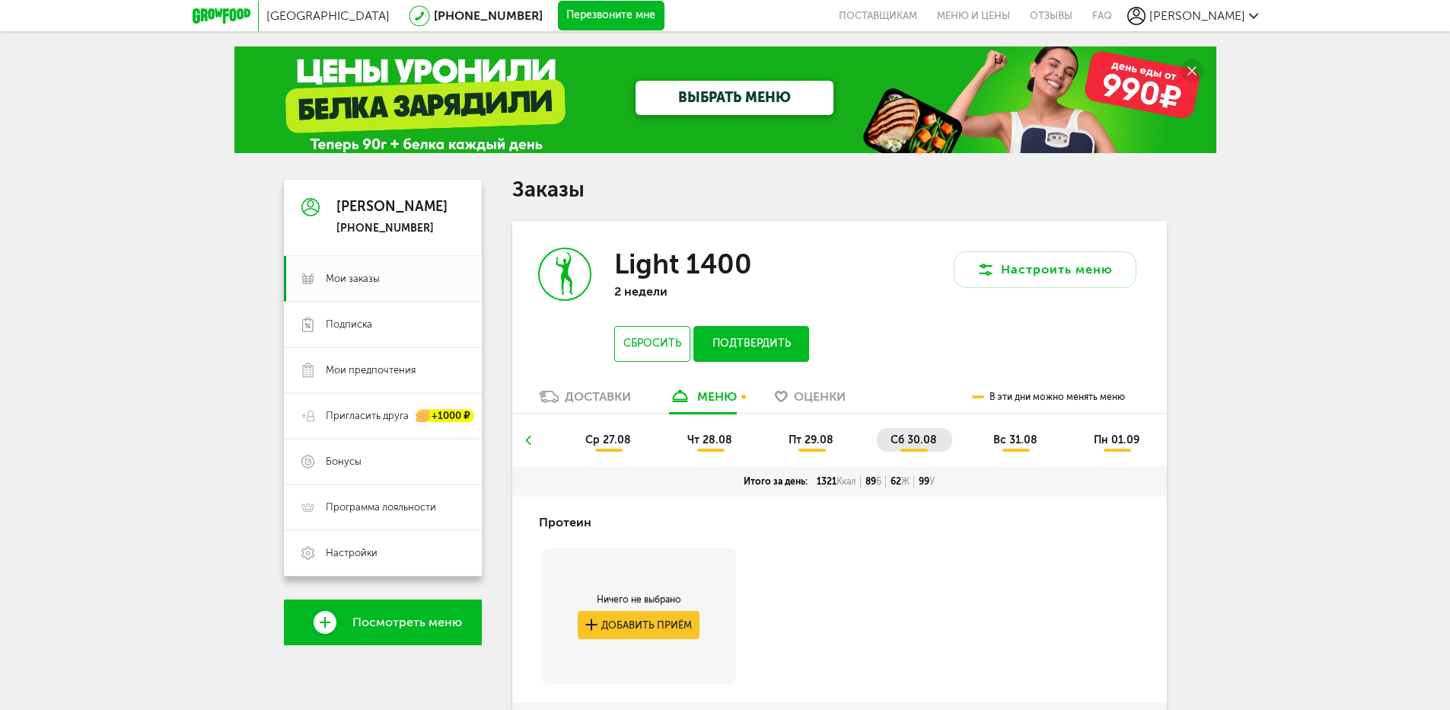
click at [1019, 430] on li "вс 31.08" at bounding box center [1016, 440] width 73 height 24
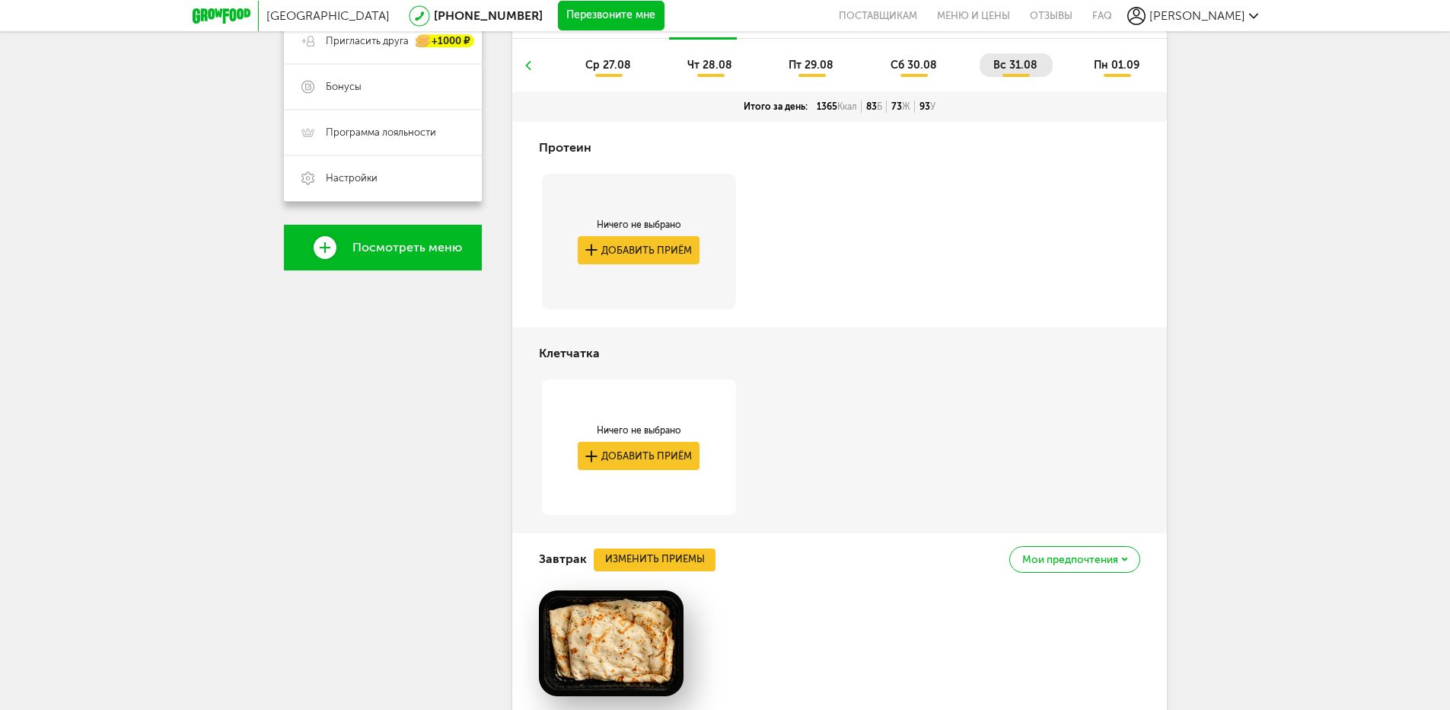
scroll to position [228, 0]
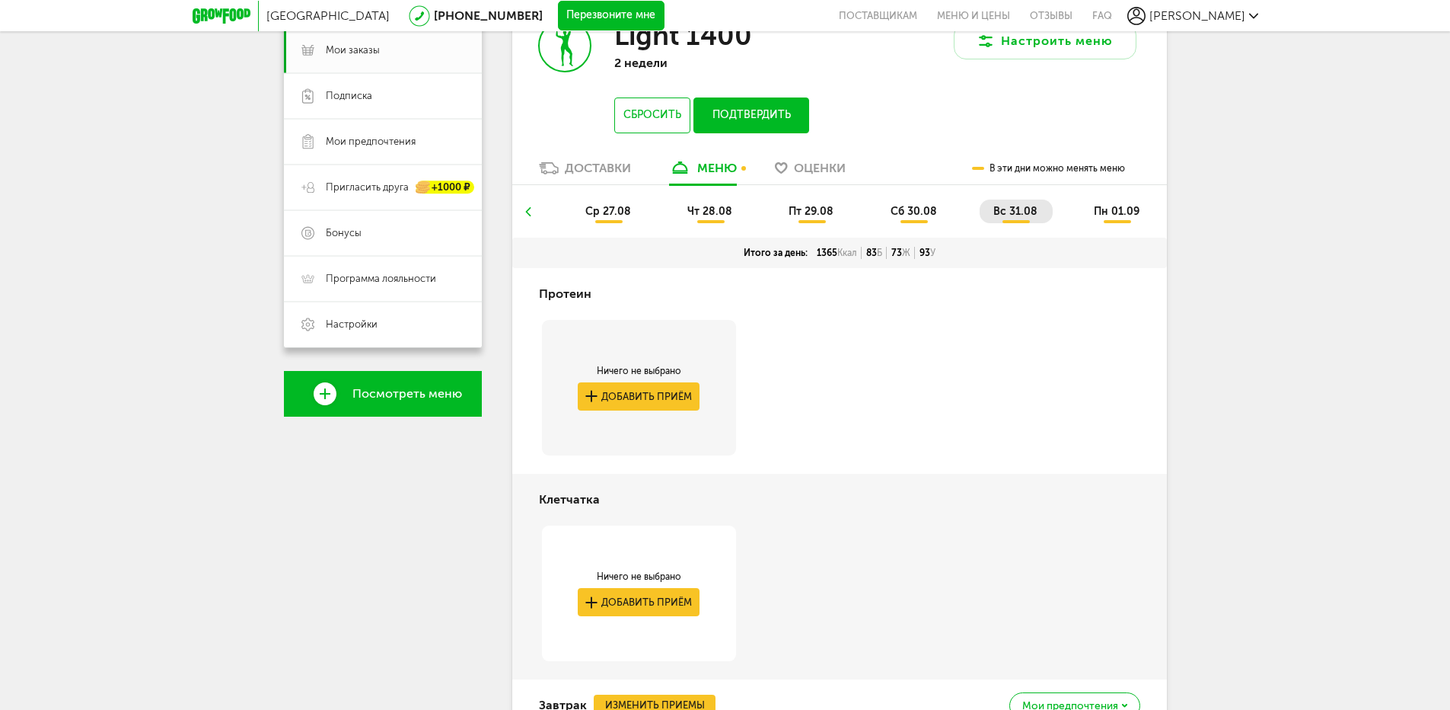
click at [1125, 211] on span "пн 01.09" at bounding box center [1117, 211] width 46 height 13
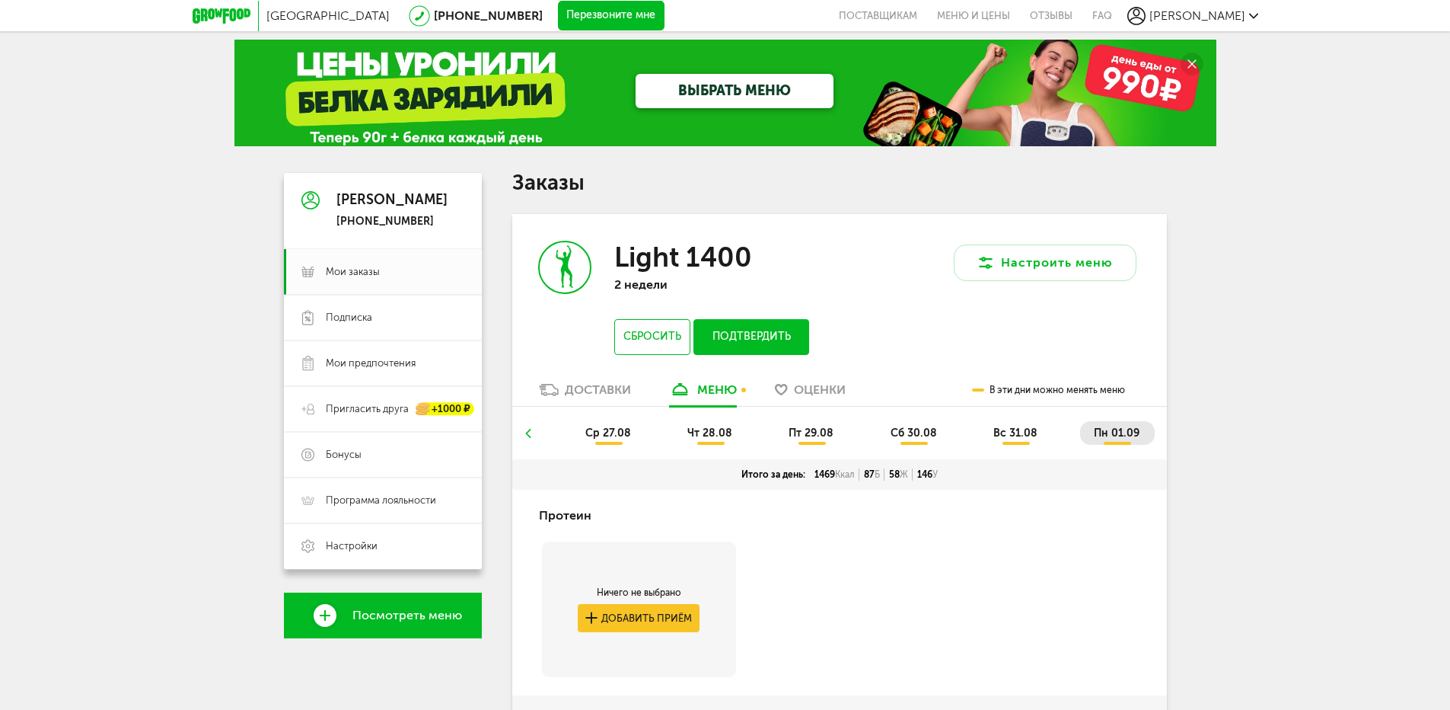
scroll to position [0, 0]
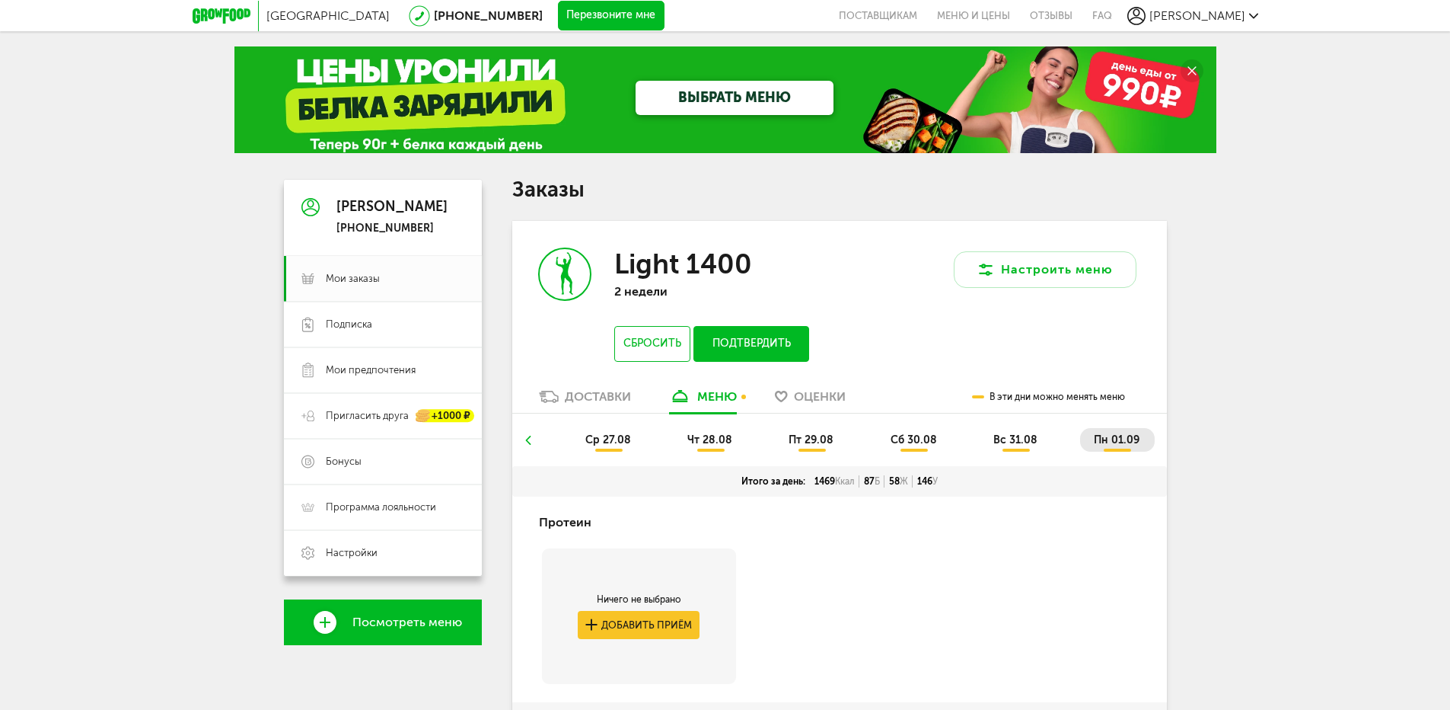
click at [1244, 14] on span "Анна" at bounding box center [1198, 15] width 96 height 14
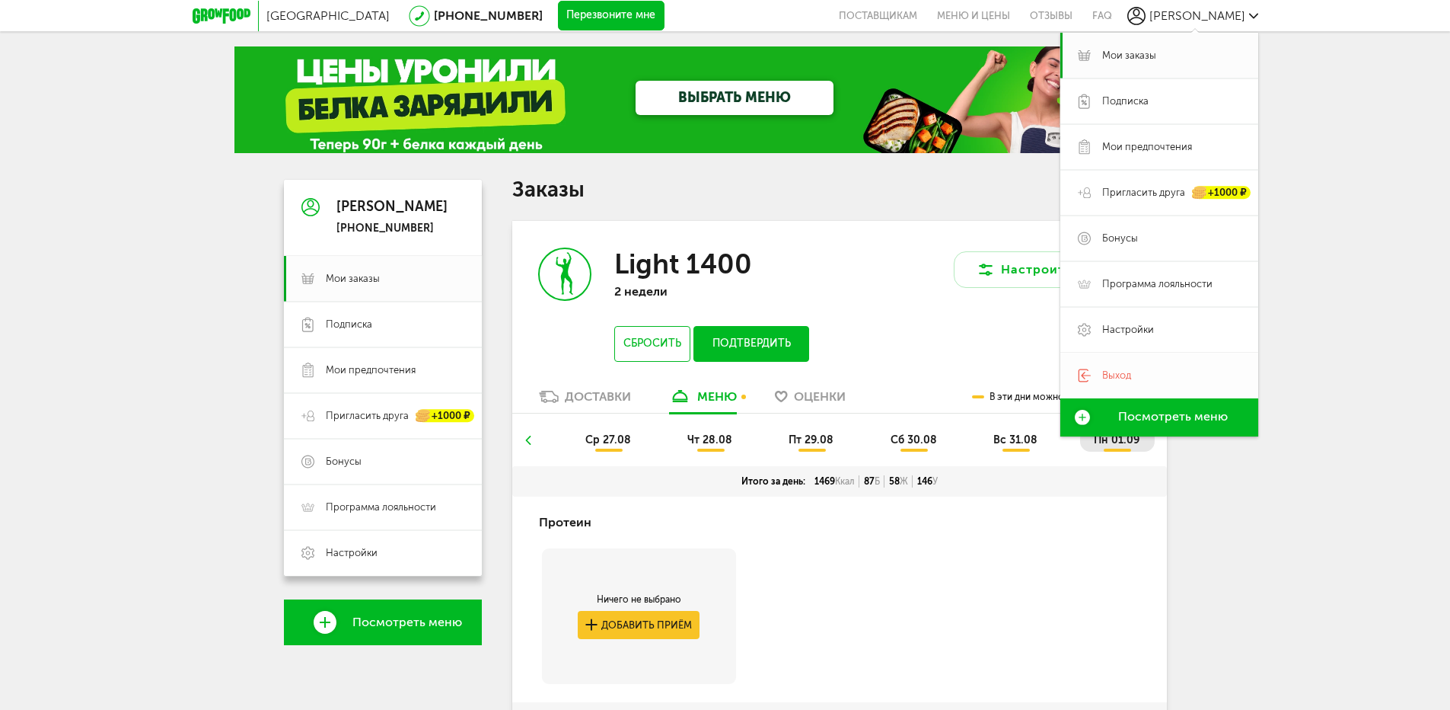
click at [1103, 376] on span "Выход" at bounding box center [1117, 376] width 29 height 14
